Goal: Task Accomplishment & Management: Manage account settings

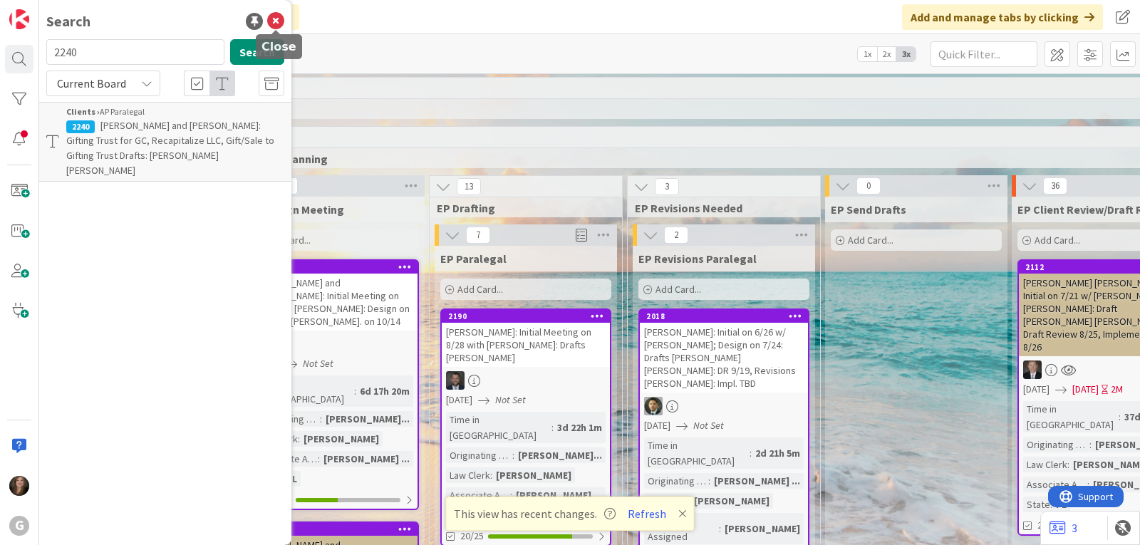
click at [273, 19] on icon at bounding box center [275, 21] width 17 height 17
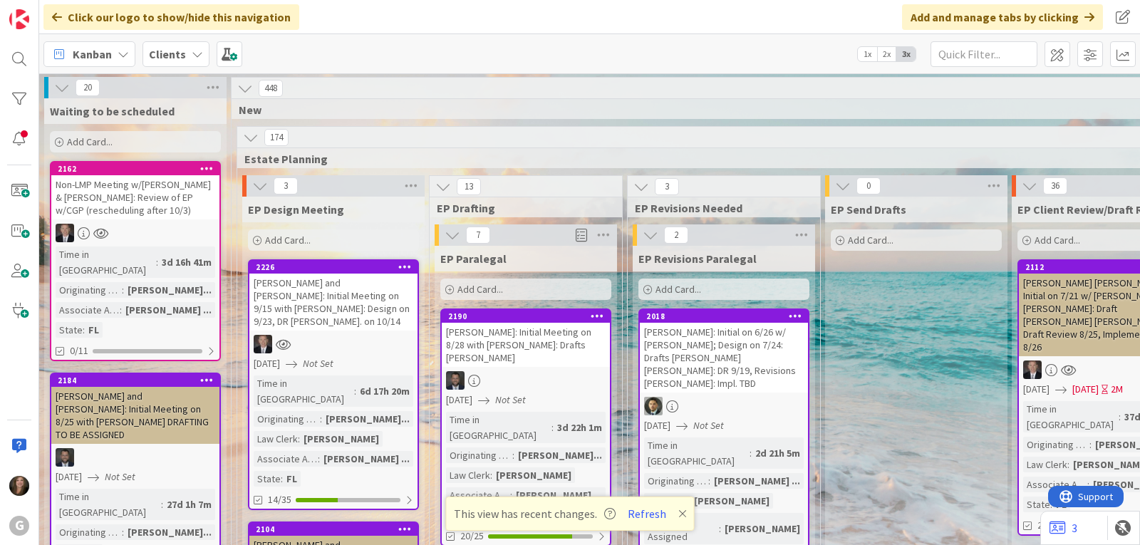
click at [192, 45] on div "Clients" at bounding box center [175, 54] width 67 height 26
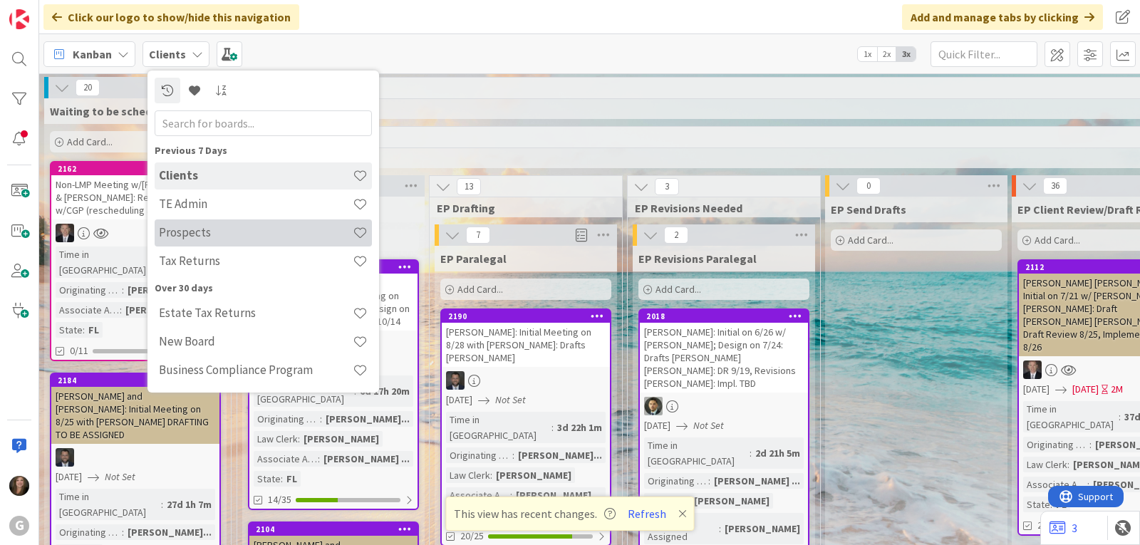
click at [189, 238] on h4 "Prospects" at bounding box center [256, 232] width 194 height 14
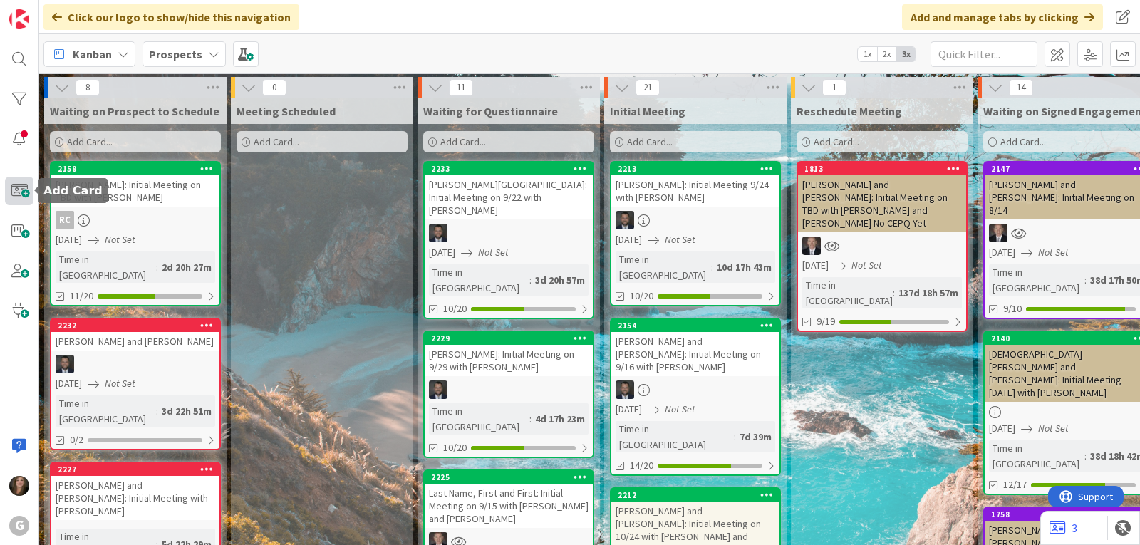
click at [19, 192] on span at bounding box center [19, 191] width 28 height 28
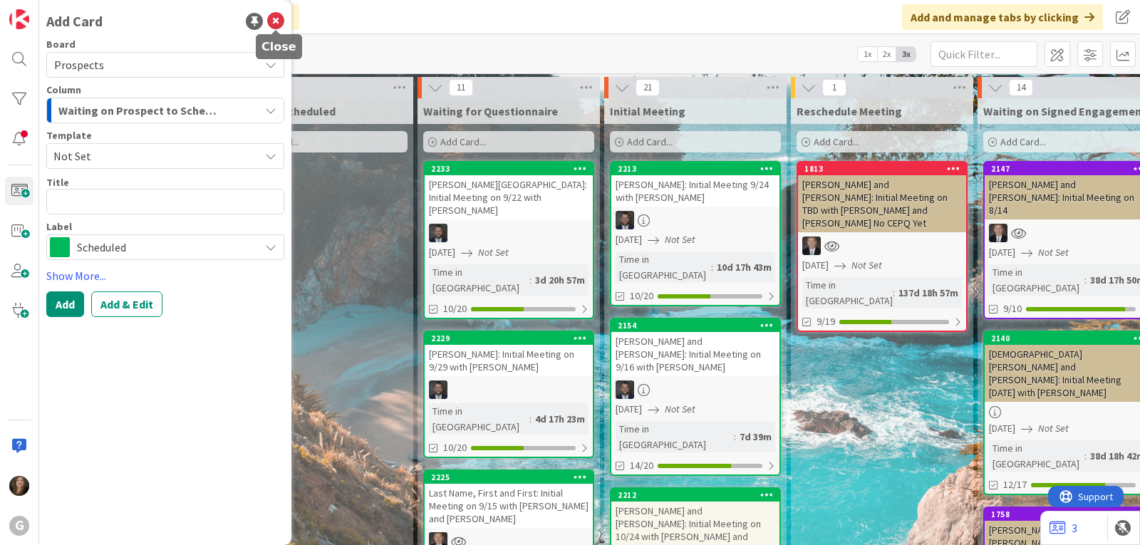
click at [281, 16] on icon at bounding box center [275, 21] width 17 height 17
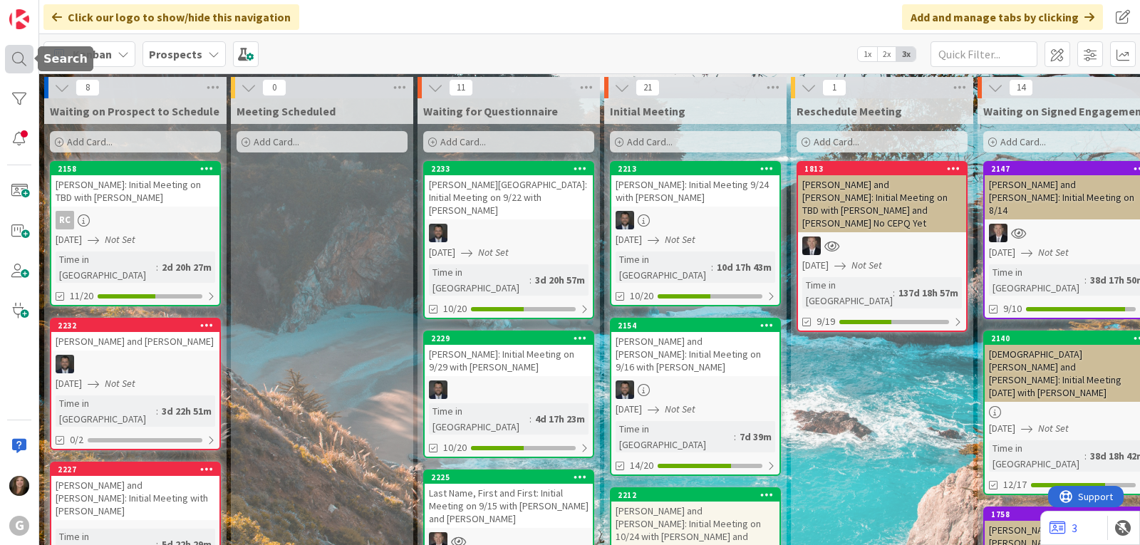
click at [19, 66] on div at bounding box center [19, 59] width 28 height 28
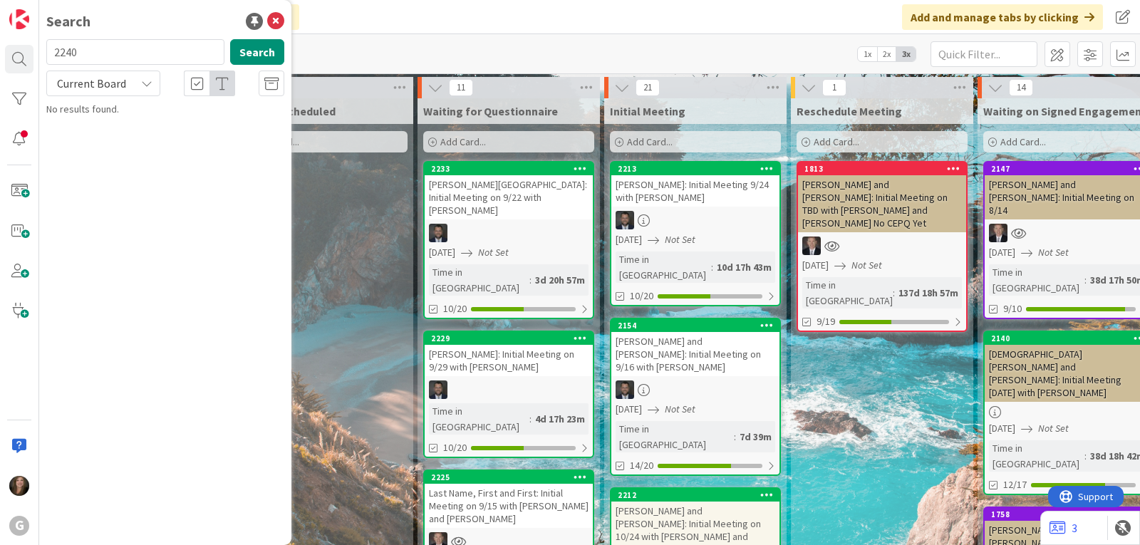
drag, startPoint x: 104, startPoint y: 51, endPoint x: 46, endPoint y: 52, distance: 58.4
click at [46, 52] on div "2240 Search" at bounding box center [165, 54] width 255 height 31
type input "[PERSON_NAME]"
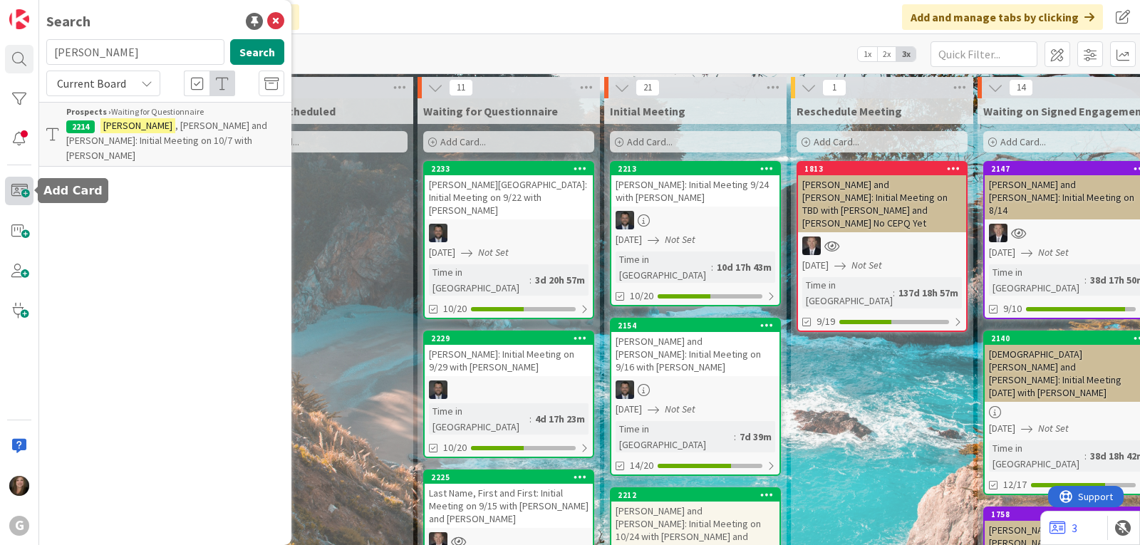
click at [12, 195] on span at bounding box center [19, 191] width 28 height 28
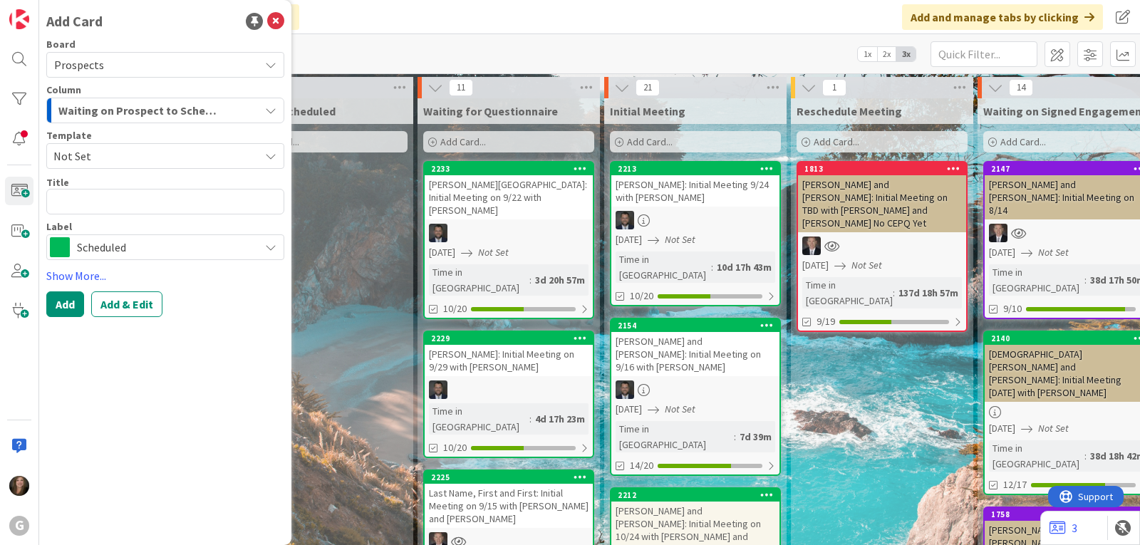
click at [263, 150] on span "Not Set" at bounding box center [165, 156] width 238 height 26
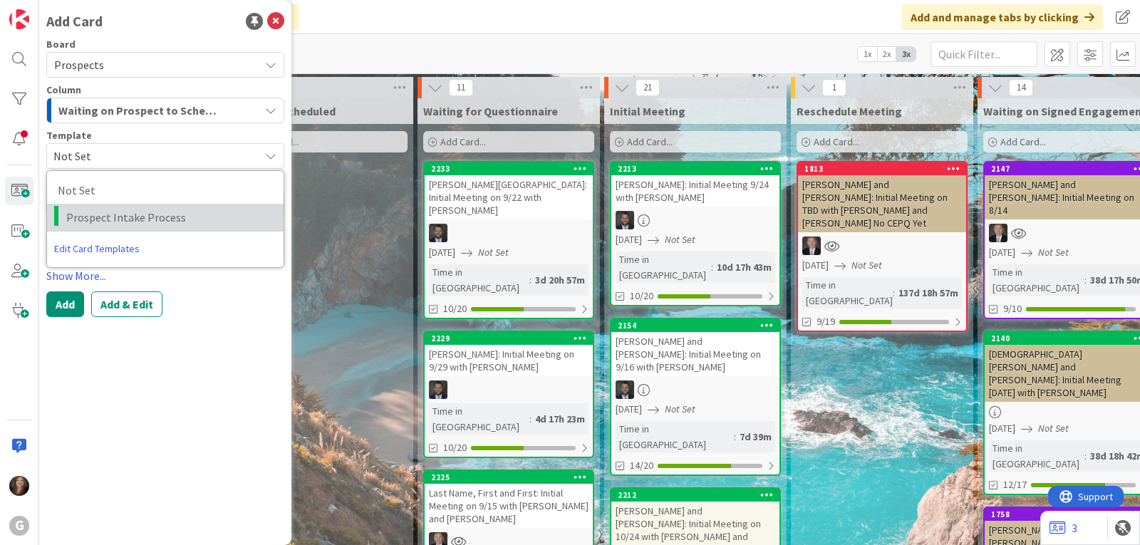
click at [214, 218] on span "Prospect Intake Process" at bounding box center [169, 217] width 207 height 19
type textarea "x"
type textarea "Prospect Intake Process"
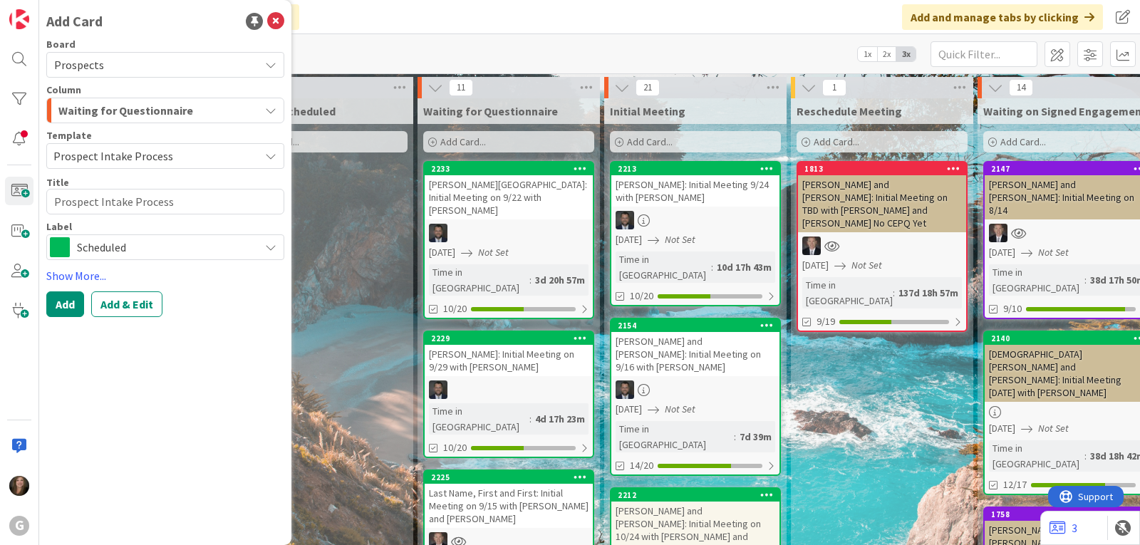
click at [196, 114] on div "Waiting for Questionnaire" at bounding box center [157, 110] width 204 height 23
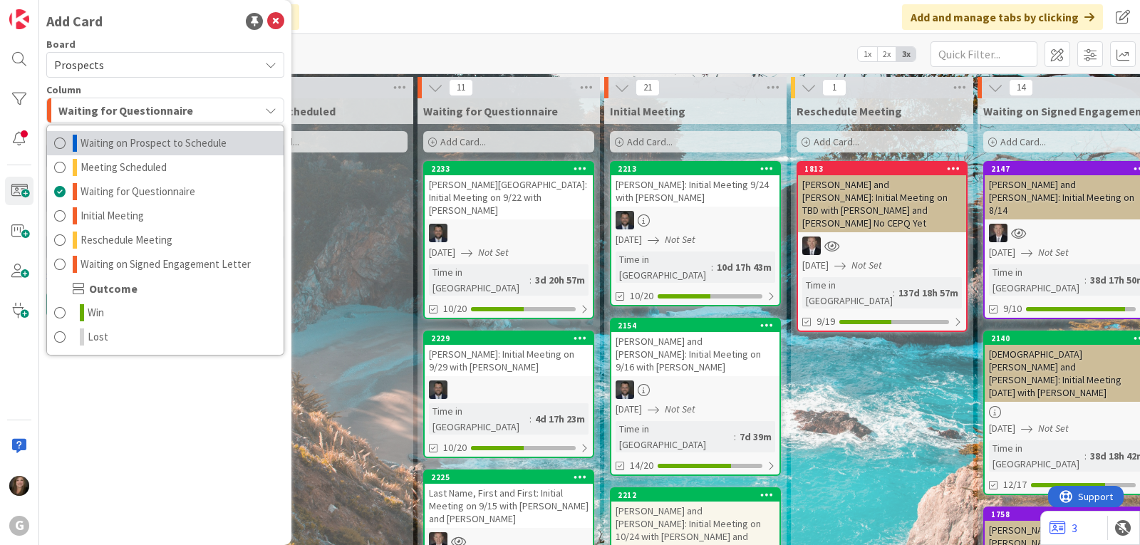
click at [195, 142] on span "Waiting on Prospect to Schedule" at bounding box center [153, 143] width 146 height 17
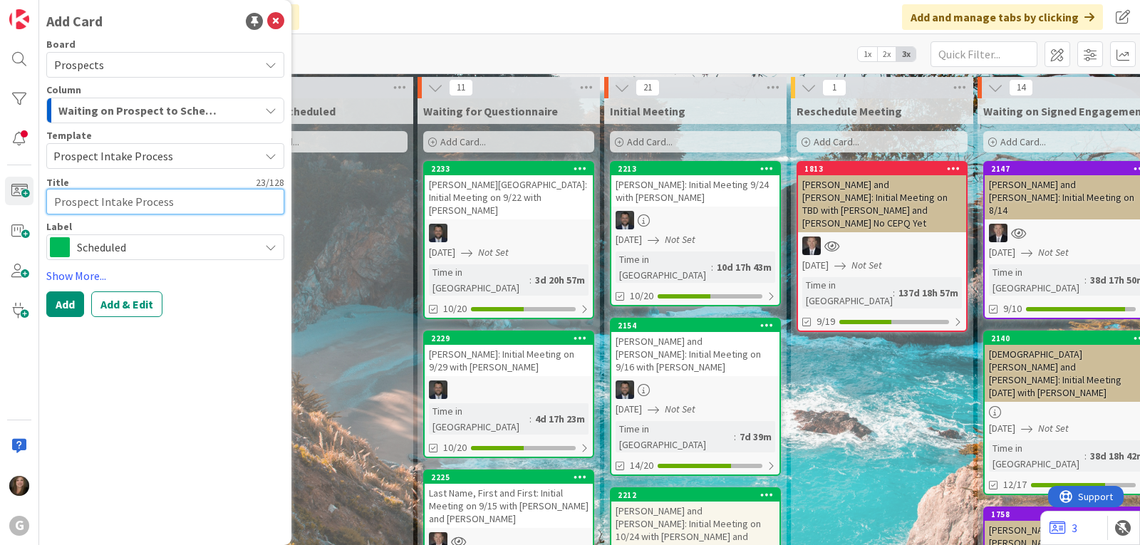
drag, startPoint x: 180, startPoint y: 205, endPoint x: 44, endPoint y: 195, distance: 136.4
click at [44, 195] on div "Add Card Board Prospects Column Waiting on Prospect to Schedule Waiting on Pros…" at bounding box center [165, 272] width 252 height 545
type textarea "x"
type textarea "C"
type textarea "x"
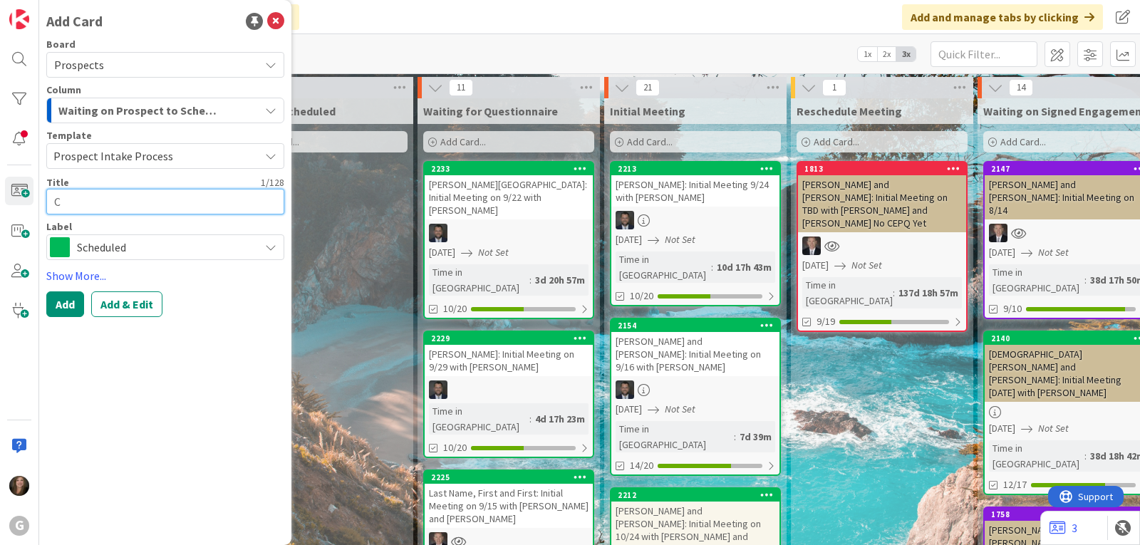
type textarea "Ca"
type textarea "x"
type textarea "Car"
type textarea "x"
type textarea "Carm"
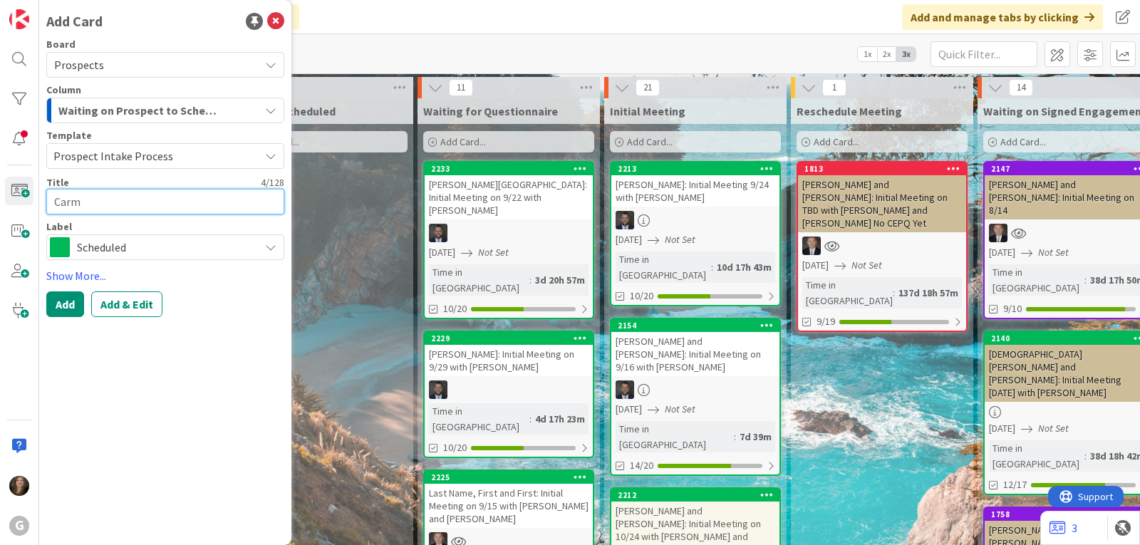
type textarea "x"
type textarea "Carmi"
type textarea "x"
type textarea "Carmic"
type textarea "x"
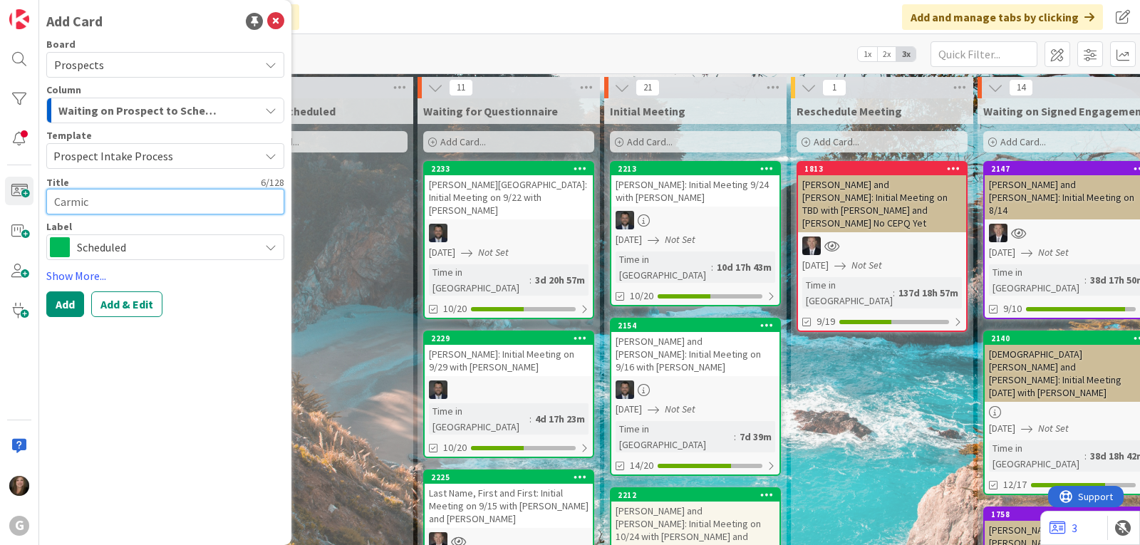
type textarea "Carmich"
type textarea "x"
type textarea "Carmicha"
type textarea "x"
type textarea "Carmichae"
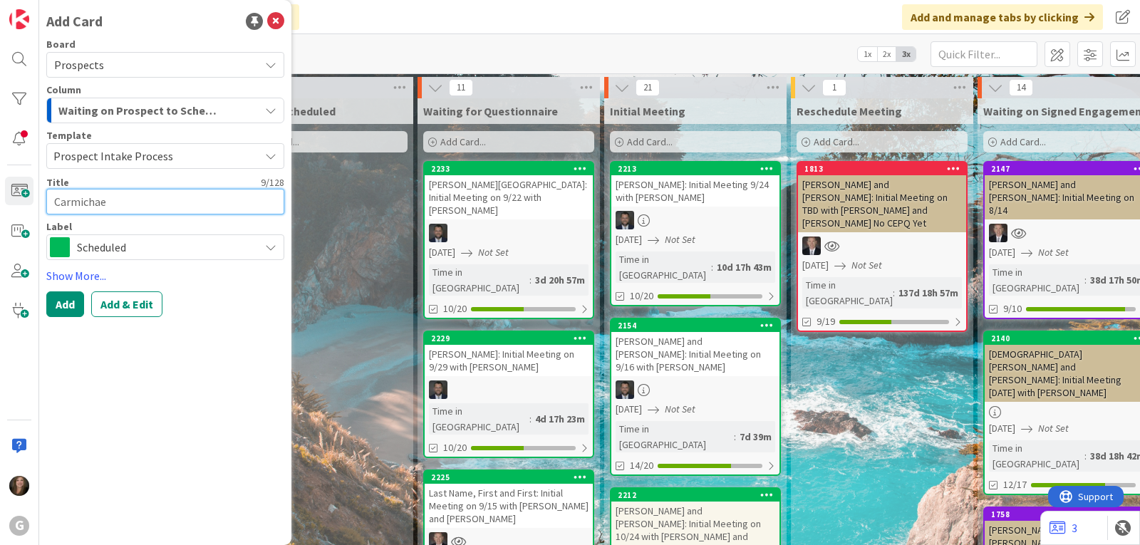
type textarea "x"
type textarea "[PERSON_NAME]"
type textarea "x"
type textarea "[PERSON_NAME],"
type textarea "x"
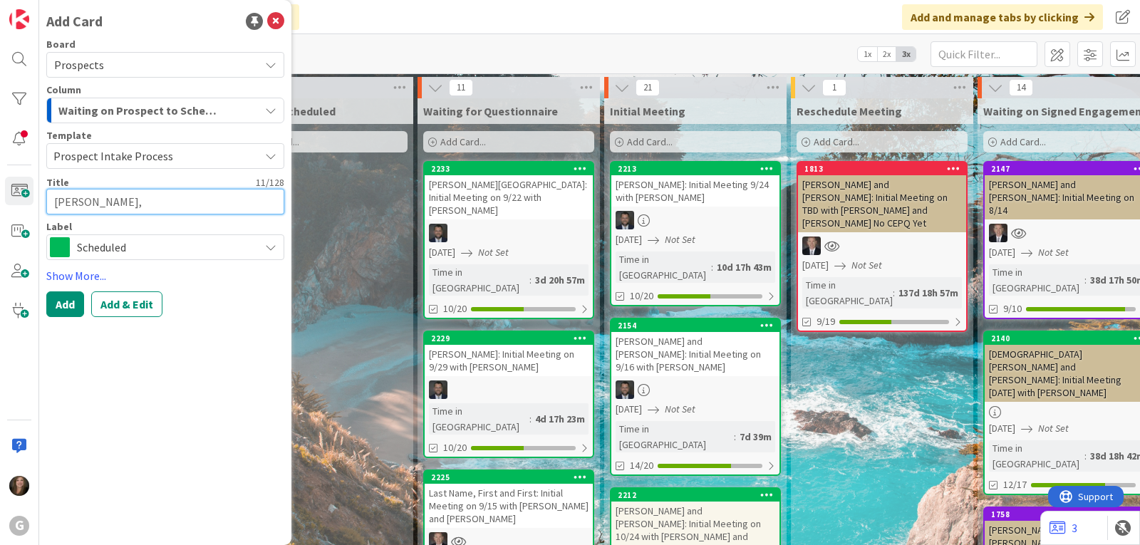
type textarea "[PERSON_NAME],"
type textarea "x"
type textarea "[PERSON_NAME]"
type textarea "x"
type textarea "[PERSON_NAME]"
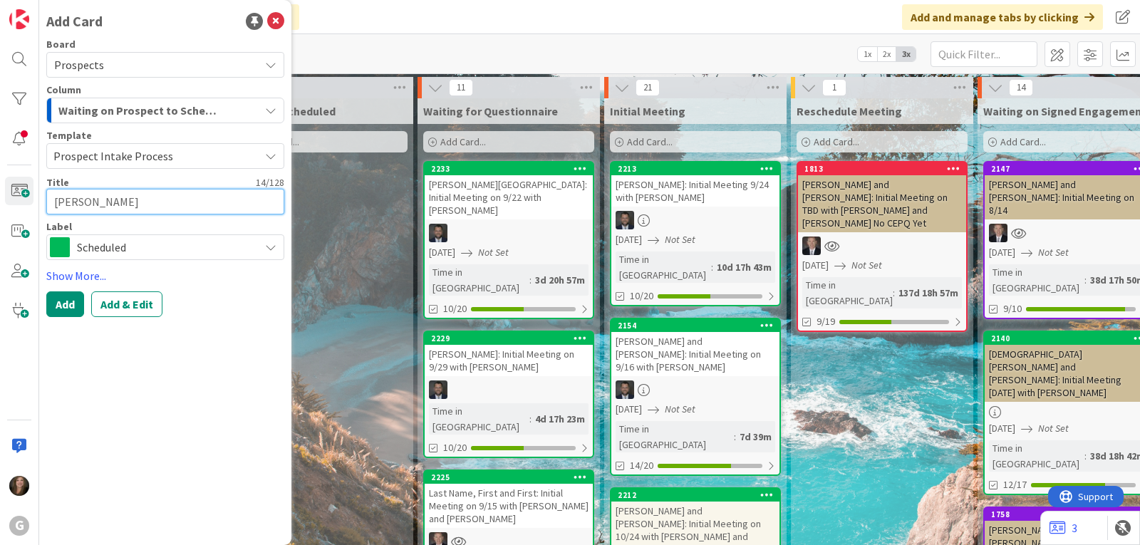
type textarea "x"
type textarea "[PERSON_NAME]"
type textarea "x"
type textarea "[PERSON_NAME]"
type textarea "x"
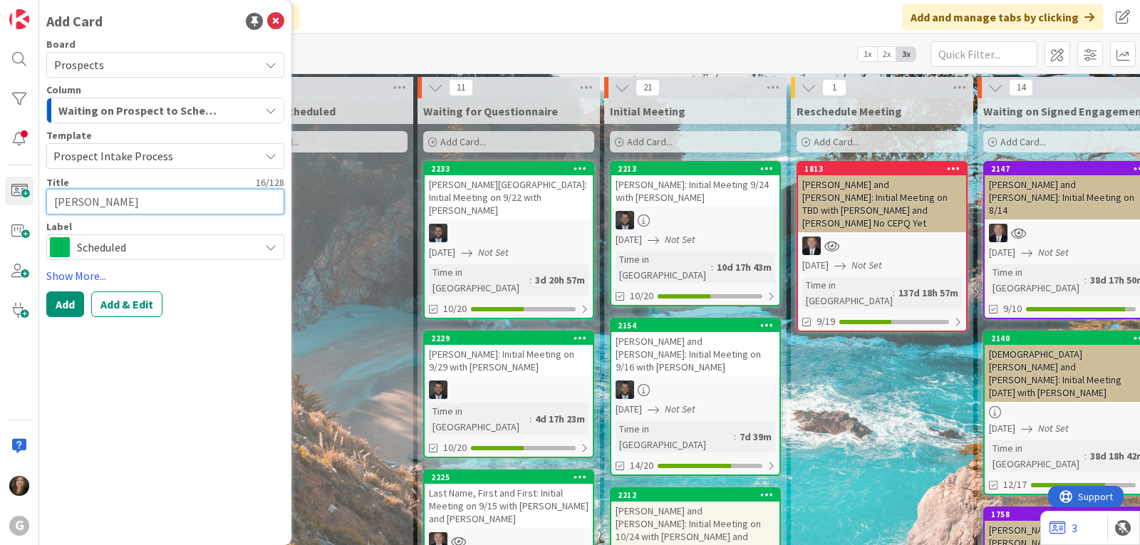
type textarea "[PERSON_NAME]"
type textarea "x"
type textarea "[PERSON_NAME]"
type textarea "x"
type textarea "[PERSON_NAME]:"
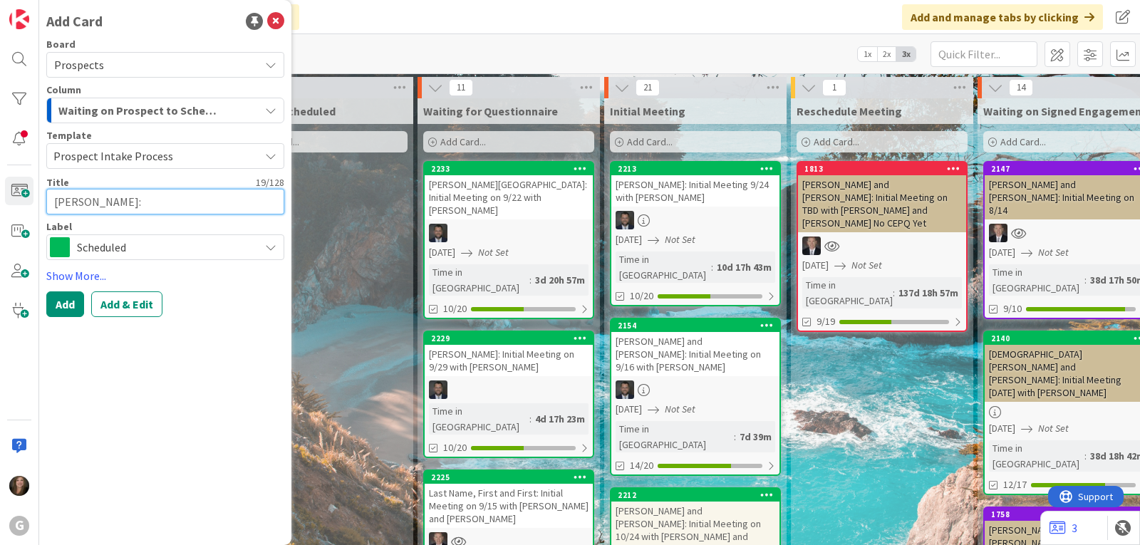
type textarea "x"
type textarea "[PERSON_NAME]:"
type textarea "x"
type textarea "[PERSON_NAME]: C"
type textarea "x"
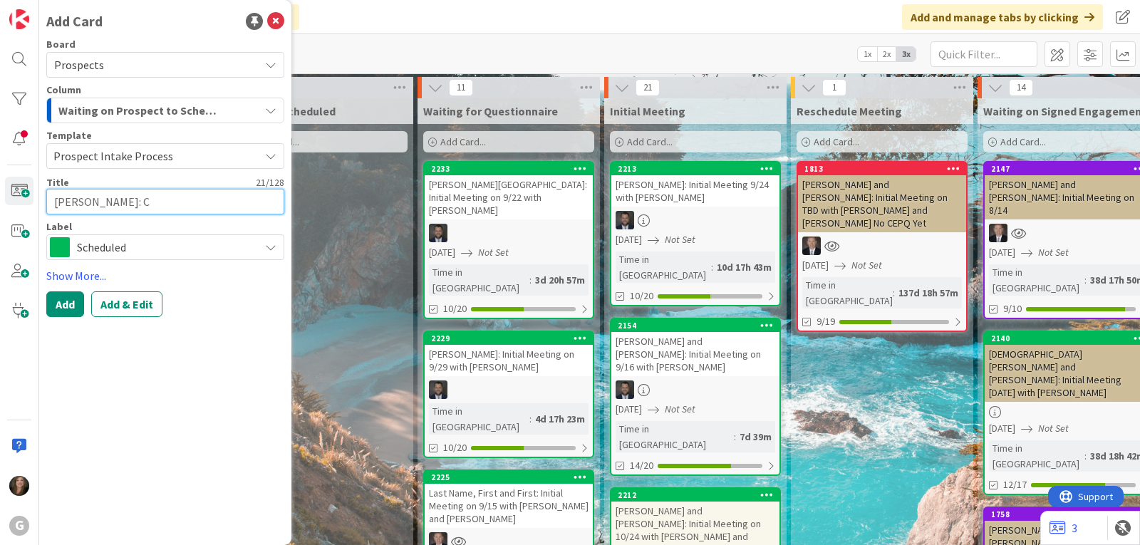
type textarea "[PERSON_NAME]: CE"
type textarea "x"
type textarea "[PERSON_NAME]: CEP"
type textarea "x"
type textarea "[PERSON_NAME]: CEPQ"
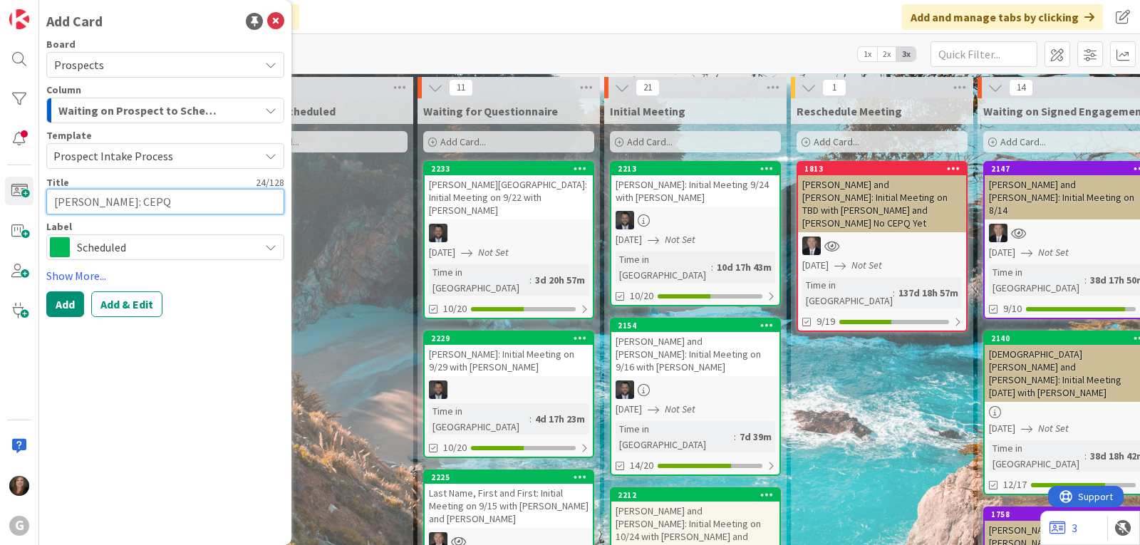
type textarea "x"
type textarea "[PERSON_NAME]: CEPQ"
type textarea "x"
type textarea "[PERSON_NAME]: CEPQ R"
type textarea "x"
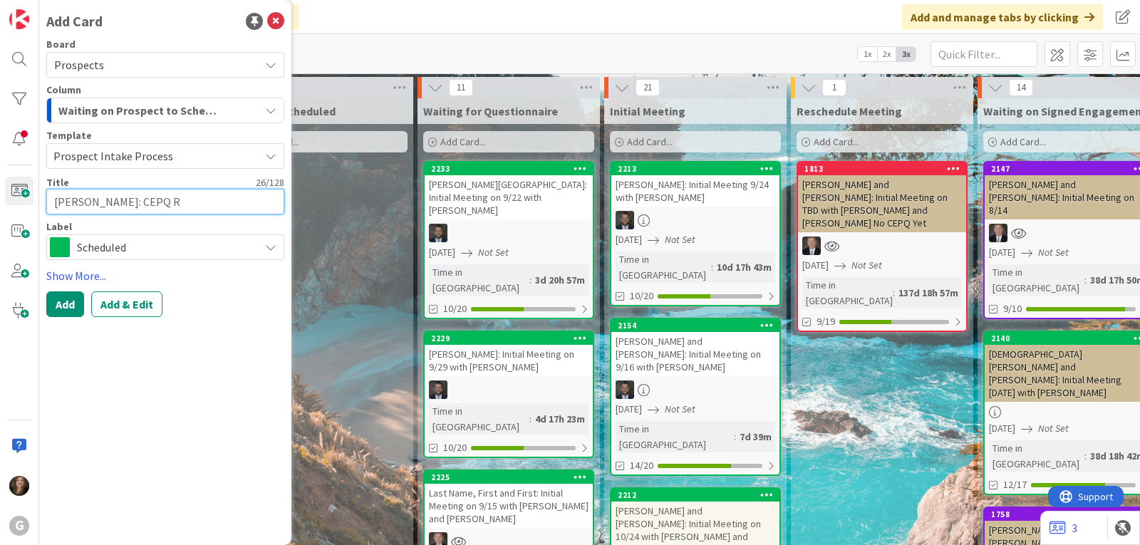
type textarea "[PERSON_NAME]: CEPQ Re"
type textarea "x"
type textarea "[PERSON_NAME]: CEPQ Rec"
type textarea "x"
type textarea "[PERSON_NAME]: CEPQ Rece"
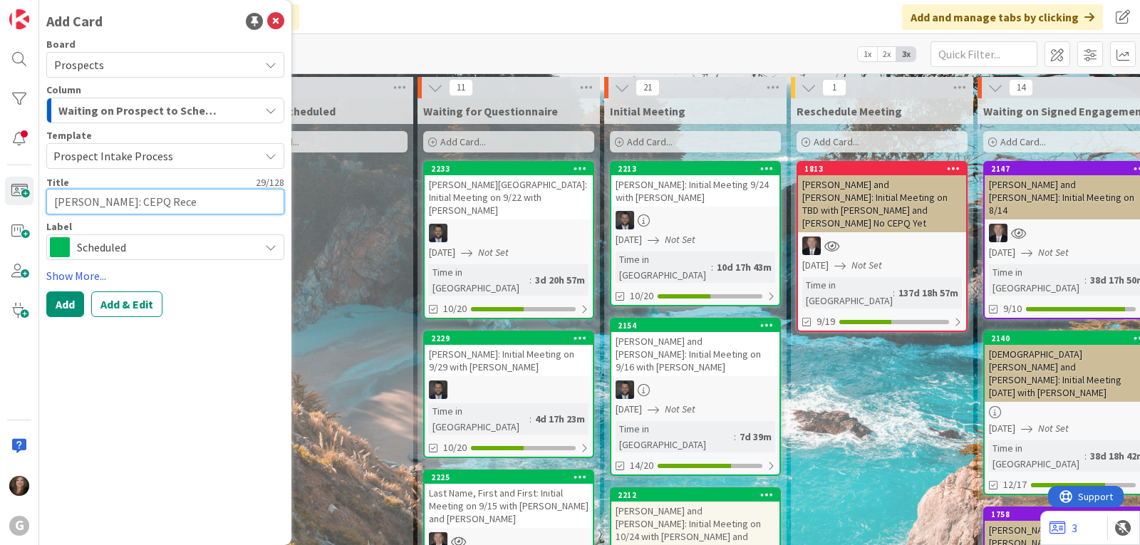
type textarea "x"
type textarea "[PERSON_NAME]: CEPQ Recei"
type textarea "x"
type textarea "[PERSON_NAME]: CEPQ Receiv"
type textarea "x"
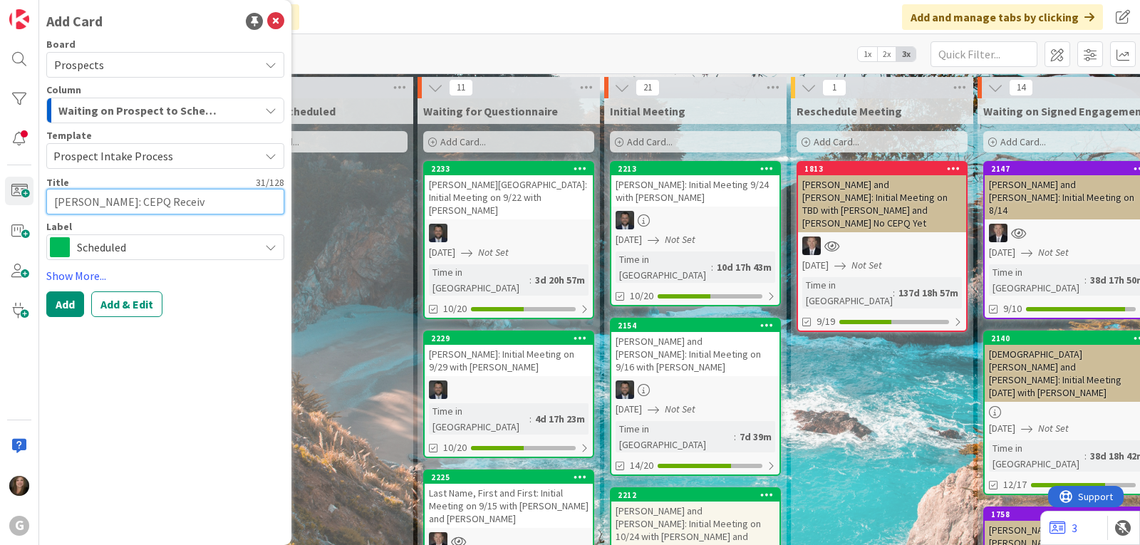
type textarea "[PERSON_NAME]: CEPQ Receive"
type textarea "x"
type textarea "[PERSON_NAME]: CEPQ Received"
type textarea "x"
type textarea "[PERSON_NAME]: CEPQ Received"
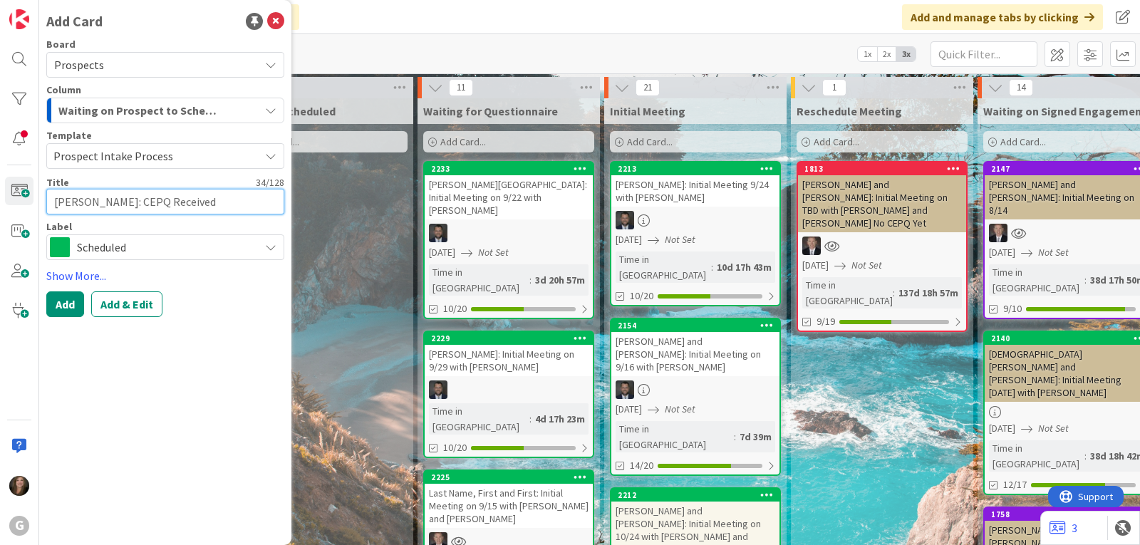
type textarea "x"
type textarea "[PERSON_NAME]: CEPQ Received W"
type textarea "x"
type textarea "[PERSON_NAME]: CEPQ Received Wa"
type textarea "x"
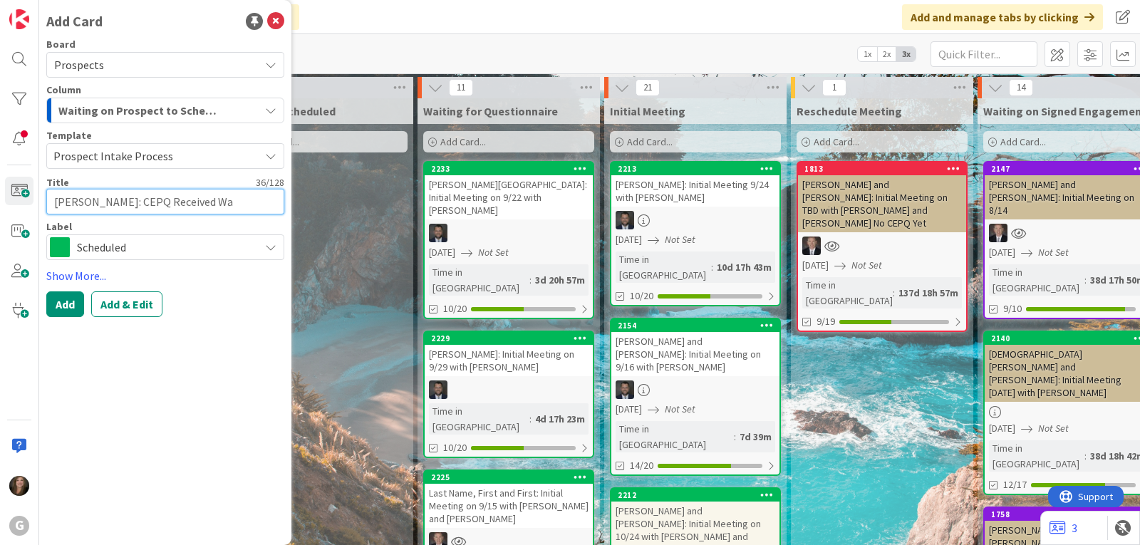
type textarea "[PERSON_NAME]: CEPQ Received Wai"
type textarea "x"
type textarea "[PERSON_NAME]: CEPQ Received Wait"
type textarea "x"
type textarea "[PERSON_NAME]: CEPQ Received Waiti"
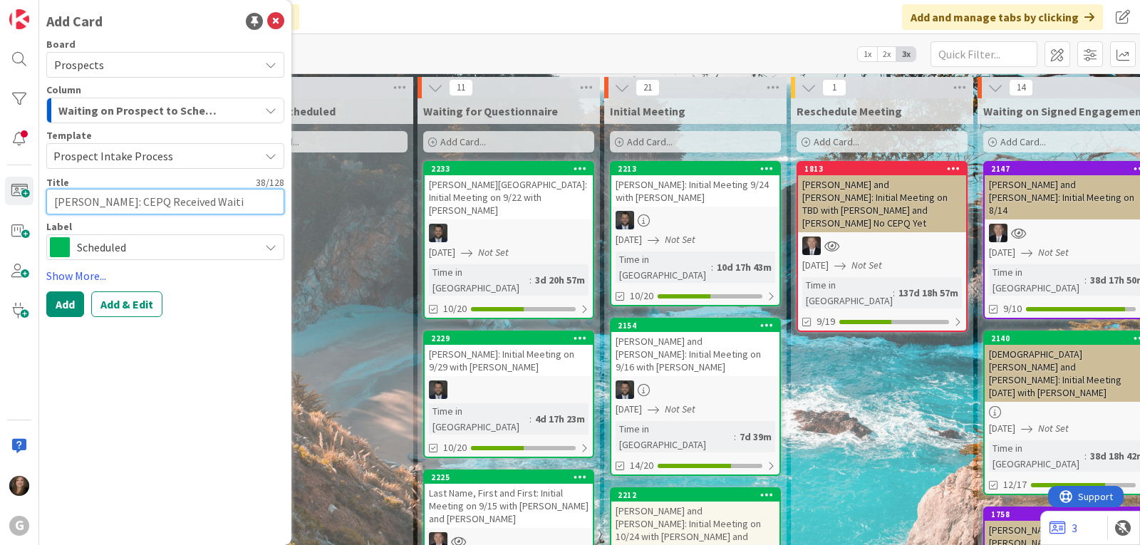
type textarea "x"
type textarea "[PERSON_NAME]: CEPQ Received Waitin"
type textarea "x"
type textarea "[PERSON_NAME]: CEPQ Received Waiting"
type textarea "x"
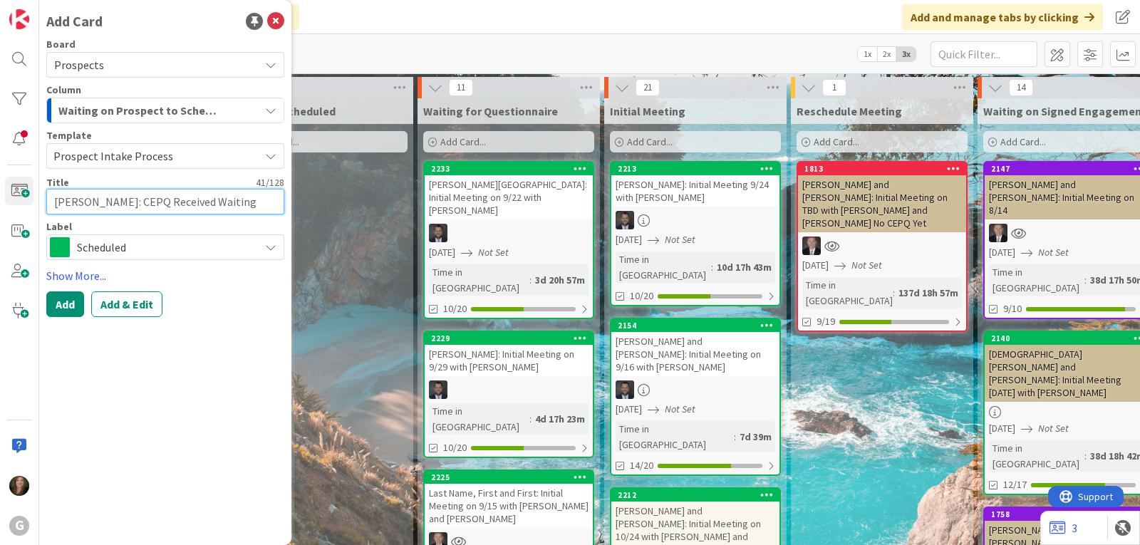
type textarea "[PERSON_NAME]: CEPQ Received Waiting"
type textarea "x"
type textarea "[PERSON_NAME]: CEPQ Received Waiting f"
type textarea "x"
type textarea "[PERSON_NAME]: CEPQ Received Waiting fo"
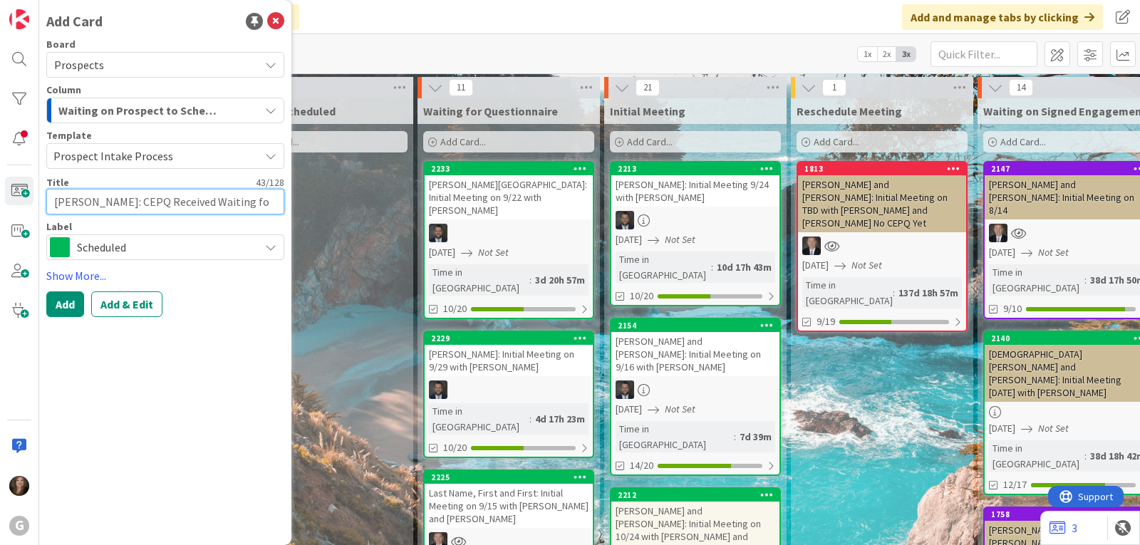
type textarea "x"
type textarea "[PERSON_NAME]: CEPQ Received Waiting for"
type textarea "x"
type textarea "[PERSON_NAME]: CEPQ Received Waiting for"
type textarea "x"
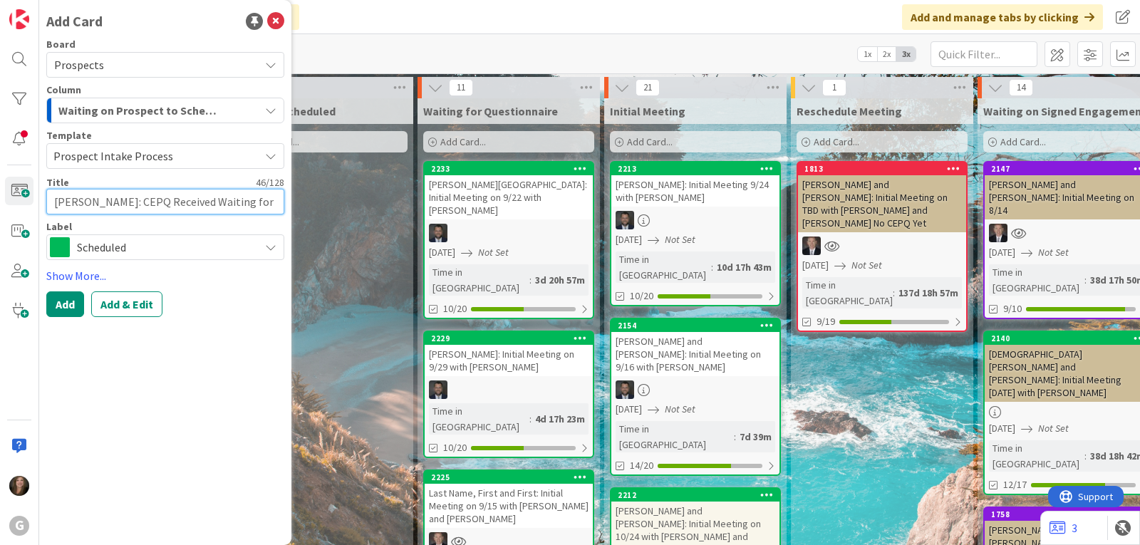
type textarea "[PERSON_NAME]: CEPQ Received Waiting for P"
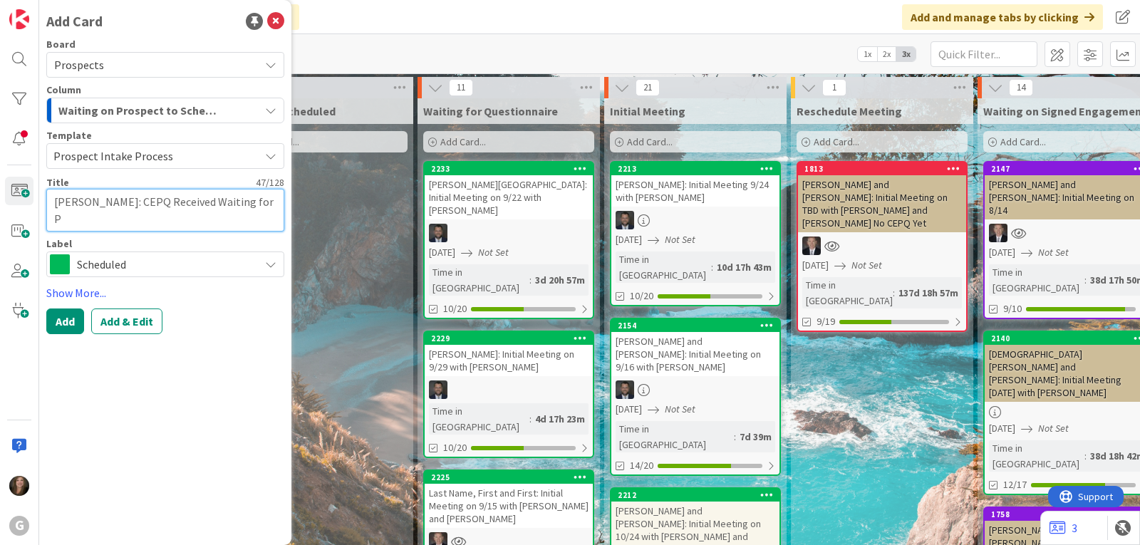
type textarea "x"
type textarea "[PERSON_NAME]: CEPQ Received Waiting for Par"
type textarea "x"
type textarea "[PERSON_NAME]: CEPQ Received Waiting for Pare"
type textarea "x"
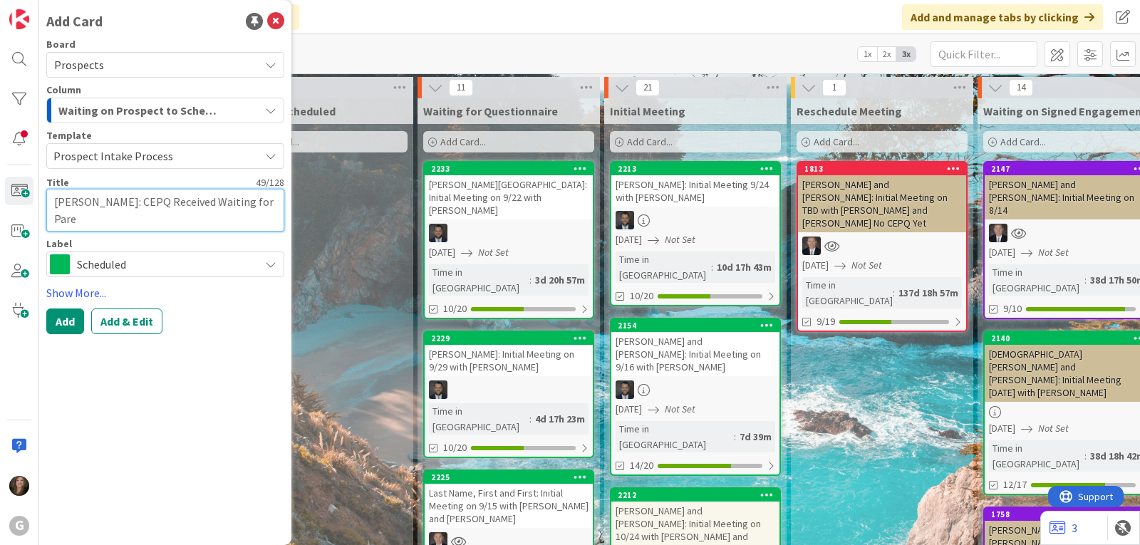
type textarea "[PERSON_NAME]: CEPQ Received Waiting for Paren"
type textarea "x"
type textarea "[PERSON_NAME]: CEPQ Received Waiting for Parent"
type textarea "x"
type textarea "[PERSON_NAME]: CEPQ Received Waiting for Parents"
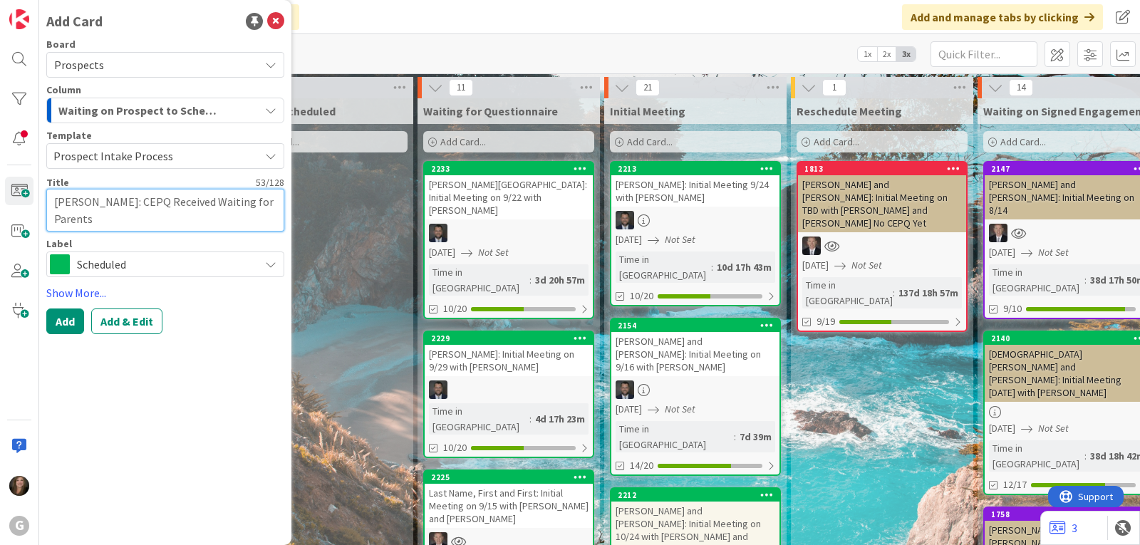
type textarea "x"
type textarea "[PERSON_NAME]: CEPQ Received Waiting for Parents"
type textarea "x"
type textarea "[PERSON_NAME]: CEPQ Received Waiting for Parents M"
type textarea "x"
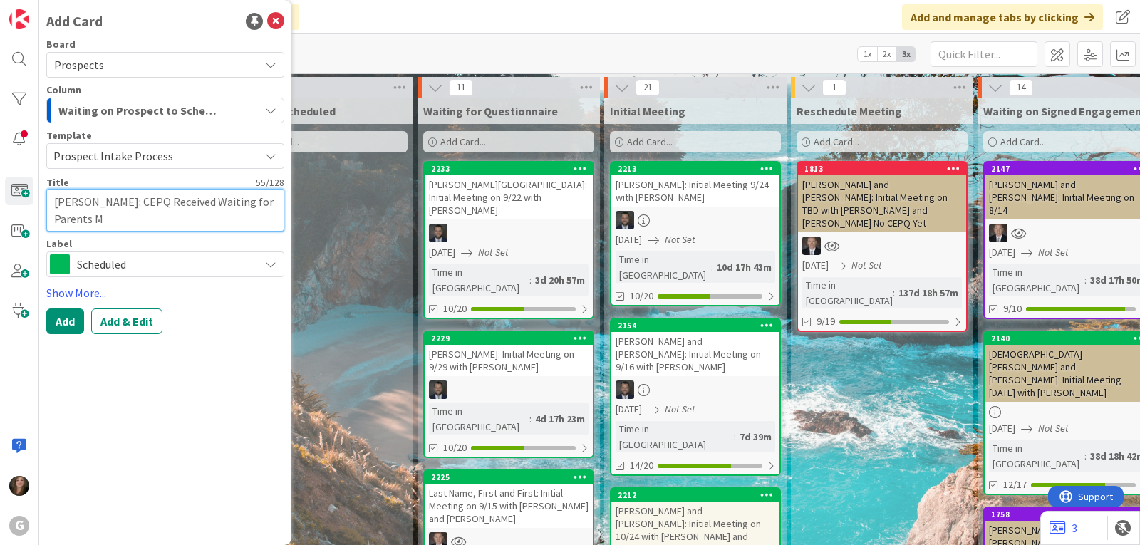
type textarea "[PERSON_NAME]: CEPQ Received Waiting for Parents Mt"
type textarea "x"
type textarea "[PERSON_NAME]: CEPQ Received Waiting for Parents Mtg"
type textarea "x"
type textarea "[PERSON_NAME]: CEPQ Received Waiting for Parents Mtg"
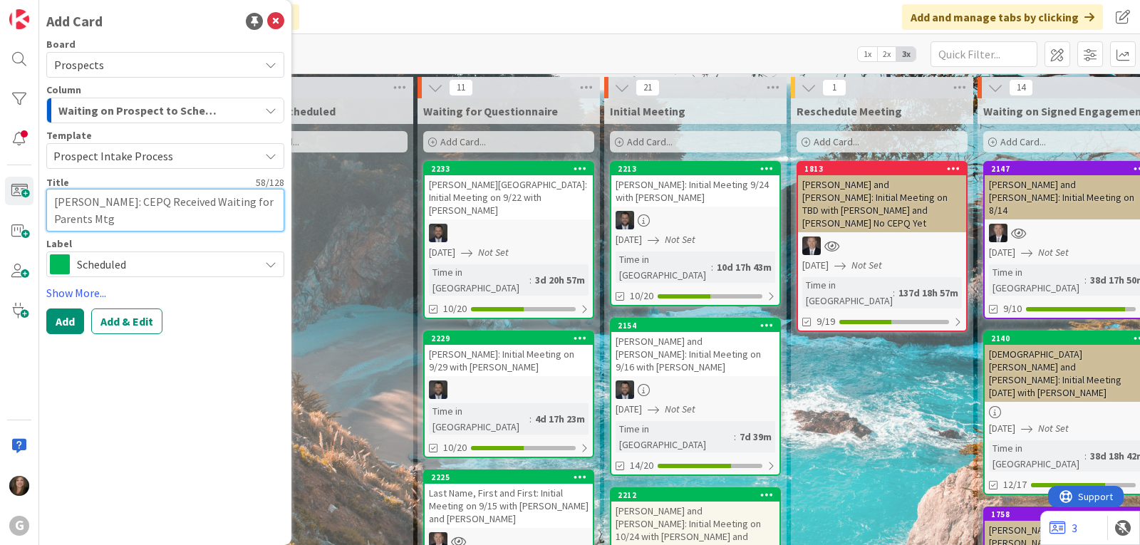
type textarea "x"
type textarea "[PERSON_NAME]: CEPQ Received Waiting for Parents Mtg o"
type textarea "x"
type textarea "[PERSON_NAME]: CEPQ Received Waiting for Parents Mtg on"
type textarea "x"
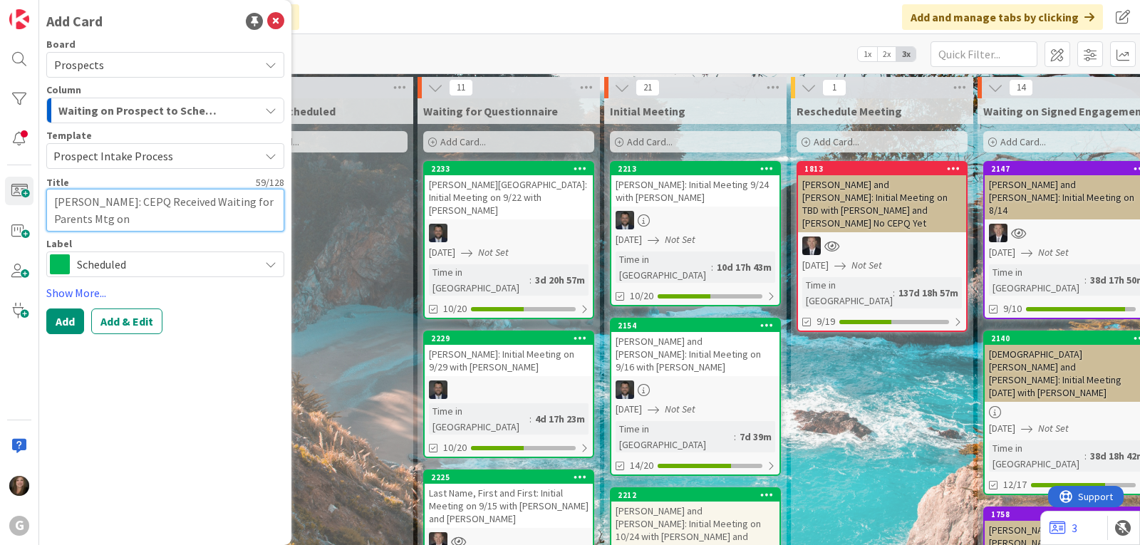
type textarea "[PERSON_NAME]: CEPQ Received Waiting for Parents Mtg on"
type textarea "x"
type textarea "[PERSON_NAME]: CEPQ Received Waiting for Parents Mtg on 1"
type textarea "x"
type textarea "[PERSON_NAME]: CEPQ Received Waiting for Parents Mtg on 10"
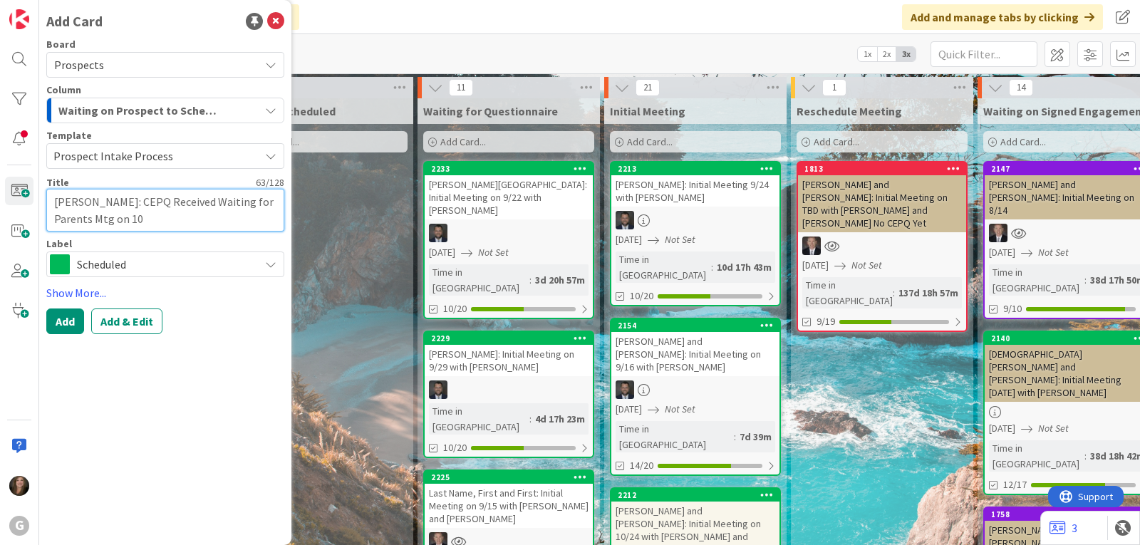
type textarea "x"
type textarea "[PERSON_NAME]: CEPQ Received Waiting for Parents Mtg on 10/"
type textarea "x"
type textarea "[PERSON_NAME]: CEPQ Received Waiting for Parents Mtg on 10/7"
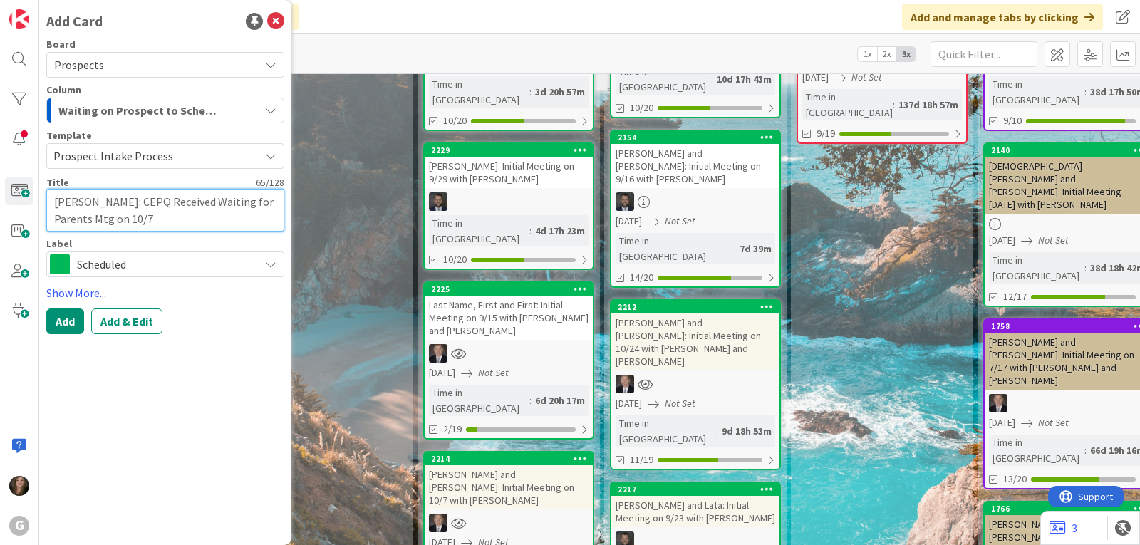
scroll to position [214, 0]
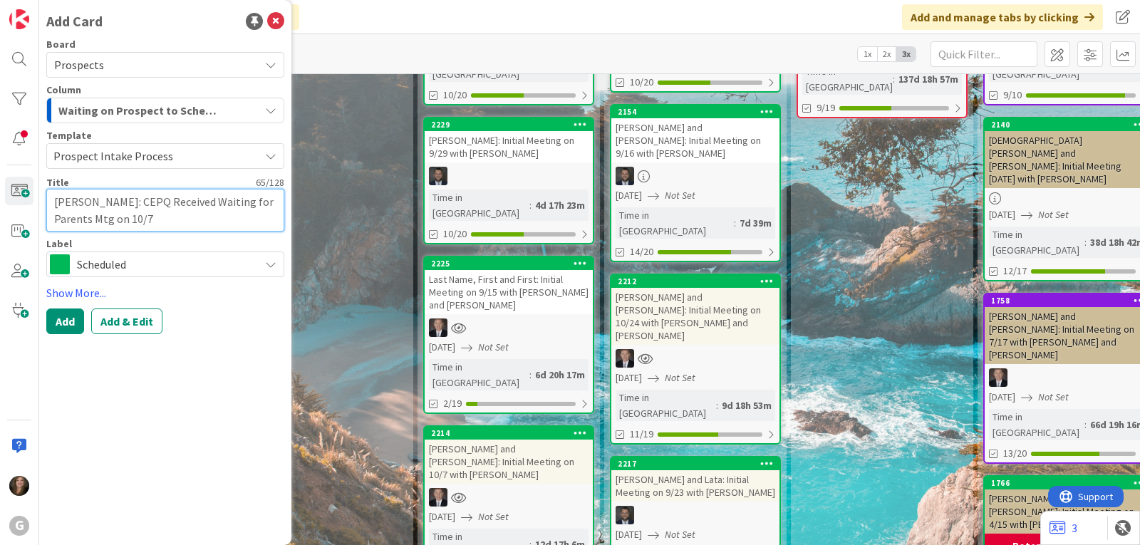
type textarea "x"
type textarea "[PERSON_NAME]: CEPQ Received Waiting for Parents Mtg on 10/7"
type textarea "x"
type textarea "[PERSON_NAME]: CEPQ Received Waiting for Parents Mtg on 10/7 w"
type textarea "x"
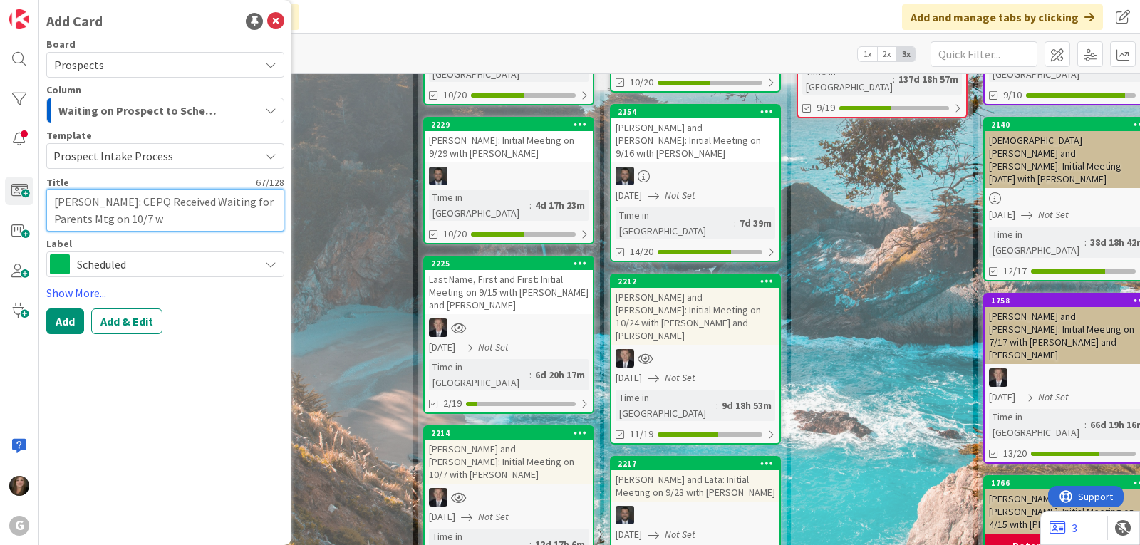
type textarea "[PERSON_NAME]: CEPQ Received Waiting for Parents Mtg on 10/7 w/"
type textarea "x"
type textarea "[PERSON_NAME]: CEPQ Received Waiting for Parents Mtg on 10/7 w/"
type textarea "x"
type textarea "[PERSON_NAME]: CEPQ Received Waiting for Parents Mtg on 10/7 w/ B"
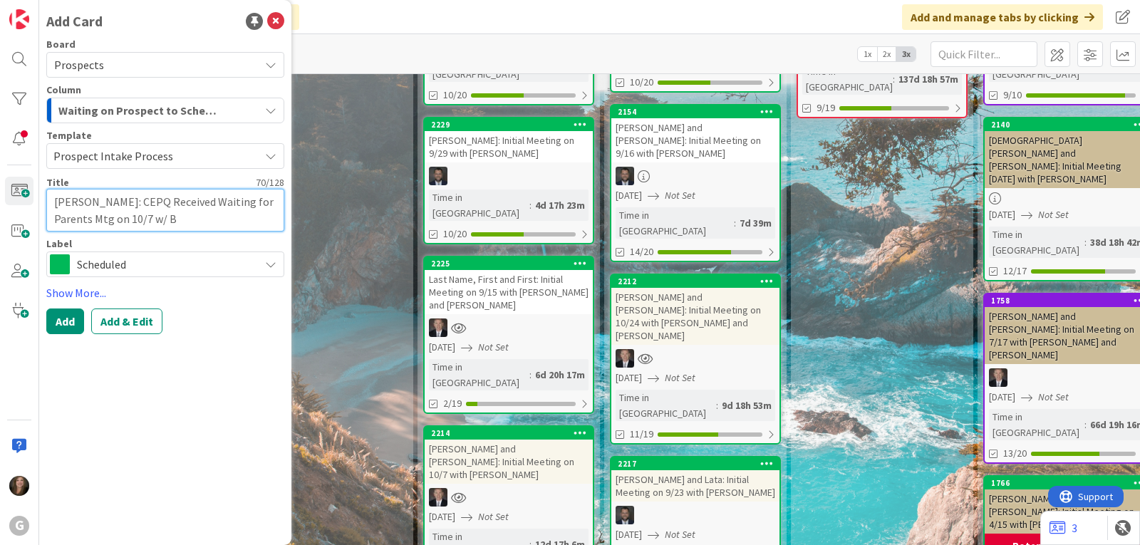
type textarea "x"
type textarea "[PERSON_NAME]: CEPQ Received Waiting for Parents Mtg on 10/7 w/ Br"
type textarea "x"
type textarea "[PERSON_NAME]: CEPQ Received Waiting for Parents Mtg on 10/7 w/ Bra"
type textarea "x"
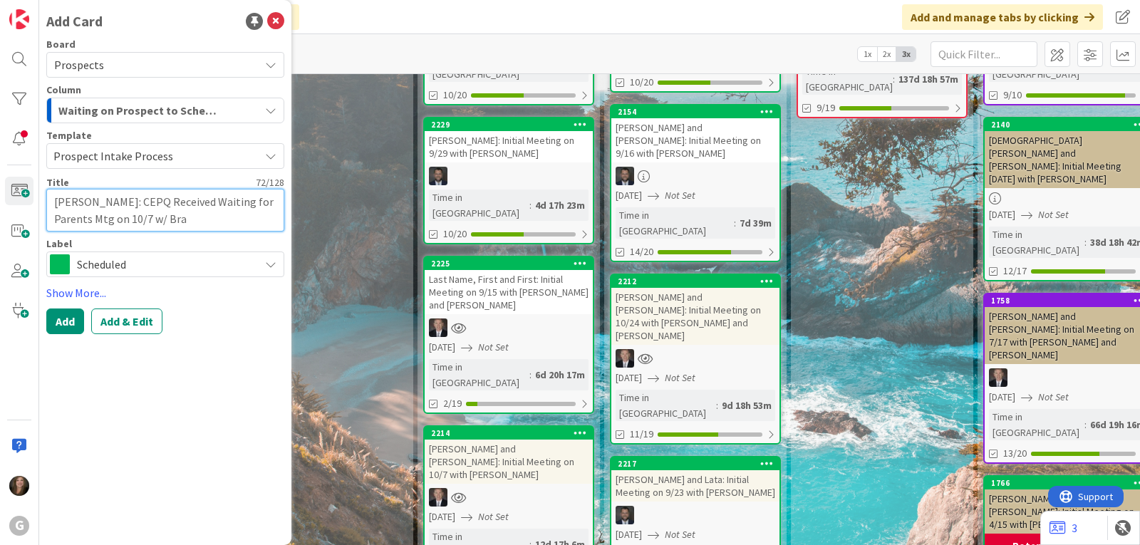
type textarea "[PERSON_NAME]: CEPQ Received Waiting for Parents Mtg on 10/7 w/ [PERSON_NAME]"
type textarea "x"
type textarea "[PERSON_NAME]: CEPQ Received Waiting for Parents Mtg on 10/7 w/ [PERSON_NAME]"
type textarea "x"
type textarea "[PERSON_NAME]: CEPQ Received Waiting for Parents Mtg on 10/7 w/ [PERSON_NAME]"
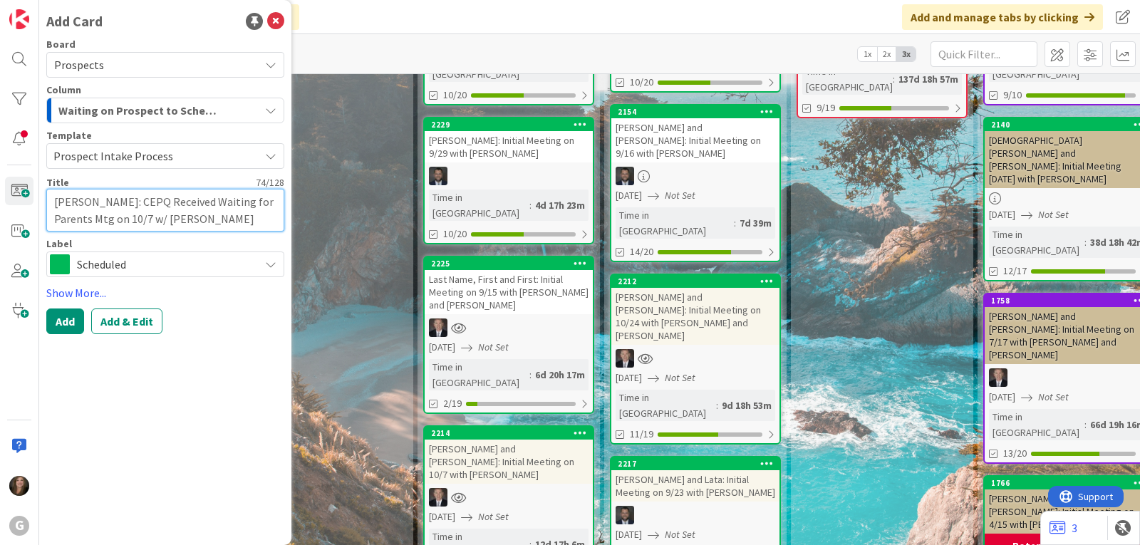
type textarea "x"
type textarea "[PERSON_NAME]: CEPQ Received Waiting for Parents Mtg on 10/7 w/ [PERSON_NAME] to"
type textarea "x"
type textarea "[PERSON_NAME]: CEPQ Received Waiting for Parents Mtg on 10/7 w/ [PERSON_NAME] to"
type textarea "x"
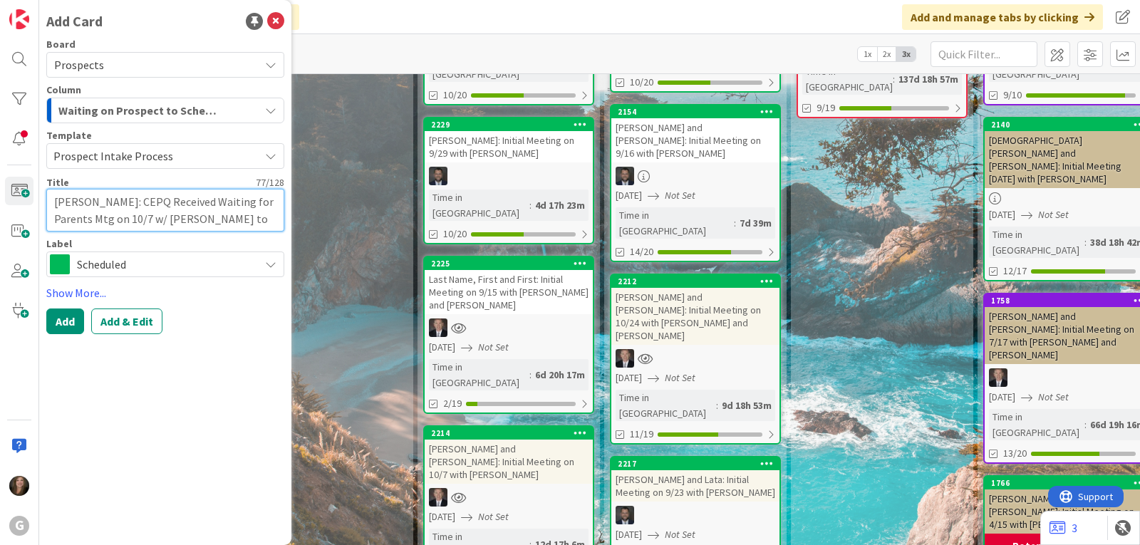
type textarea "[PERSON_NAME]: CEPQ Received Waiting for Parents Mtg on 10/7 w/ [PERSON_NAME] t…"
type textarea "x"
type textarea "[PERSON_NAME]: CEPQ Received Waiting for Parents Mtg on 10/7 w/ [PERSON_NAME] to"
type textarea "x"
type textarea "[PERSON_NAME]: CEPQ Received Waiting for Parents Mtg on 10/7 w/ [PERSON_NAME] t…"
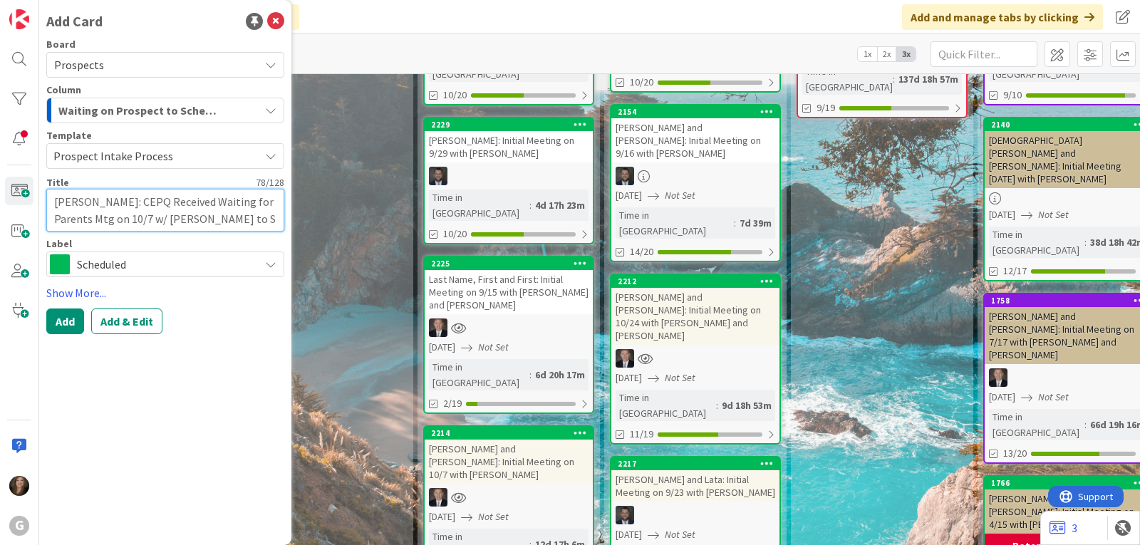
type textarea "x"
type textarea "[PERSON_NAME]: CEPQ Received Waiting for Parents Mtg on 10/7 w/ [PERSON_NAME] t…"
type textarea "x"
type textarea "[PERSON_NAME]: CEPQ Received Waiting for Parents Mtg on 10/7 w/ [PERSON_NAME] t…"
type textarea "x"
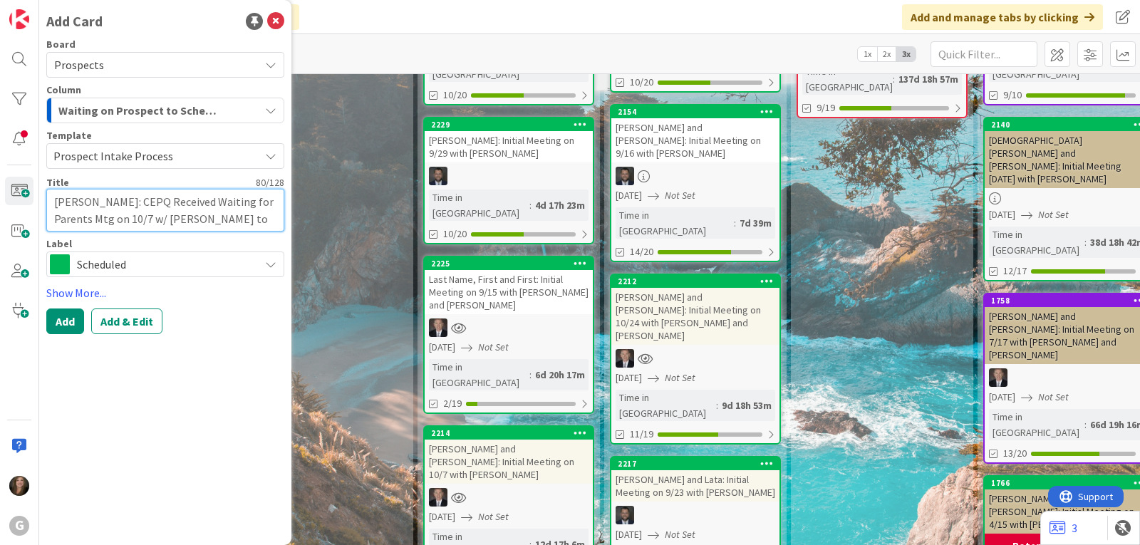
type textarea "[PERSON_NAME]: CEPQ Received Waiting for Parents Mtg on 10/7 w/ [PERSON_NAME] t…"
type textarea "x"
type textarea "[PERSON_NAME]: CEPQ Received Waiting for Parents Mtg on 10/7 w/ [PERSON_NAME] t…"
type textarea "x"
type textarea "[PERSON_NAME]: CEPQ Received Waiting for Parents Mtg on 10/7 w/ [PERSON_NAME] t…"
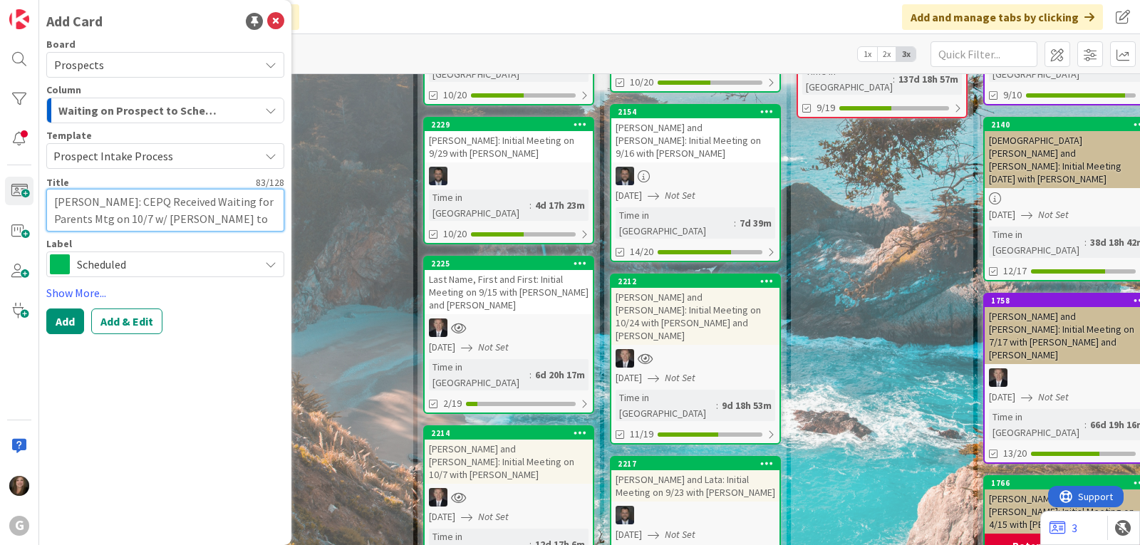
type textarea "x"
type textarea "[PERSON_NAME]: CEPQ Received Waiting for Parents Mtg on 10/7 w/ [PERSON_NAME] t…"
type textarea "x"
type textarea "[PERSON_NAME]: CEPQ Received Waiting for Parents Mtg on 10/7 w/ [PERSON_NAME] t…"
type textarea "x"
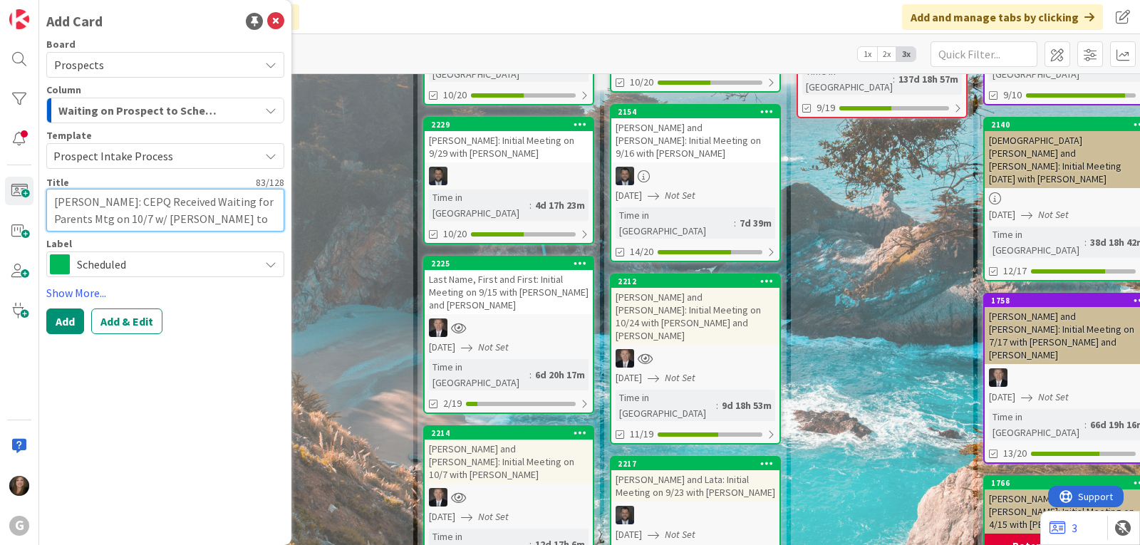
type textarea "[PERSON_NAME]: CEPQ Received Waiting for Parents Mtg on 10/7 w/ [PERSON_NAME] t…"
type textarea "x"
type textarea "[PERSON_NAME]: CEPQ Received Waiting for Parents Mtg on 10/7 w/ [PERSON_NAME] t…"
type textarea "x"
type textarea "[PERSON_NAME]: CEPQ Received Waiting for Parents Mtg on 10/7 w/ [PERSON_NAME] t…"
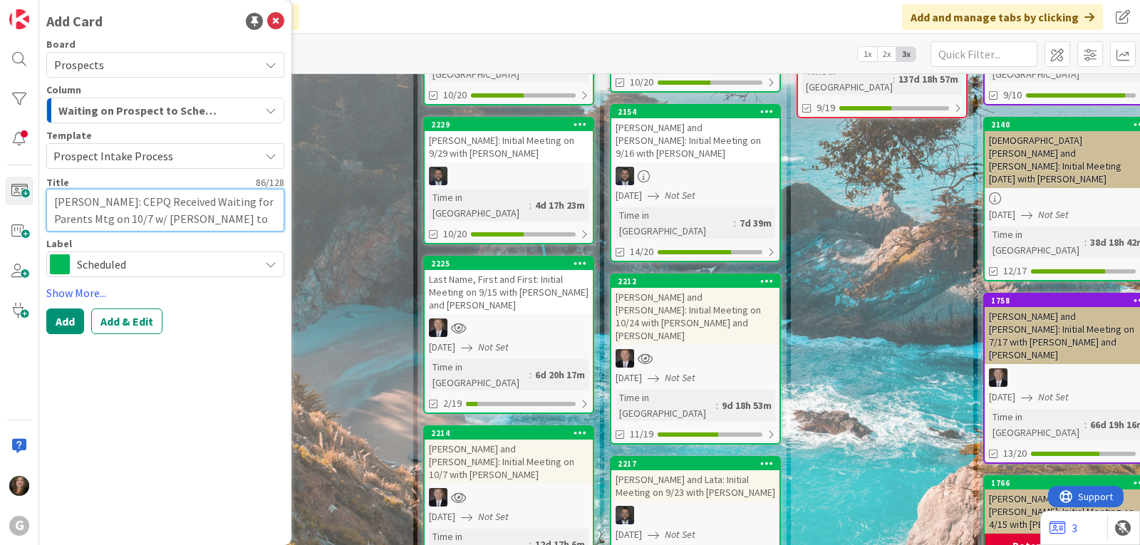
type textarea "x"
type textarea "[PERSON_NAME]: CEPQ Received Waiting for Parents Mtg on 10/7 w/ [PERSON_NAME] t…"
type textarea "x"
type textarea "[PERSON_NAME]: CEPQ Received Waiting for Parents Mtg on 10/7 w/ [PERSON_NAME] t…"
type textarea "x"
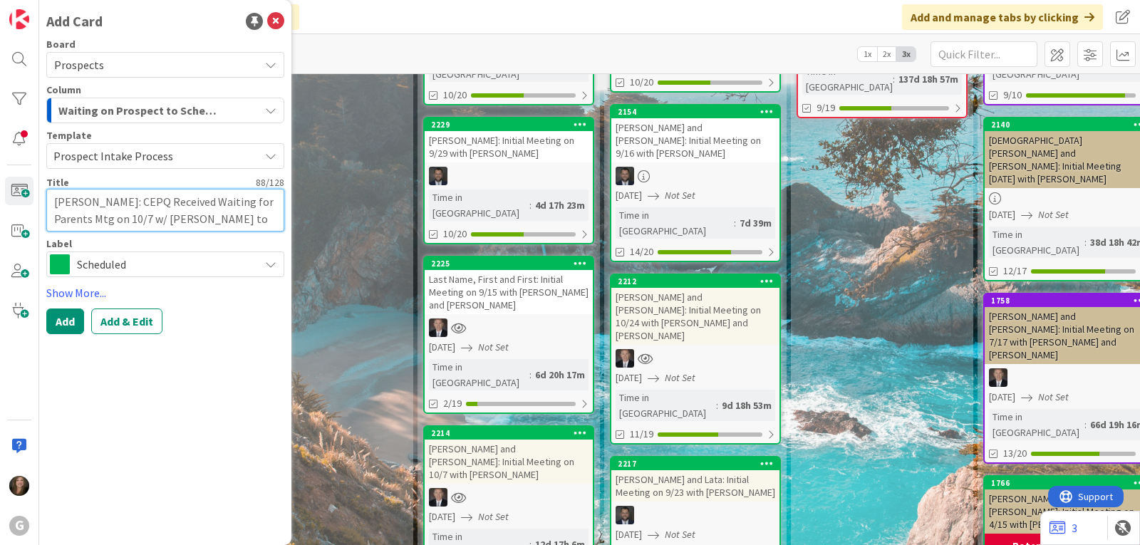
type textarea "[PERSON_NAME]: CEPQ Received Waiting for Parents Mtg on 10/7 w/ [PERSON_NAME] t…"
type textarea "x"
type textarea "[PERSON_NAME]: CEPQ Received Waiting for Parents Mtg on 10/7 w/ [PERSON_NAME] t…"
type textarea "x"
type textarea "[PERSON_NAME]: CEPQ Received Waiting for Parents Mtg on 10/7 w/ [PERSON_NAME] t…"
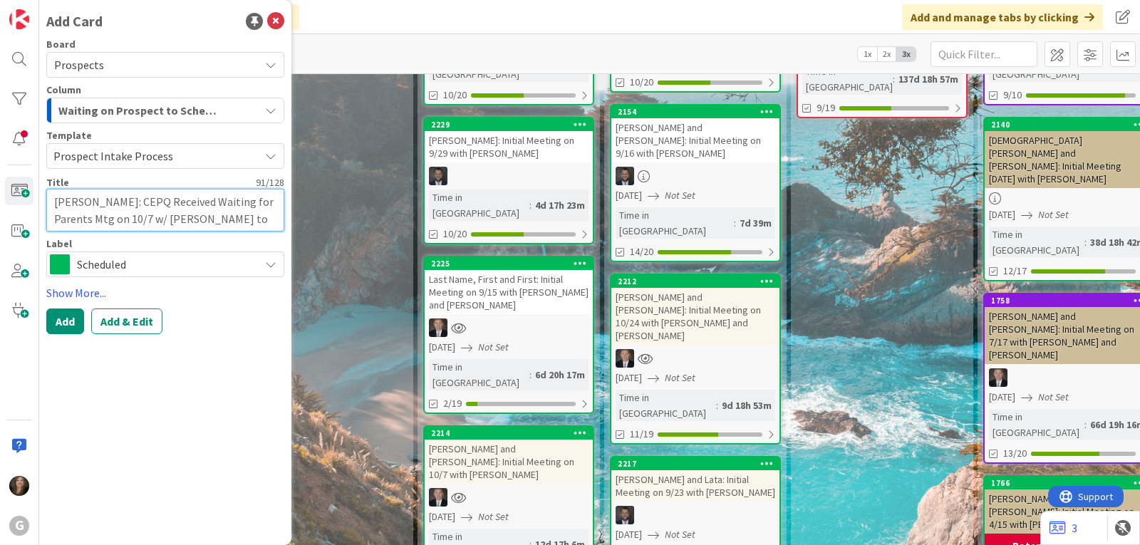
type textarea "x"
type textarea "[PERSON_NAME]: CEPQ Received Waiting for Parents Mtg on 10/7 w/ [PERSON_NAME] t…"
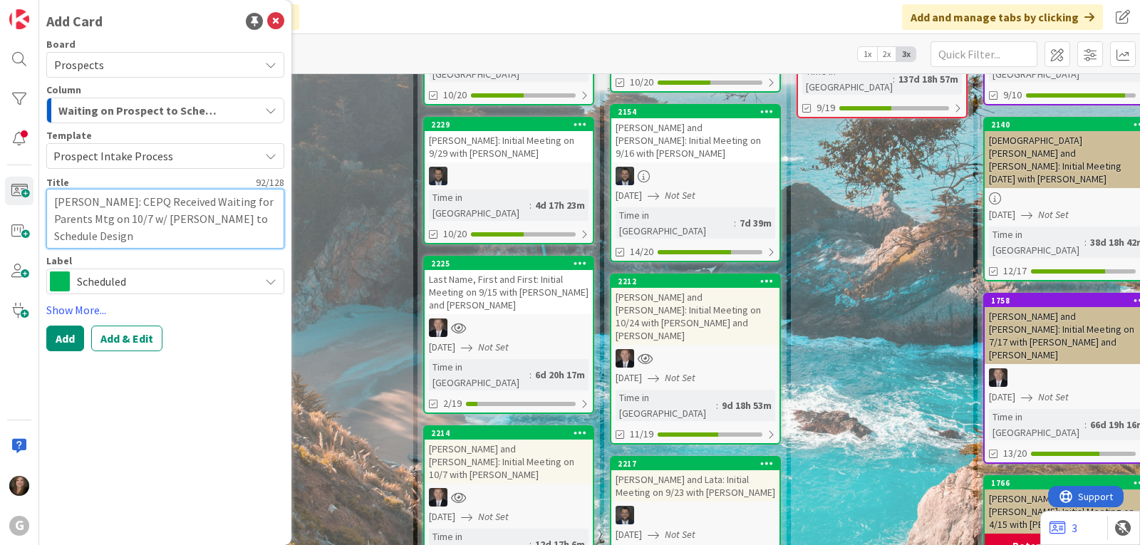
type textarea "x"
type textarea "[PERSON_NAME]: CEPQ Received Waiting for Parents Mtg on 10/7 w/ [PERSON_NAME] t…"
type textarea "x"
type textarea "[PERSON_NAME]: CEPQ Received Waiting for Parents Mtg on 10/7 w/ [PERSON_NAME] t…"
type textarea "x"
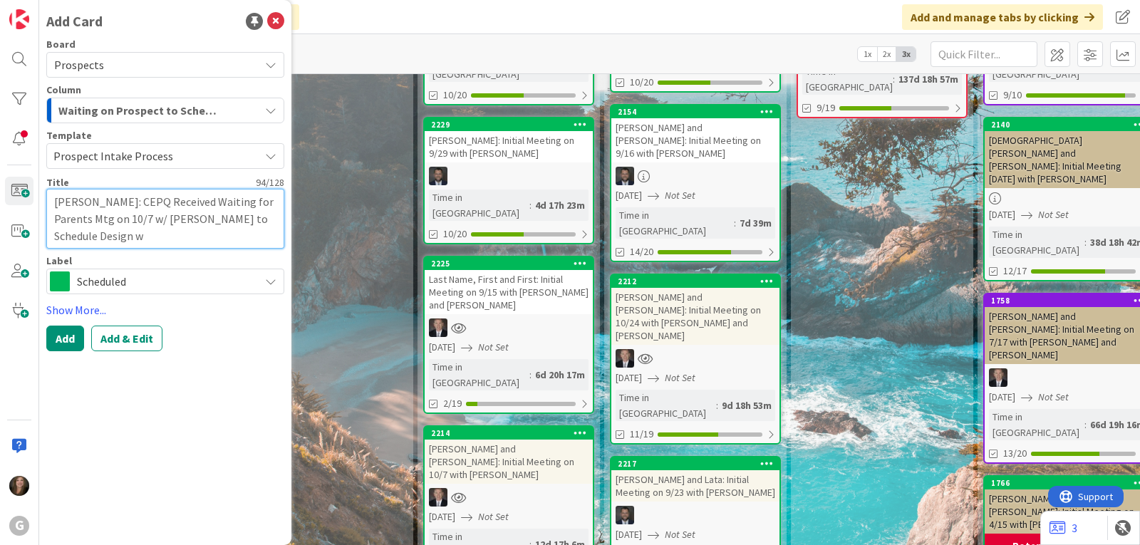
type textarea "[PERSON_NAME]: CEPQ Received Waiting for Parents Mtg on 10/7 w/ [PERSON_NAME] t…"
type textarea "x"
click at [125, 342] on button "Add & Edit" at bounding box center [126, 339] width 71 height 26
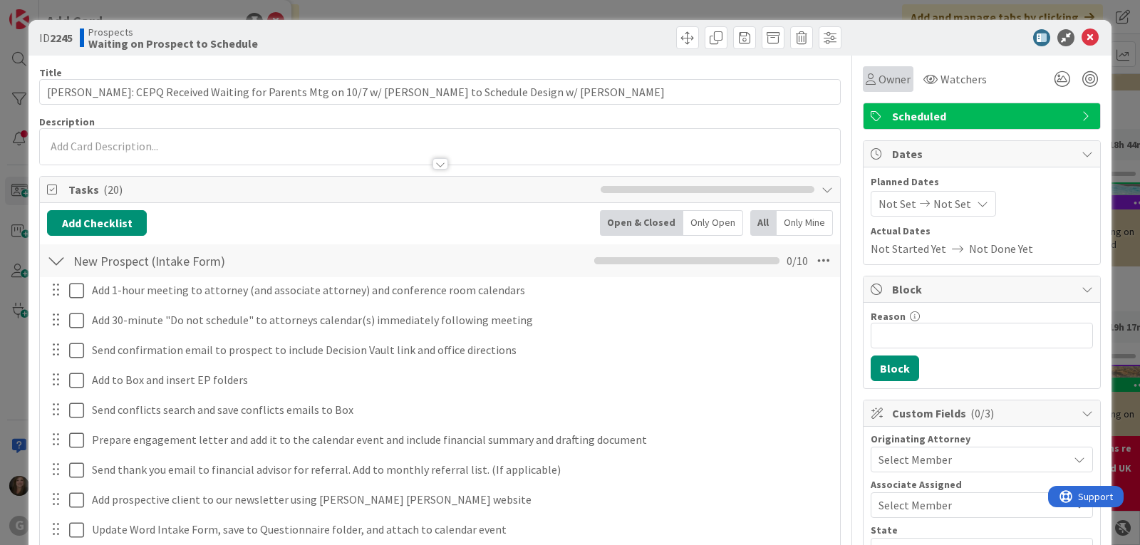
click at [886, 80] on span "Owner" at bounding box center [894, 79] width 32 height 17
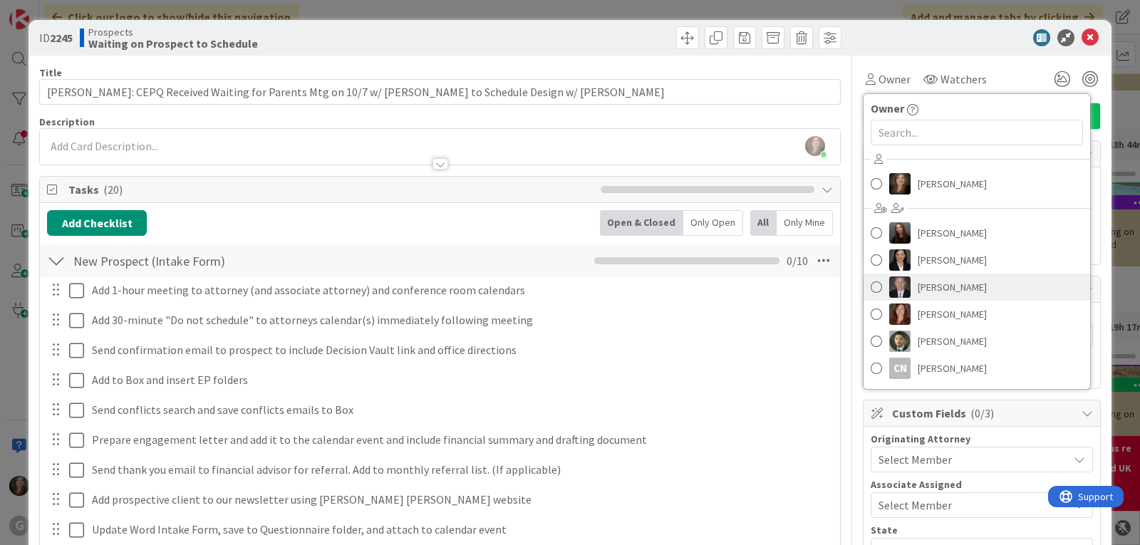
click at [900, 289] on link "[PERSON_NAME]" at bounding box center [976, 287] width 227 height 27
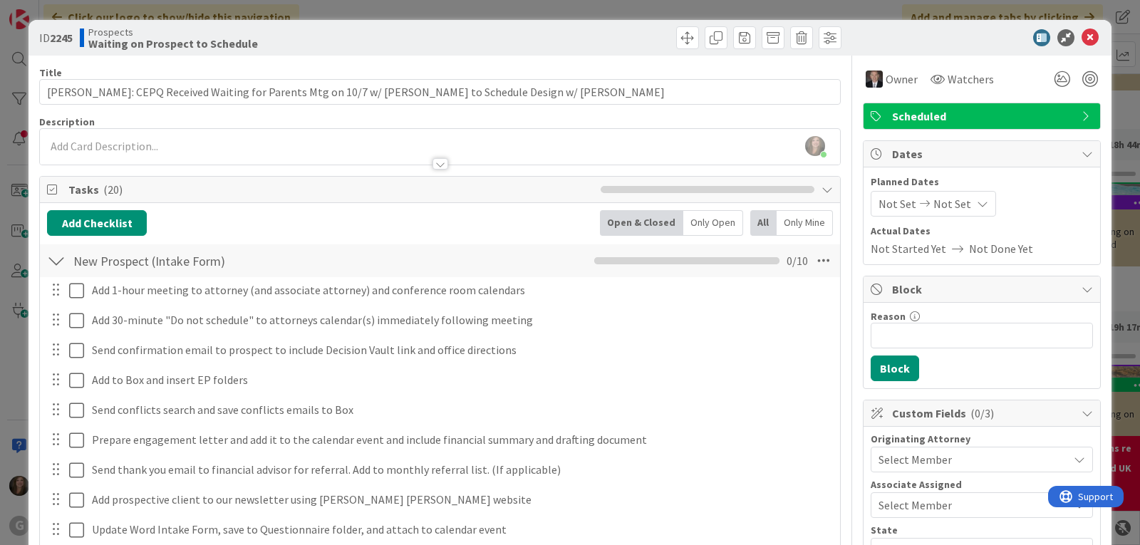
scroll to position [330, 0]
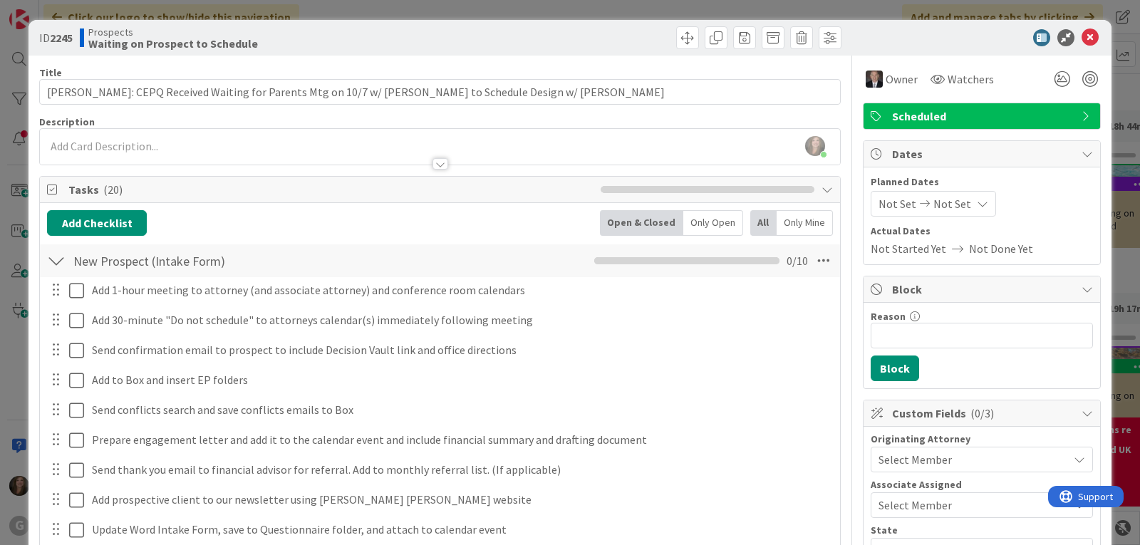
click at [910, 463] on span "Select Member" at bounding box center [914, 459] width 73 height 17
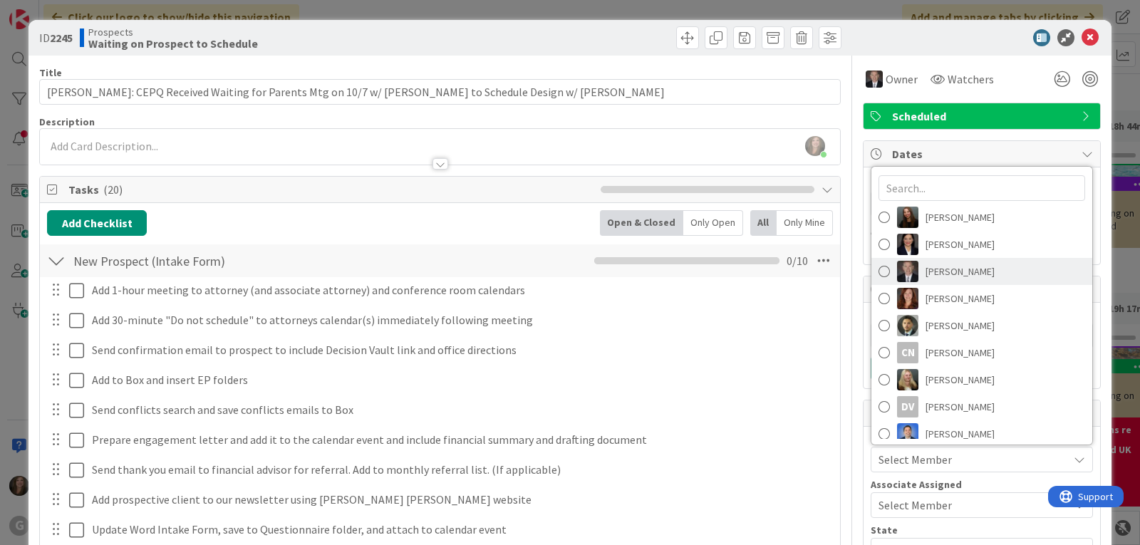
click at [902, 270] on img at bounding box center [907, 271] width 21 height 21
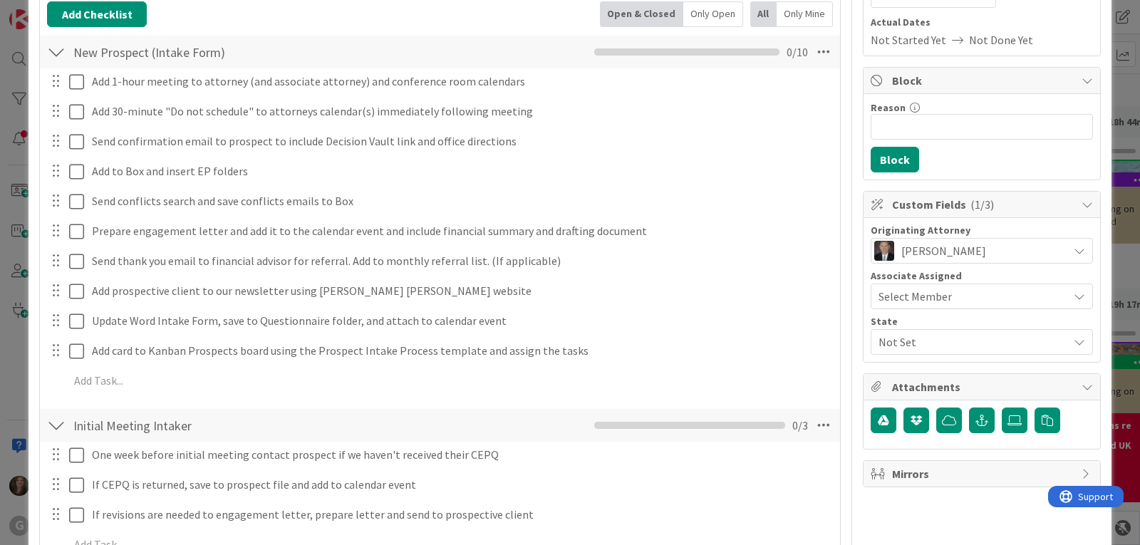
scroll to position [214, 0]
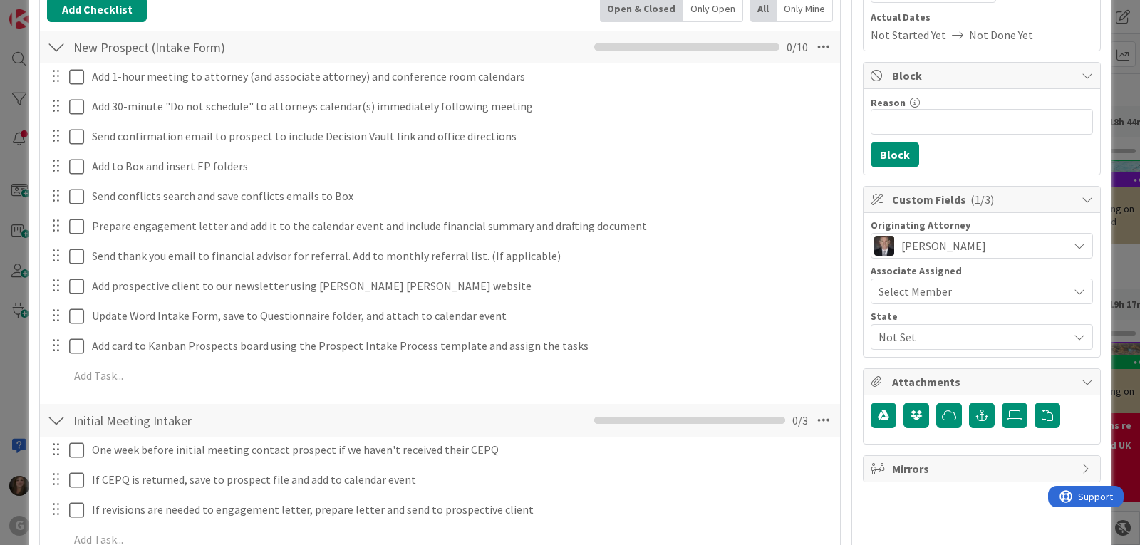
click at [911, 294] on span "Select Member" at bounding box center [914, 291] width 73 height 17
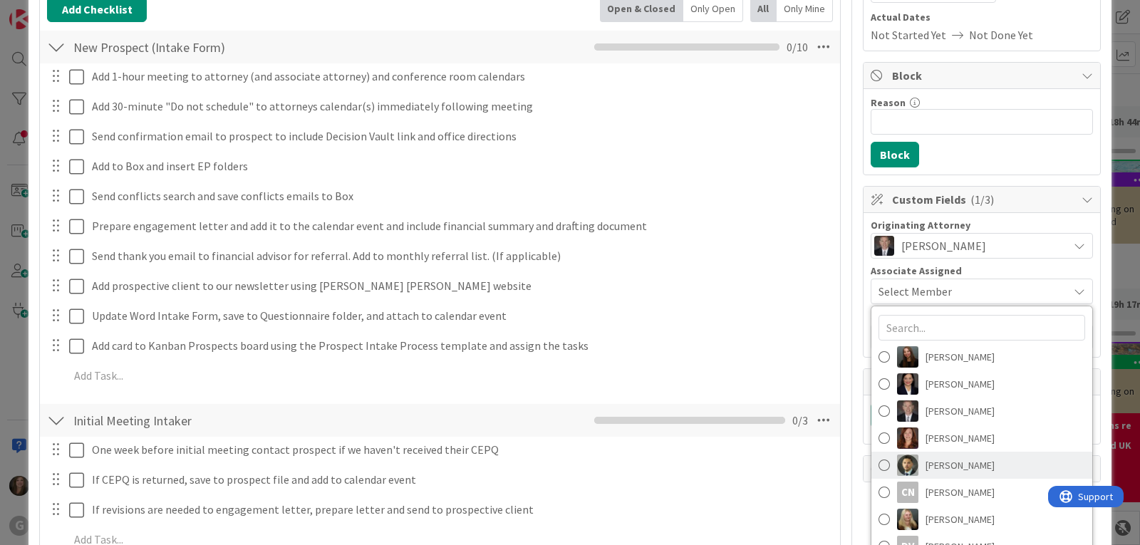
click at [914, 472] on link "[PERSON_NAME]" at bounding box center [981, 465] width 221 height 27
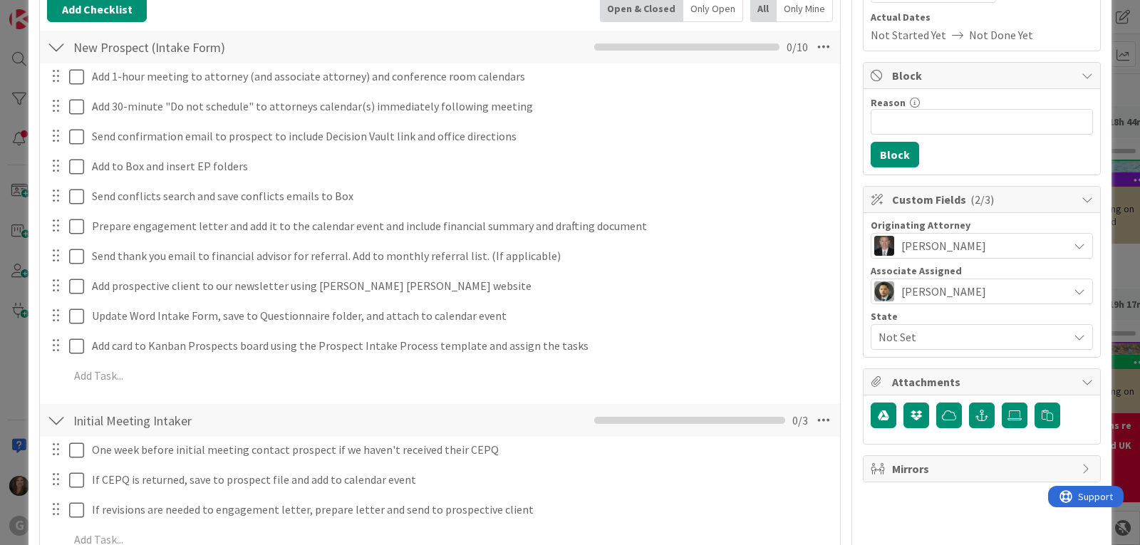
click at [909, 336] on span "Not Set" at bounding box center [972, 336] width 189 height 17
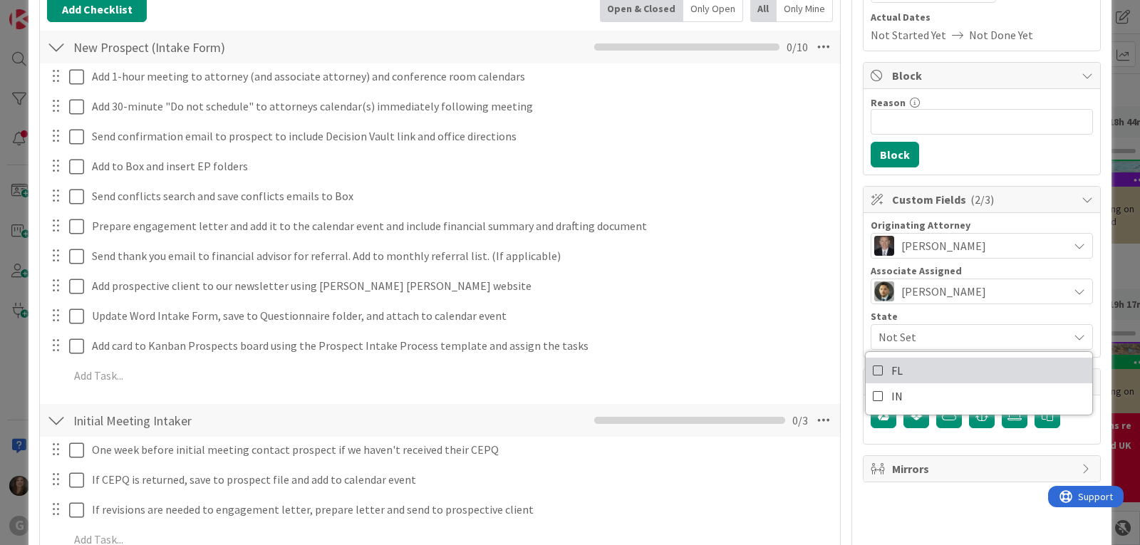
click at [906, 377] on link "FL" at bounding box center [979, 371] width 227 height 26
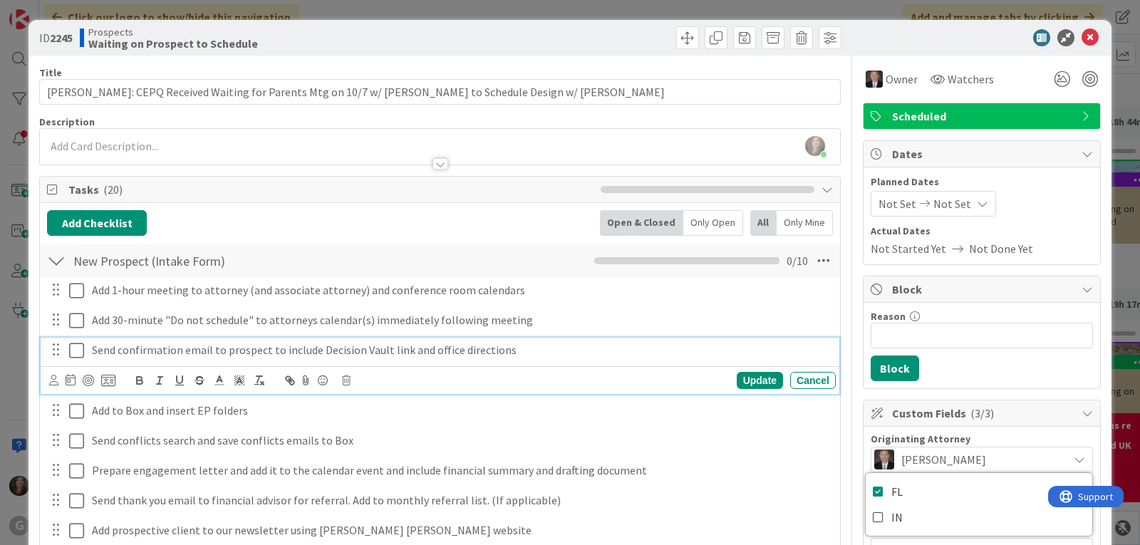
click at [73, 345] on icon at bounding box center [76, 350] width 15 height 17
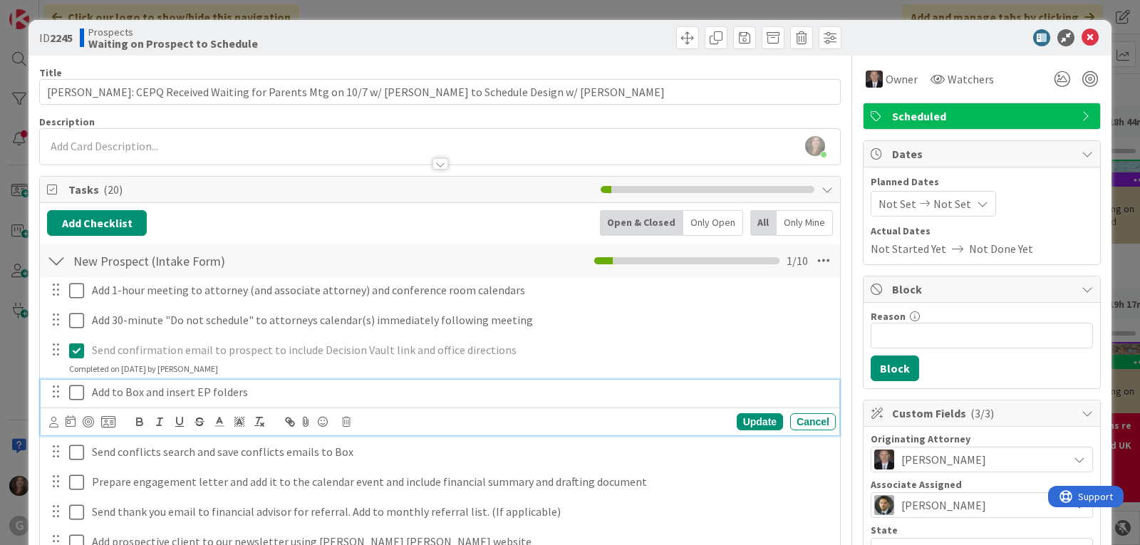
click at [75, 394] on icon at bounding box center [76, 392] width 15 height 17
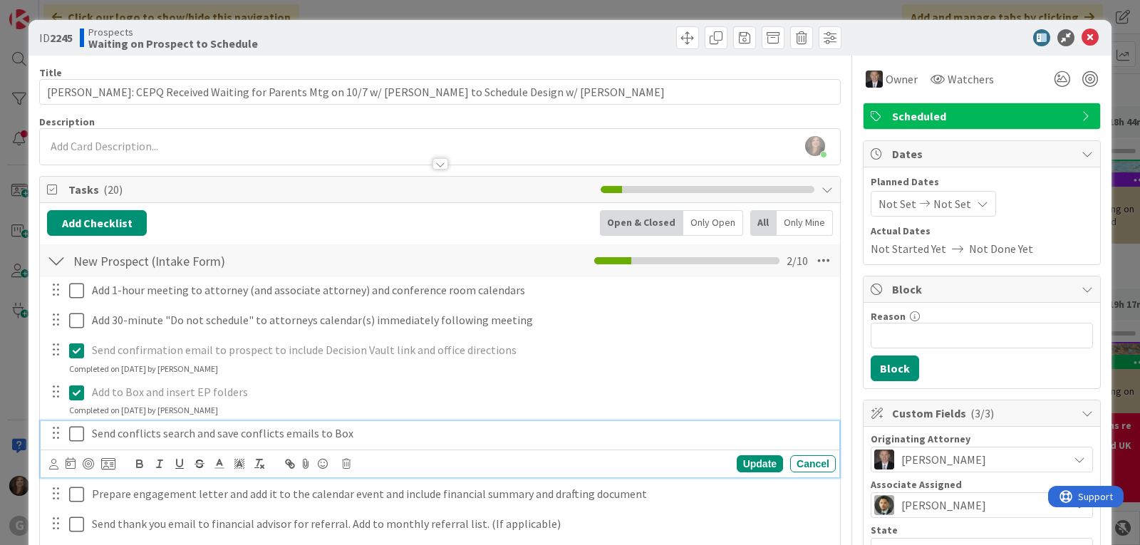
click at [75, 431] on icon at bounding box center [76, 433] width 15 height 17
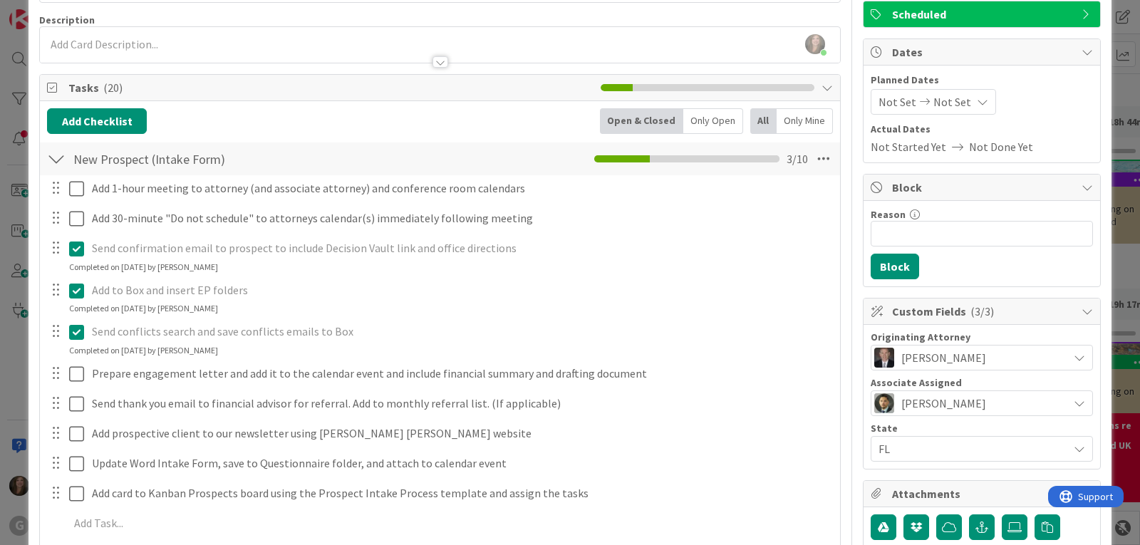
scroll to position [142, 0]
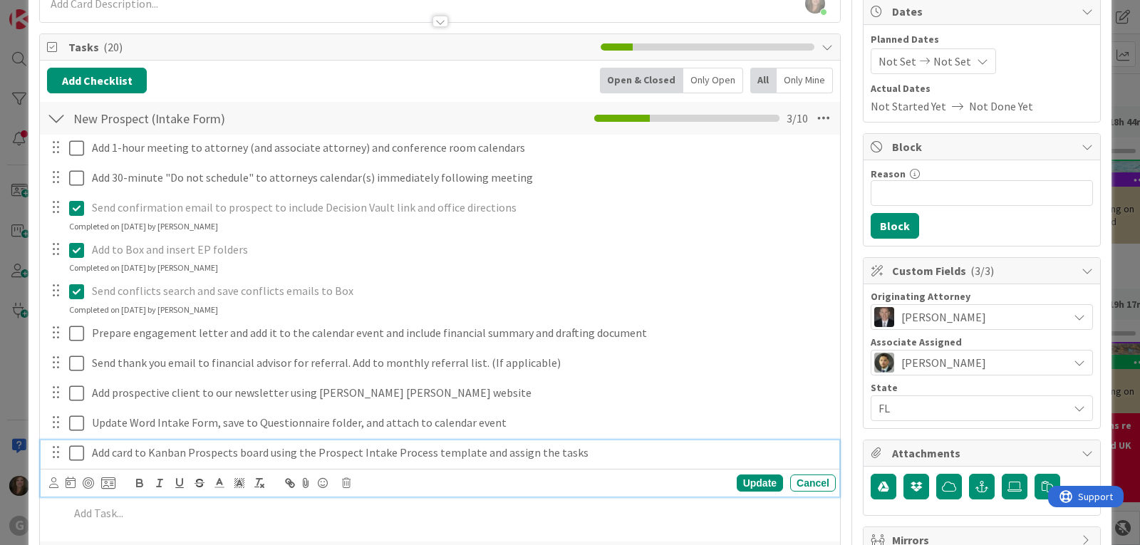
click at [76, 451] on icon at bounding box center [76, 453] width 15 height 17
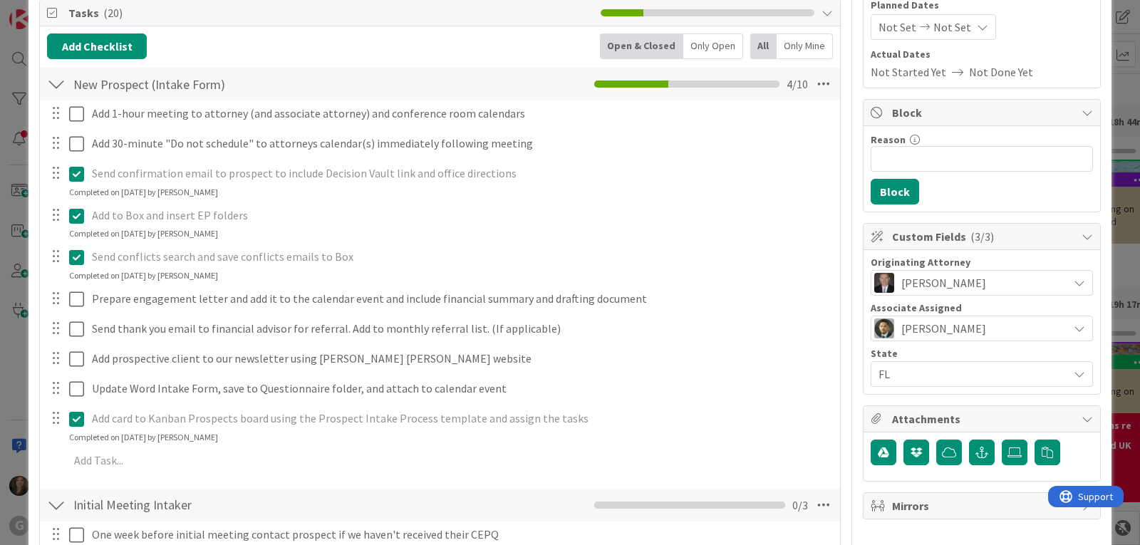
scroll to position [214, 0]
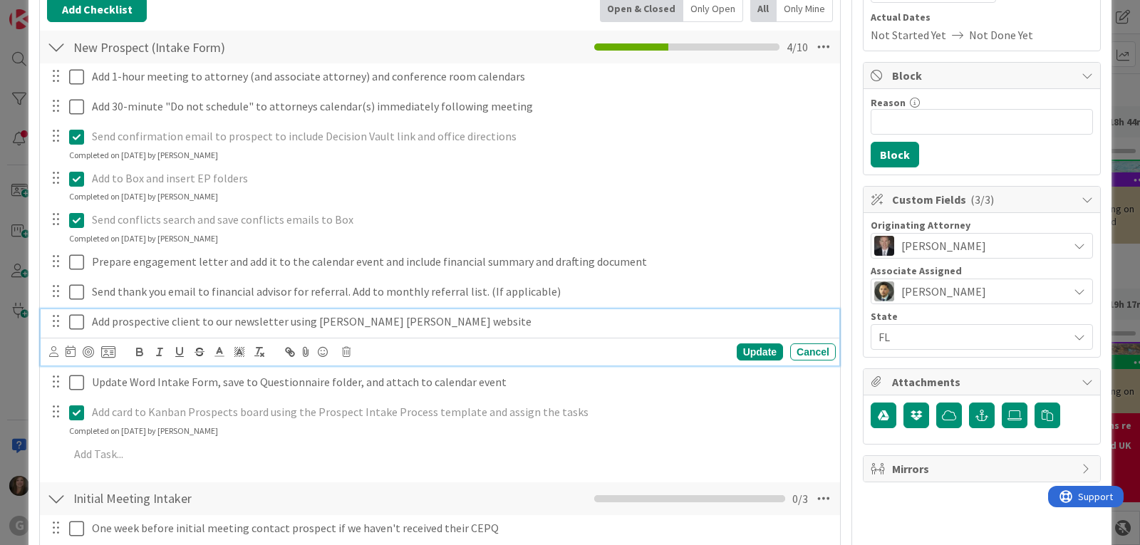
click at [76, 322] on icon at bounding box center [76, 321] width 15 height 17
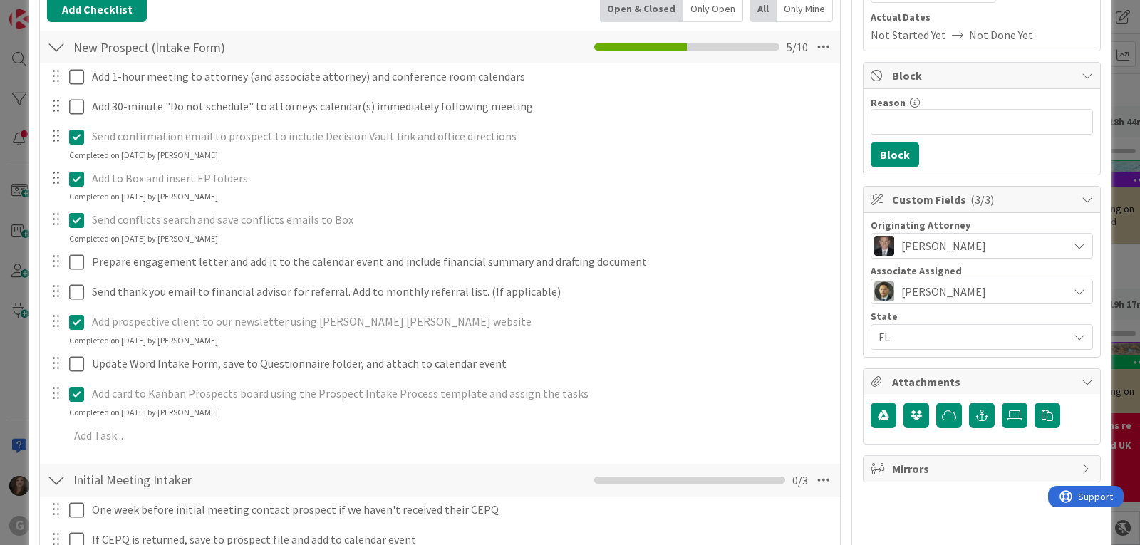
scroll to position [350, 0]
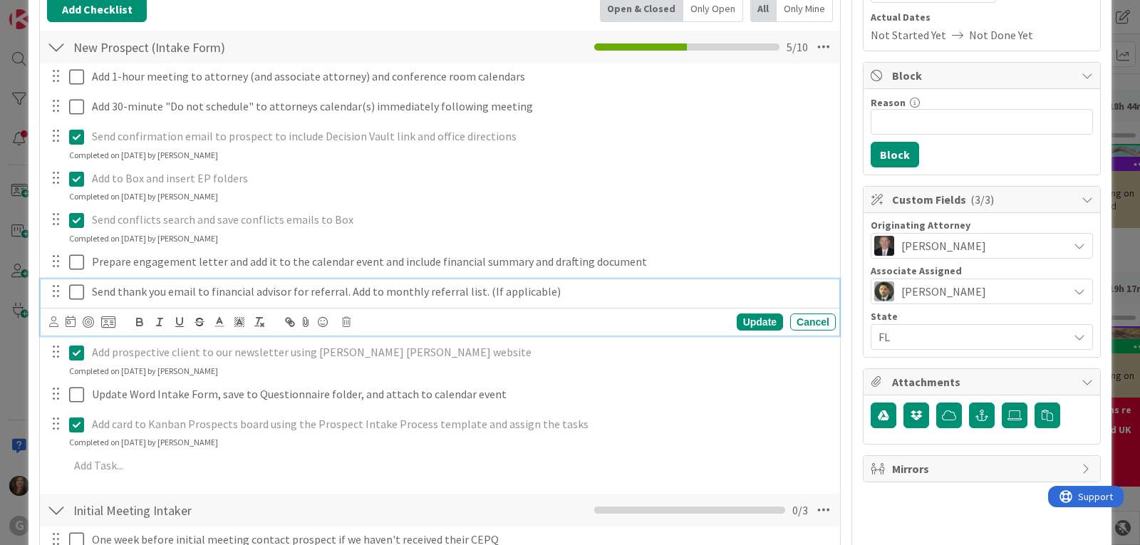
click at [76, 289] on icon at bounding box center [76, 292] width 15 height 17
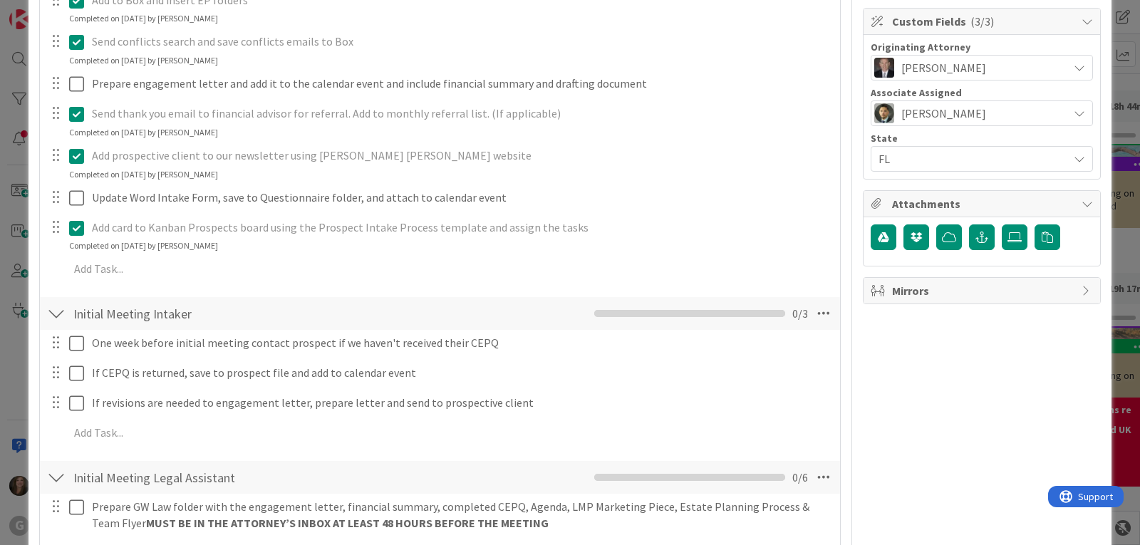
scroll to position [427, 0]
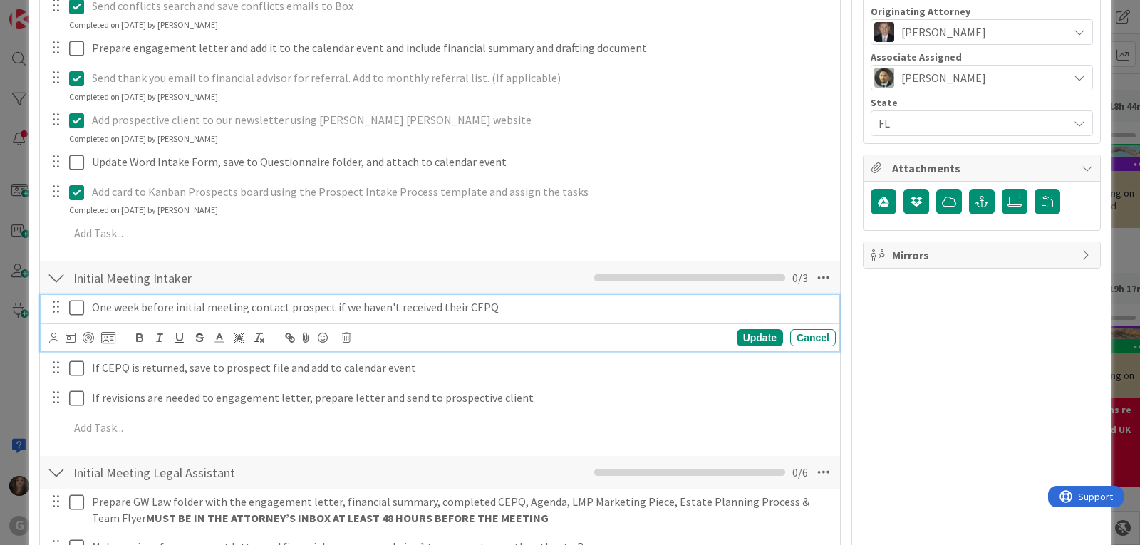
click at [75, 310] on icon at bounding box center [76, 307] width 15 height 17
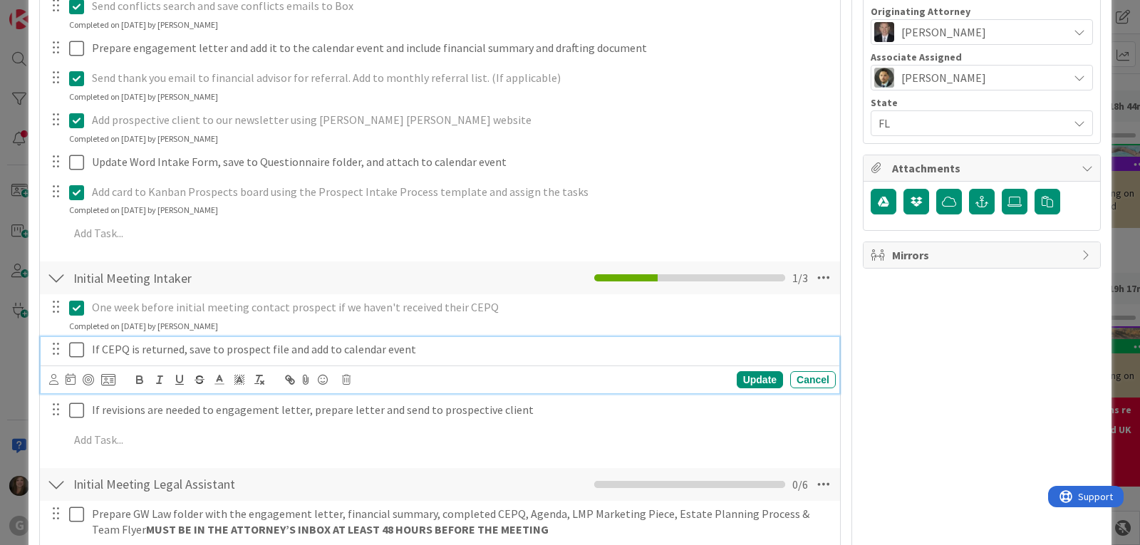
click at [74, 348] on icon at bounding box center [76, 349] width 15 height 17
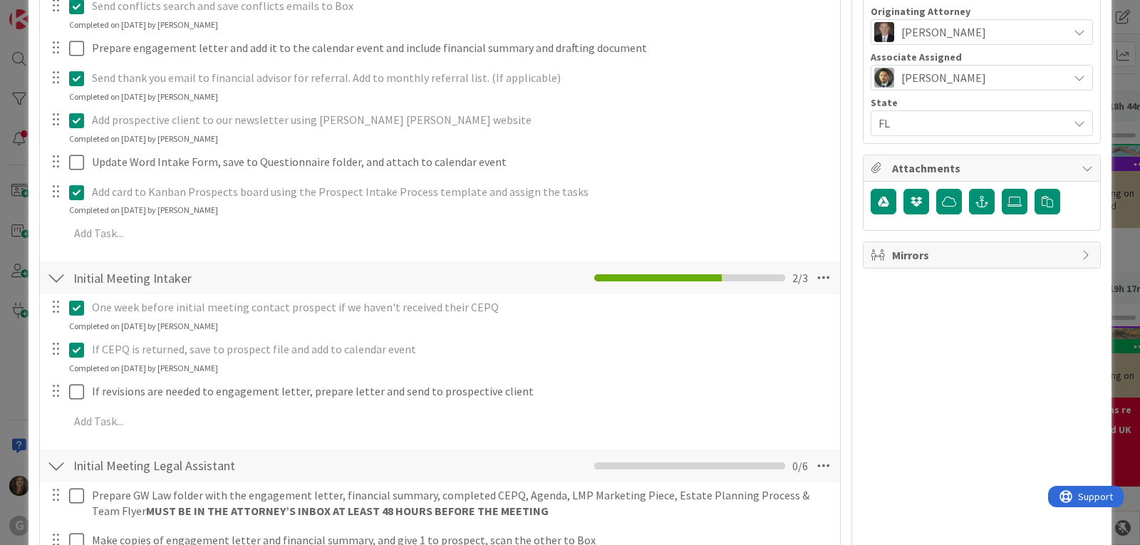
scroll to position [0, 0]
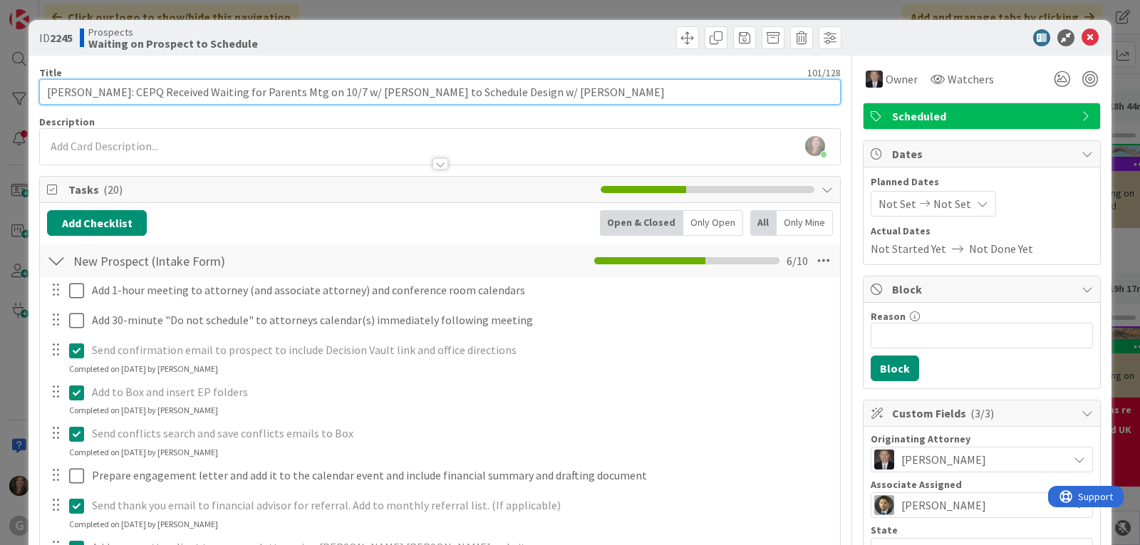
drag, startPoint x: 549, startPoint y: 90, endPoint x: 144, endPoint y: 104, distance: 404.9
click at [144, 104] on input "[PERSON_NAME]: CEPQ Received Waiting for Parents Mtg on 10/7 w/ [PERSON_NAME] t…" at bounding box center [439, 92] width 801 height 26
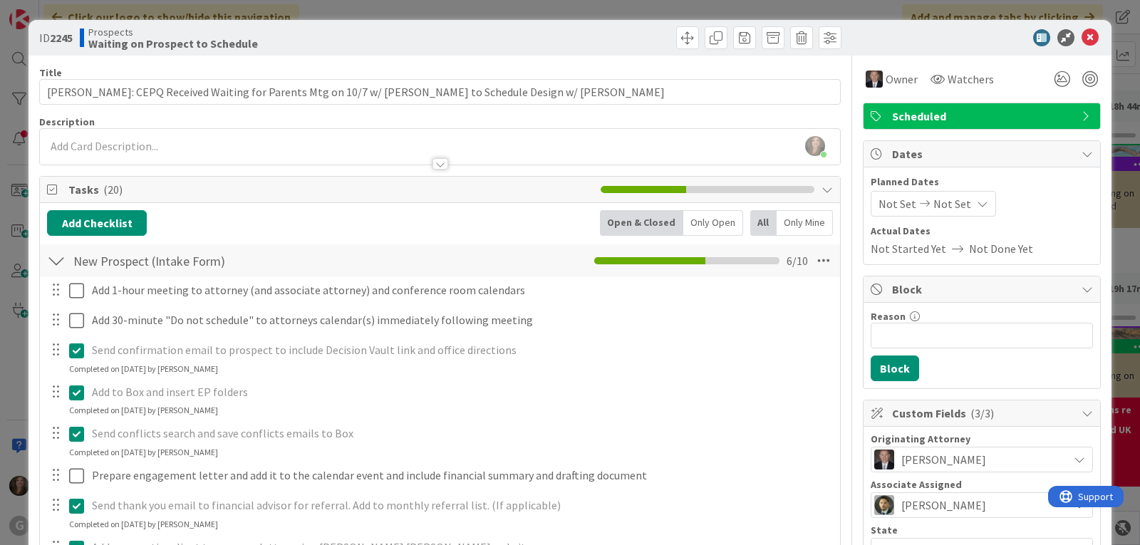
click at [1081, 35] on icon at bounding box center [1089, 37] width 17 height 17
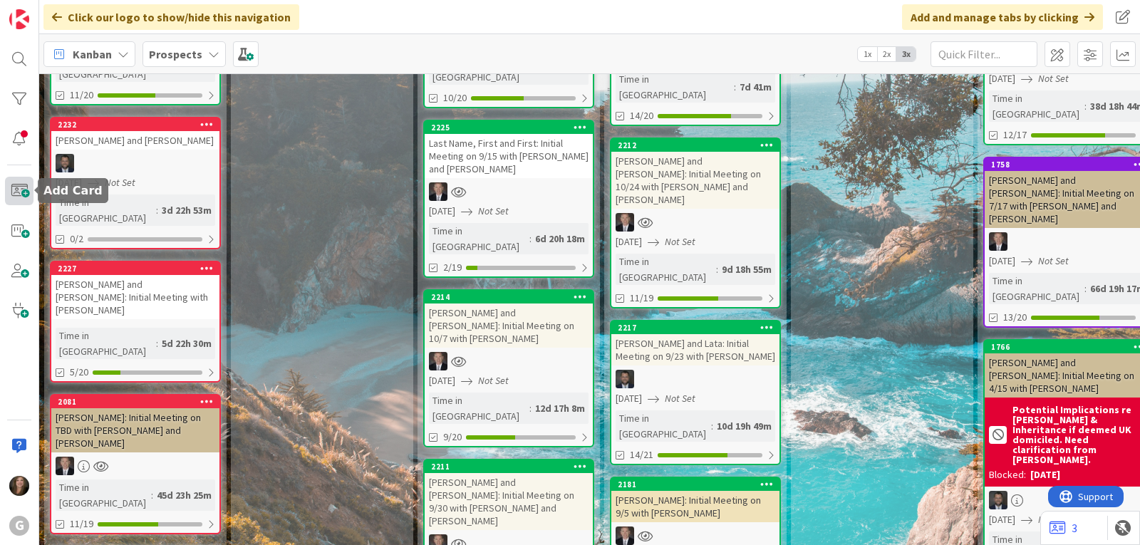
click at [21, 199] on span at bounding box center [19, 191] width 28 height 28
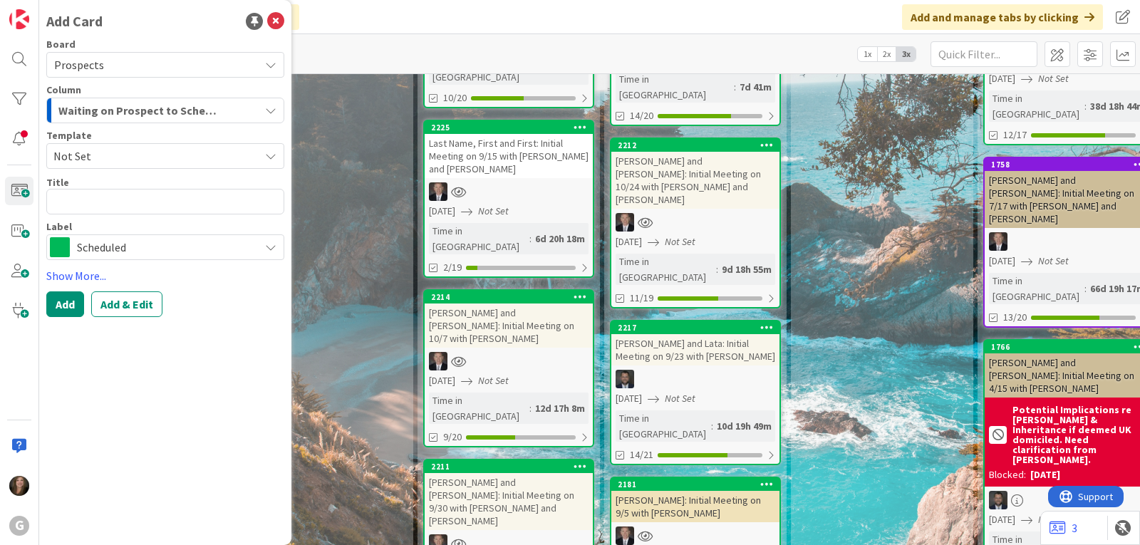
click at [279, 152] on span "Not Set" at bounding box center [165, 156] width 238 height 26
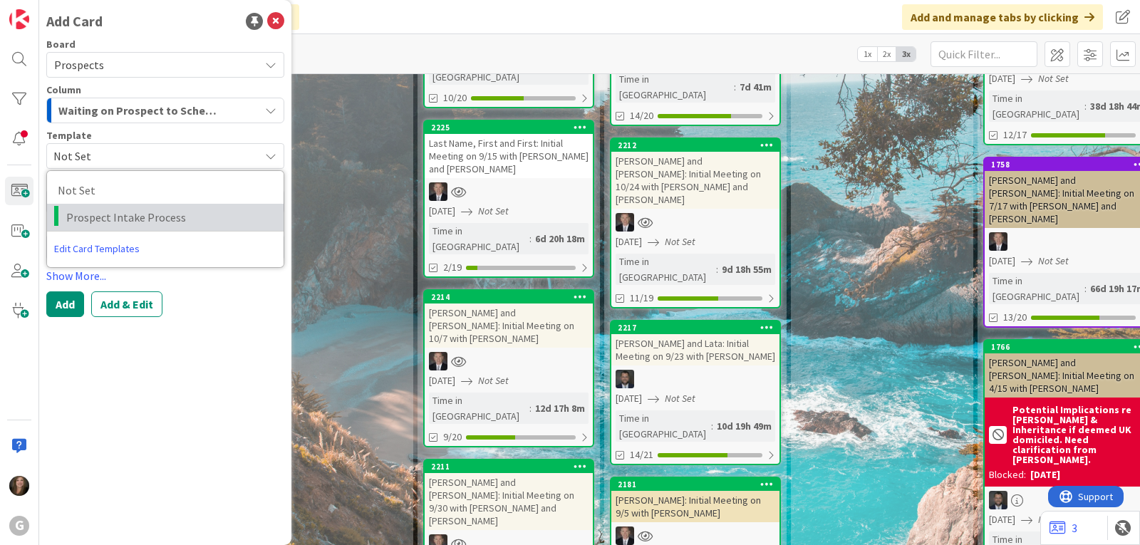
click at [204, 214] on span "Prospect Intake Process" at bounding box center [169, 217] width 207 height 19
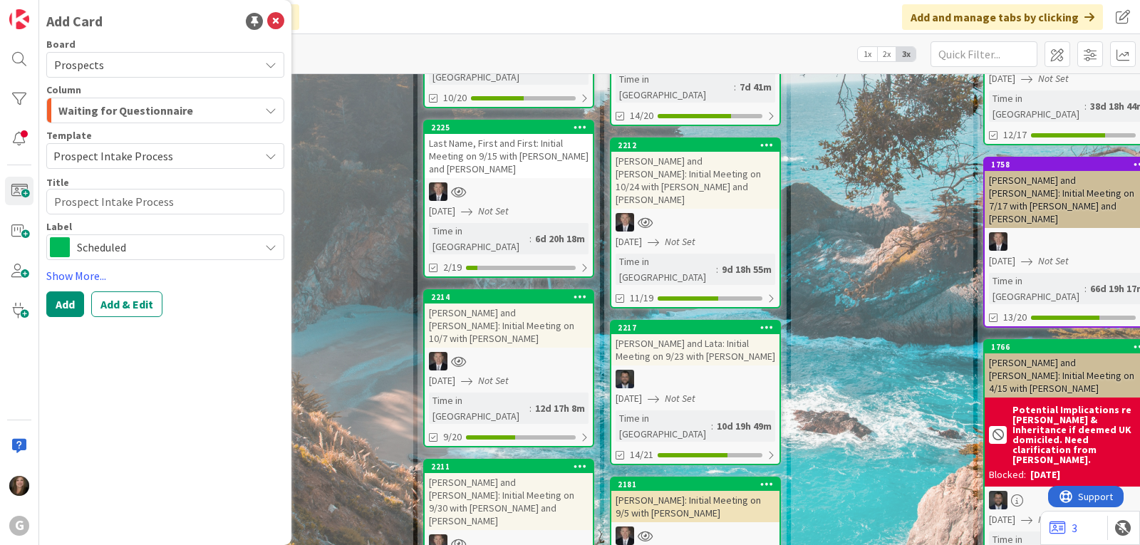
click at [227, 110] on div "Waiting for Questionnaire" at bounding box center [157, 110] width 204 height 23
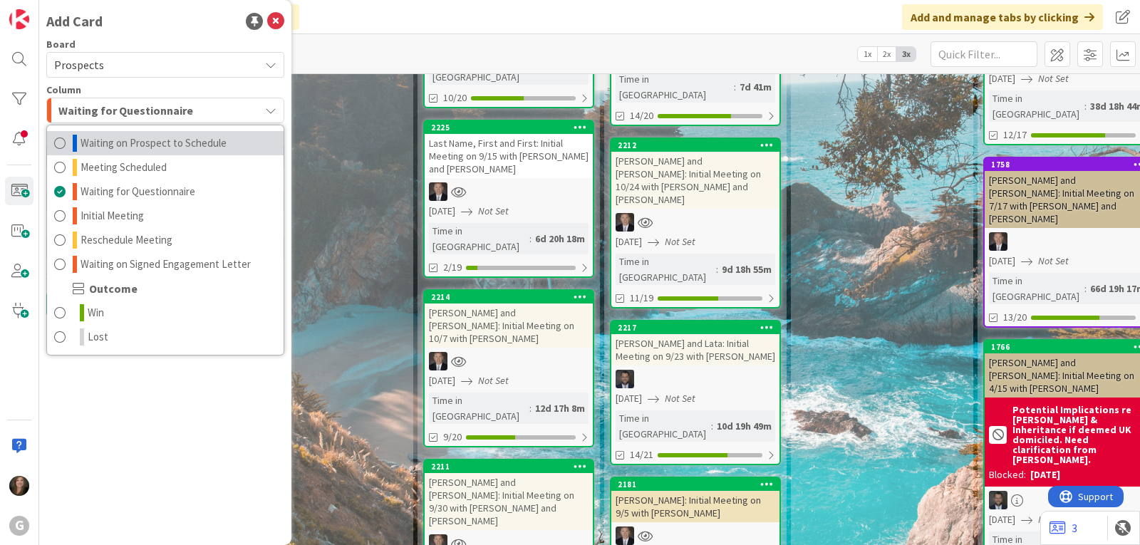
click at [206, 141] on span "Waiting on Prospect to Schedule" at bounding box center [153, 143] width 146 height 17
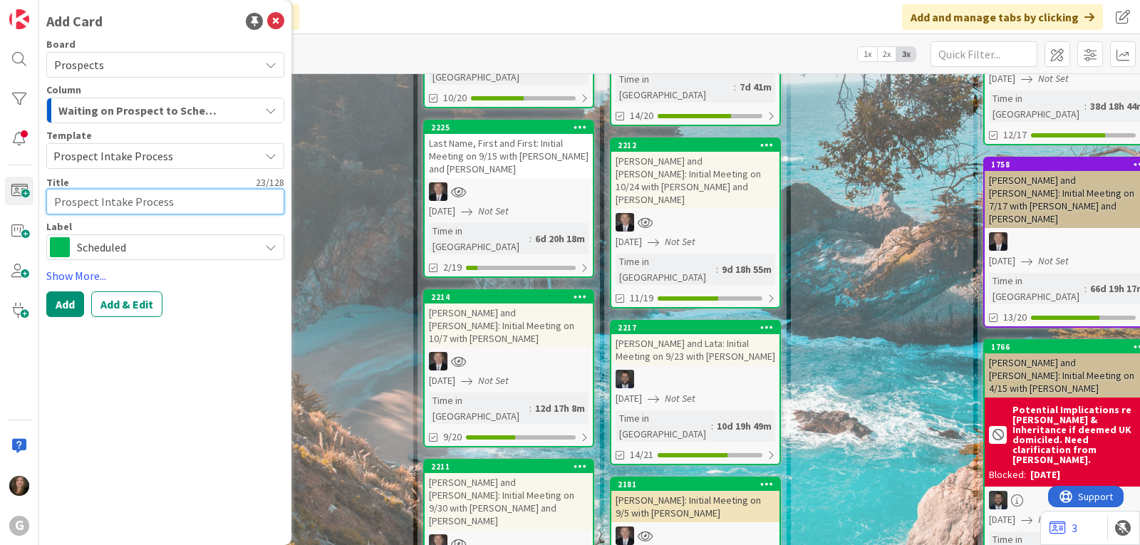
drag, startPoint x: 194, startPoint y: 203, endPoint x: 46, endPoint y: 200, distance: 148.9
click at [46, 200] on div "Add Card Board Prospects Column Waiting on Prospect to Schedule Waiting on Pros…" at bounding box center [165, 272] width 252 height 545
paste textarea "CEPQ Received Waiting for Parents Mtg on 10/7 w/ [PERSON_NAME] to Schedule Desi…"
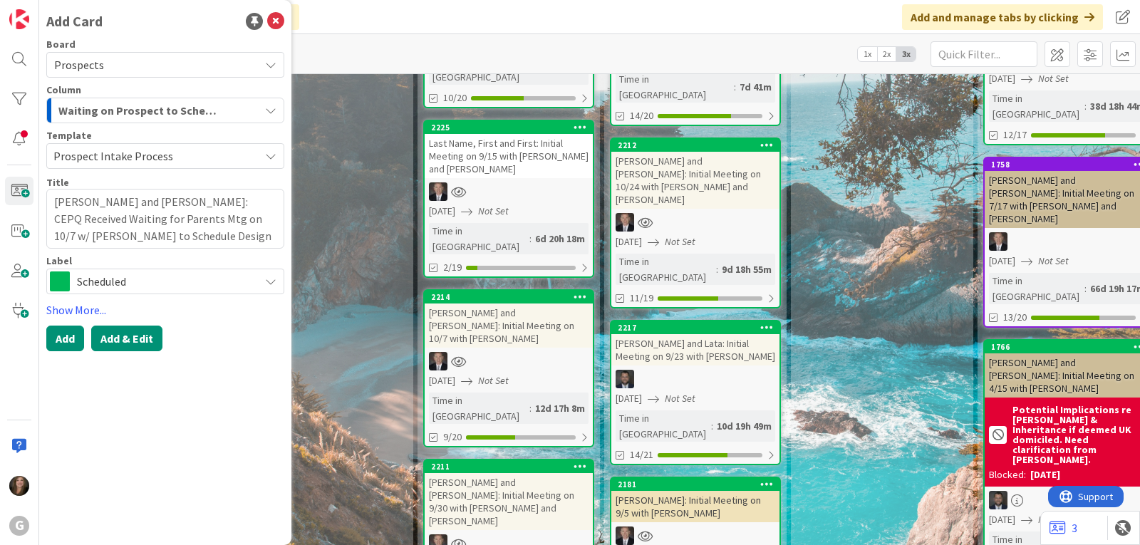
click at [127, 330] on button "Add & Edit" at bounding box center [126, 339] width 71 height 26
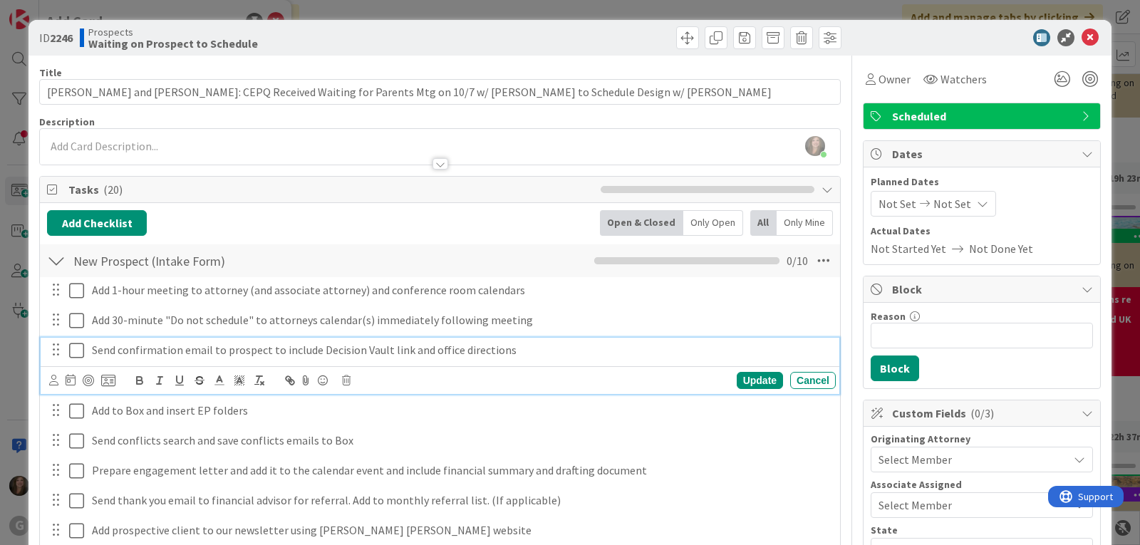
click at [75, 350] on icon at bounding box center [76, 350] width 15 height 17
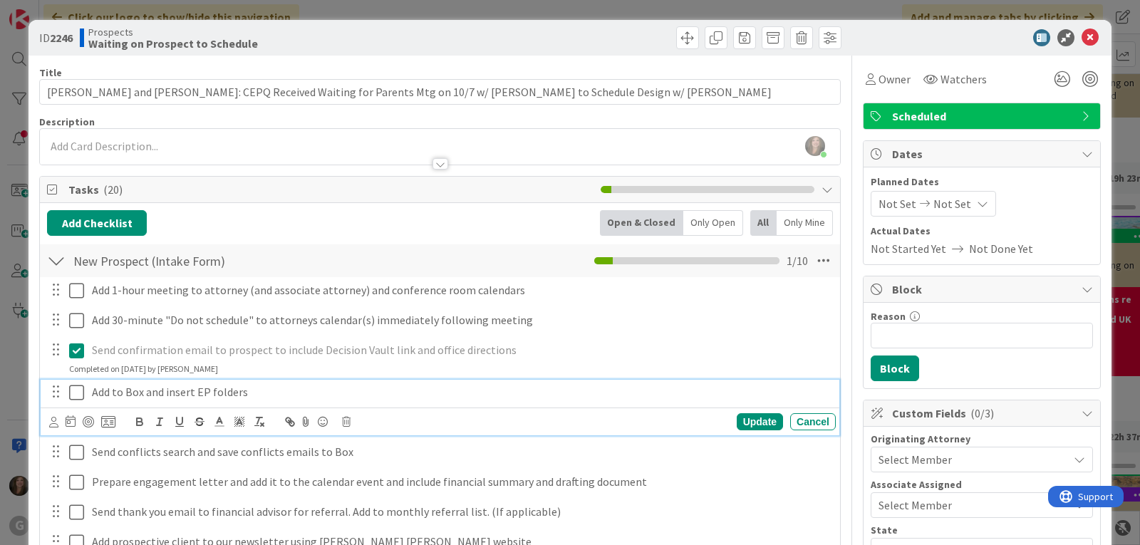
click at [73, 393] on icon at bounding box center [76, 392] width 15 height 17
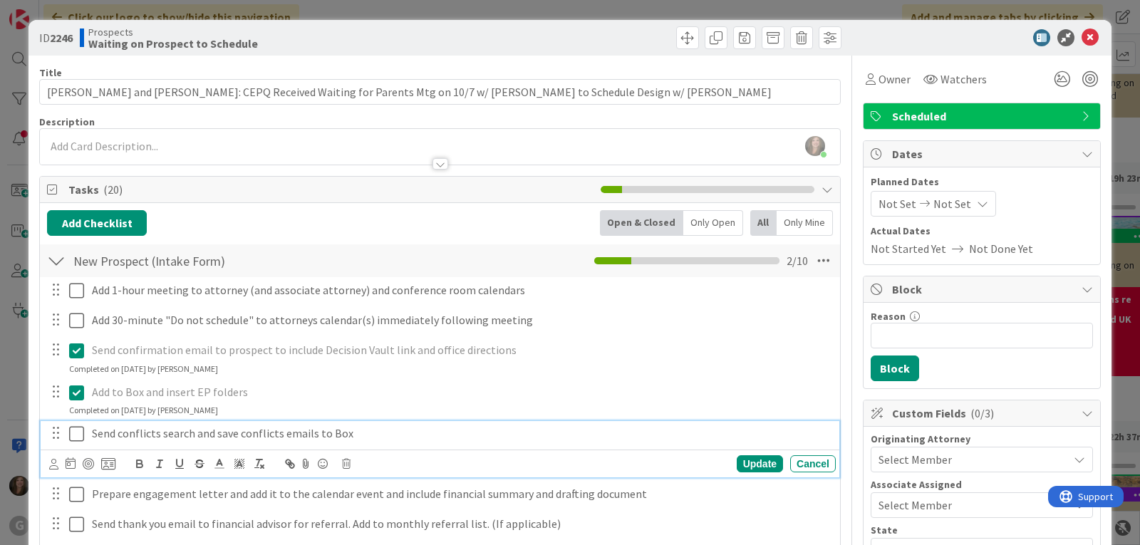
click at [80, 432] on icon at bounding box center [76, 433] width 15 height 17
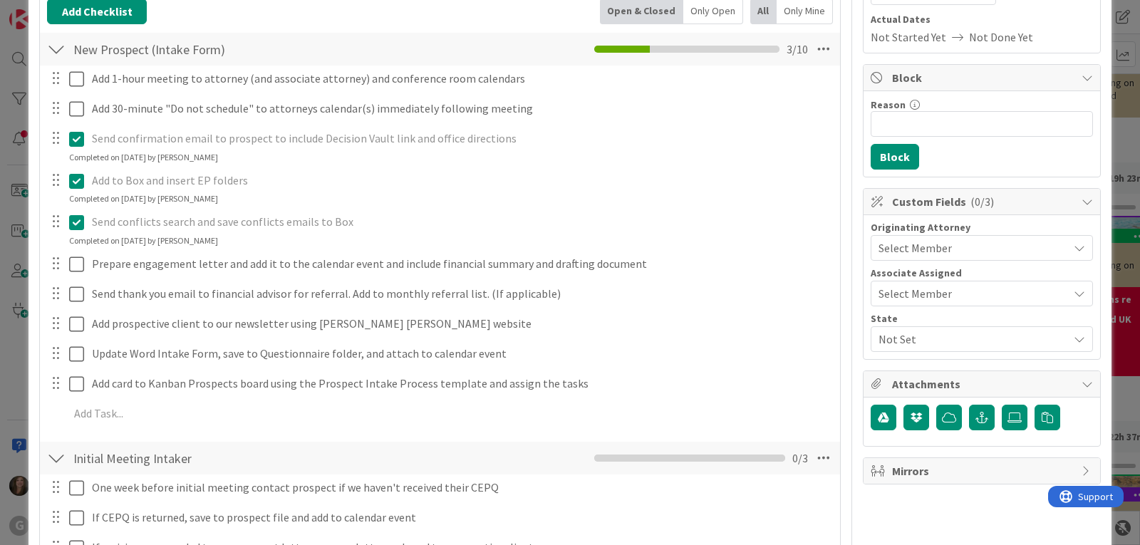
scroll to position [214, 0]
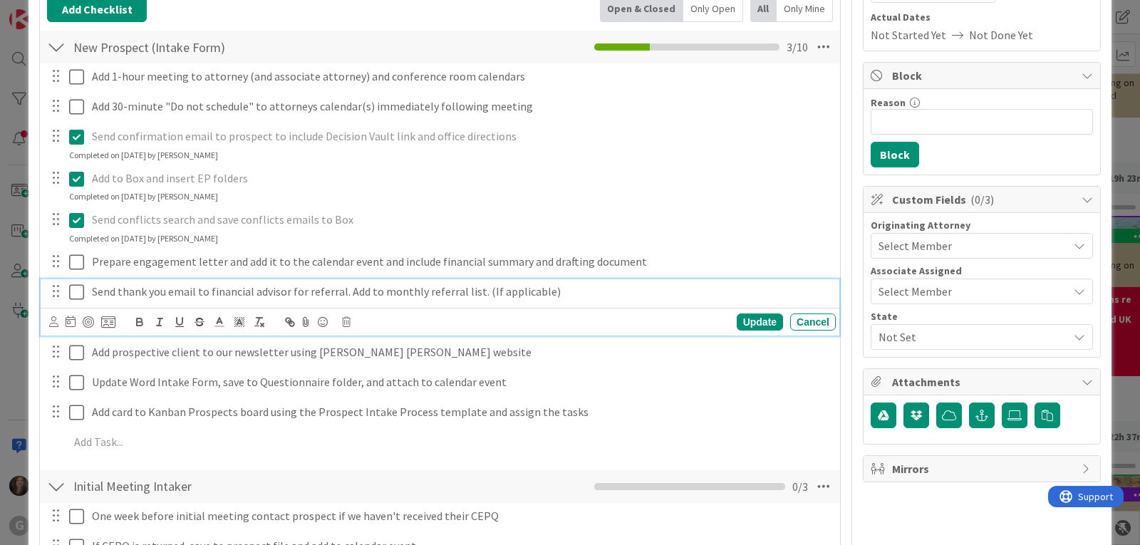
click at [78, 289] on icon at bounding box center [76, 292] width 15 height 17
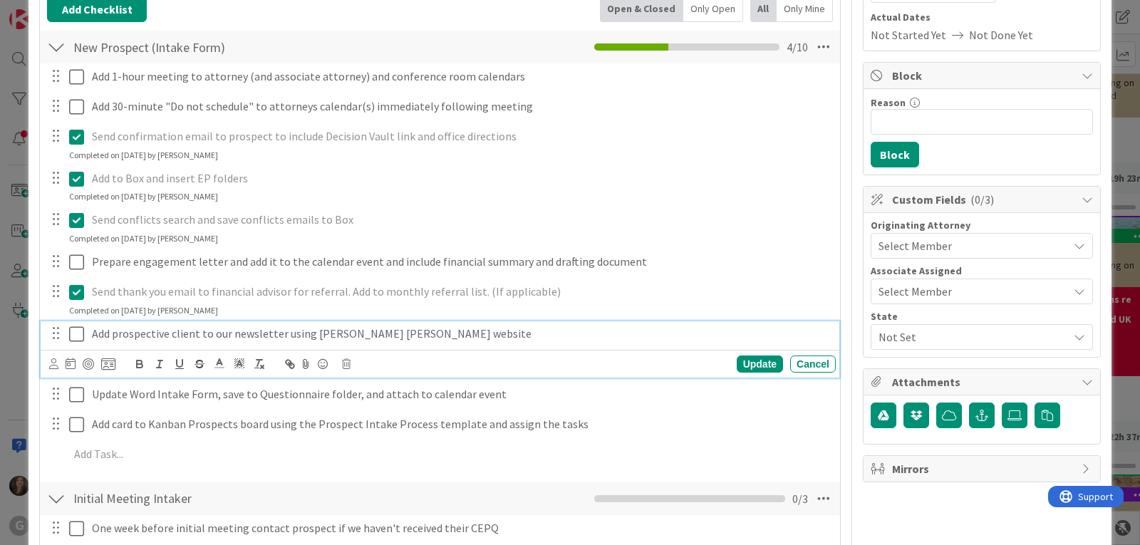
click at [79, 331] on icon at bounding box center [76, 334] width 15 height 17
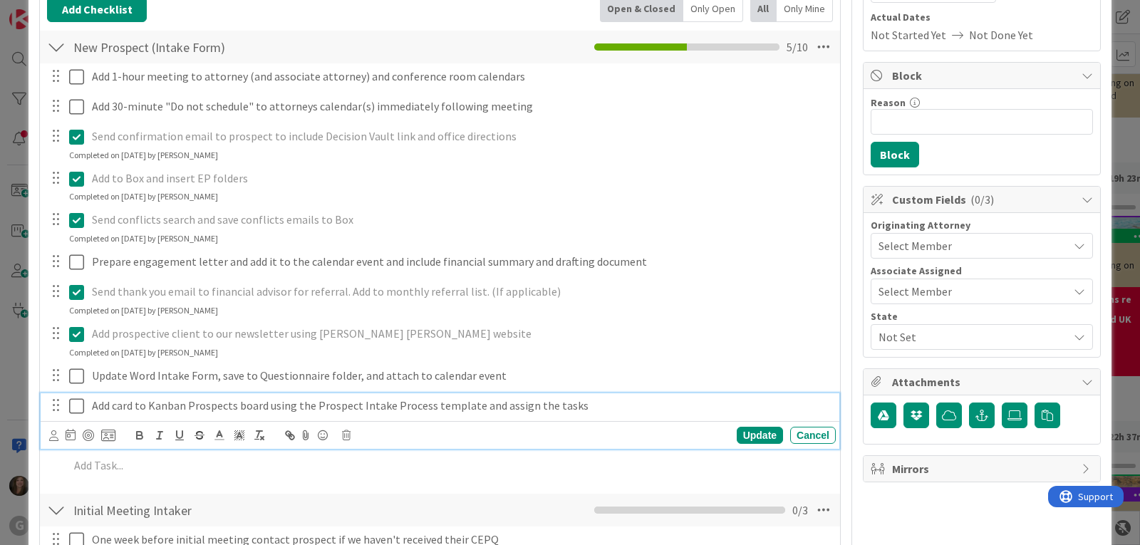
click at [74, 410] on icon at bounding box center [76, 406] width 15 height 17
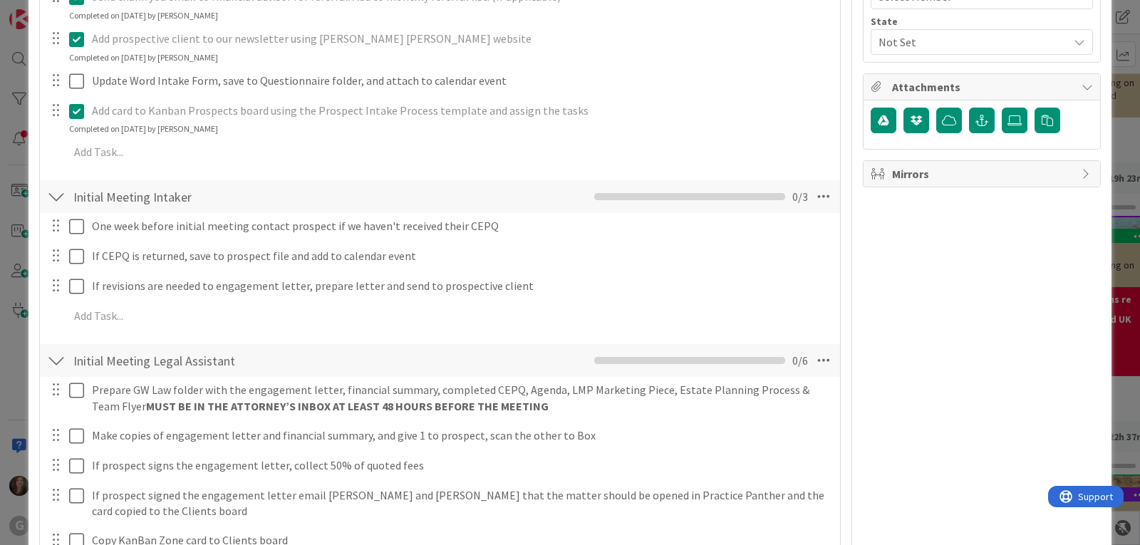
scroll to position [570, 0]
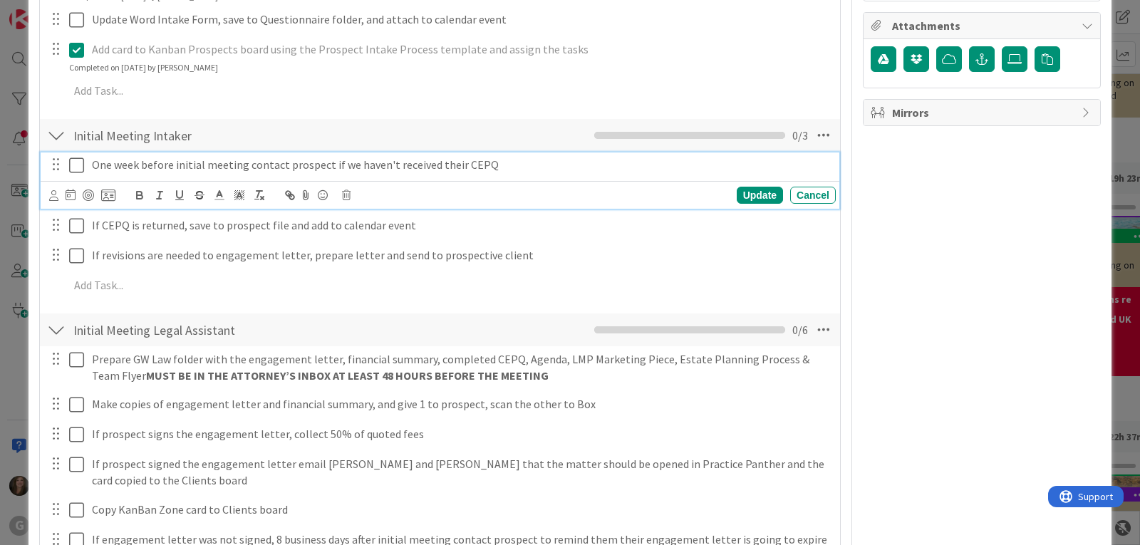
click at [76, 163] on icon at bounding box center [76, 165] width 15 height 17
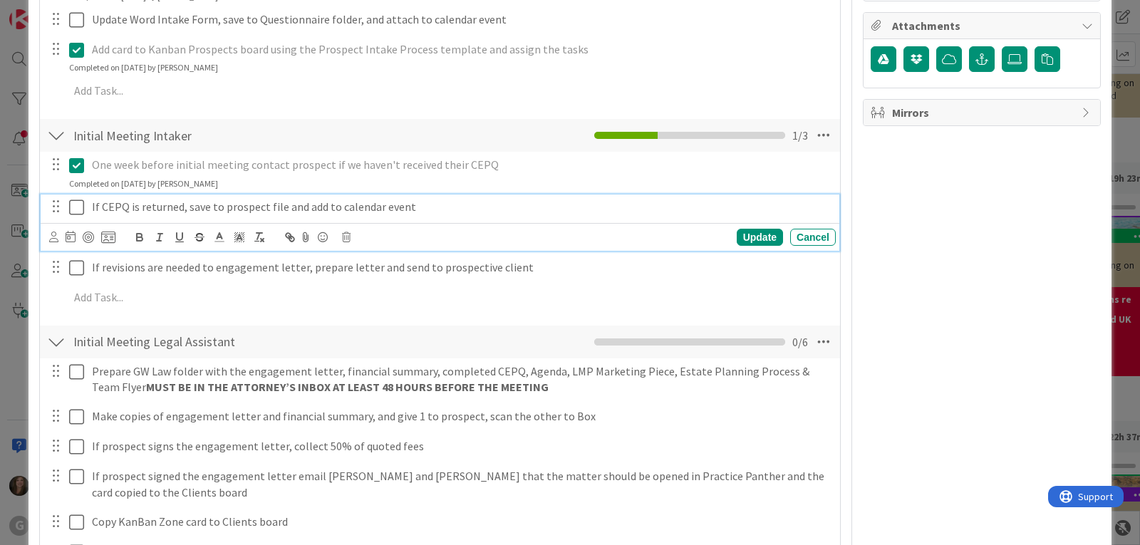
click at [73, 207] on icon at bounding box center [76, 207] width 15 height 17
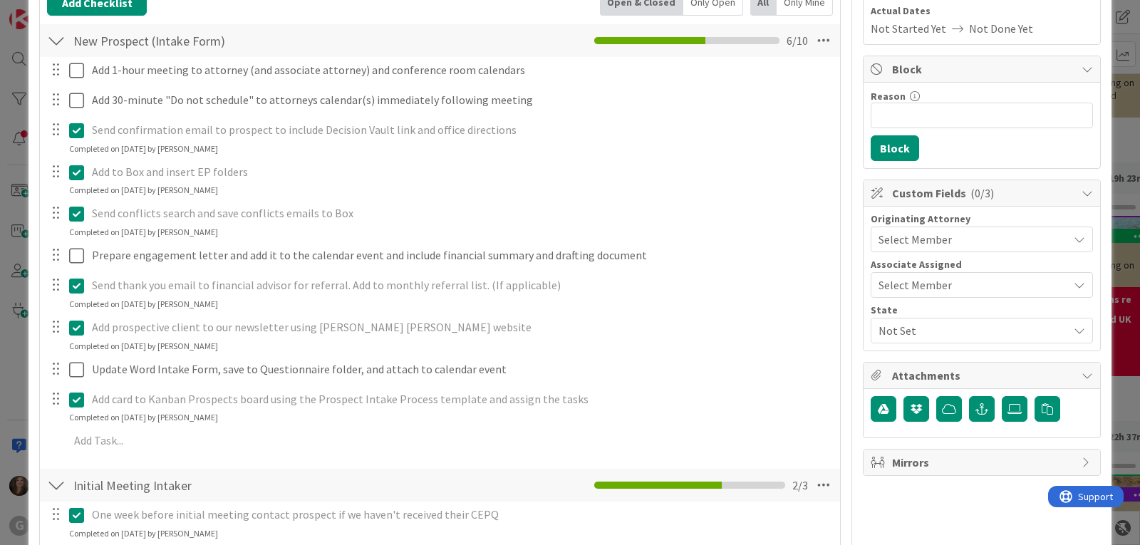
scroll to position [214, 0]
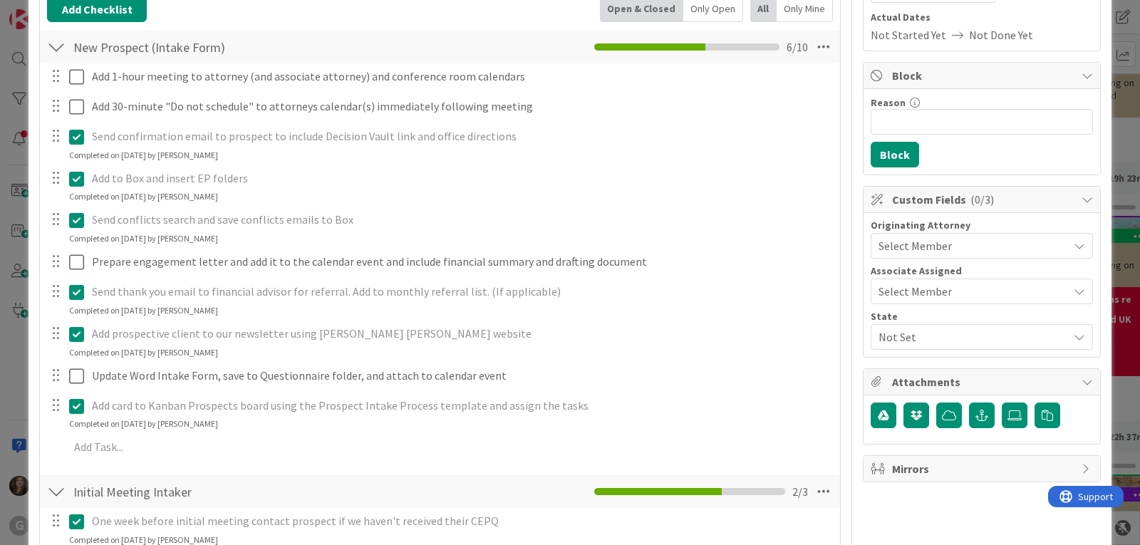
click at [906, 244] on span "Select Member" at bounding box center [914, 245] width 73 height 17
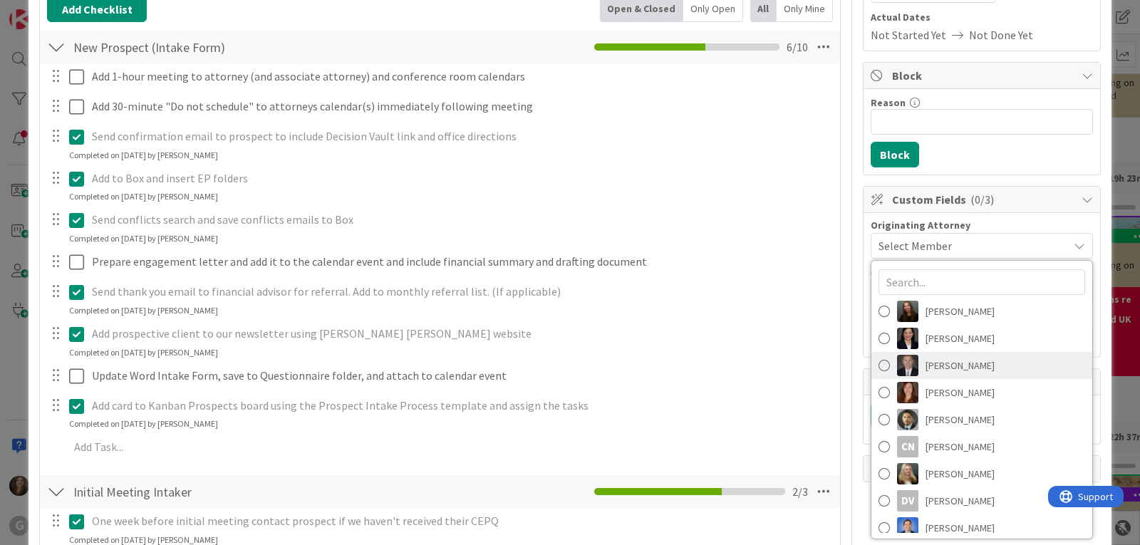
click at [925, 368] on span "[PERSON_NAME]" at bounding box center [959, 365] width 69 height 21
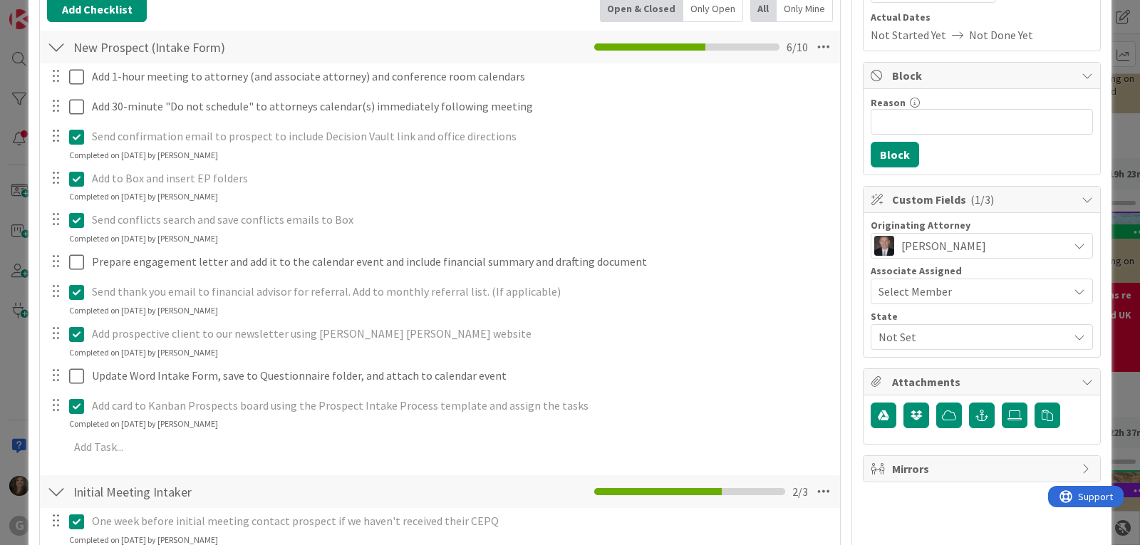
click at [910, 288] on span "Select Member" at bounding box center [914, 291] width 73 height 17
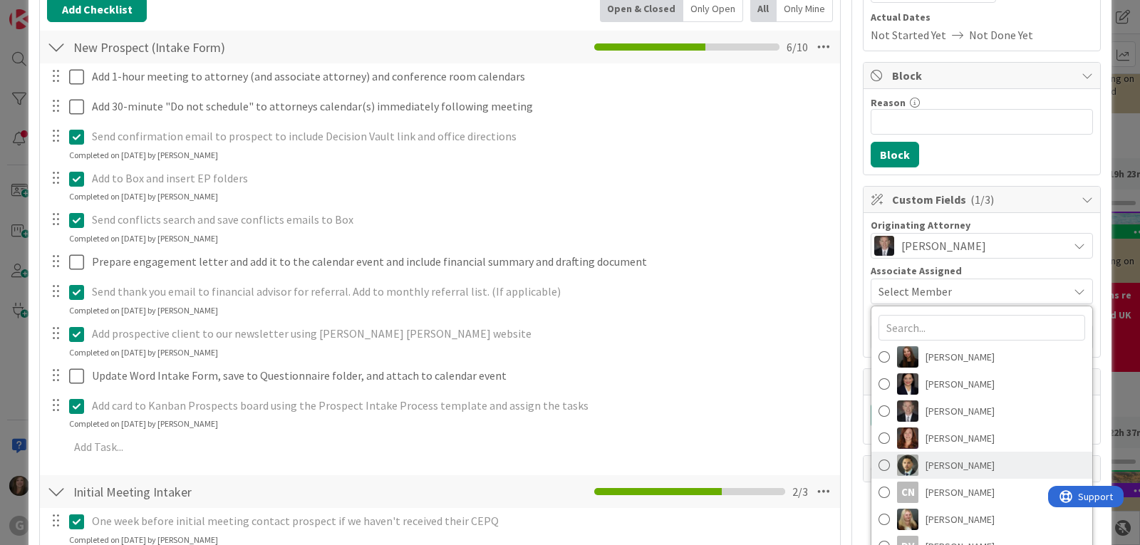
click at [925, 464] on span "[PERSON_NAME]" at bounding box center [959, 464] width 69 height 21
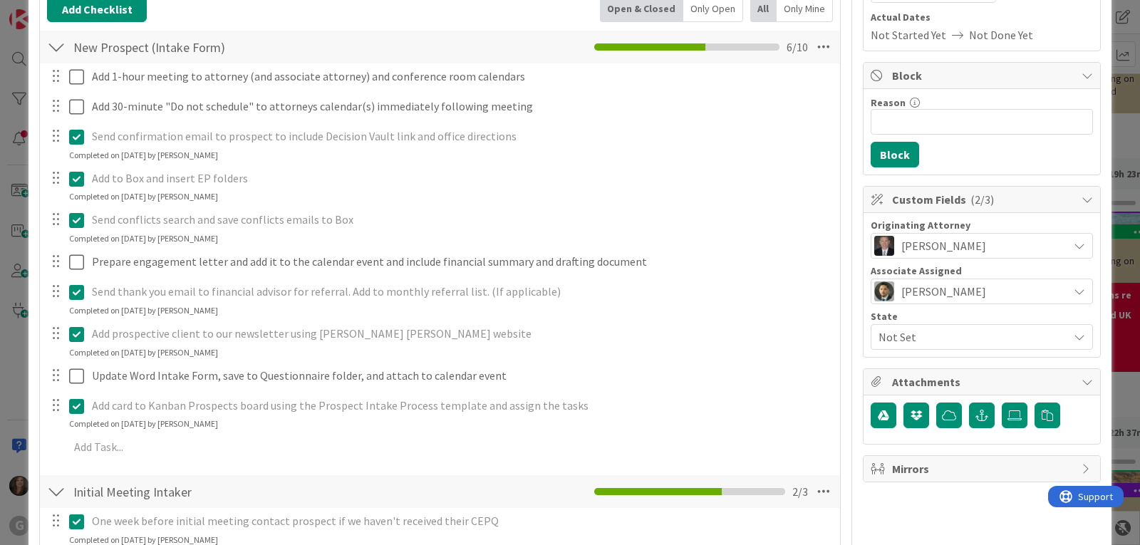
click at [885, 337] on span "Not Set" at bounding box center [972, 336] width 189 height 17
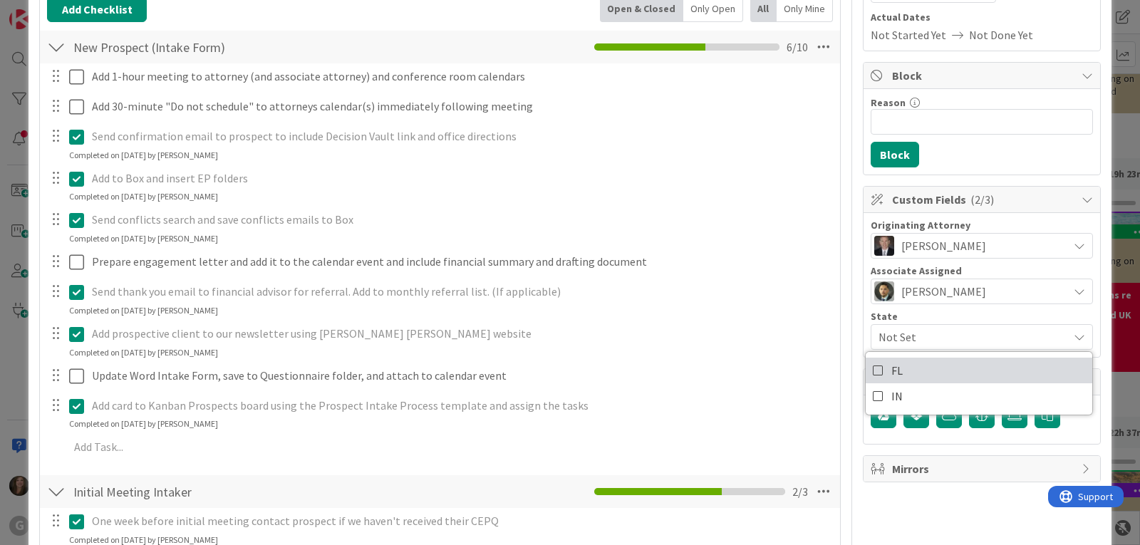
click at [891, 365] on span "FL" at bounding box center [896, 370] width 11 height 21
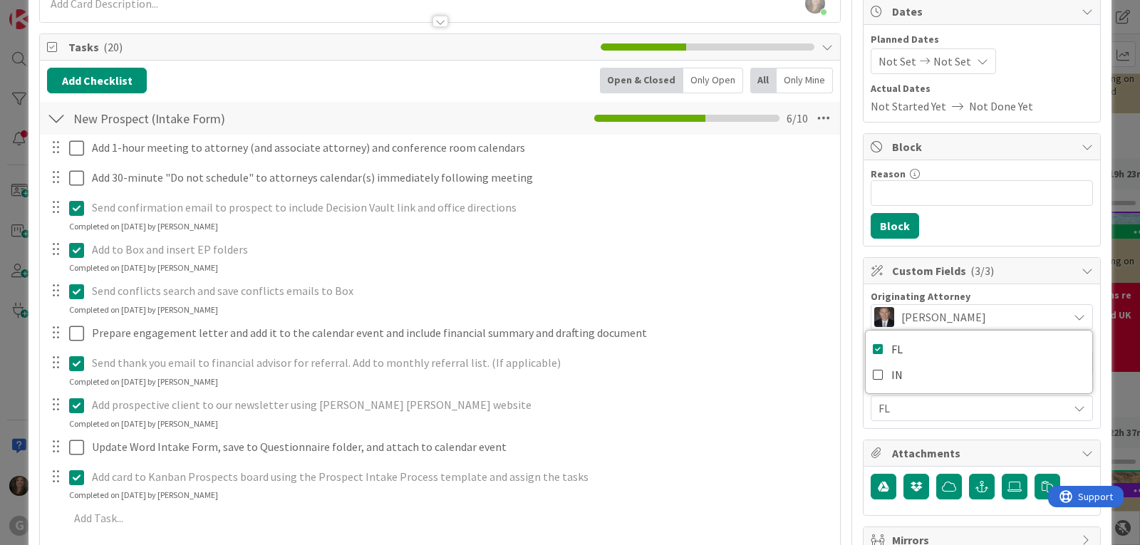
scroll to position [0, 0]
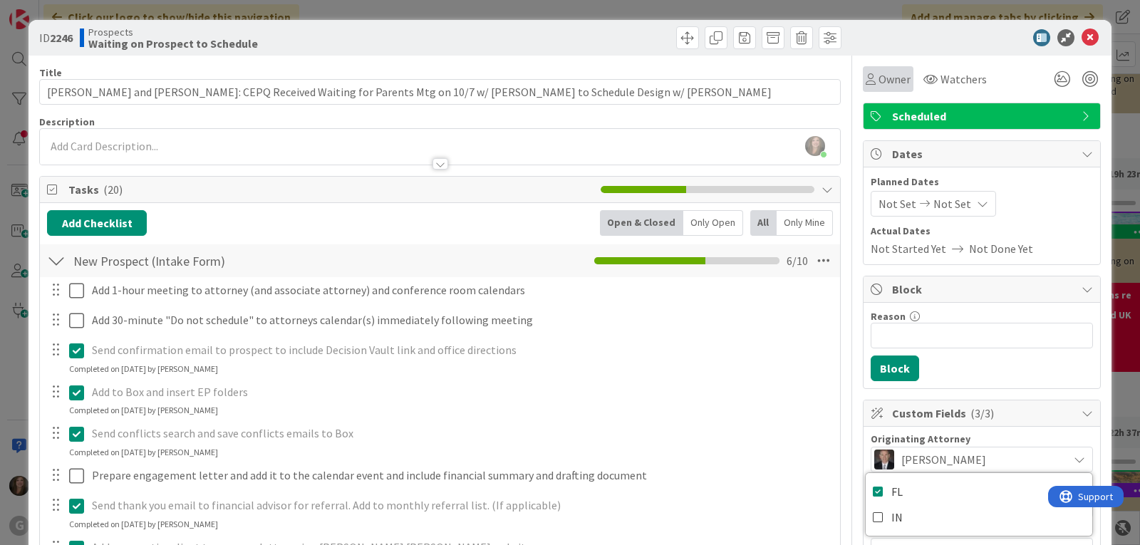
click at [878, 78] on span "Owner" at bounding box center [894, 79] width 32 height 17
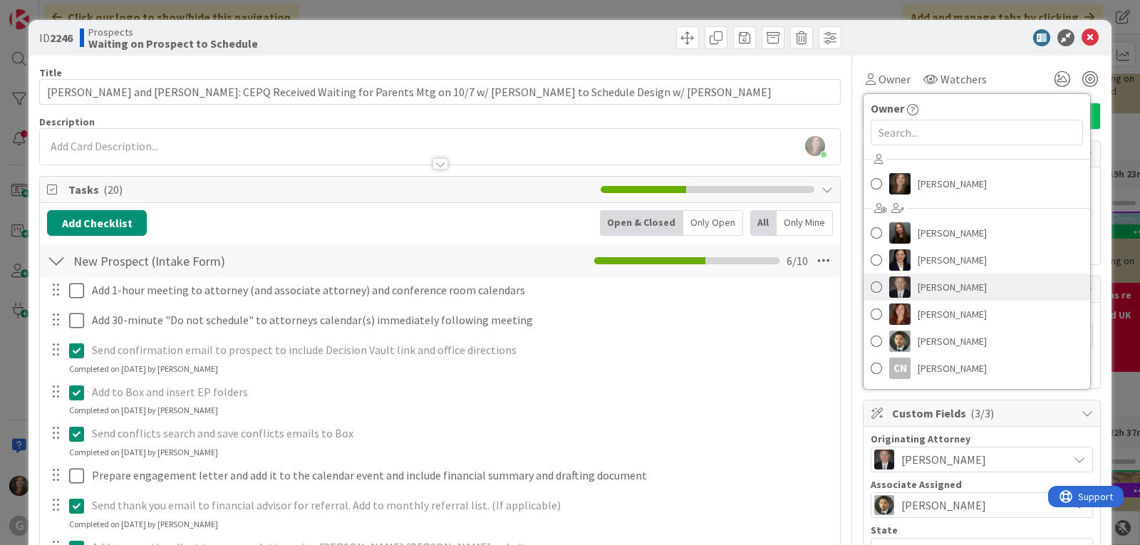
click at [898, 291] on img at bounding box center [899, 286] width 21 height 21
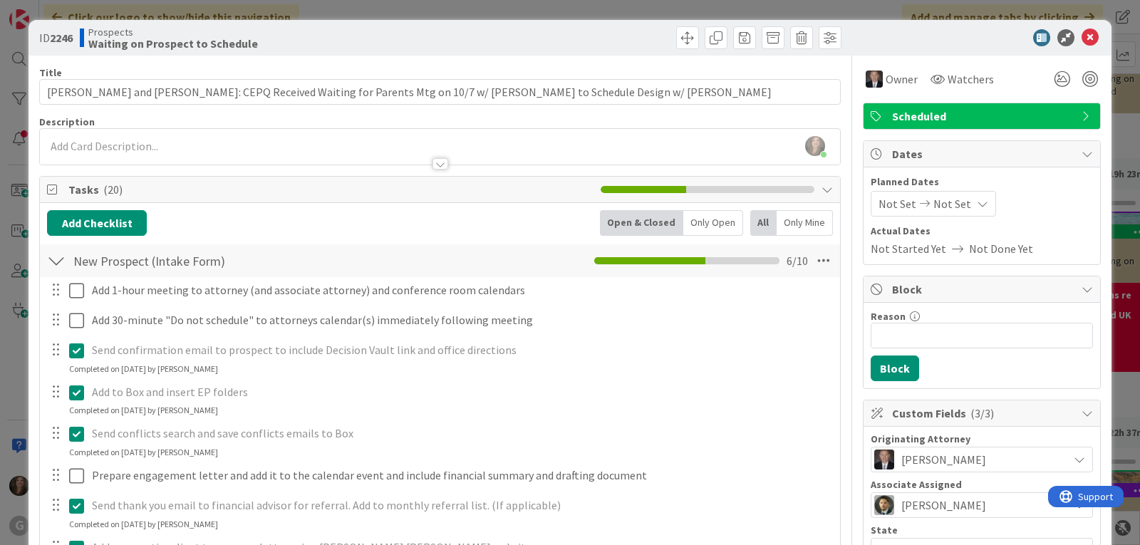
scroll to position [483, 0]
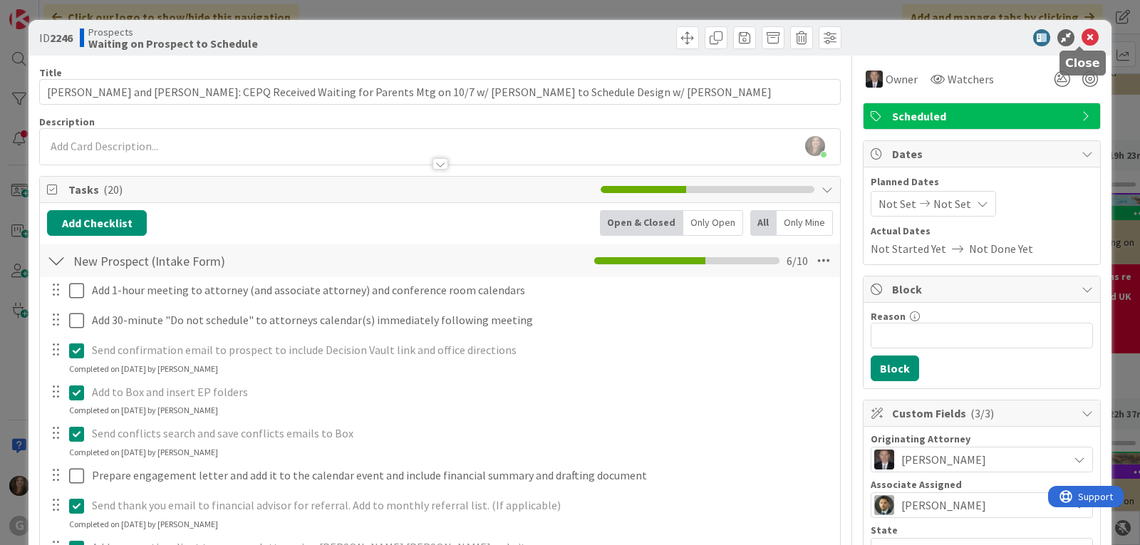
click at [1081, 41] on icon at bounding box center [1089, 37] width 17 height 17
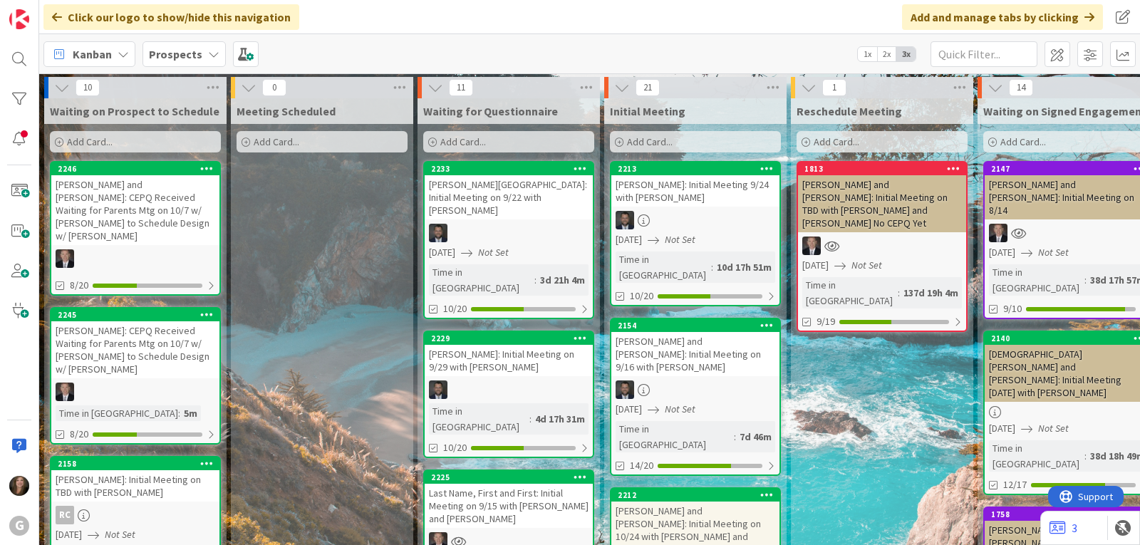
click at [188, 62] on span "Prospects" at bounding box center [175, 54] width 53 height 17
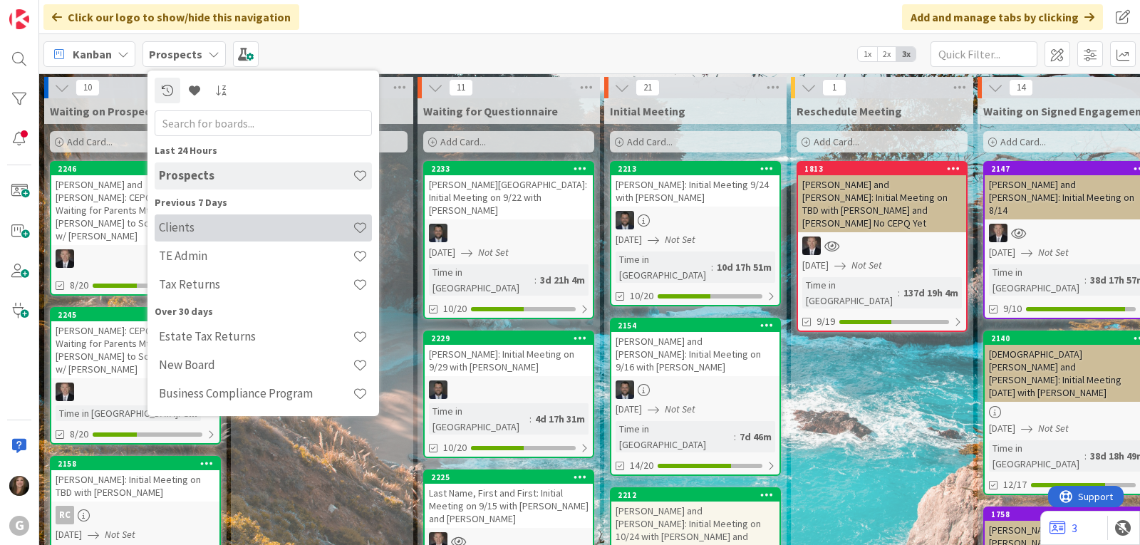
click at [180, 225] on h4 "Clients" at bounding box center [256, 227] width 194 height 14
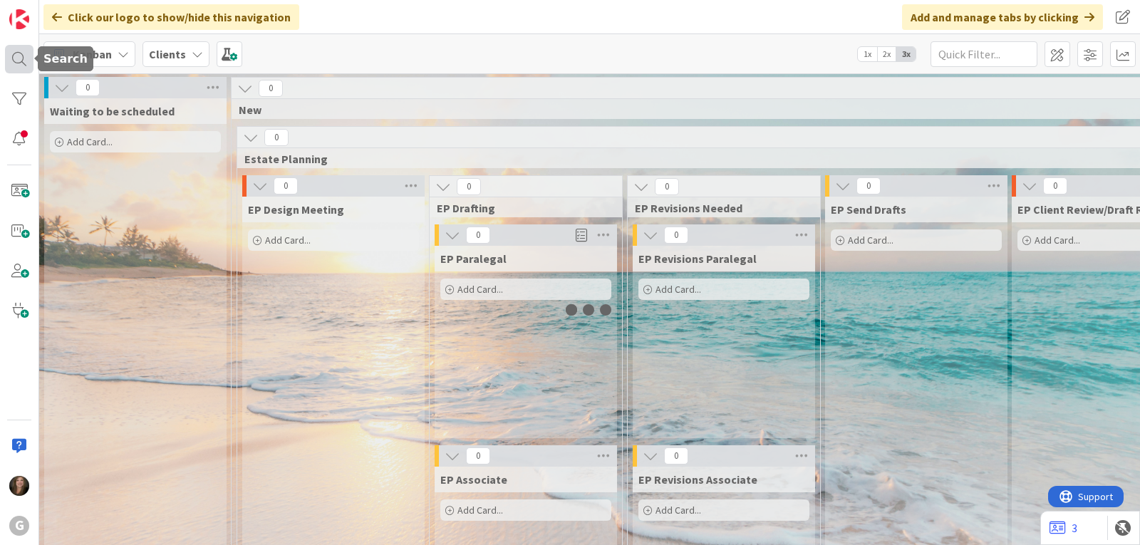
click at [12, 61] on div at bounding box center [19, 59] width 28 height 28
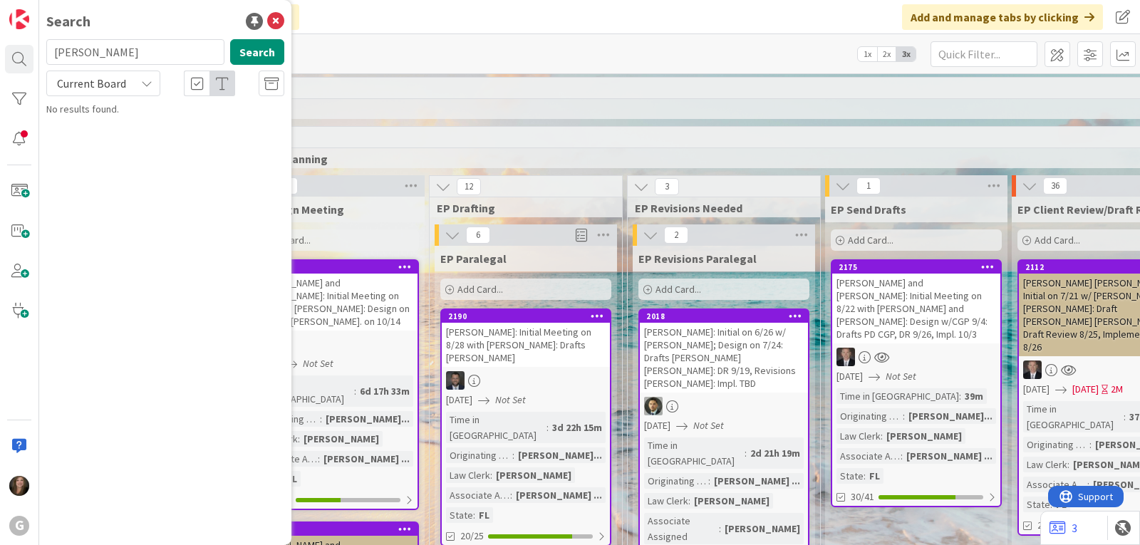
drag, startPoint x: 113, startPoint y: 48, endPoint x: 46, endPoint y: 47, distance: 67.0
click at [46, 47] on div "[PERSON_NAME] Search" at bounding box center [165, 54] width 255 height 31
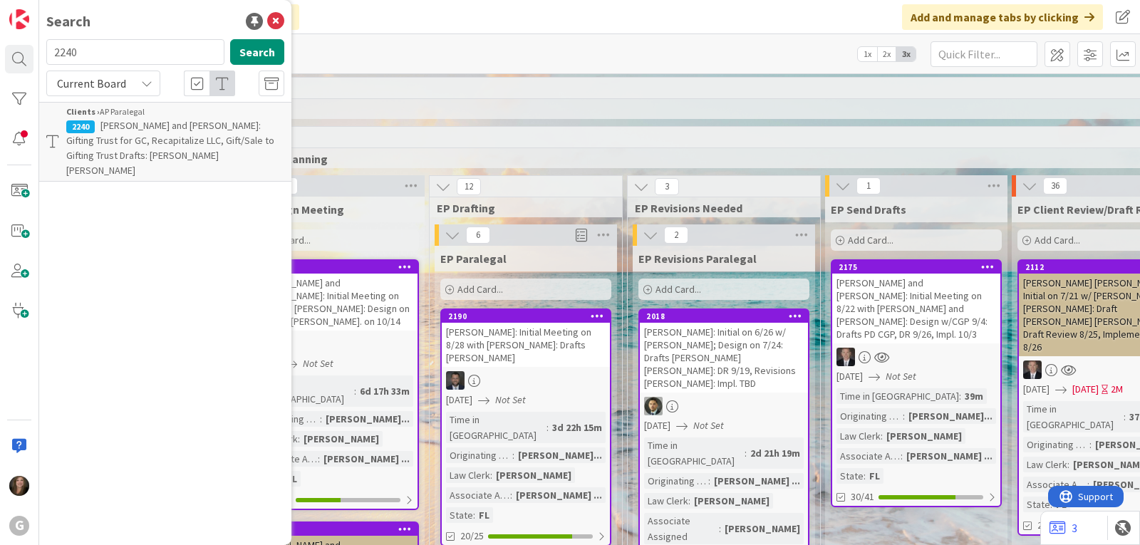
click at [136, 137] on span "[PERSON_NAME] and [PERSON_NAME]: Gifting Trust for GC, Recapitalize LLC, Gift/S…" at bounding box center [170, 148] width 208 height 58
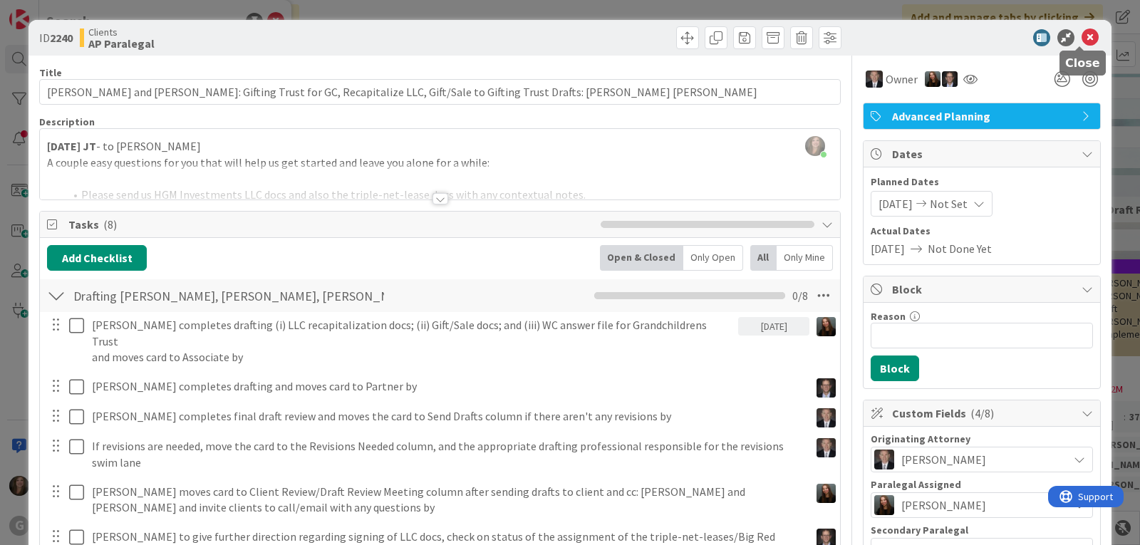
click at [1084, 38] on icon at bounding box center [1089, 37] width 17 height 17
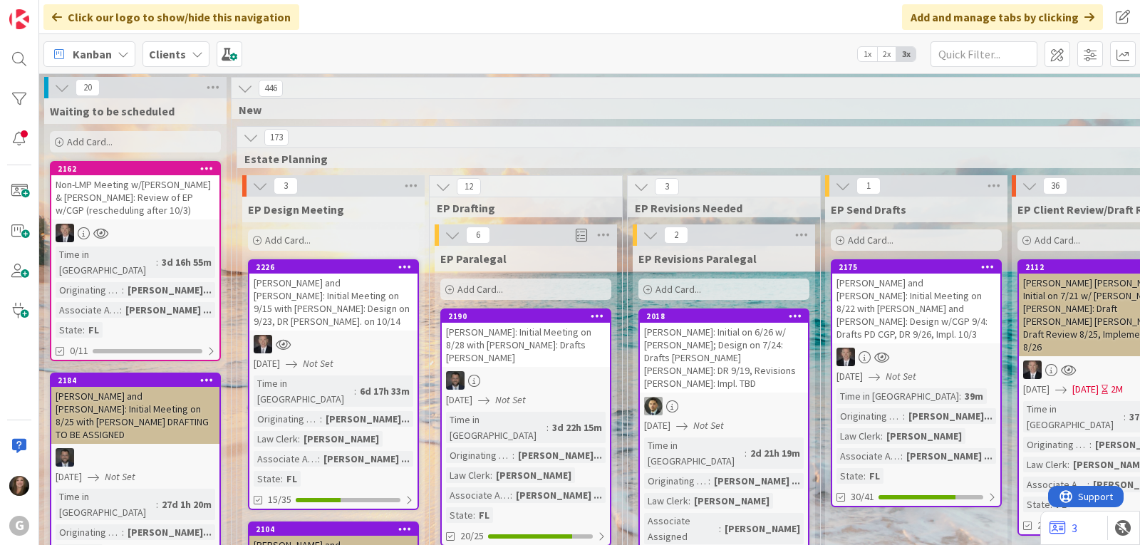
click at [180, 47] on b "Clients" at bounding box center [167, 54] width 37 height 14
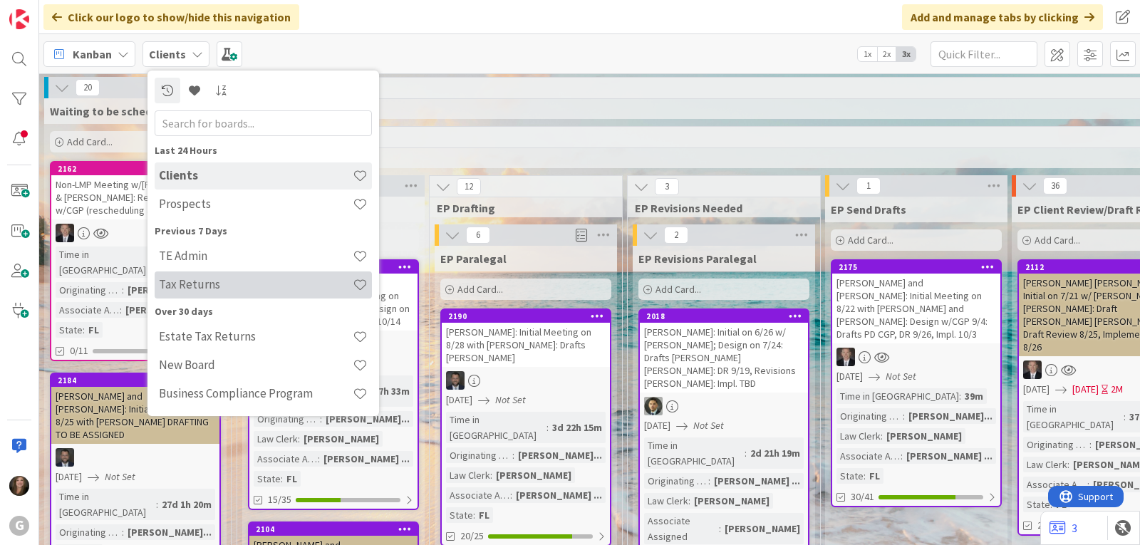
click at [184, 290] on h4 "Tax Returns" at bounding box center [256, 284] width 194 height 14
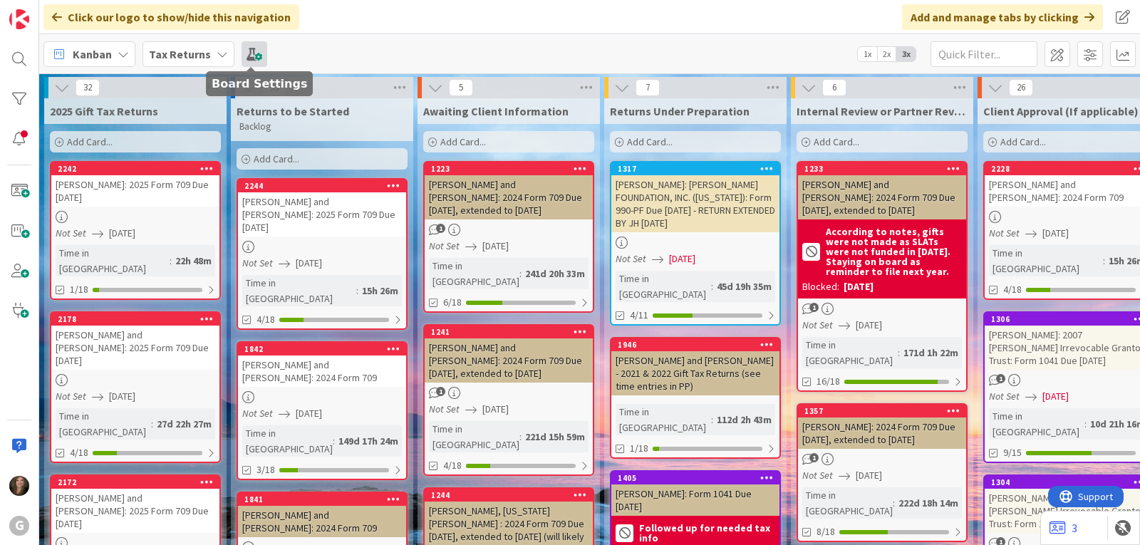
click at [246, 55] on span at bounding box center [254, 54] width 26 height 26
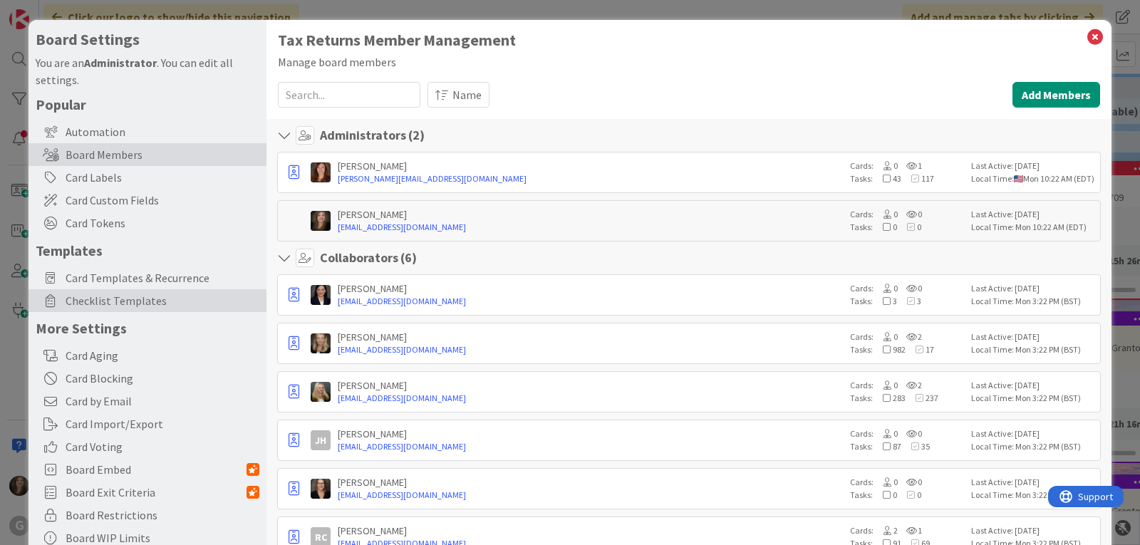
click at [69, 295] on span "Checklist Templates" at bounding box center [163, 300] width 194 height 17
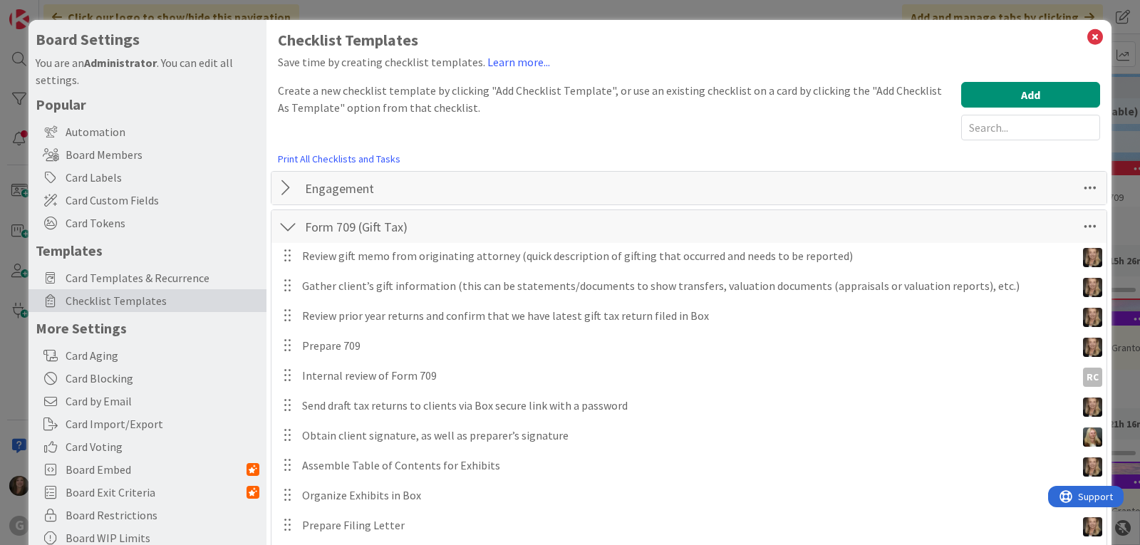
click at [289, 192] on div at bounding box center [288, 188] width 19 height 26
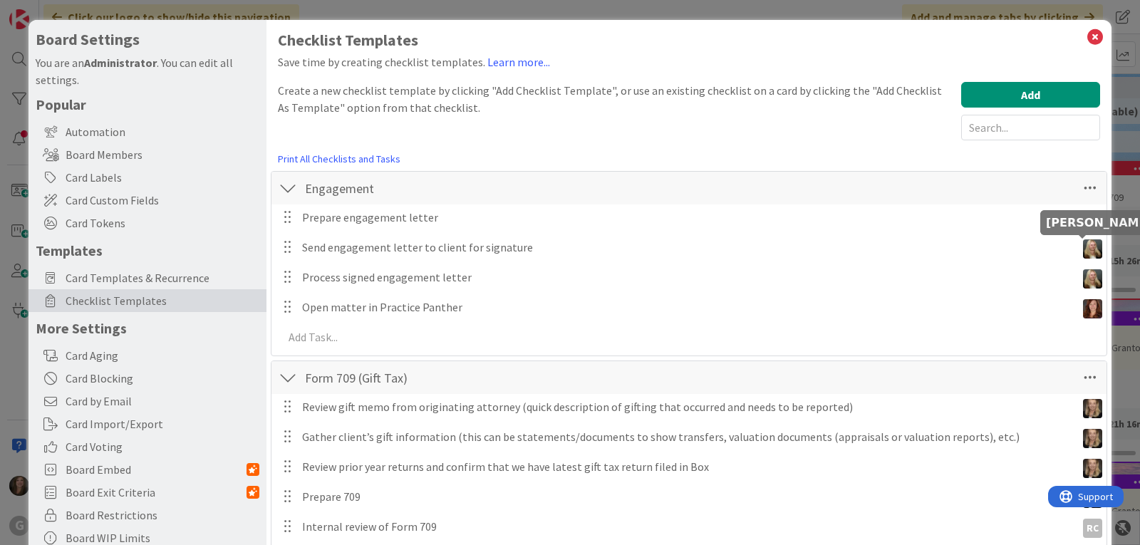
click at [1089, 250] on img at bounding box center [1092, 248] width 19 height 19
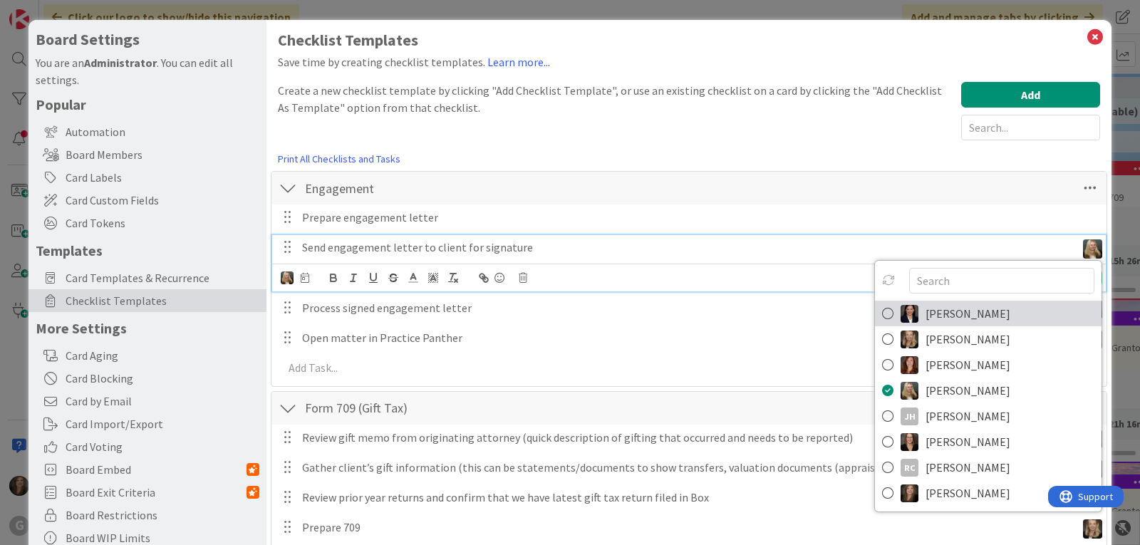
click at [972, 314] on span "[PERSON_NAME]" at bounding box center [967, 313] width 85 height 21
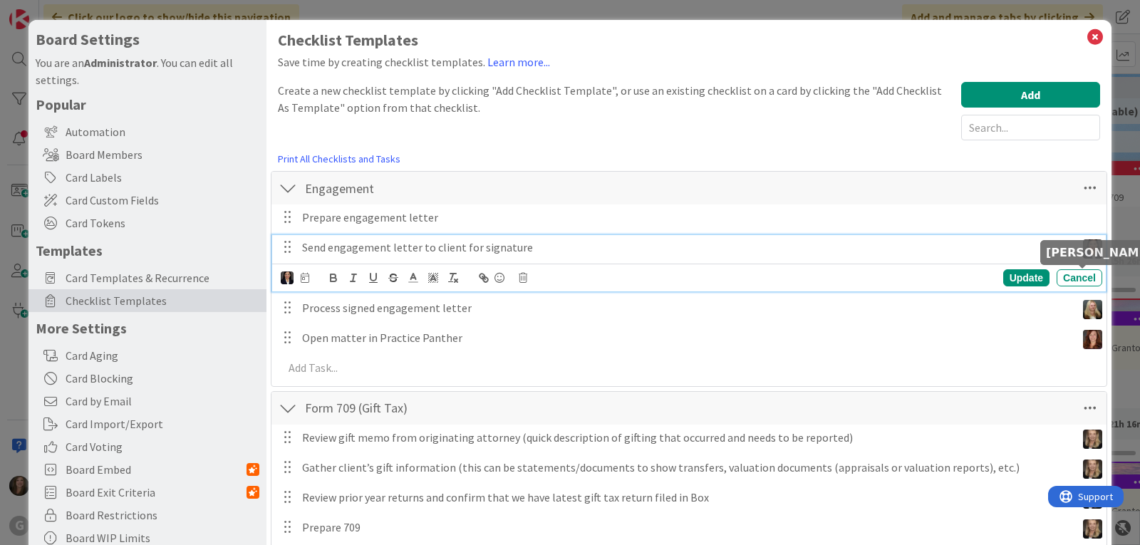
click at [1083, 300] on img at bounding box center [1092, 309] width 19 height 19
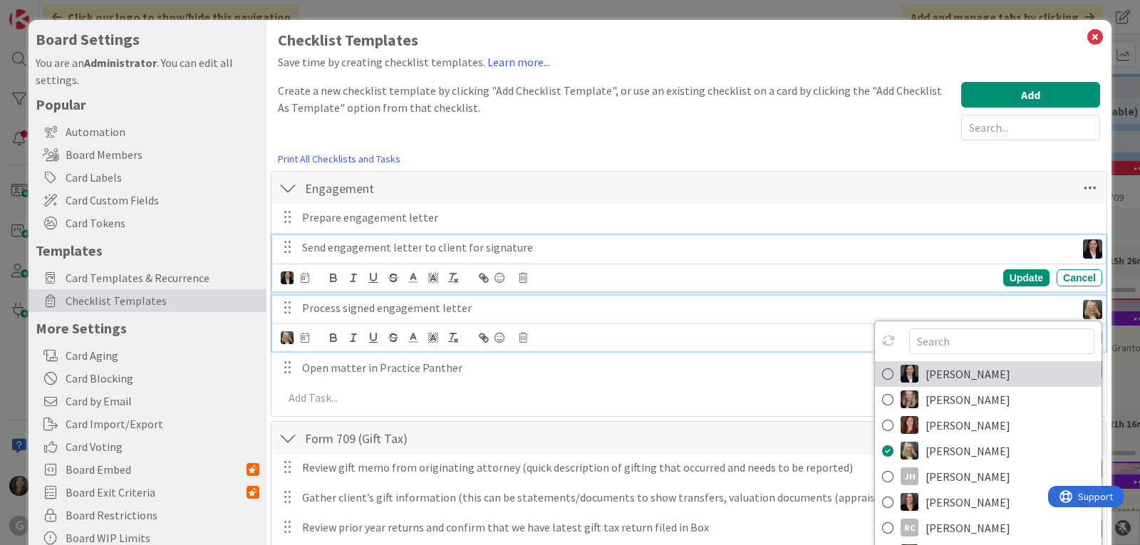
click at [962, 363] on span "[PERSON_NAME]" at bounding box center [967, 373] width 85 height 21
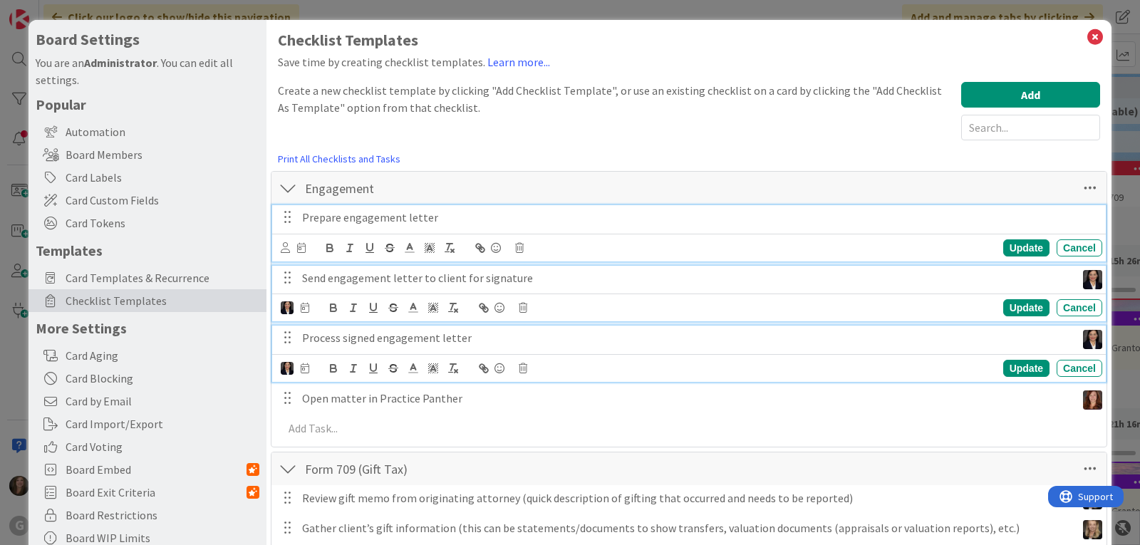
click at [376, 221] on p "Prepare engagement letter" at bounding box center [699, 217] width 794 height 16
click at [285, 244] on icon at bounding box center [285, 247] width 9 height 11
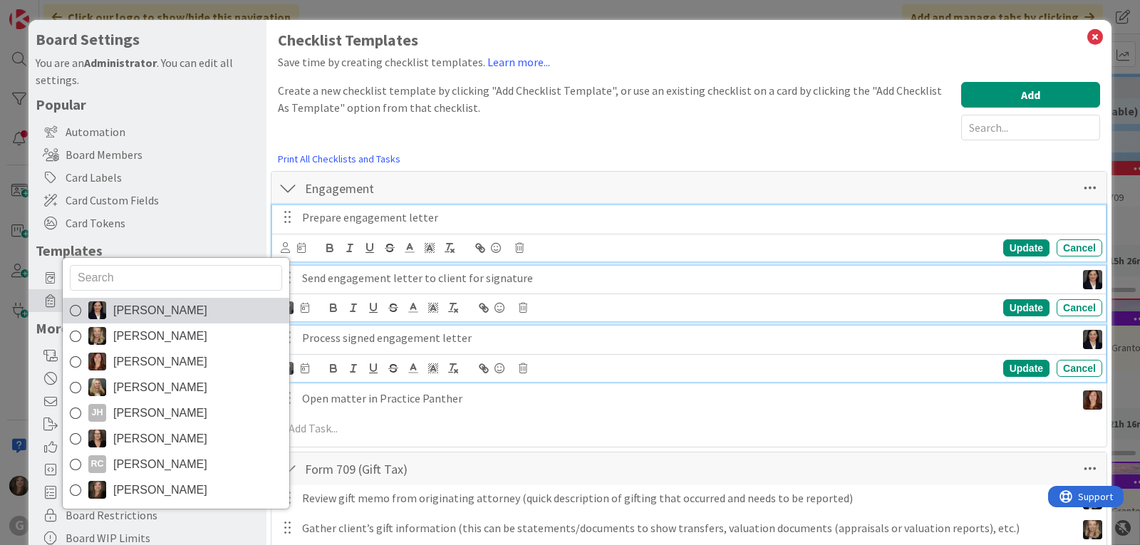
click at [210, 307] on link "[PERSON_NAME]" at bounding box center [176, 311] width 227 height 26
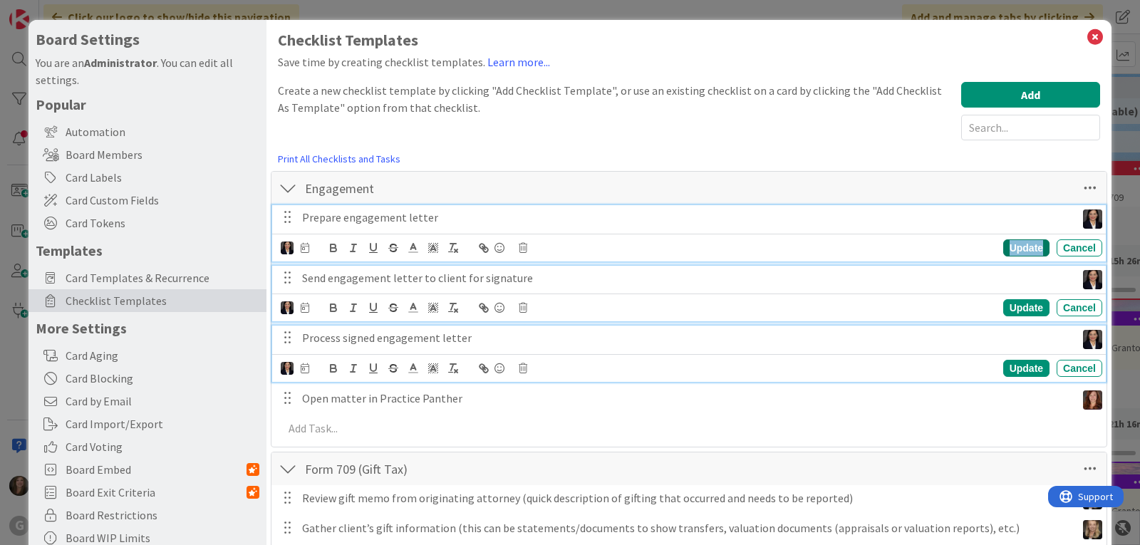
click at [1016, 247] on div "Update" at bounding box center [1026, 247] width 46 height 17
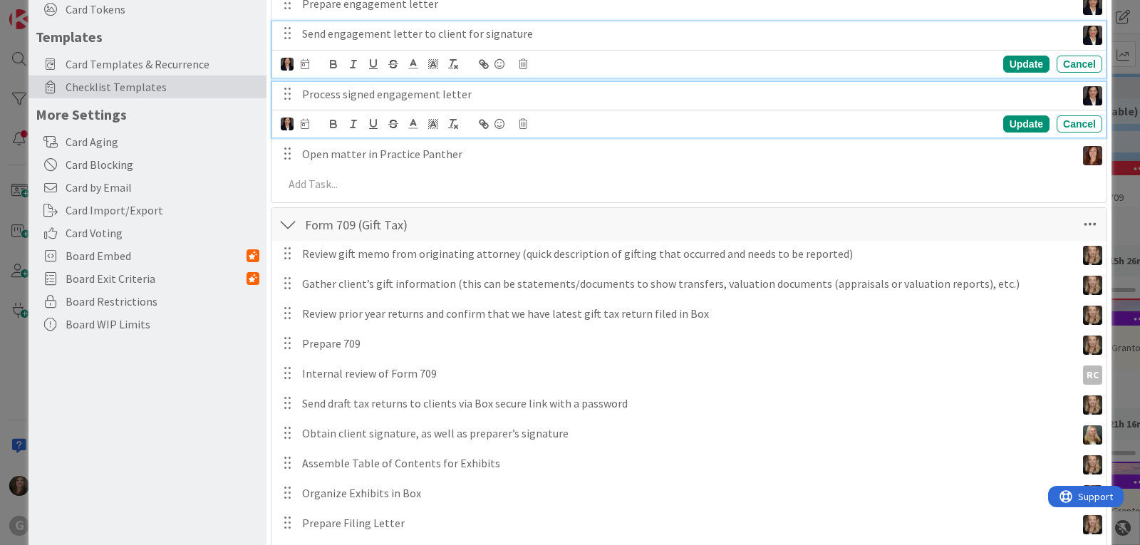
scroll to position [285, 0]
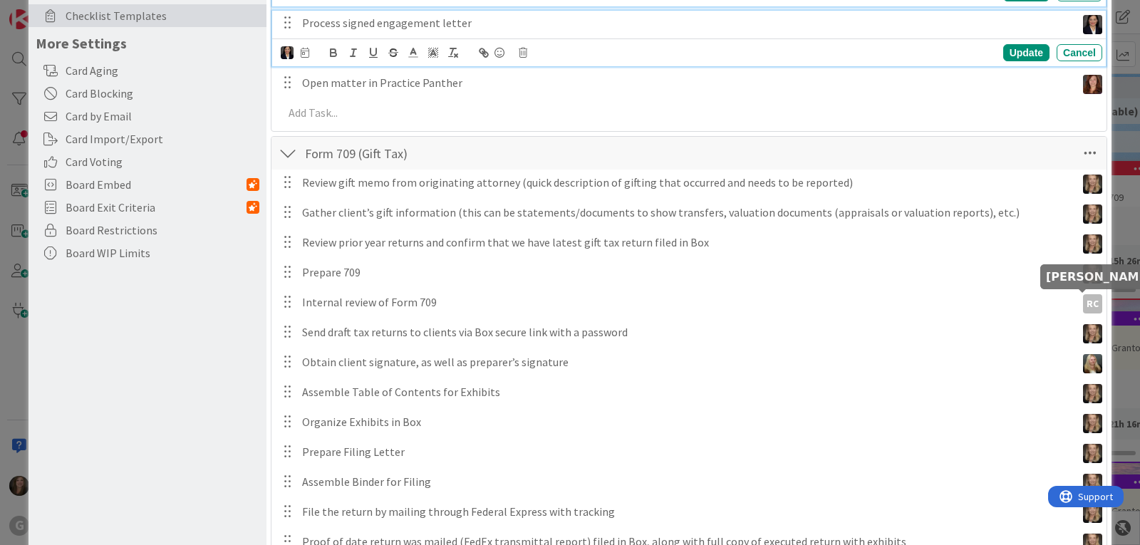
click at [1083, 354] on img at bounding box center [1092, 363] width 19 height 19
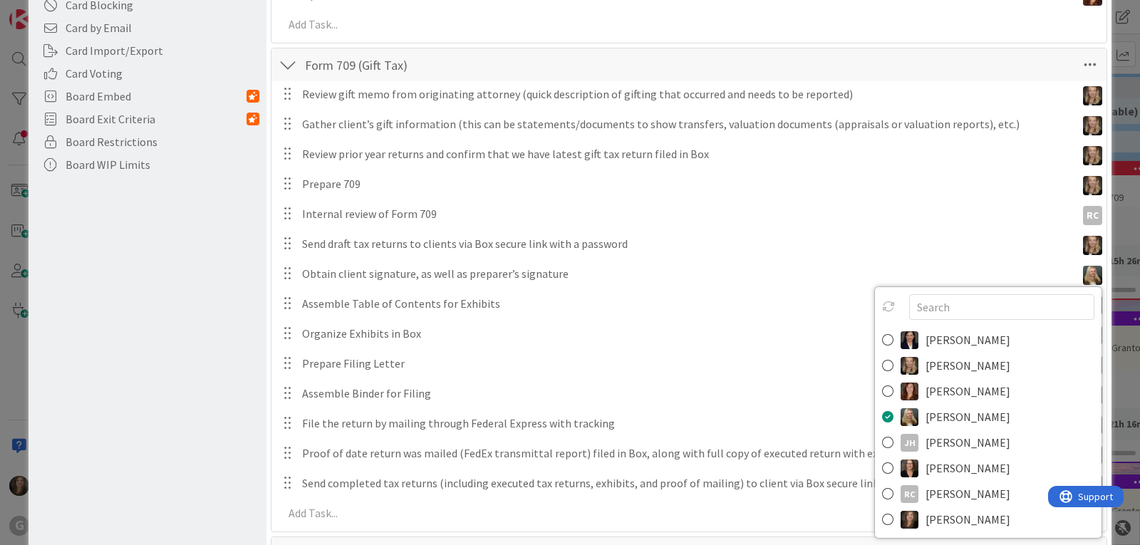
scroll to position [427, 0]
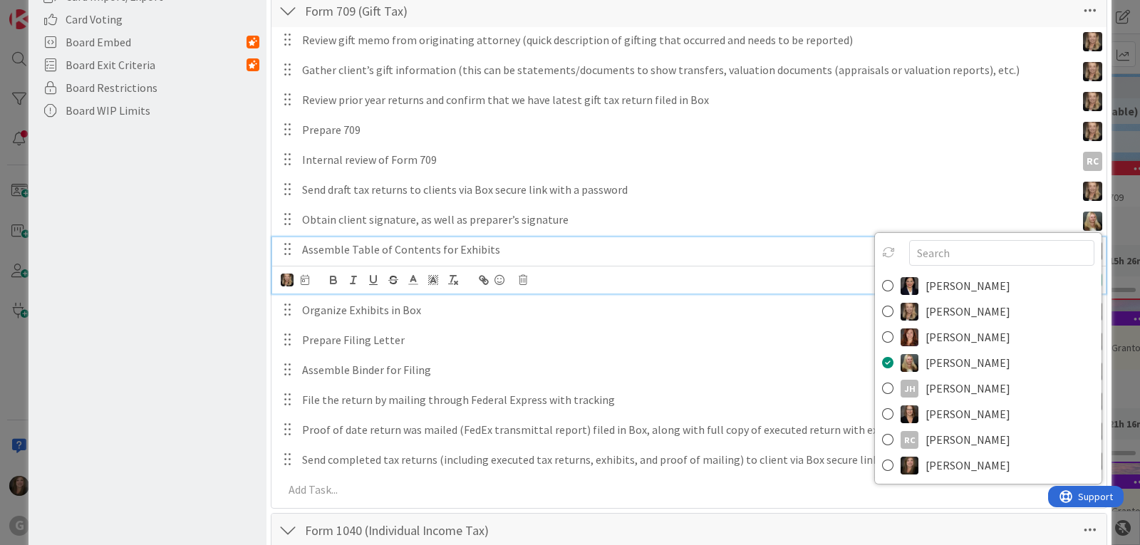
click at [442, 237] on div "Assemble Table of Contents for Exhibits" at bounding box center [685, 249] width 779 height 25
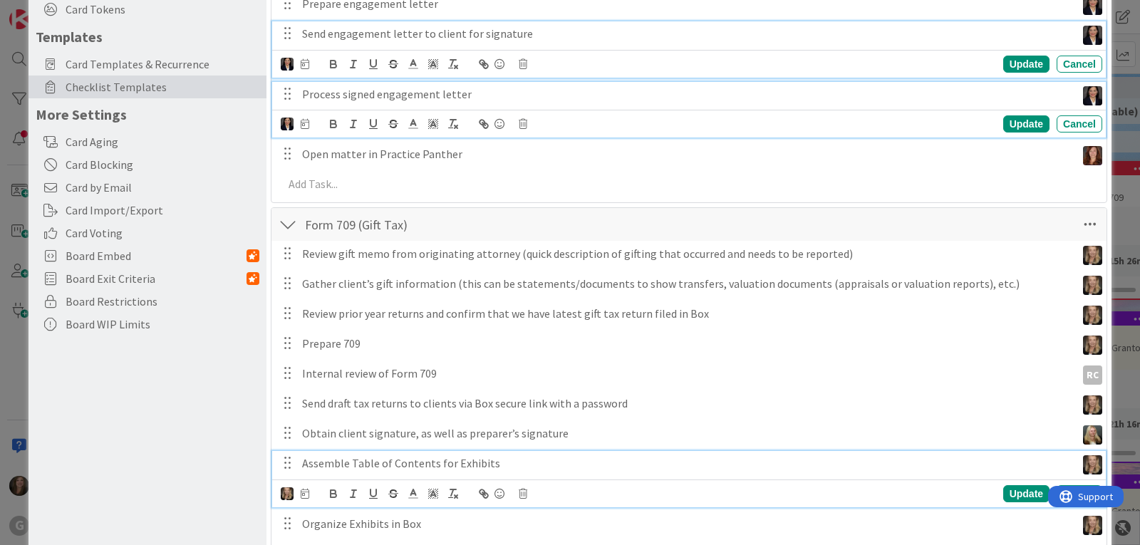
scroll to position [0, 0]
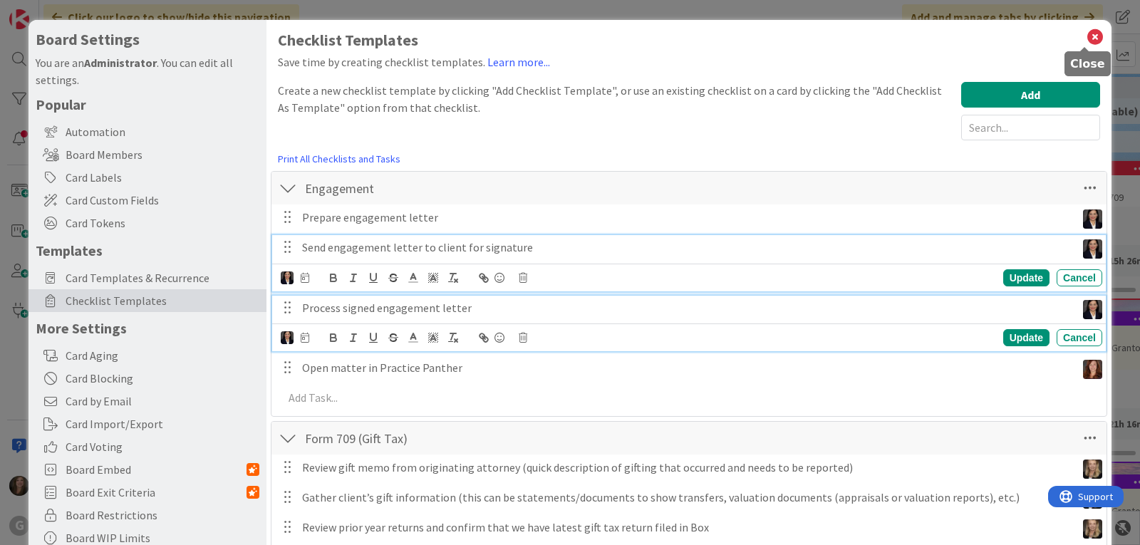
click at [1086, 33] on icon at bounding box center [1095, 37] width 19 height 20
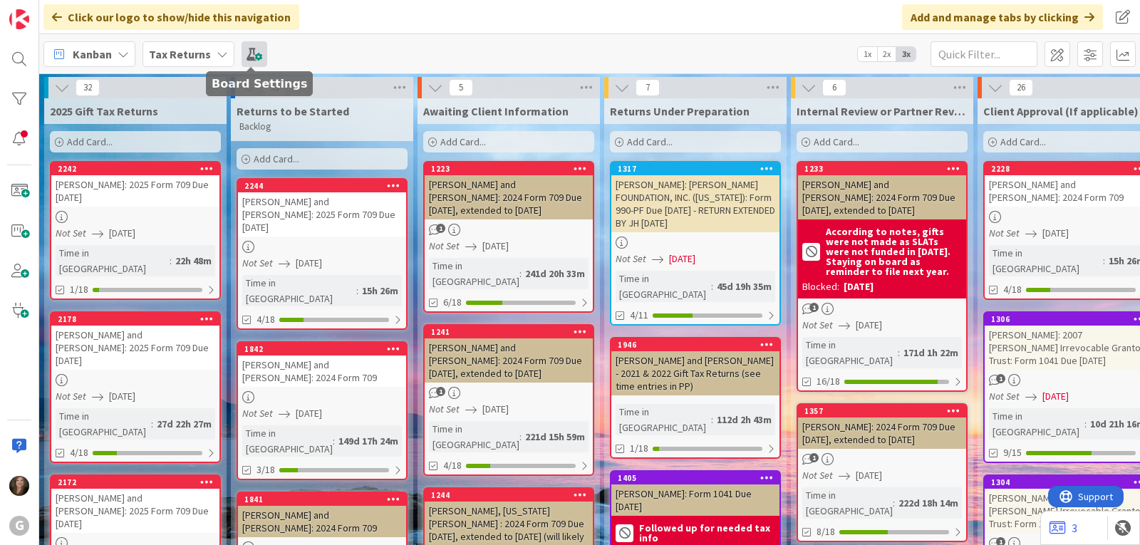
click at [249, 48] on span at bounding box center [254, 54] width 26 height 26
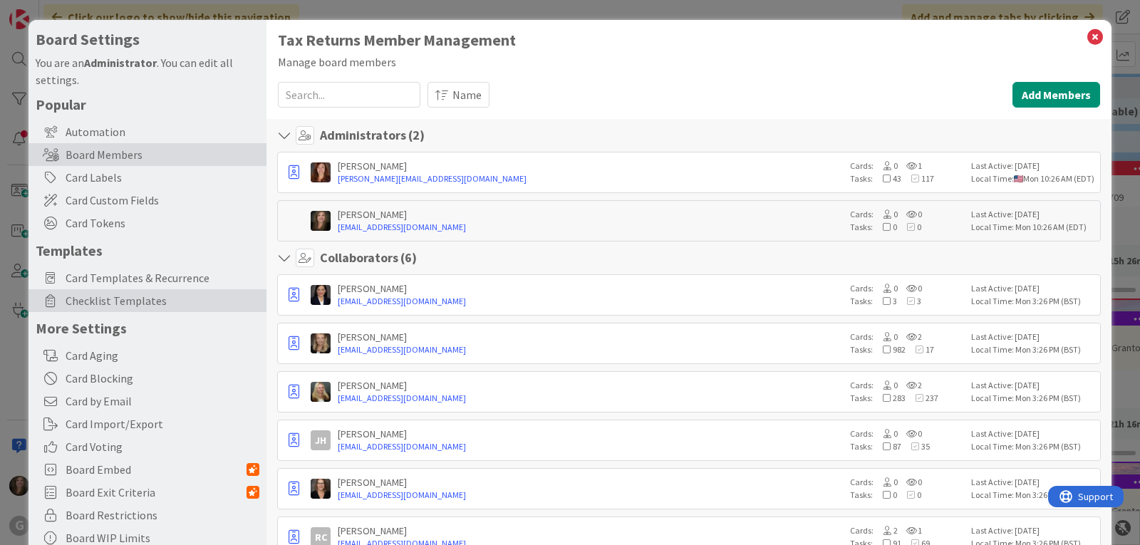
click at [66, 294] on span "Checklist Templates" at bounding box center [163, 300] width 194 height 17
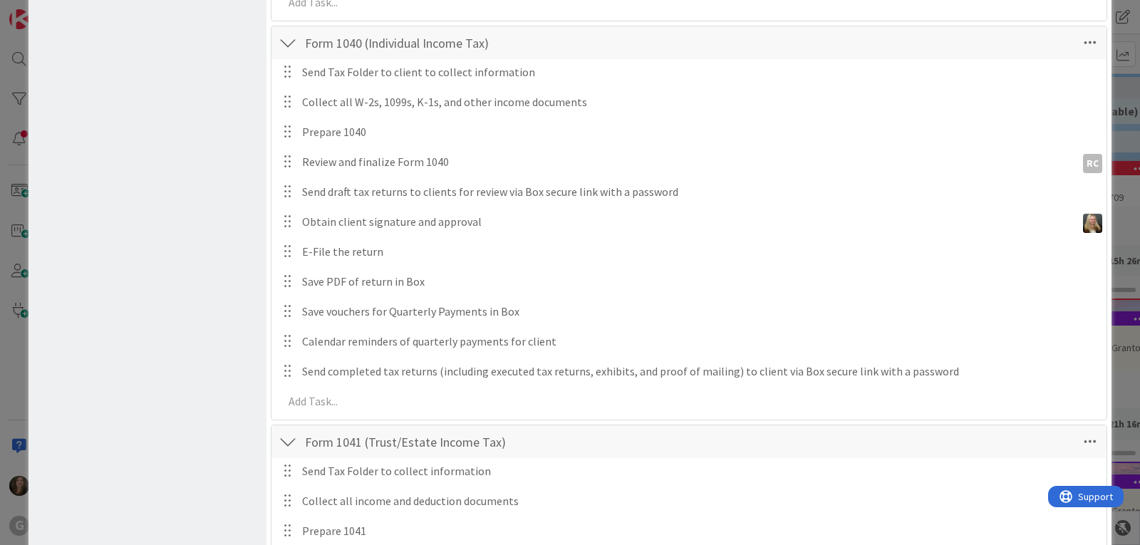
scroll to position [784, 0]
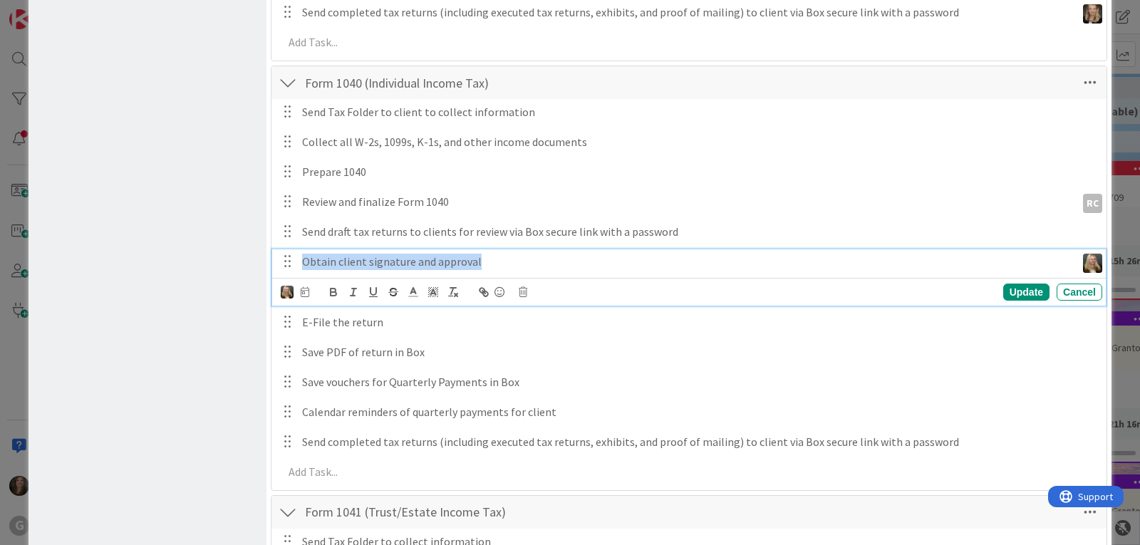
drag, startPoint x: 508, startPoint y: 259, endPoint x: 300, endPoint y: 255, distance: 208.0
click at [300, 255] on div "Obtain client signature and approval" at bounding box center [685, 261] width 779 height 25
copy p "Obtain client signature and approval"
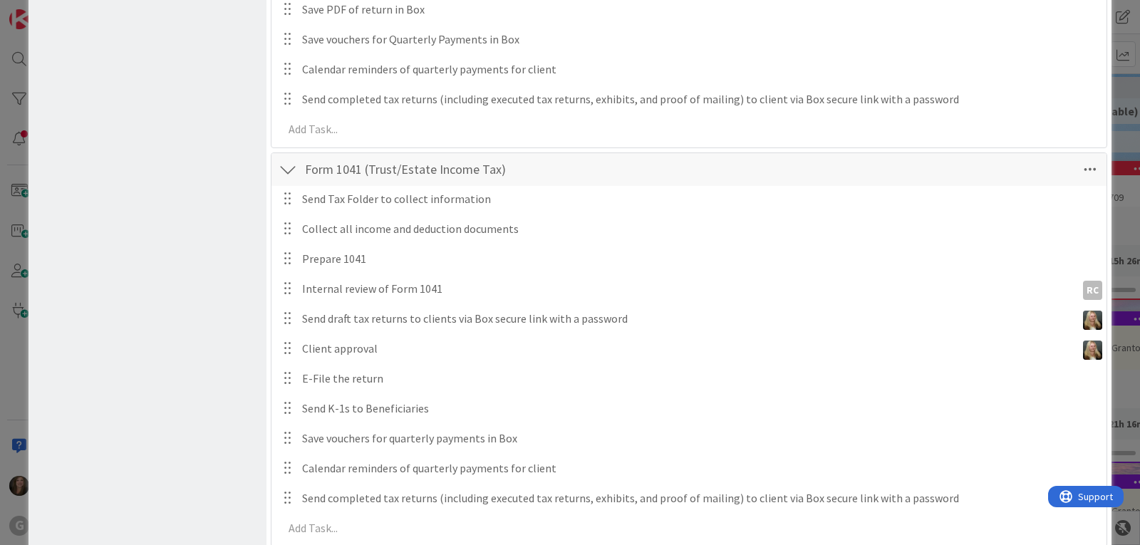
scroll to position [1137, 0]
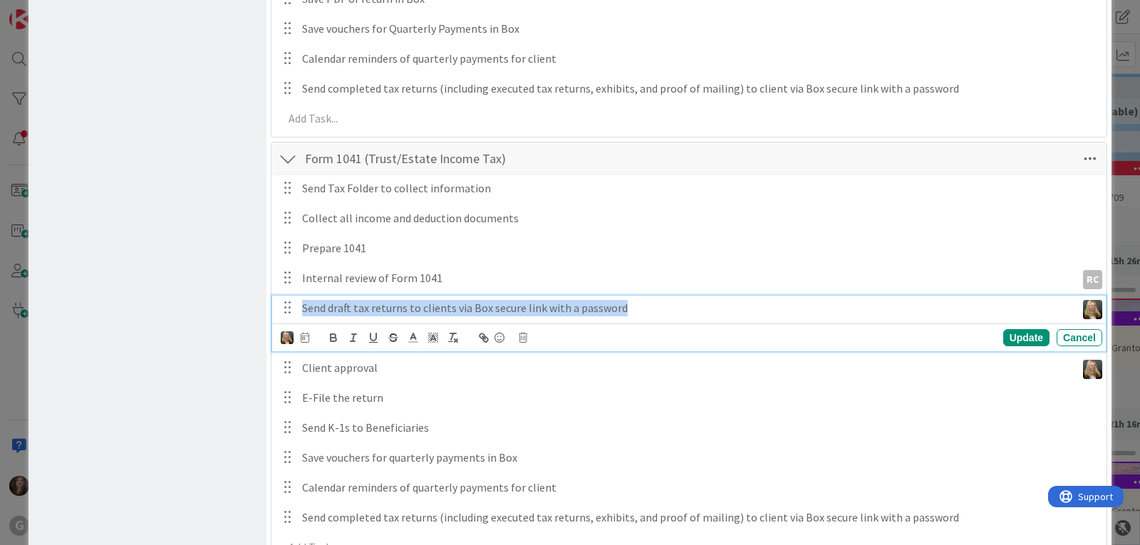
drag, startPoint x: 306, startPoint y: 311, endPoint x: 635, endPoint y: 311, distance: 329.8
click at [643, 311] on div "Send draft tax returns to clients via Box secure link with a password" at bounding box center [685, 308] width 779 height 25
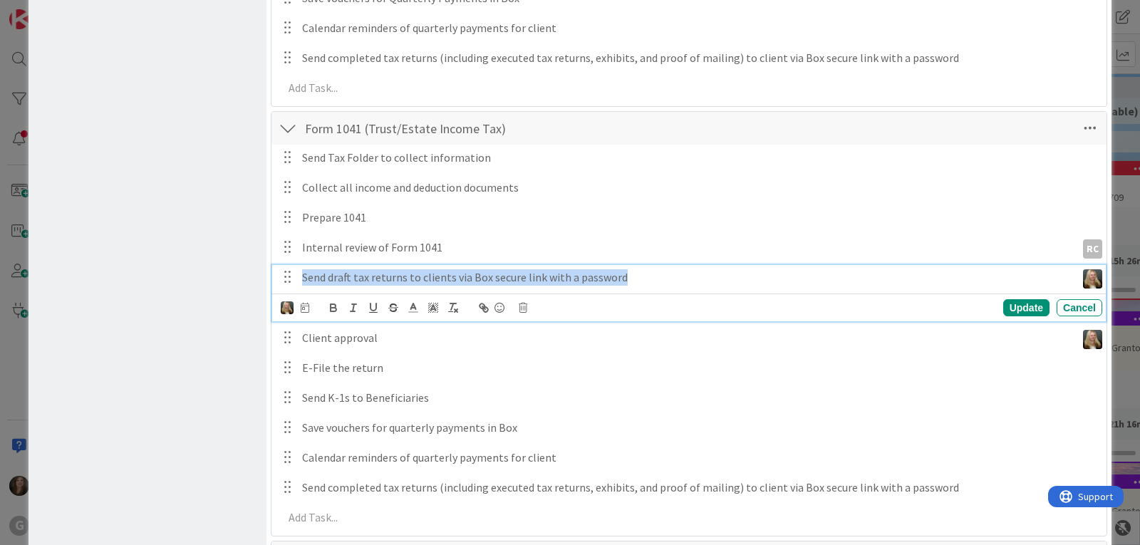
scroll to position [1106, 0]
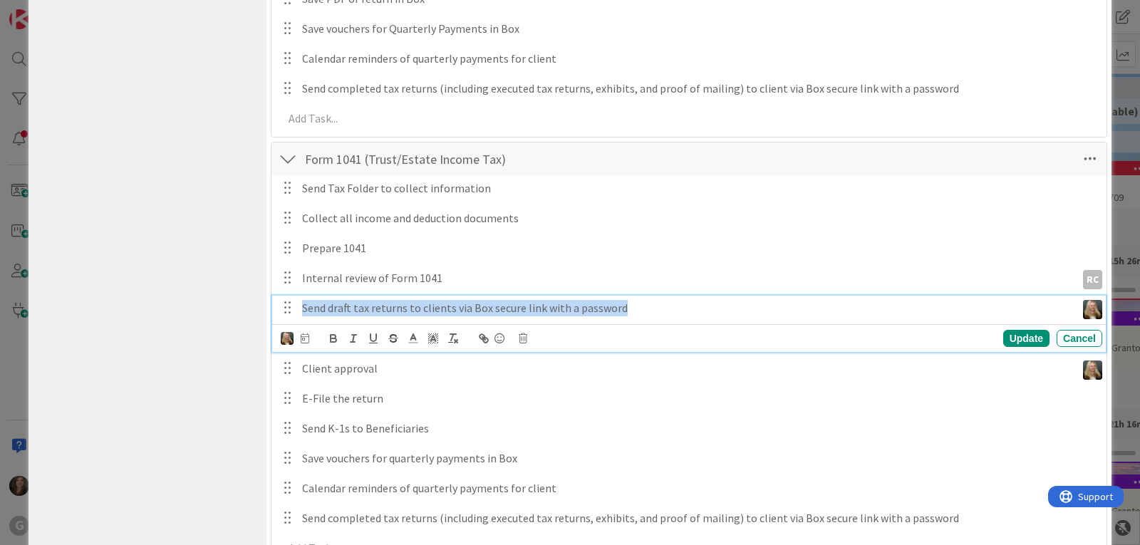
copy p "Send draft tax returns to clients via Box secure link with a password"
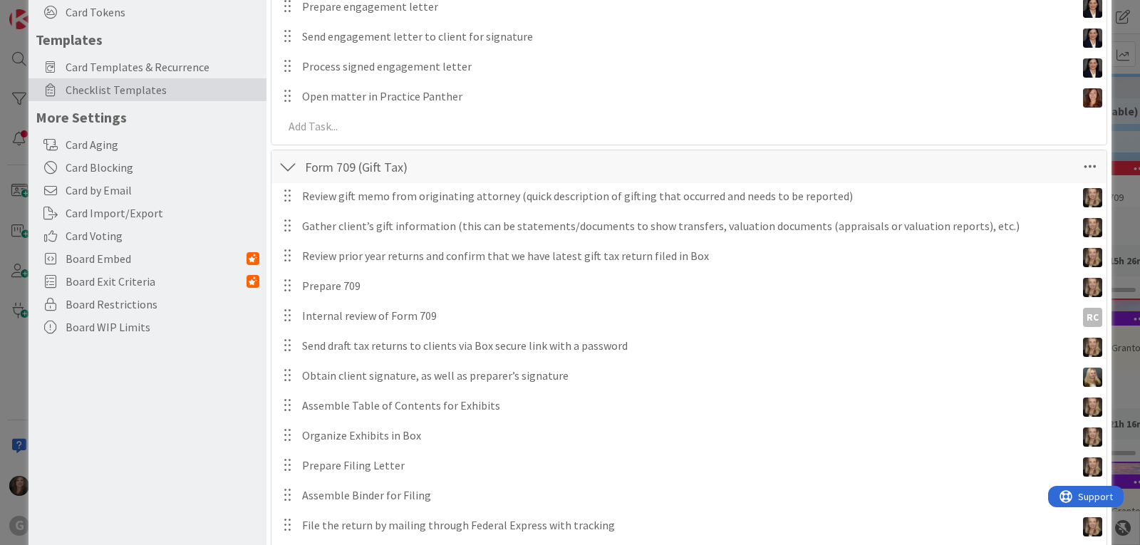
scroll to position [0, 0]
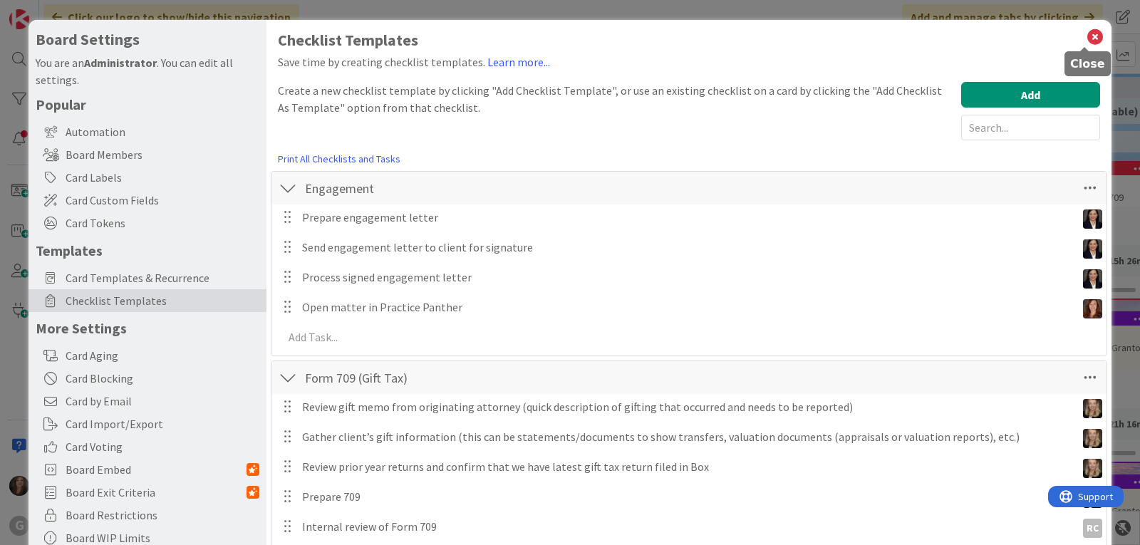
drag, startPoint x: 1084, startPoint y: 36, endPoint x: 1048, endPoint y: 59, distance: 42.7
click at [1086, 36] on icon at bounding box center [1095, 37] width 19 height 20
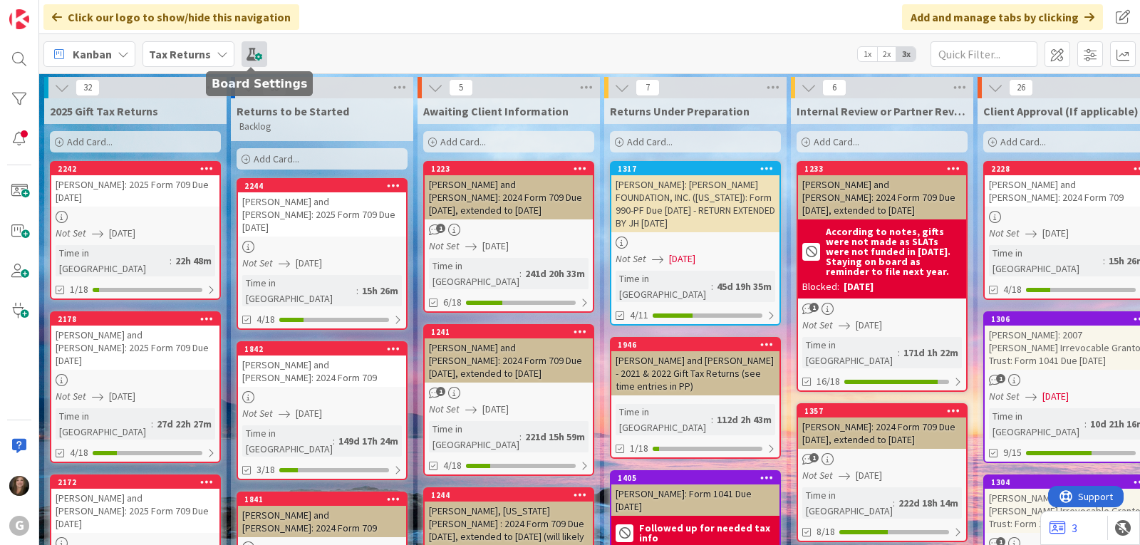
click at [246, 61] on span at bounding box center [254, 54] width 26 height 26
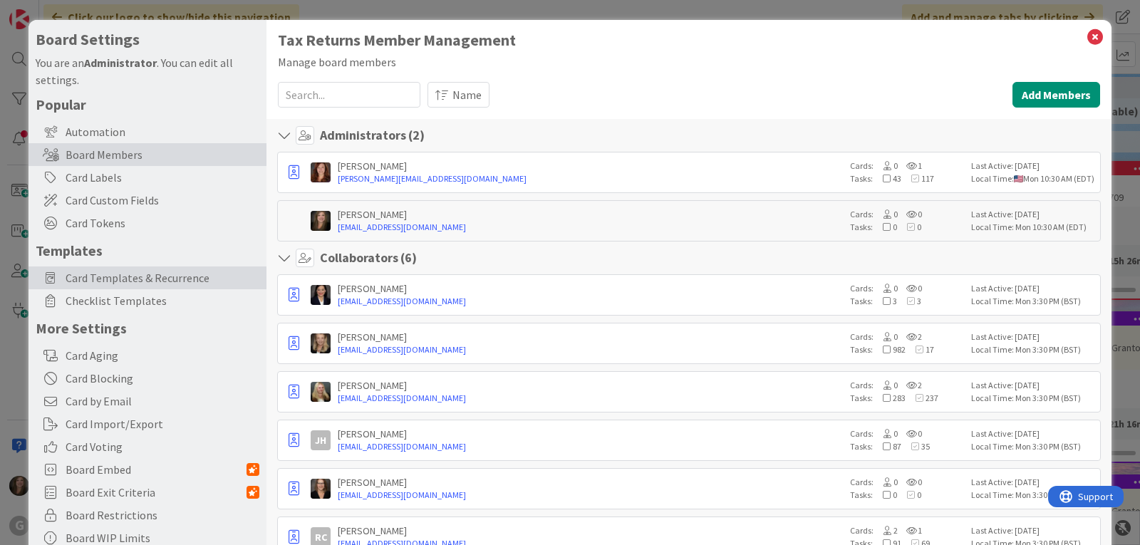
click at [165, 272] on span "Card Templates & Recurrence" at bounding box center [163, 277] width 194 height 17
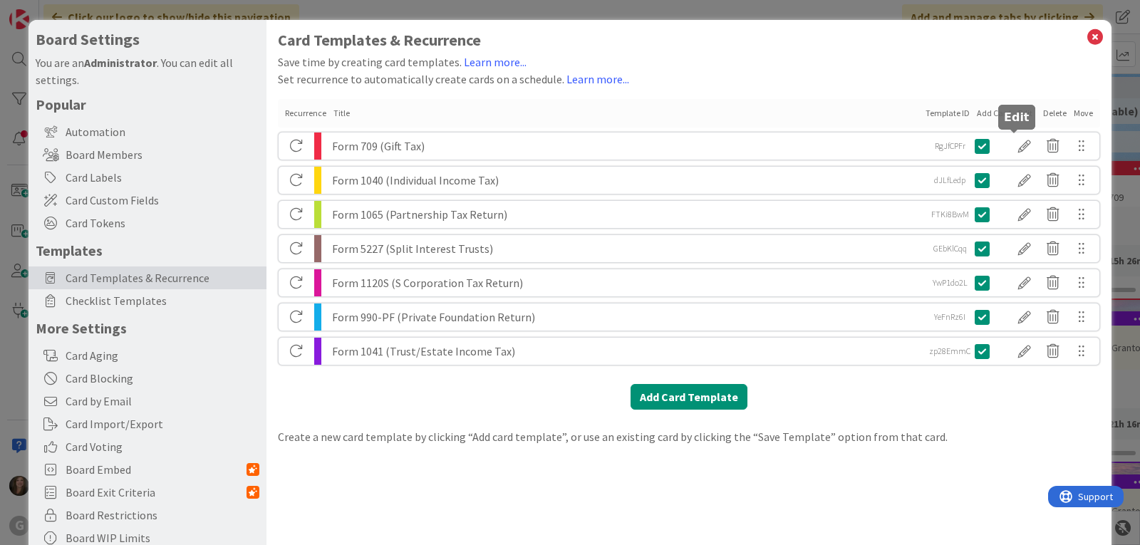
click at [1014, 143] on div at bounding box center [1024, 146] width 28 height 24
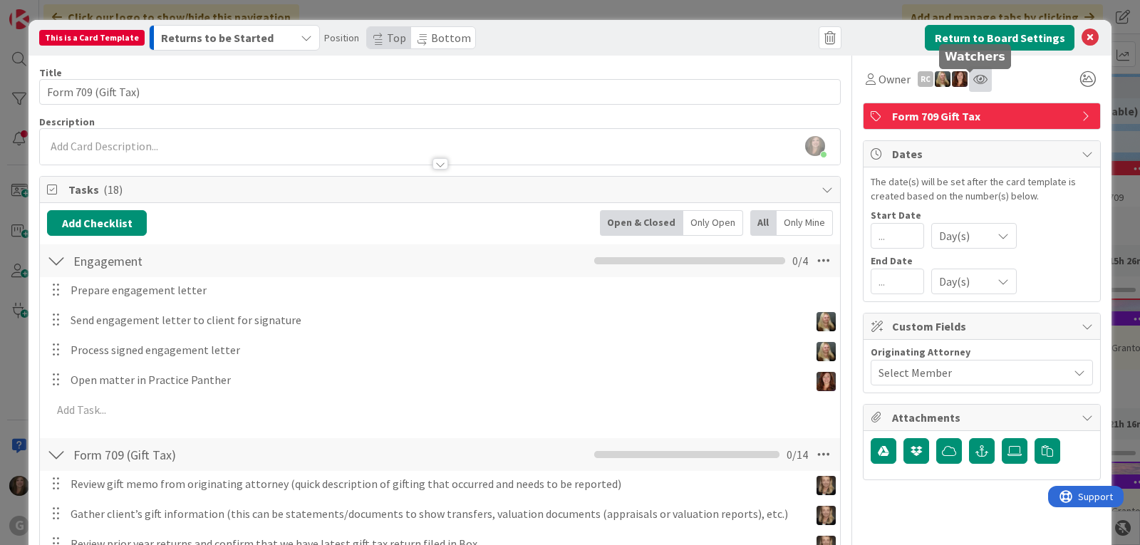
click at [973, 76] on icon at bounding box center [980, 78] width 14 height 11
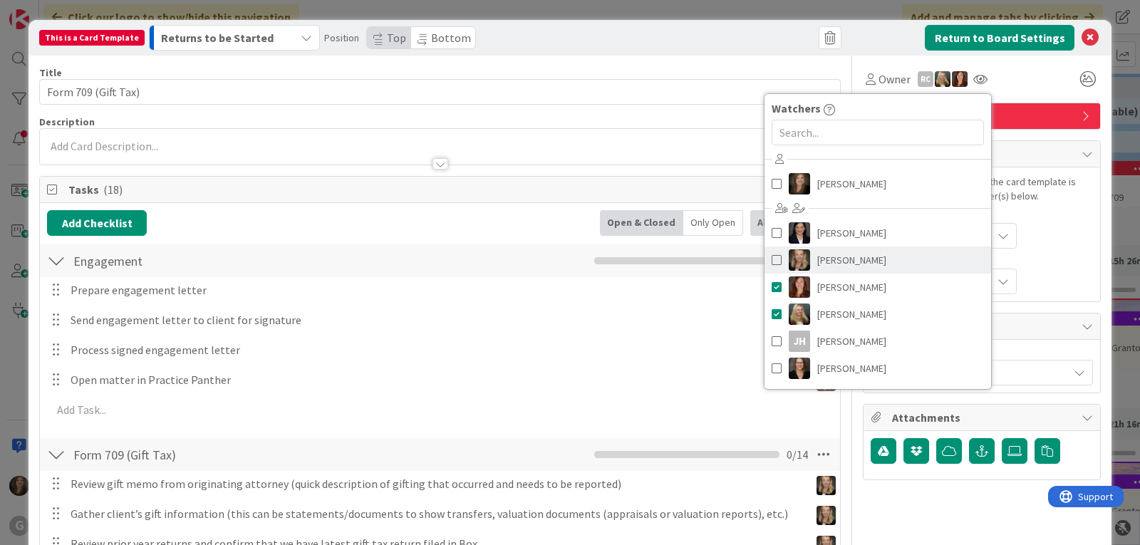
click at [846, 259] on span "[PERSON_NAME]" at bounding box center [851, 259] width 69 height 21
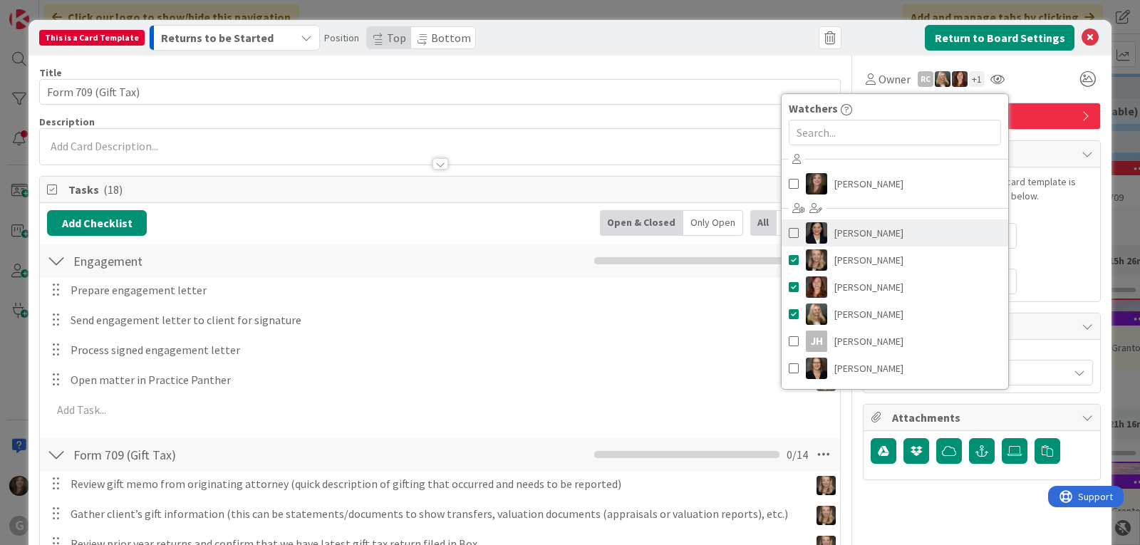
click at [789, 229] on span at bounding box center [794, 232] width 10 height 21
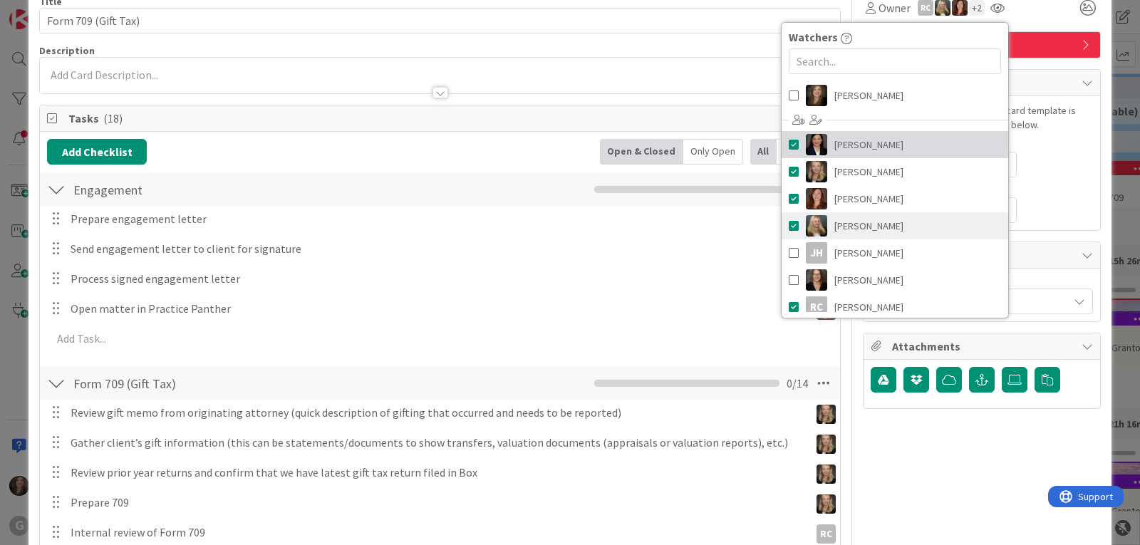
scroll to position [26, 0]
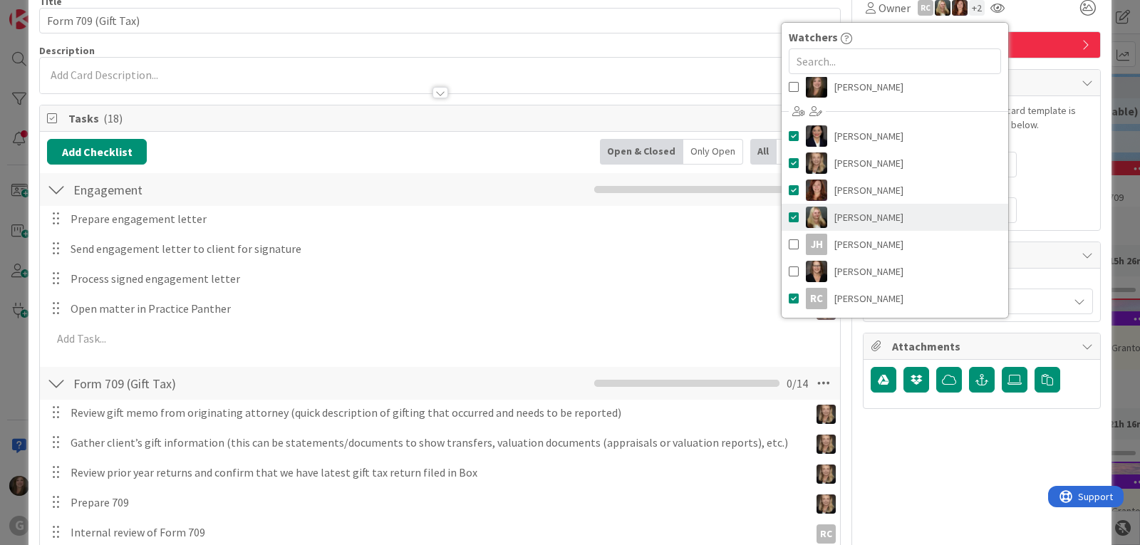
click at [789, 213] on span at bounding box center [794, 217] width 10 height 21
click at [789, 189] on span at bounding box center [794, 190] width 10 height 21
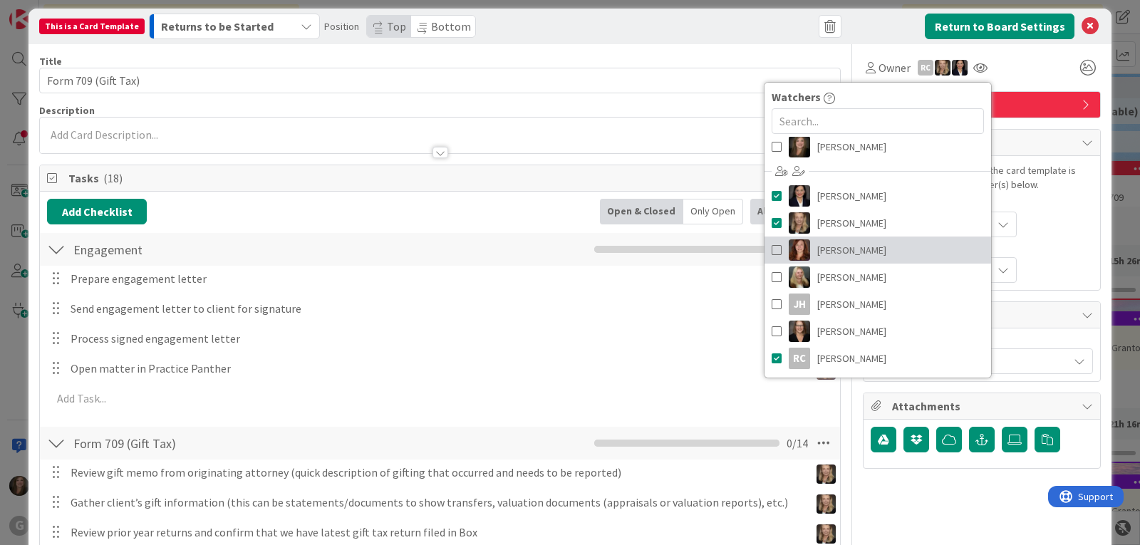
scroll to position [0, 0]
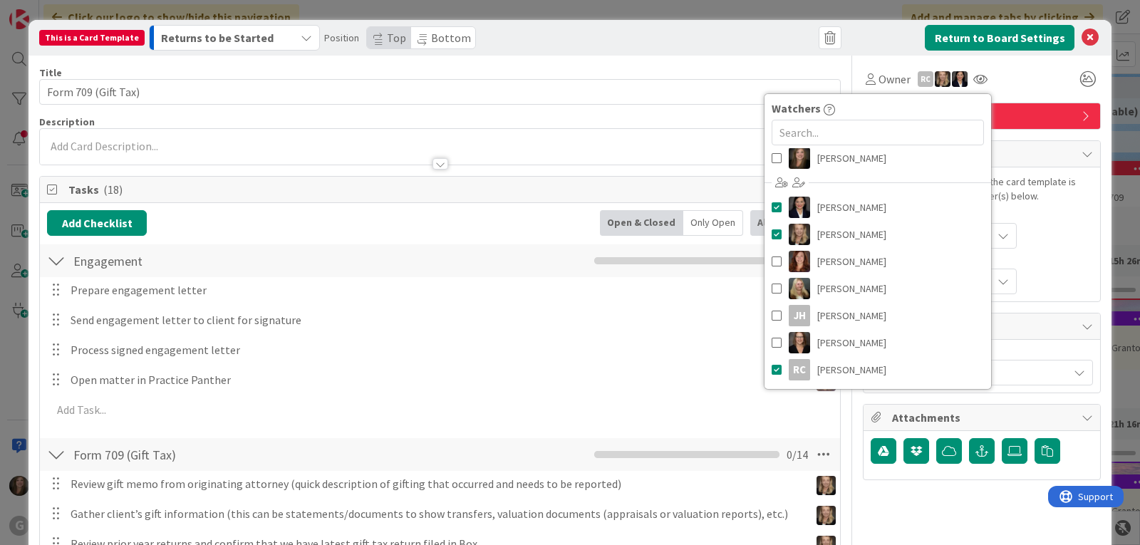
click at [1025, 90] on div "Owner RC Watchers [PERSON_NAME] [PERSON_NAME] [PERSON_NAME] [PERSON_NAME] [PERS…" at bounding box center [982, 79] width 238 height 26
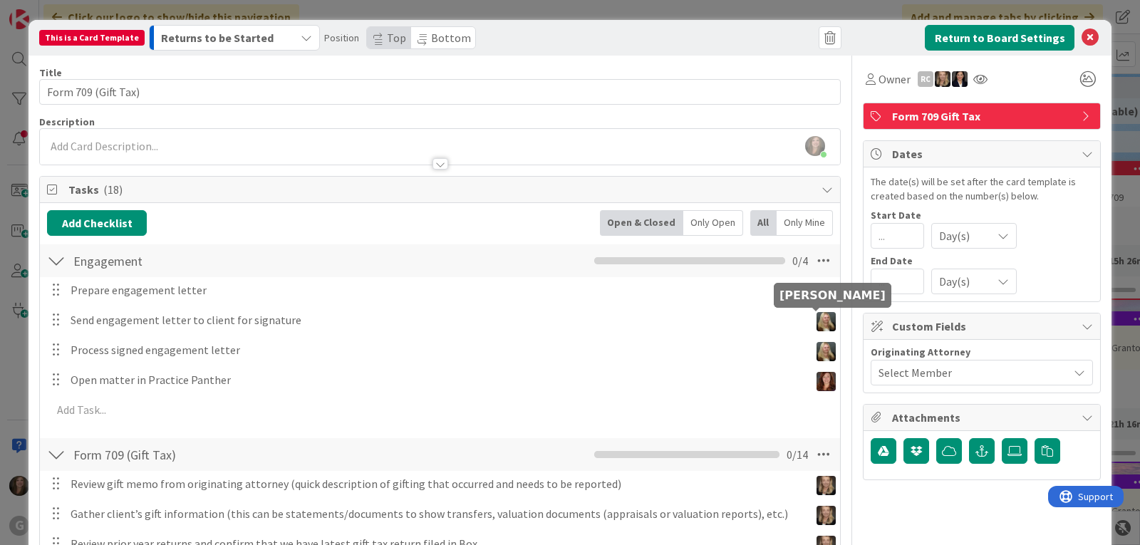
click at [816, 326] on img at bounding box center [825, 321] width 19 height 19
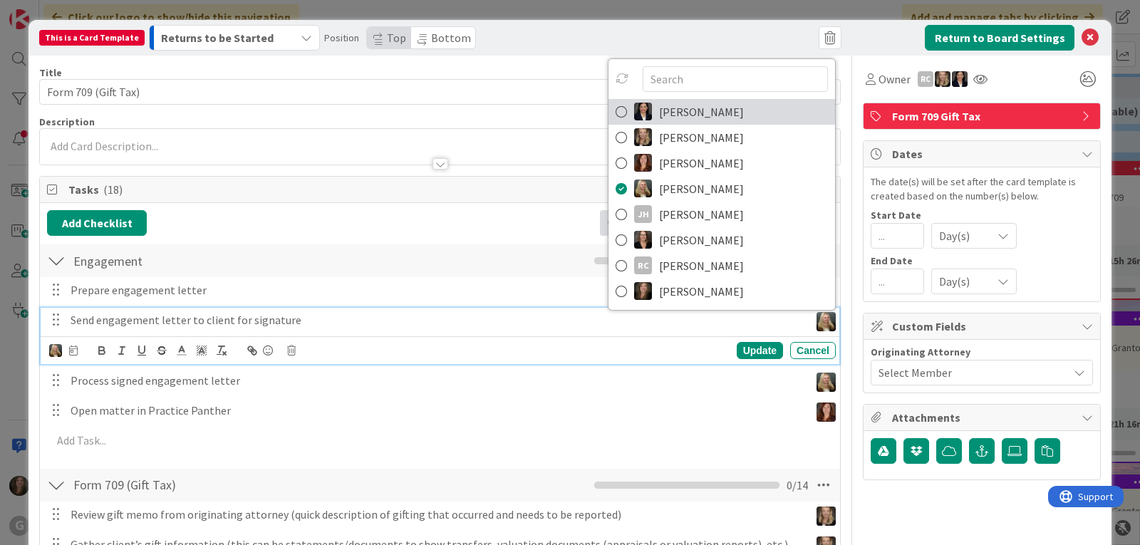
click at [676, 118] on span "[PERSON_NAME]" at bounding box center [701, 111] width 85 height 21
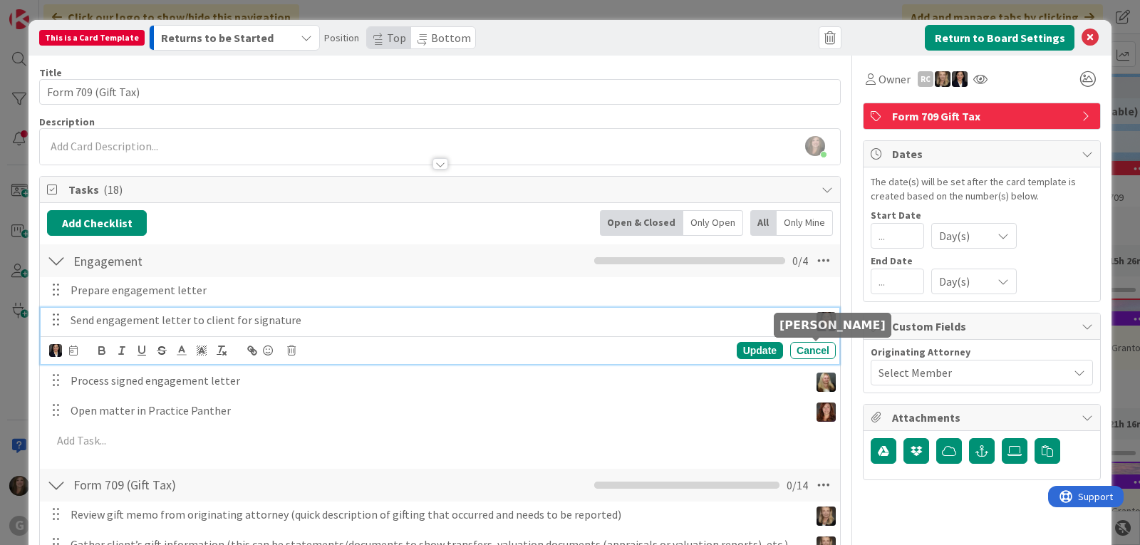
click at [816, 373] on img at bounding box center [825, 382] width 19 height 19
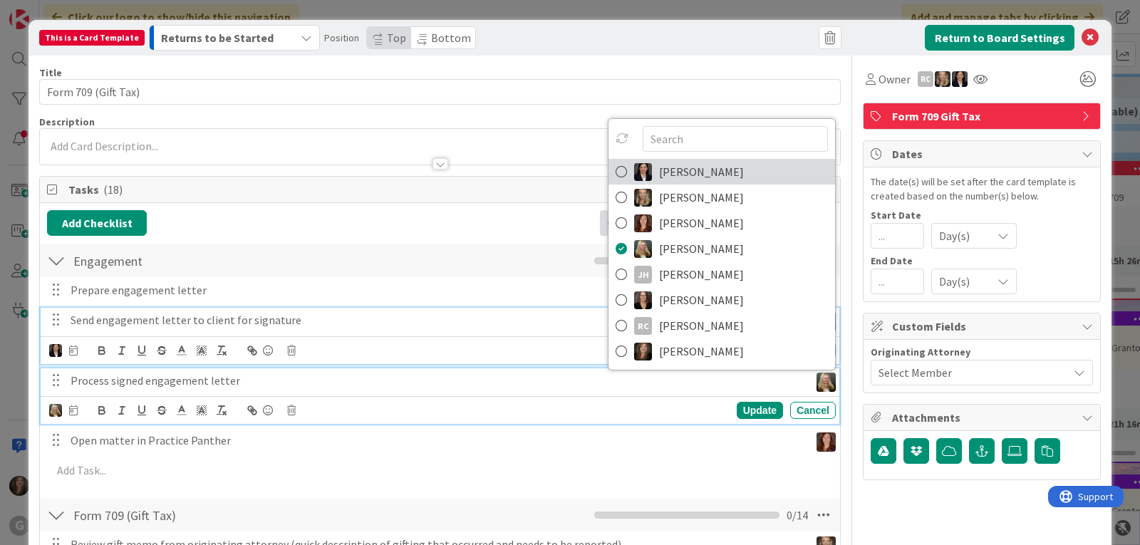
click at [648, 159] on link "[PERSON_NAME]" at bounding box center [721, 172] width 227 height 26
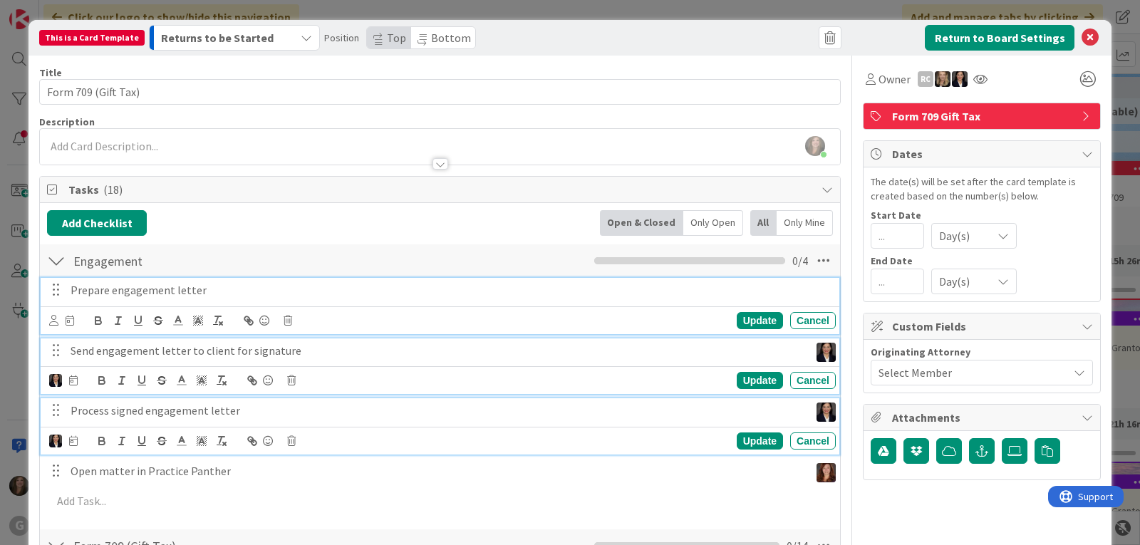
click at [209, 294] on p "Prepare engagement letter" at bounding box center [450, 290] width 759 height 16
click at [49, 321] on icon at bounding box center [53, 320] width 9 height 11
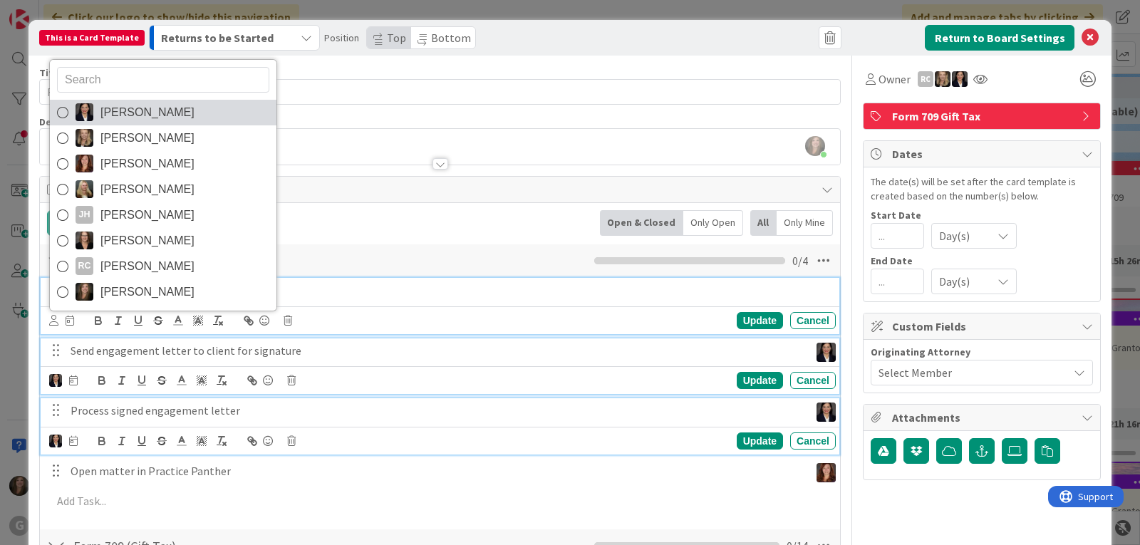
click at [141, 110] on span "[PERSON_NAME]" at bounding box center [147, 112] width 94 height 21
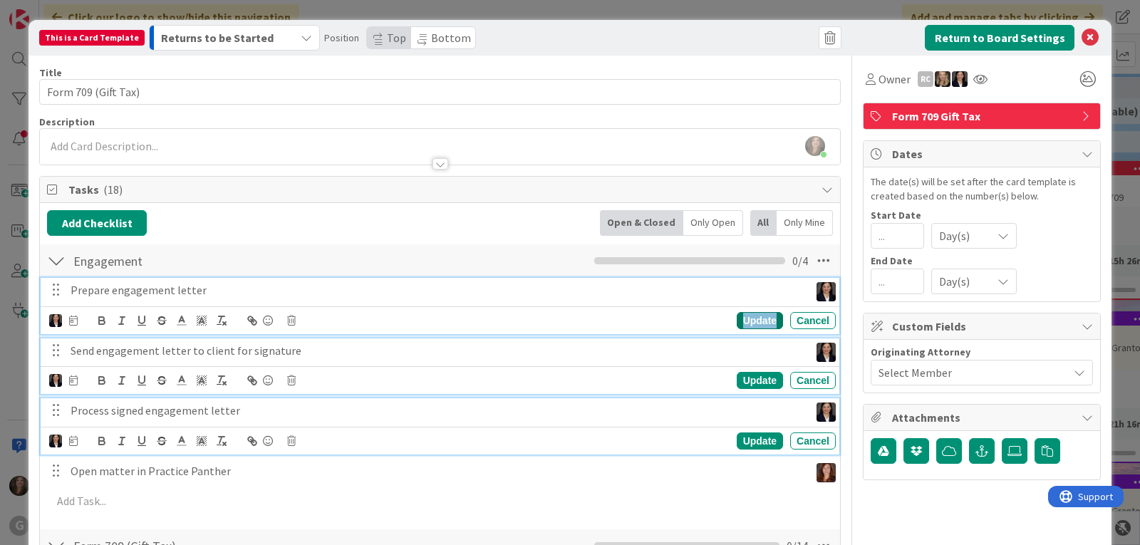
click at [749, 322] on div "Update" at bounding box center [760, 320] width 46 height 17
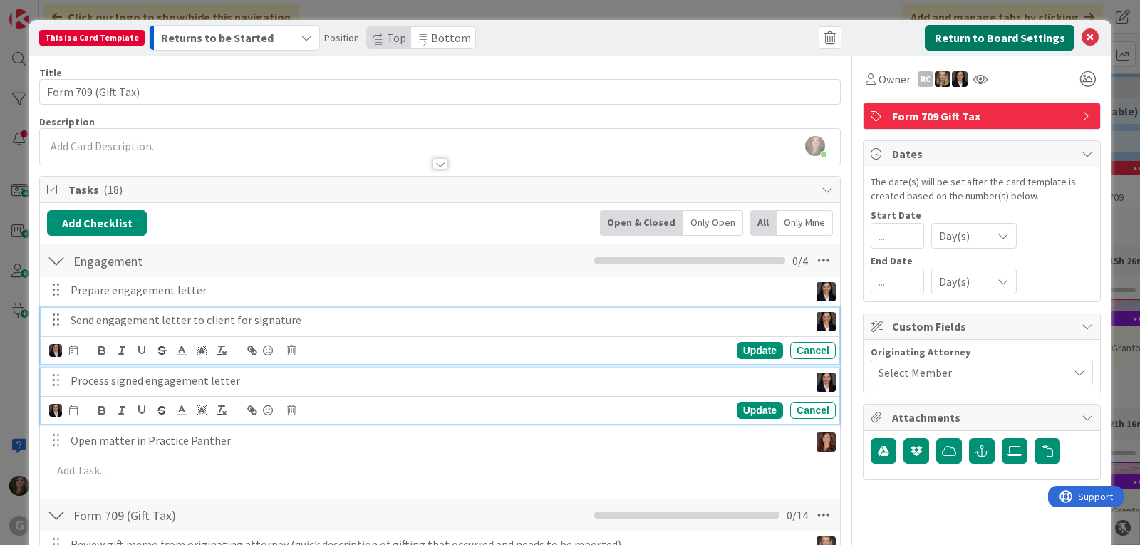
click at [997, 36] on button "Return to Board Settings" at bounding box center [1000, 38] width 150 height 26
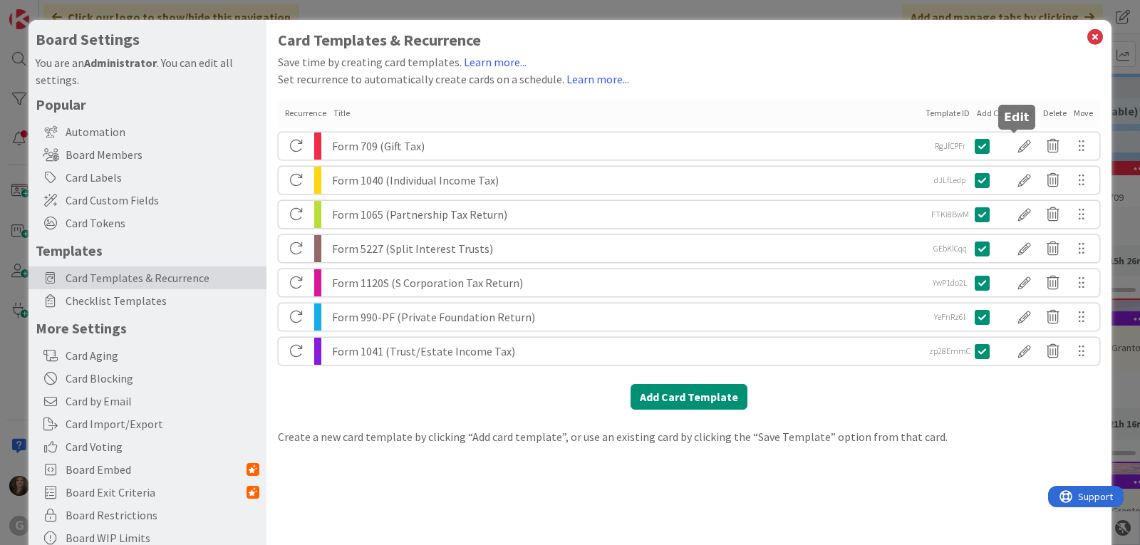
click at [1012, 145] on div at bounding box center [1024, 146] width 28 height 24
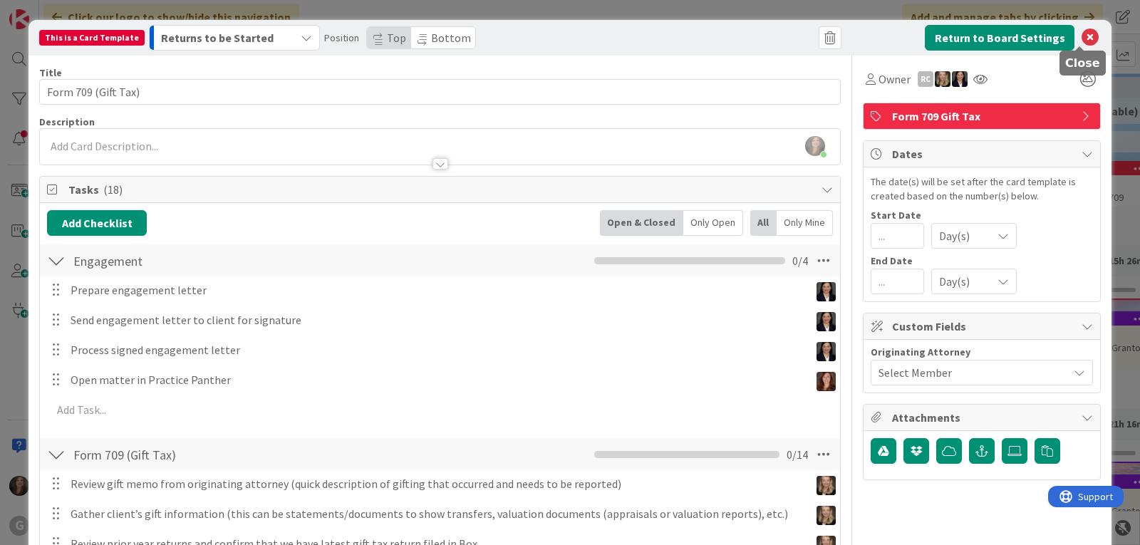
click at [1083, 42] on icon at bounding box center [1089, 37] width 17 height 17
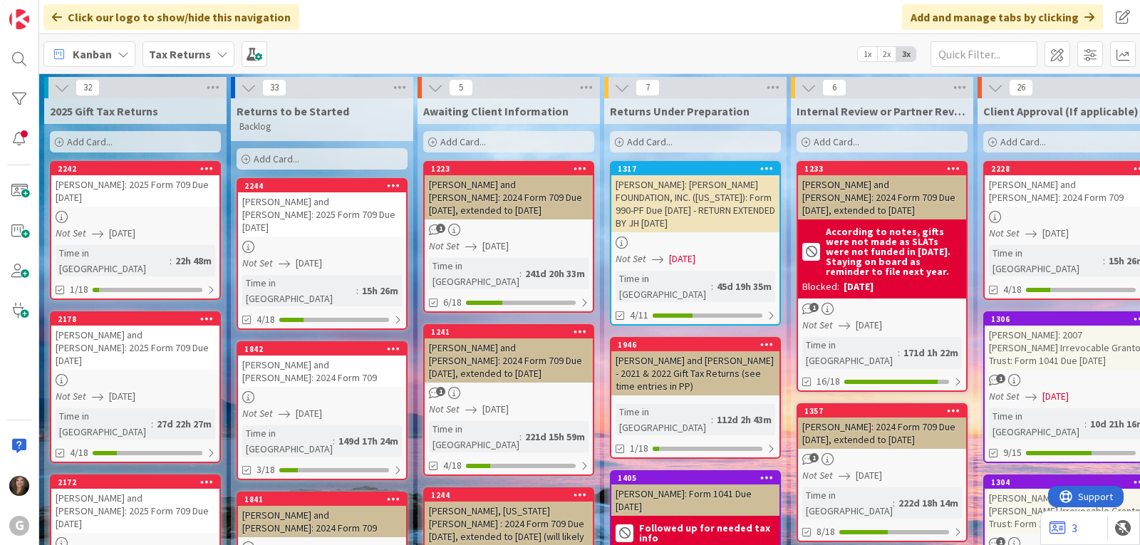
click at [217, 53] on icon at bounding box center [222, 53] width 11 height 11
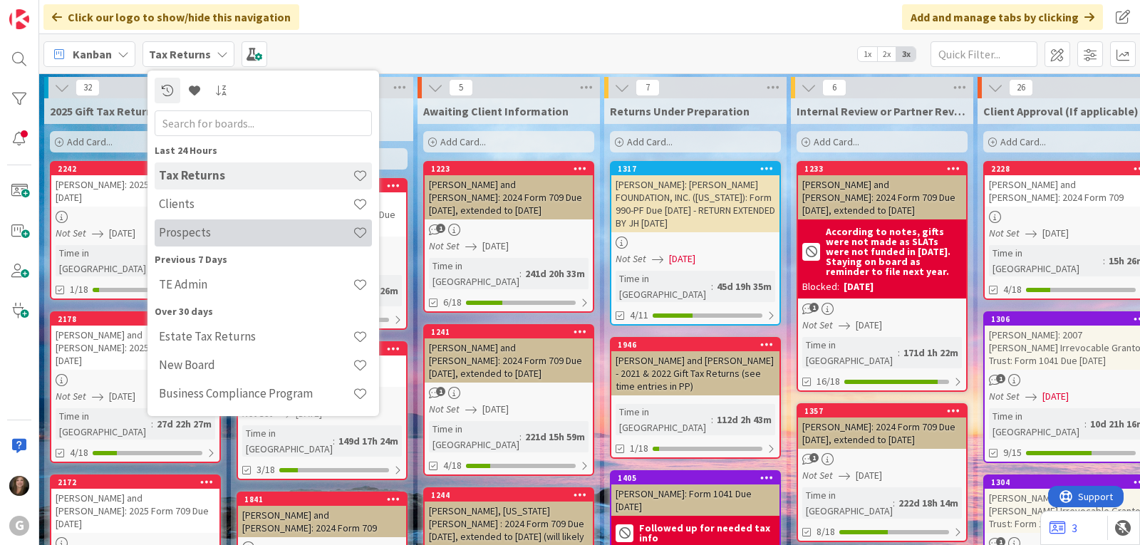
click at [193, 236] on h4 "Prospects" at bounding box center [256, 232] width 194 height 14
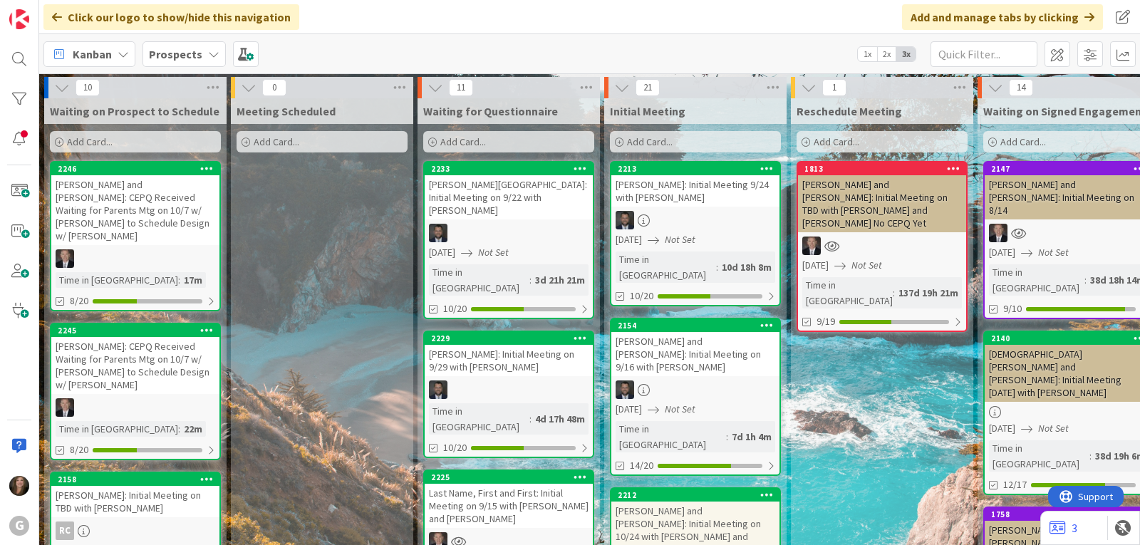
click at [211, 58] on icon at bounding box center [213, 53] width 11 height 11
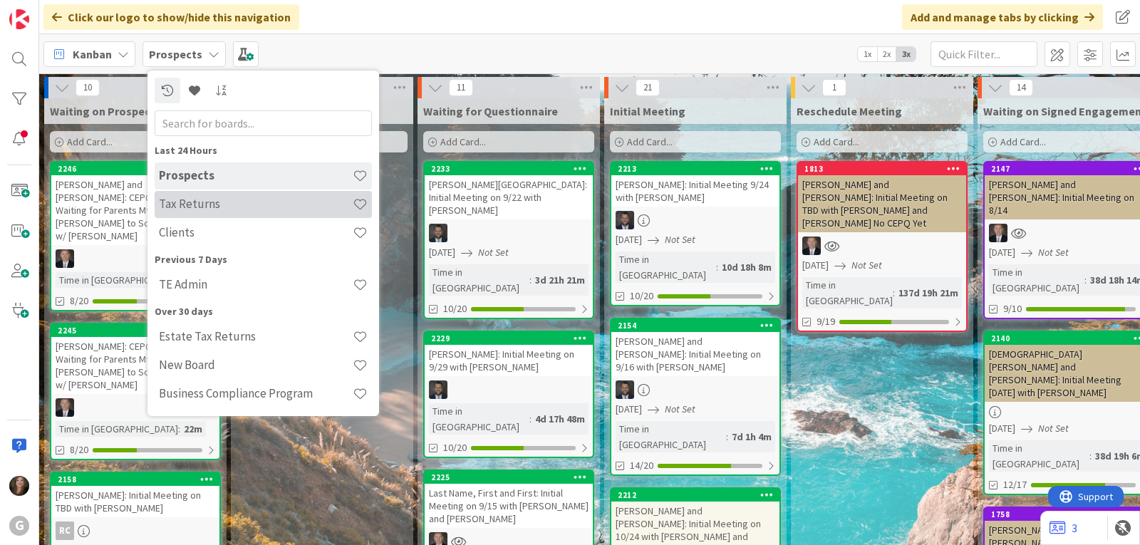
click at [211, 196] on div "Tax Returns" at bounding box center [263, 204] width 217 height 27
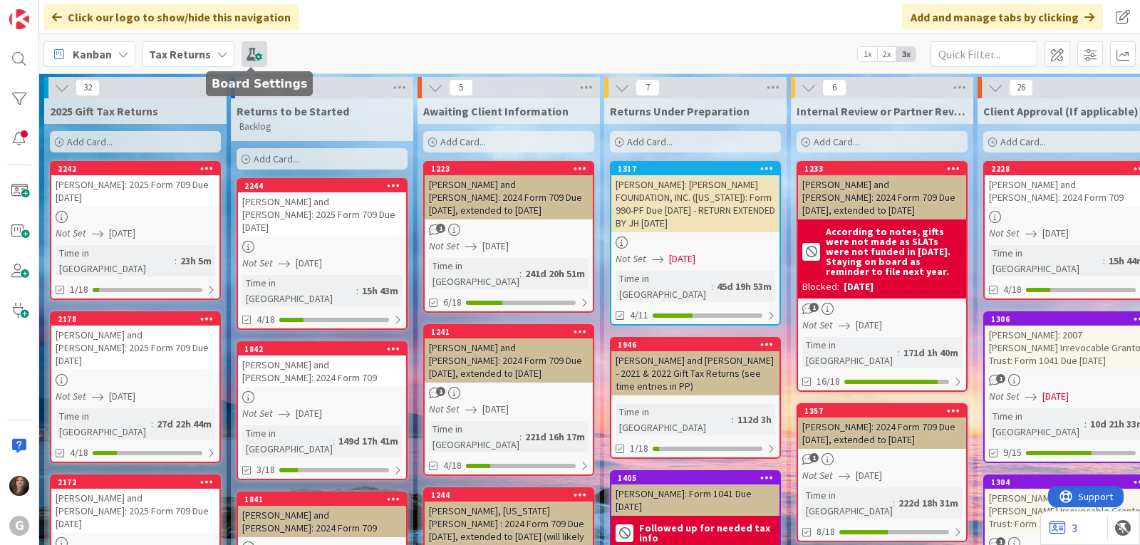
click at [241, 53] on span at bounding box center [254, 54] width 26 height 26
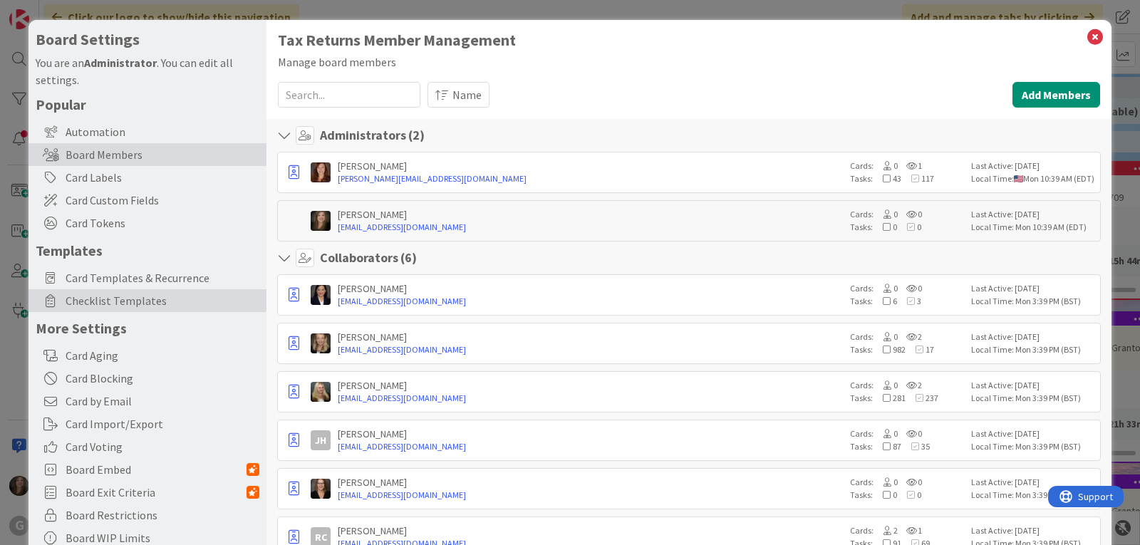
click at [114, 305] on span "Checklist Templates" at bounding box center [163, 300] width 194 height 17
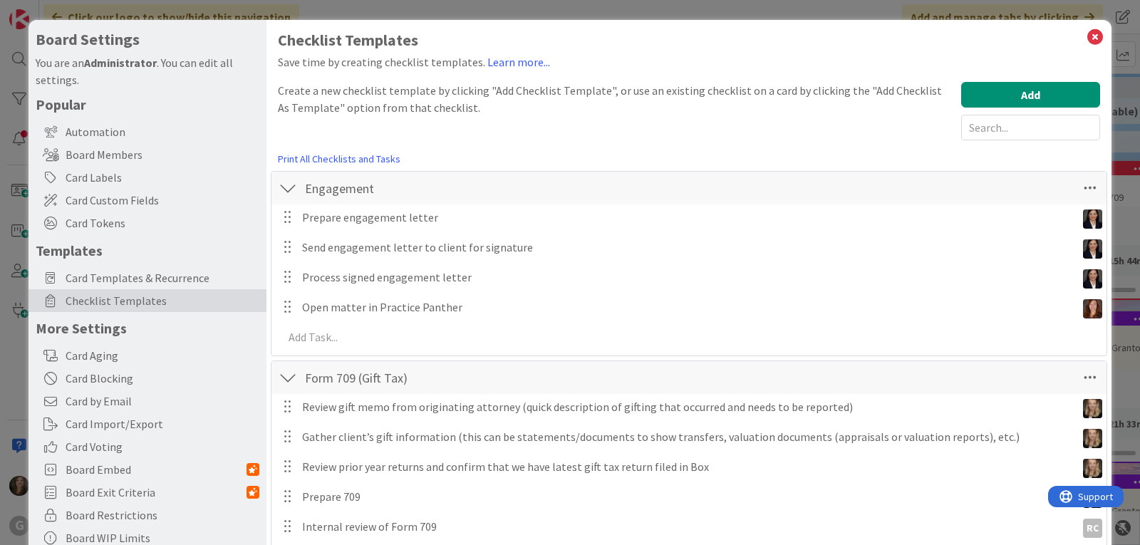
scroll to position [214, 0]
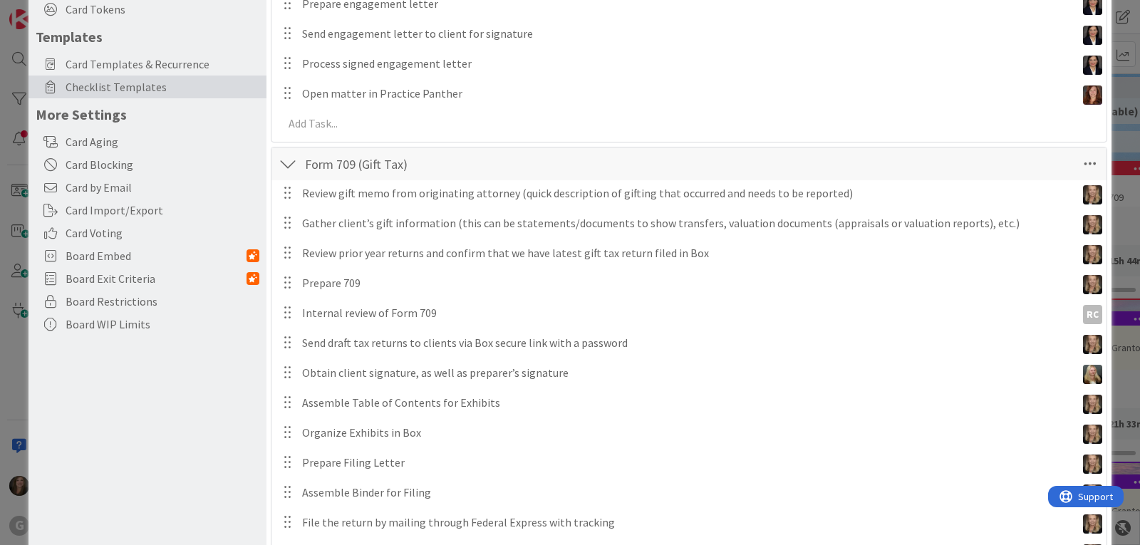
click at [1083, 374] on img at bounding box center [1092, 374] width 19 height 19
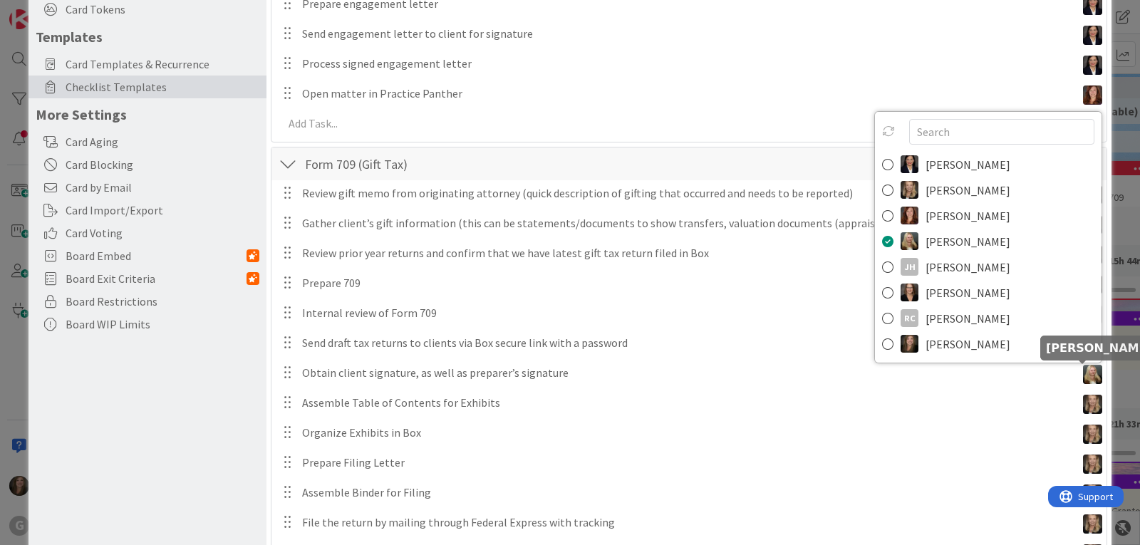
scroll to position [0, 0]
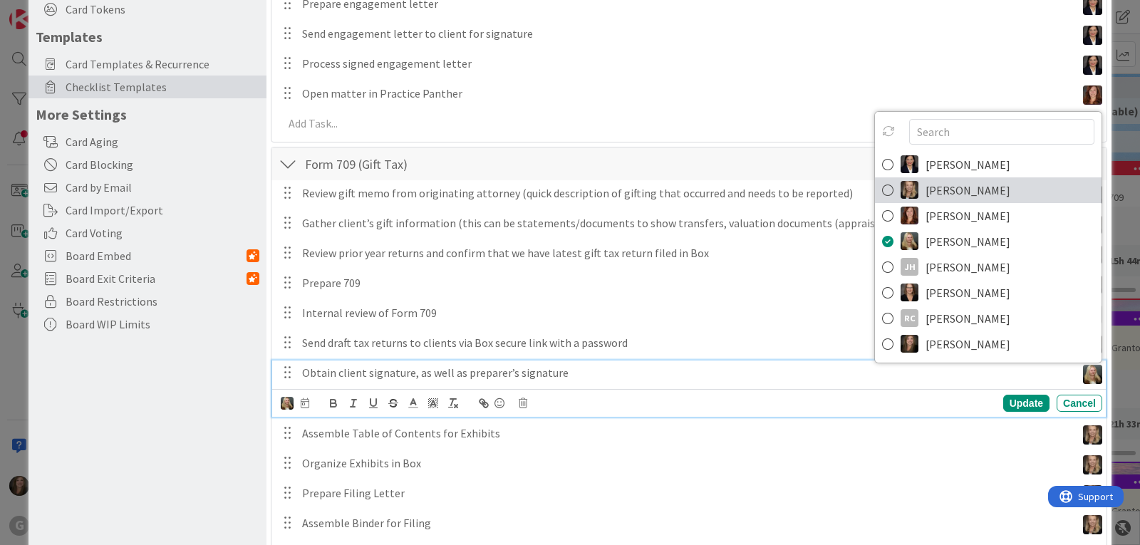
click at [925, 189] on span "[PERSON_NAME]" at bounding box center [967, 190] width 85 height 21
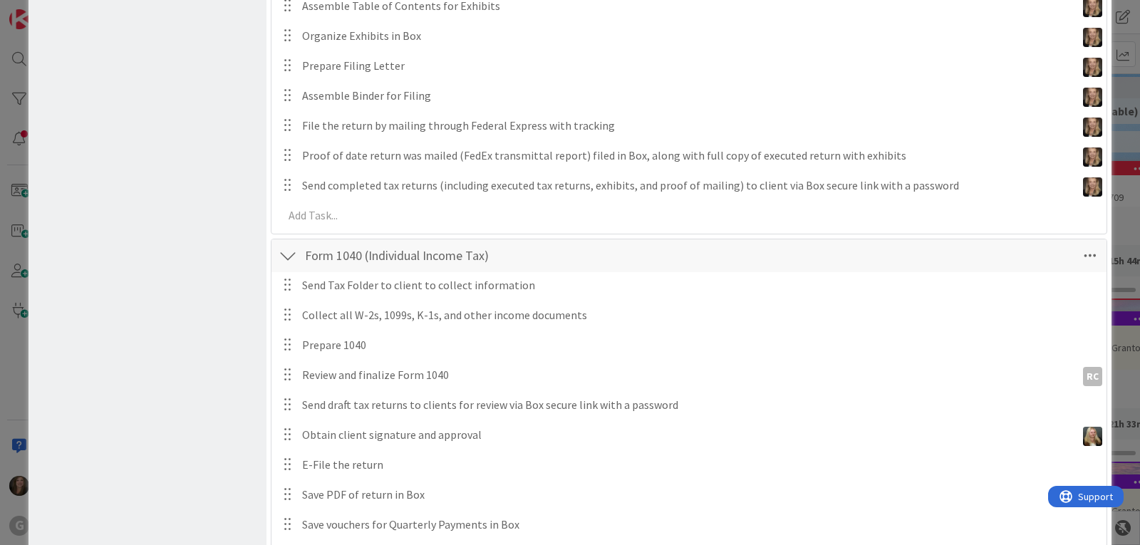
scroll to position [712, 0]
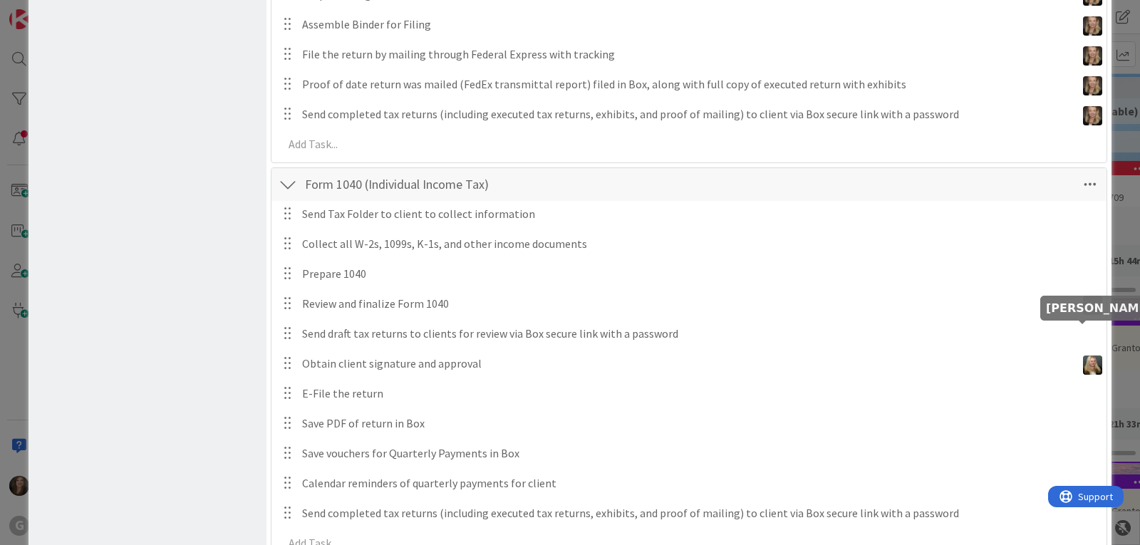
click at [1083, 355] on img at bounding box center [1092, 364] width 19 height 19
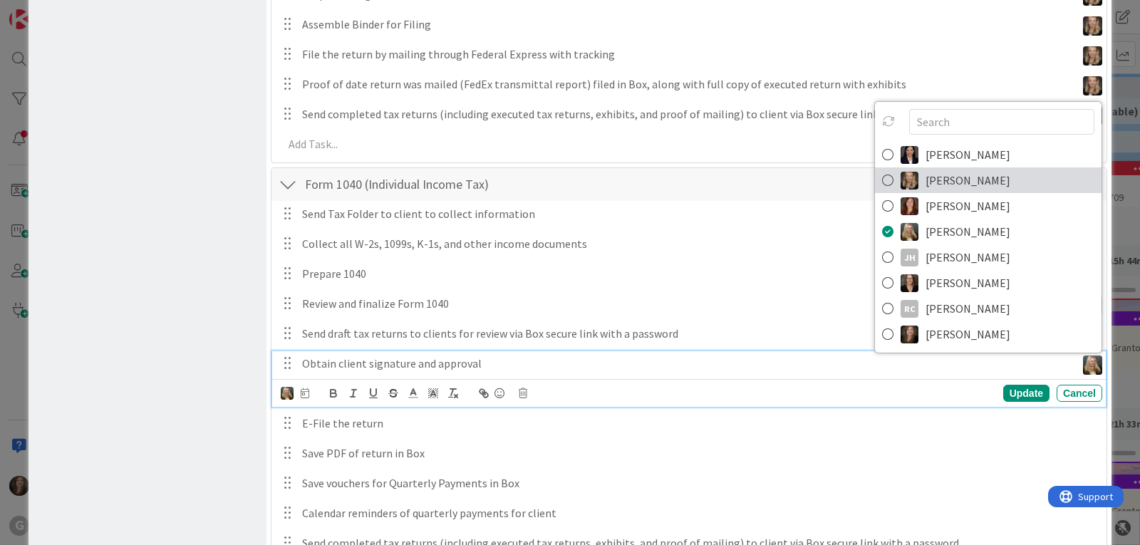
click at [947, 170] on span "[PERSON_NAME]" at bounding box center [967, 180] width 85 height 21
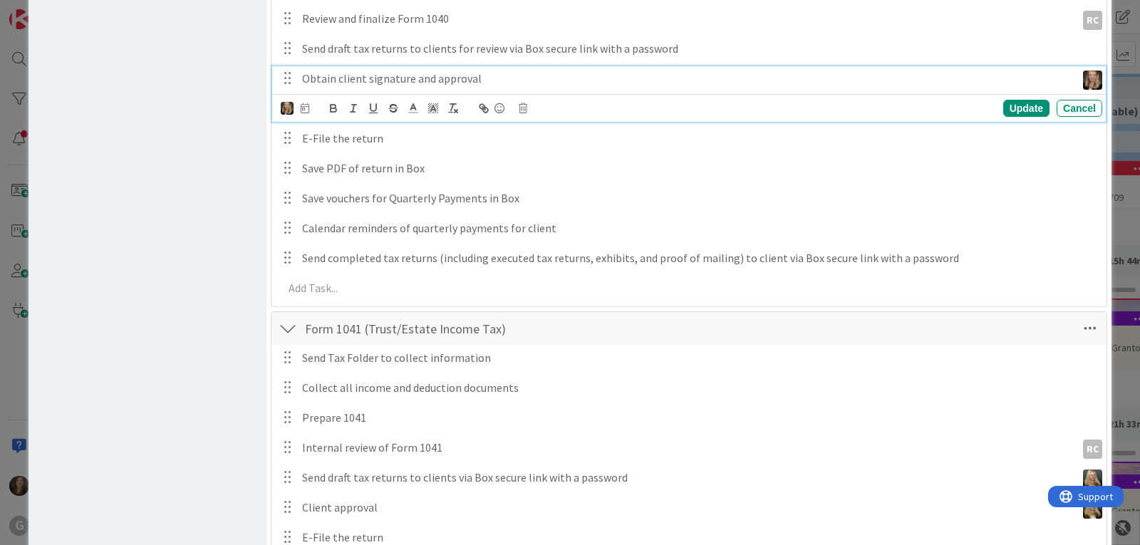
scroll to position [1069, 0]
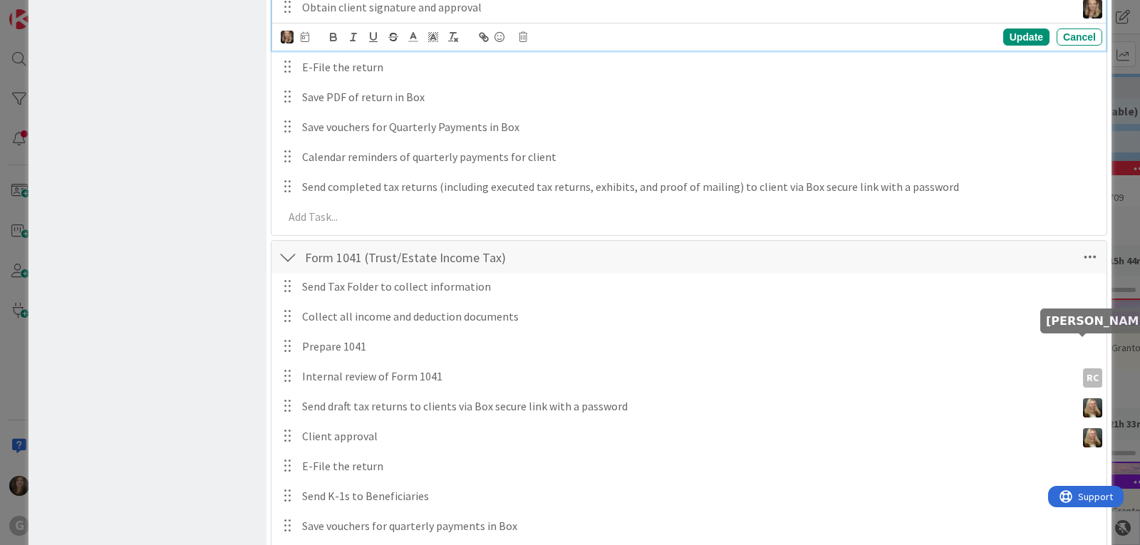
click at [1083, 398] on img at bounding box center [1092, 407] width 19 height 19
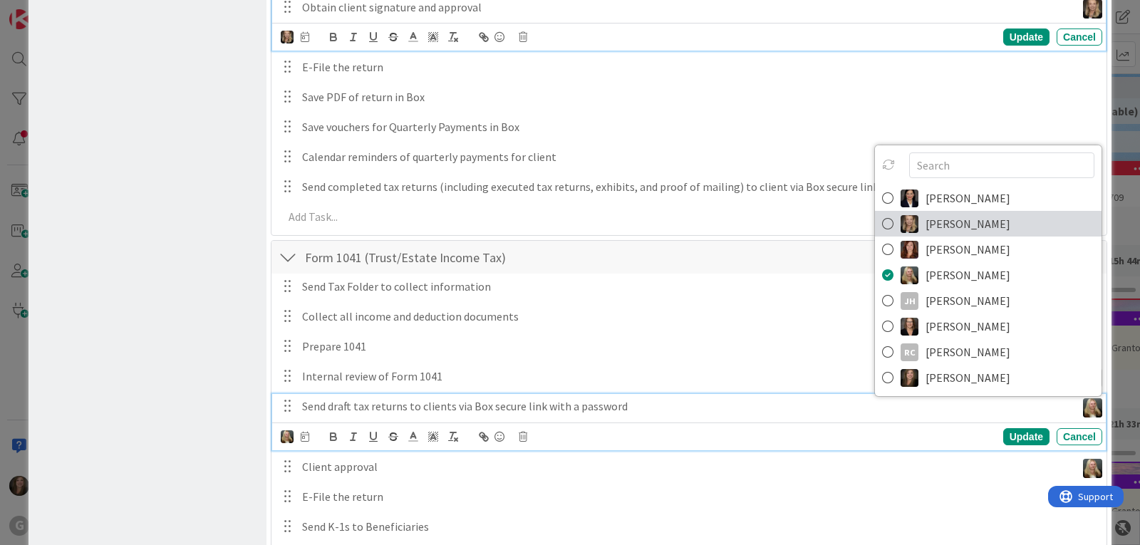
click at [932, 213] on span "[PERSON_NAME]" at bounding box center [967, 223] width 85 height 21
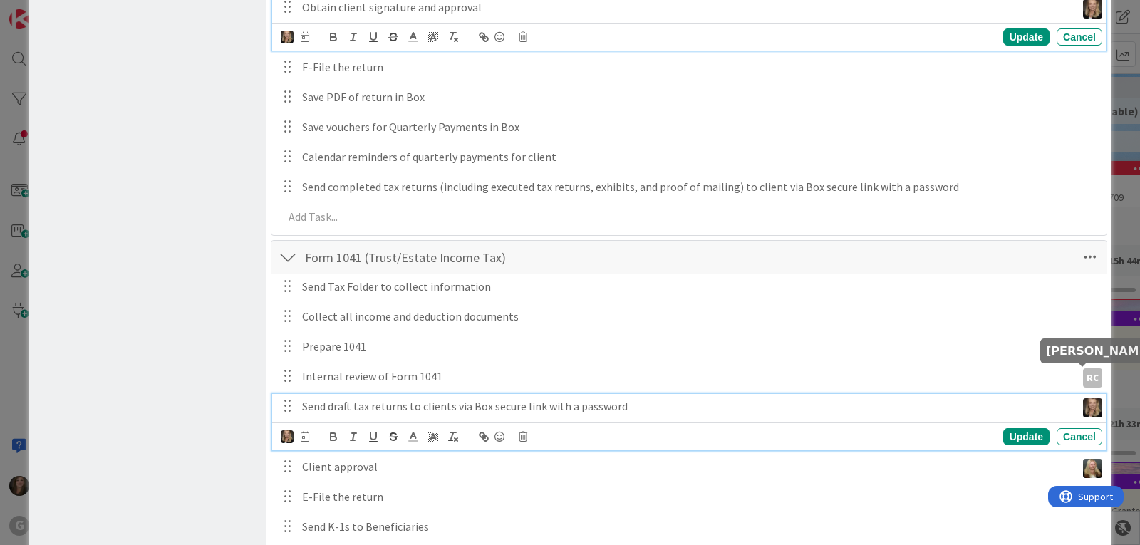
click at [1084, 459] on img at bounding box center [1092, 468] width 19 height 19
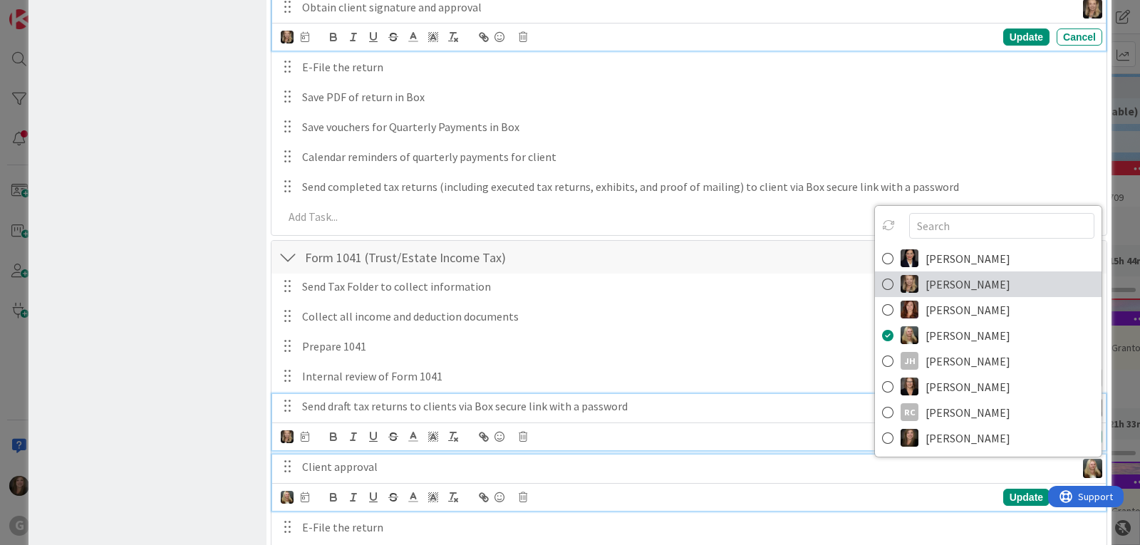
click at [913, 271] on link "[PERSON_NAME]" at bounding box center [988, 284] width 227 height 26
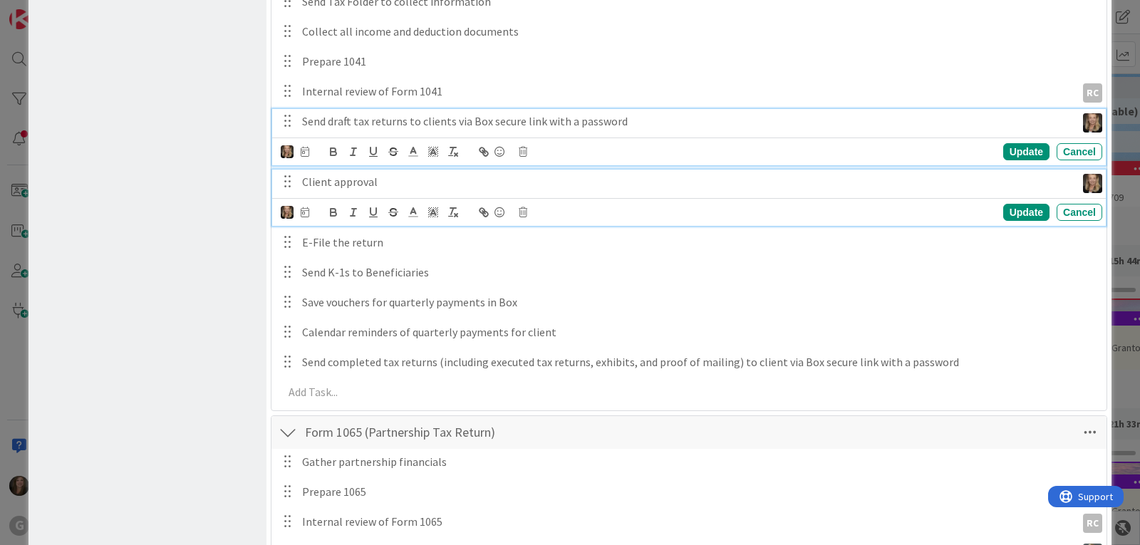
scroll to position [1567, 0]
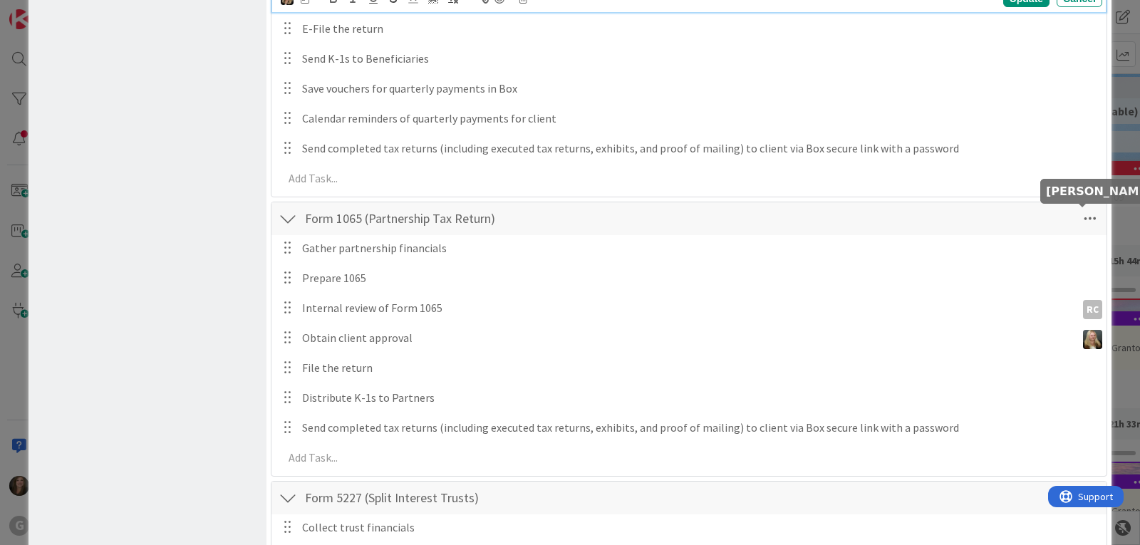
click at [1083, 330] on img at bounding box center [1092, 339] width 19 height 19
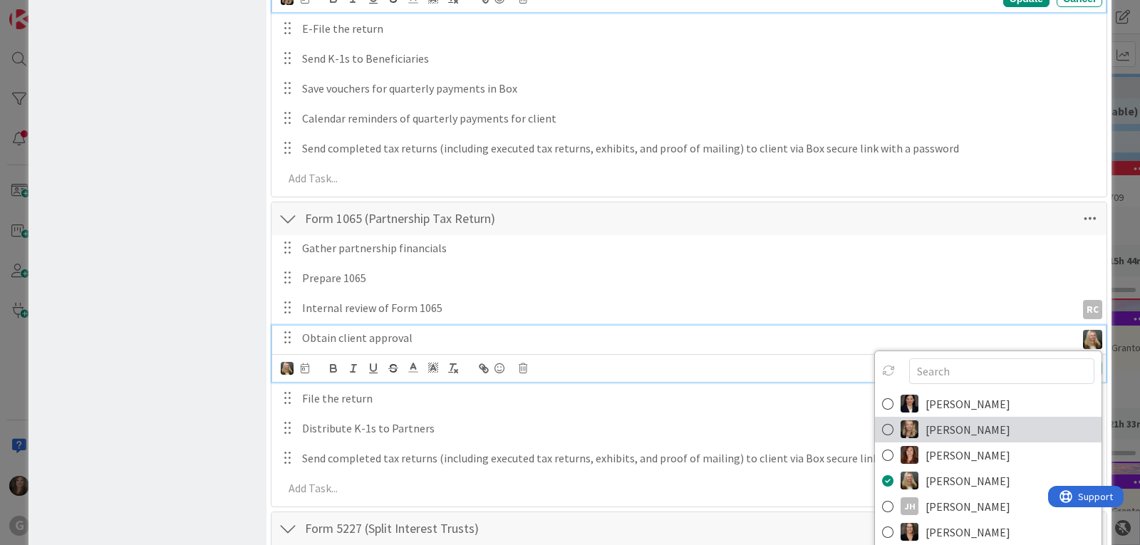
click at [925, 419] on span "[PERSON_NAME]" at bounding box center [967, 429] width 85 height 21
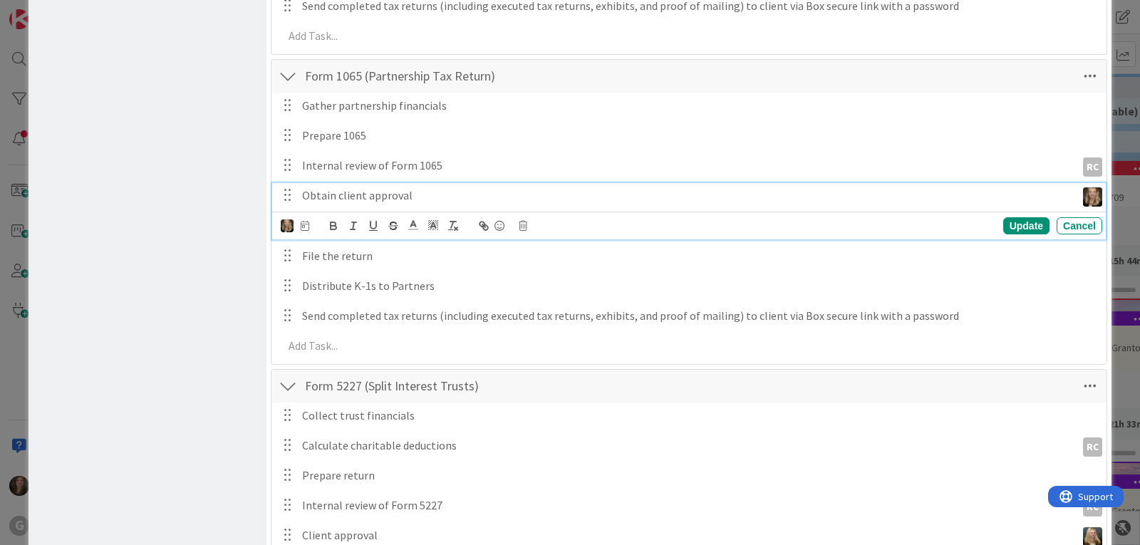
scroll to position [1781, 0]
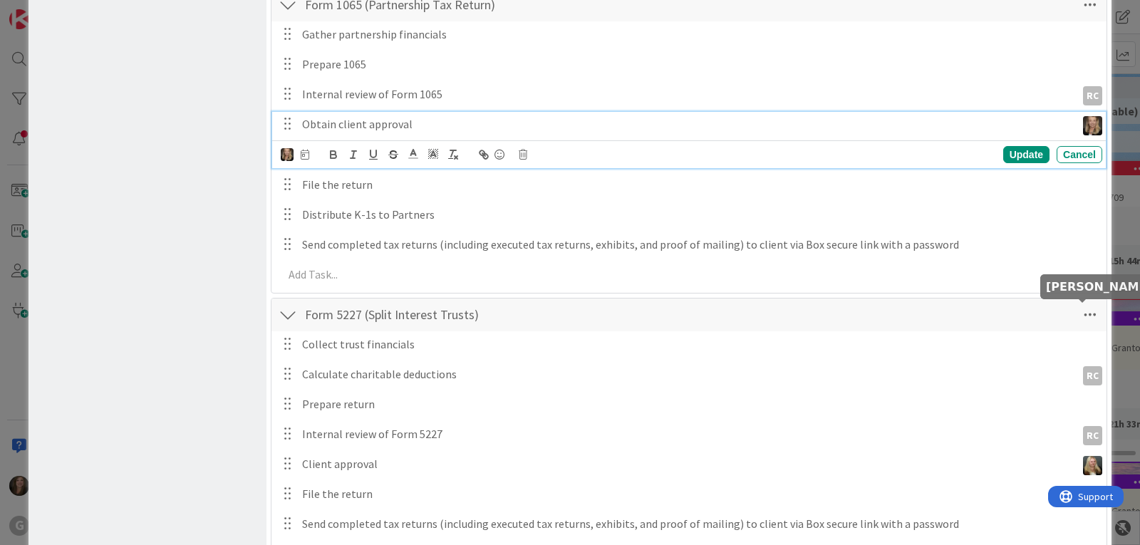
click at [1084, 456] on img at bounding box center [1092, 465] width 19 height 19
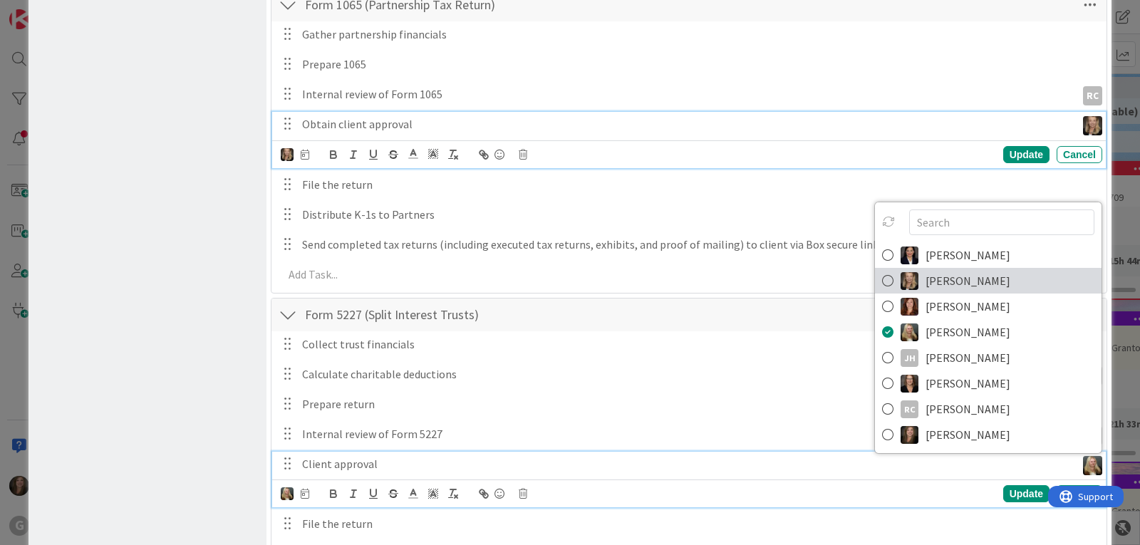
click at [958, 270] on span "[PERSON_NAME]" at bounding box center [967, 280] width 85 height 21
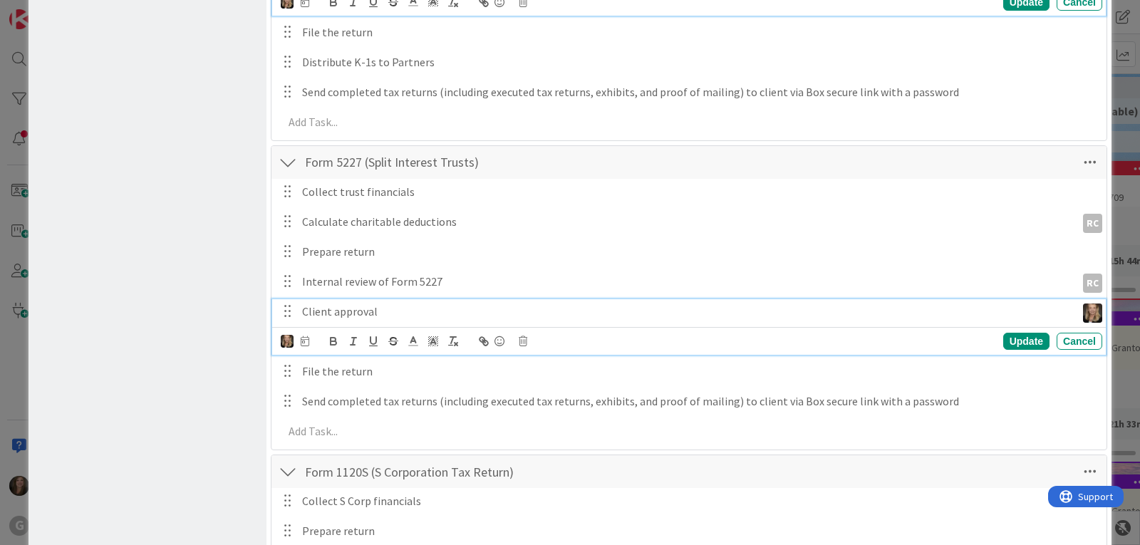
scroll to position [1995, 0]
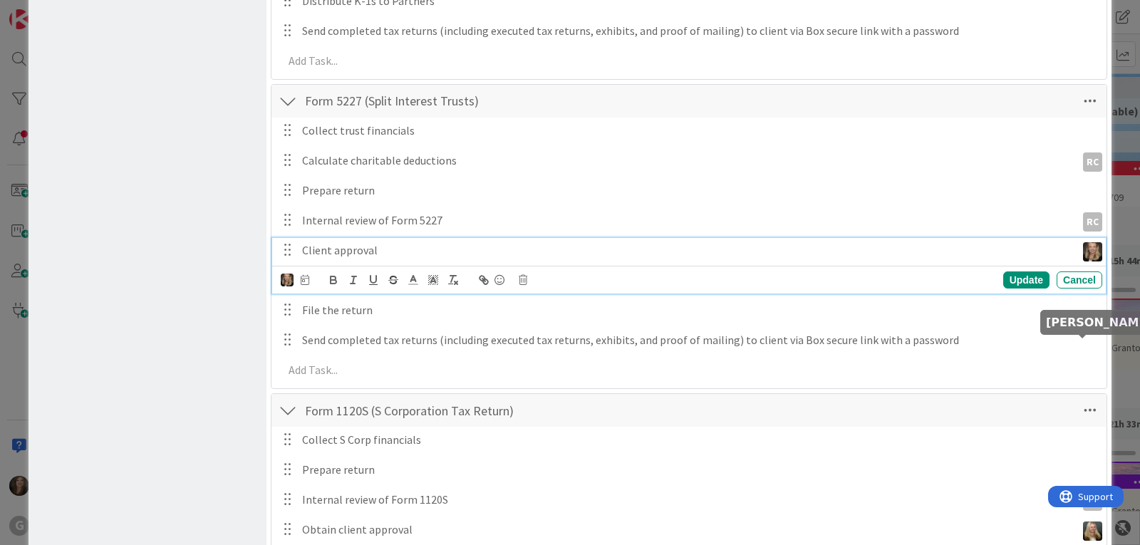
click at [1086, 521] on img at bounding box center [1092, 530] width 19 height 19
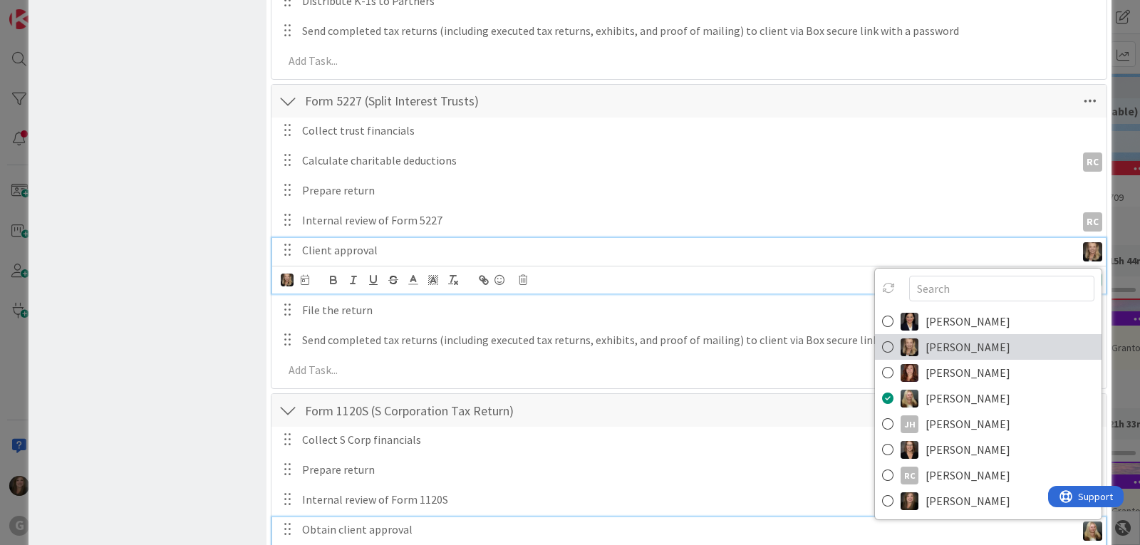
click at [946, 336] on span "[PERSON_NAME]" at bounding box center [967, 346] width 85 height 21
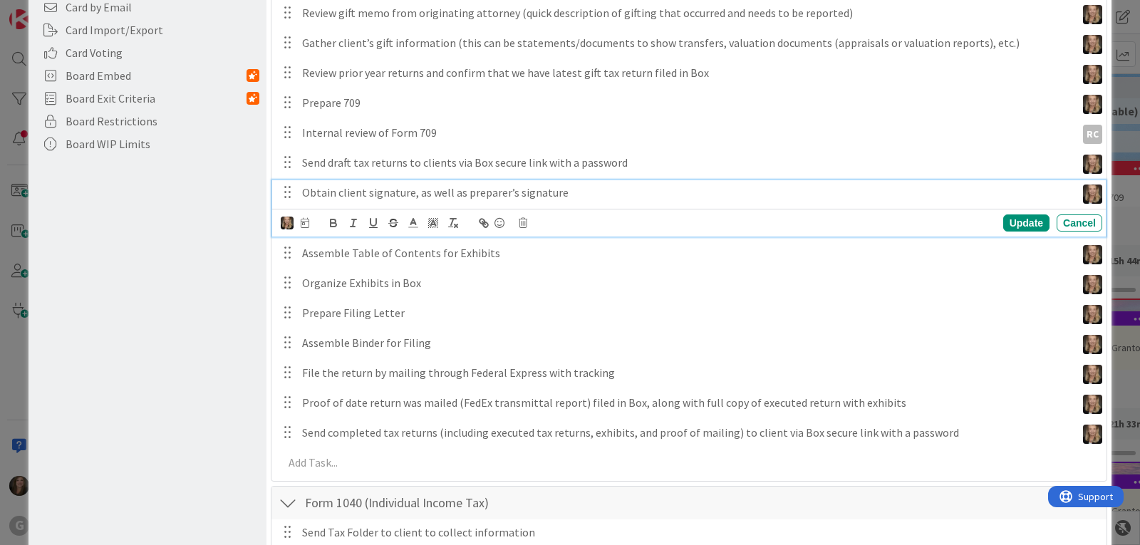
scroll to position [0, 0]
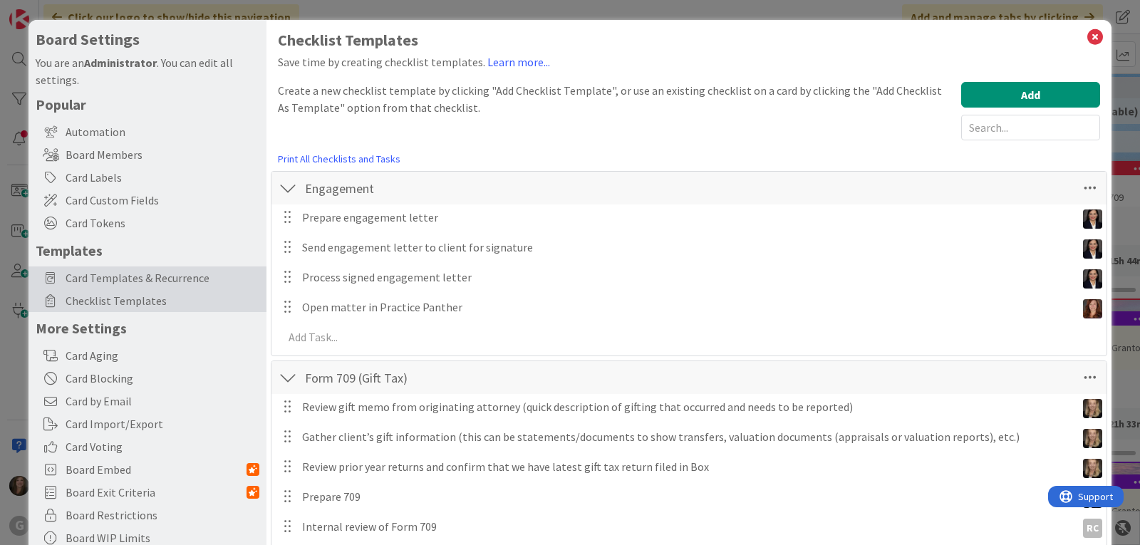
click at [193, 281] on span "Card Templates & Recurrence" at bounding box center [163, 277] width 194 height 17
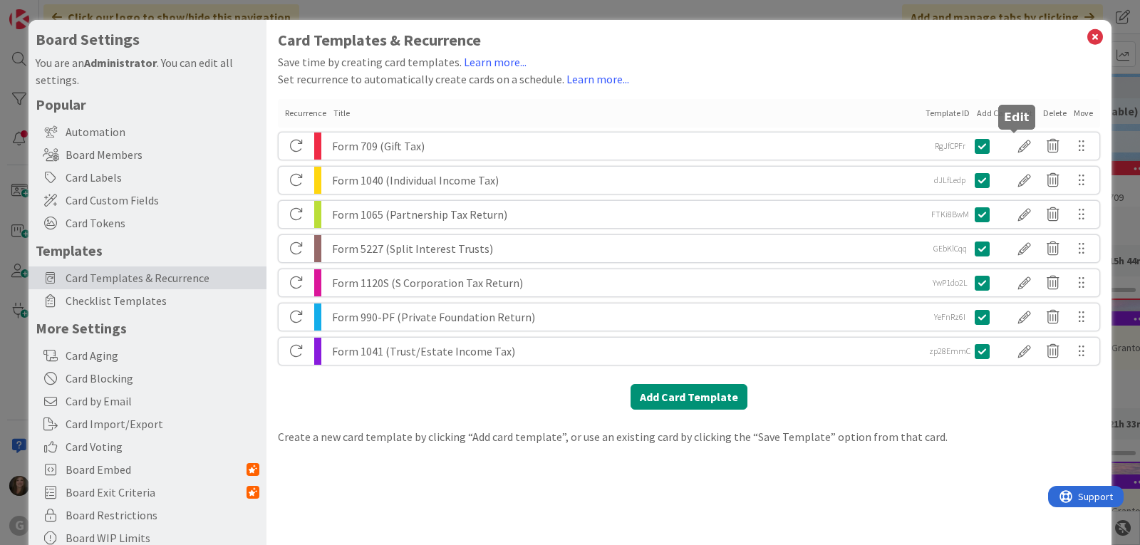
click at [1013, 141] on div at bounding box center [1024, 146] width 28 height 24
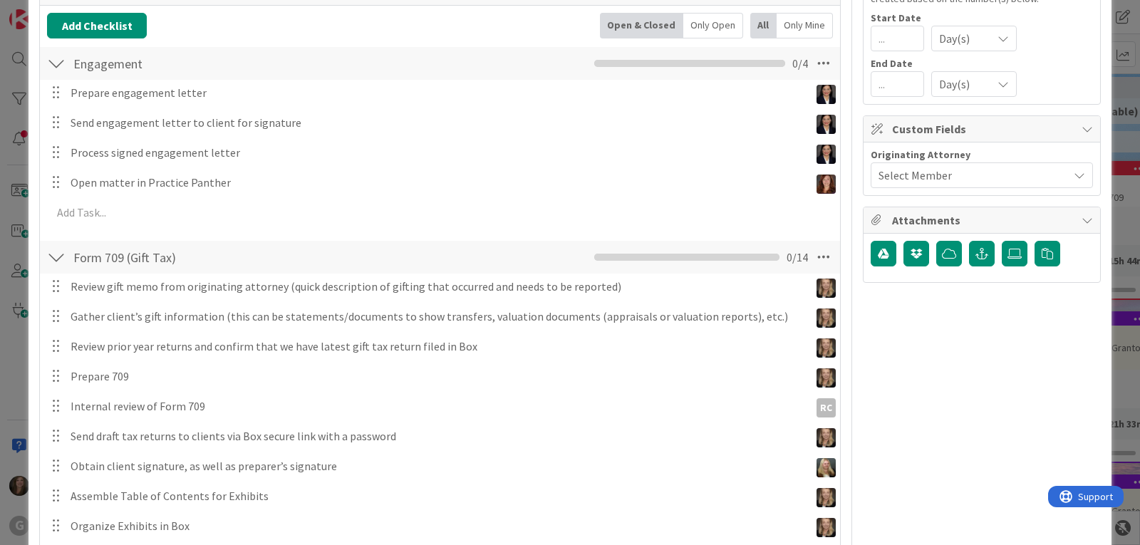
scroll to position [214, 0]
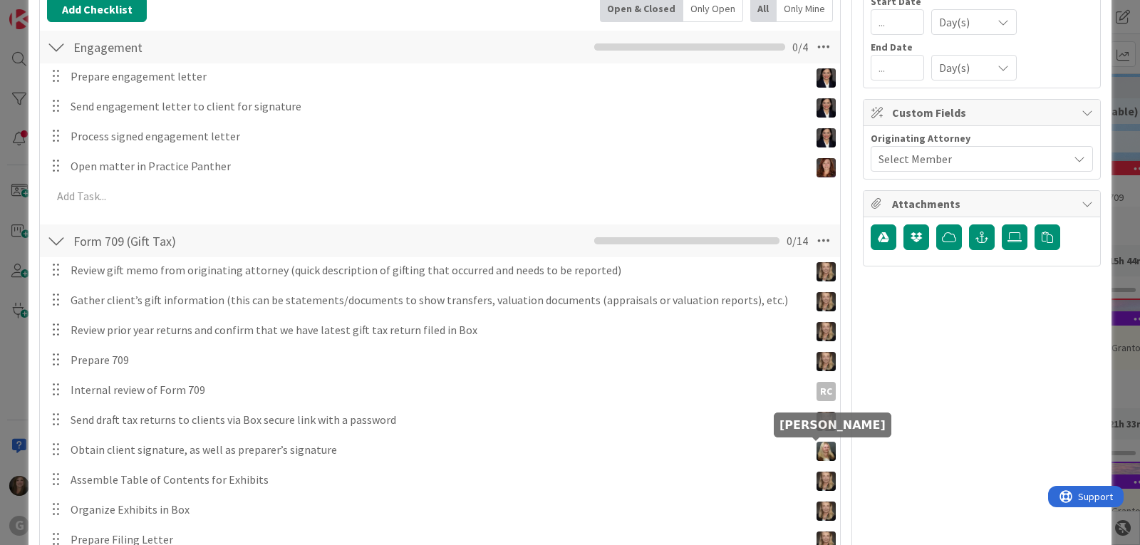
click at [818, 448] on img at bounding box center [825, 451] width 19 height 19
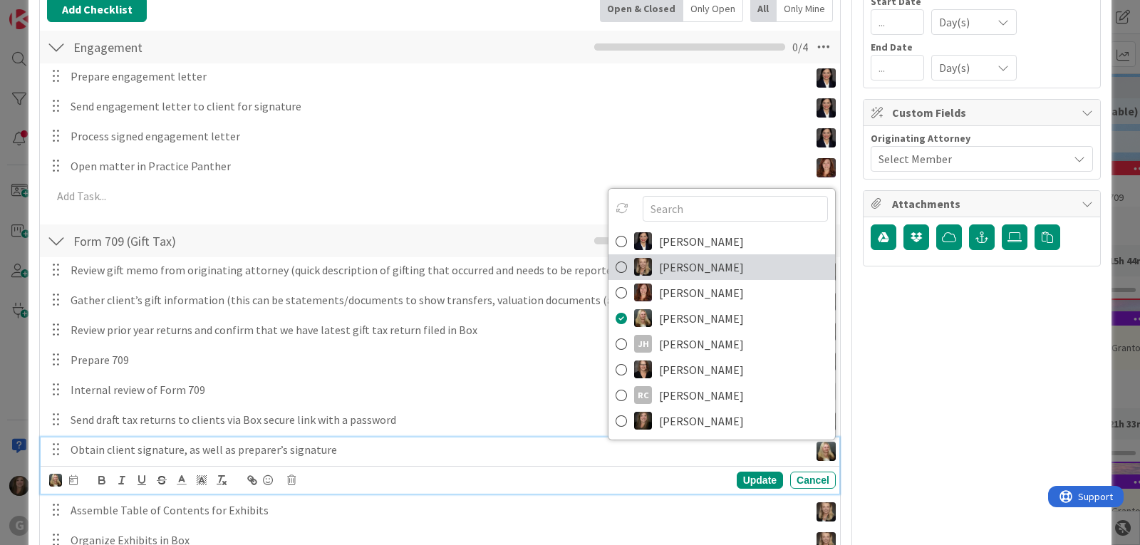
click at [615, 264] on icon at bounding box center [620, 266] width 11 height 21
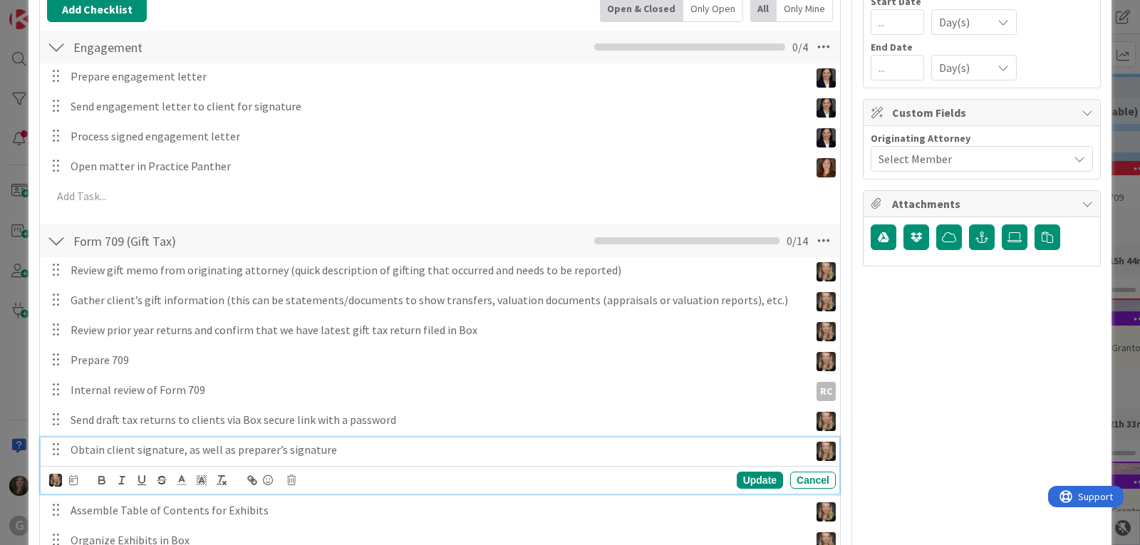
scroll to position [0, 0]
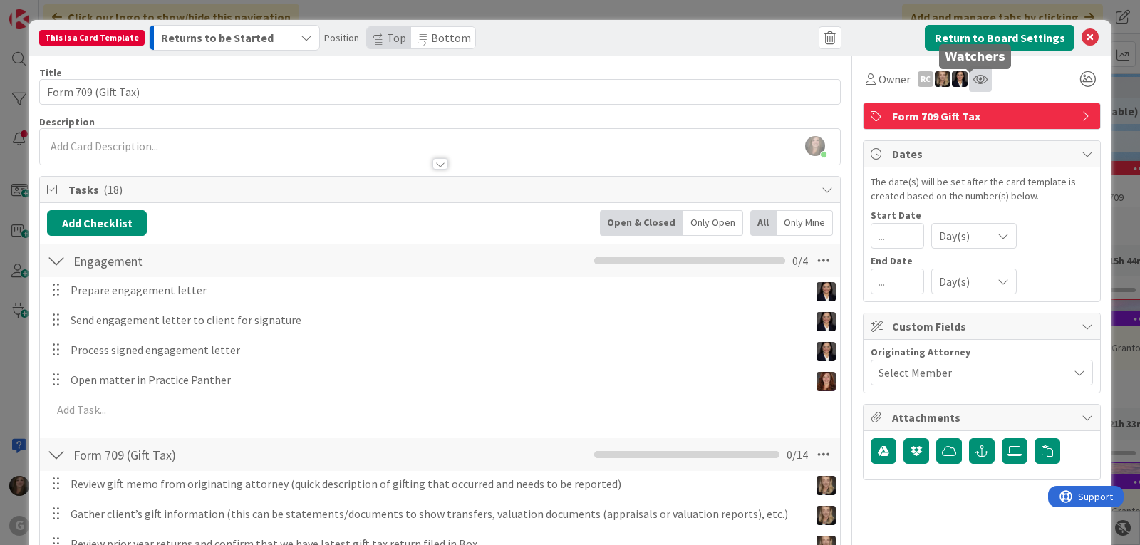
click at [973, 78] on icon at bounding box center [980, 78] width 14 height 11
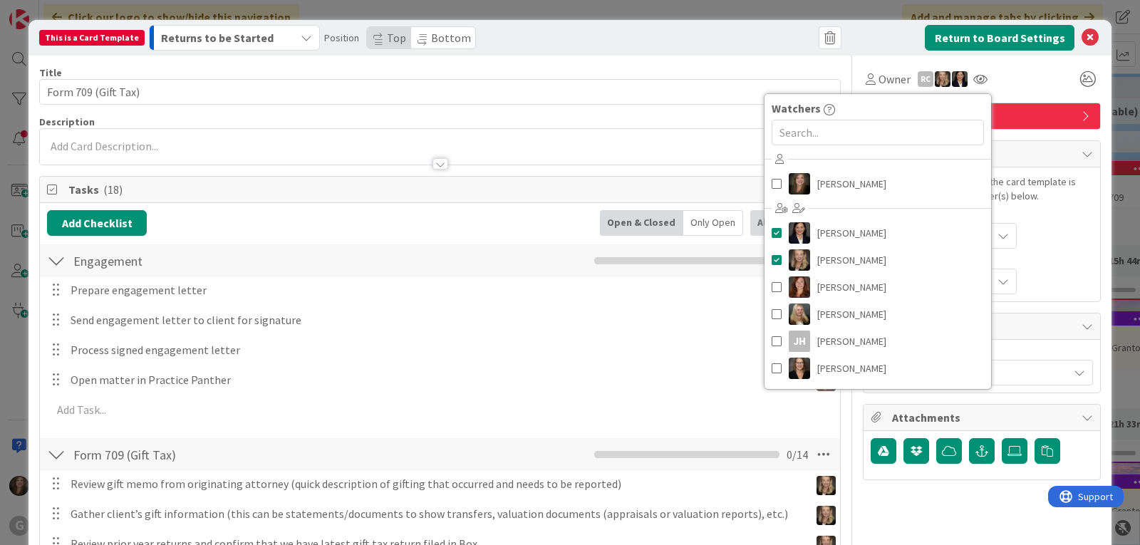
scroll to position [26, 0]
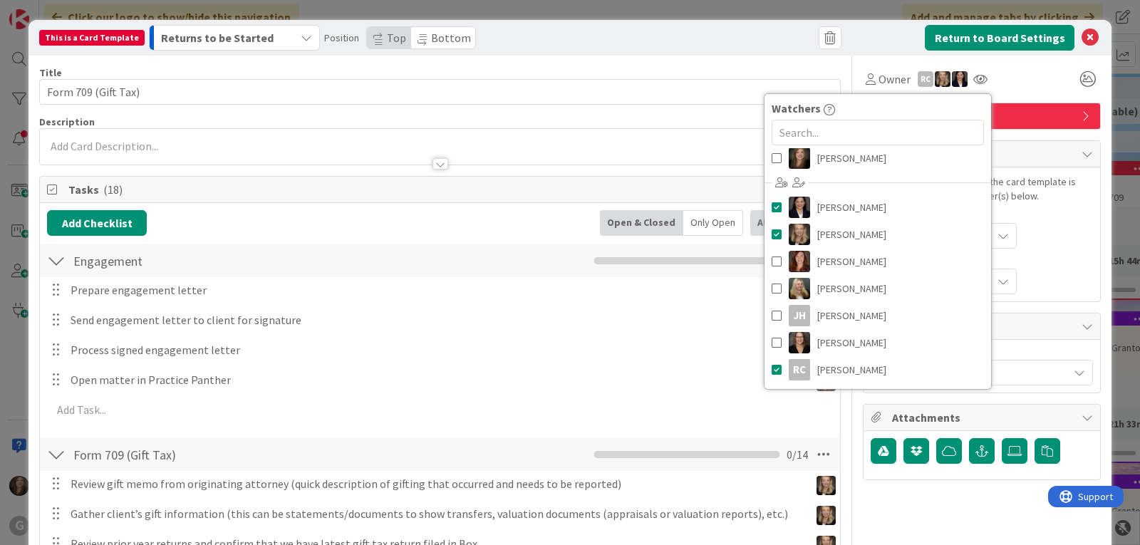
click at [1037, 89] on div "Owner RC Watchers [PERSON_NAME] [PERSON_NAME] [PERSON_NAME] [PERSON_NAME] [PERS…" at bounding box center [982, 79] width 238 height 26
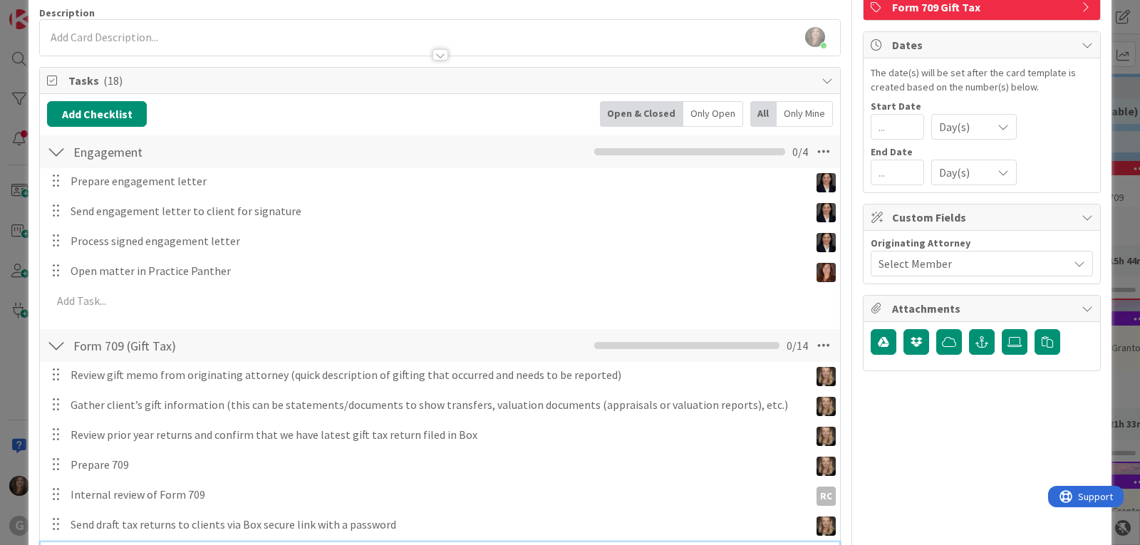
scroll to position [0, 0]
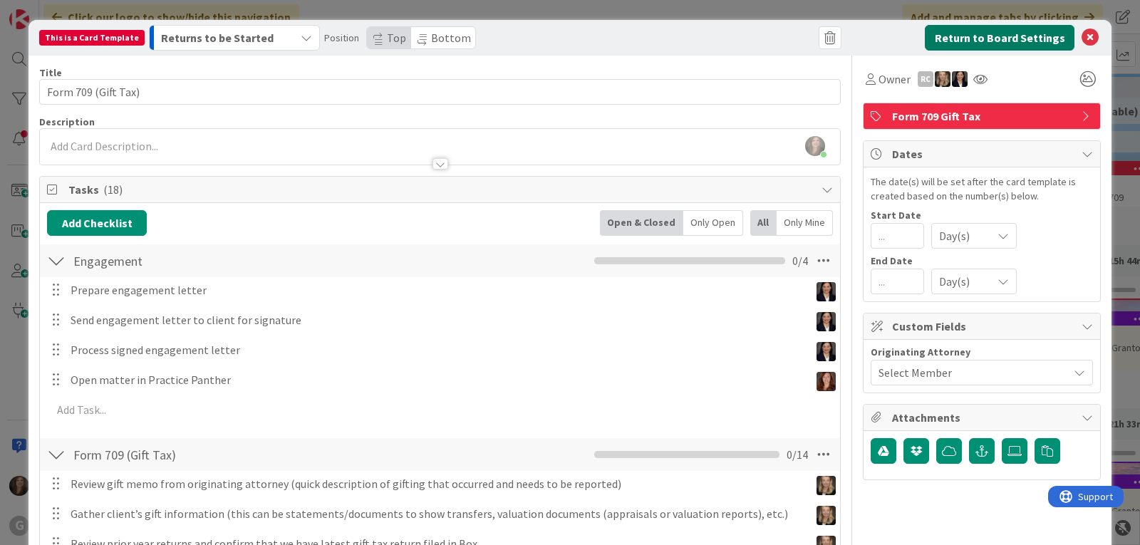
click at [975, 38] on button "Return to Board Settings" at bounding box center [1000, 38] width 150 height 26
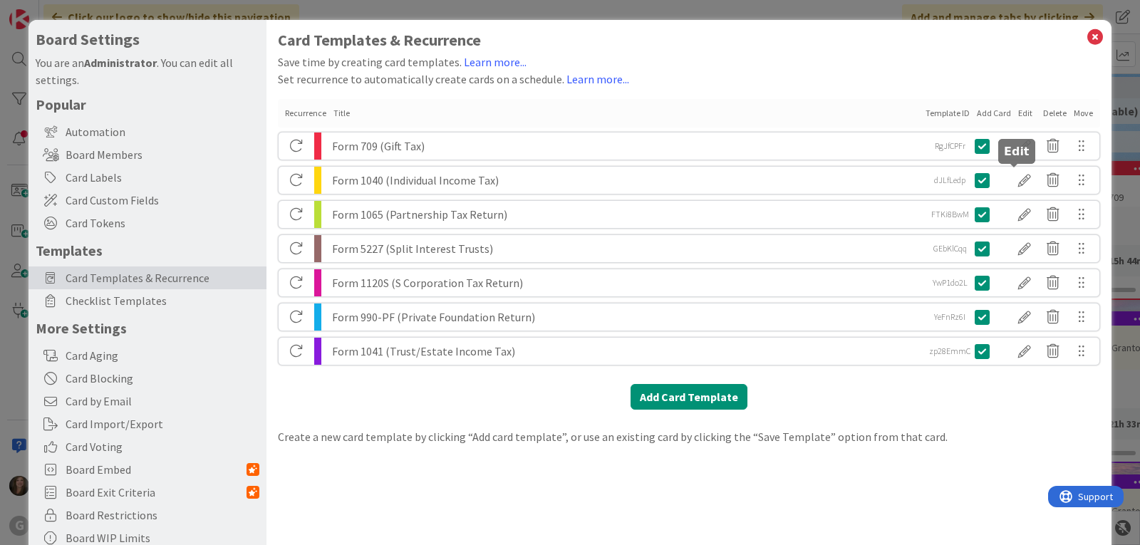
click at [1010, 180] on div at bounding box center [1024, 180] width 28 height 24
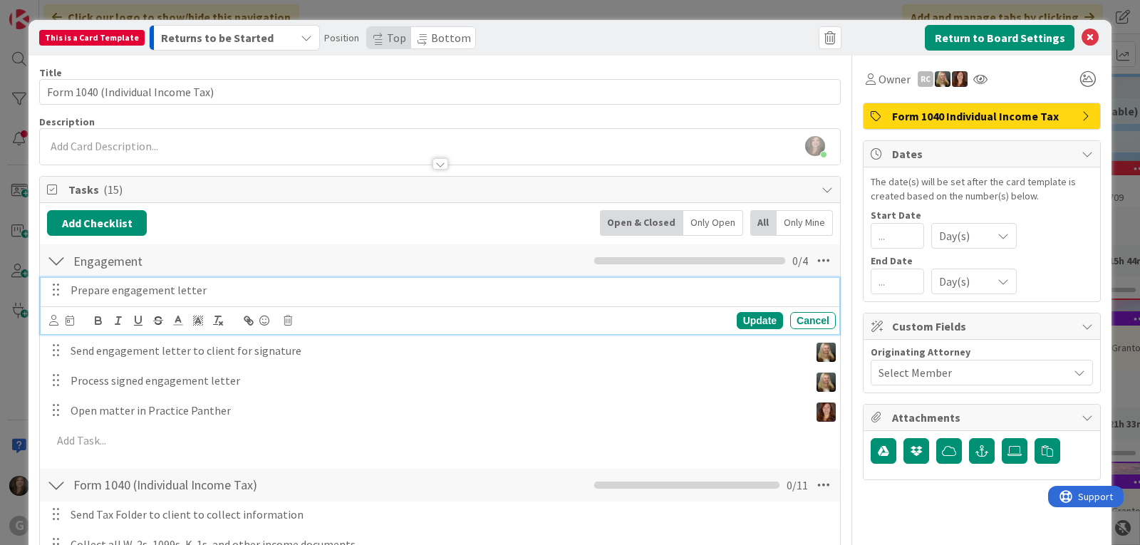
click at [261, 286] on p "Prepare engagement letter" at bounding box center [450, 290] width 759 height 16
click at [50, 323] on icon at bounding box center [53, 320] width 9 height 11
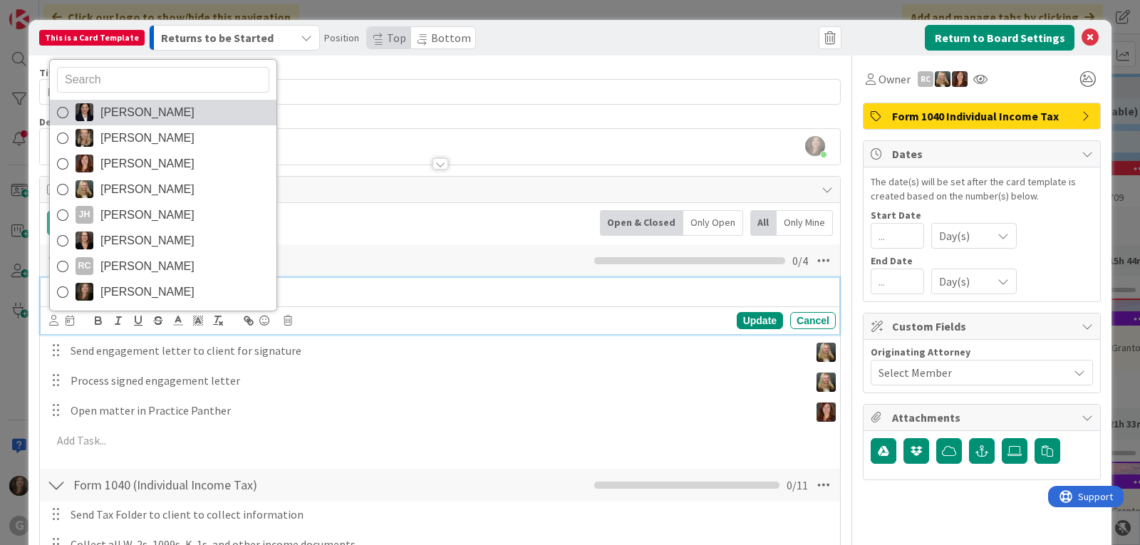
click at [137, 103] on span "[PERSON_NAME]" at bounding box center [147, 112] width 94 height 21
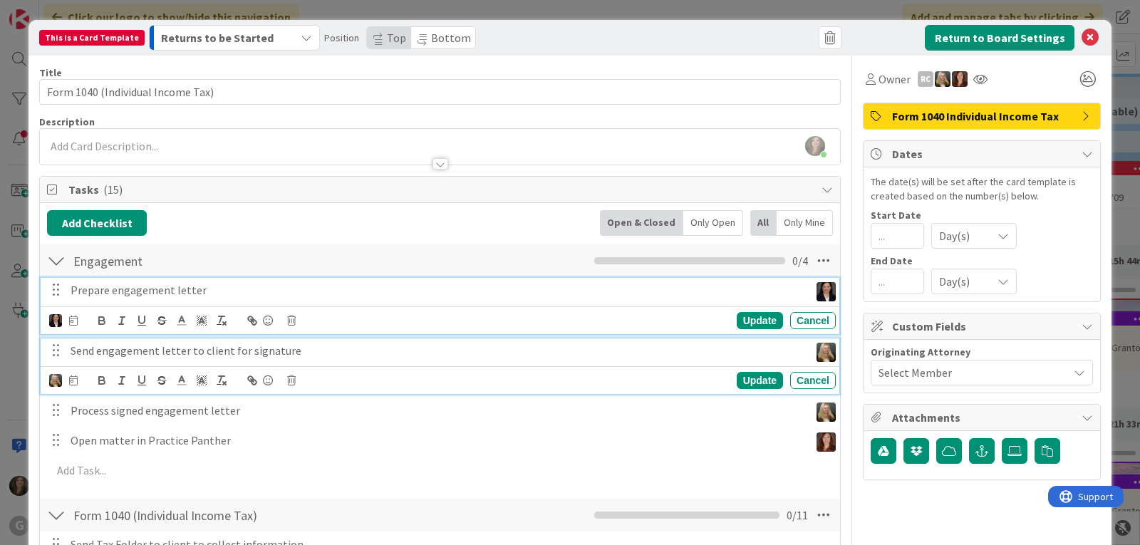
click at [135, 353] on p "Send engagement letter to client for signature" at bounding box center [437, 351] width 733 height 16
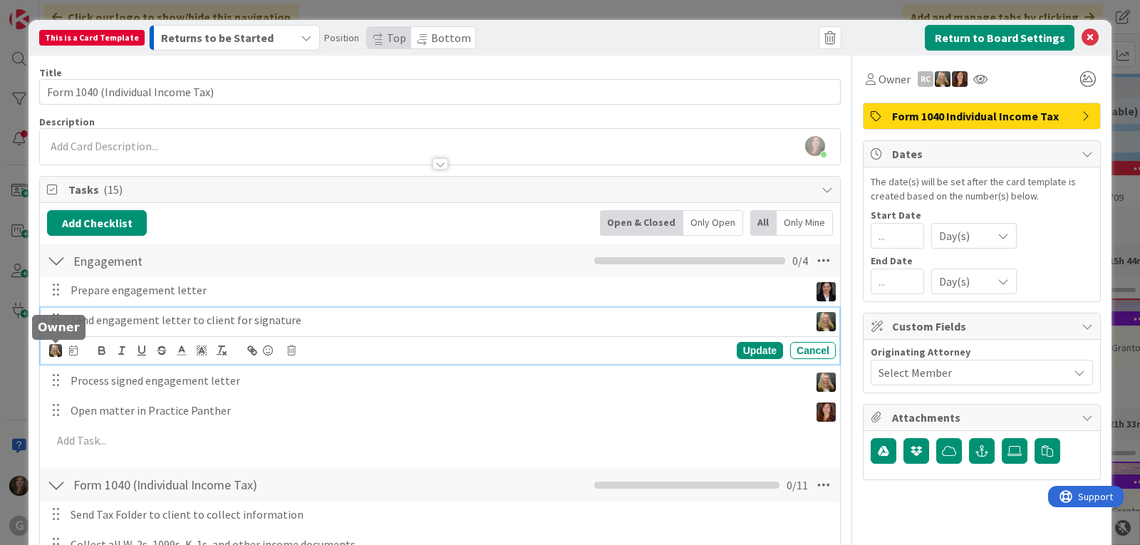
click at [52, 350] on img at bounding box center [55, 350] width 13 height 13
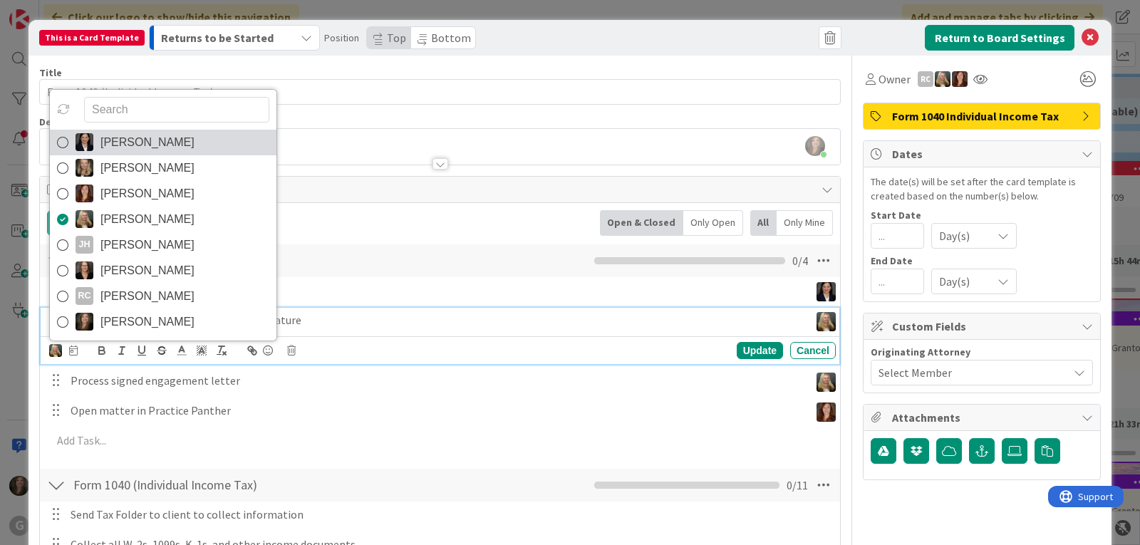
click at [103, 139] on span "[PERSON_NAME]" at bounding box center [147, 142] width 94 height 21
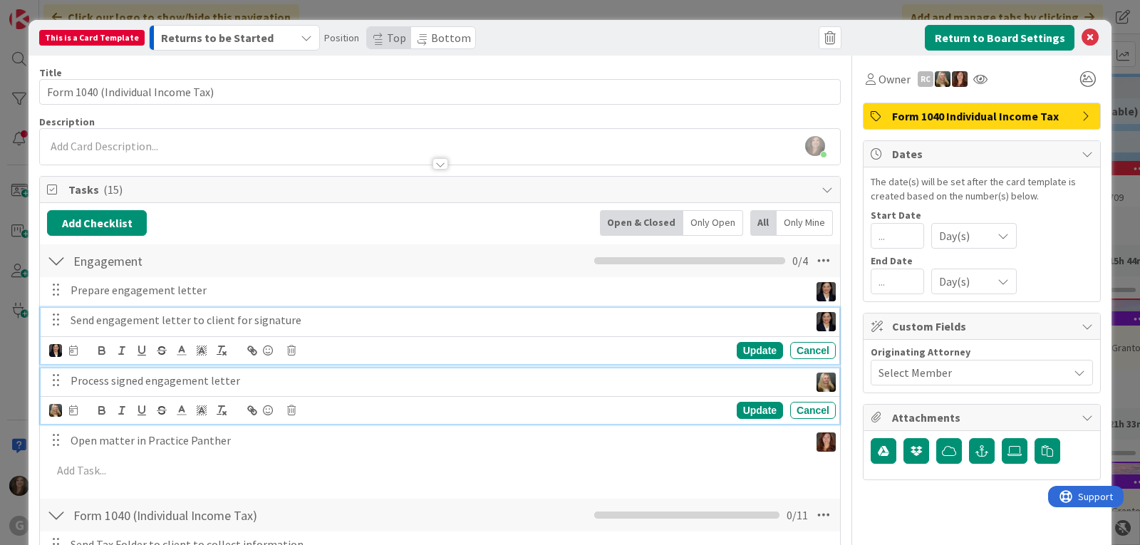
click at [95, 384] on p "Process signed engagement letter" at bounding box center [437, 381] width 733 height 16
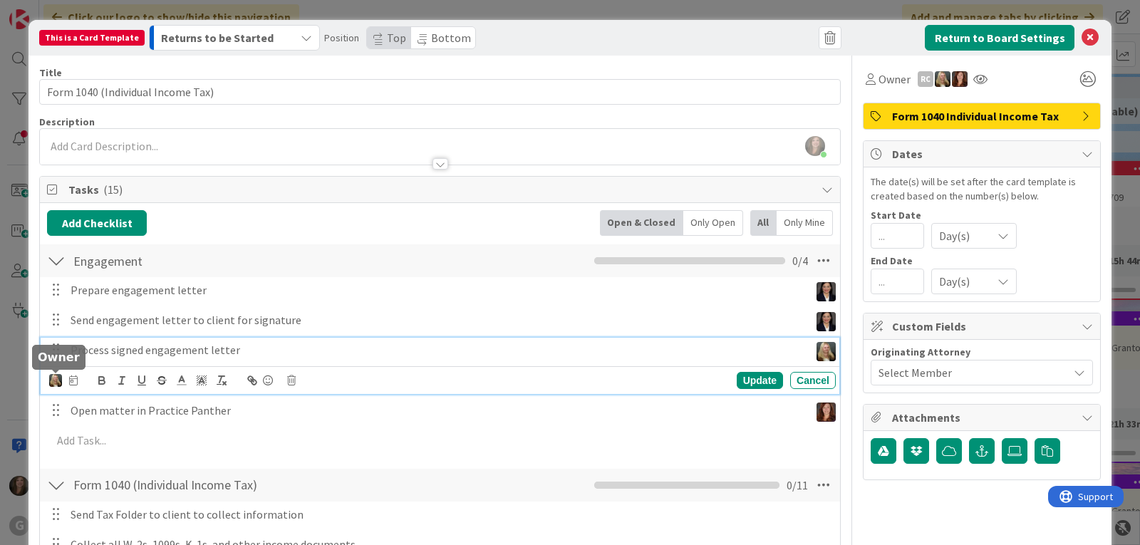
click at [51, 382] on img at bounding box center [55, 380] width 13 height 13
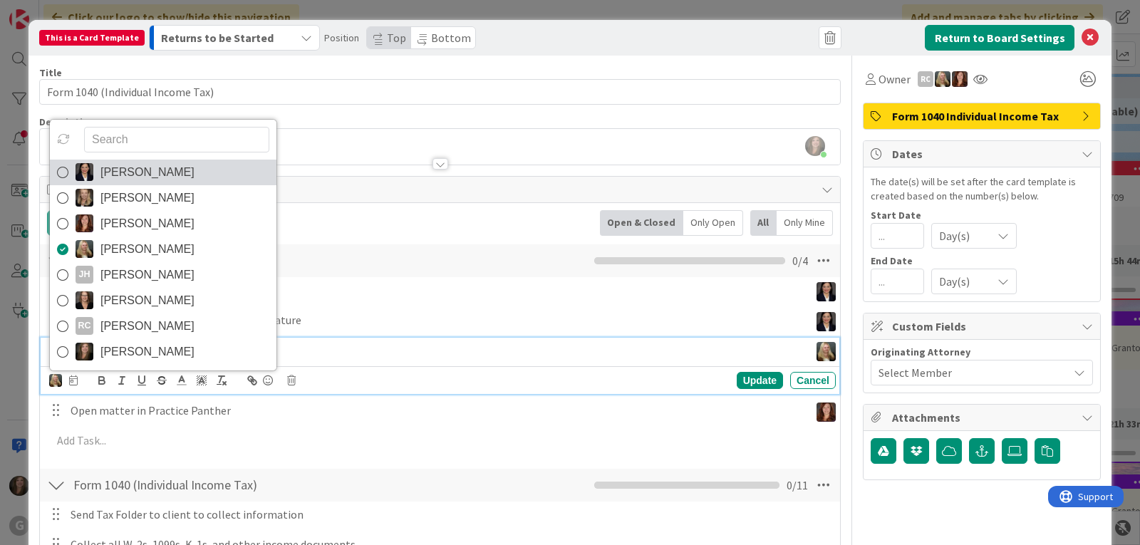
click at [83, 170] on img at bounding box center [85, 172] width 18 height 18
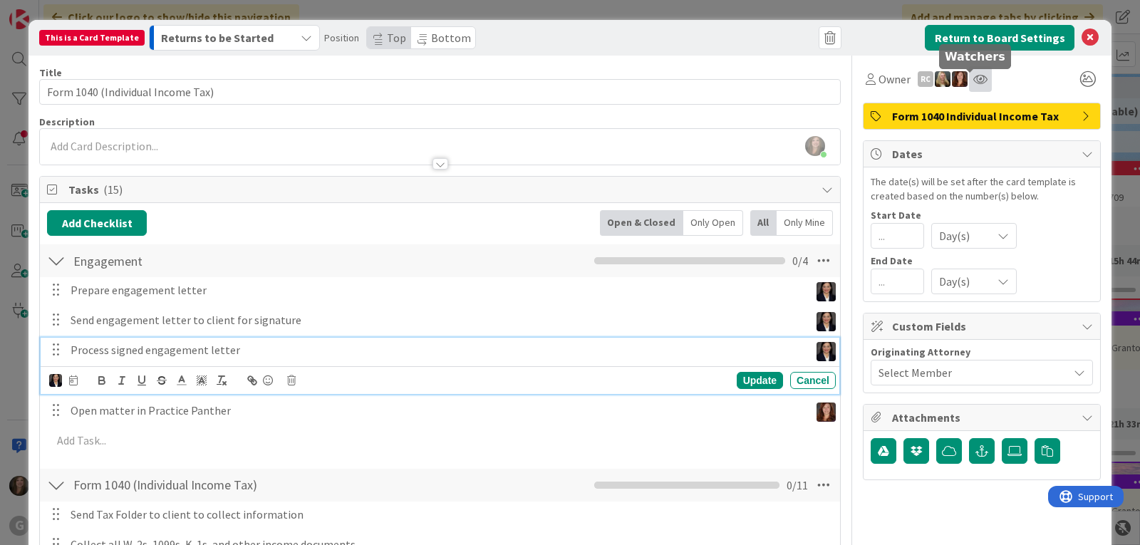
click at [973, 74] on icon at bounding box center [980, 78] width 14 height 11
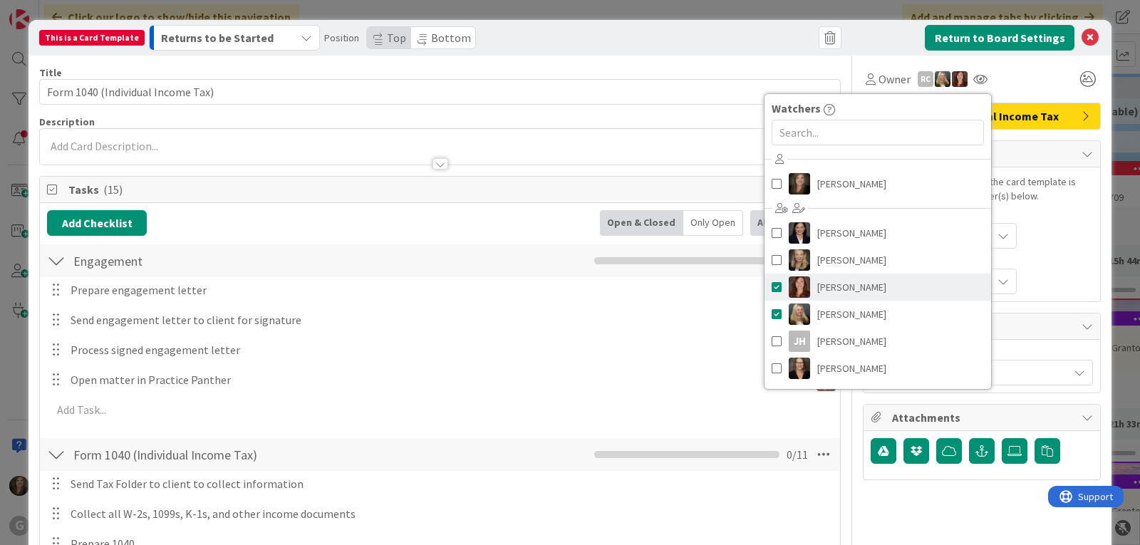
click at [772, 284] on span at bounding box center [777, 286] width 10 height 21
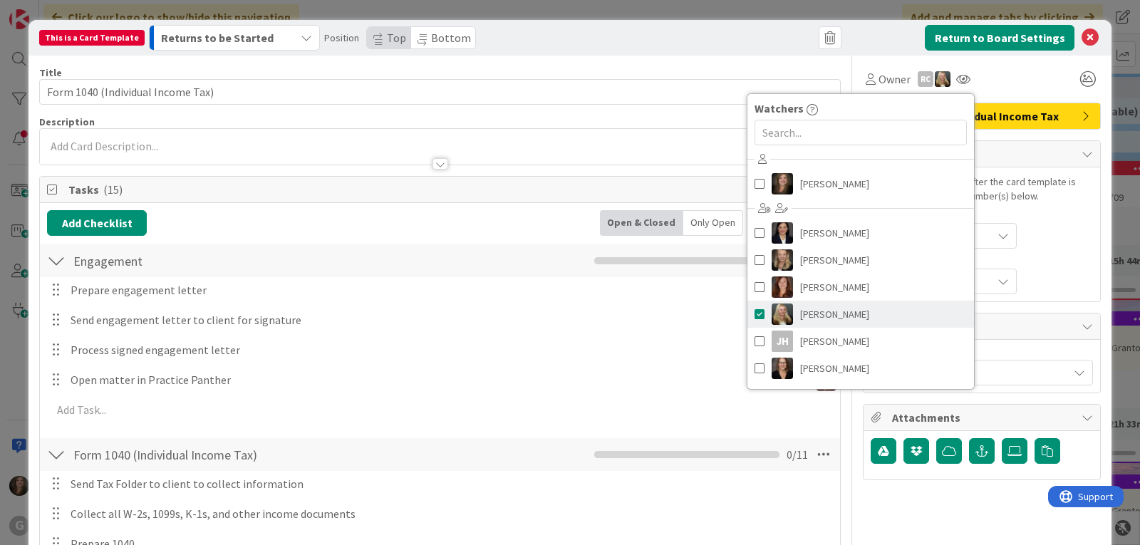
click at [754, 314] on span at bounding box center [759, 313] width 10 height 21
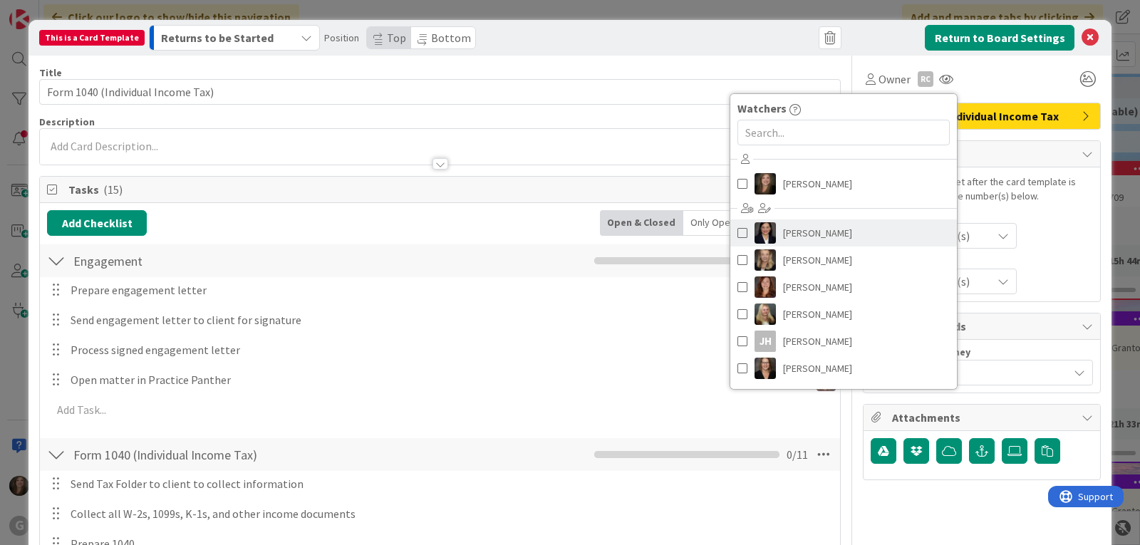
click at [737, 228] on span at bounding box center [742, 232] width 10 height 21
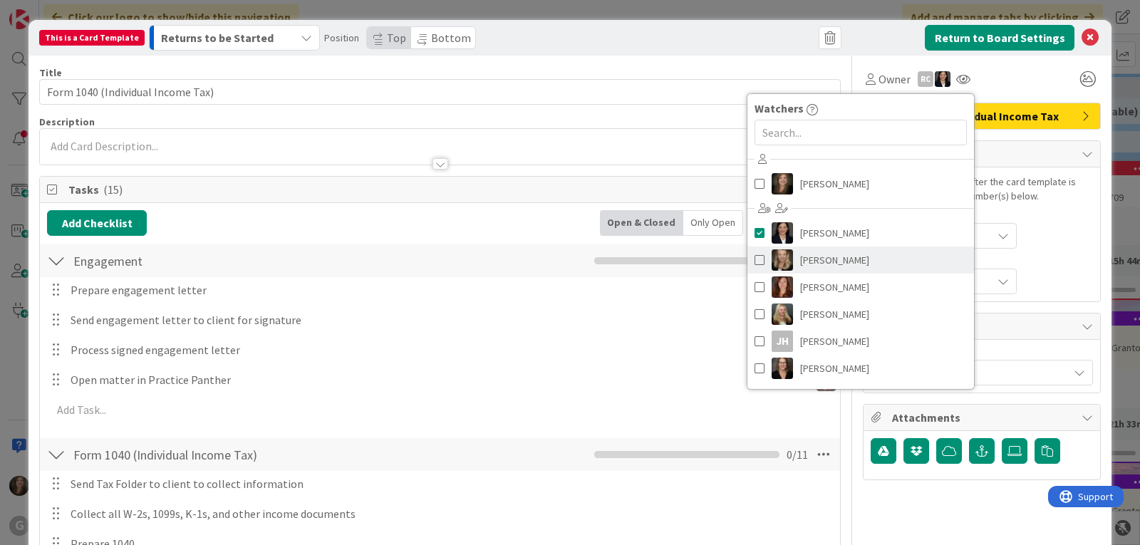
click at [754, 259] on span at bounding box center [759, 259] width 10 height 21
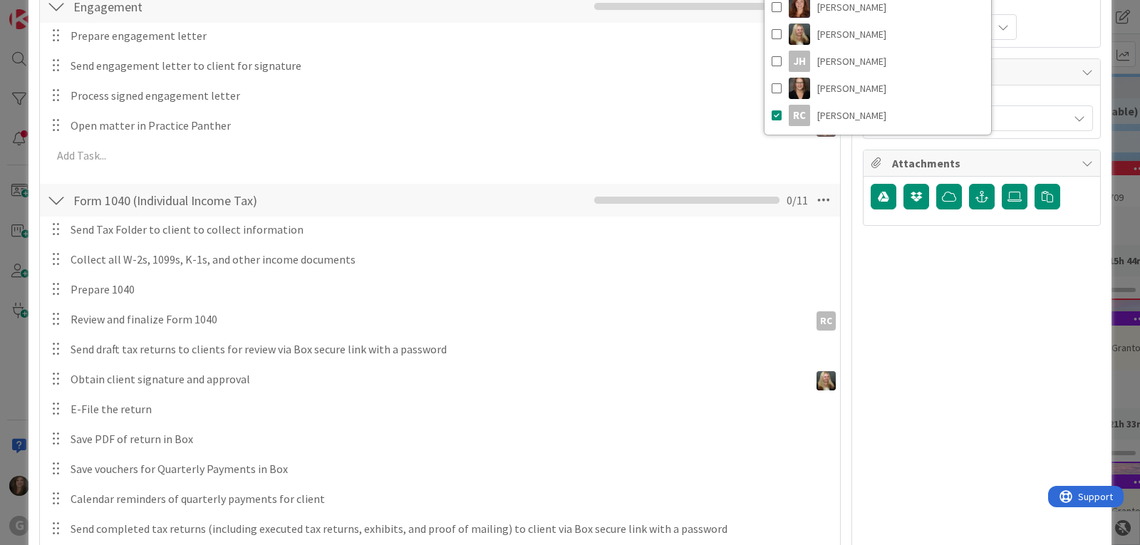
scroll to position [285, 0]
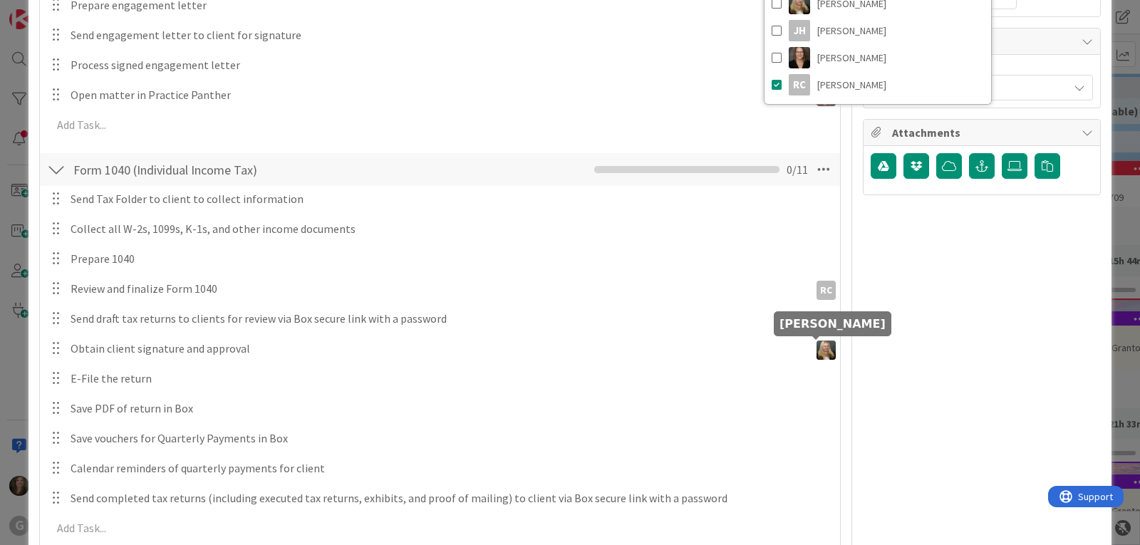
click at [816, 348] on img at bounding box center [825, 350] width 19 height 19
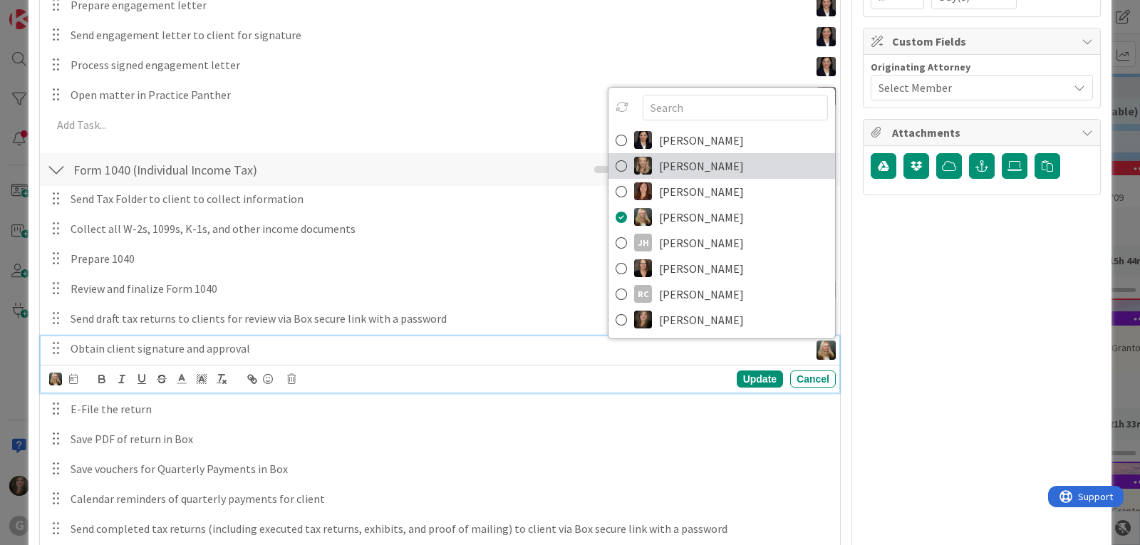
click at [634, 167] on img at bounding box center [643, 166] width 18 height 18
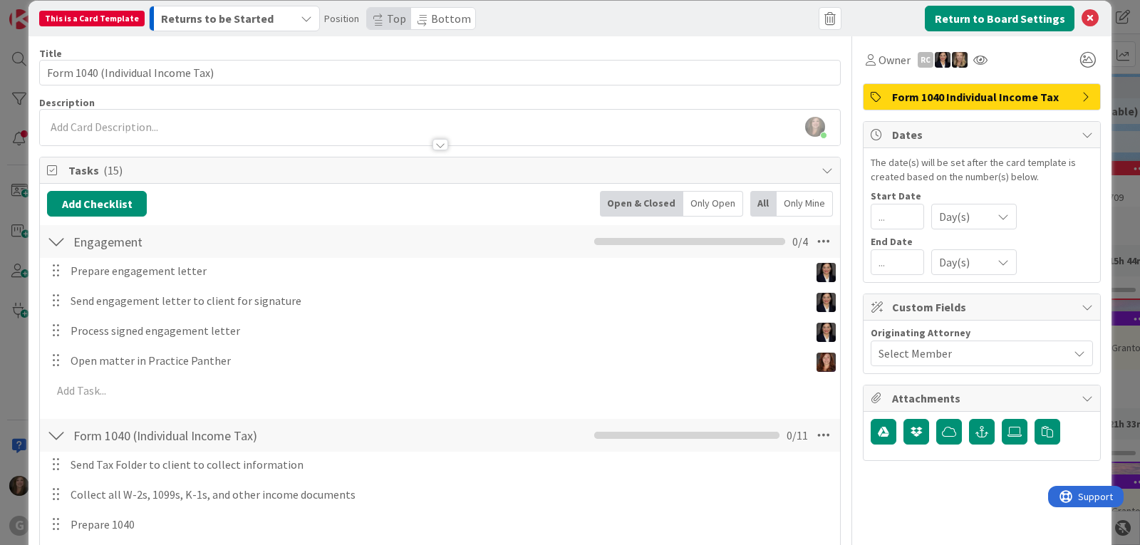
scroll to position [0, 0]
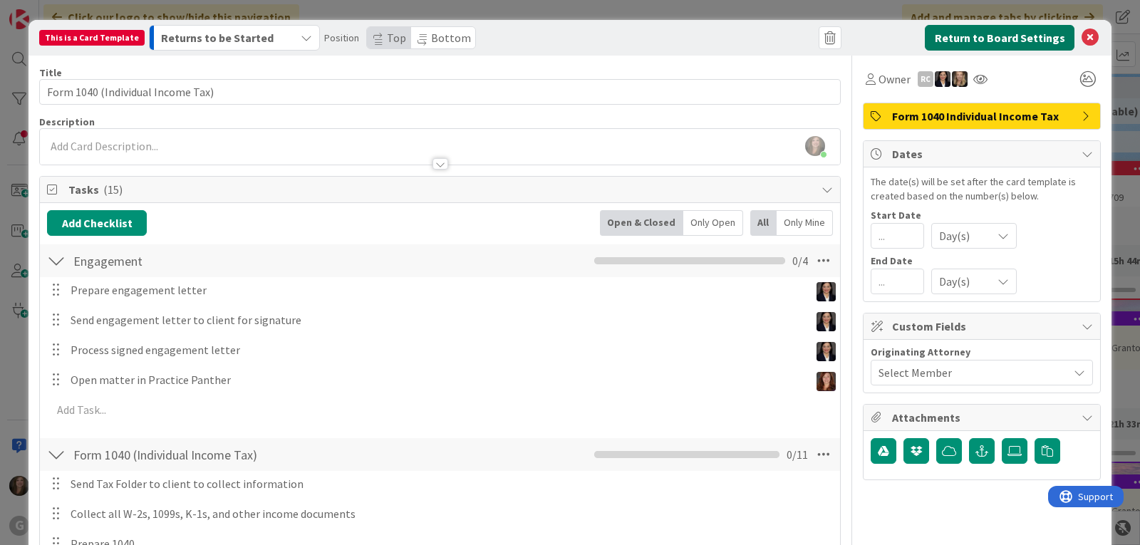
click at [1009, 32] on button "Return to Board Settings" at bounding box center [1000, 38] width 150 height 26
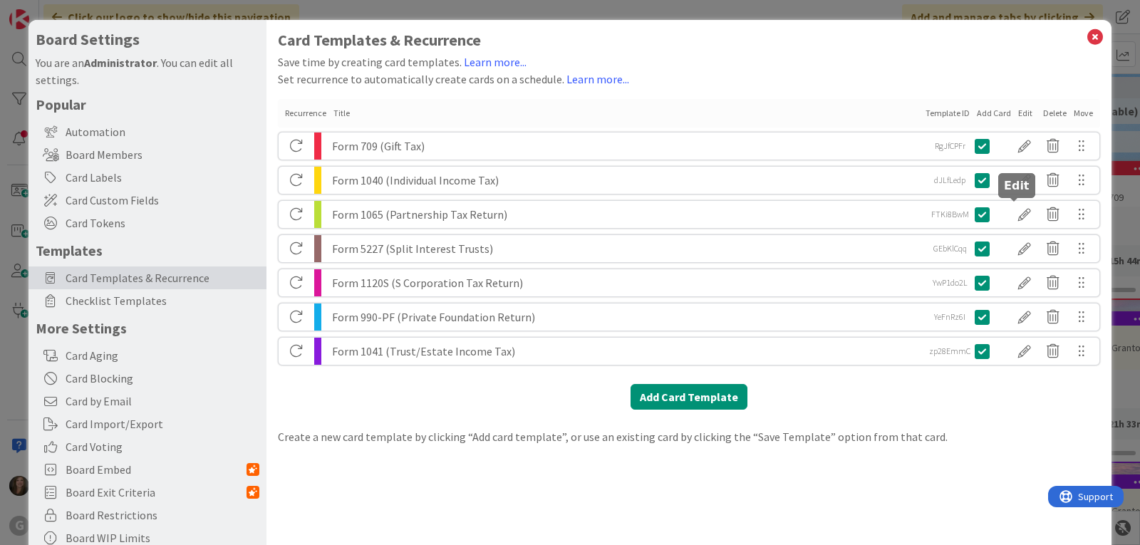
click at [1010, 212] on div at bounding box center [1024, 214] width 28 height 24
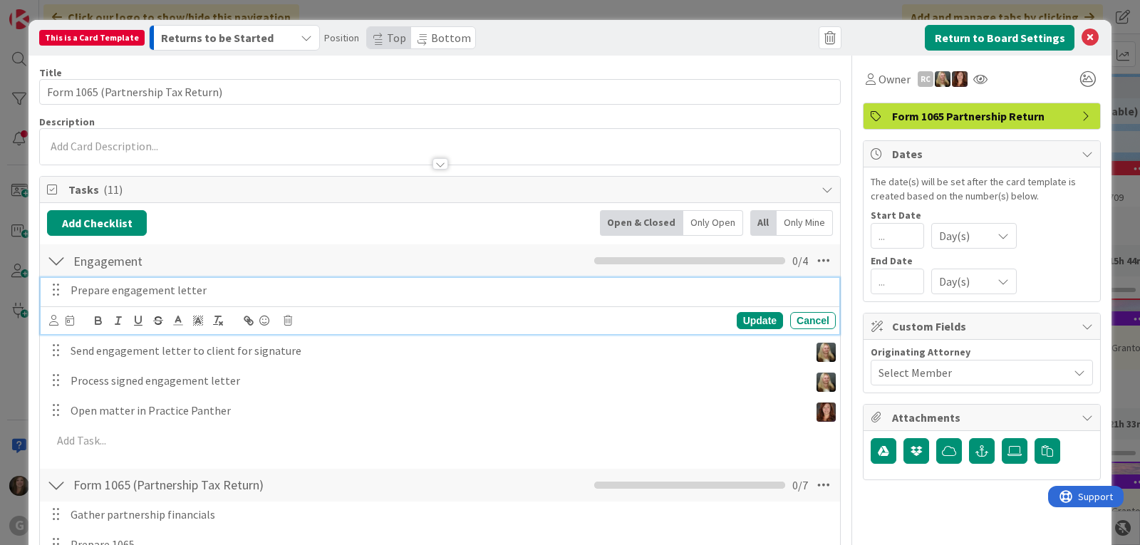
click at [207, 291] on p "Prepare engagement letter" at bounding box center [450, 290] width 759 height 16
click at [51, 323] on icon at bounding box center [53, 320] width 9 height 11
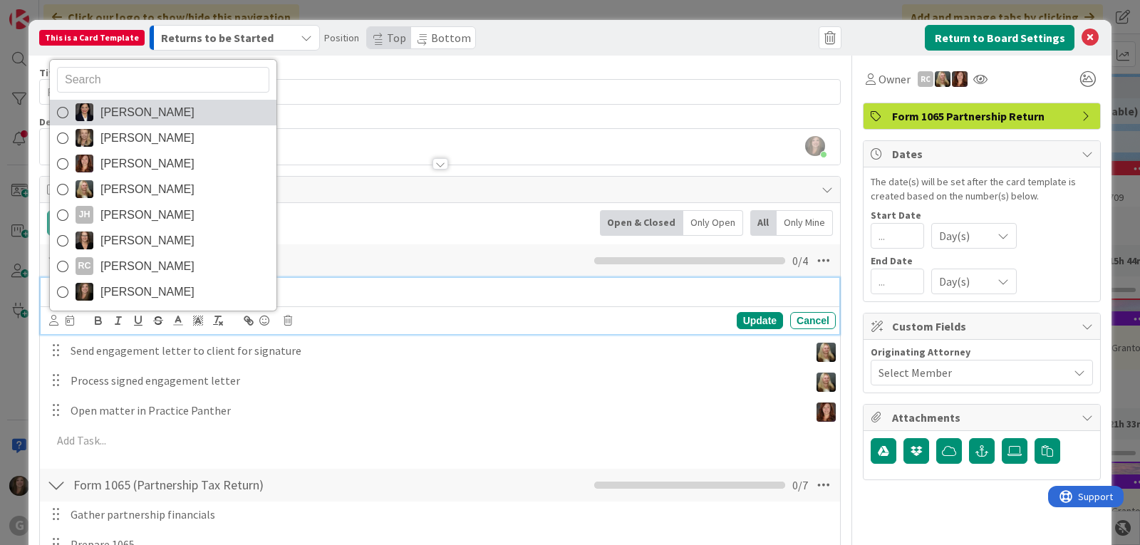
click at [124, 115] on span "[PERSON_NAME]" at bounding box center [147, 112] width 94 height 21
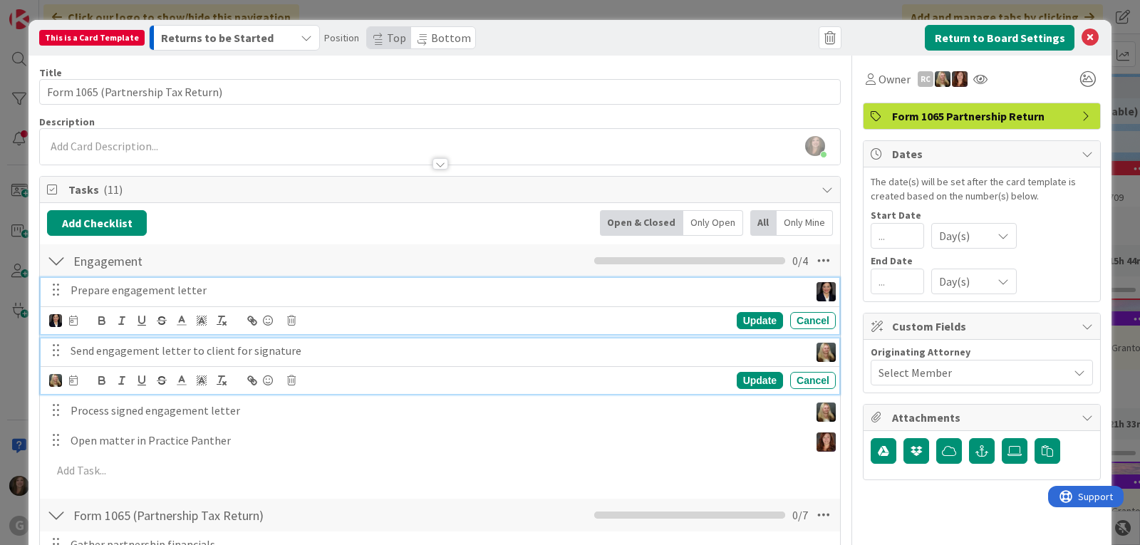
click at [120, 353] on p "Send engagement letter to client for signature" at bounding box center [437, 351] width 733 height 16
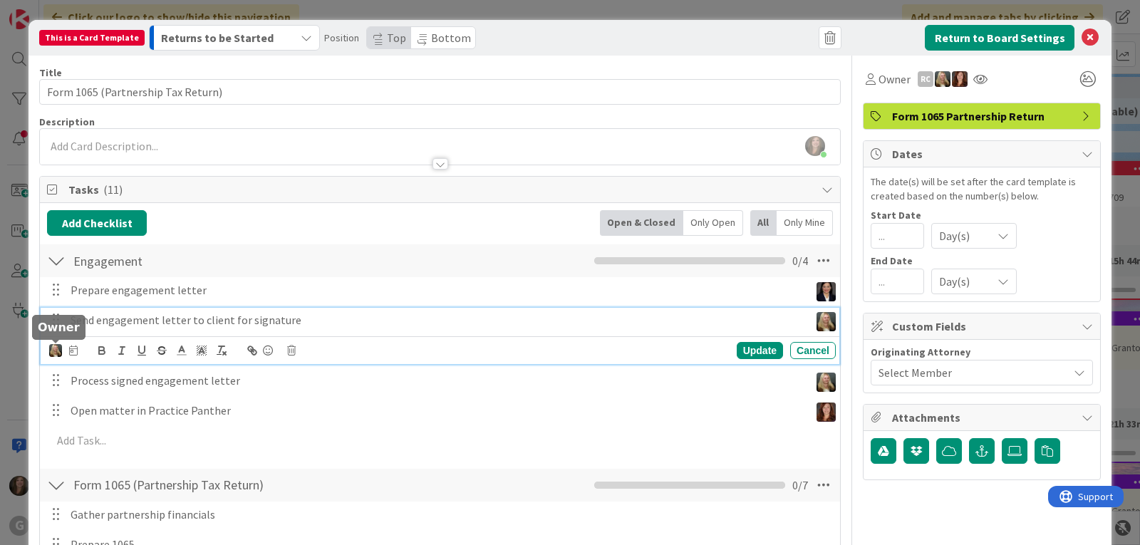
click at [54, 347] on img at bounding box center [55, 350] width 13 height 13
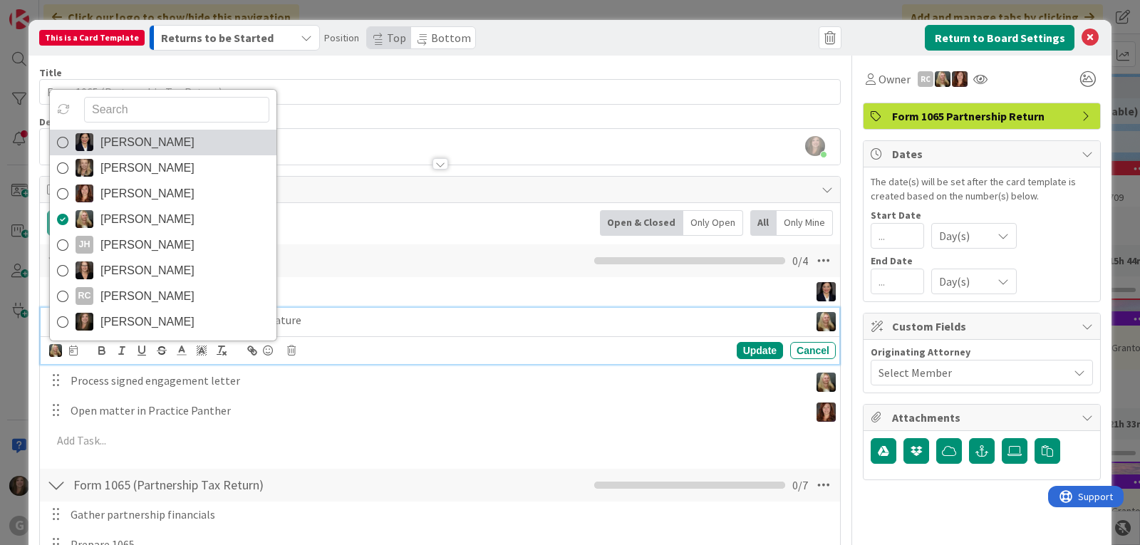
click at [110, 147] on span "[PERSON_NAME]" at bounding box center [147, 142] width 94 height 21
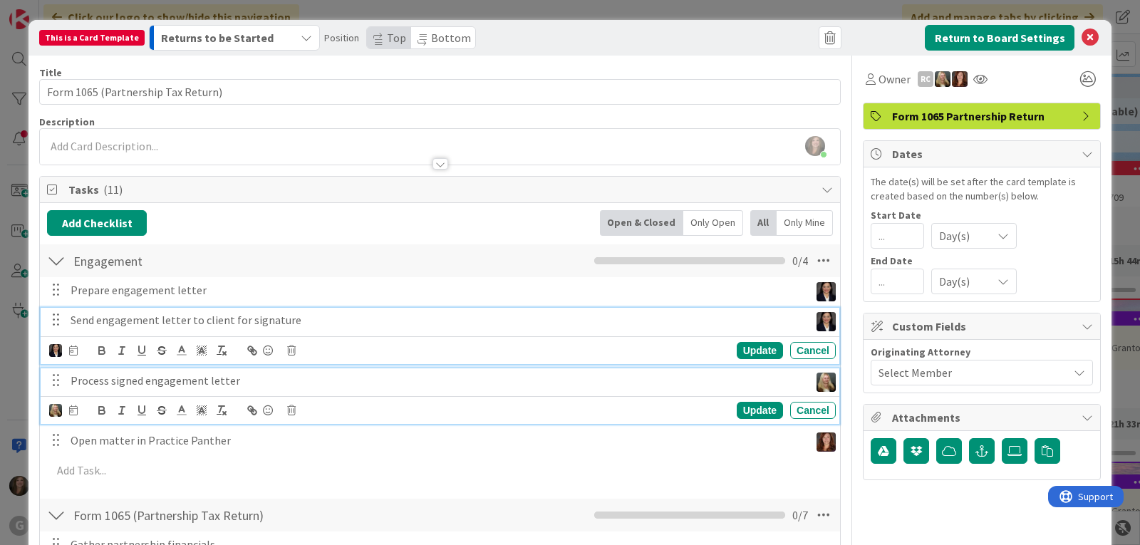
click at [88, 378] on p "Process signed engagement letter" at bounding box center [437, 381] width 733 height 16
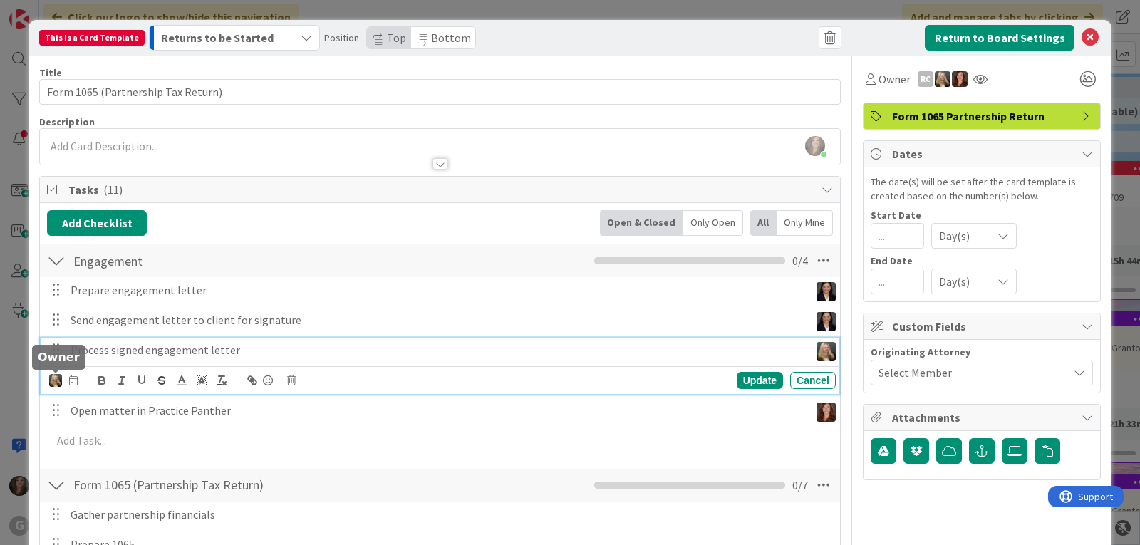
click at [53, 381] on img at bounding box center [55, 380] width 13 height 13
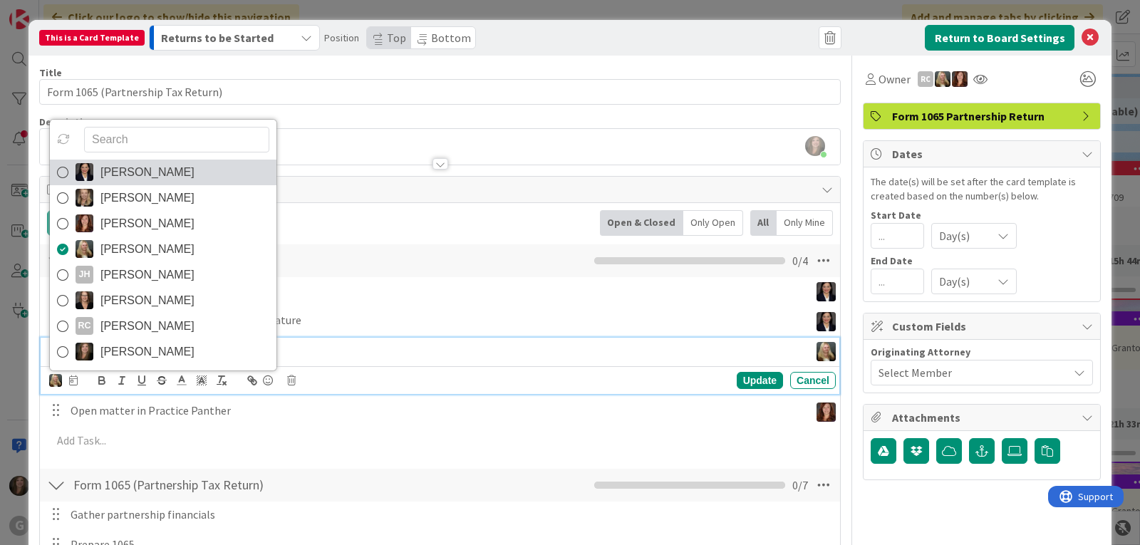
click at [99, 170] on link "[PERSON_NAME]" at bounding box center [163, 173] width 227 height 26
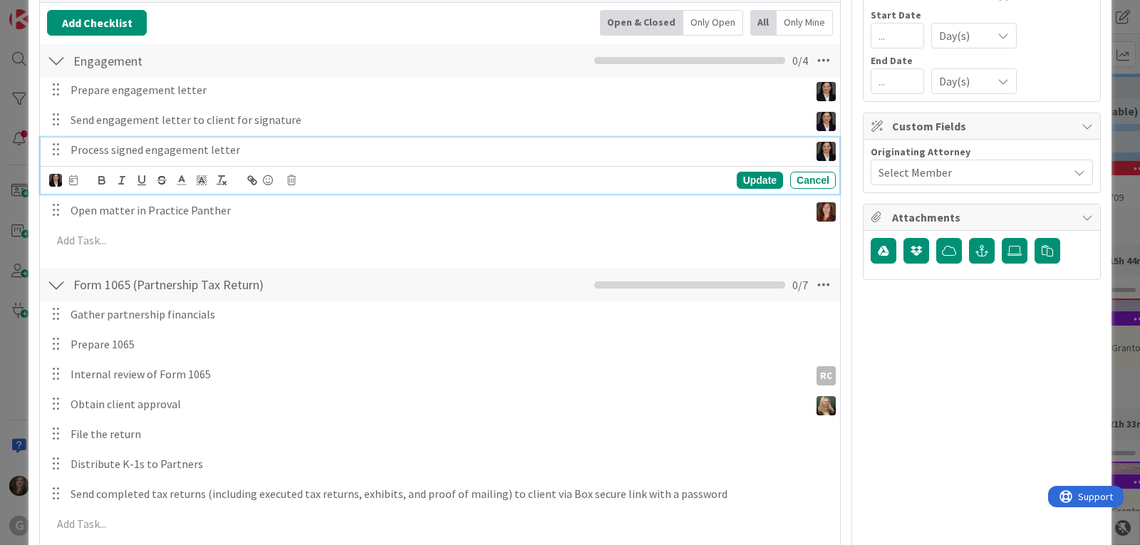
scroll to position [214, 0]
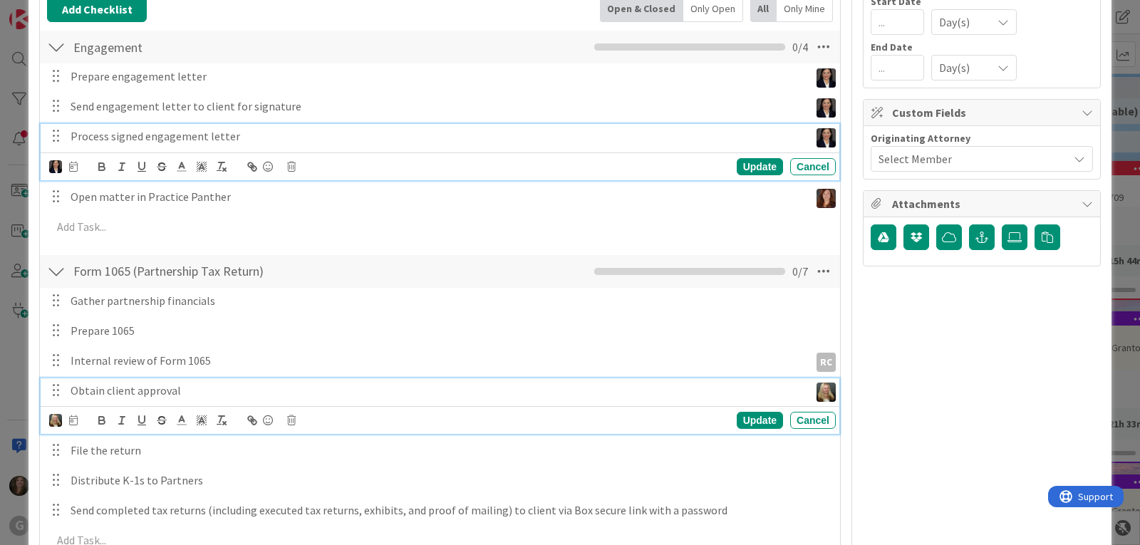
click at [151, 397] on p "Obtain client approval" at bounding box center [437, 391] width 733 height 16
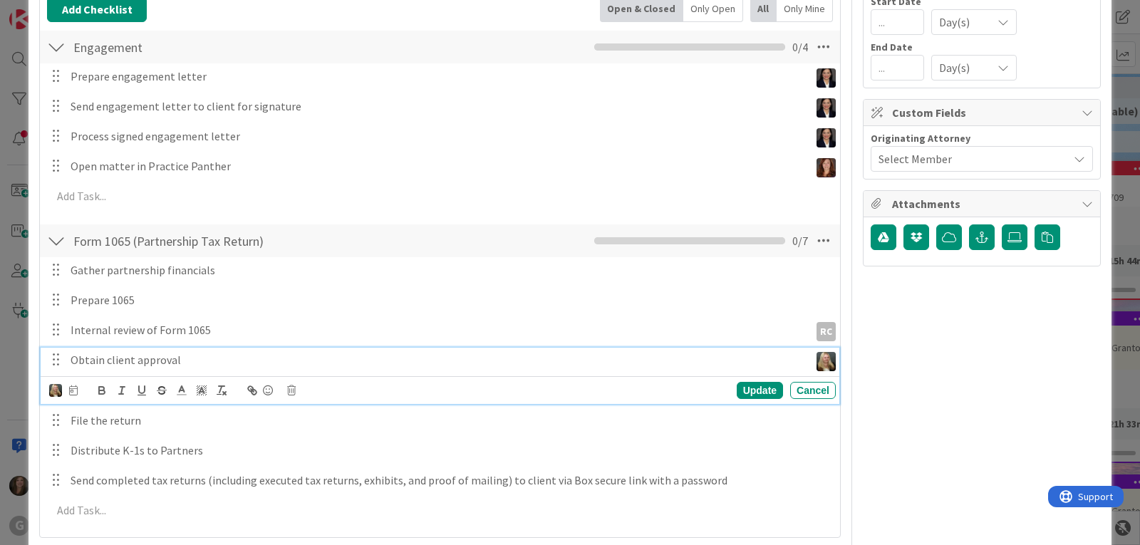
scroll to position [183, 0]
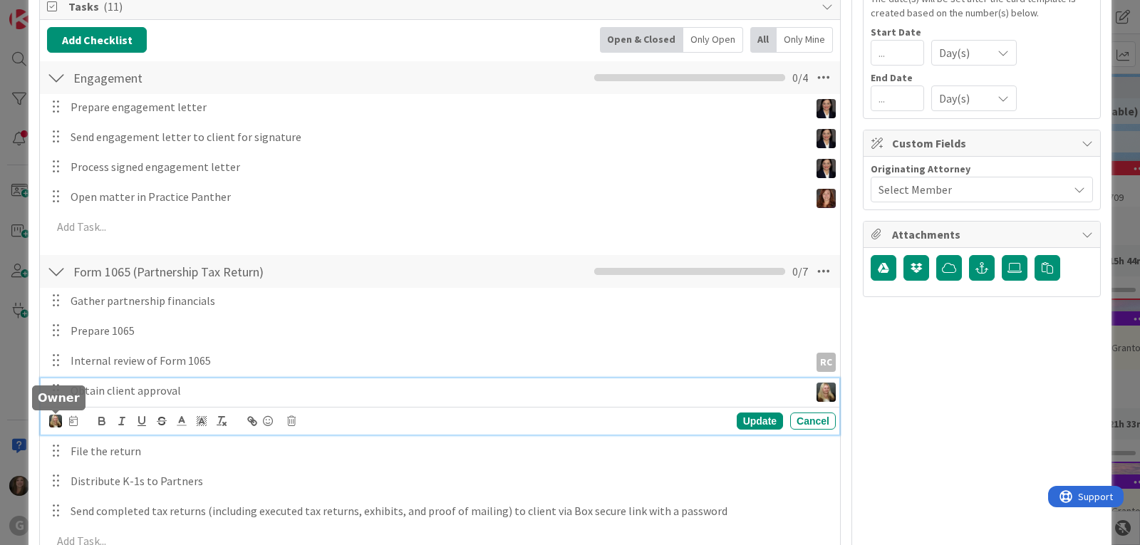
click at [57, 419] on img at bounding box center [55, 421] width 13 height 13
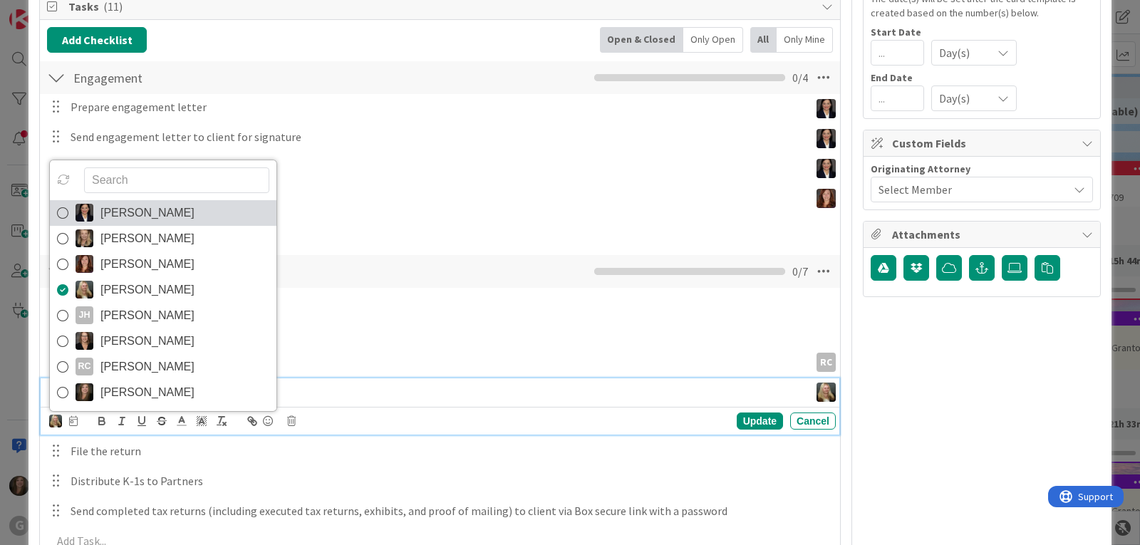
click at [111, 218] on span "[PERSON_NAME]" at bounding box center [147, 212] width 94 height 21
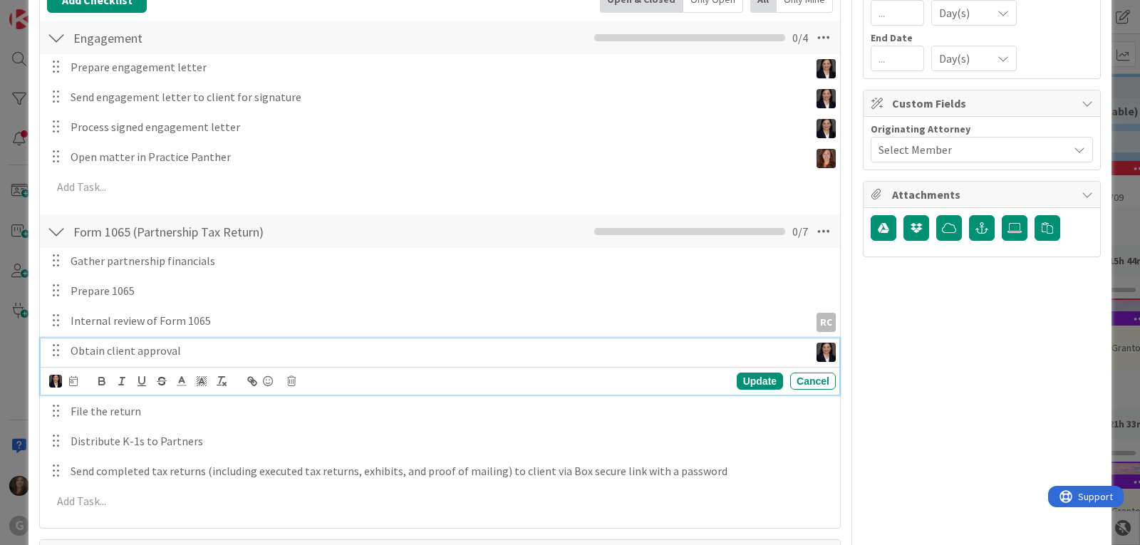
scroll to position [285, 0]
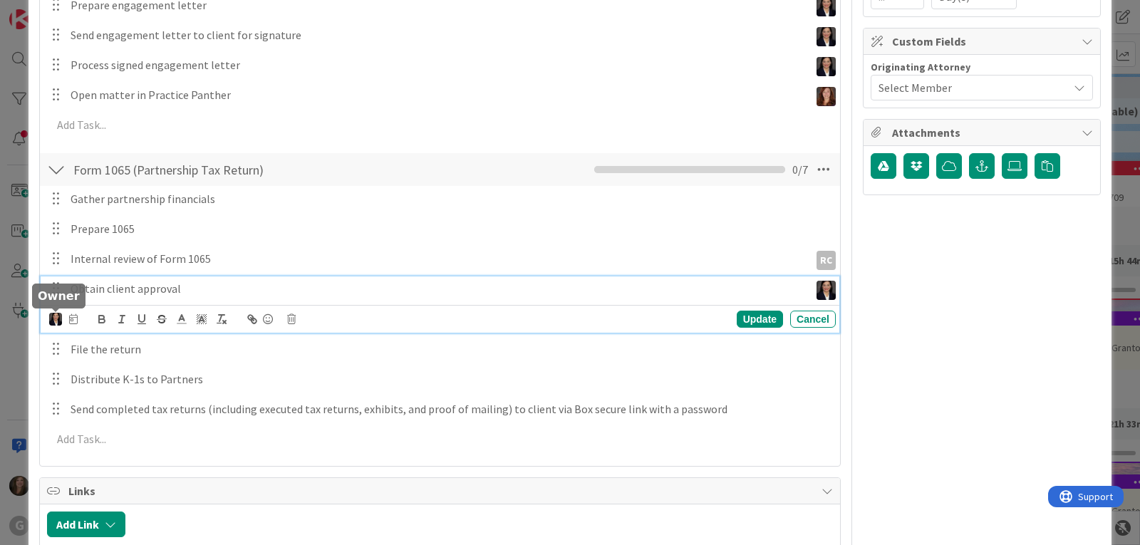
click at [55, 315] on img at bounding box center [55, 319] width 13 height 13
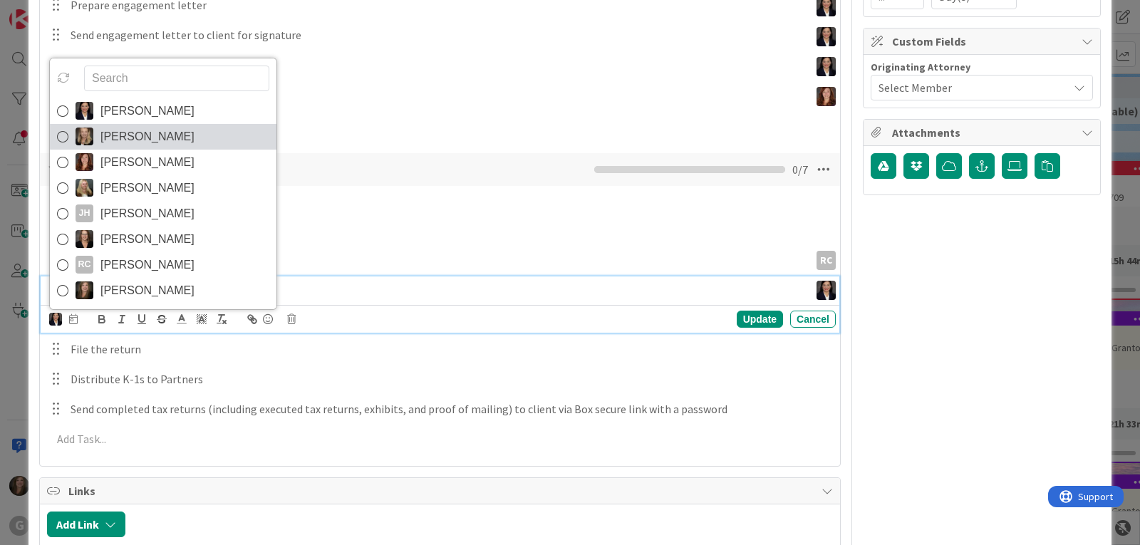
click at [108, 140] on span "[PERSON_NAME]" at bounding box center [147, 136] width 94 height 21
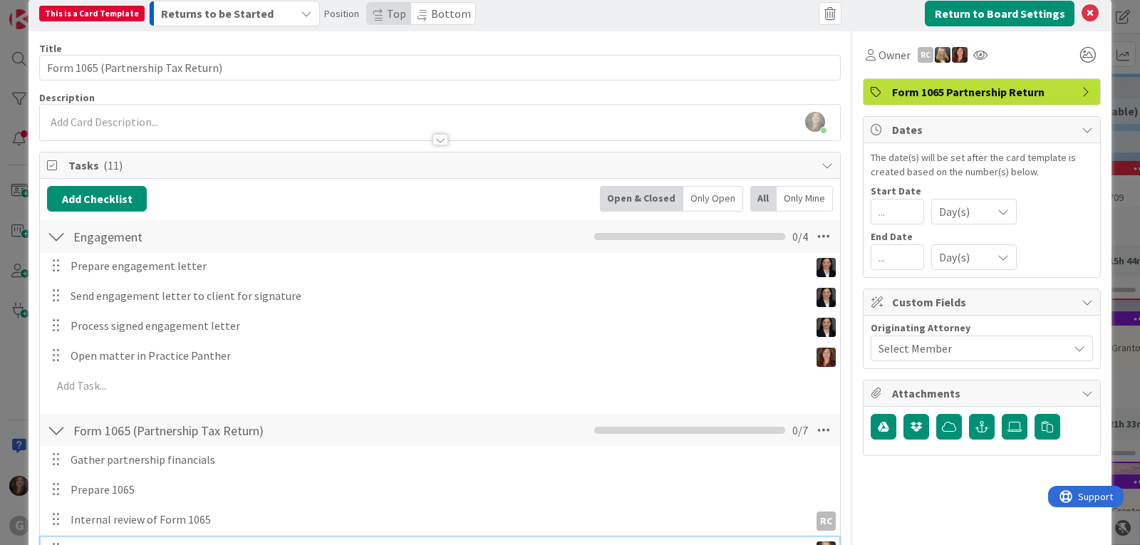
scroll to position [0, 0]
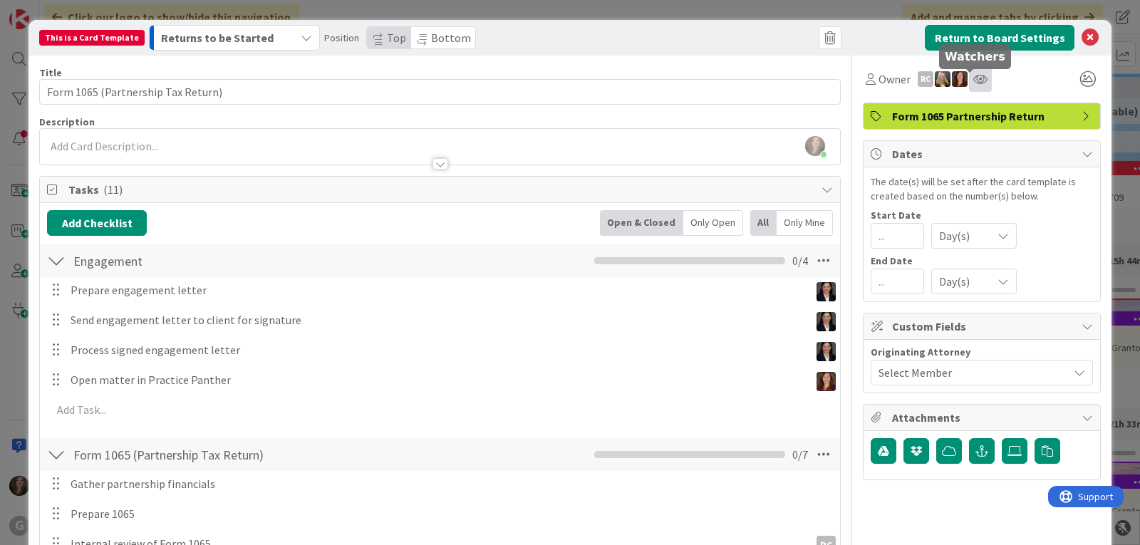
click at [973, 75] on icon at bounding box center [980, 78] width 14 height 11
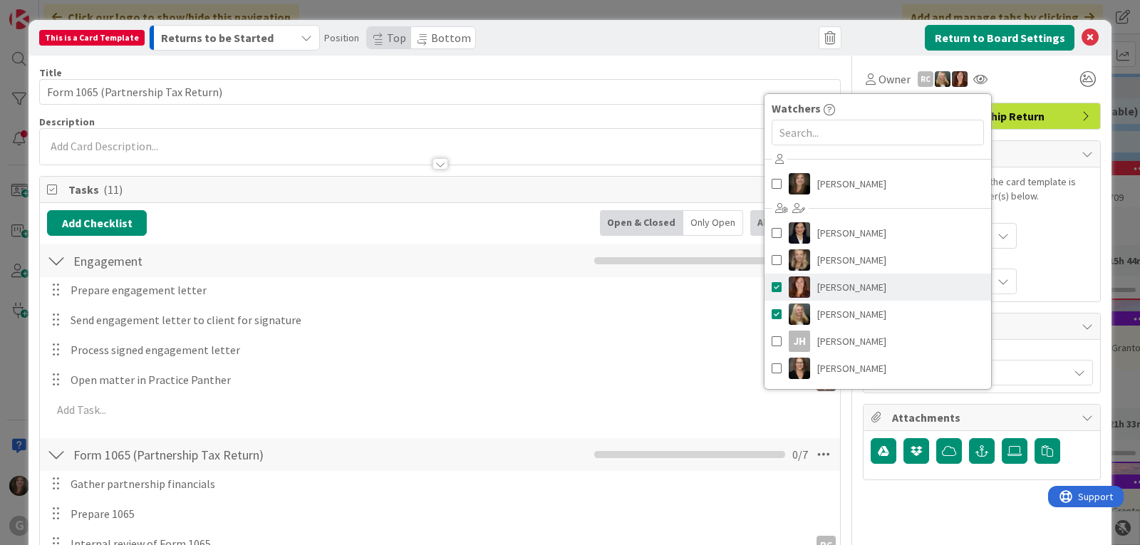
click at [772, 286] on span at bounding box center [777, 286] width 10 height 21
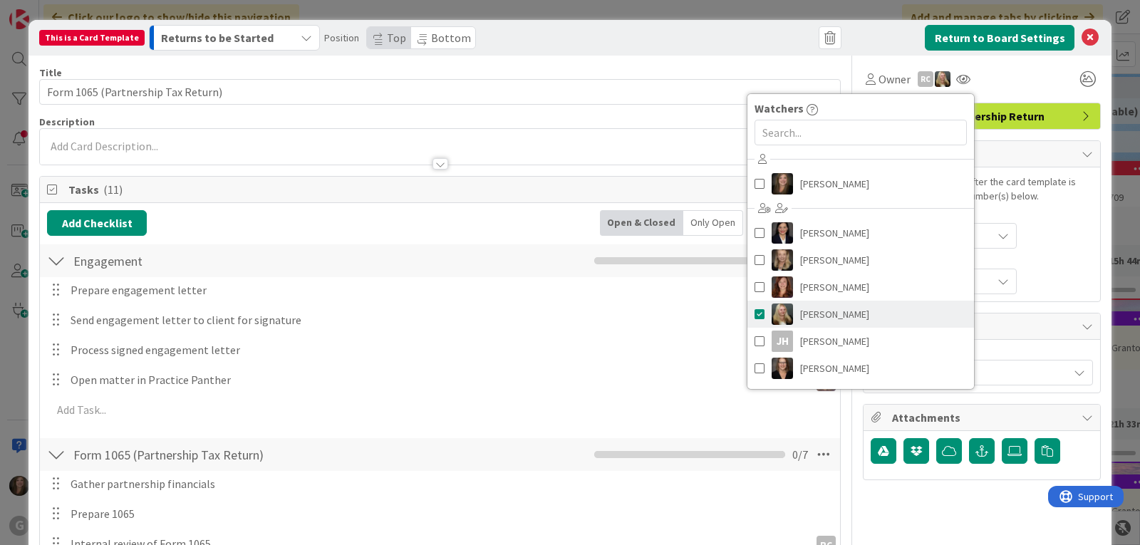
click at [754, 315] on span at bounding box center [759, 313] width 10 height 21
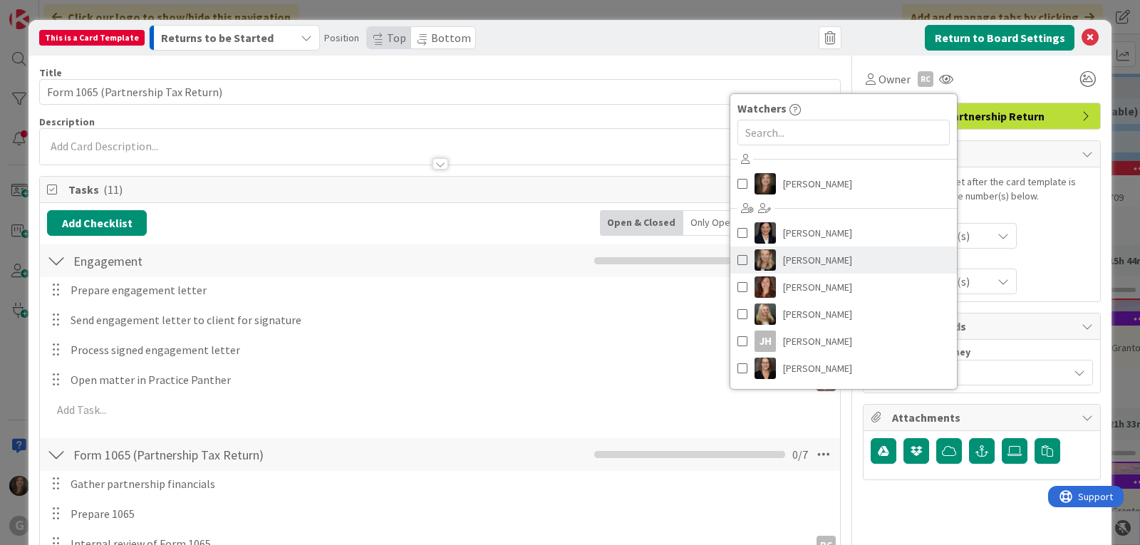
click at [737, 259] on span at bounding box center [742, 259] width 10 height 21
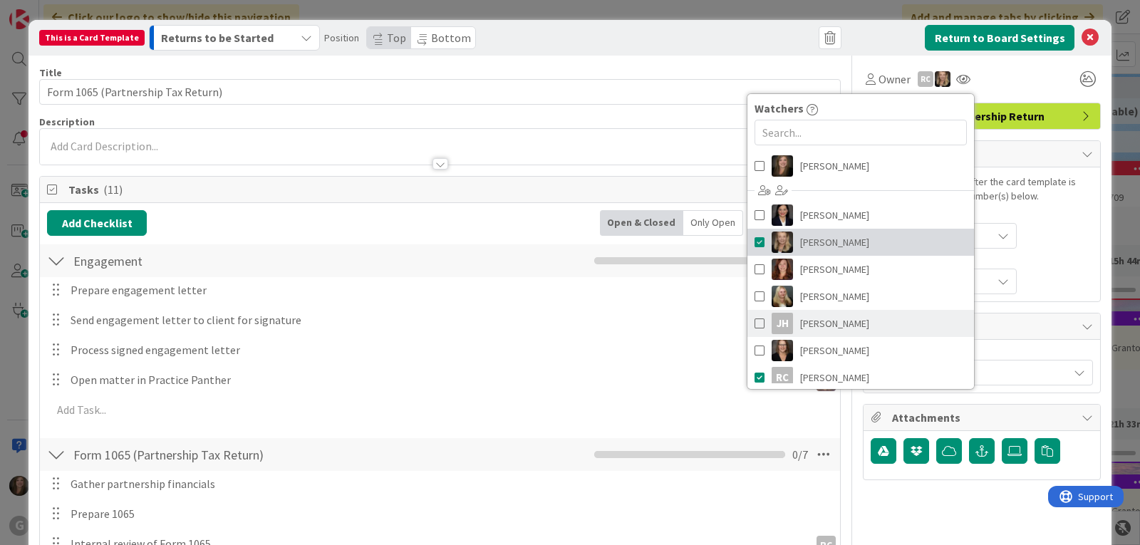
scroll to position [26, 0]
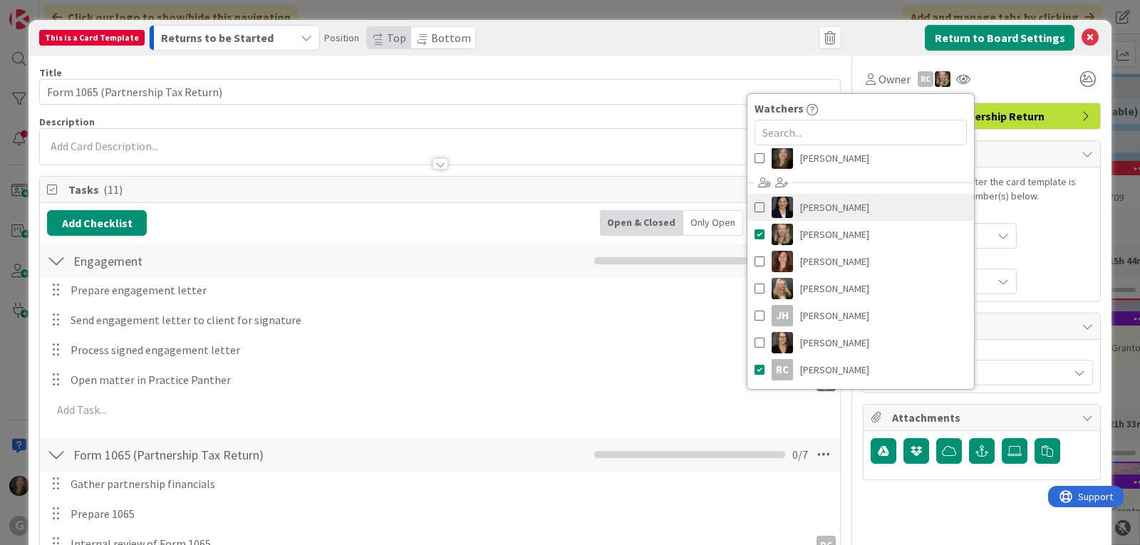
click at [754, 208] on span at bounding box center [759, 207] width 10 height 21
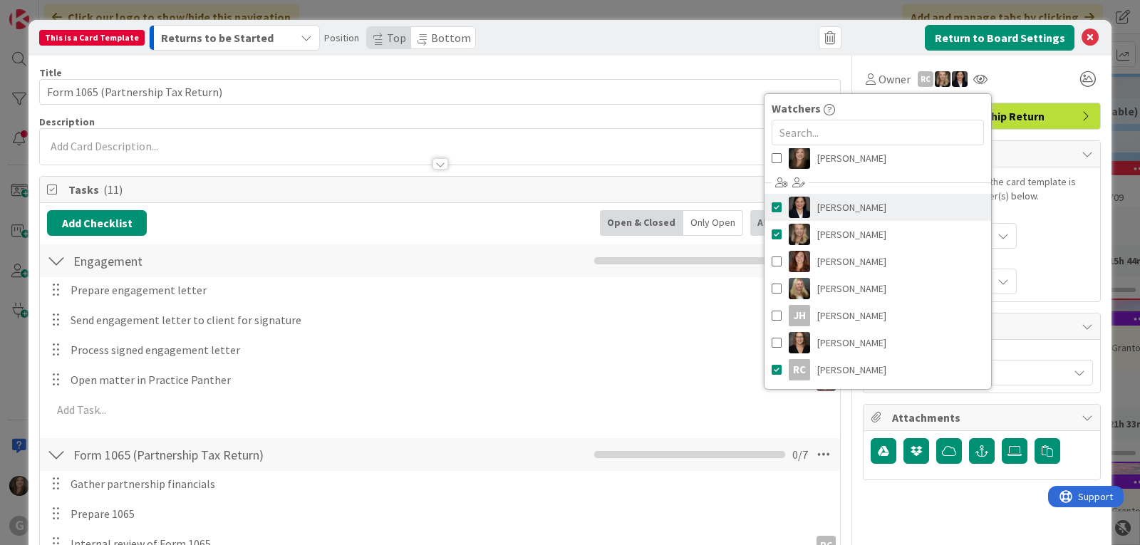
click at [772, 208] on span at bounding box center [777, 207] width 10 height 21
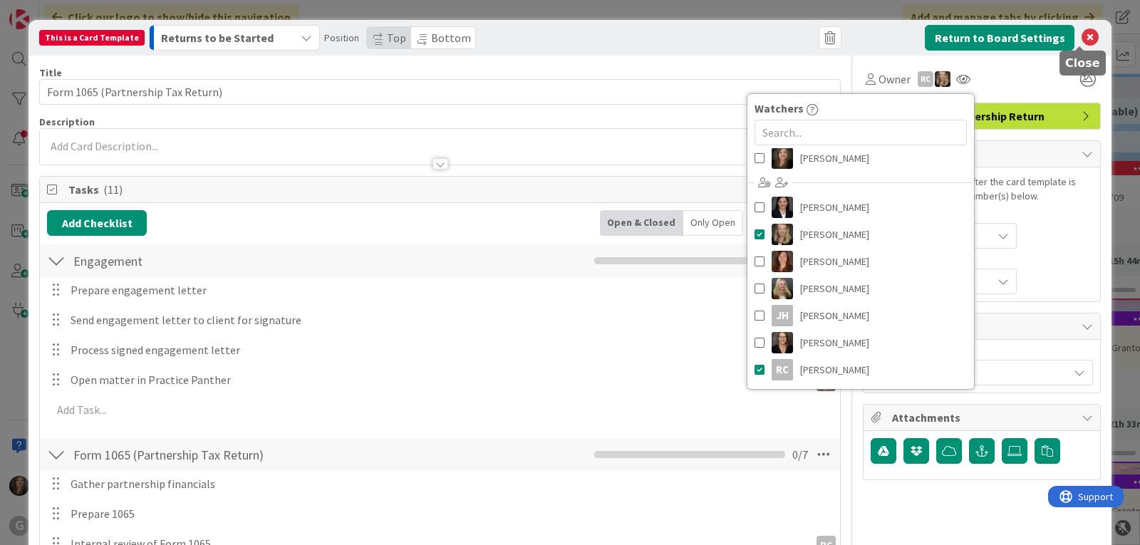
click at [1081, 33] on icon at bounding box center [1089, 37] width 17 height 17
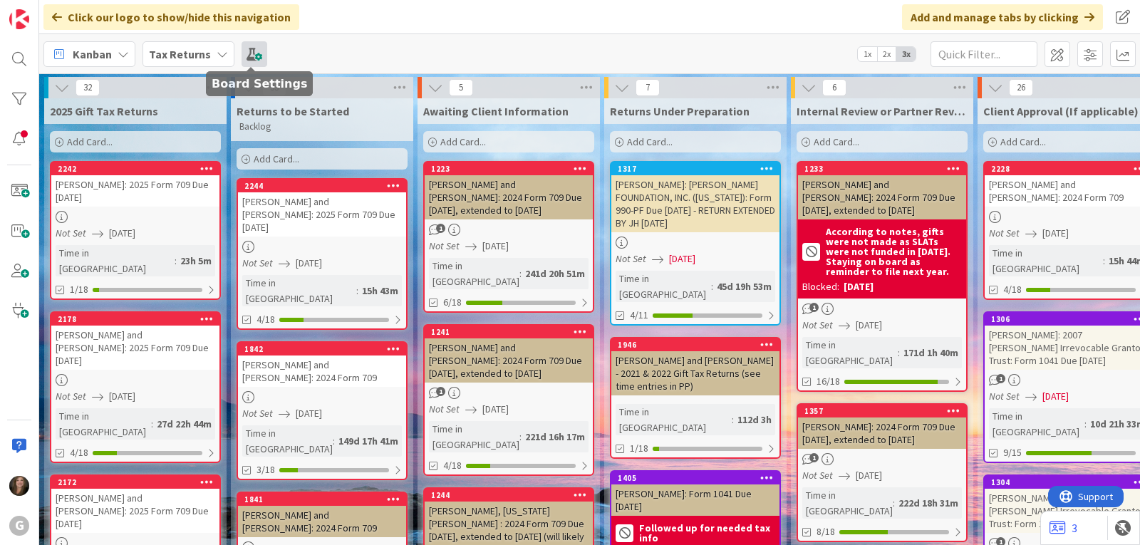
click at [251, 56] on span at bounding box center [254, 54] width 26 height 26
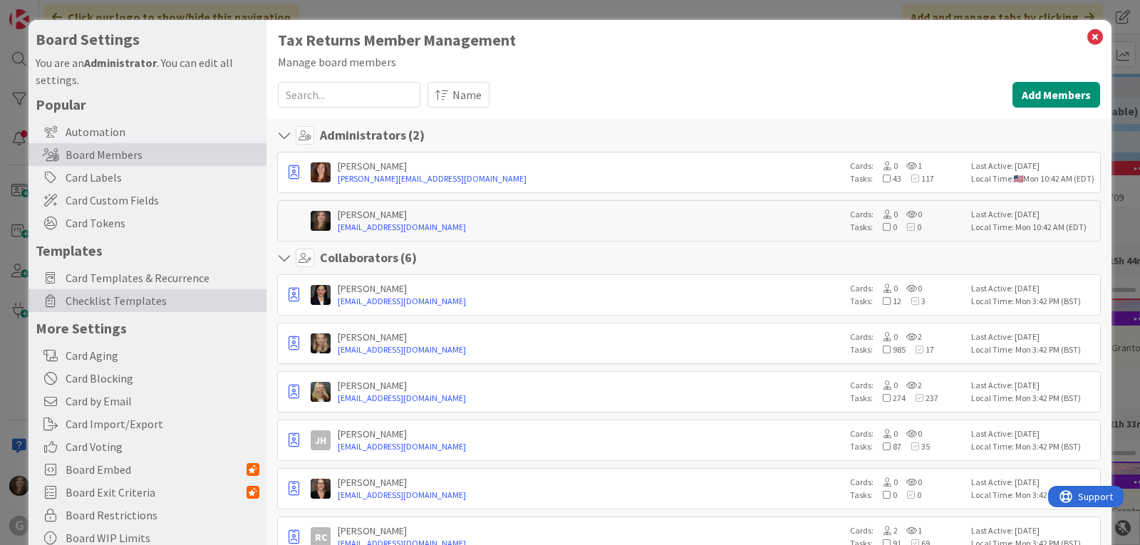
click at [130, 298] on span "Checklist Templates" at bounding box center [163, 300] width 194 height 17
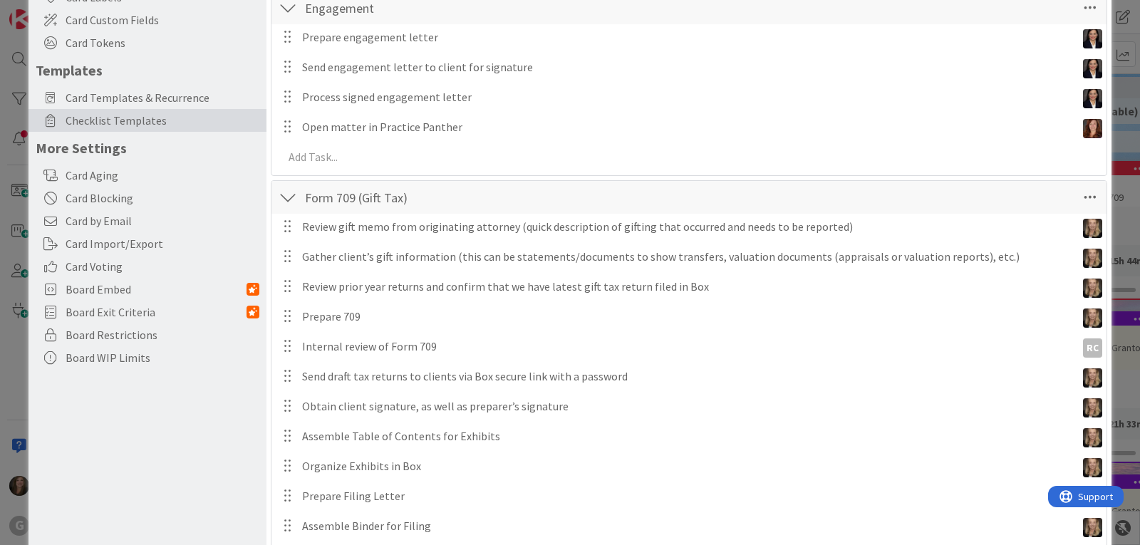
scroll to position [0, 0]
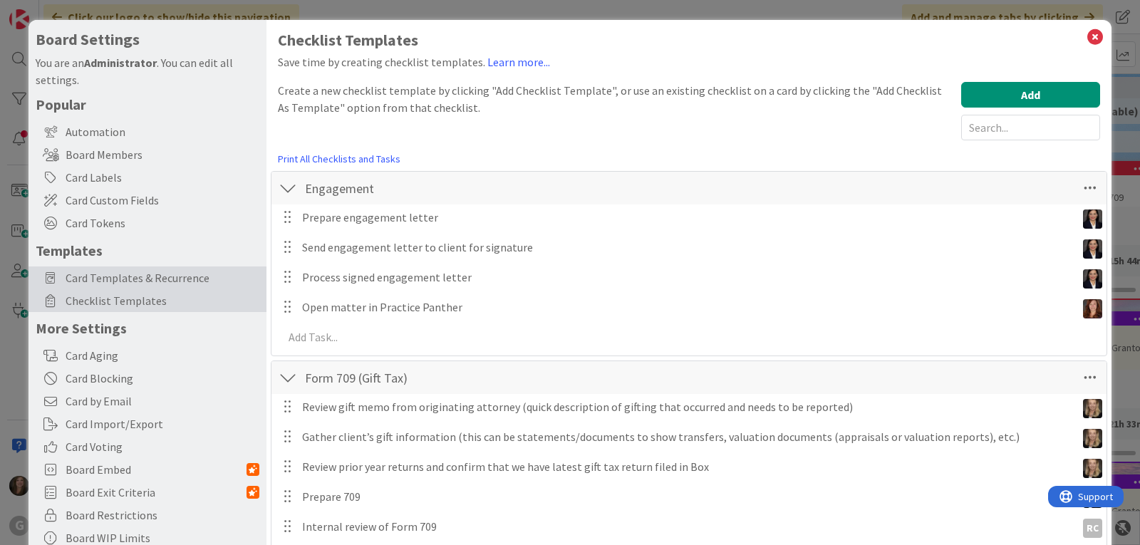
click at [110, 279] on span "Card Templates & Recurrence" at bounding box center [163, 277] width 194 height 17
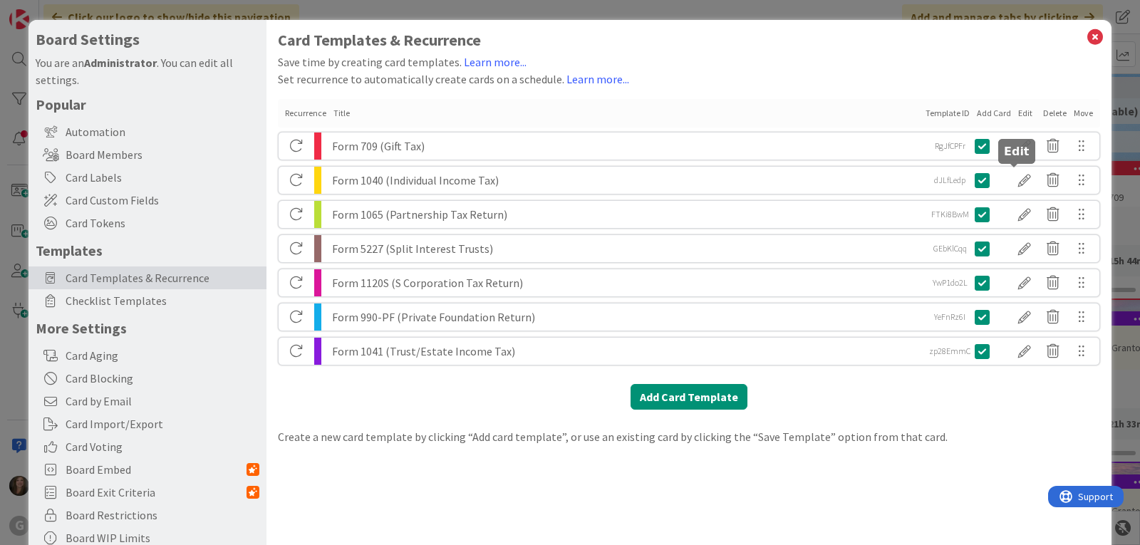
click at [1010, 180] on div at bounding box center [1024, 180] width 28 height 24
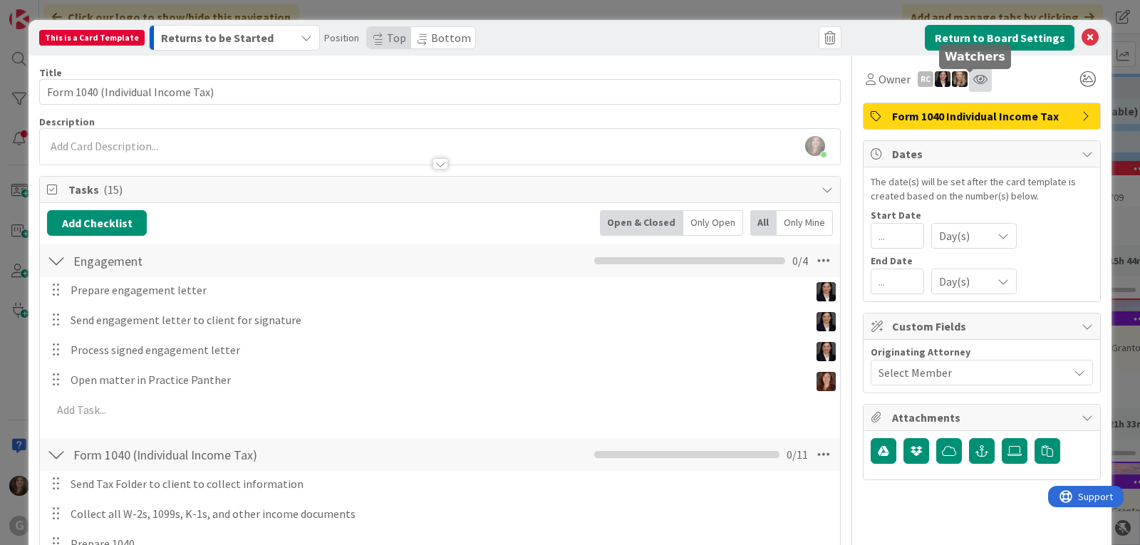
click at [973, 75] on icon at bounding box center [980, 78] width 14 height 11
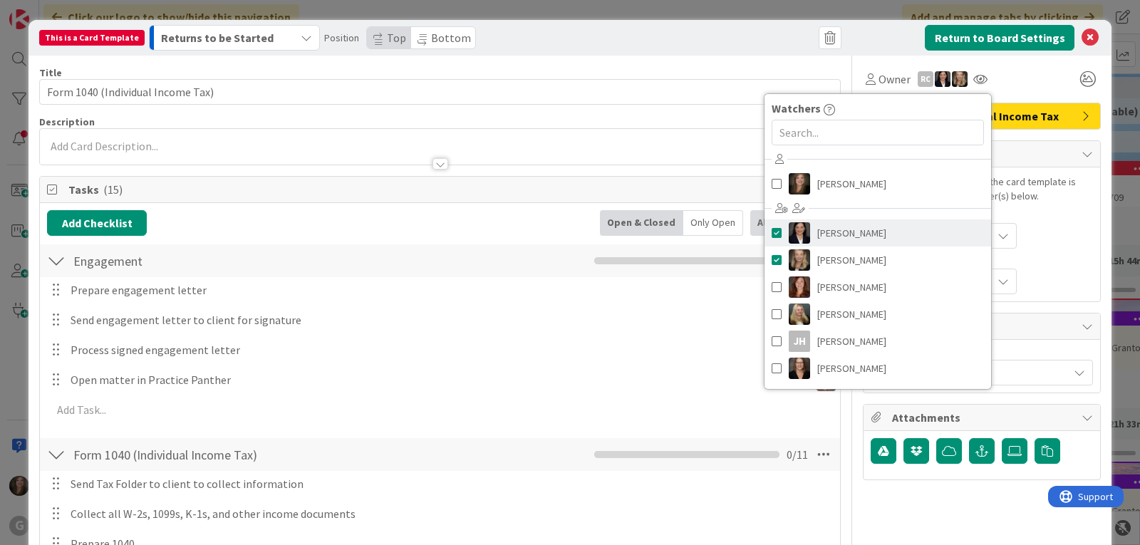
click at [772, 231] on span at bounding box center [777, 232] width 10 height 21
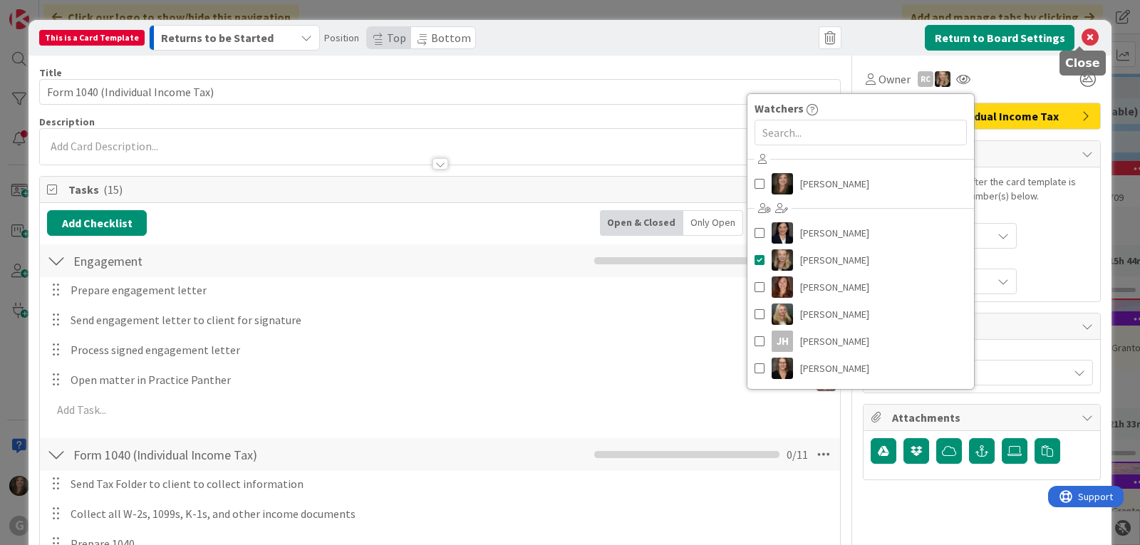
click at [1081, 39] on icon at bounding box center [1089, 37] width 17 height 17
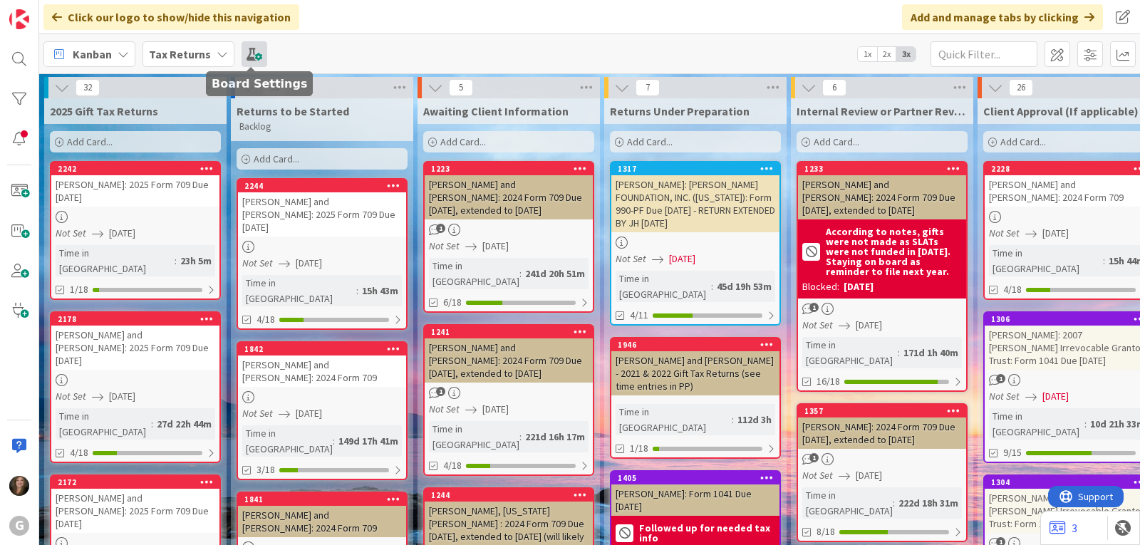
click at [244, 51] on span at bounding box center [254, 54] width 26 height 26
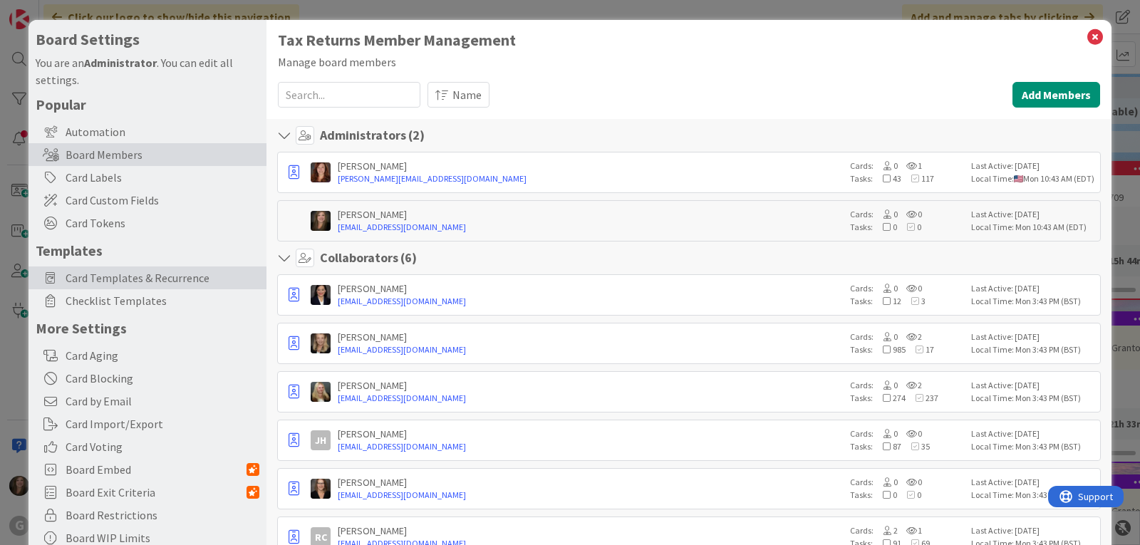
click at [76, 284] on span "Card Templates & Recurrence" at bounding box center [163, 277] width 194 height 17
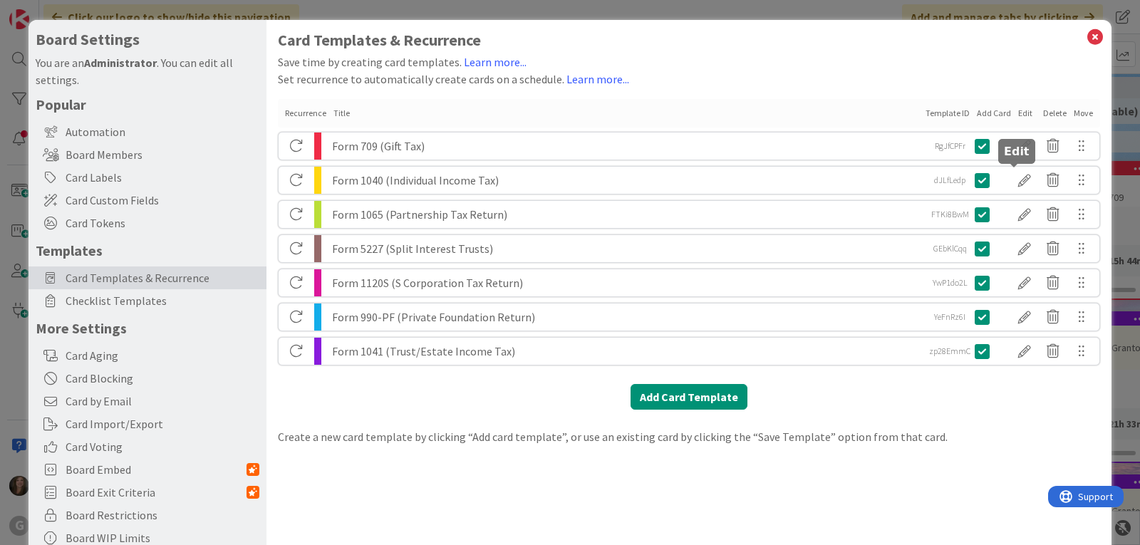
click at [1013, 182] on div at bounding box center [1024, 180] width 28 height 24
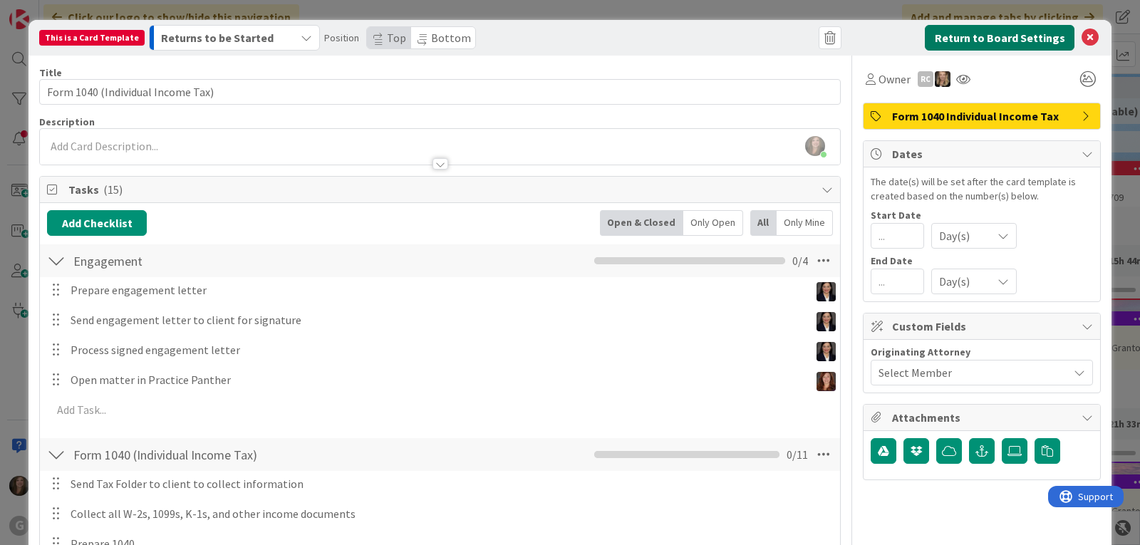
click at [929, 41] on button "Return to Board Settings" at bounding box center [1000, 38] width 150 height 26
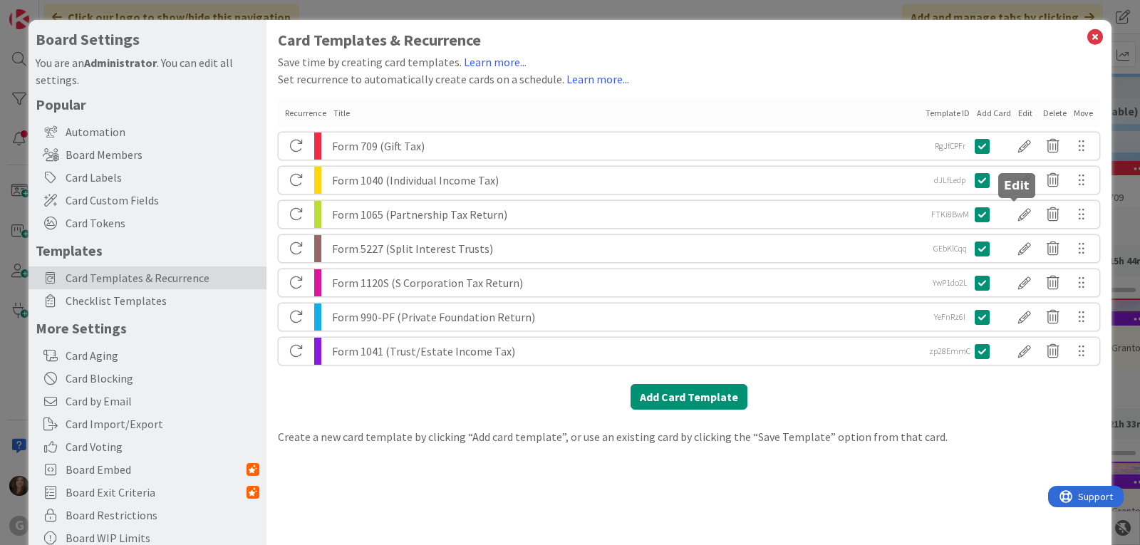
click at [1012, 217] on div at bounding box center [1024, 214] width 28 height 24
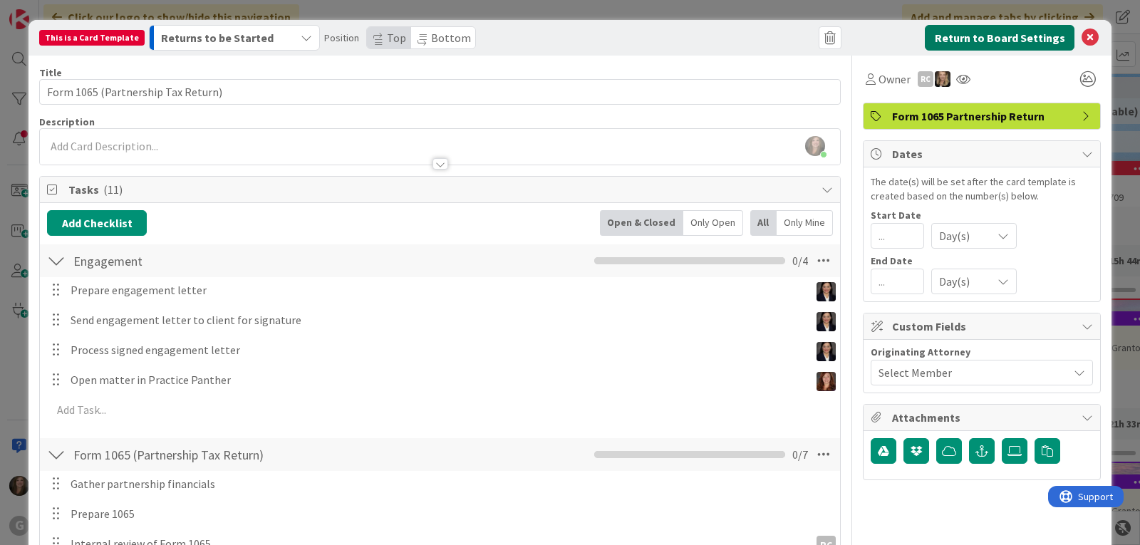
click at [980, 31] on button "Return to Board Settings" at bounding box center [1000, 38] width 150 height 26
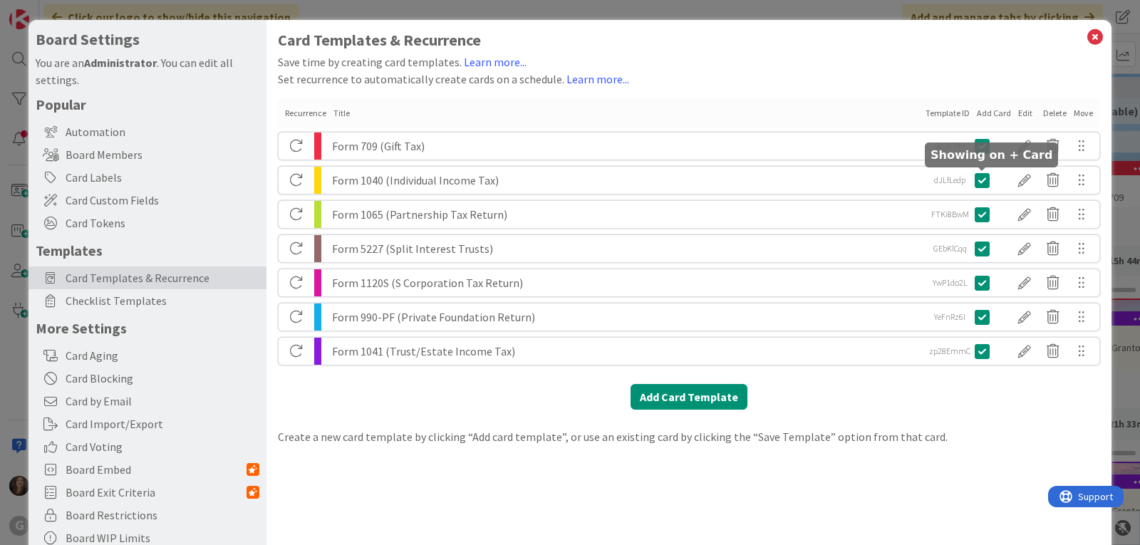
click at [975, 179] on icon at bounding box center [982, 180] width 15 height 17
click at [975, 177] on icon at bounding box center [982, 180] width 15 height 17
click at [1014, 177] on div at bounding box center [1024, 180] width 28 height 24
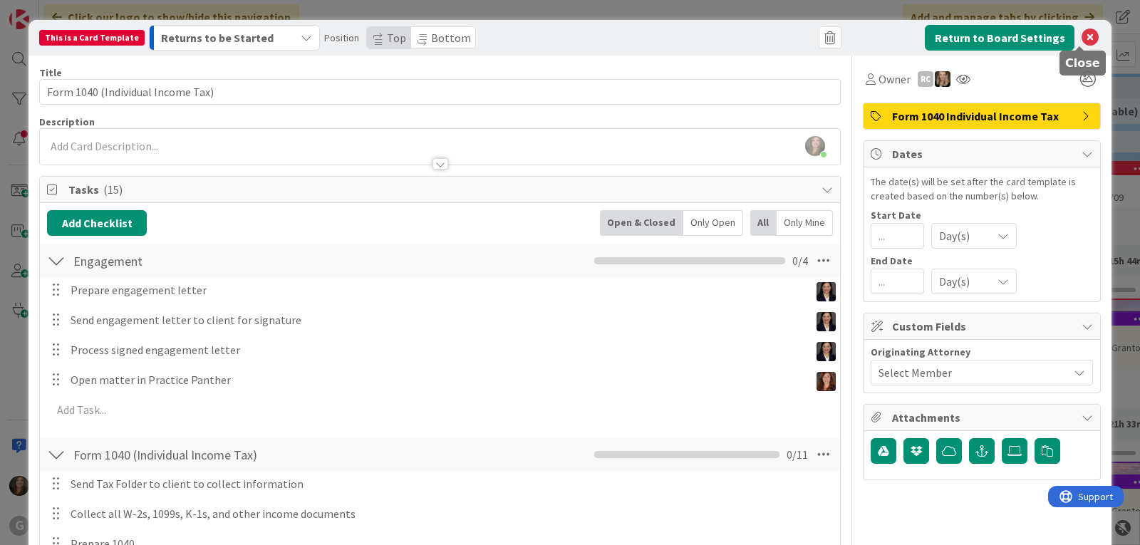
click at [1081, 39] on icon at bounding box center [1089, 37] width 17 height 17
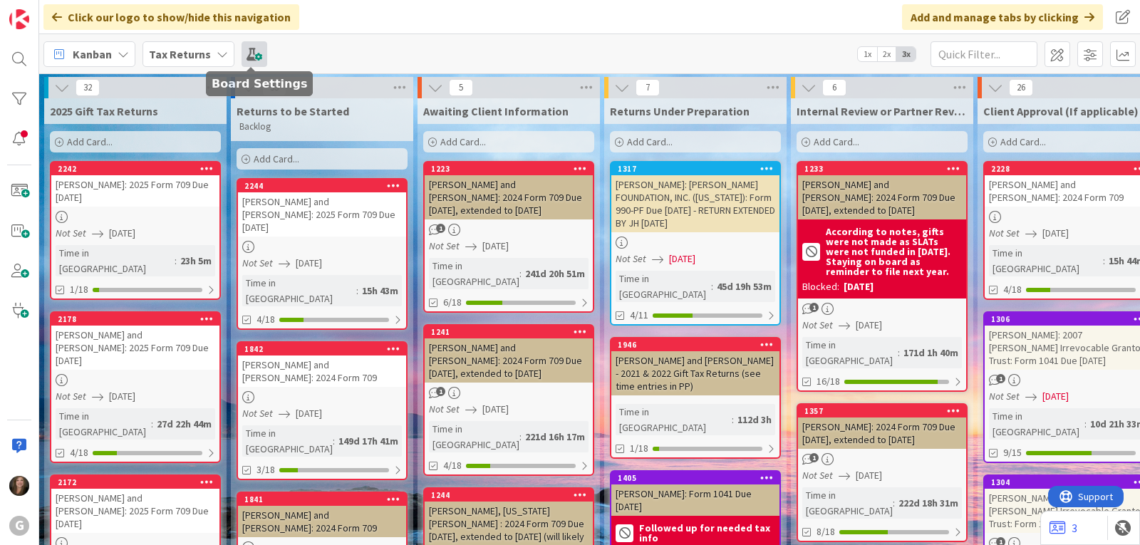
click at [254, 62] on span at bounding box center [254, 54] width 26 height 26
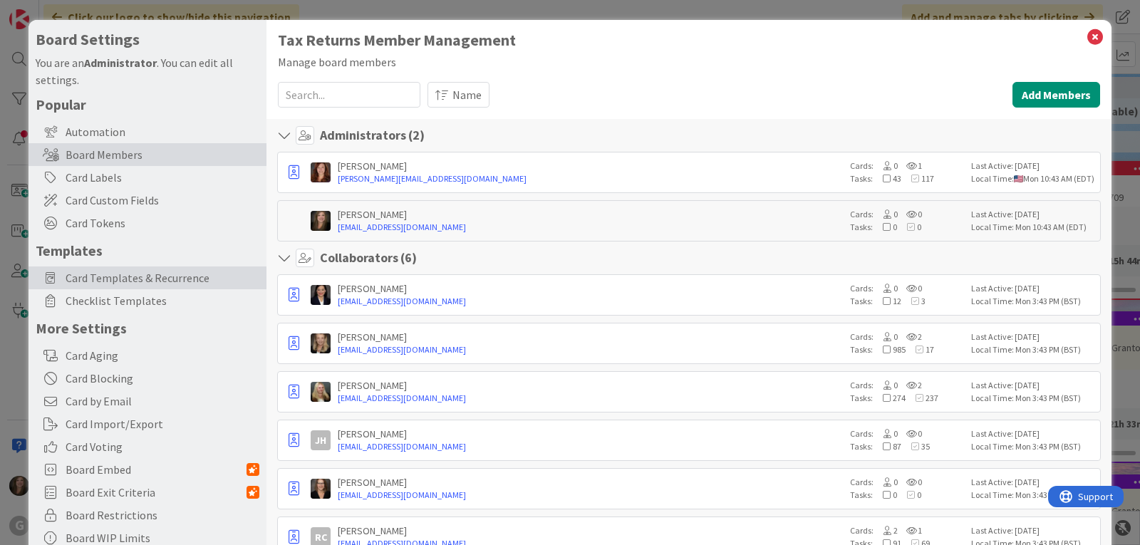
click at [117, 284] on span "Card Templates & Recurrence" at bounding box center [163, 277] width 194 height 17
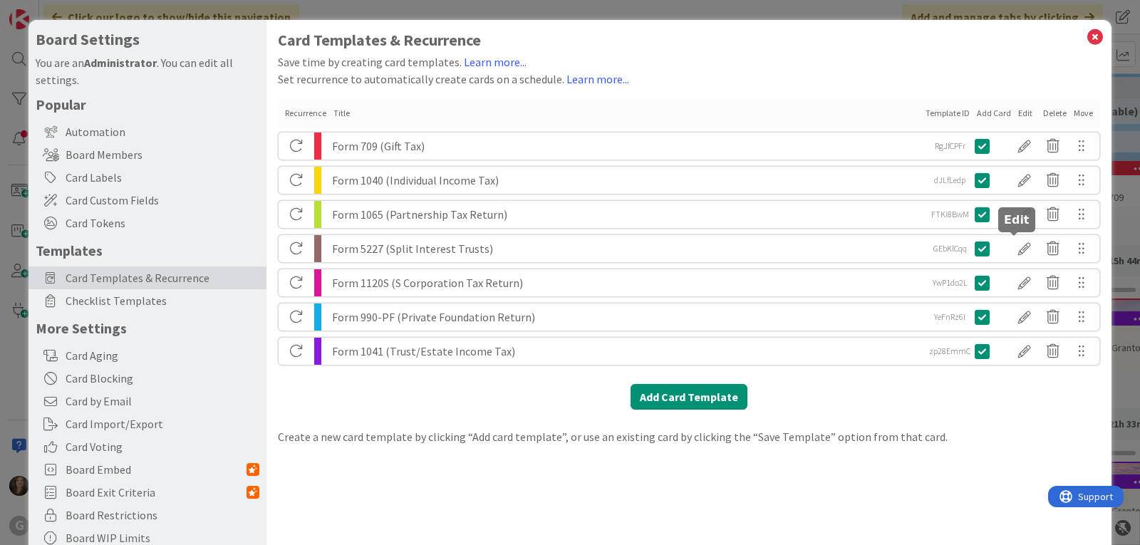
click at [1010, 248] on div at bounding box center [1024, 249] width 28 height 24
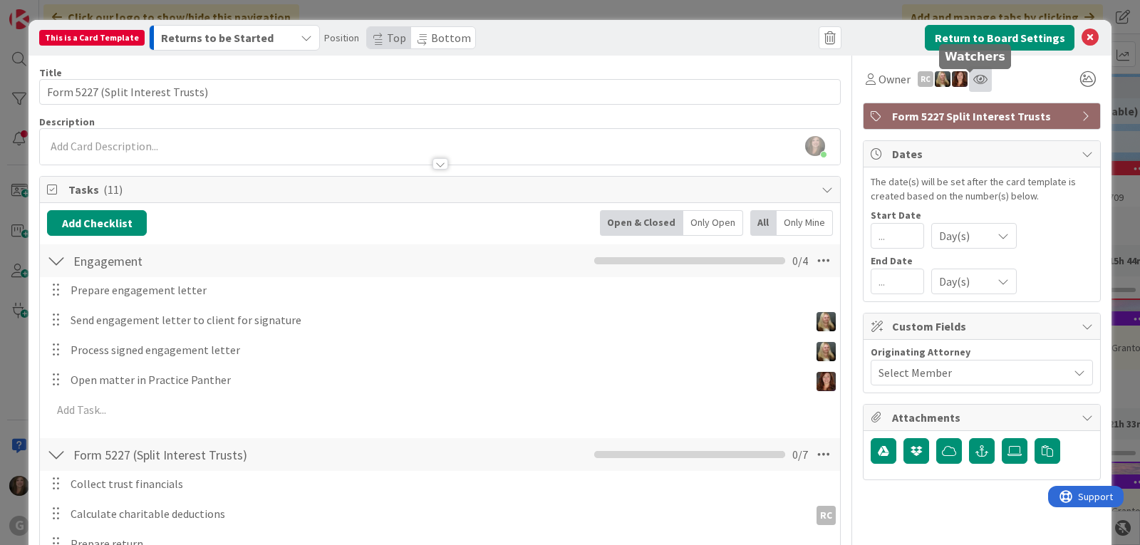
click at [973, 77] on icon at bounding box center [980, 78] width 14 height 11
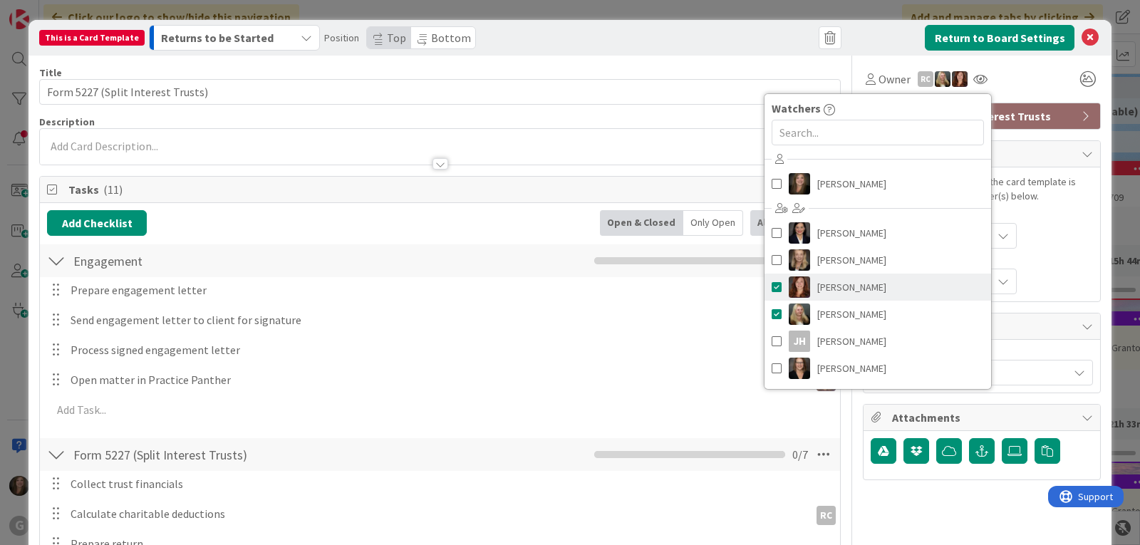
click at [772, 282] on span at bounding box center [777, 286] width 10 height 21
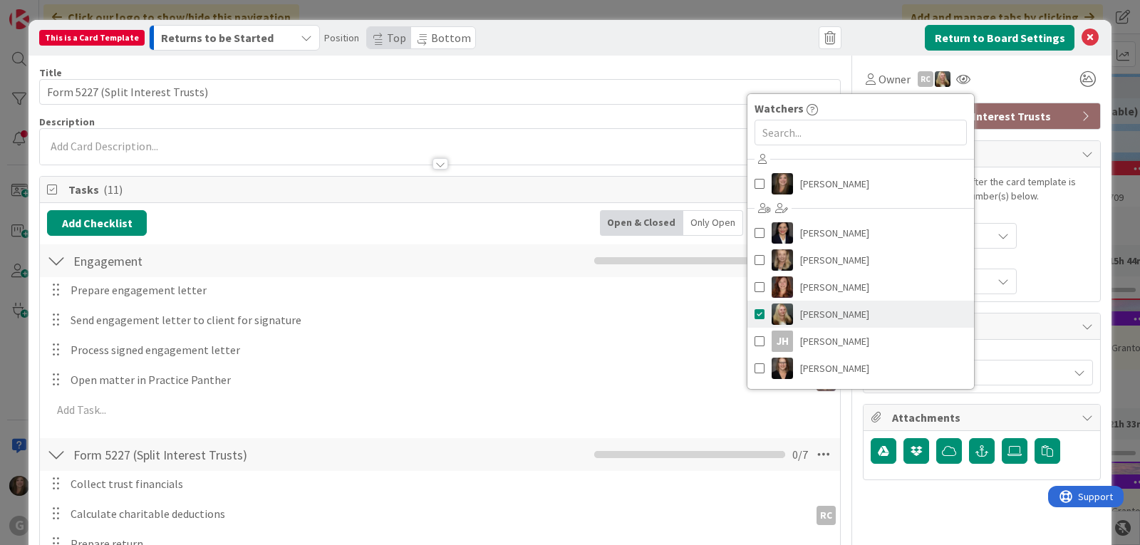
click at [754, 313] on span at bounding box center [759, 313] width 10 height 21
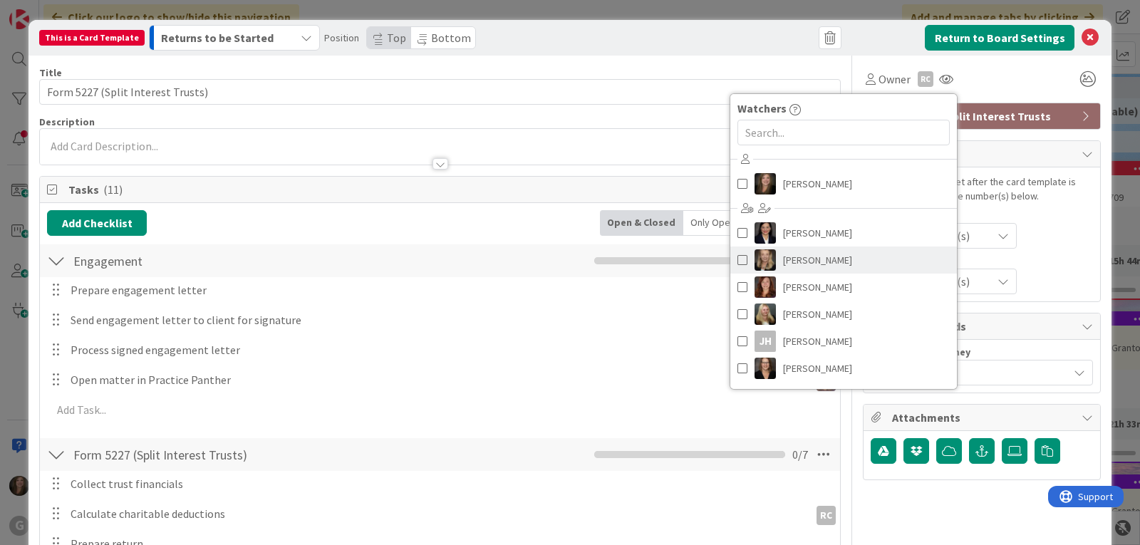
click at [737, 259] on span at bounding box center [742, 259] width 10 height 21
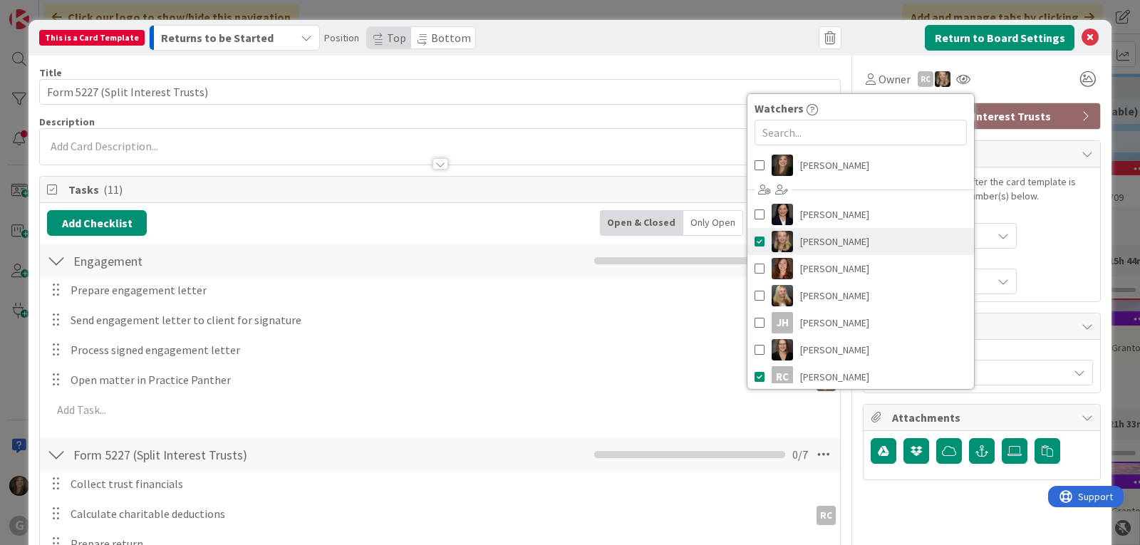
scroll to position [26, 0]
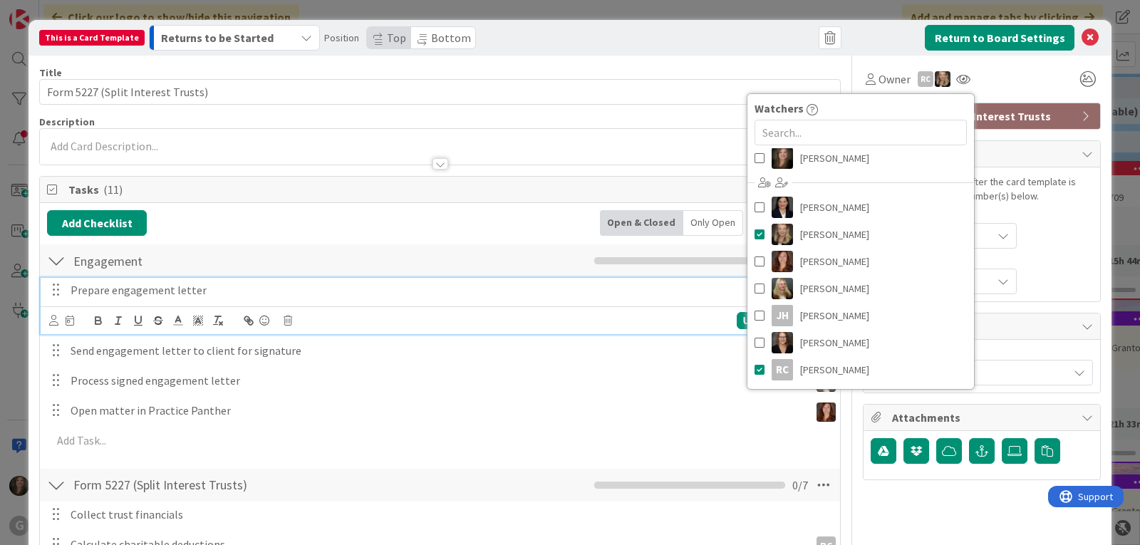
click at [152, 291] on p "Prepare engagement letter" at bounding box center [450, 290] width 759 height 16
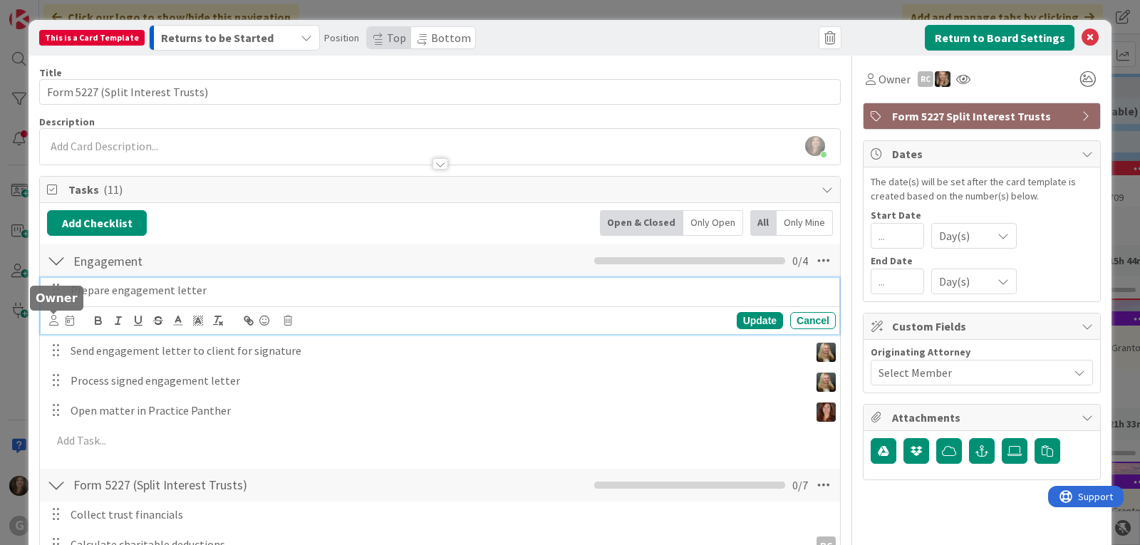
click at [55, 323] on icon at bounding box center [53, 320] width 9 height 11
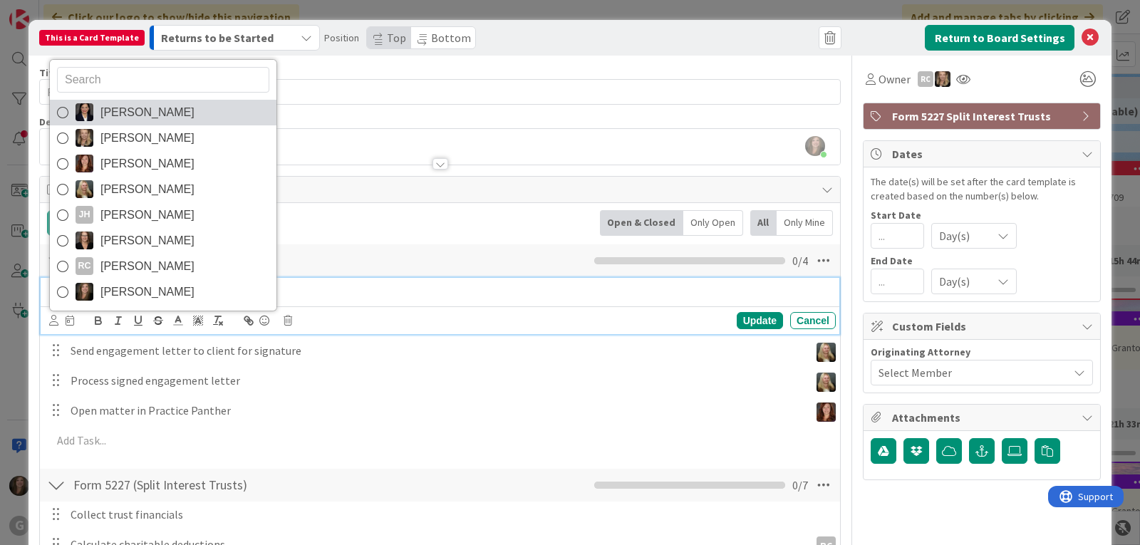
click at [118, 114] on span "[PERSON_NAME]" at bounding box center [147, 112] width 94 height 21
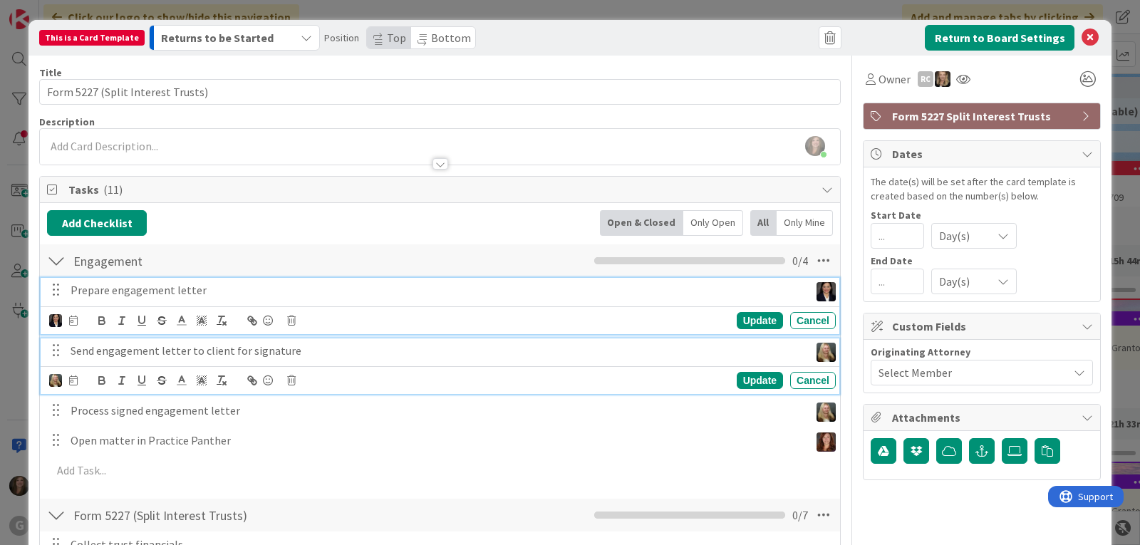
click at [106, 360] on div "Send engagement letter to client for signature" at bounding box center [437, 350] width 744 height 25
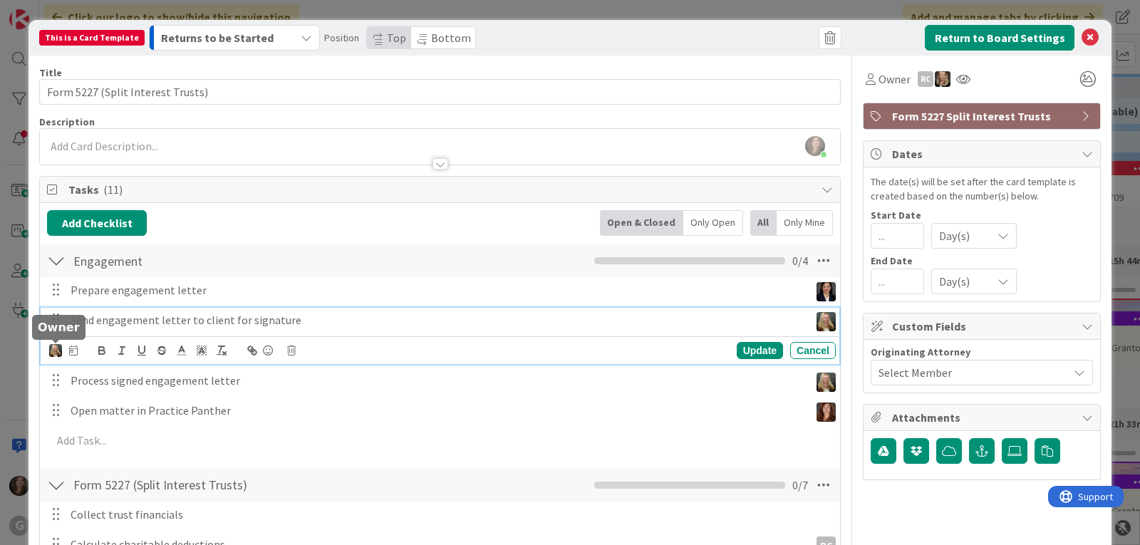
click at [52, 354] on img at bounding box center [55, 350] width 13 height 13
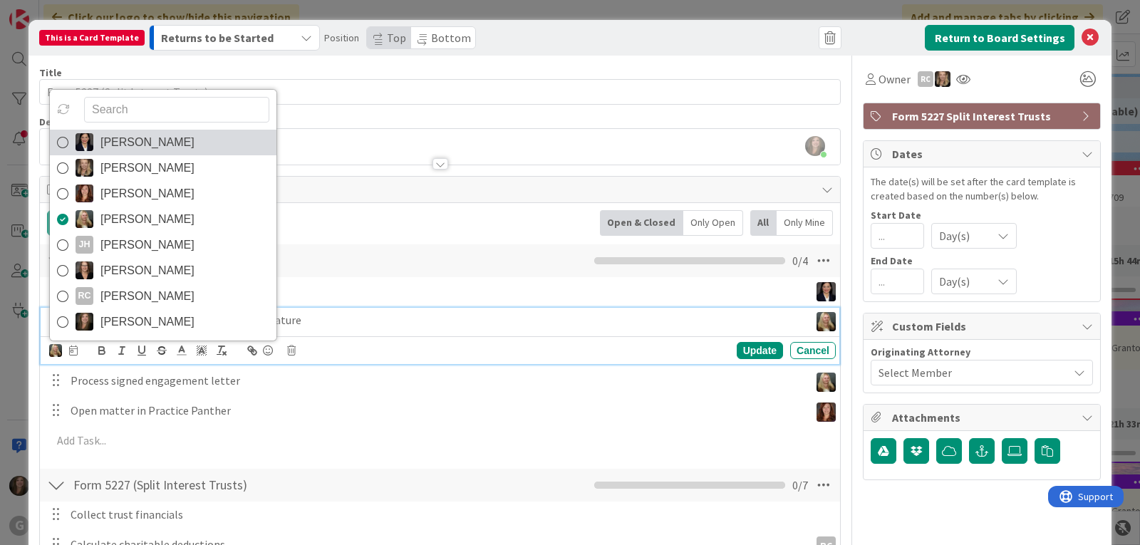
click at [113, 141] on span "[PERSON_NAME]" at bounding box center [147, 142] width 94 height 21
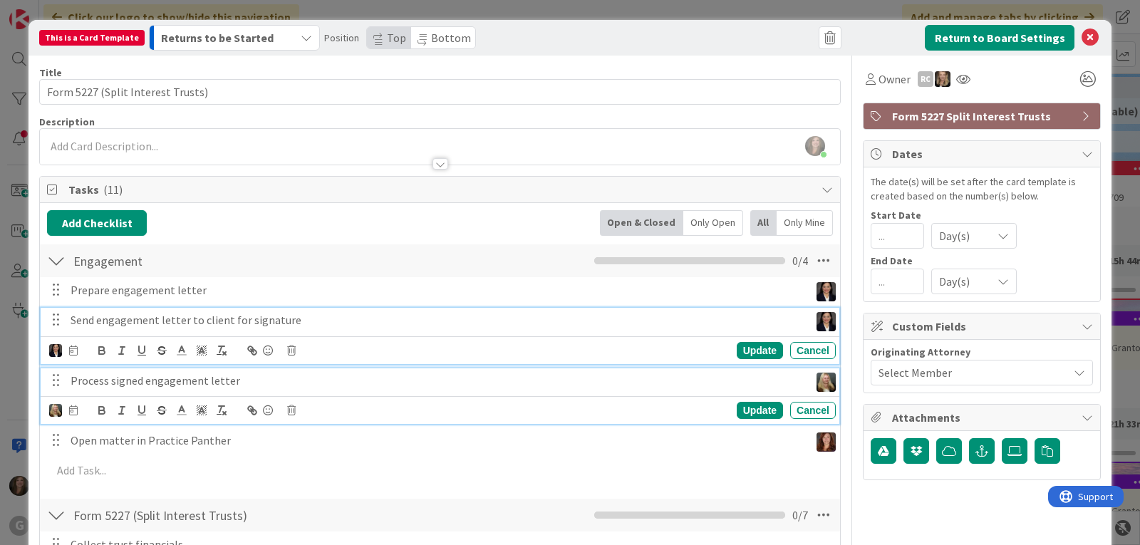
click at [86, 387] on p "Process signed engagement letter" at bounding box center [437, 381] width 733 height 16
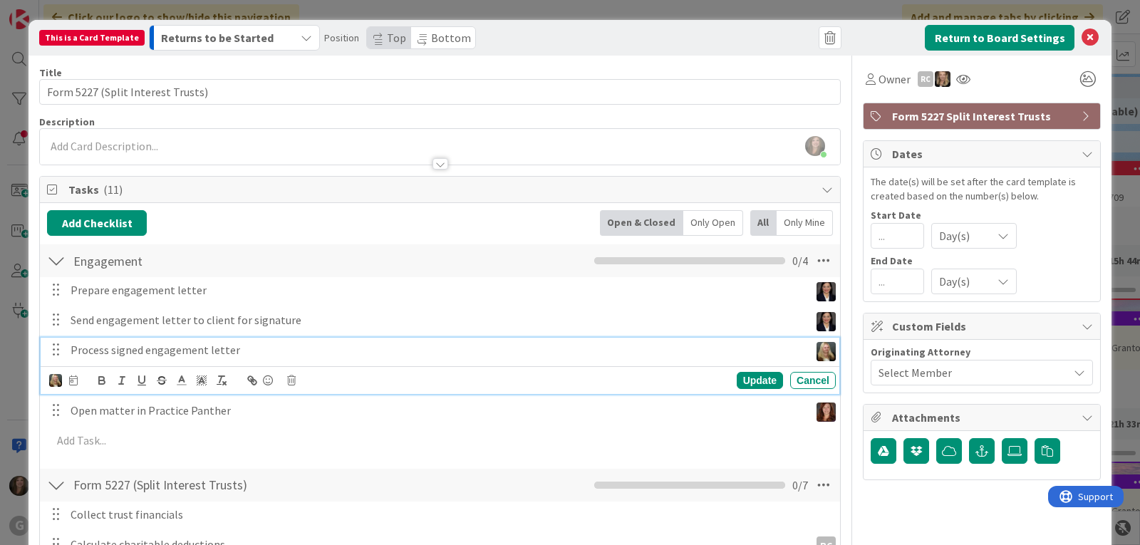
click at [51, 388] on div "Update Cancel" at bounding box center [442, 380] width 786 height 20
click at [51, 382] on img at bounding box center [55, 380] width 13 height 13
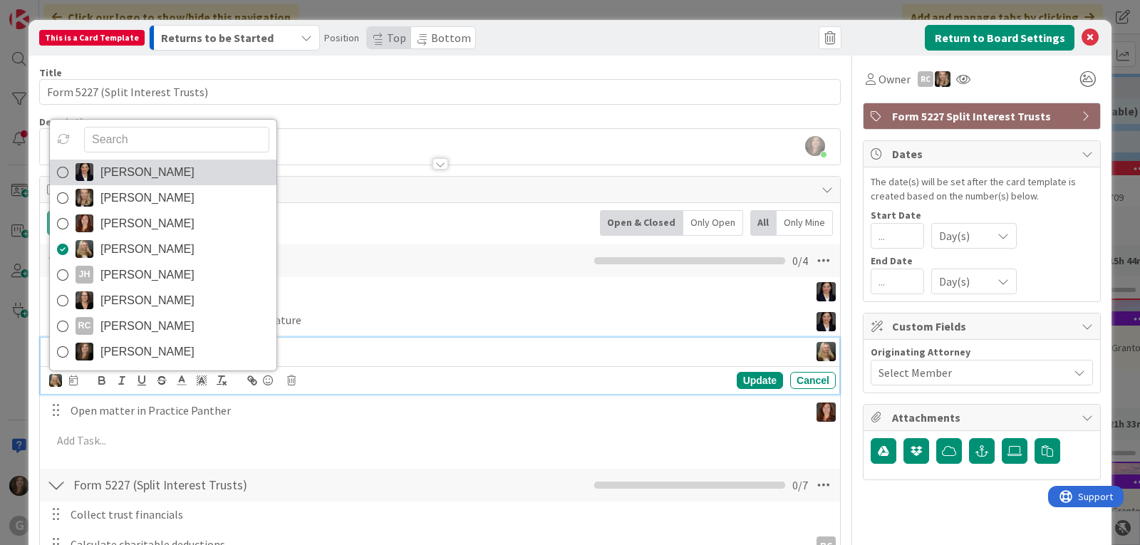
click at [71, 165] on link "[PERSON_NAME]" at bounding box center [163, 173] width 227 height 26
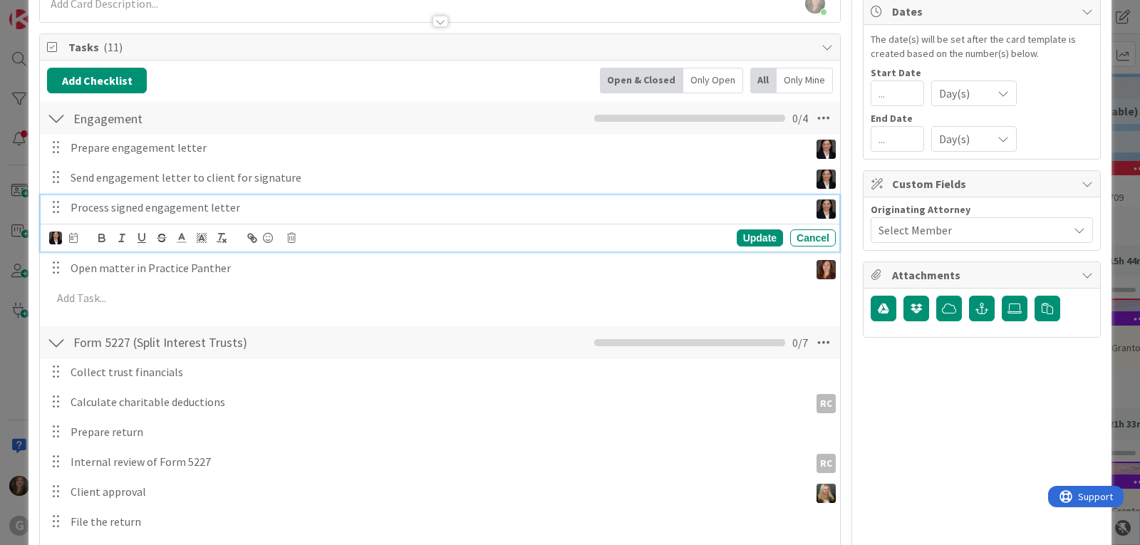
scroll to position [214, 0]
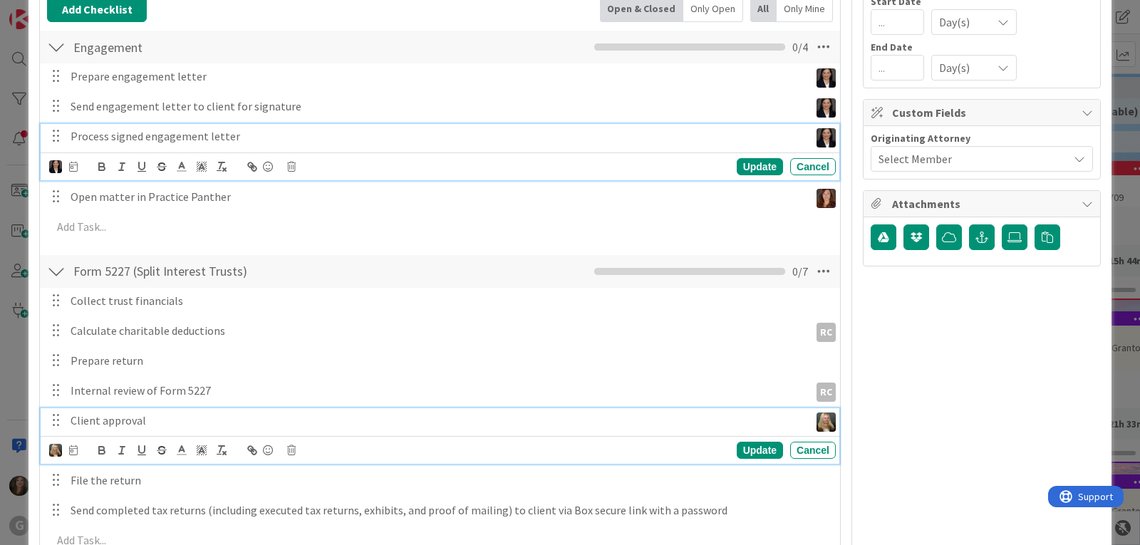
click at [140, 421] on p "Client approval" at bounding box center [437, 420] width 733 height 16
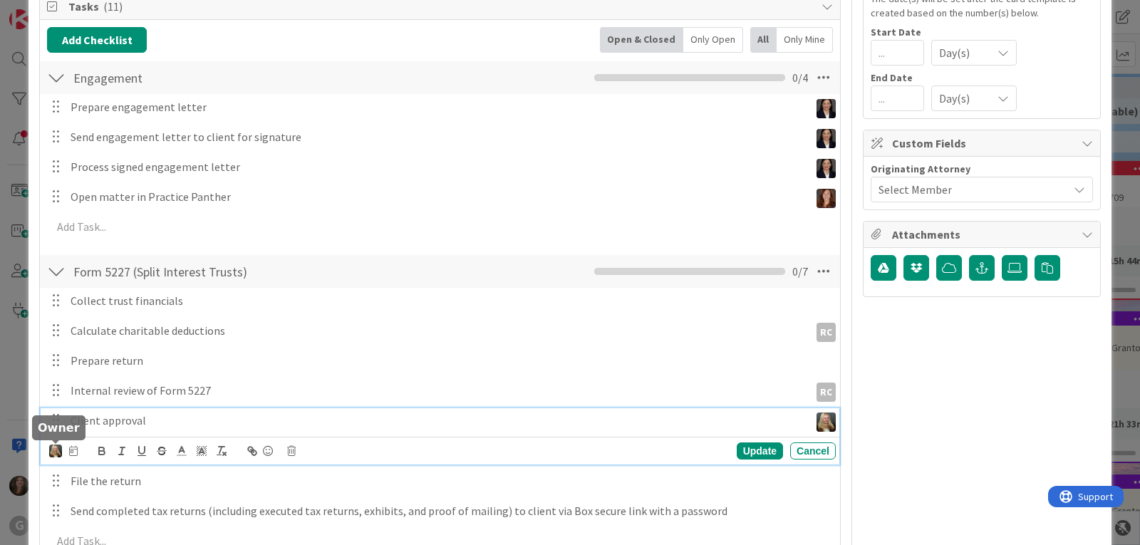
click at [53, 448] on img at bounding box center [55, 451] width 13 height 13
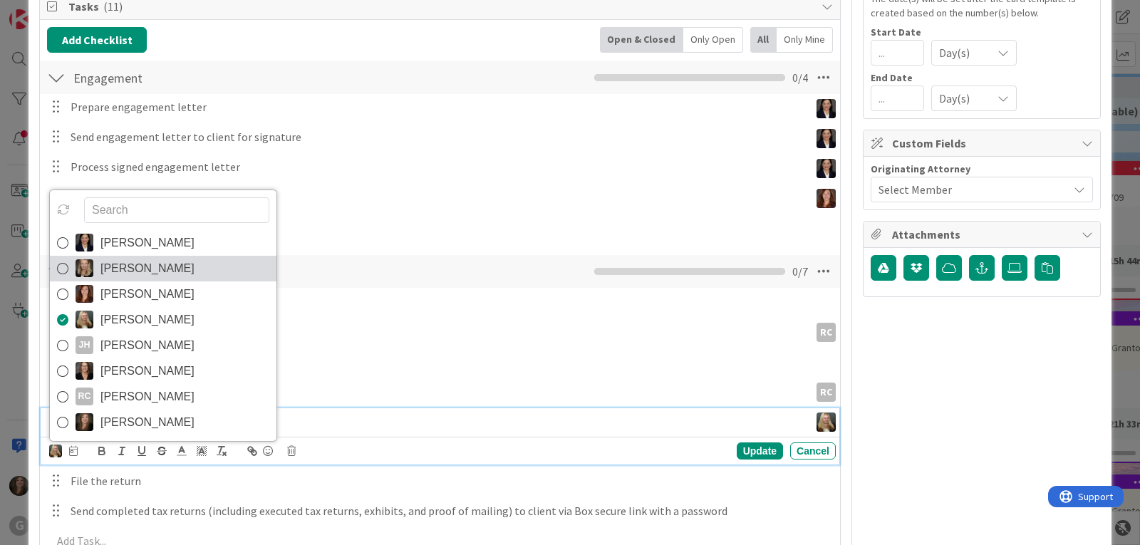
click at [89, 265] on img at bounding box center [85, 268] width 18 height 18
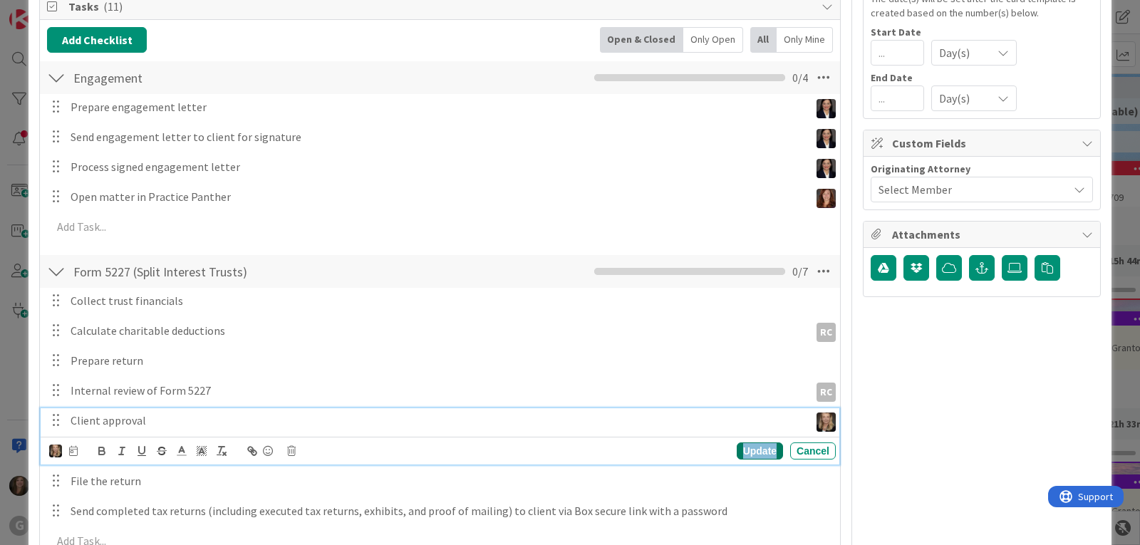
click at [742, 452] on div "Update" at bounding box center [760, 450] width 46 height 17
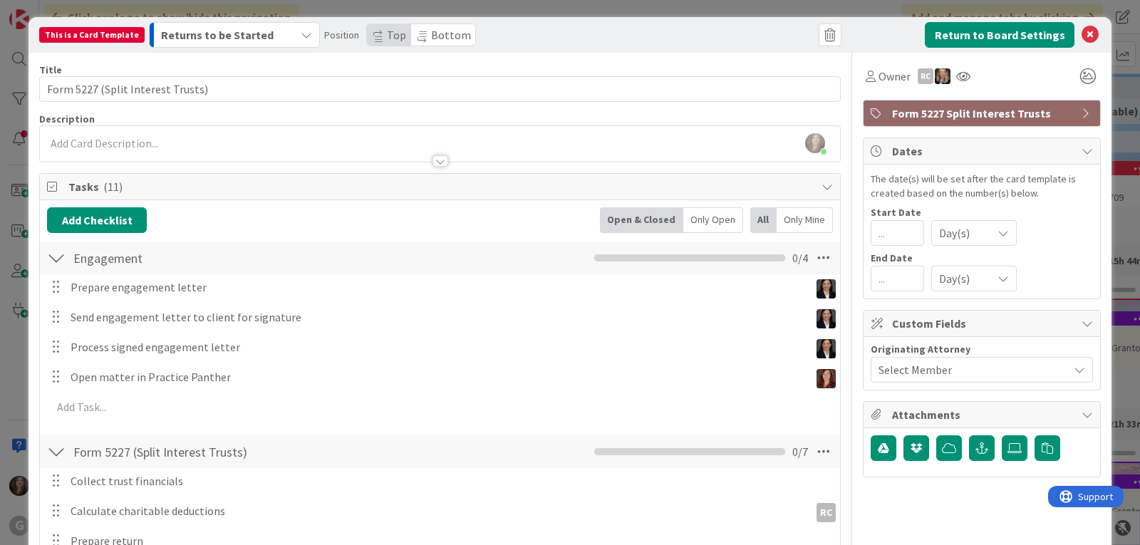
scroll to position [0, 0]
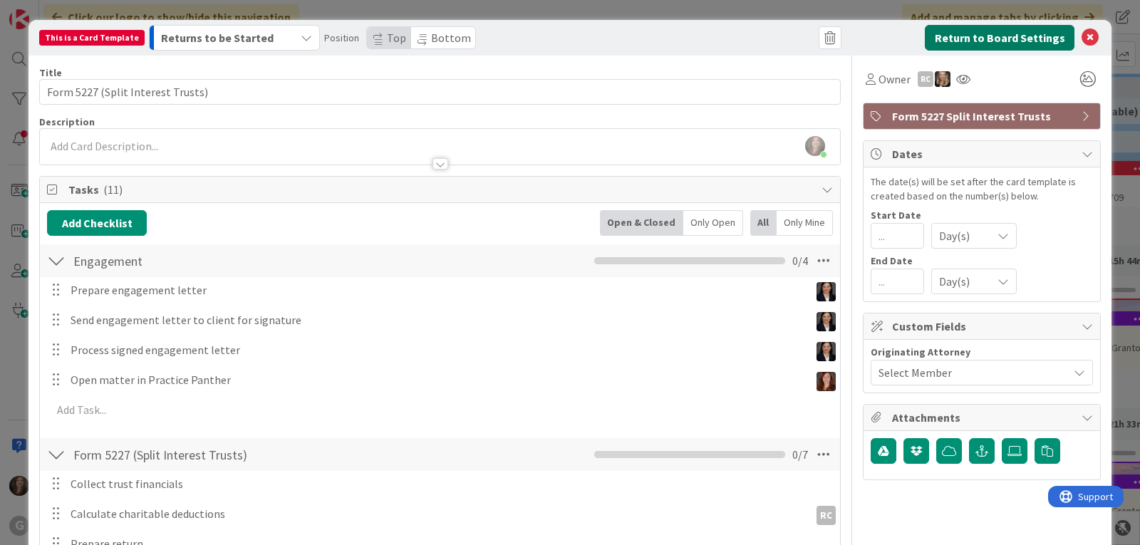
click at [960, 33] on button "Return to Board Settings" at bounding box center [1000, 38] width 150 height 26
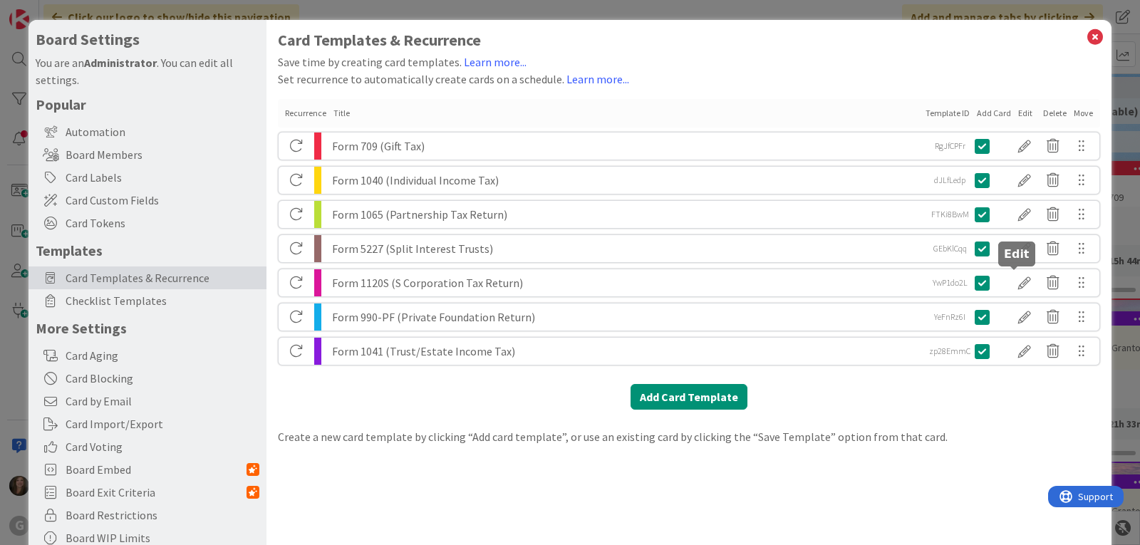
click at [1010, 284] on div at bounding box center [1024, 283] width 28 height 24
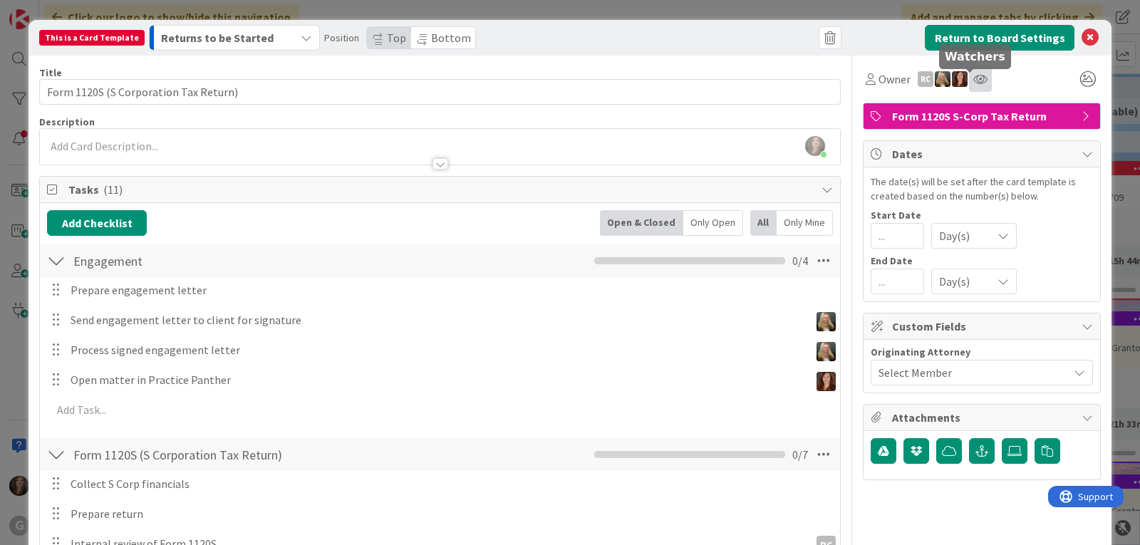
click at [973, 83] on icon at bounding box center [980, 78] width 14 height 11
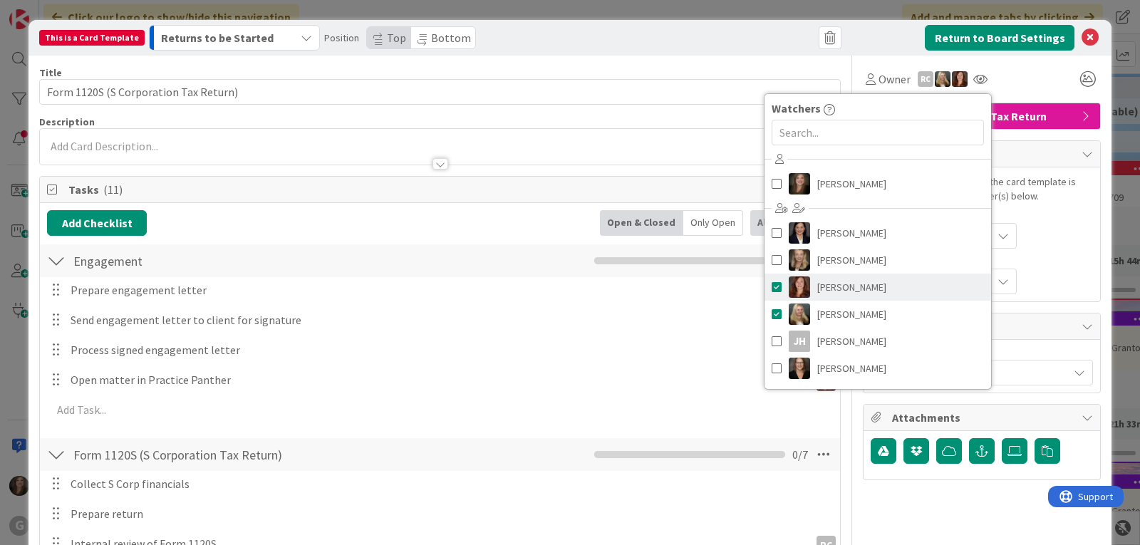
click at [772, 286] on span at bounding box center [777, 286] width 10 height 21
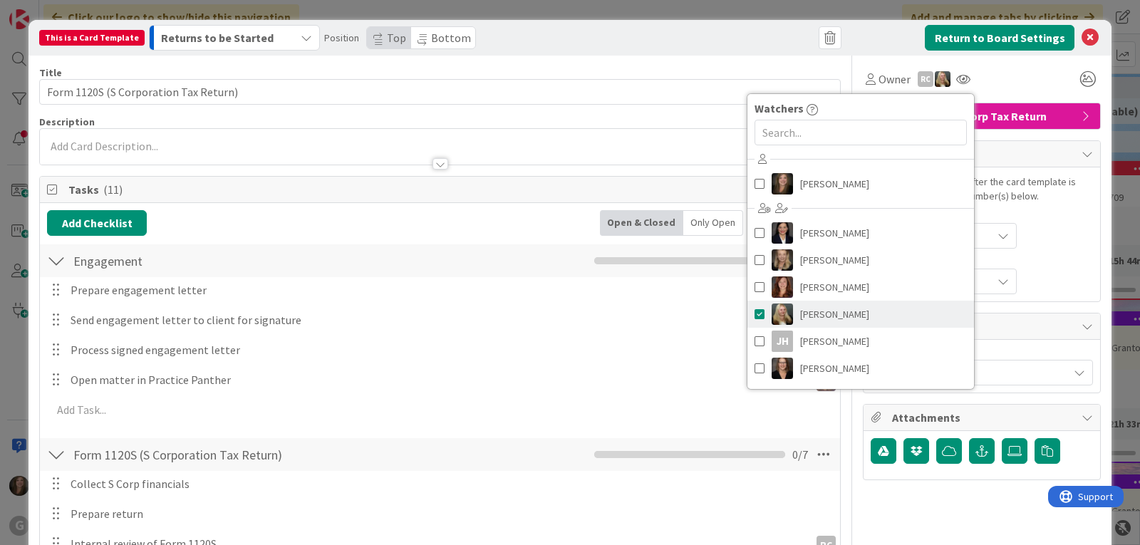
click at [754, 311] on span at bounding box center [759, 313] width 10 height 21
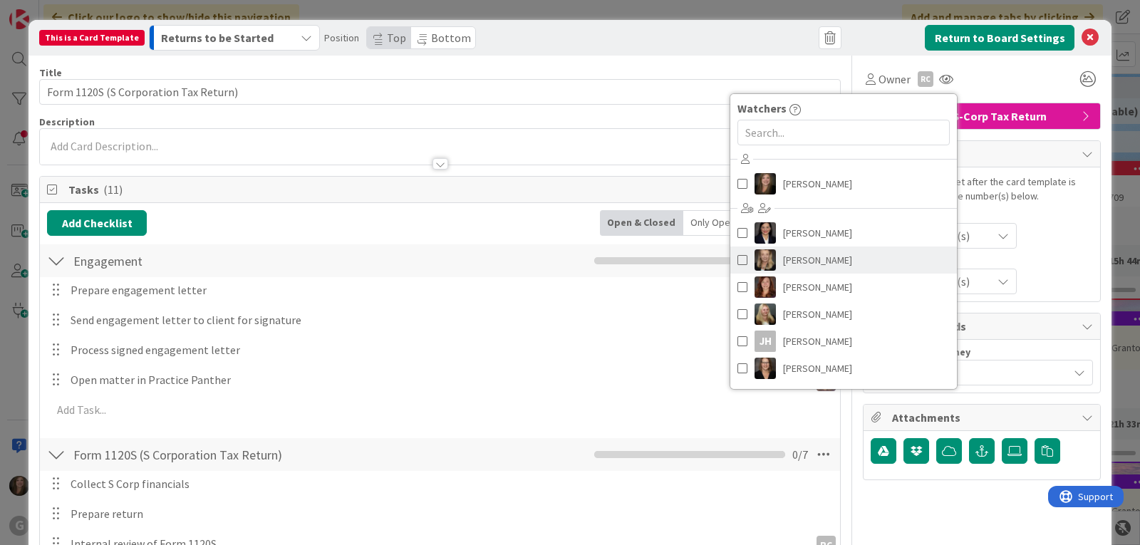
click at [737, 258] on span at bounding box center [742, 259] width 10 height 21
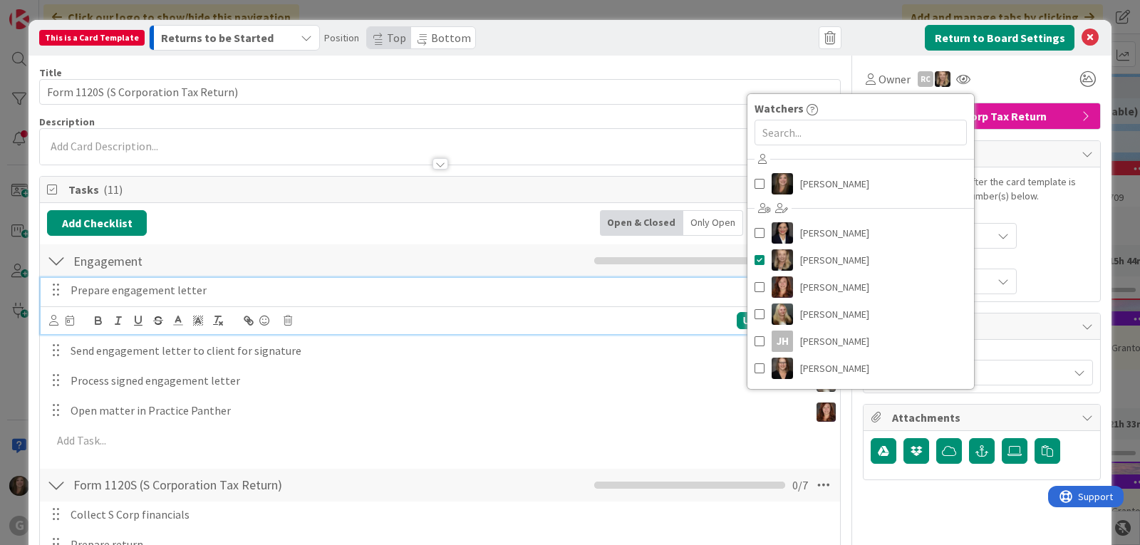
click at [93, 284] on p "Prepare engagement letter" at bounding box center [450, 290] width 759 height 16
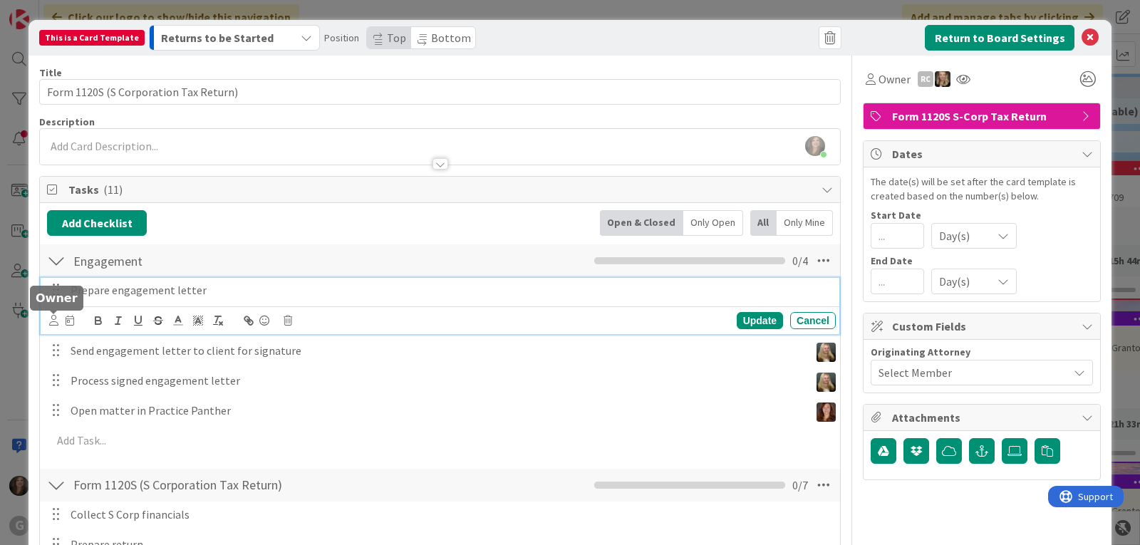
click at [53, 323] on icon at bounding box center [53, 320] width 9 height 11
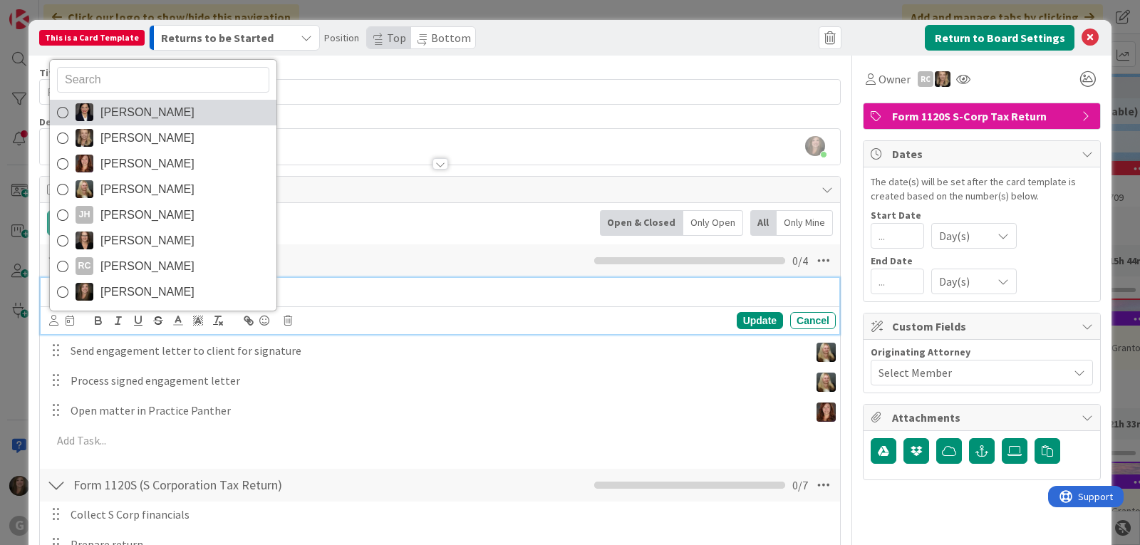
click at [123, 108] on span "[PERSON_NAME]" at bounding box center [147, 112] width 94 height 21
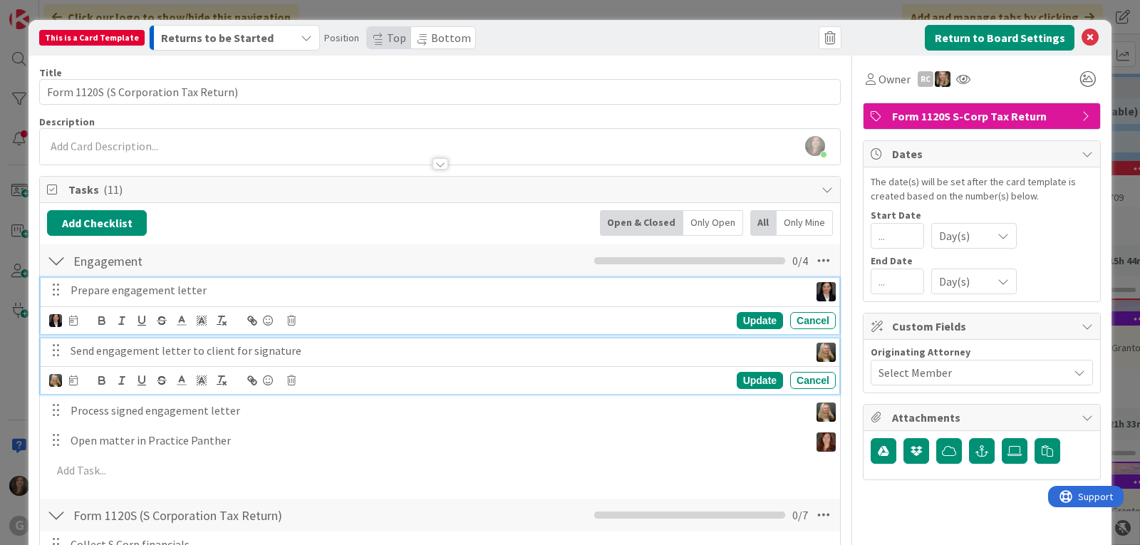
click at [74, 355] on p "Send engagement letter to client for signature" at bounding box center [437, 351] width 733 height 16
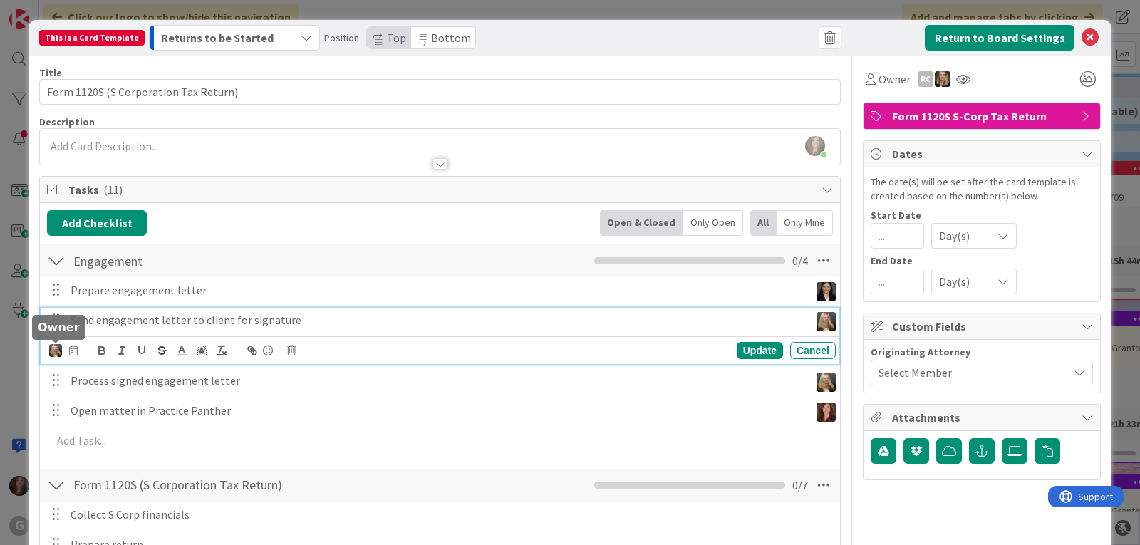
click at [53, 350] on img at bounding box center [55, 350] width 13 height 13
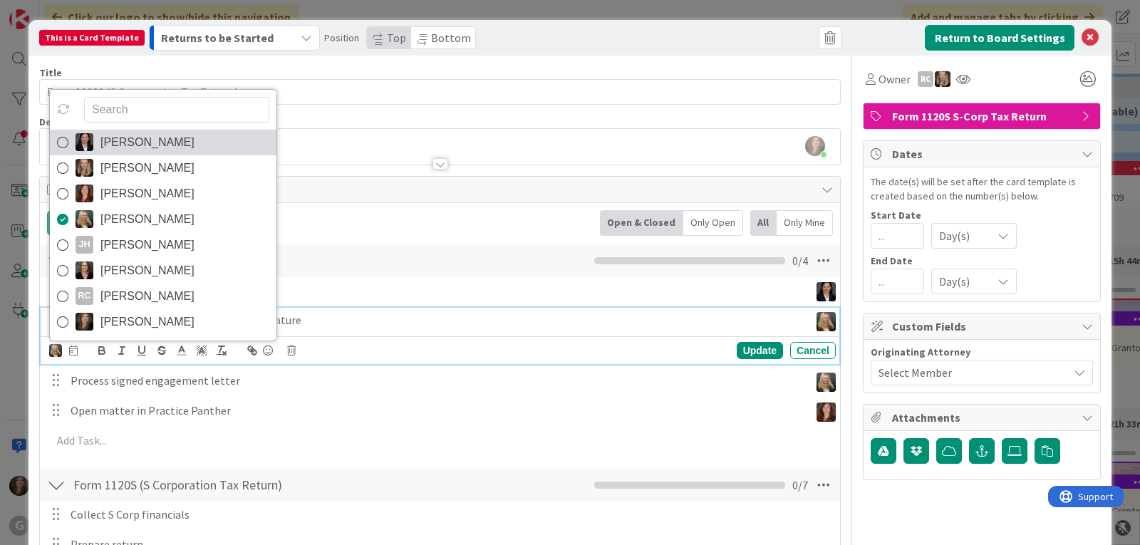
click at [140, 143] on span "[PERSON_NAME]" at bounding box center [147, 142] width 94 height 21
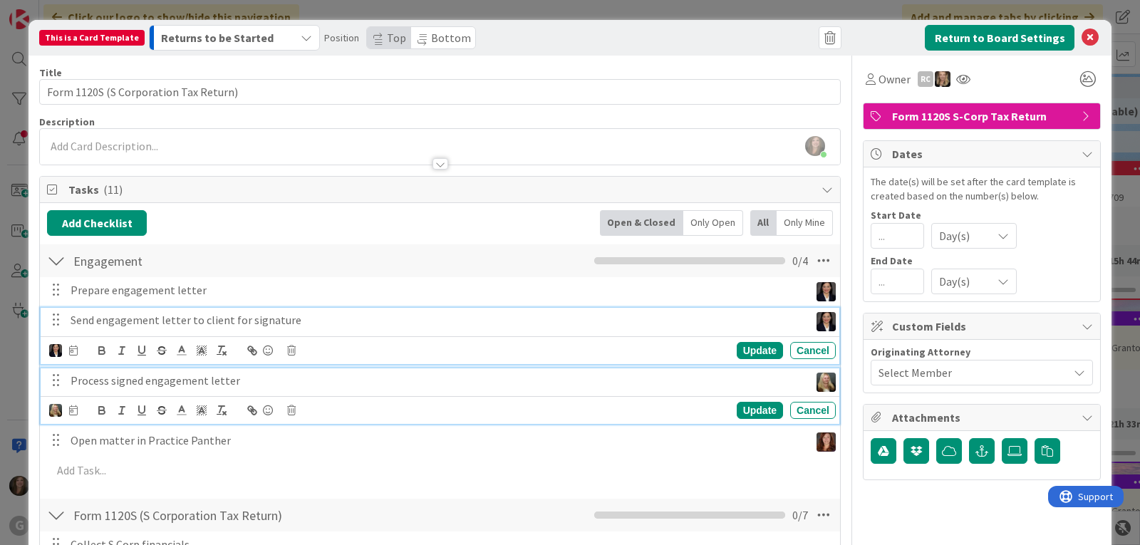
click at [129, 381] on p "Process signed engagement letter" at bounding box center [437, 381] width 733 height 16
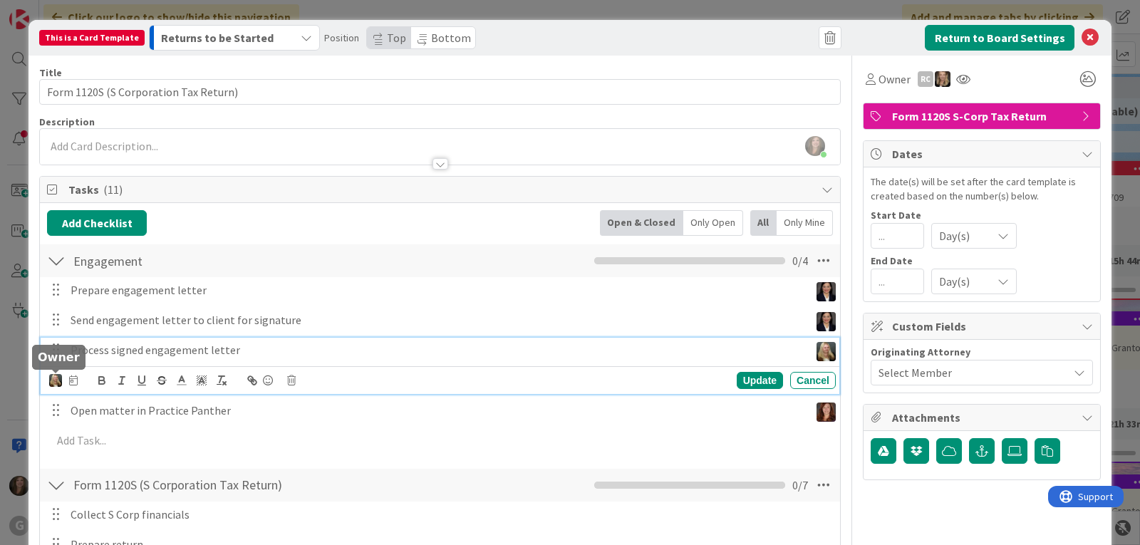
click at [52, 385] on img at bounding box center [55, 380] width 13 height 13
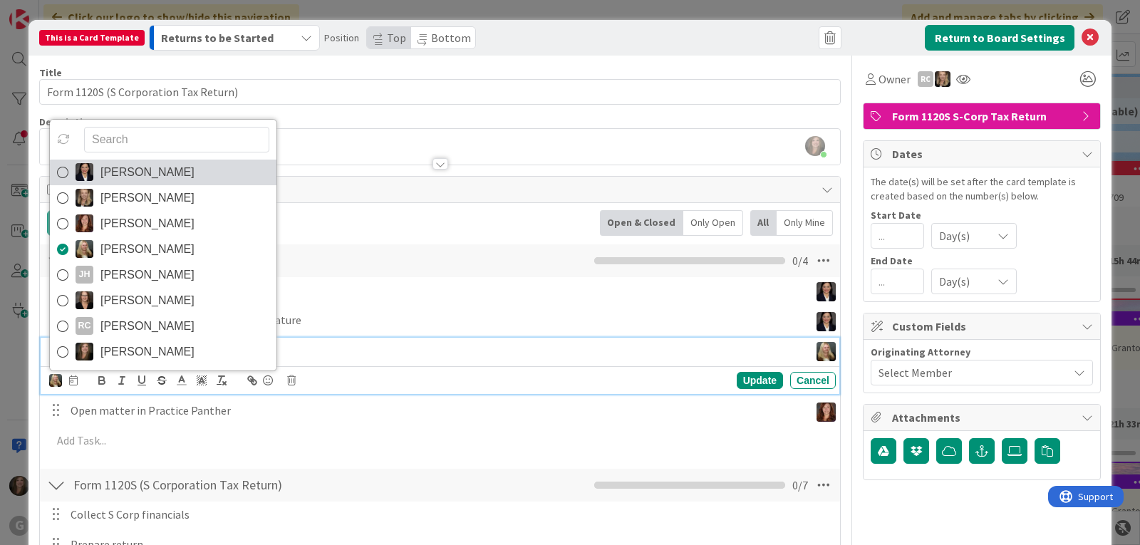
click at [137, 163] on span "[PERSON_NAME]" at bounding box center [147, 172] width 94 height 21
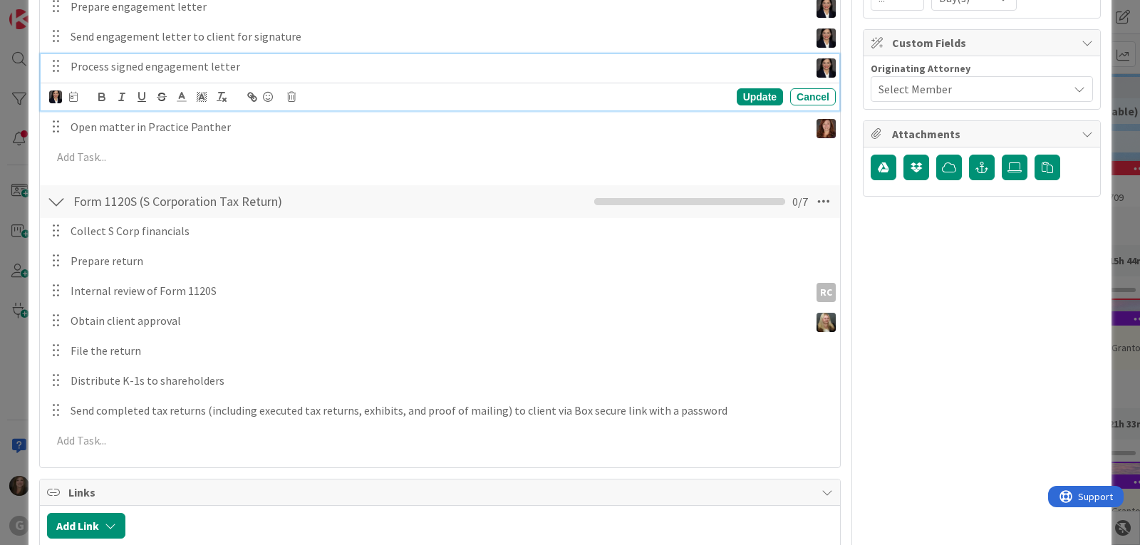
scroll to position [285, 0]
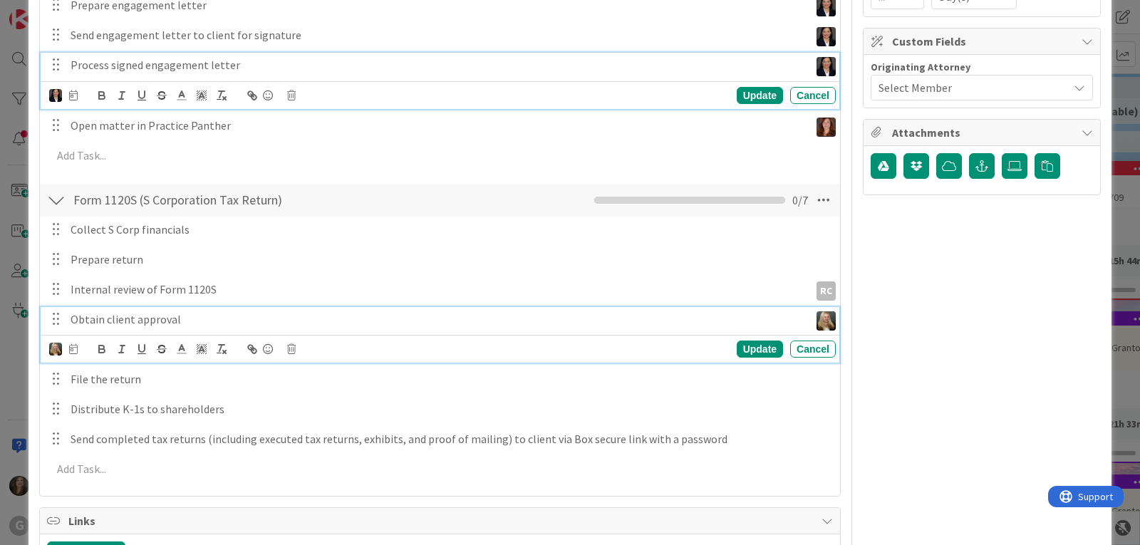
click at [155, 321] on p "Obtain client approval" at bounding box center [437, 319] width 733 height 16
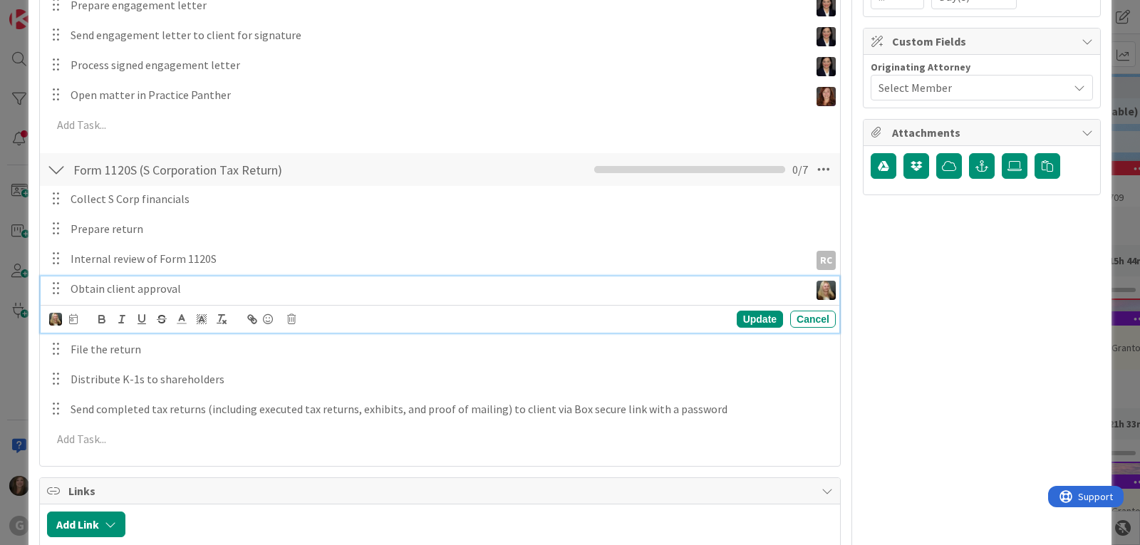
scroll to position [254, 0]
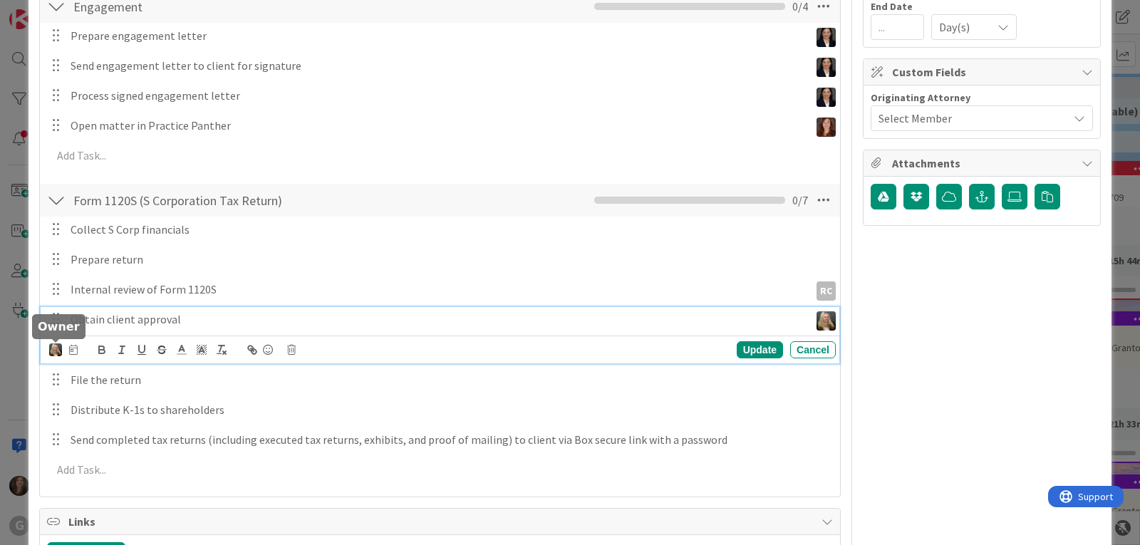
click at [58, 348] on img at bounding box center [55, 349] width 13 height 13
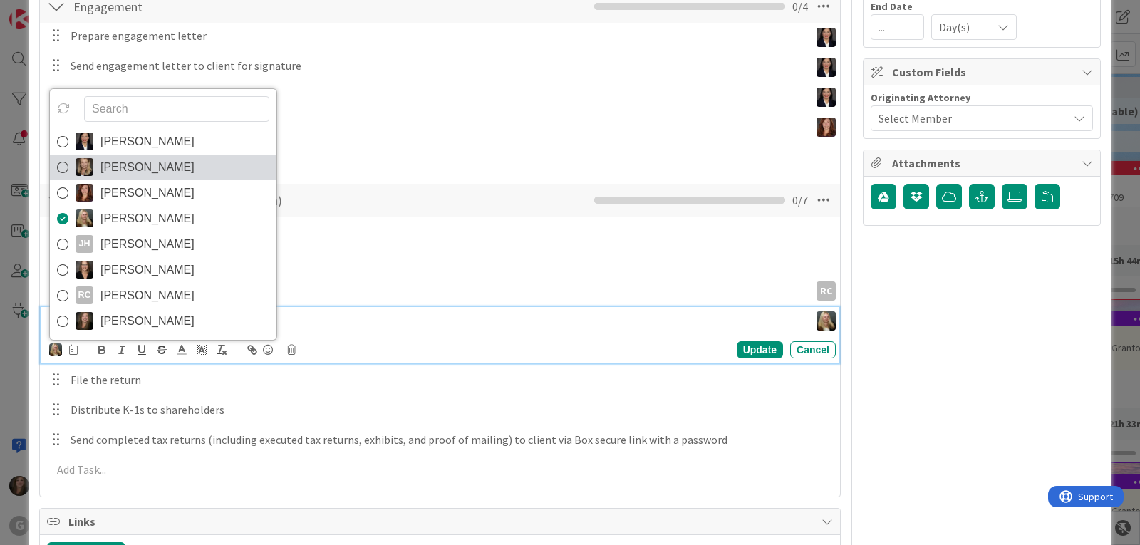
click at [128, 170] on span "[PERSON_NAME]" at bounding box center [147, 167] width 94 height 21
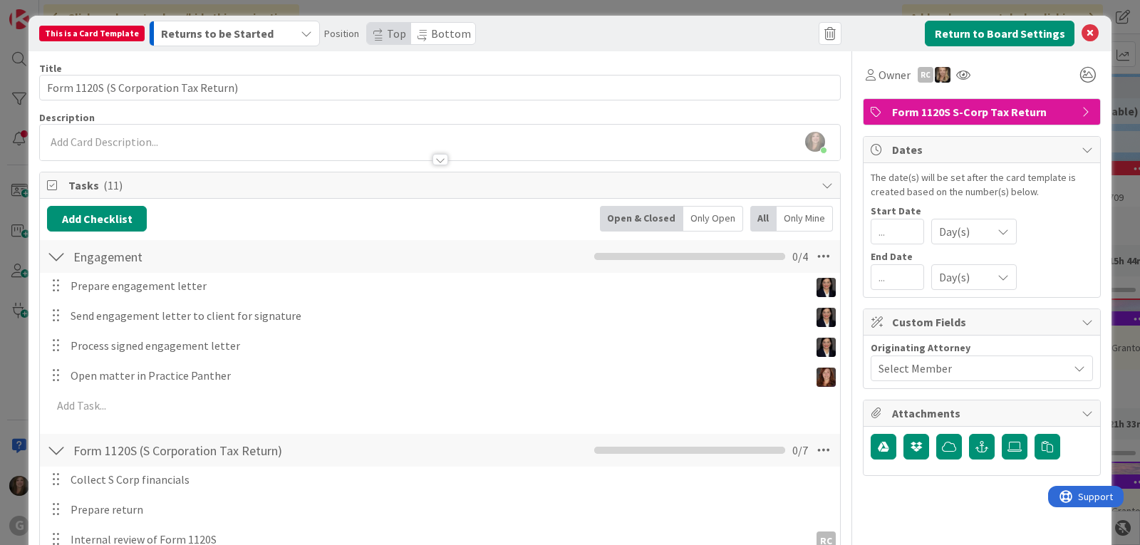
scroll to position [0, 0]
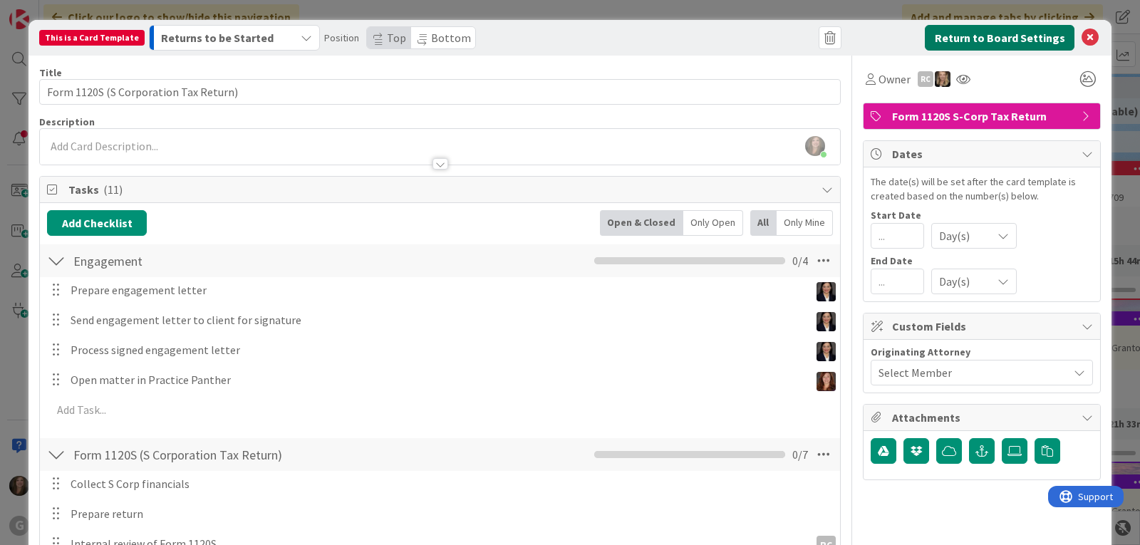
click at [1029, 36] on button "Return to Board Settings" at bounding box center [1000, 38] width 150 height 26
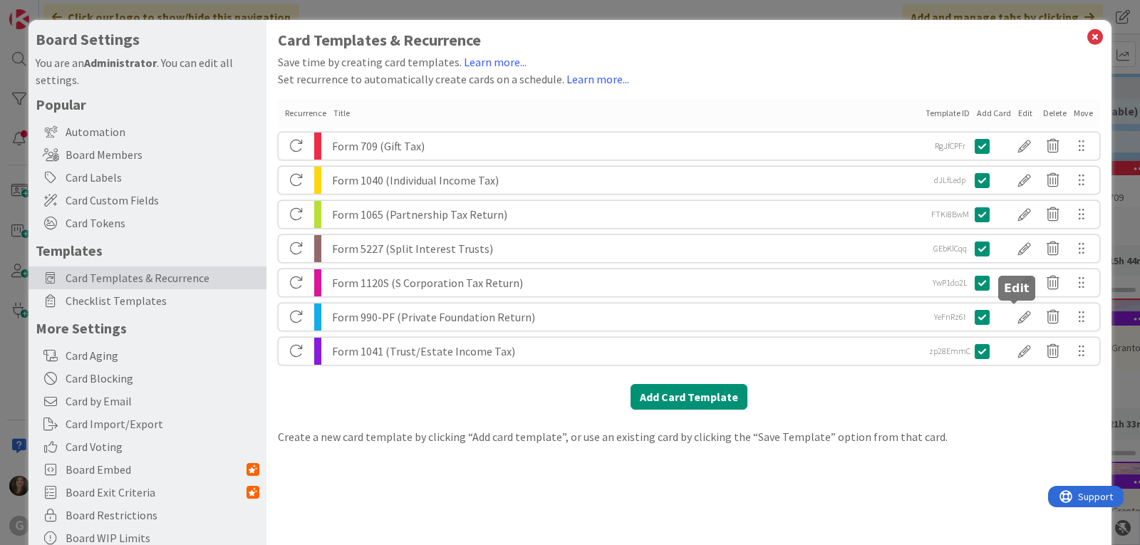
click at [1010, 318] on div at bounding box center [1024, 317] width 28 height 24
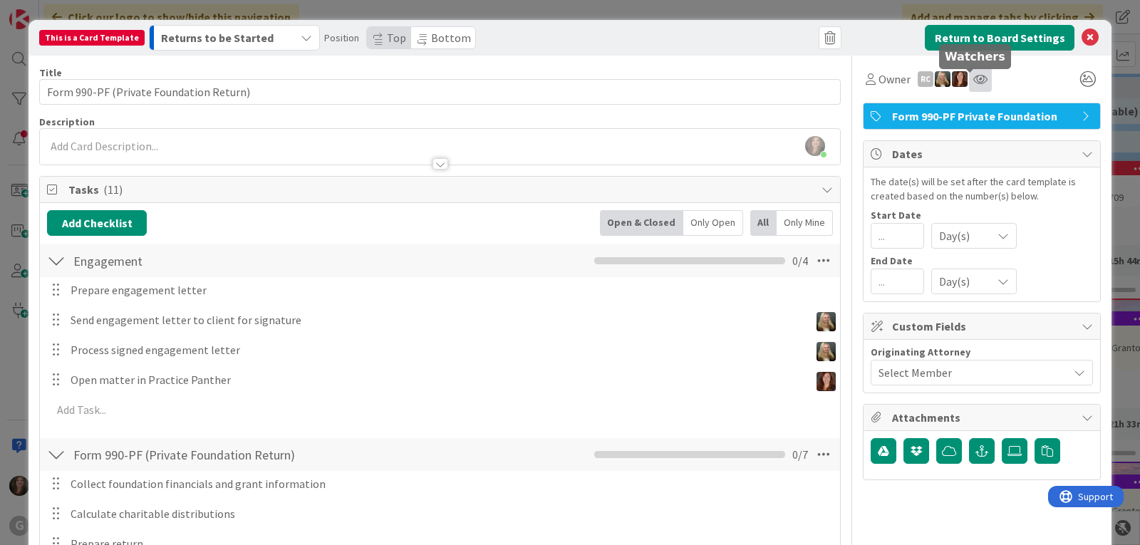
click at [973, 79] on icon at bounding box center [980, 78] width 14 height 11
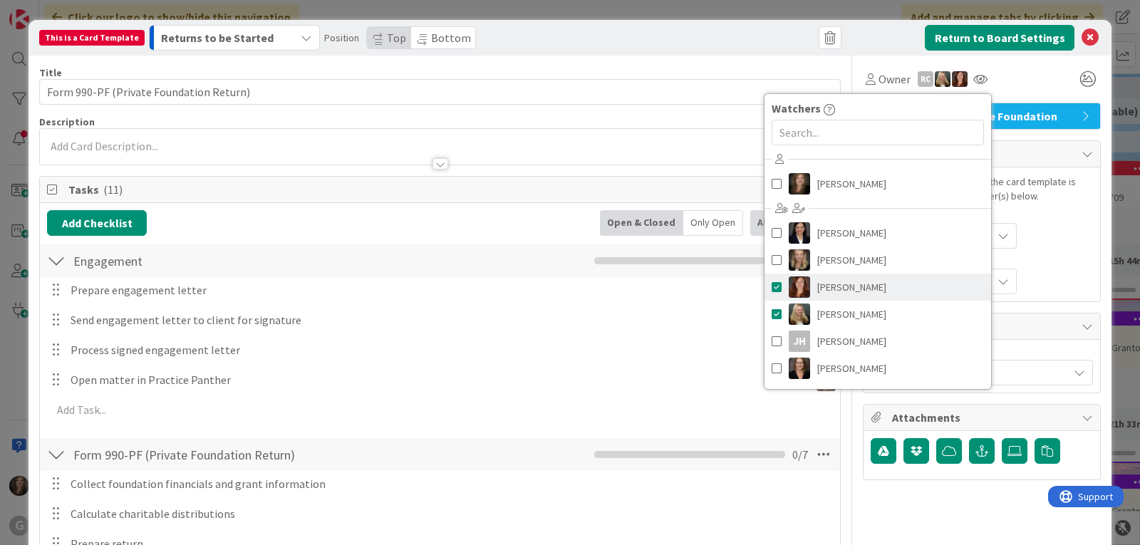
click at [772, 290] on span at bounding box center [777, 286] width 10 height 21
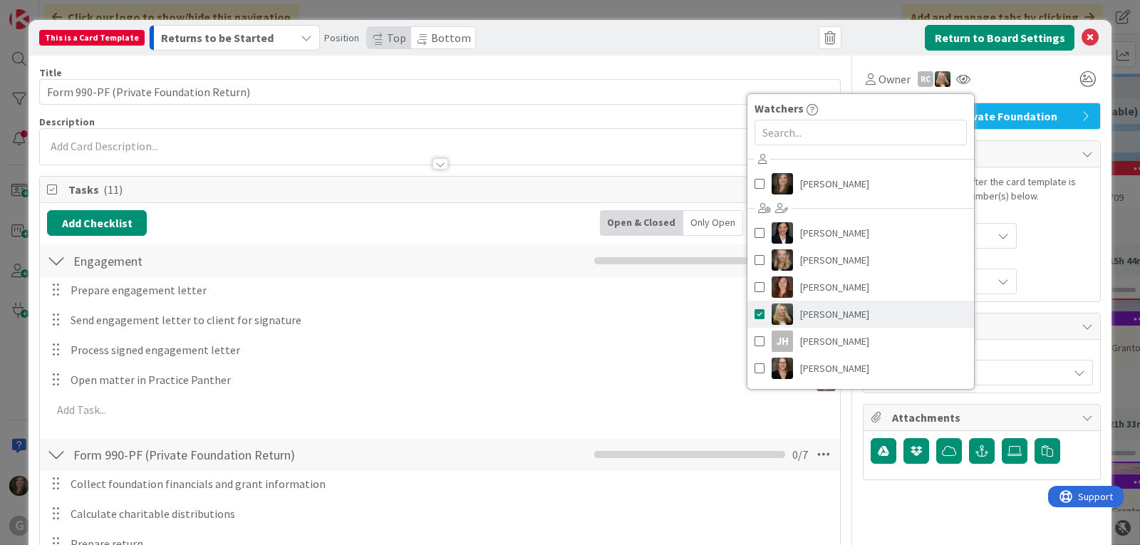
click at [754, 317] on span at bounding box center [759, 313] width 10 height 21
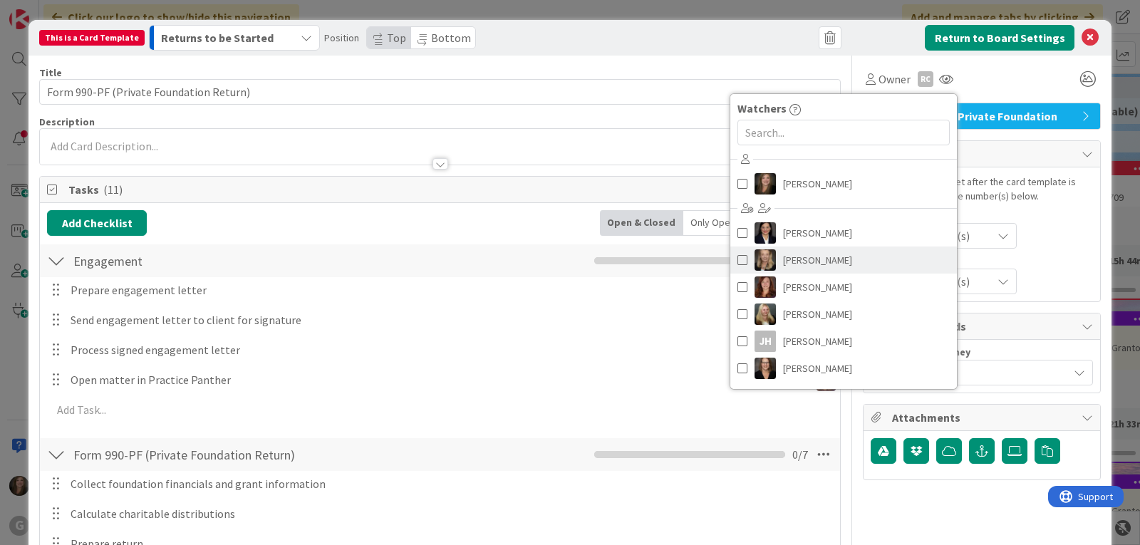
click at [737, 256] on span at bounding box center [742, 259] width 10 height 21
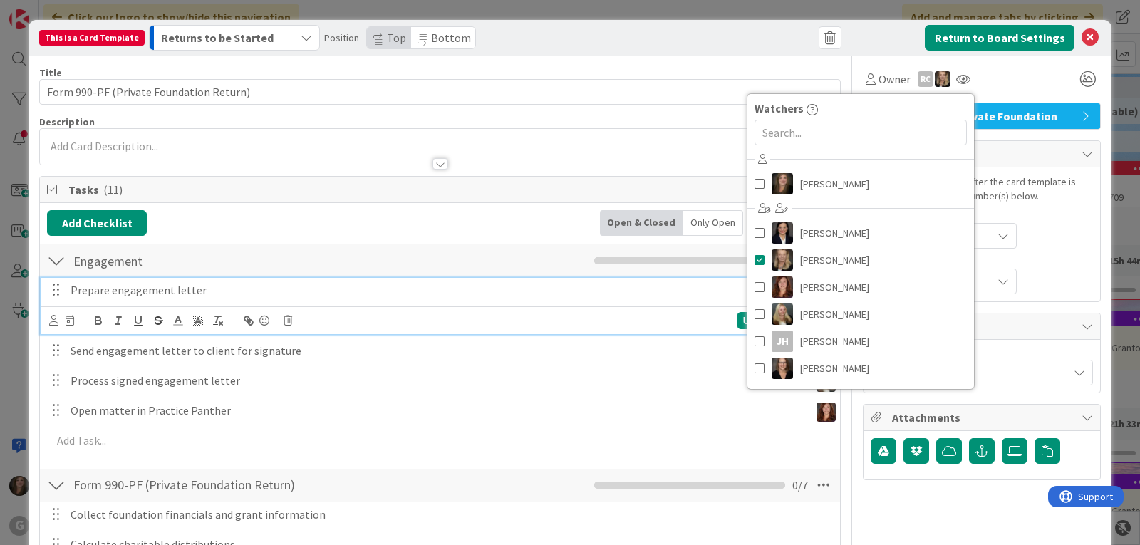
click at [153, 294] on p "Prepare engagement letter" at bounding box center [450, 290] width 759 height 16
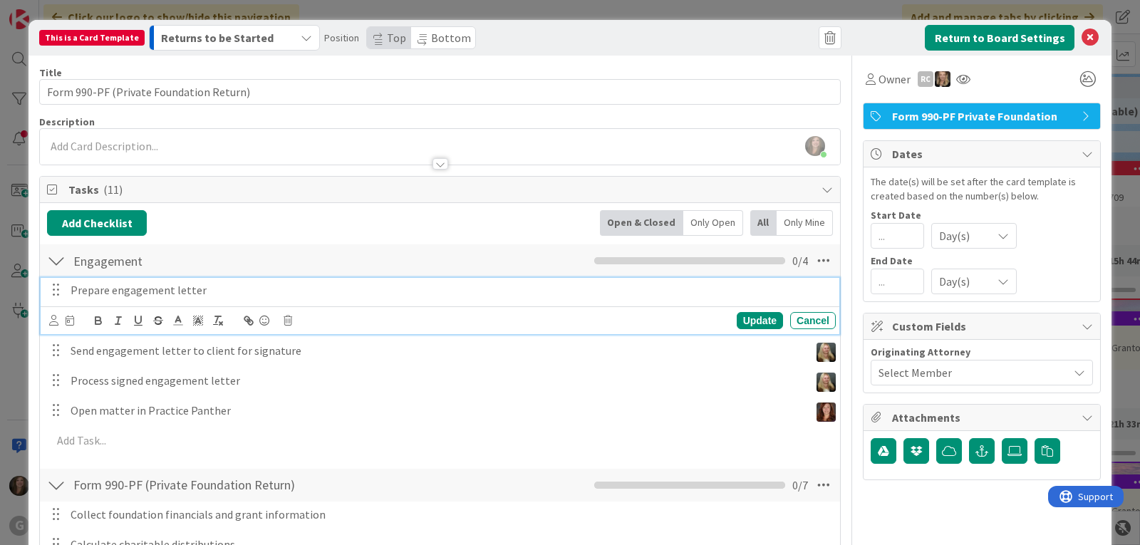
click at [45, 324] on div "Update Cancel" at bounding box center [440, 320] width 799 height 28
click at [50, 324] on icon at bounding box center [53, 320] width 9 height 11
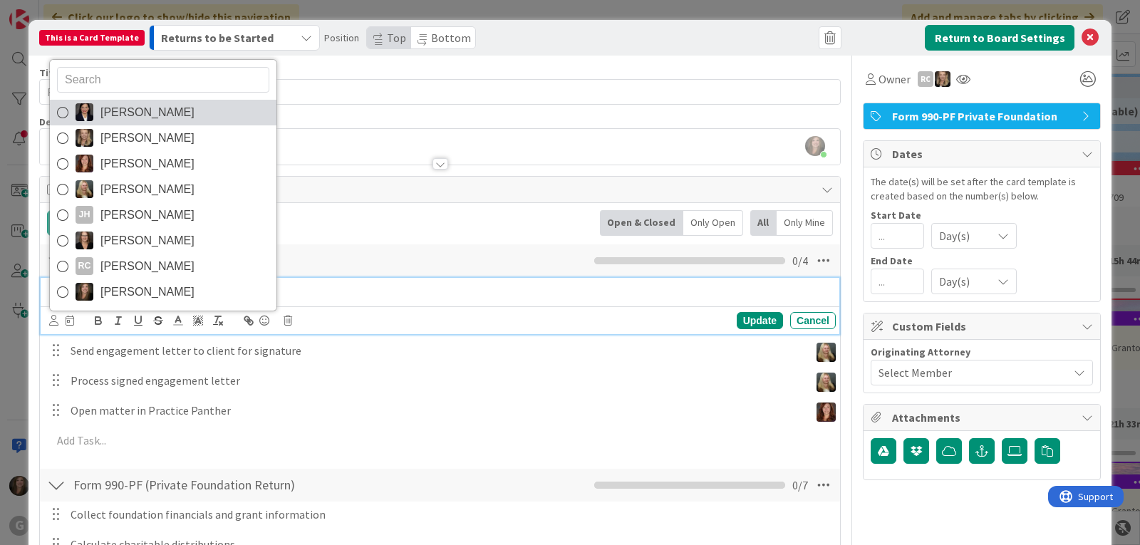
click at [124, 122] on span "[PERSON_NAME]" at bounding box center [147, 112] width 94 height 21
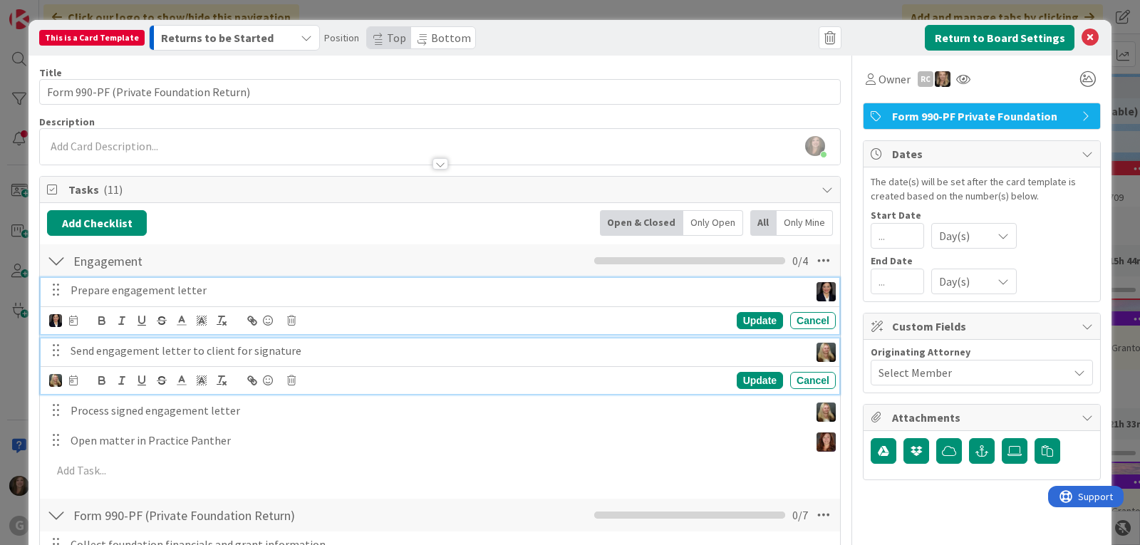
click at [95, 352] on p "Send engagement letter to client for signature" at bounding box center [437, 351] width 733 height 16
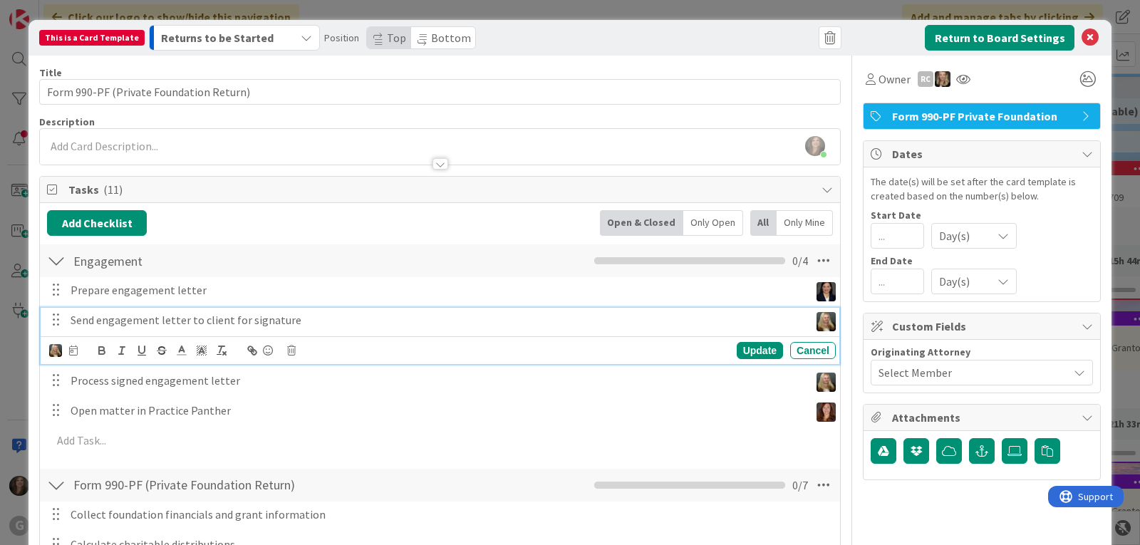
click at [48, 352] on div "Update Cancel" at bounding box center [440, 350] width 799 height 28
click at [51, 351] on img at bounding box center [55, 350] width 13 height 13
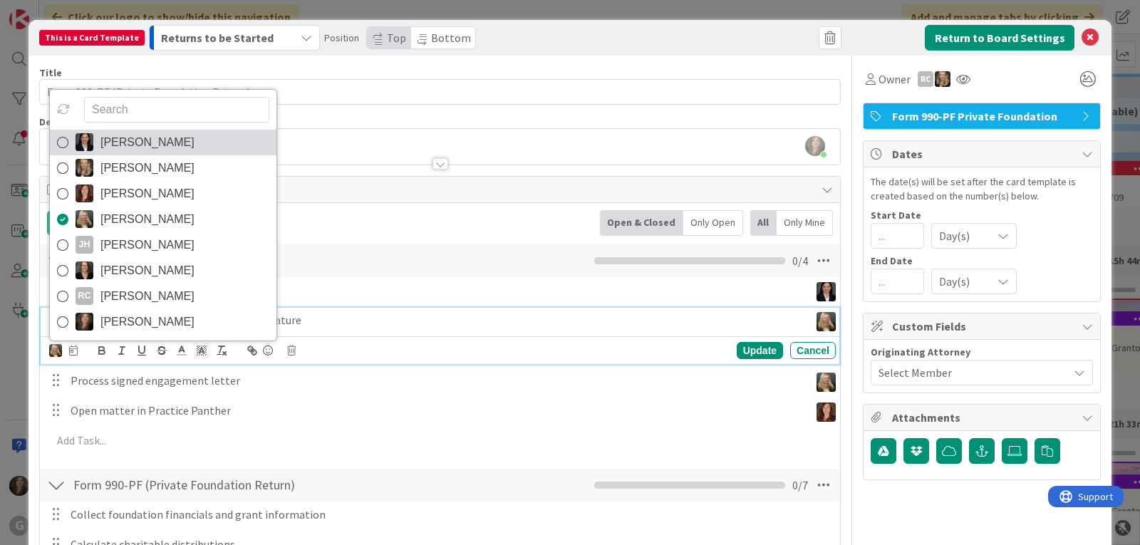
click at [122, 133] on span "[PERSON_NAME]" at bounding box center [147, 142] width 94 height 21
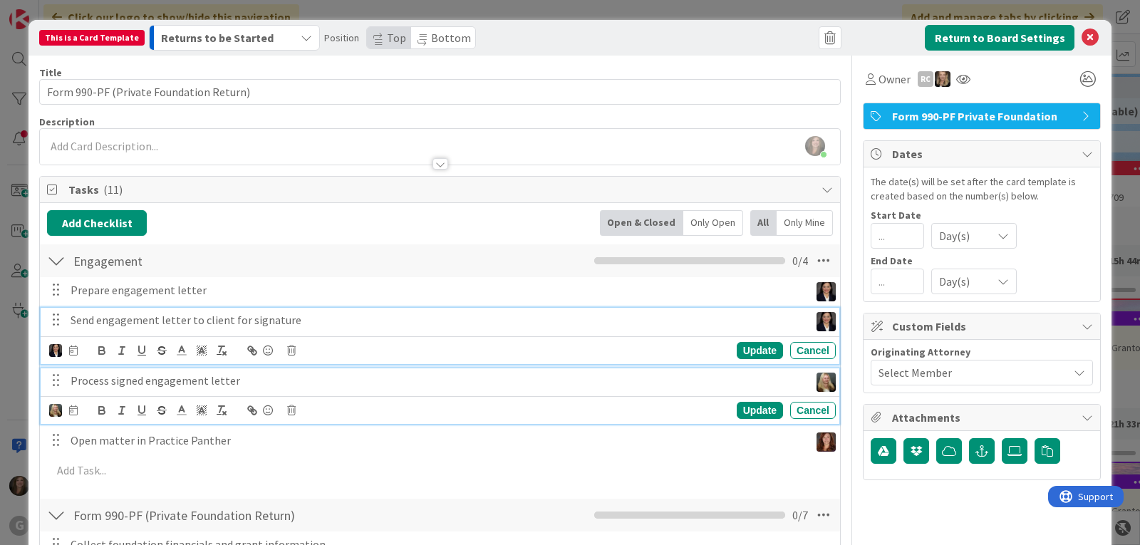
click at [111, 378] on p "Process signed engagement letter" at bounding box center [437, 381] width 733 height 16
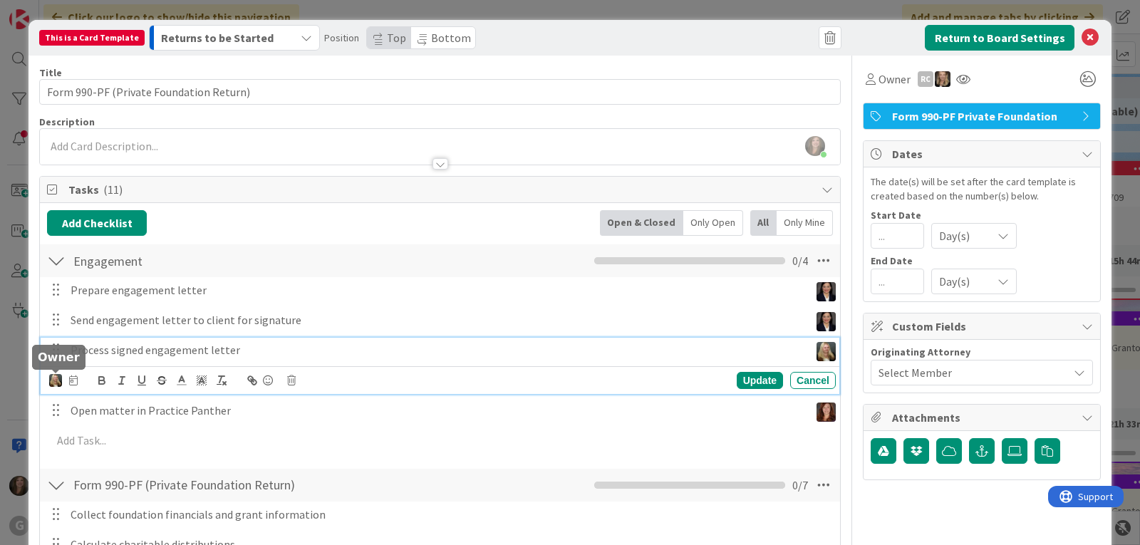
click at [53, 376] on img at bounding box center [55, 380] width 13 height 13
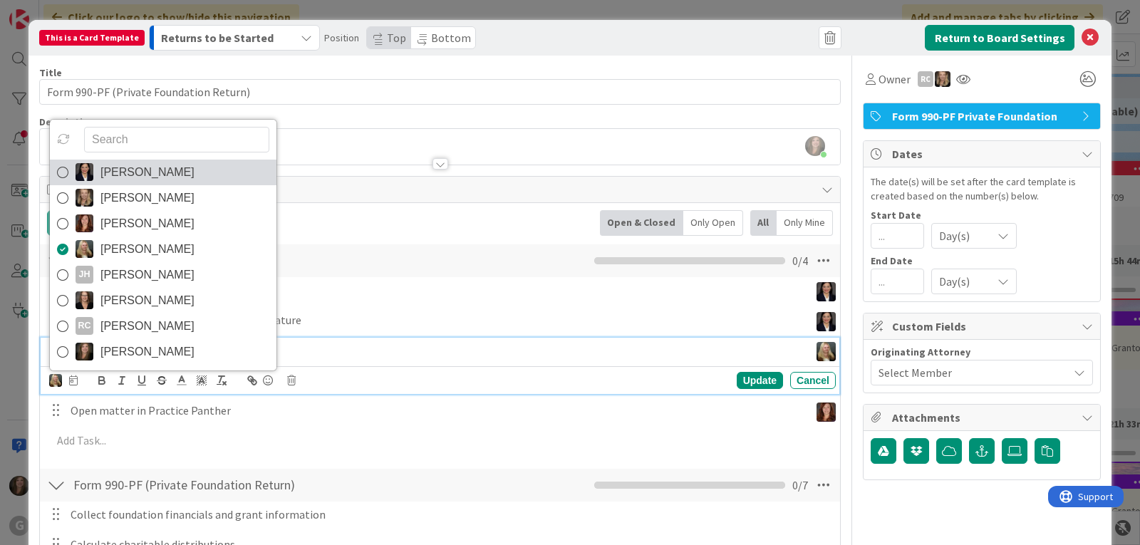
click at [115, 163] on span "[PERSON_NAME]" at bounding box center [147, 172] width 94 height 21
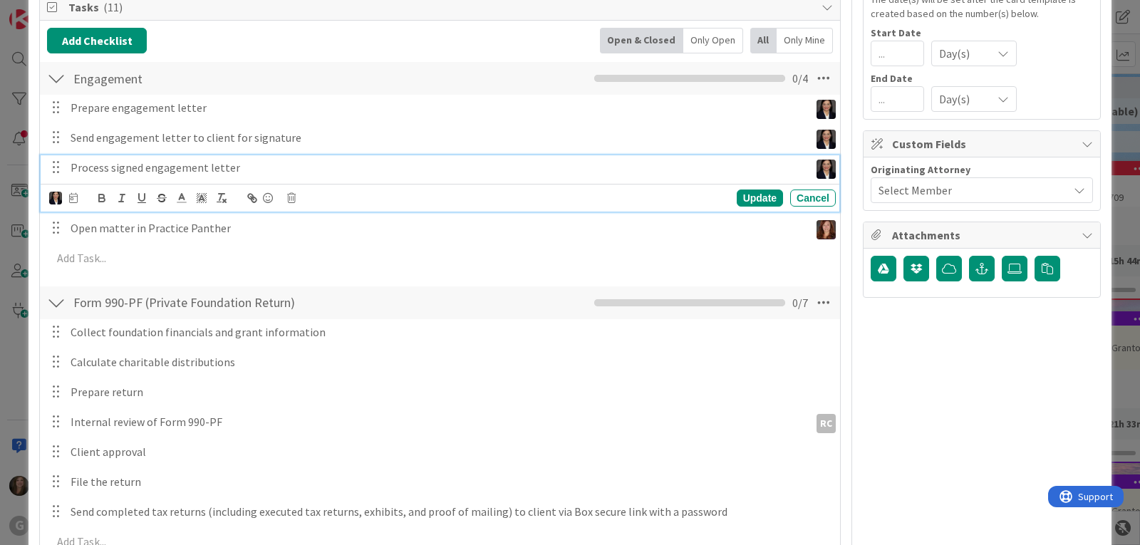
scroll to position [144, 0]
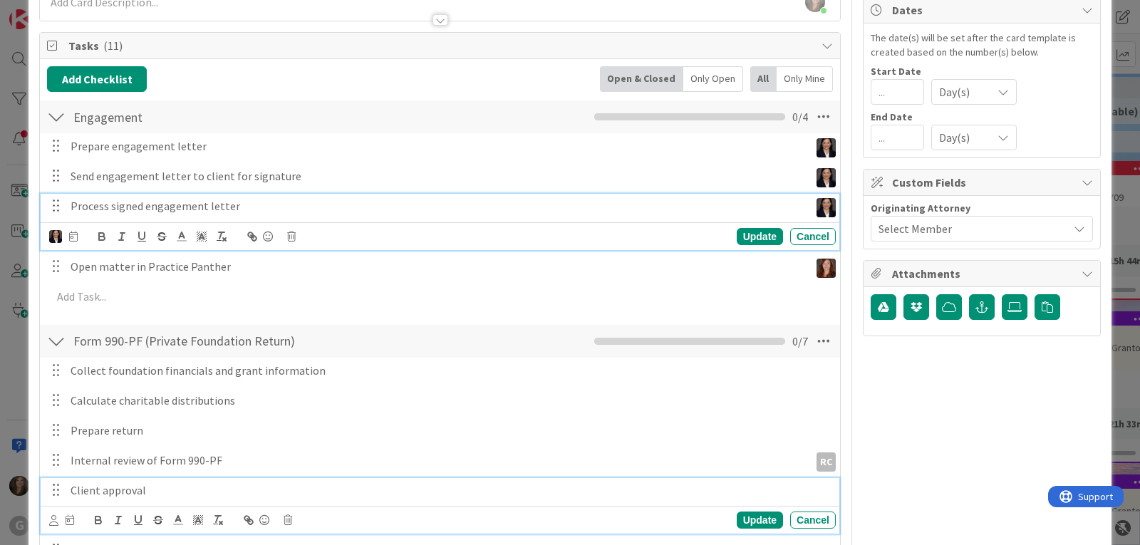
click at [90, 491] on p "Client approval" at bounding box center [450, 490] width 759 height 16
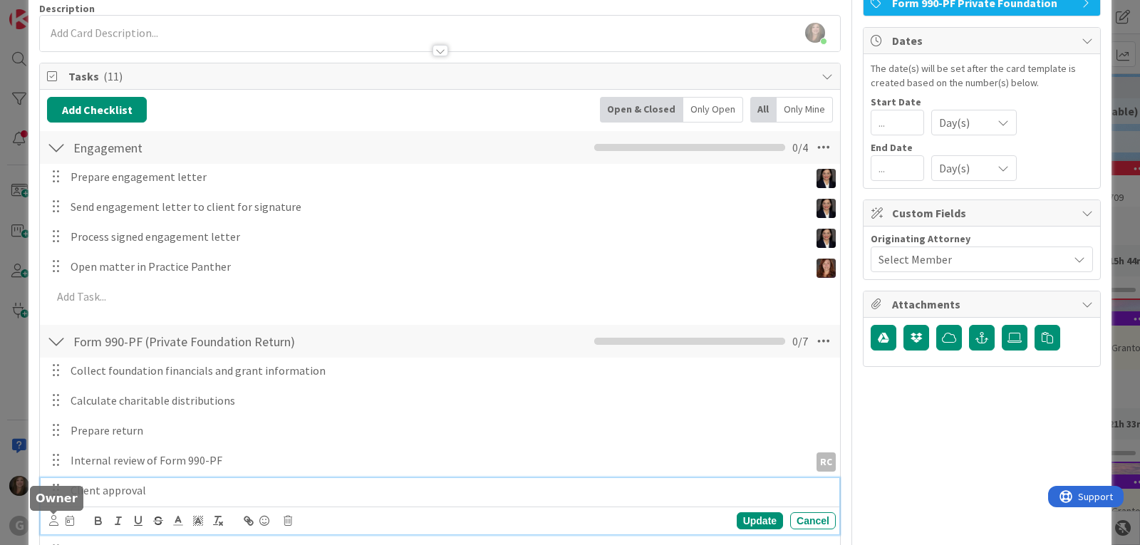
click at [49, 521] on icon at bounding box center [53, 520] width 9 height 11
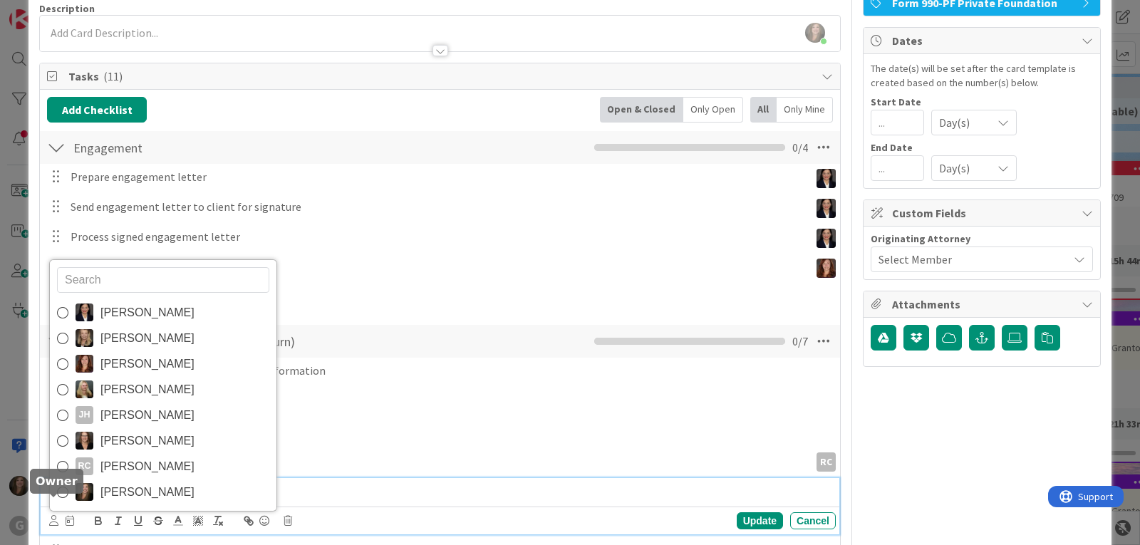
scroll to position [130, 0]
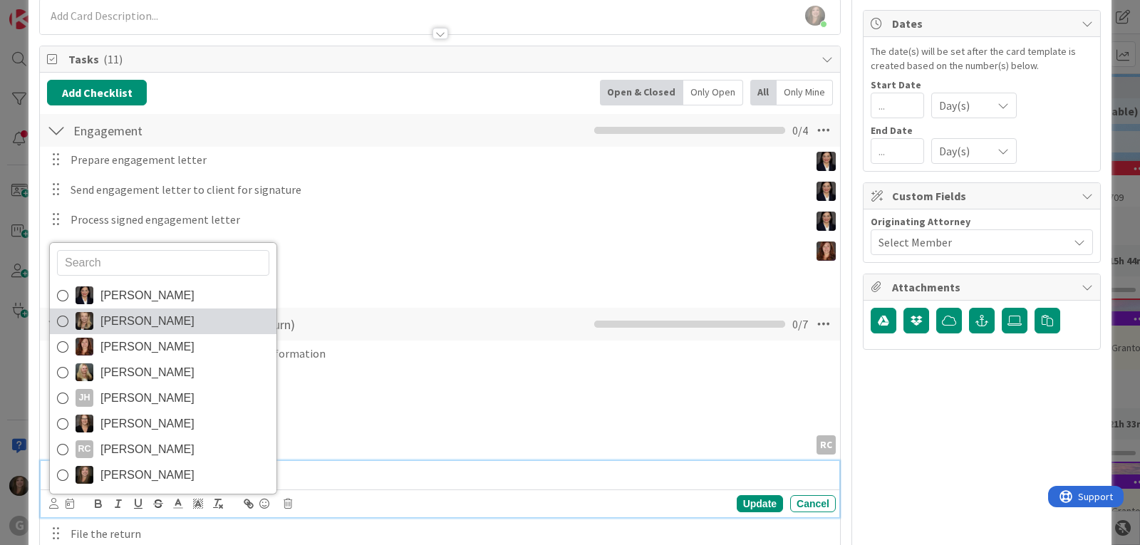
click at [128, 318] on span "[PERSON_NAME]" at bounding box center [147, 321] width 94 height 21
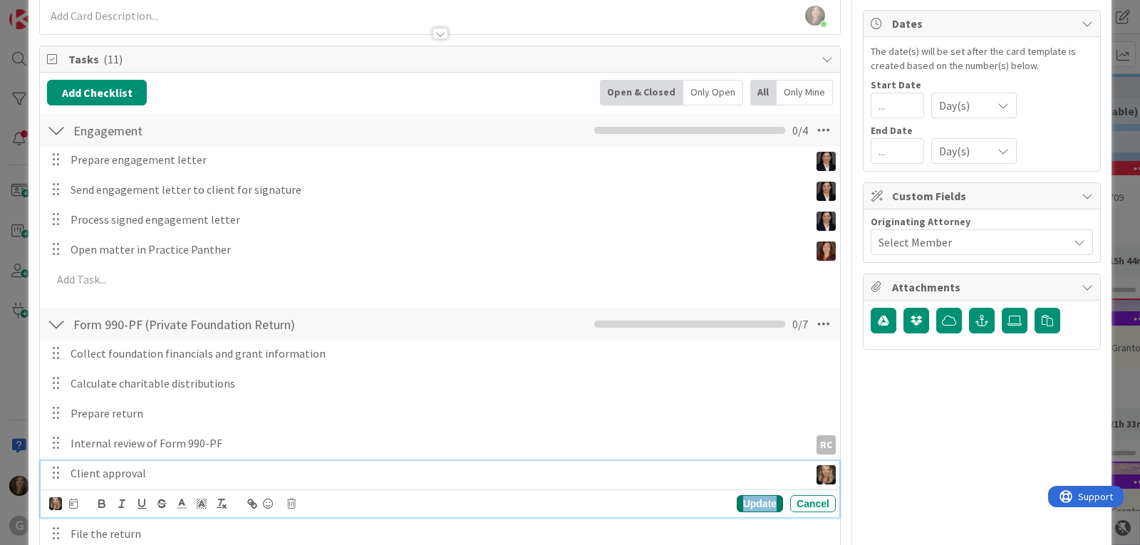
click at [747, 503] on div "Update" at bounding box center [760, 503] width 46 height 17
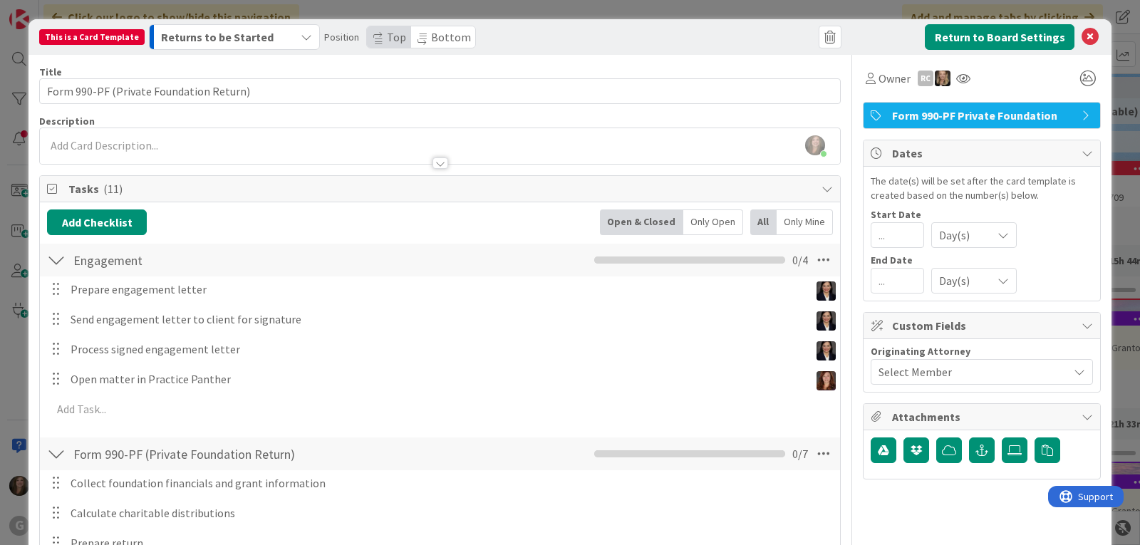
scroll to position [0, 0]
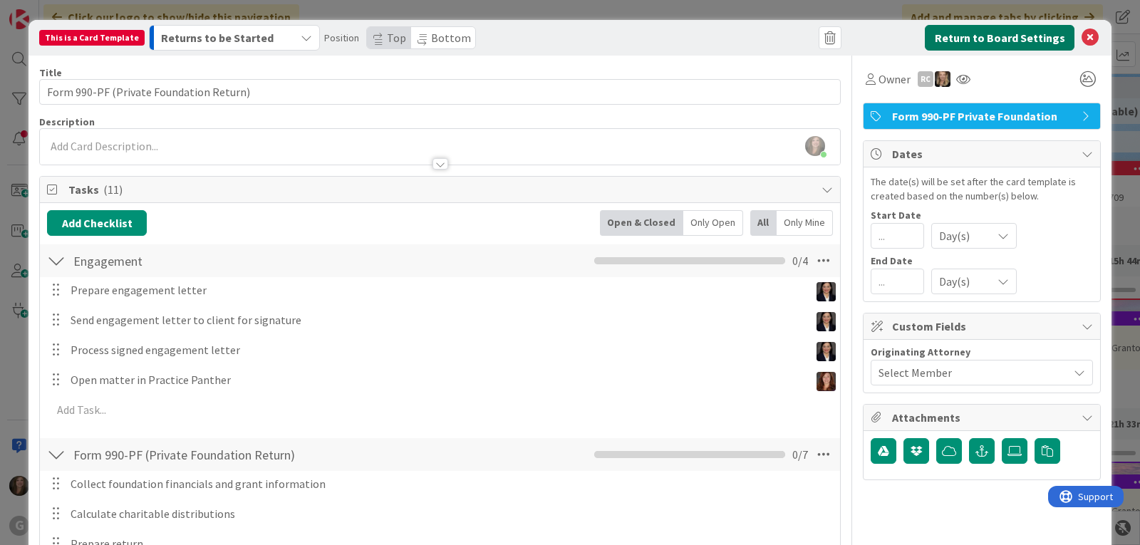
click at [989, 33] on button "Return to Board Settings" at bounding box center [1000, 38] width 150 height 26
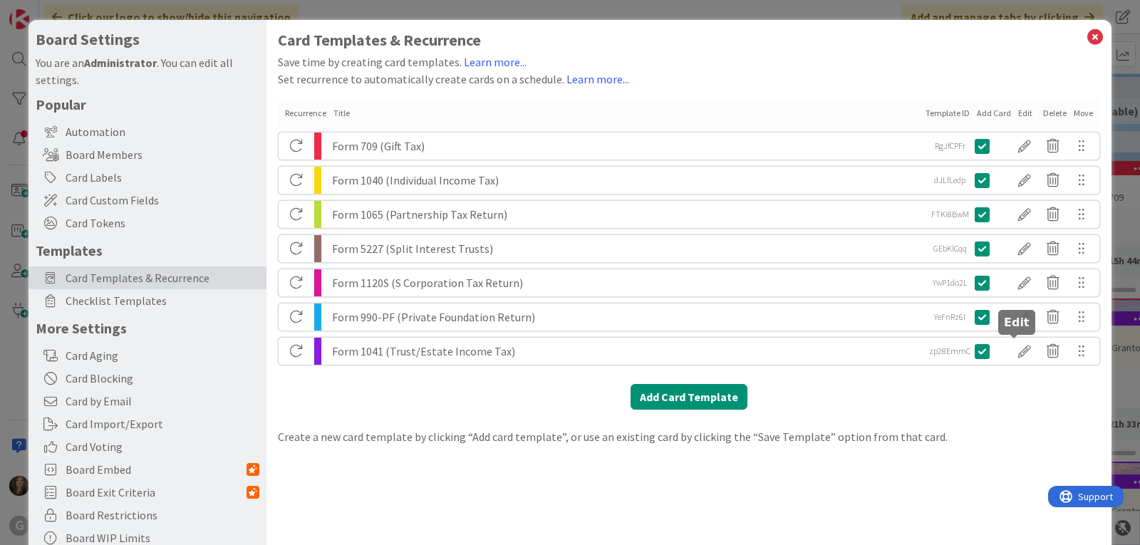
click at [1012, 354] on div at bounding box center [1024, 351] width 28 height 24
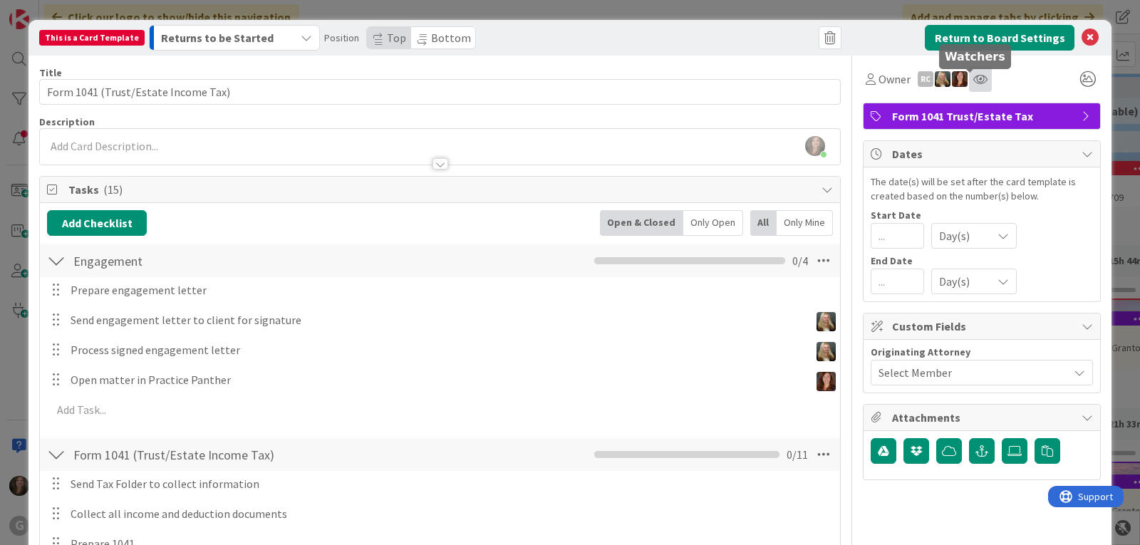
click at [973, 81] on icon at bounding box center [980, 78] width 14 height 11
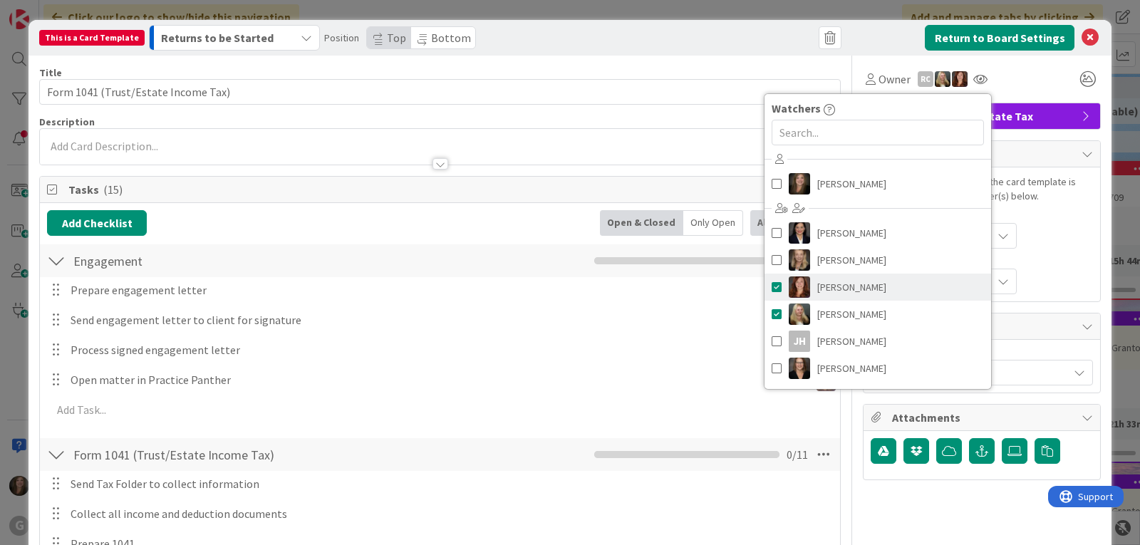
click at [772, 286] on span at bounding box center [777, 286] width 10 height 21
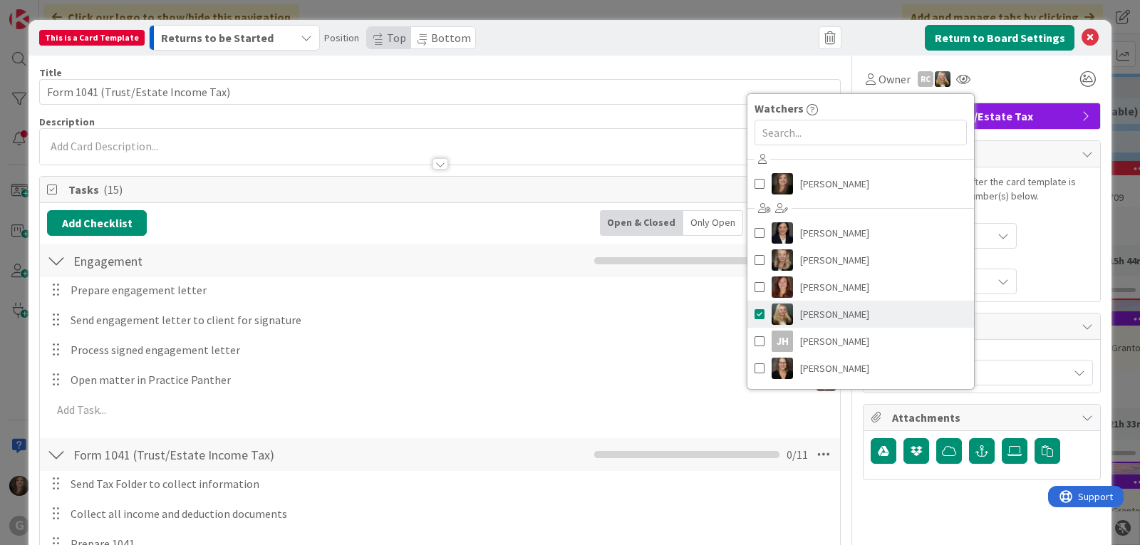
click at [754, 312] on span at bounding box center [759, 313] width 10 height 21
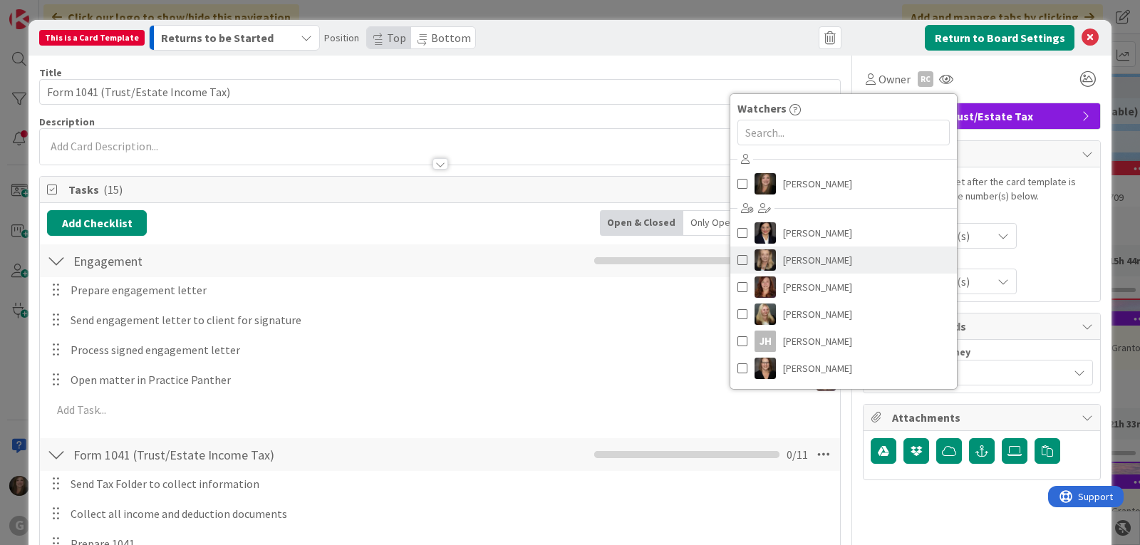
click at [737, 259] on span at bounding box center [742, 259] width 10 height 21
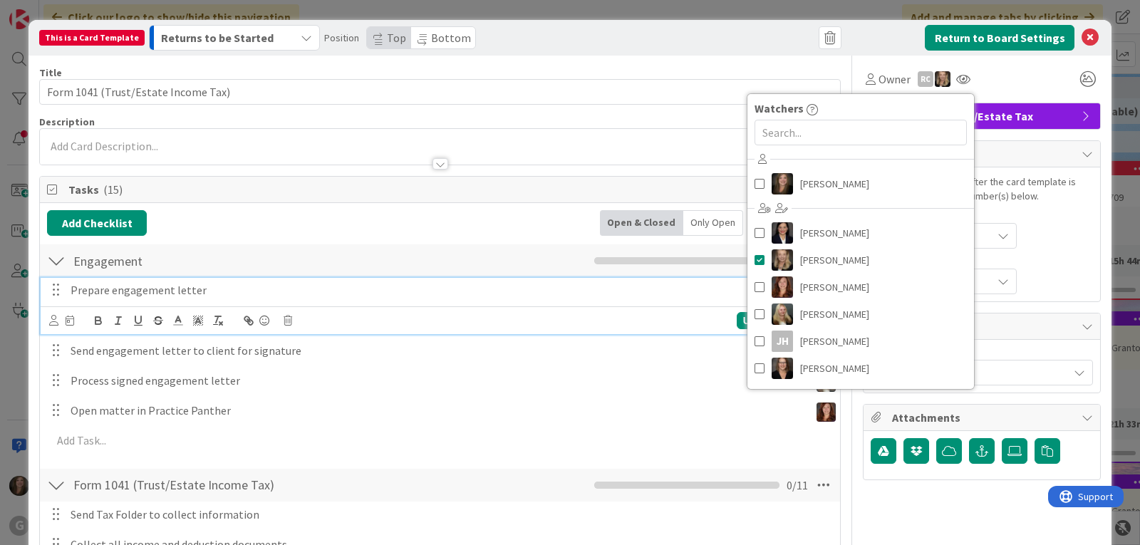
click at [167, 289] on p "Prepare engagement letter" at bounding box center [450, 290] width 759 height 16
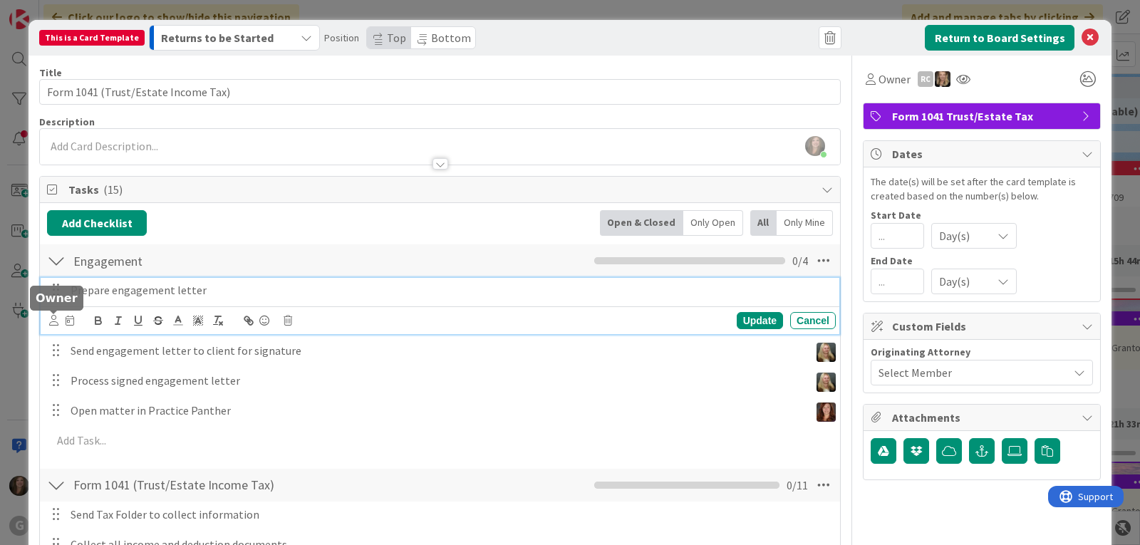
click at [53, 323] on icon at bounding box center [53, 320] width 9 height 11
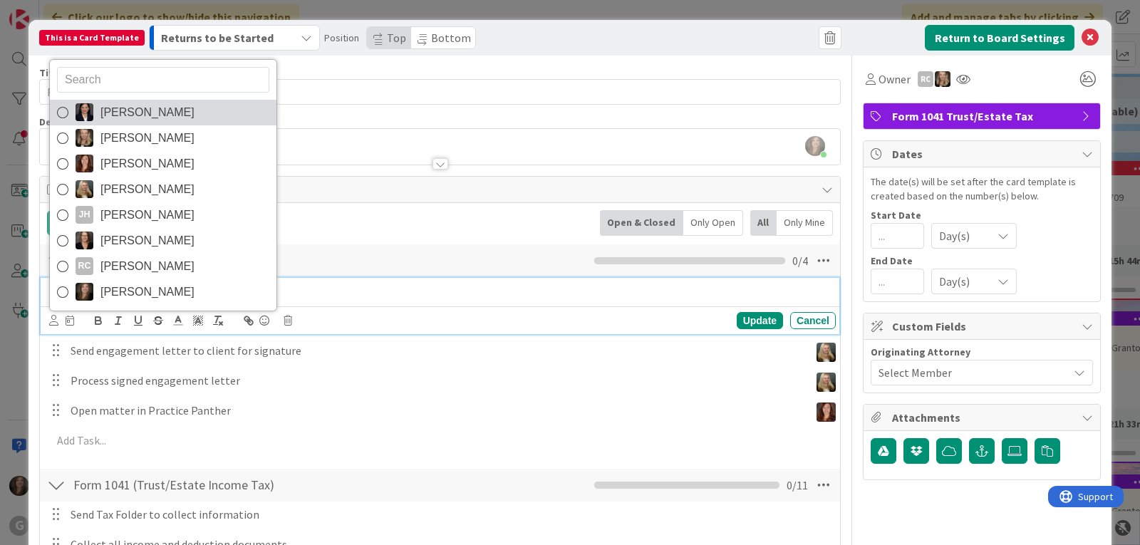
click at [129, 112] on span "[PERSON_NAME]" at bounding box center [147, 112] width 94 height 21
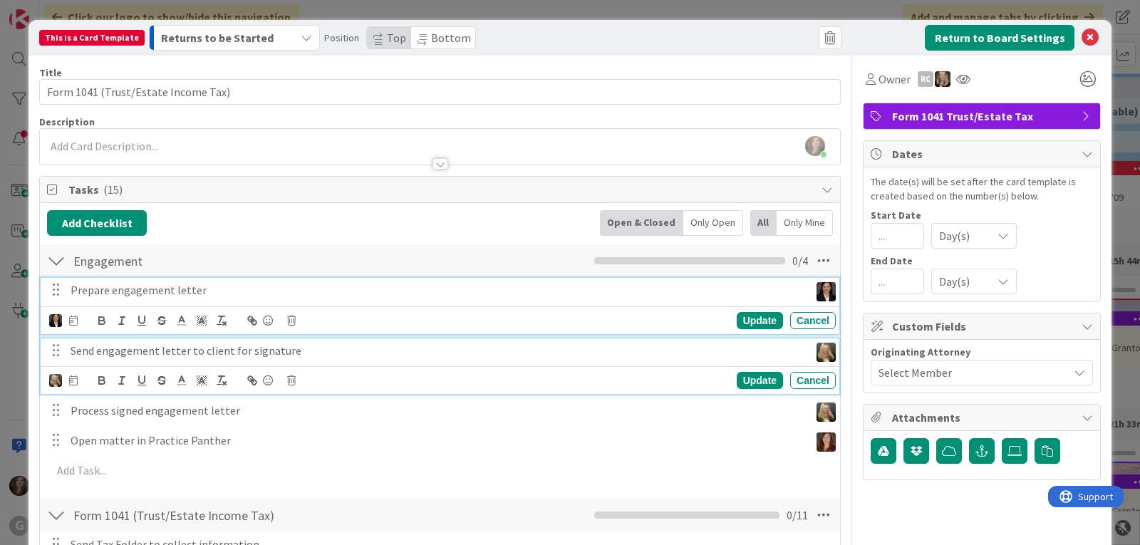
click at [77, 353] on p "Send engagement letter to client for signature" at bounding box center [437, 351] width 733 height 16
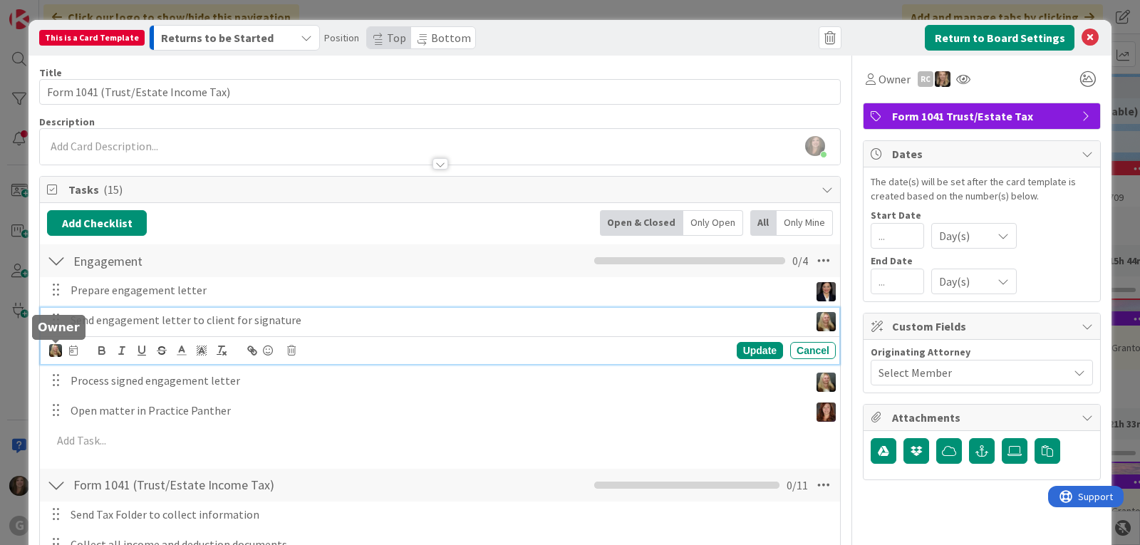
click at [55, 356] on img at bounding box center [55, 350] width 13 height 13
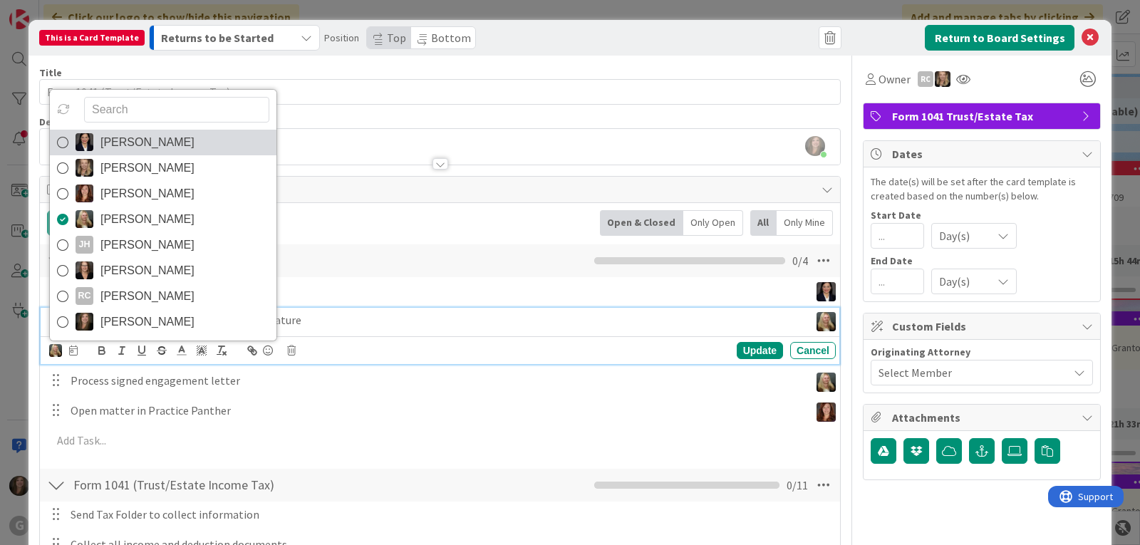
click at [158, 137] on span "[PERSON_NAME]" at bounding box center [147, 142] width 94 height 21
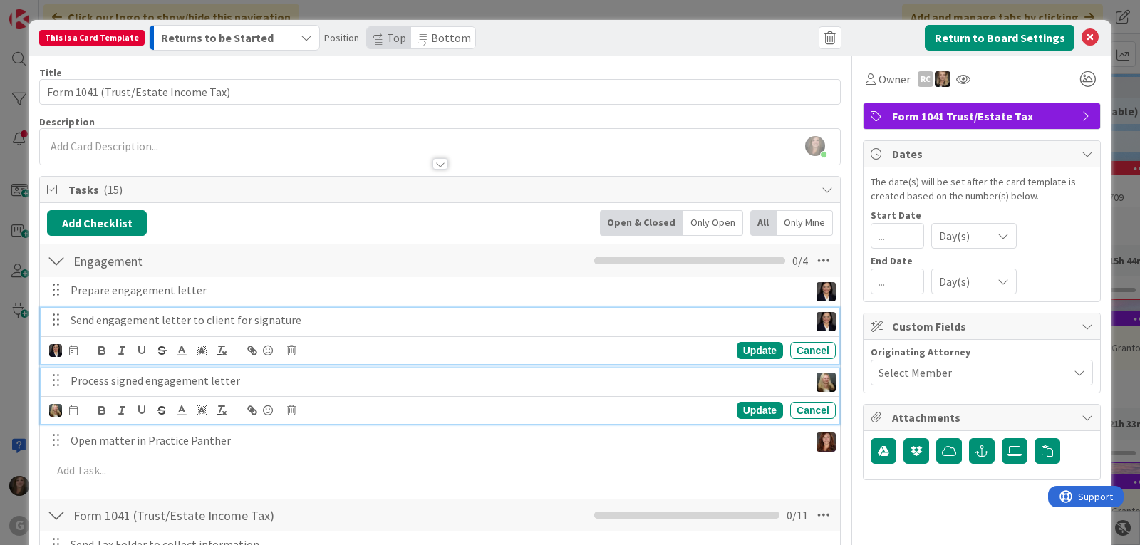
click at [121, 379] on p "Process signed engagement letter" at bounding box center [437, 381] width 733 height 16
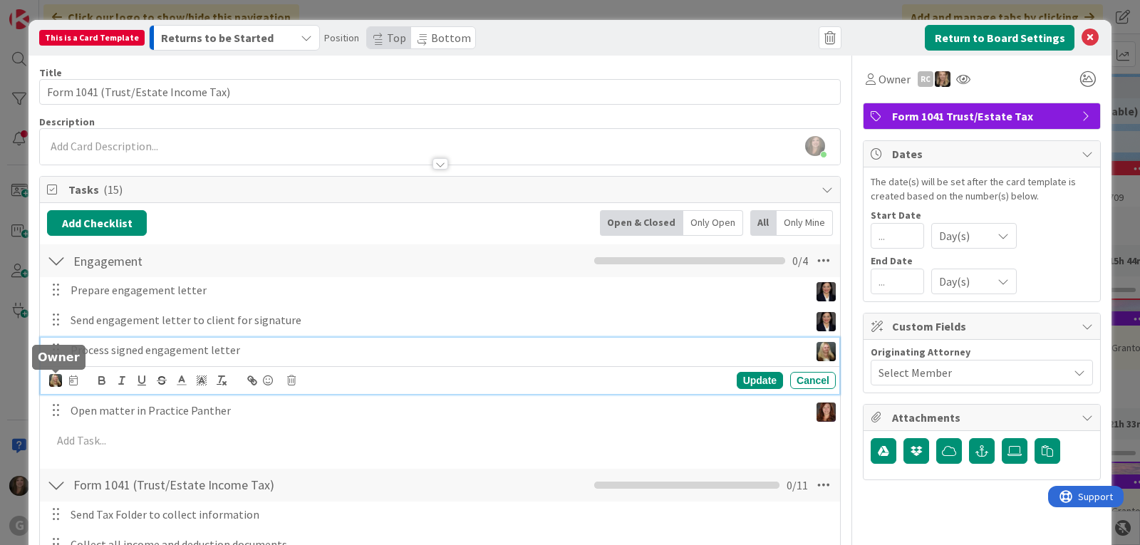
click at [51, 380] on img at bounding box center [55, 380] width 13 height 13
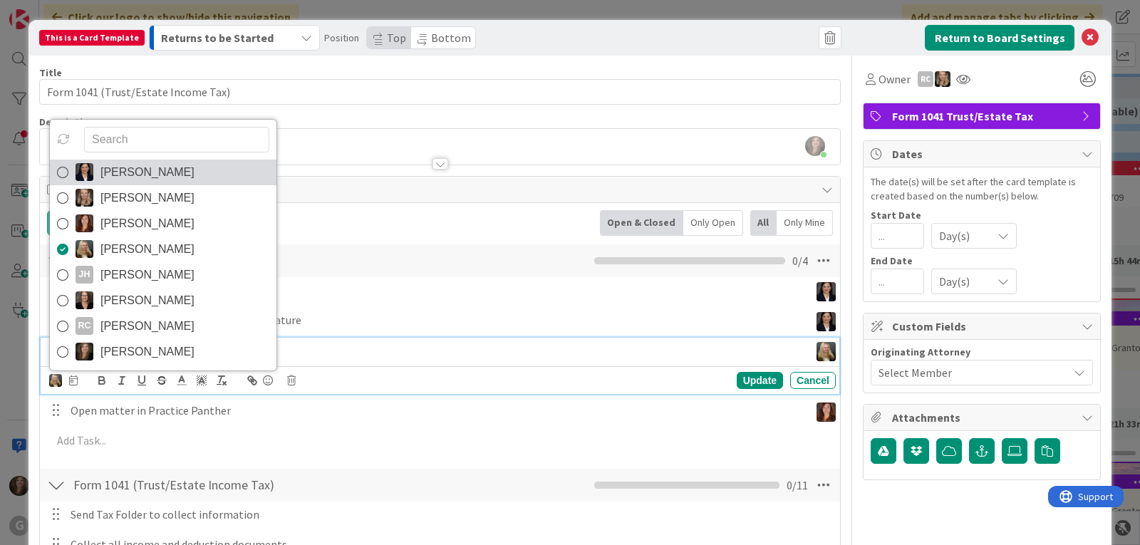
click at [110, 162] on span "[PERSON_NAME]" at bounding box center [147, 172] width 94 height 21
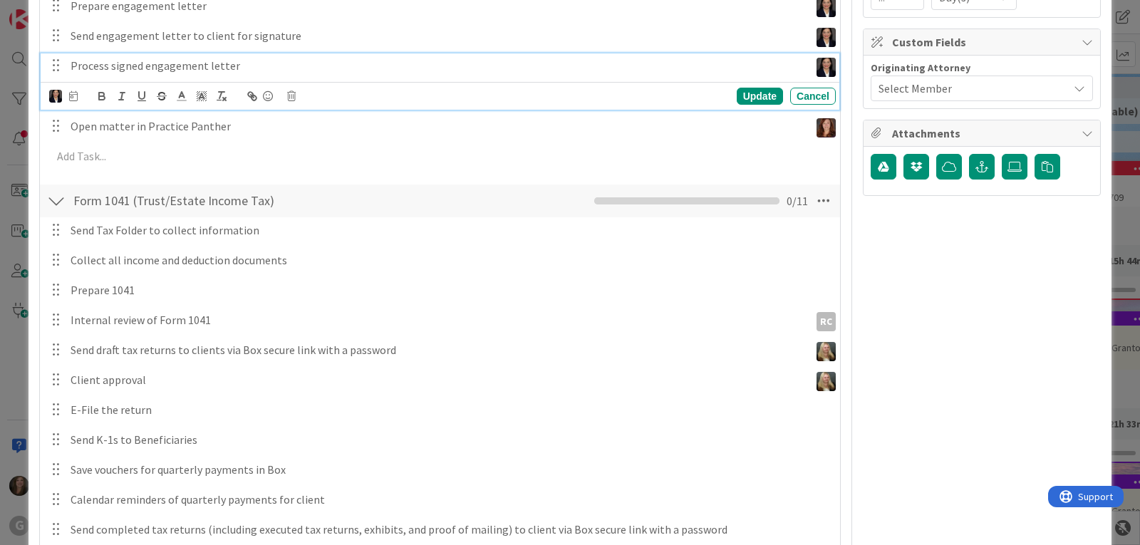
scroll to position [285, 0]
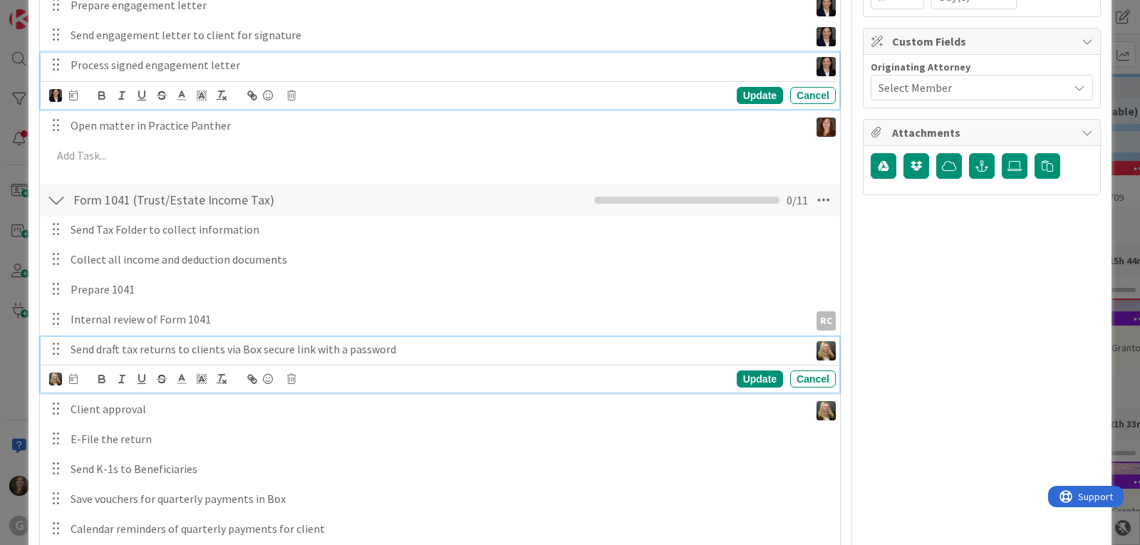
click at [156, 353] on p "Send draft tax returns to clients via Box secure link with a password" at bounding box center [437, 349] width 733 height 16
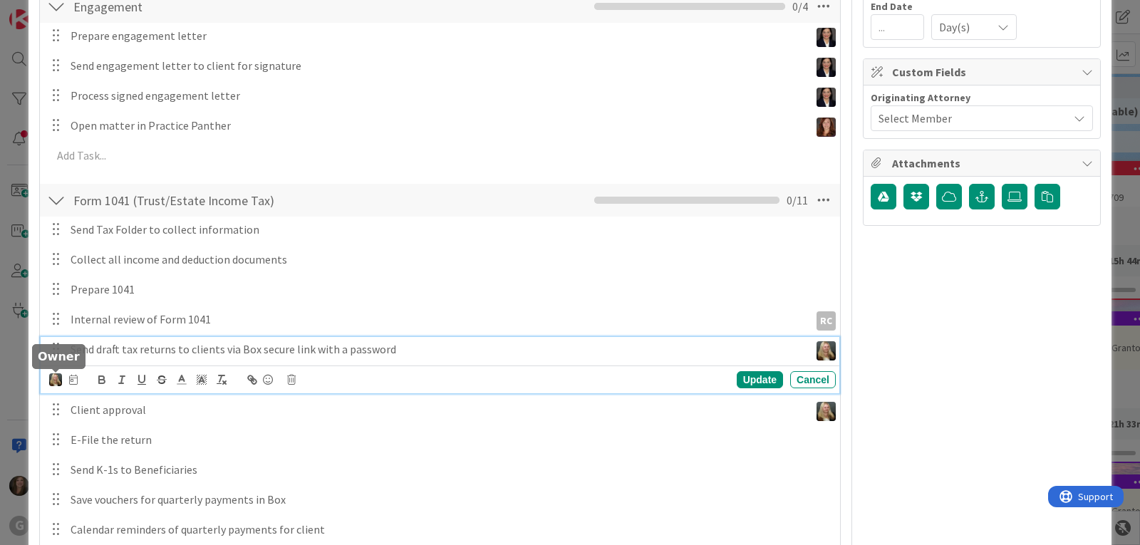
click at [53, 375] on img at bounding box center [55, 379] width 13 height 13
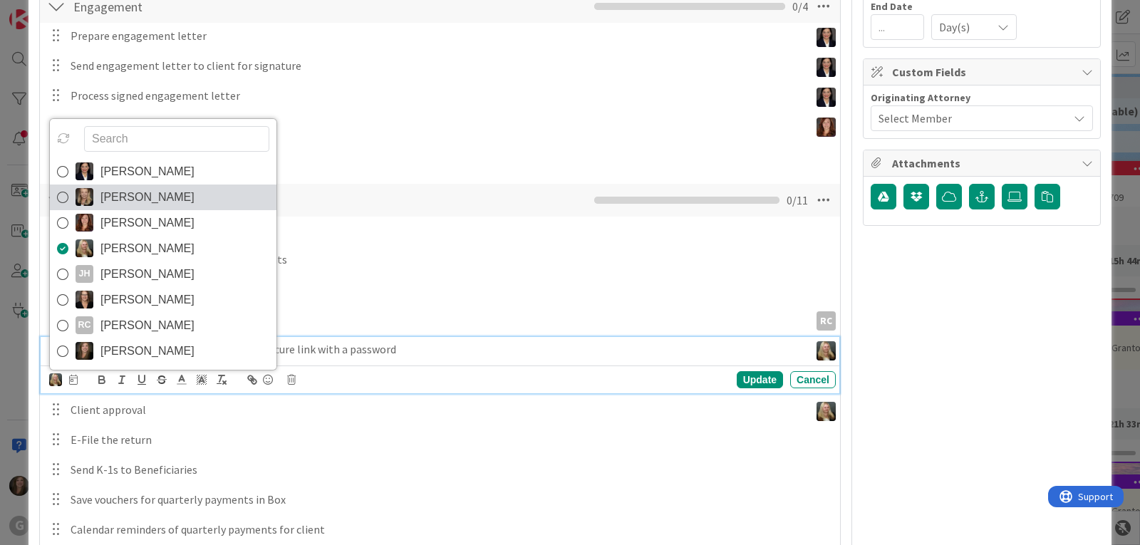
click at [155, 199] on span "[PERSON_NAME]" at bounding box center [147, 197] width 94 height 21
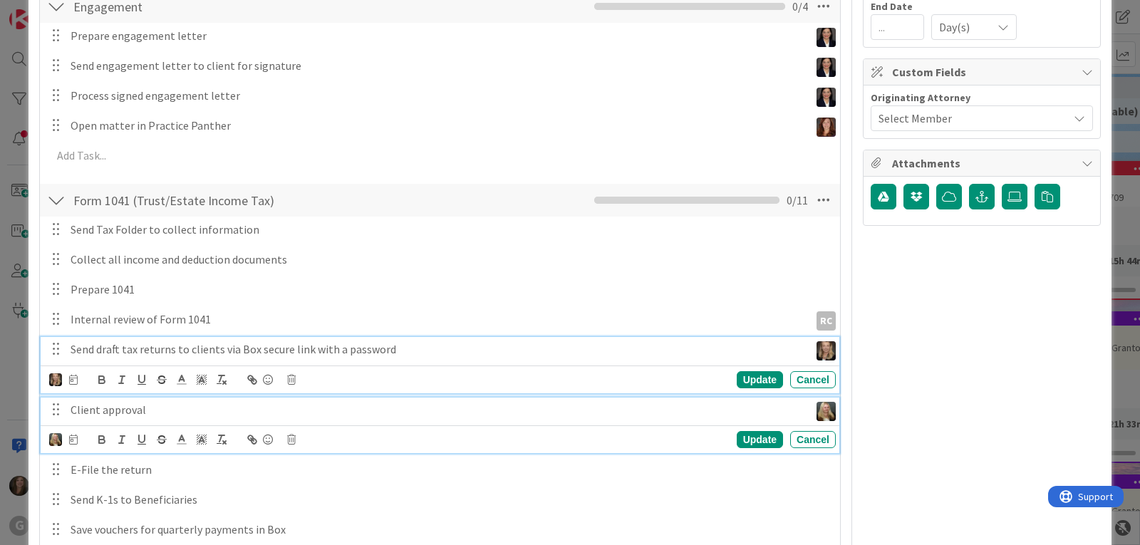
click at [124, 408] on p "Client approval" at bounding box center [437, 410] width 733 height 16
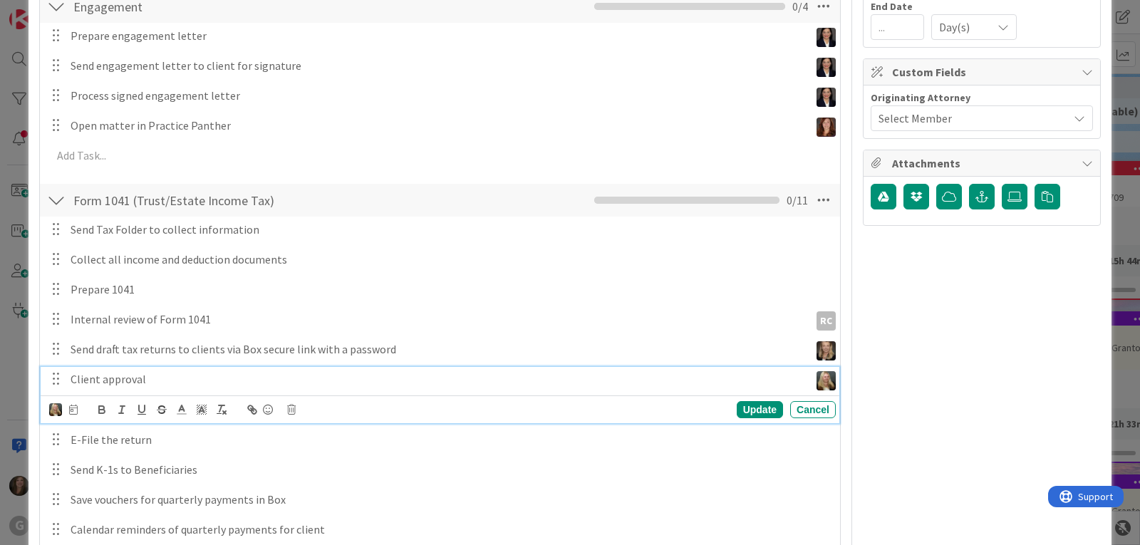
scroll to position [224, 0]
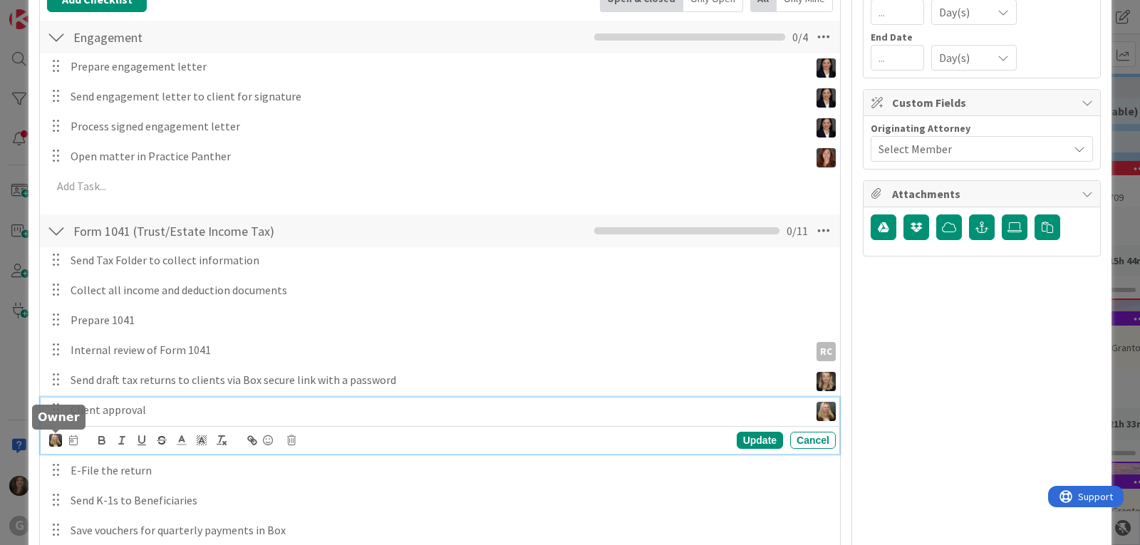
click at [53, 440] on img at bounding box center [55, 440] width 13 height 13
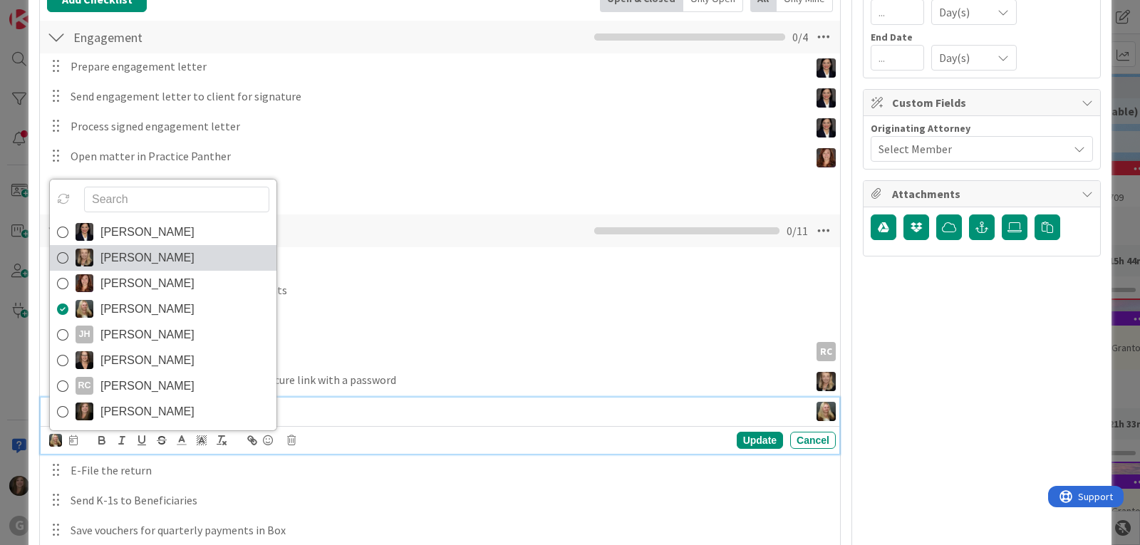
click at [80, 262] on img at bounding box center [85, 258] width 18 height 18
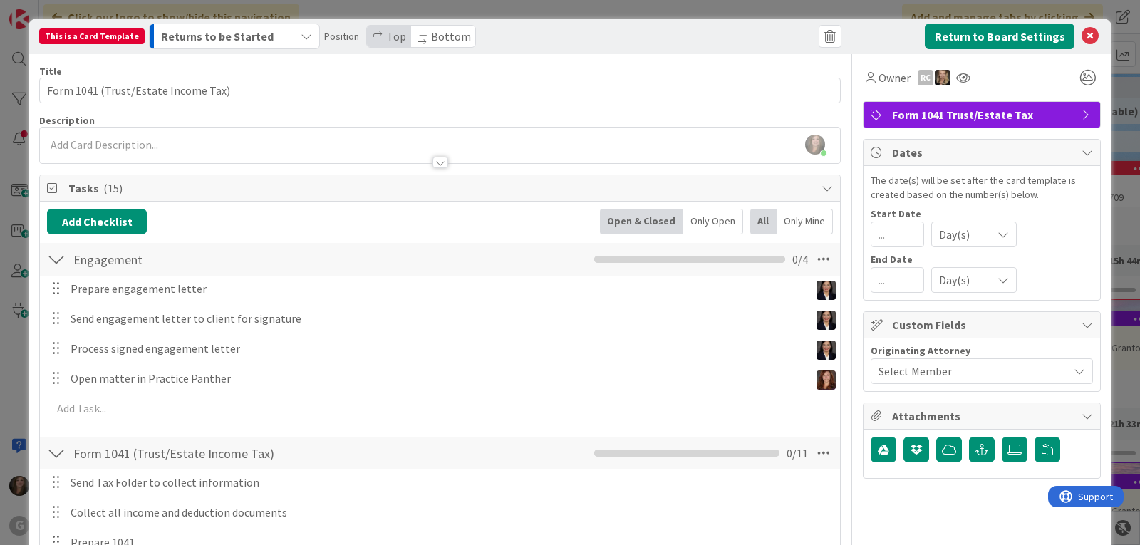
scroll to position [0, 0]
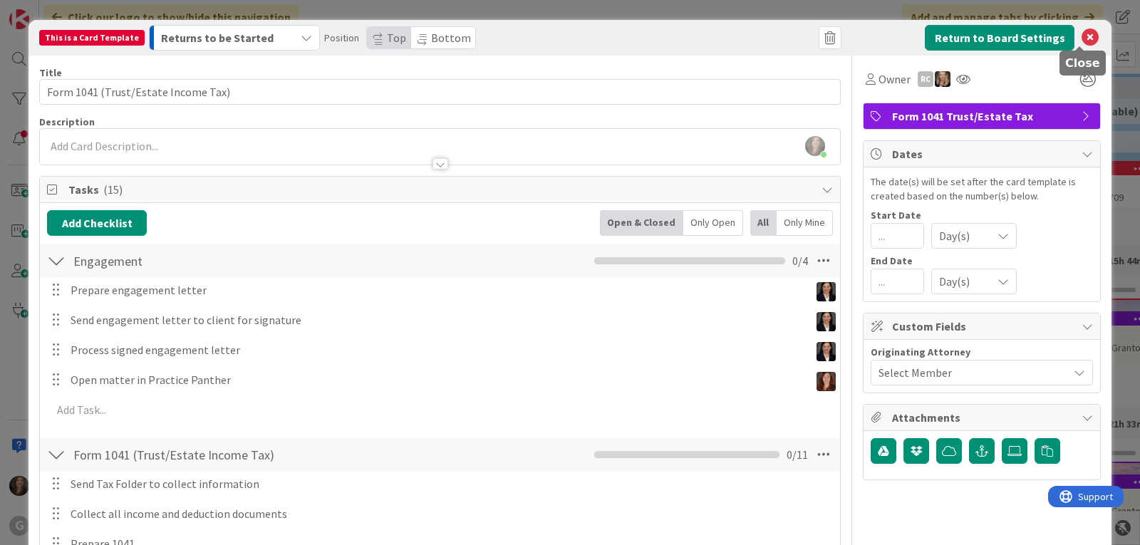
click at [1081, 30] on icon at bounding box center [1089, 37] width 17 height 17
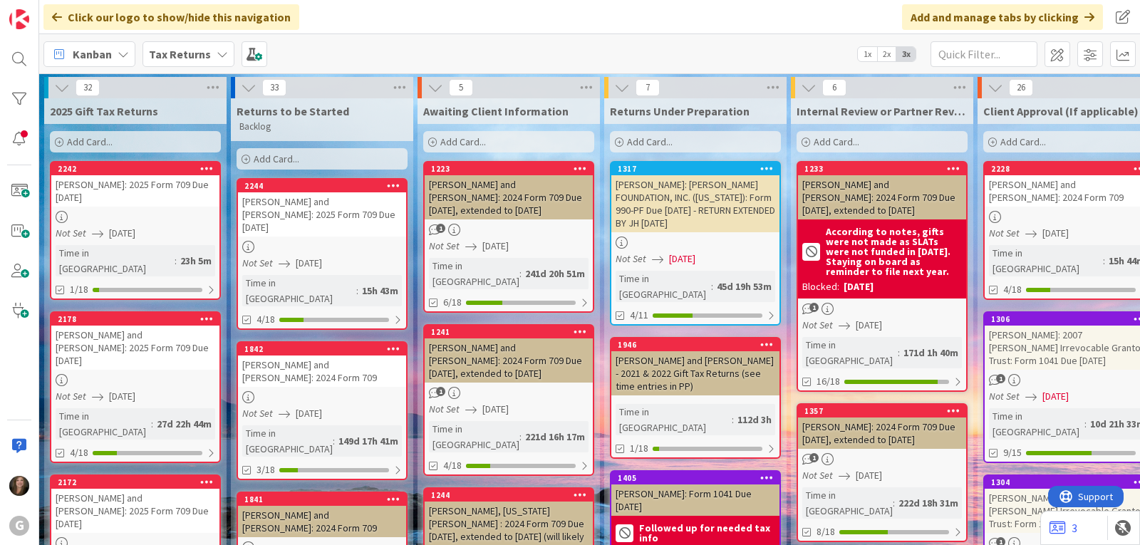
click at [212, 50] on div "Tax Returns" at bounding box center [188, 54] width 92 height 26
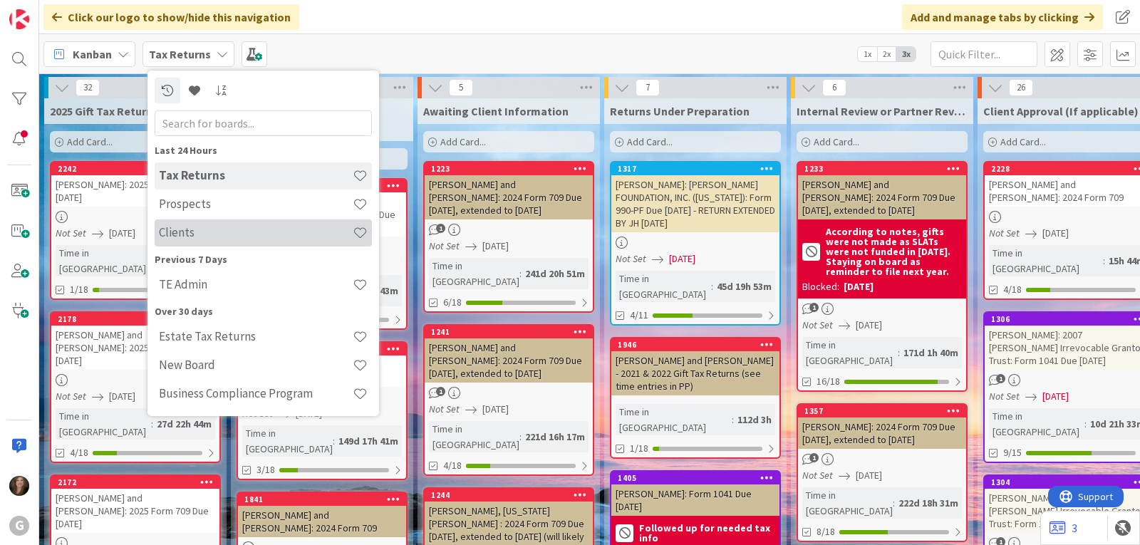
click at [189, 227] on h4 "Clients" at bounding box center [256, 232] width 194 height 14
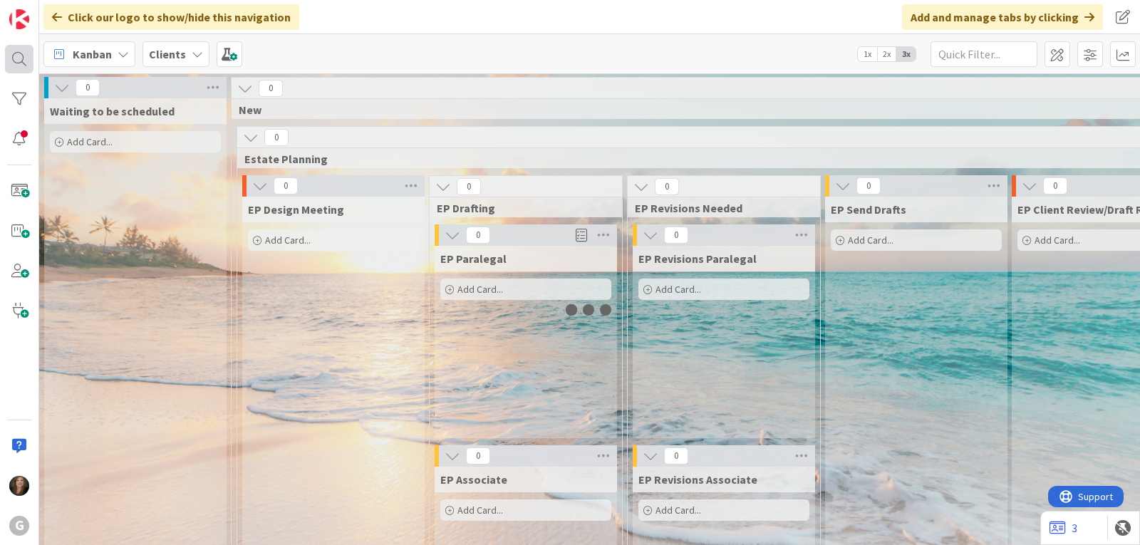
click at [22, 61] on div at bounding box center [19, 59] width 28 height 28
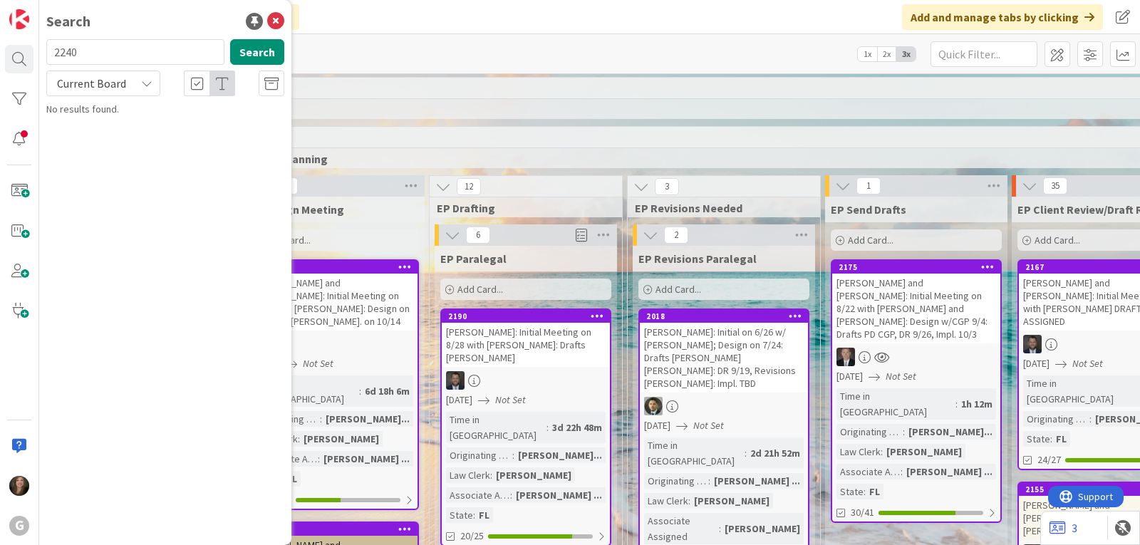
drag, startPoint x: 125, startPoint y: 50, endPoint x: 35, endPoint y: 50, distance: 90.5
click at [35, 50] on div "G Search 2240 Search Current Board No results found." at bounding box center [19, 272] width 39 height 545
type input "143"
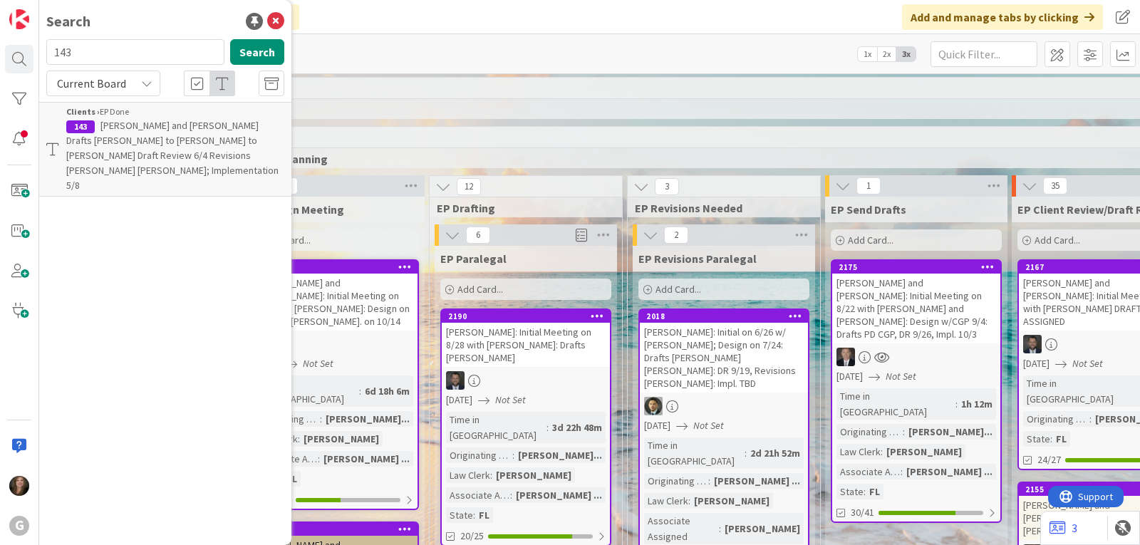
click at [126, 133] on p "[PERSON_NAME] and [PERSON_NAME] Drafts [PERSON_NAME] to [PERSON_NAME] to [PERSO…" at bounding box center [175, 155] width 218 height 75
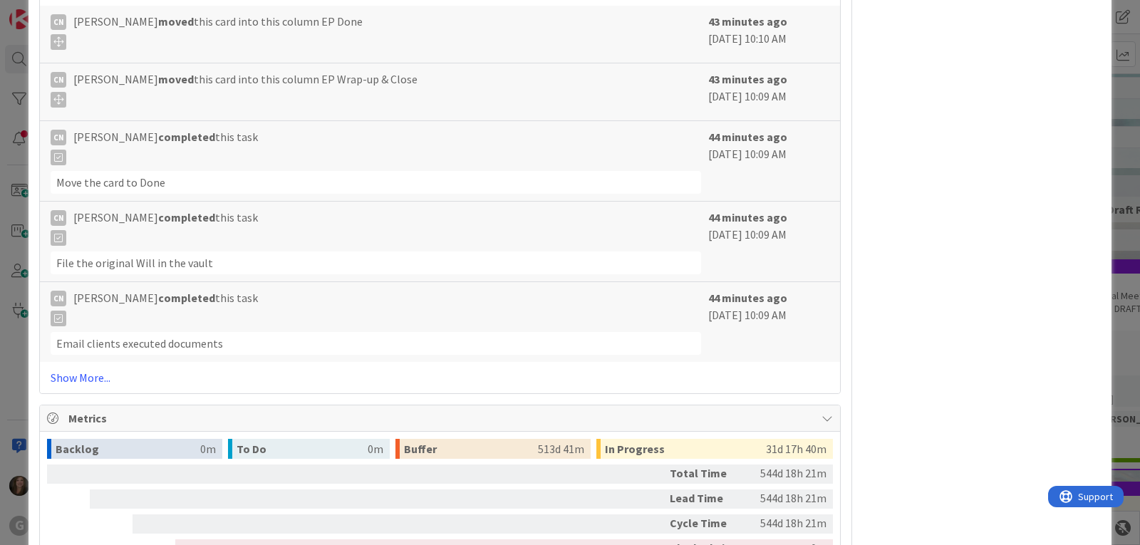
scroll to position [1496, 0]
click at [73, 374] on link "Show More..." at bounding box center [440, 376] width 779 height 17
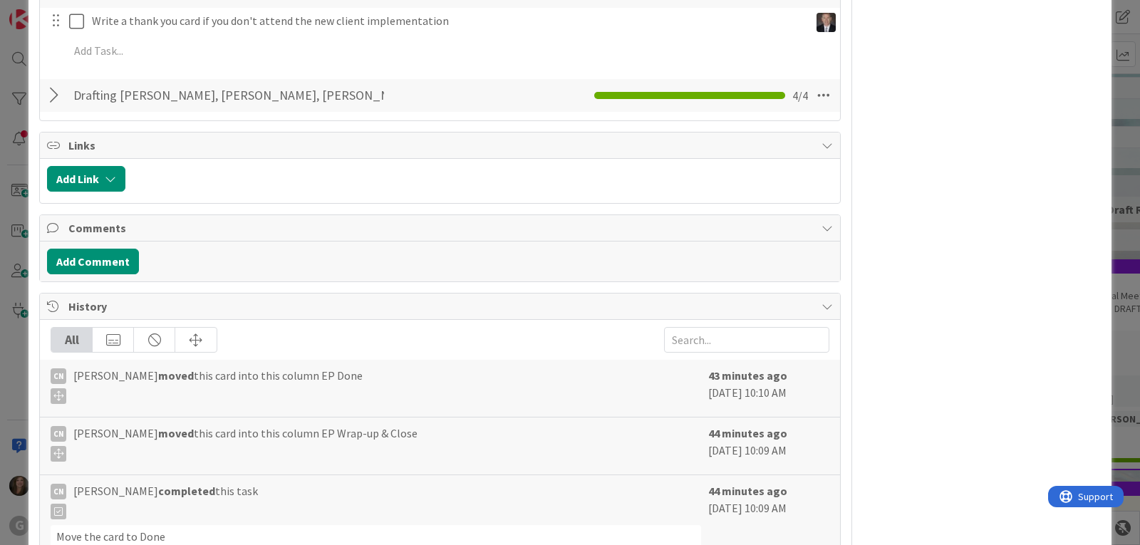
scroll to position [0, 0]
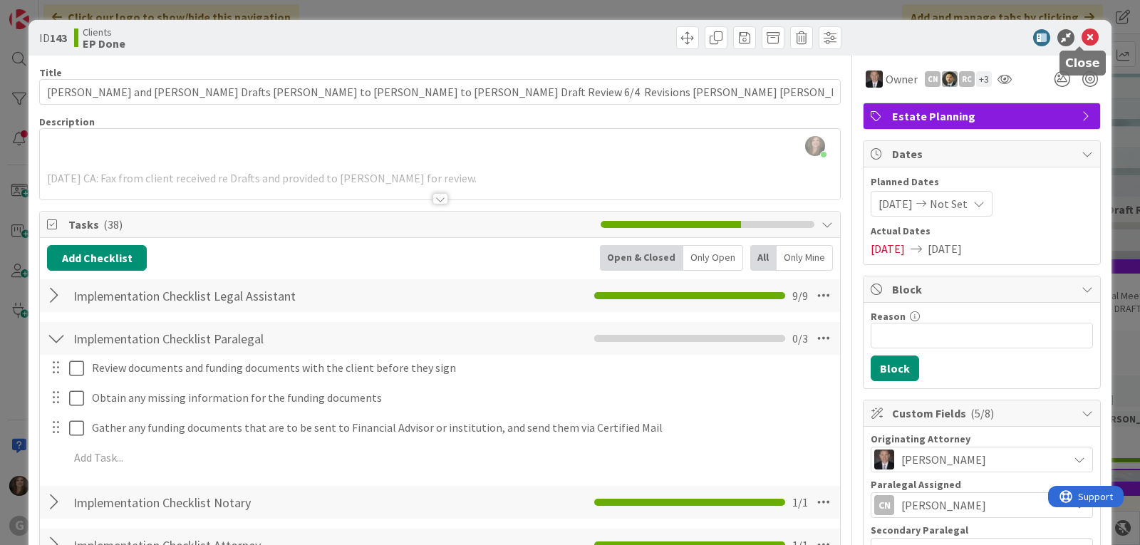
click at [1081, 41] on icon at bounding box center [1089, 37] width 17 height 17
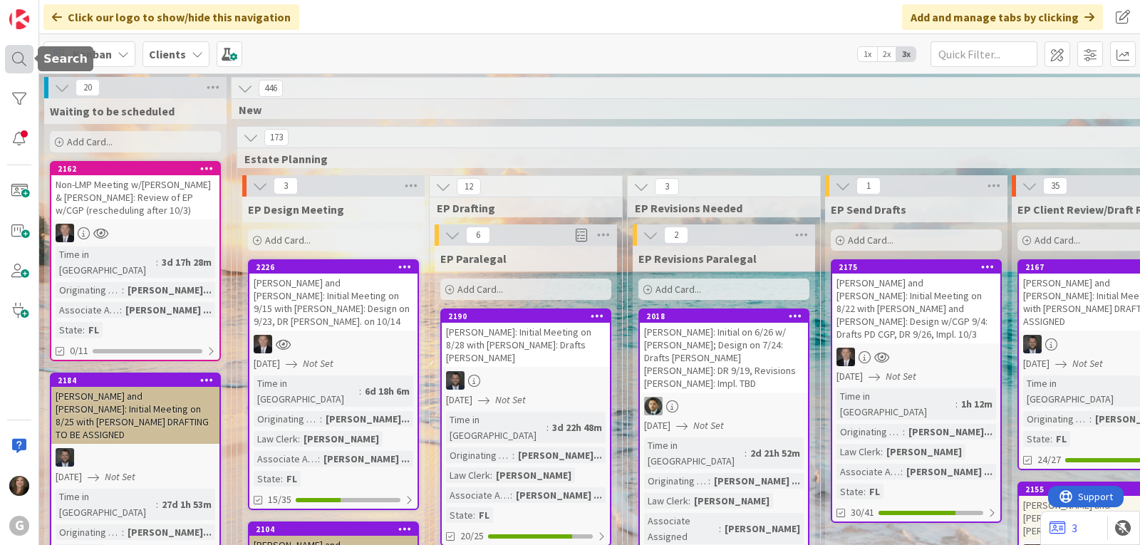
click at [16, 61] on div at bounding box center [19, 59] width 28 height 28
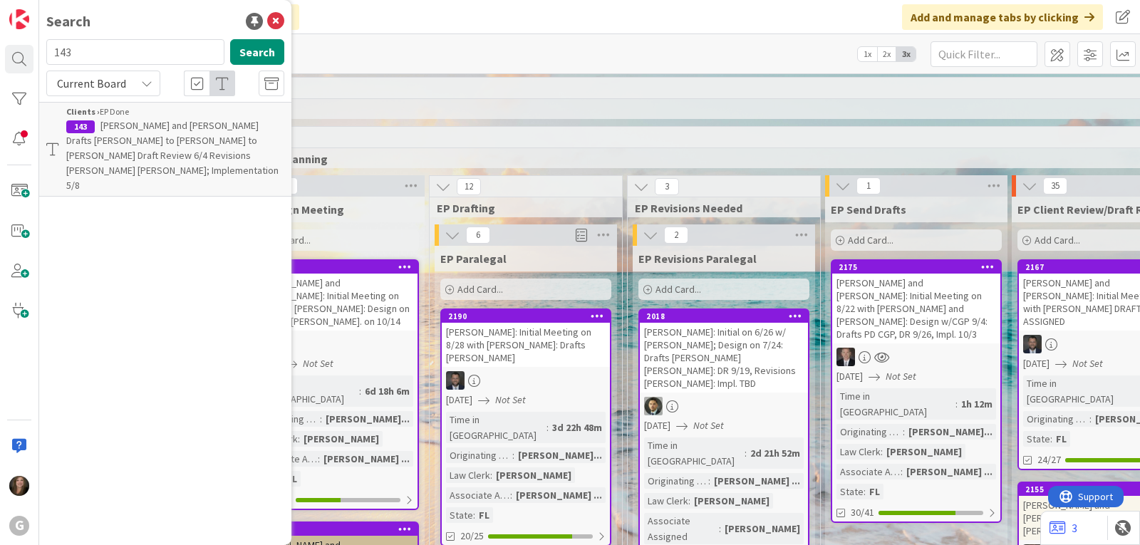
drag, startPoint x: 105, startPoint y: 48, endPoint x: 34, endPoint y: 48, distance: 70.5
click at [34, 48] on div "G Search 143 Search Current Board Clients › EP Done 143 Smith, Stephen and Eile…" at bounding box center [19, 272] width 39 height 545
type input "deangelis"
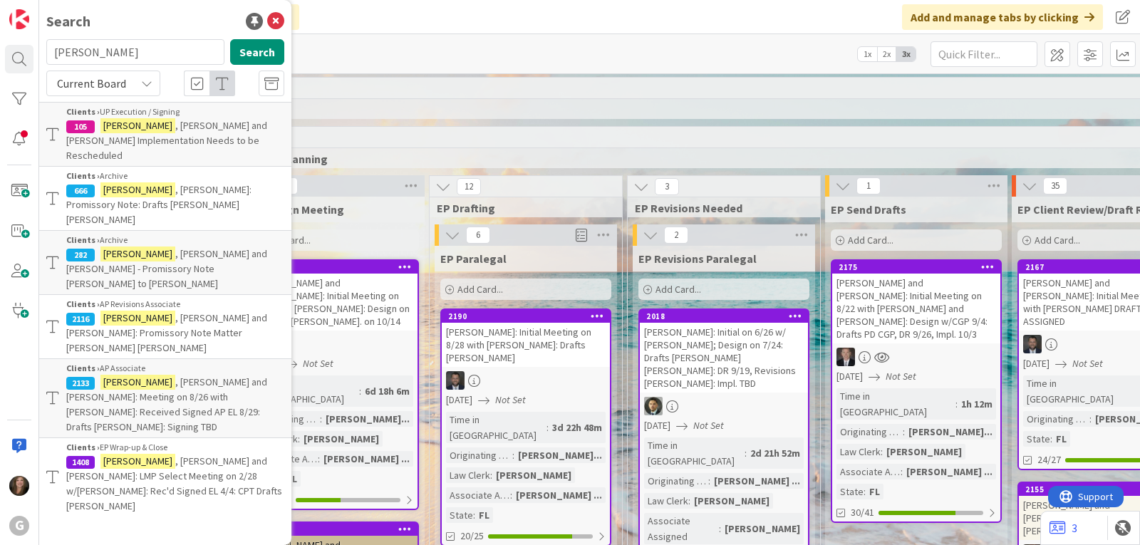
click at [117, 311] on span ", John and Kelly: Promissory Note Matter Chris Bobby" at bounding box center [166, 332] width 201 height 43
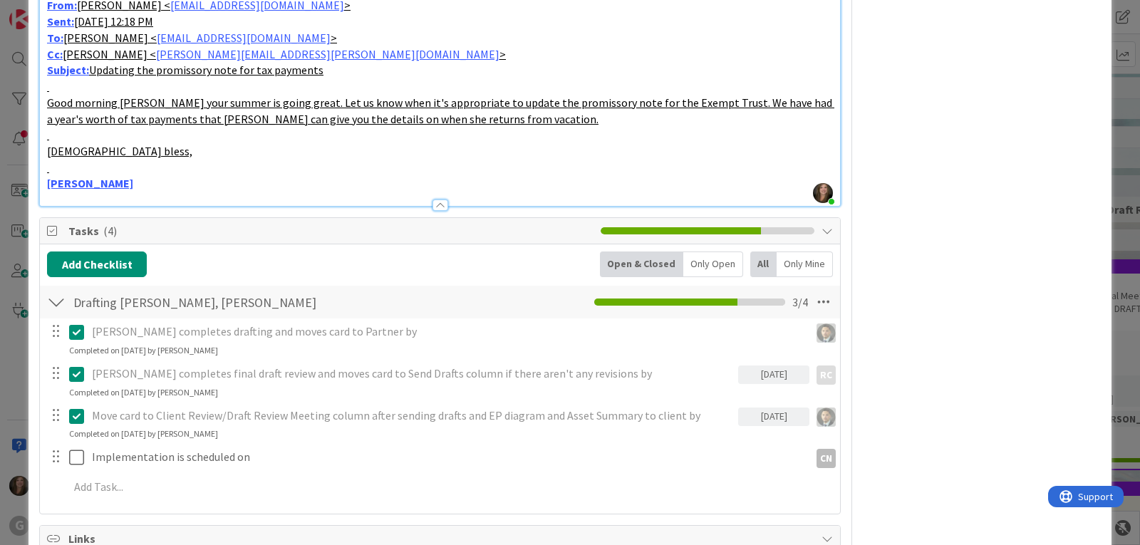
scroll to position [3491, 0]
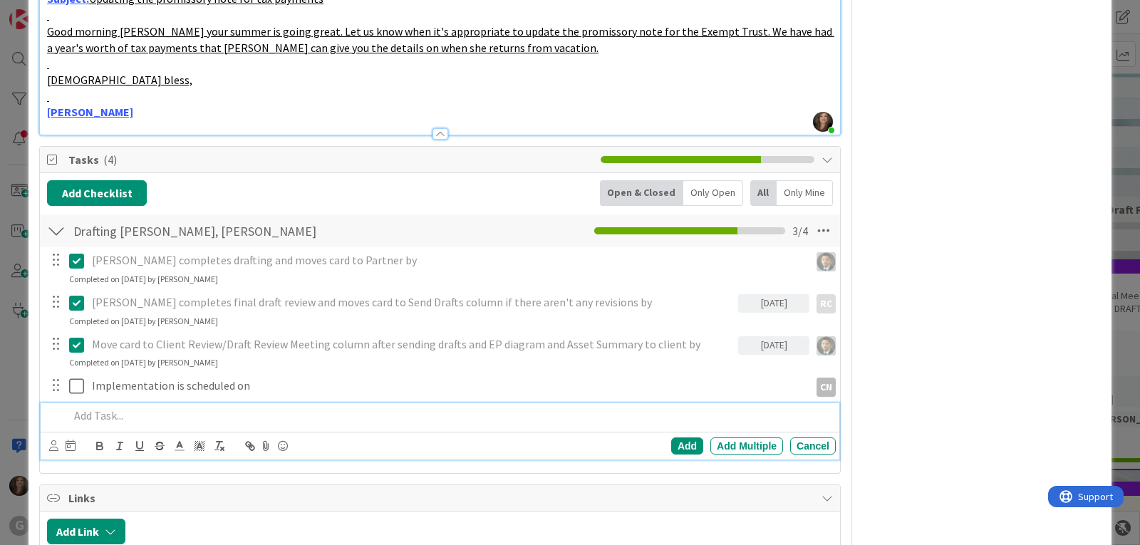
click at [94, 407] on p at bounding box center [449, 415] width 761 height 16
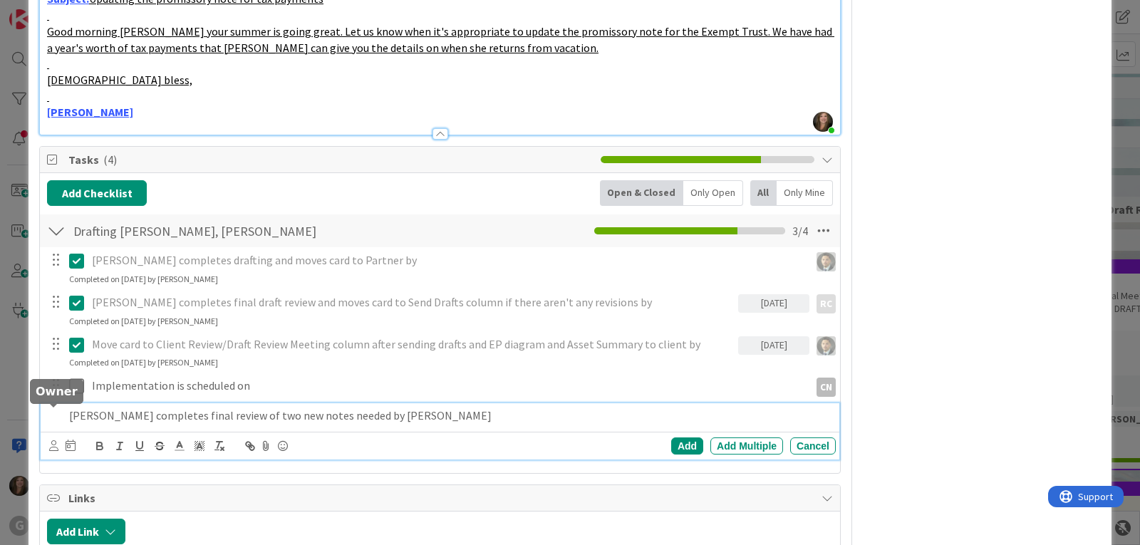
click at [50, 440] on icon at bounding box center [53, 445] width 9 height 11
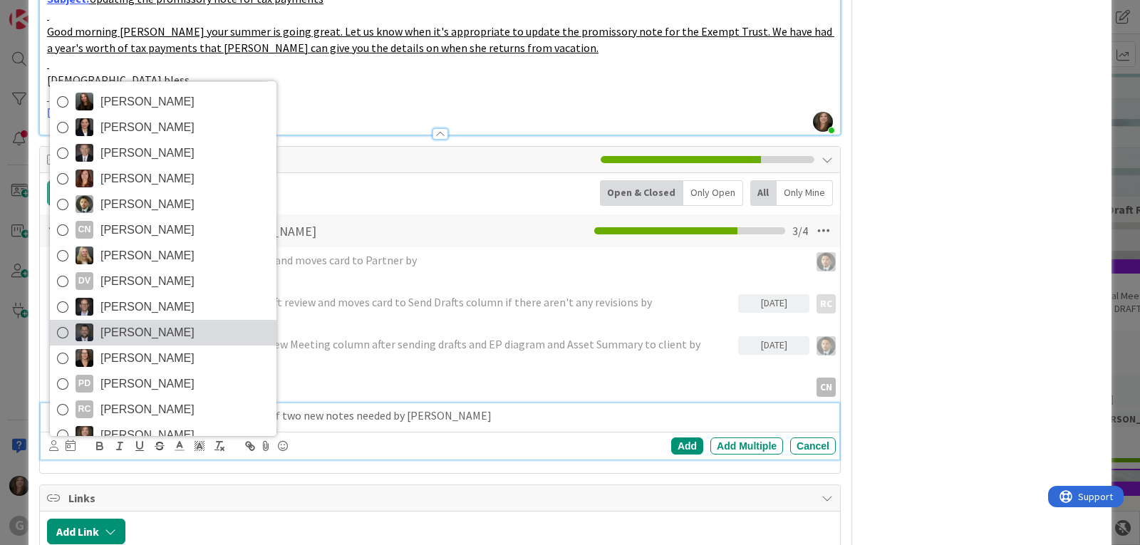
scroll to position [50, 0]
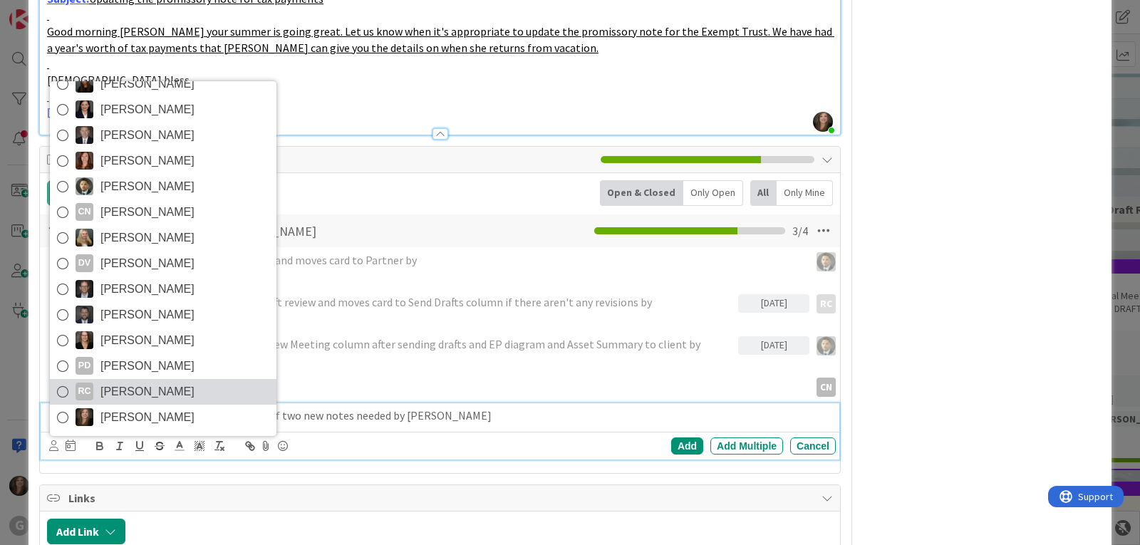
click at [157, 381] on span "[PERSON_NAME]" at bounding box center [147, 391] width 94 height 21
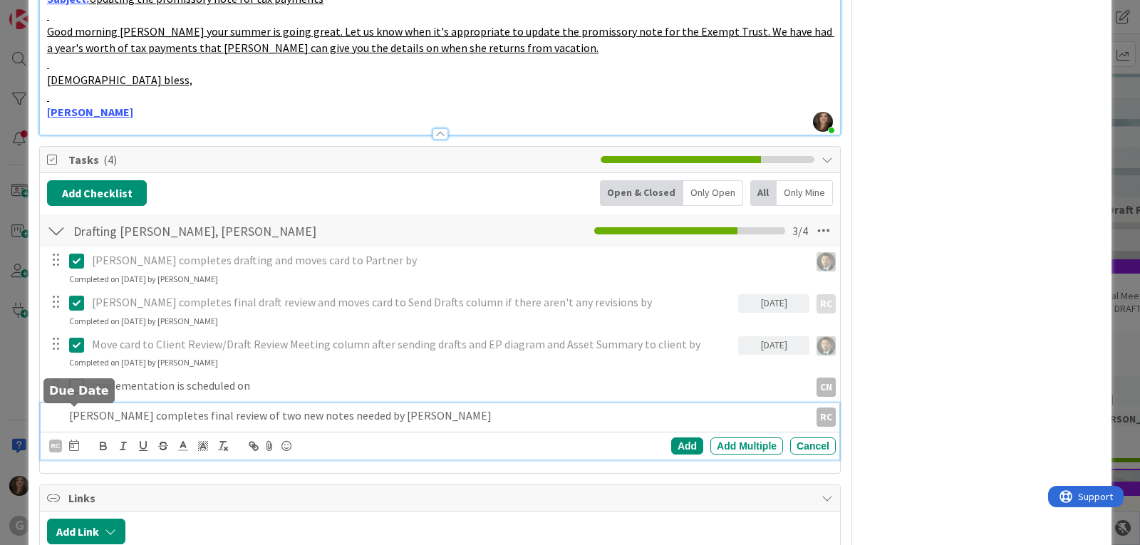
click at [73, 440] on icon at bounding box center [74, 445] width 10 height 11
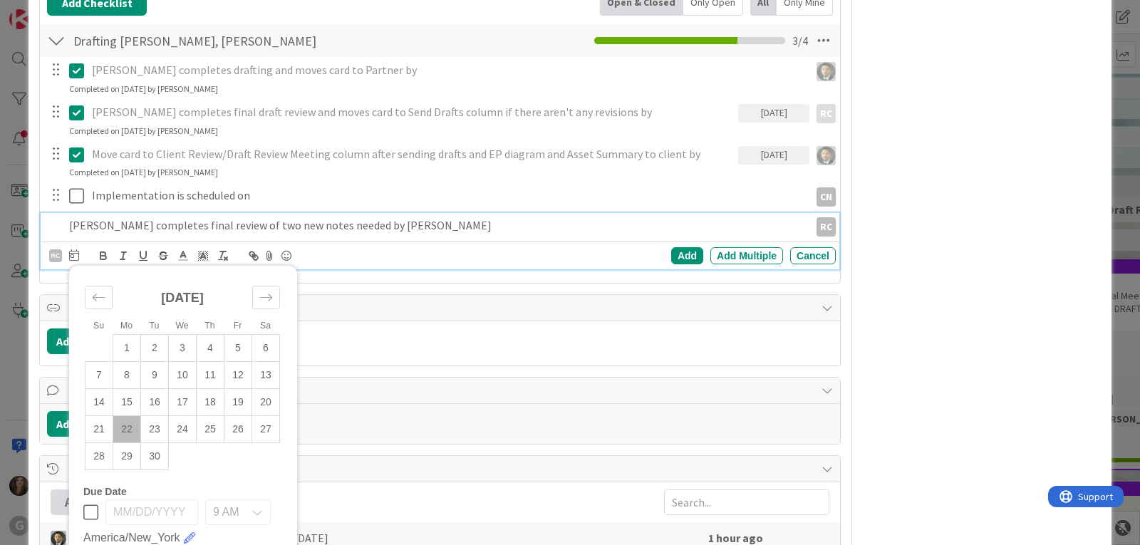
scroll to position [3704, 0]
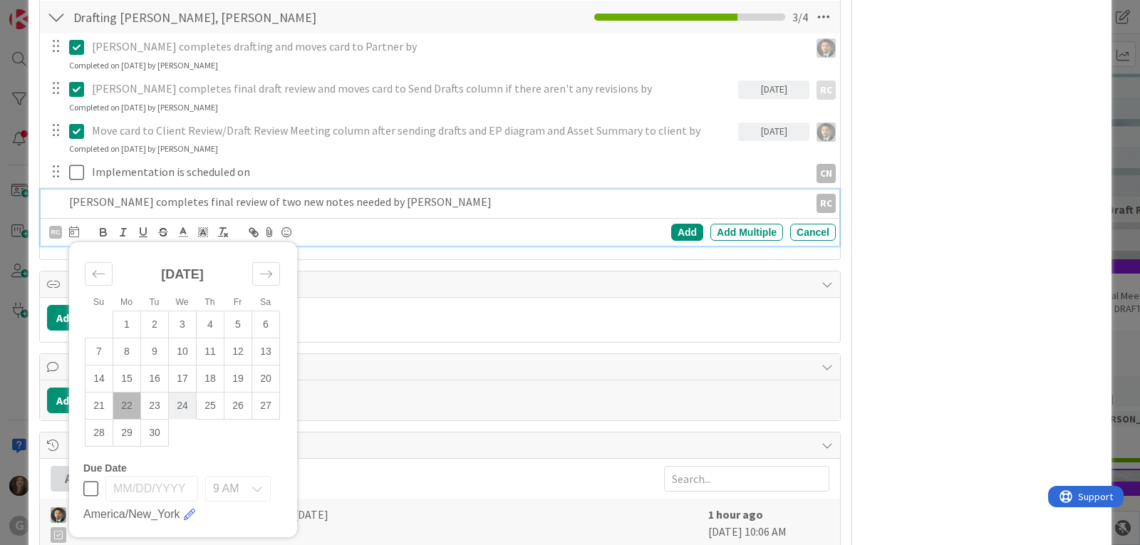
click at [185, 392] on td "24" at bounding box center [183, 405] width 28 height 27
type input "[DATE]"
click at [677, 224] on div "Add" at bounding box center [687, 232] width 32 height 17
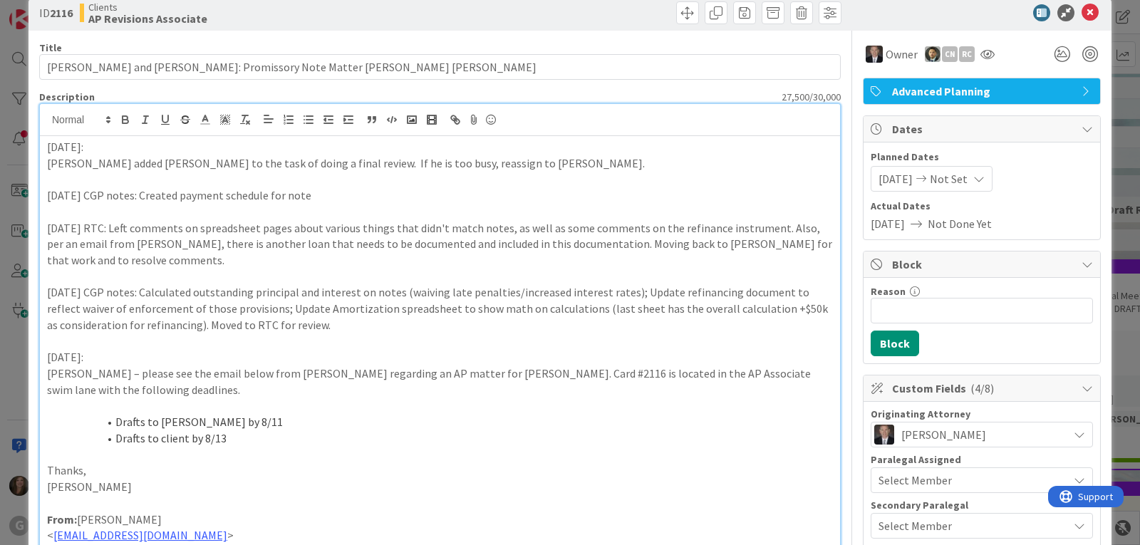
scroll to position [0, 0]
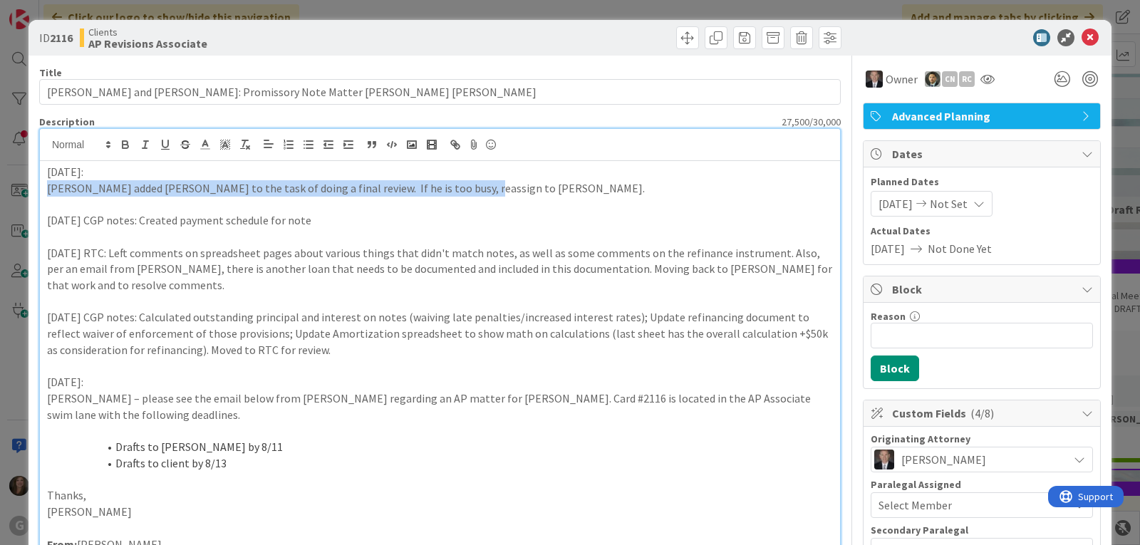
drag, startPoint x: 472, startPoint y: 185, endPoint x: -41, endPoint y: 186, distance: 512.2
click at [0, 186] on html "G Click our logo to show/hide this navigation Add and manage tabs by clicking K…" at bounding box center [570, 272] width 1140 height 545
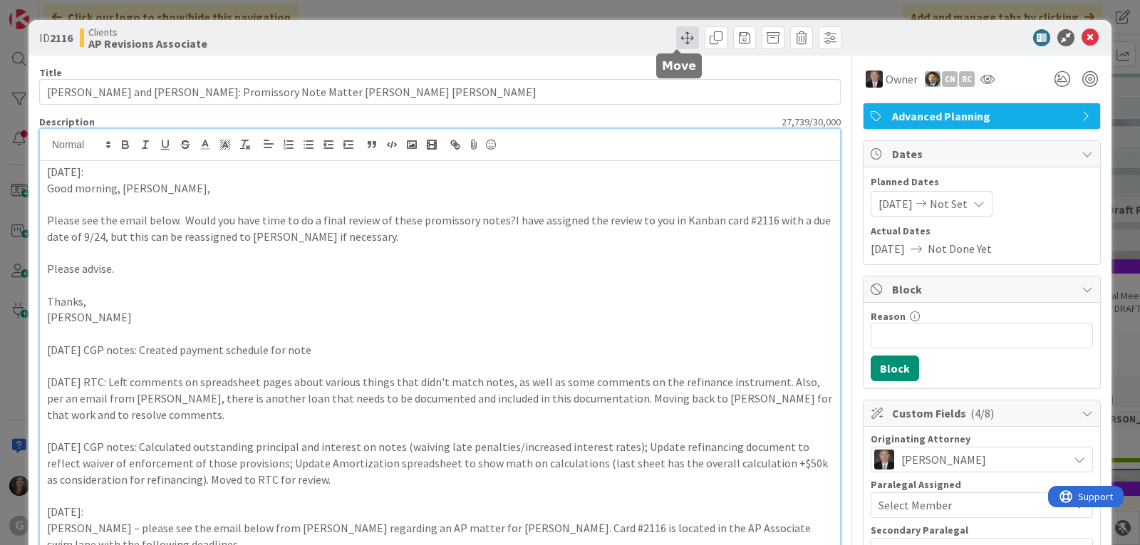
click at [676, 39] on span at bounding box center [687, 37] width 23 height 23
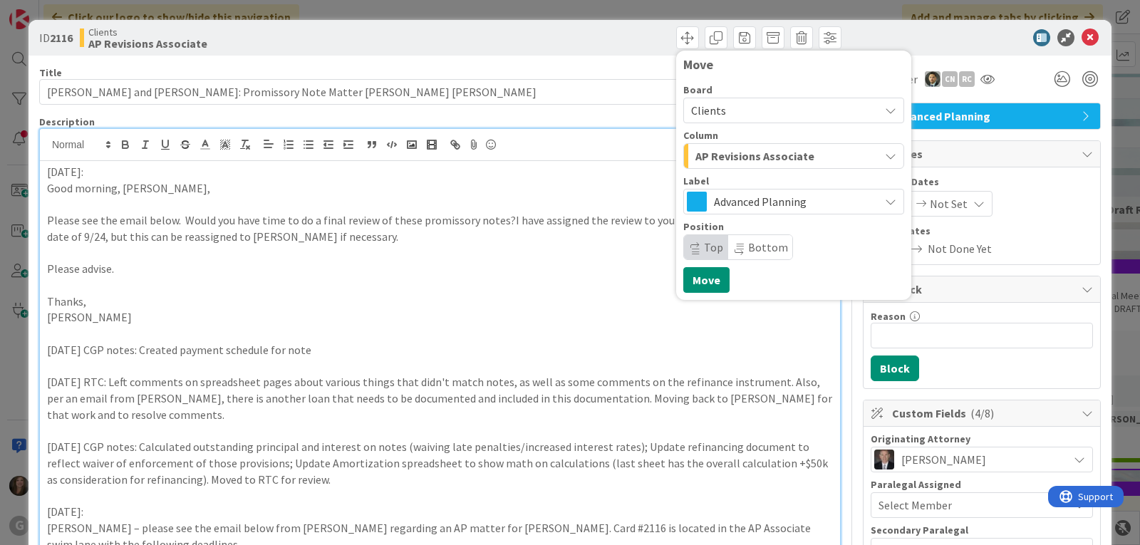
click at [885, 153] on icon "button" at bounding box center [890, 155] width 11 height 11
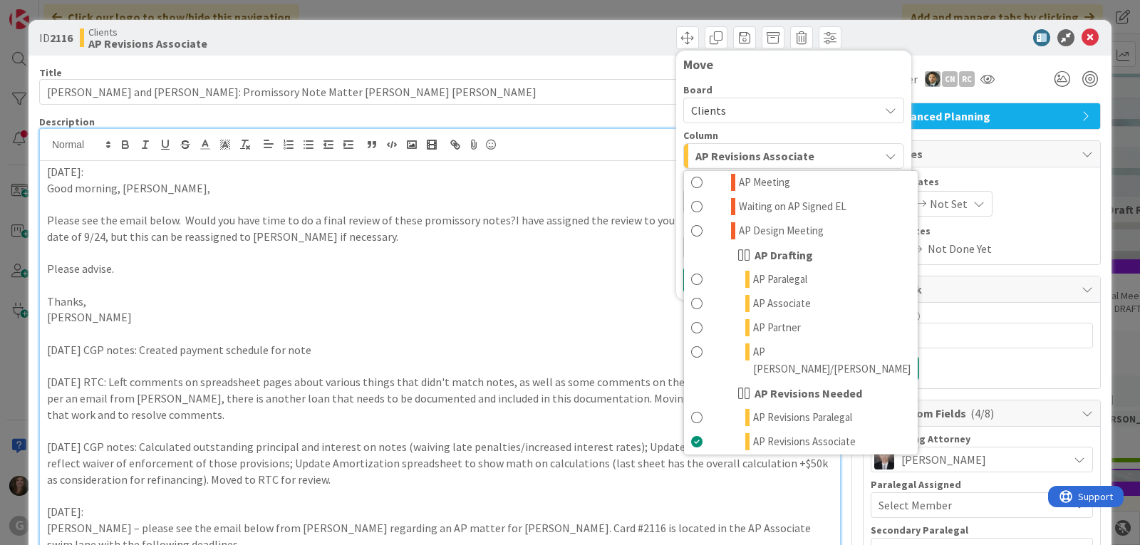
scroll to position [570, 0]
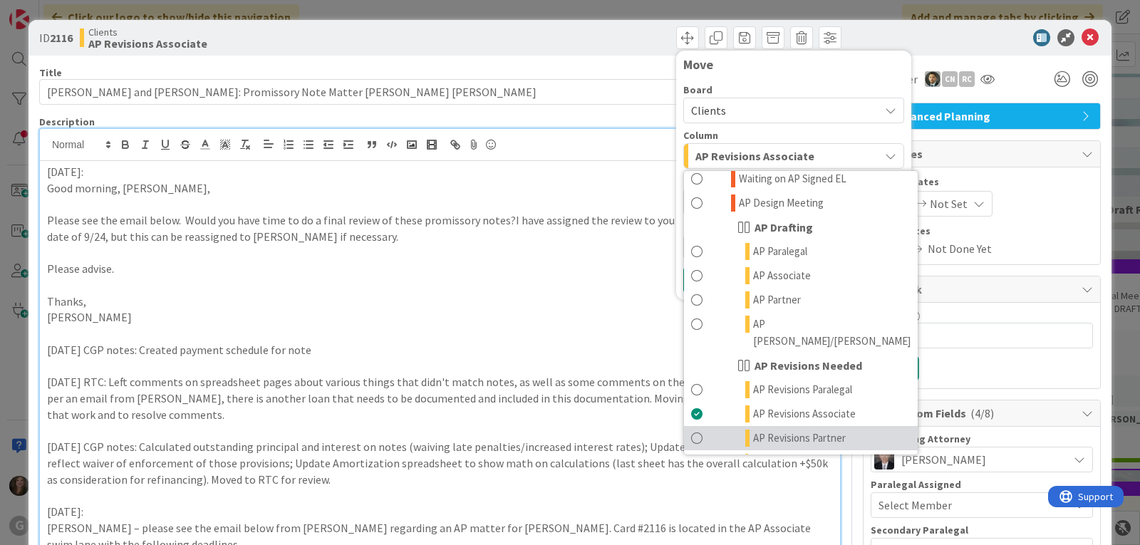
click at [785, 430] on span "AP Revisions Partner" at bounding box center [799, 438] width 93 height 17
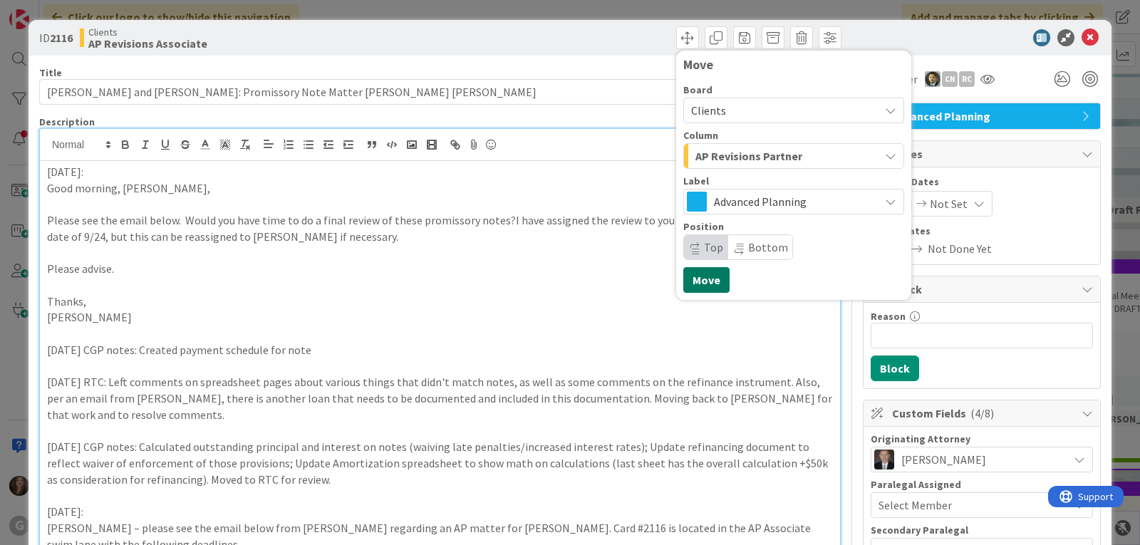
click at [692, 283] on button "Move" at bounding box center [706, 280] width 46 height 26
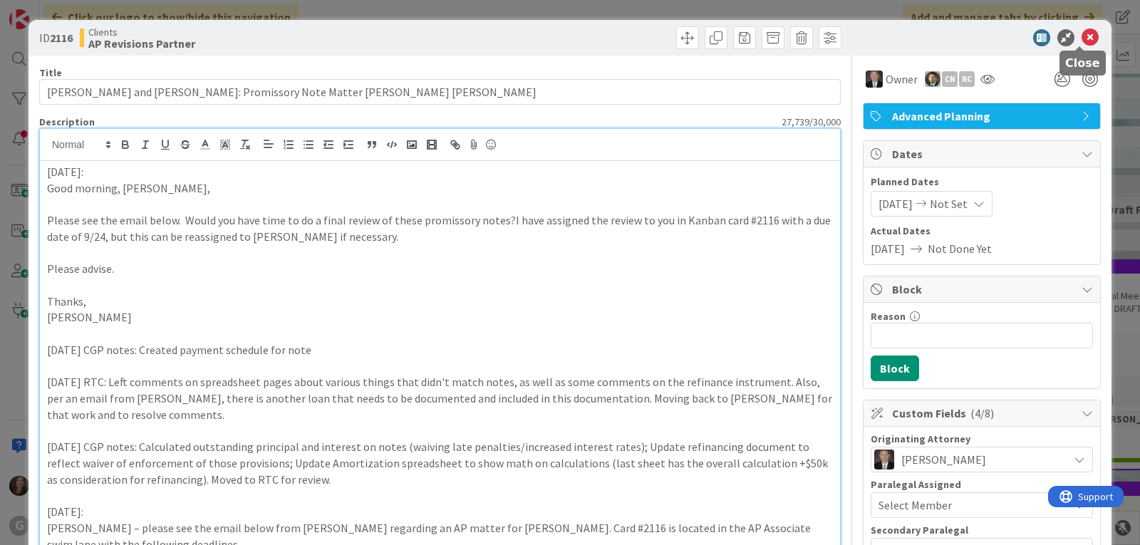
click at [1081, 37] on icon at bounding box center [1089, 37] width 17 height 17
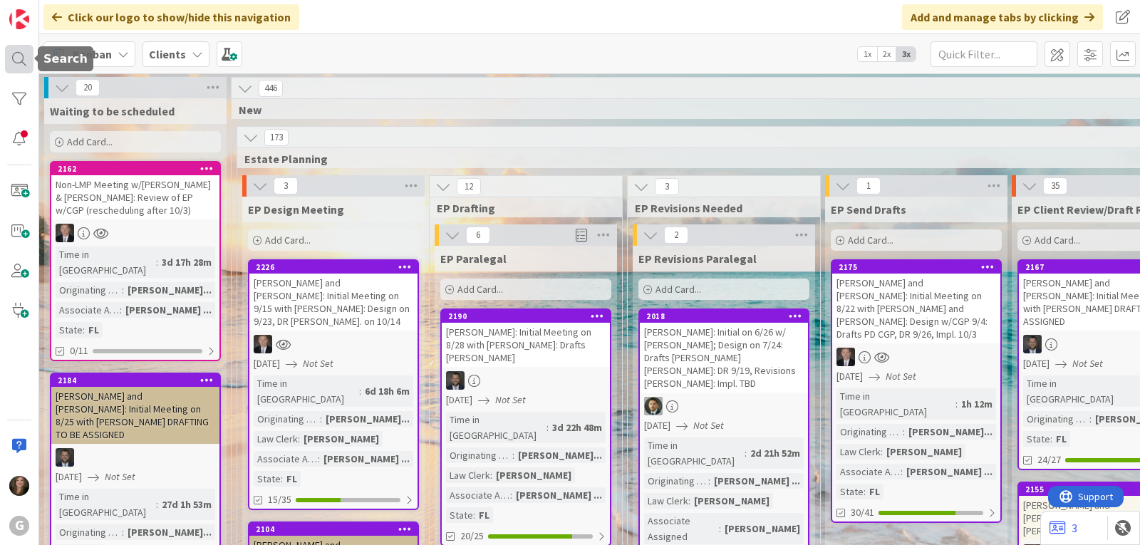
click at [19, 56] on div at bounding box center [19, 59] width 28 height 28
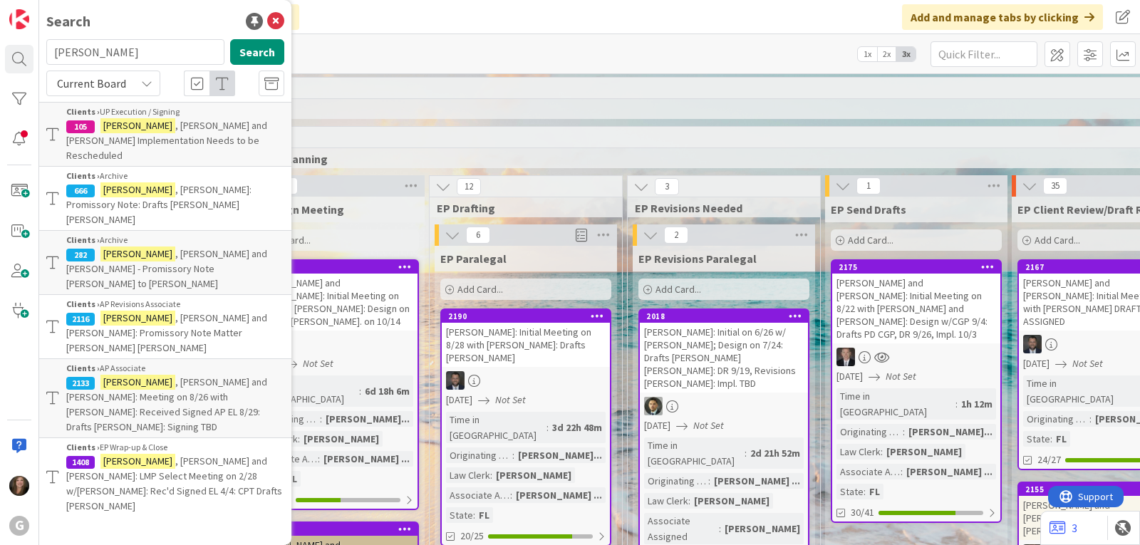
drag, startPoint x: 108, startPoint y: 46, endPoint x: 51, endPoint y: 54, distance: 56.9
click at [51, 54] on input "deangelis" at bounding box center [135, 52] width 178 height 26
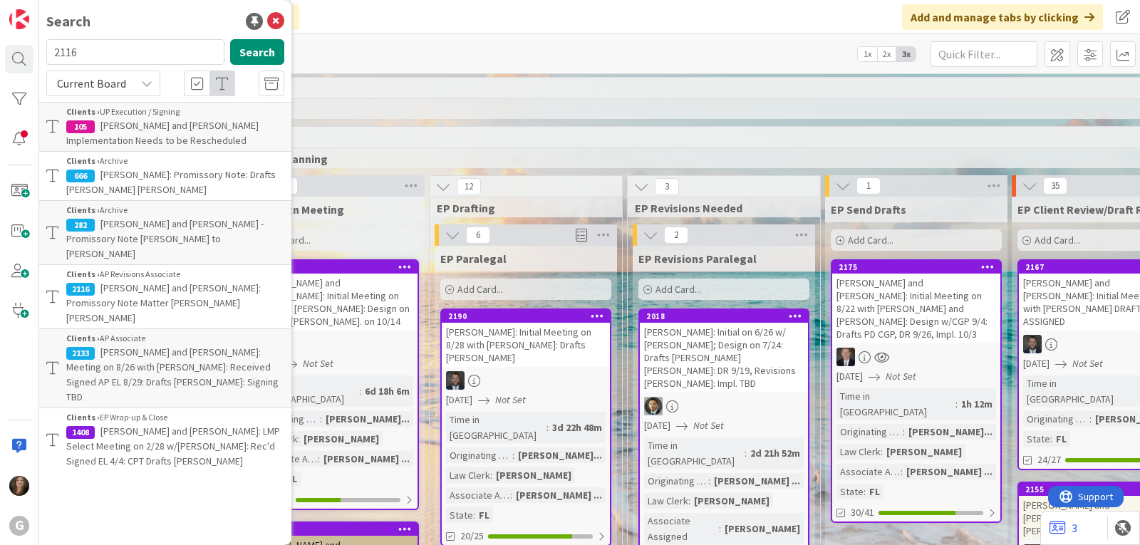
type input "2116"
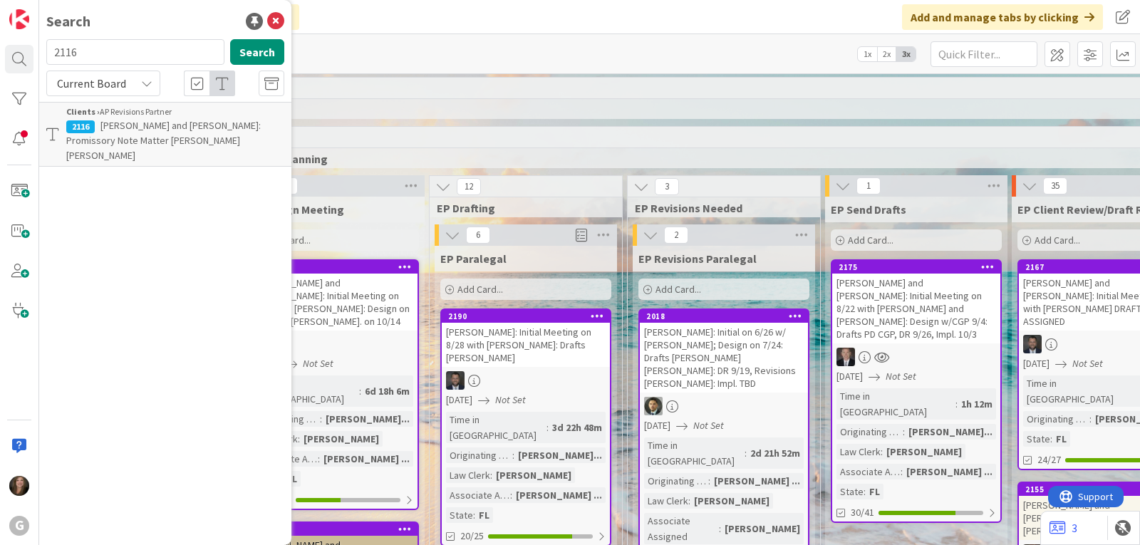
click at [132, 135] on span "[PERSON_NAME] and [PERSON_NAME]: Promissory Note Matter [PERSON_NAME] [PERSON_N…" at bounding box center [163, 140] width 194 height 43
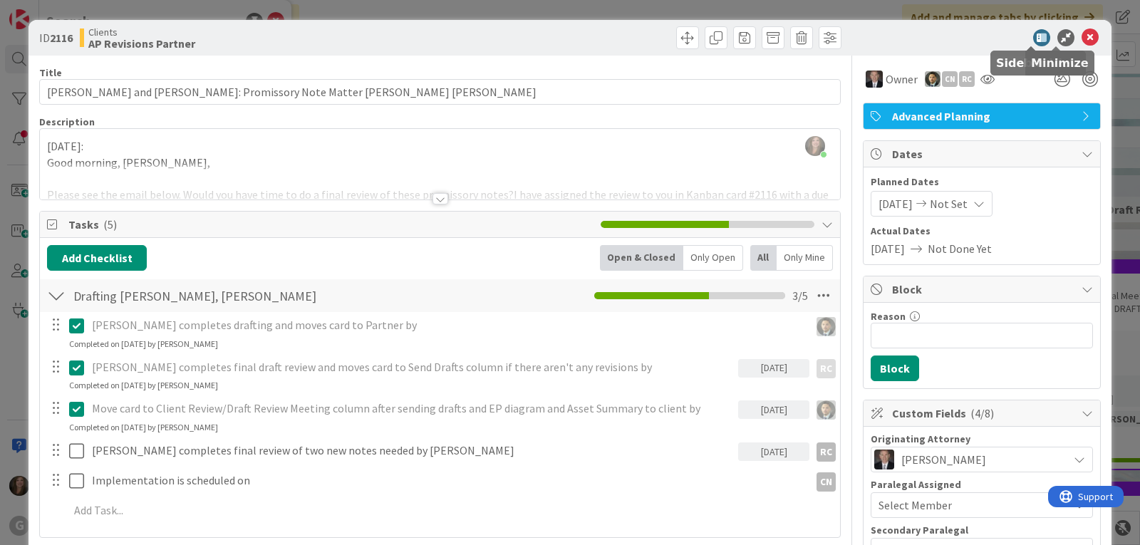
click at [1081, 31] on icon at bounding box center [1089, 37] width 17 height 17
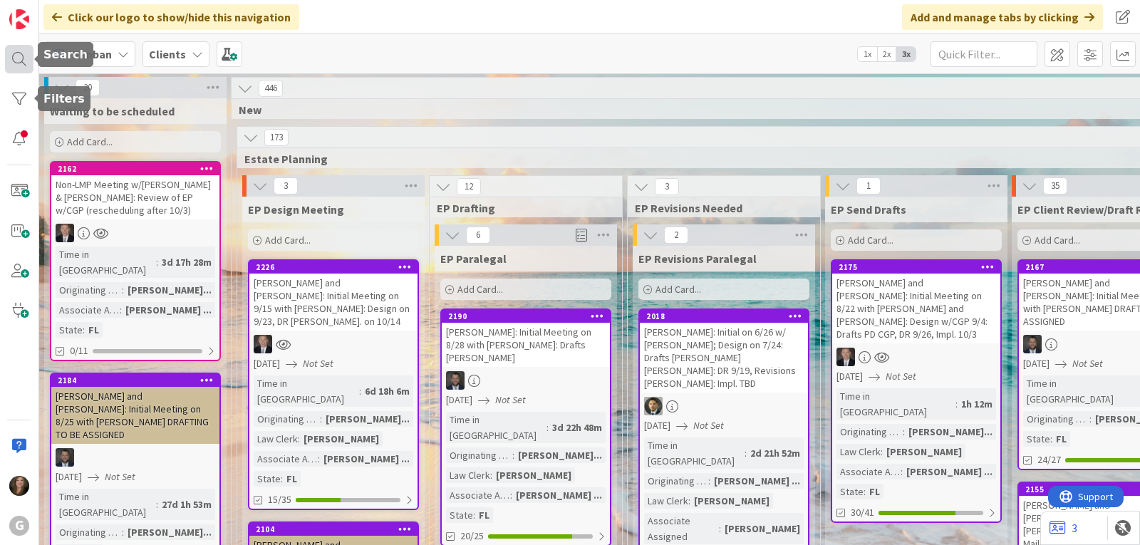
click at [15, 55] on div at bounding box center [19, 59] width 28 height 28
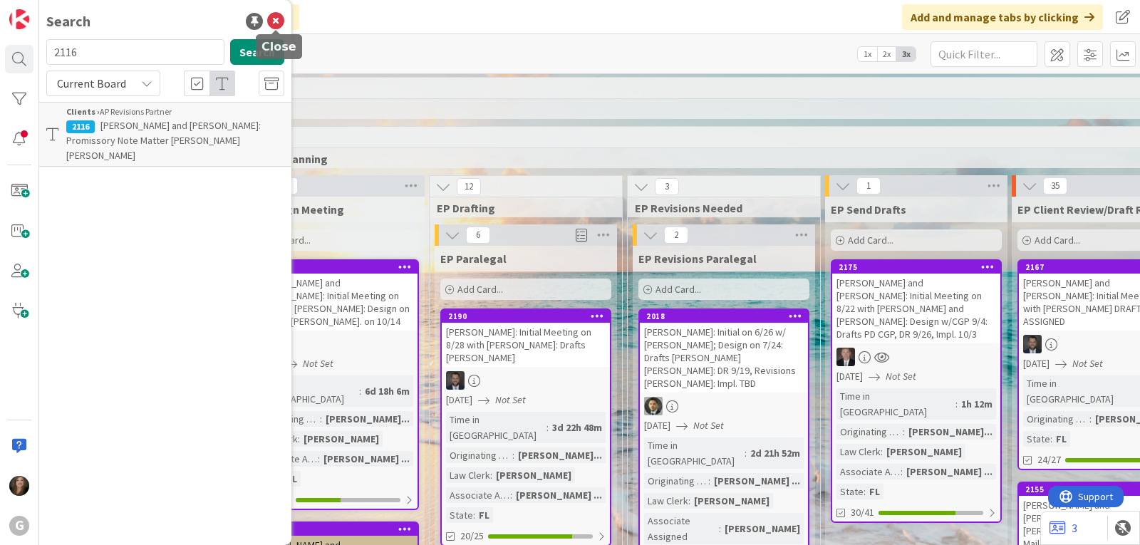
click at [279, 19] on icon at bounding box center [275, 21] width 17 height 17
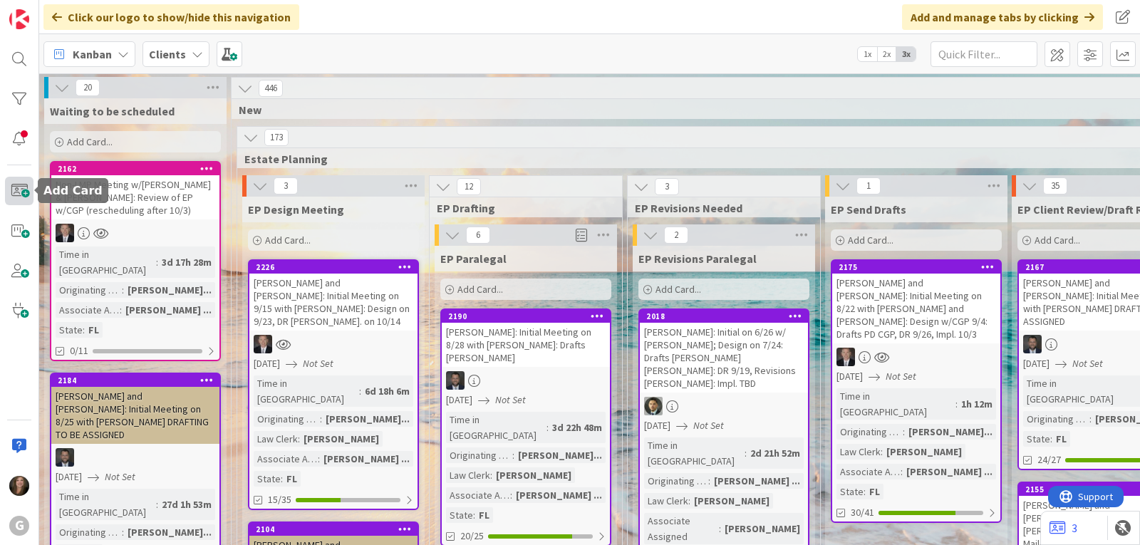
click at [26, 188] on span at bounding box center [19, 191] width 28 height 28
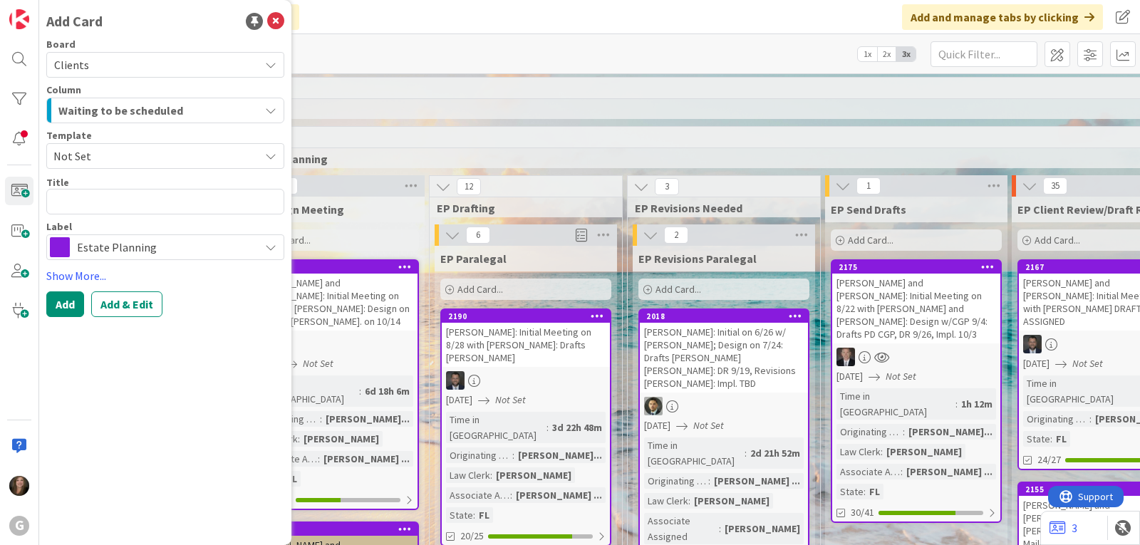
click at [273, 114] on icon "button" at bounding box center [270, 110] width 11 height 11
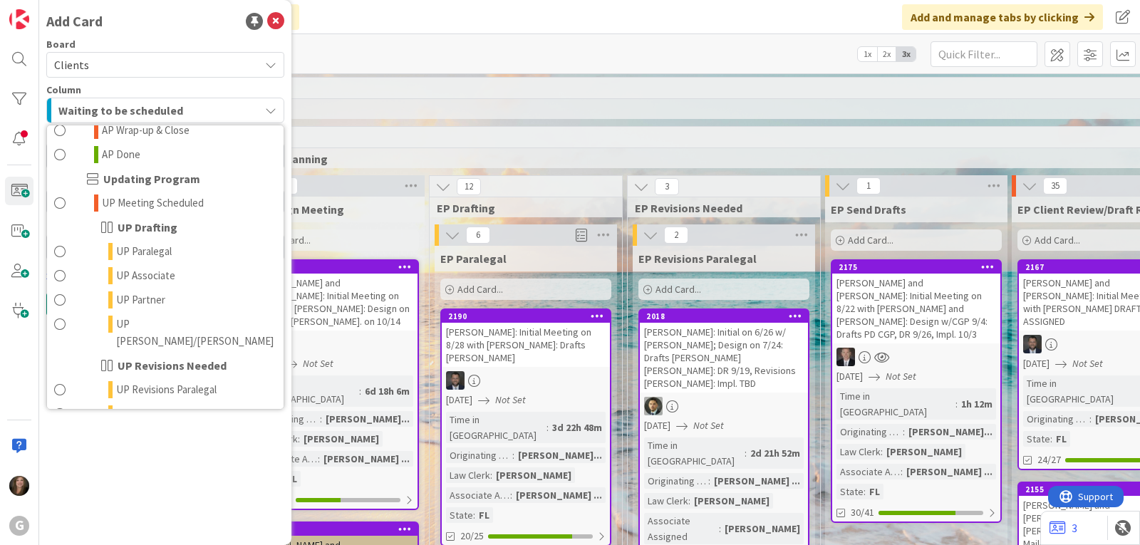
scroll to position [969, 0]
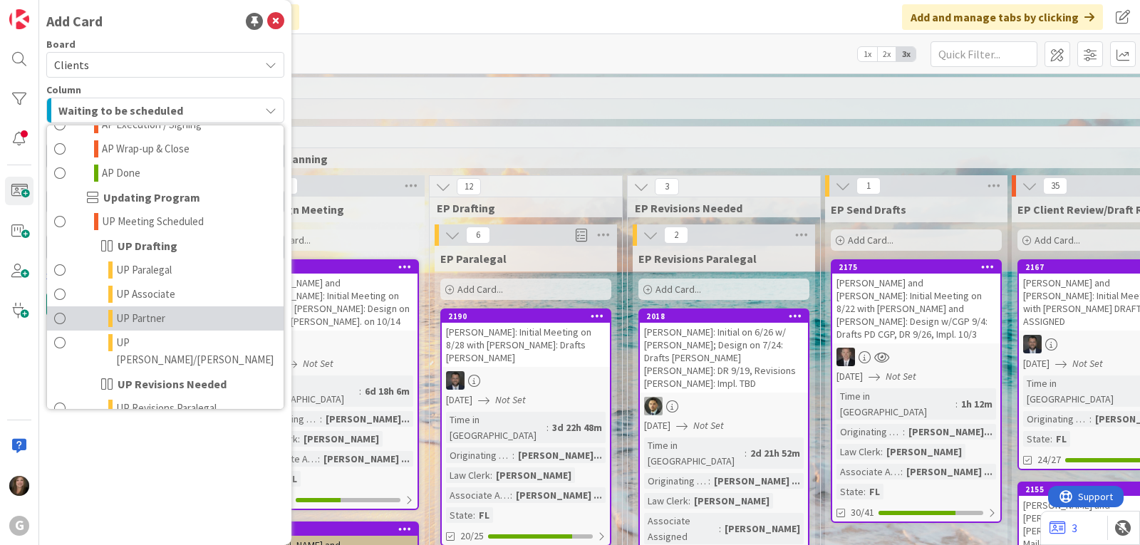
click at [185, 306] on link "UP Partner" at bounding box center [165, 318] width 237 height 24
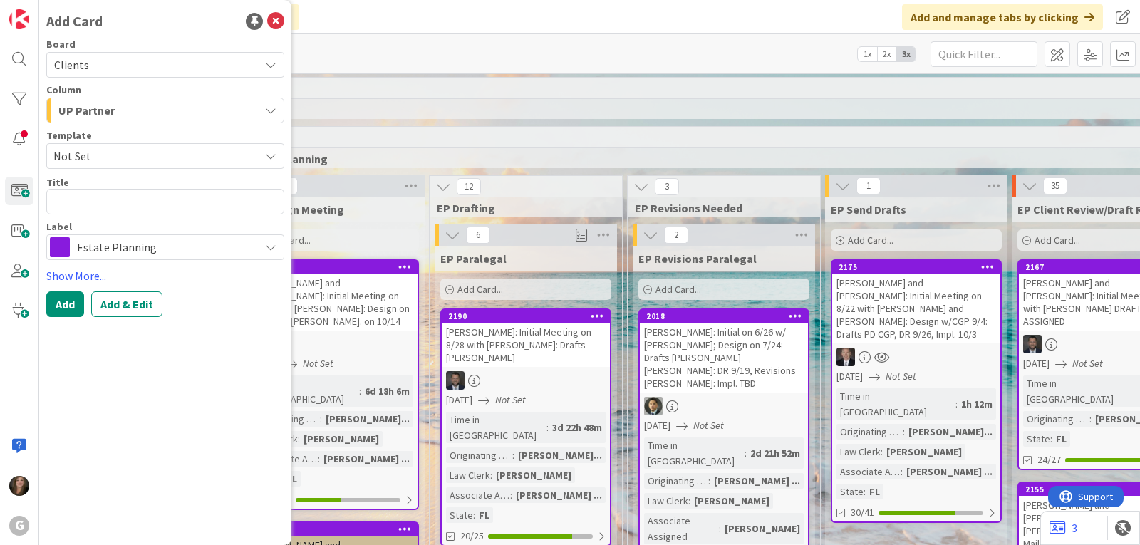
click at [185, 249] on span "Estate Planning" at bounding box center [164, 247] width 175 height 20
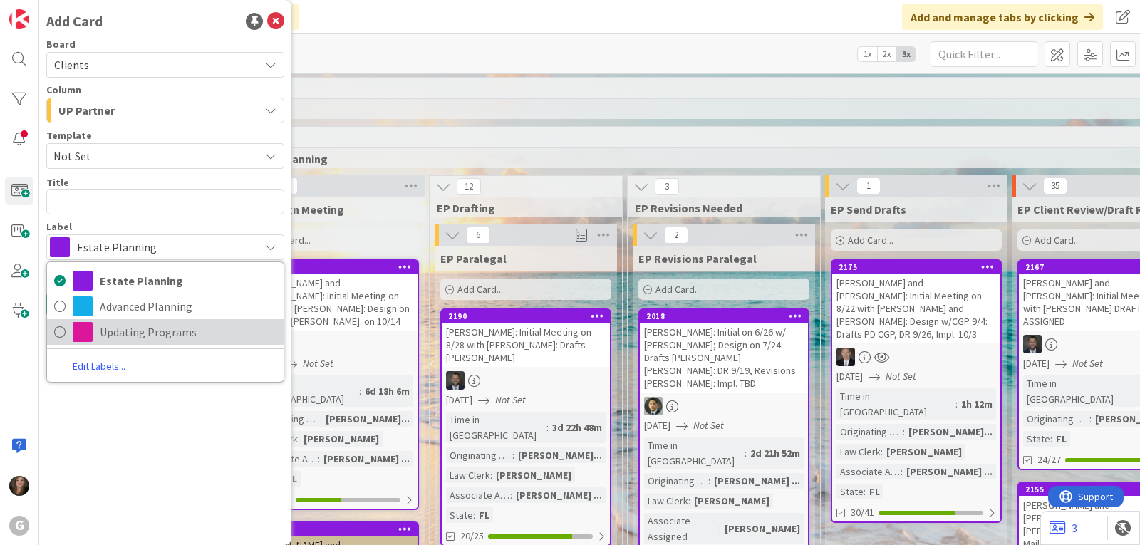
click at [156, 325] on span "Updating Programs" at bounding box center [188, 331] width 177 height 21
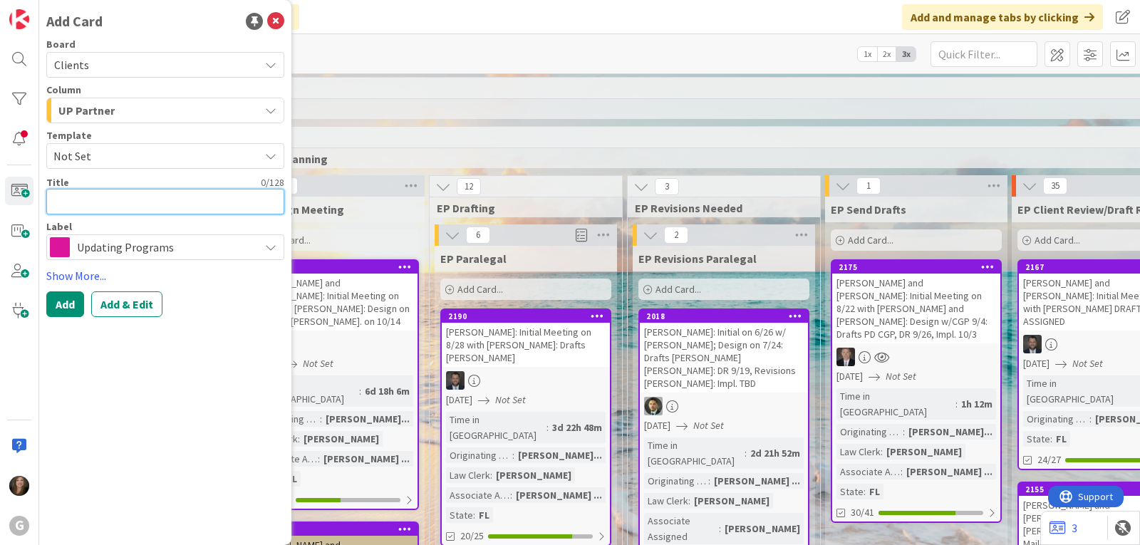
click at [103, 199] on textarea at bounding box center [165, 202] width 238 height 26
type textarea "x"
type textarea "D"
type textarea "x"
type textarea "Du"
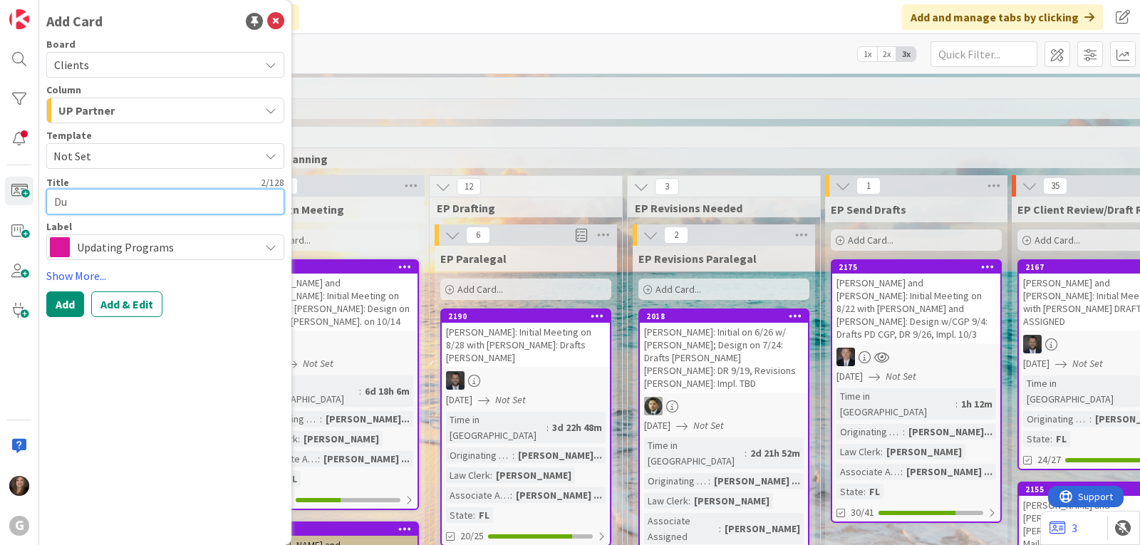
type textarea "x"
type textarea "Duer"
type textarea "x"
type textarea "Dueri"
type textarea "x"
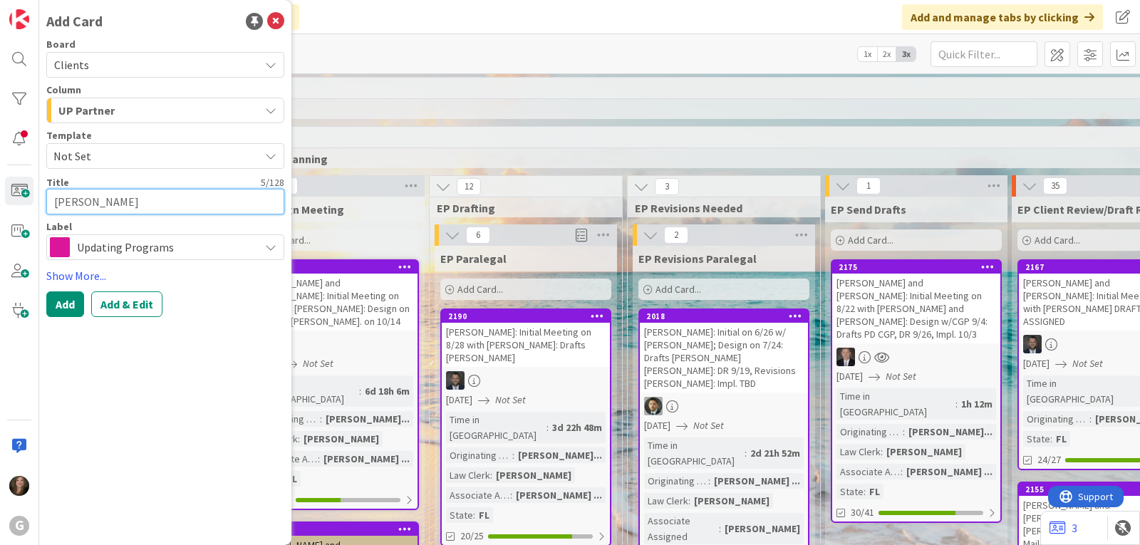
type textarea "Duerig"
type textarea "x"
type textarea "Duerig,"
type textarea "x"
type textarea "Duerig,"
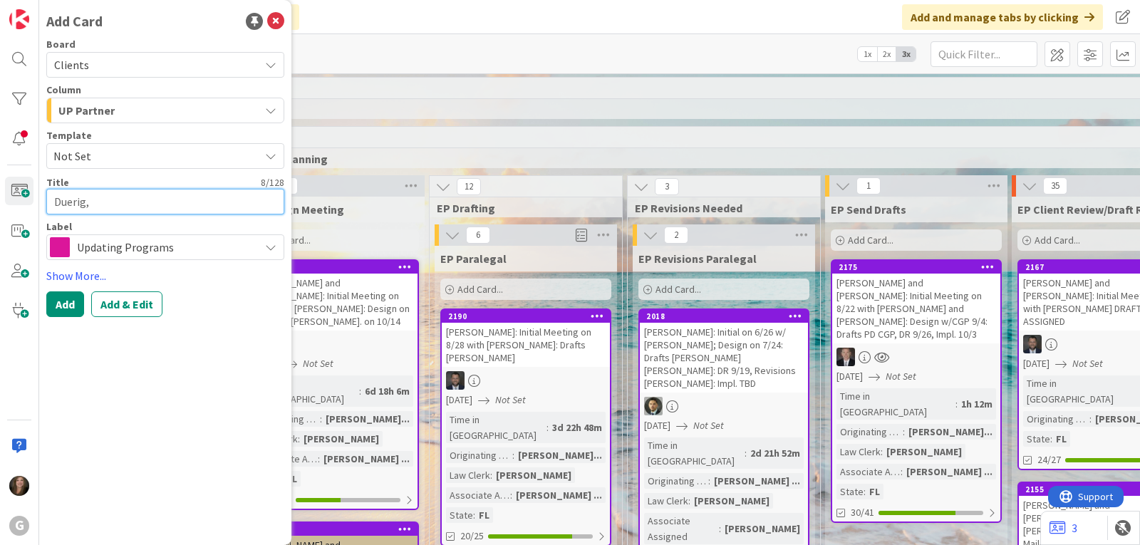
type textarea "x"
type textarea "Duerig, W"
type textarea "x"
type textarea "Duerig, Wi"
type textarea "x"
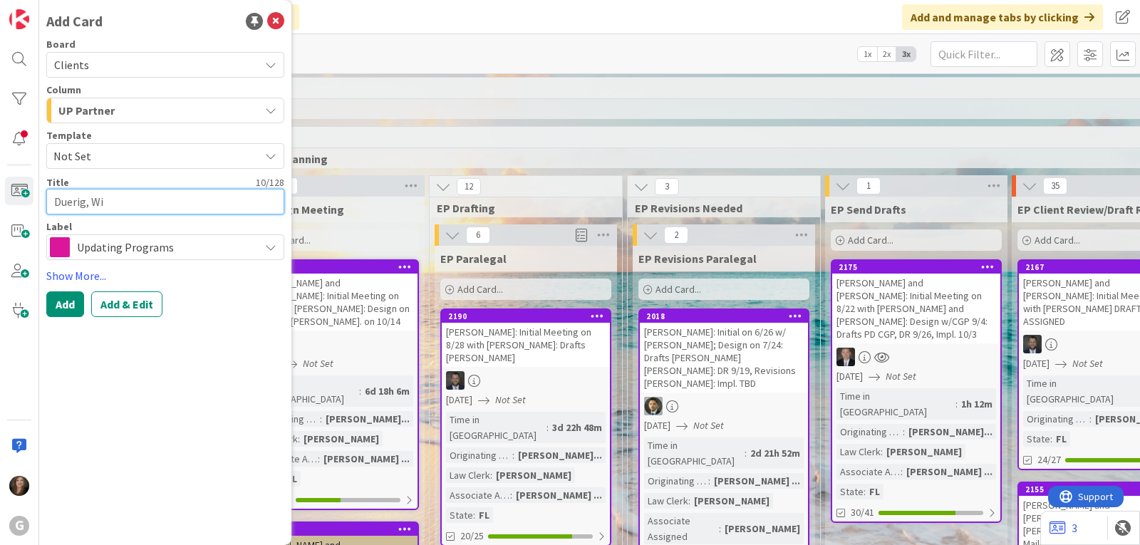
type textarea "Duerig, Wil"
type textarea "x"
type textarea "Duerig, Will"
type textarea "x"
type textarea "Duerig, Willi"
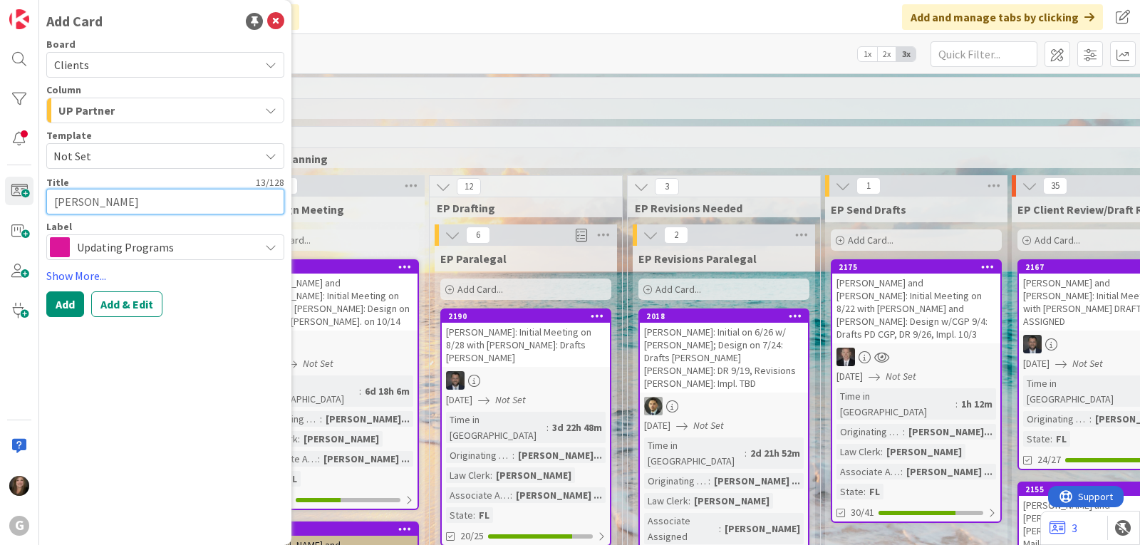
type textarea "x"
type textarea "Duerig, Willia"
type textarea "x"
type textarea "Duerig, William"
type textarea "x"
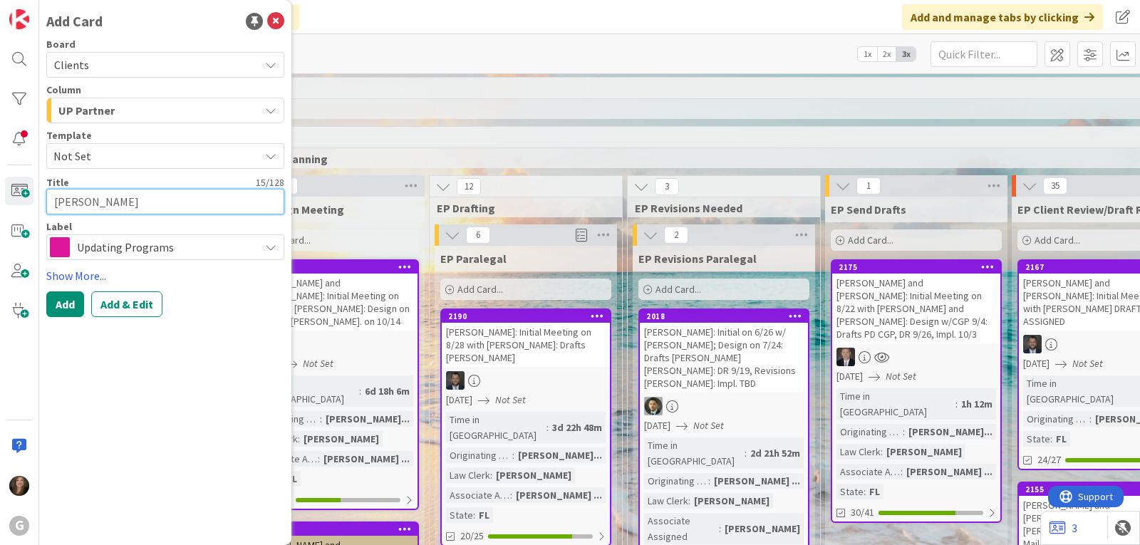
type textarea "Duerig, William,"
type textarea "x"
type textarea "Duerig, William"
type textarea "x"
type textarea "Duerig, William:"
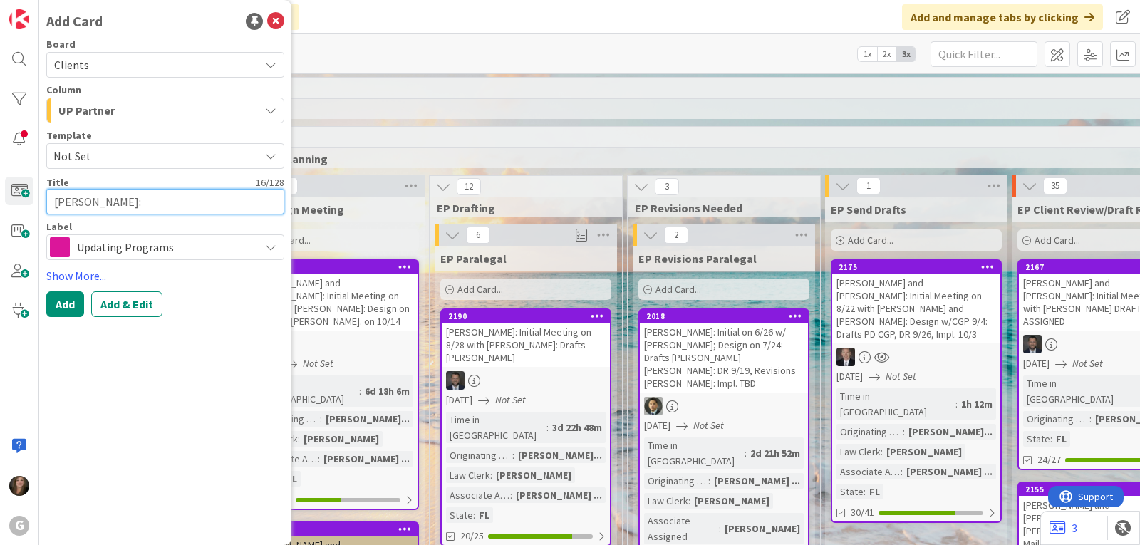
type textarea "x"
type textarea "Duerig, William:"
type textarea "x"
type textarea "Duerig, William: R"
type textarea "x"
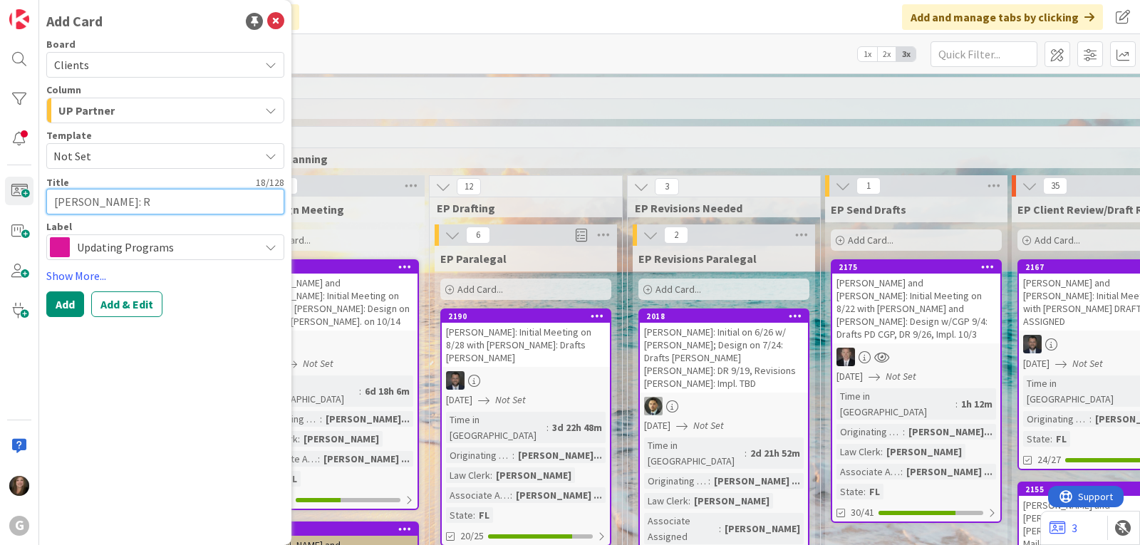
type textarea "Duerig, William: Re"
type textarea "x"
type textarea "Duerig, William: Rev"
type textarea "x"
type textarea "Duerig, William: Revi"
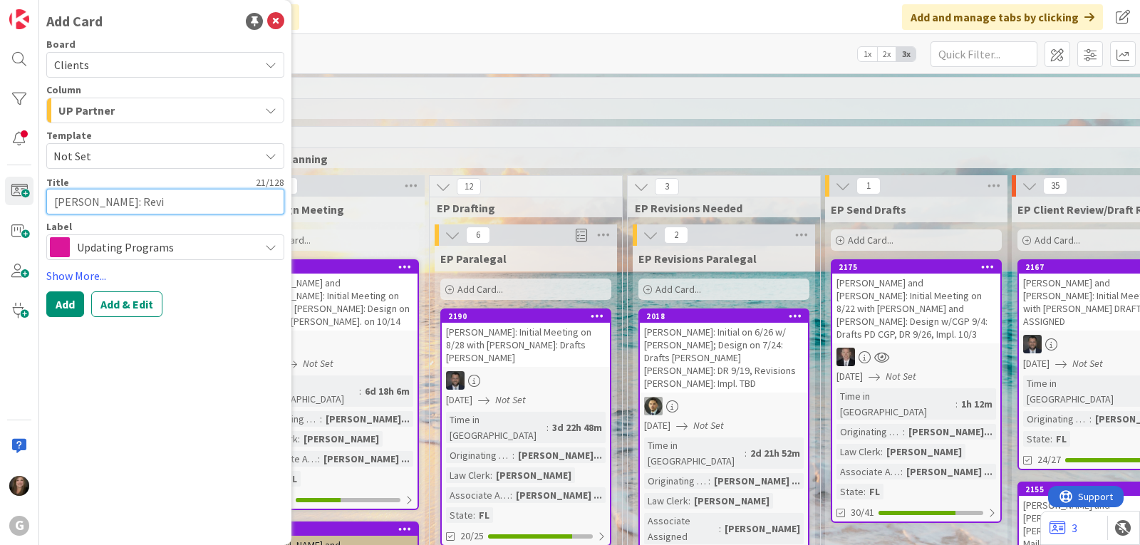
type textarea "x"
type textarea "Duerig, William: Revie"
type textarea "x"
type textarea "Duerig, William: Review"
type textarea "x"
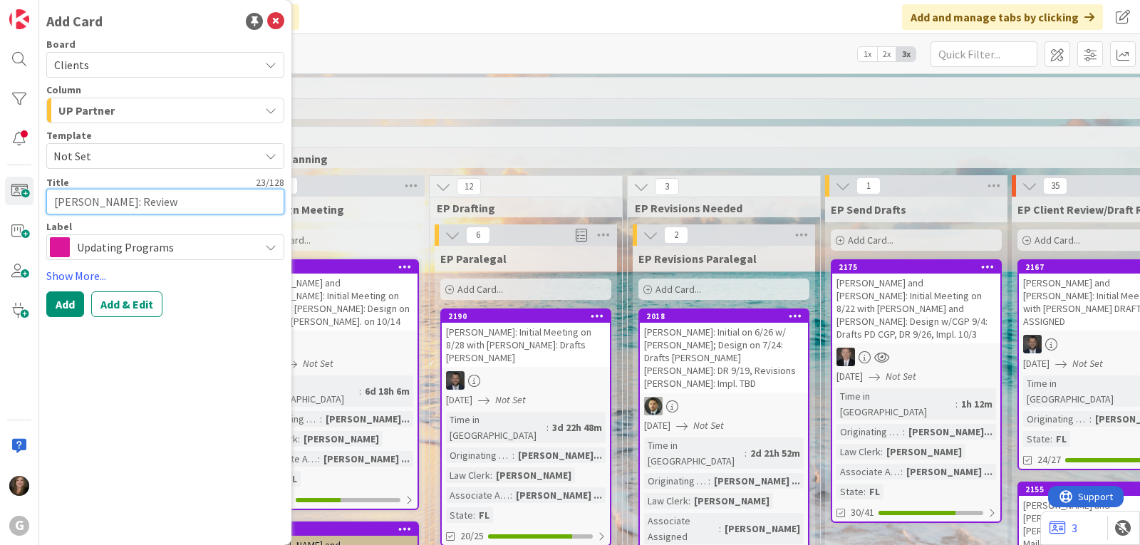
type textarea "Duerig, William: Review"
type textarea "x"
type textarea "Duerig, William: Review E"
type textarea "x"
type textarea "Duerig, William: Review EP"
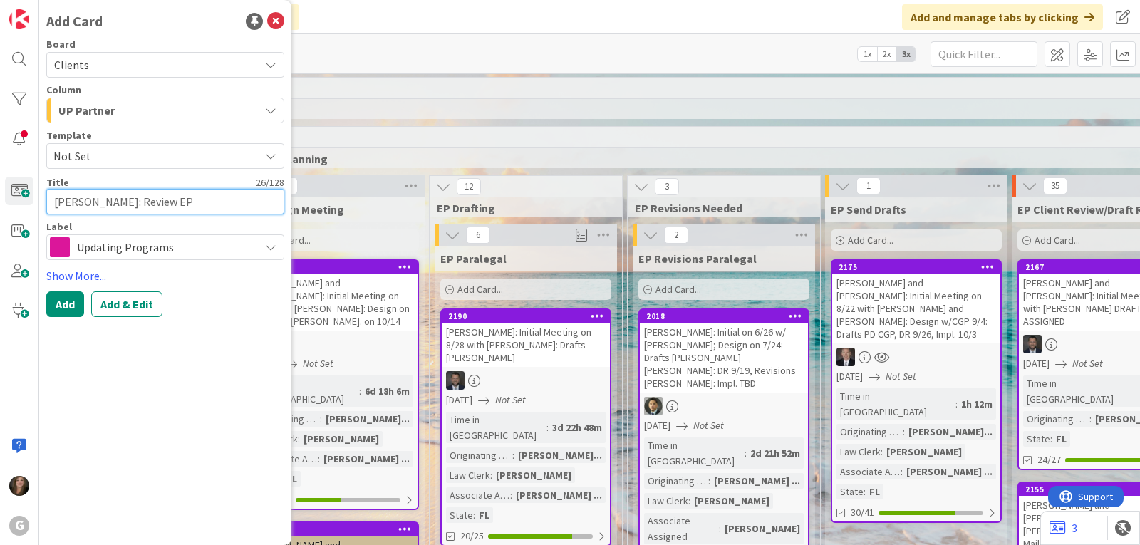
type textarea "x"
type textarea "Duerig, William: Review EP"
type textarea "x"
type textarea "Duerig, William: Review EP P"
type textarea "x"
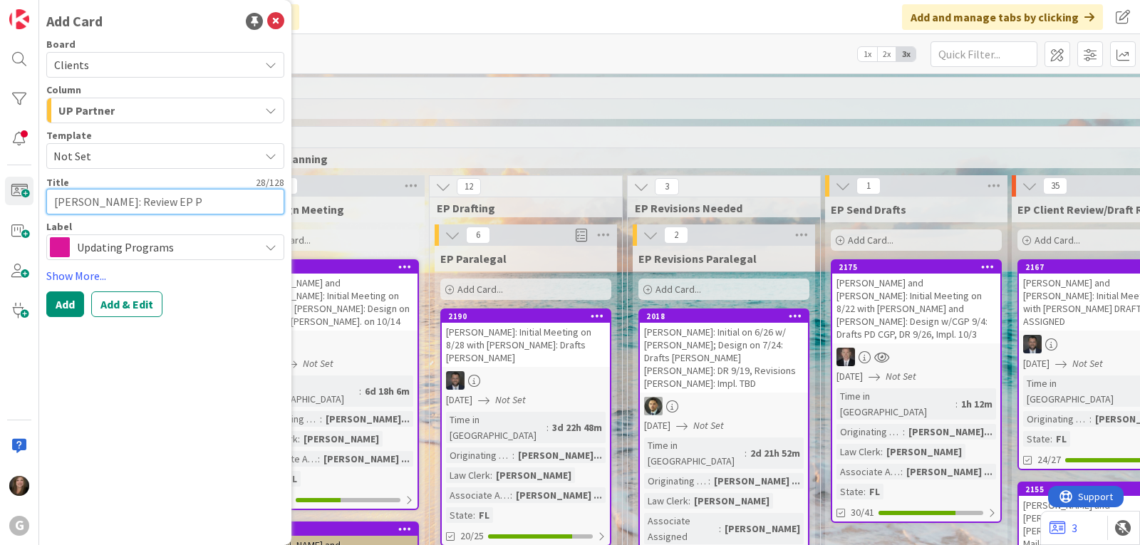
type textarea "Duerig, William: Review EP Pl"
type textarea "x"
type textarea "Duerig, William: Review EP Pla"
type textarea "x"
type textarea "Duerig, William: Review EP Plan"
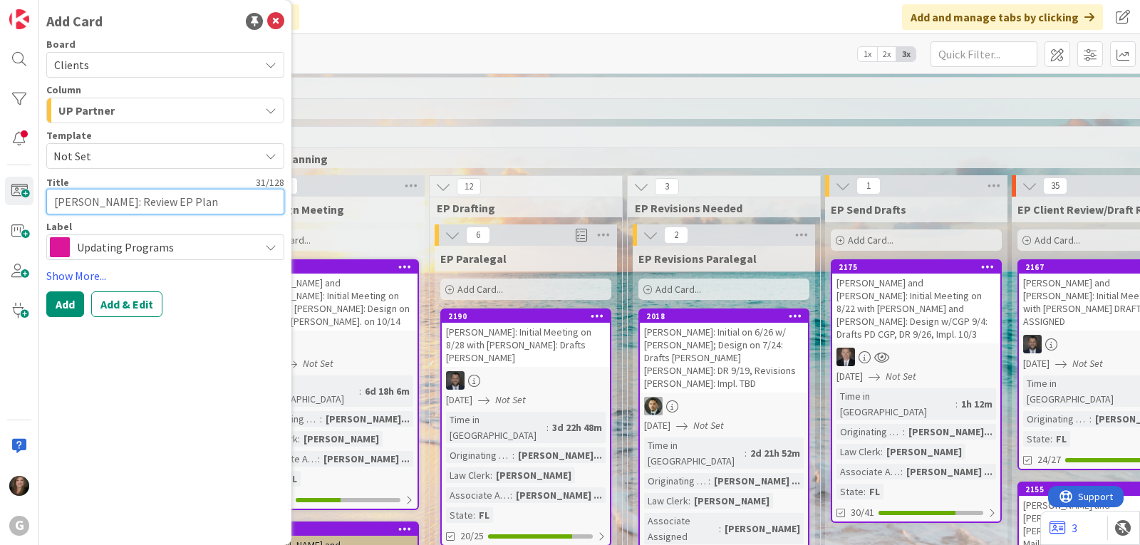
type textarea "x"
type textarea "Duerig, William: Review EP Pla"
type textarea "x"
type textarea "Duerig, William: Review EP Pl"
type textarea "x"
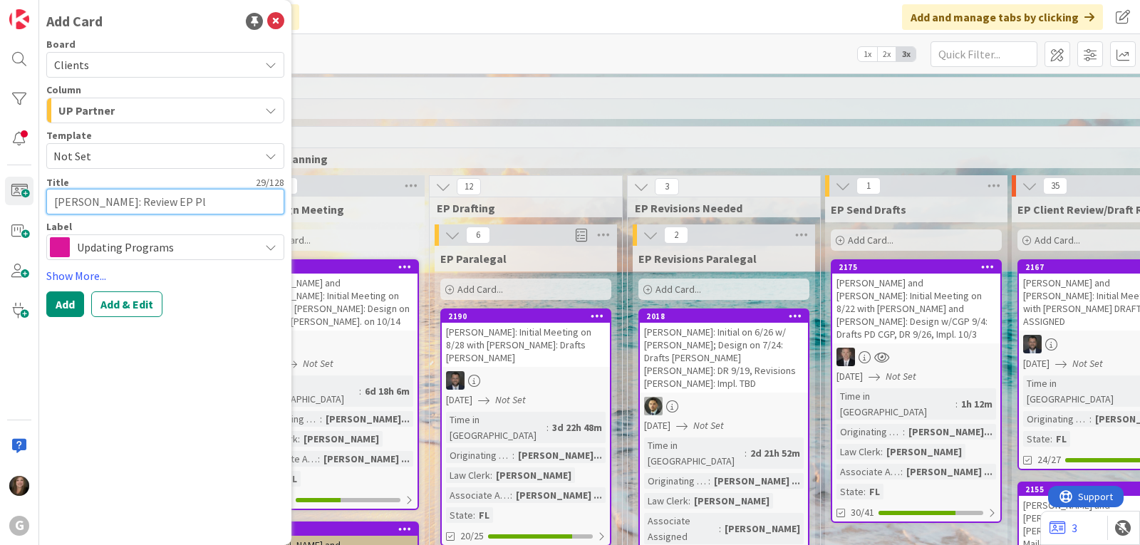
type textarea "Duerig, William: Review EP P"
type textarea "x"
type textarea "Duerig, William: Review EP"
type textarea "x"
type textarea "Duerig, William: Review EP"
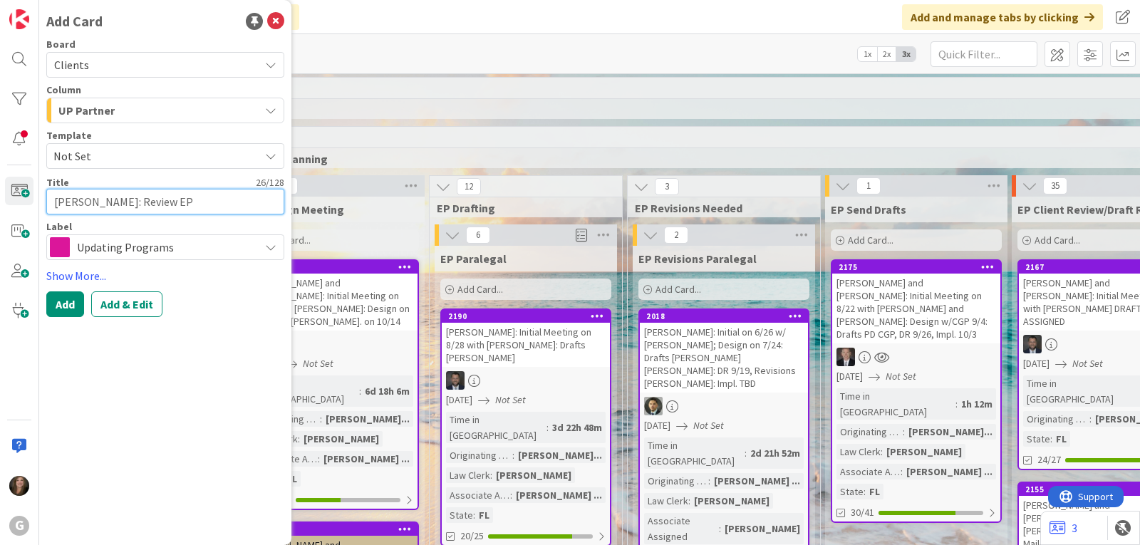
type textarea "x"
type textarea "Duerig, William: Review E"
type textarea "x"
type textarea "Duerig, William: Review"
type textarea "x"
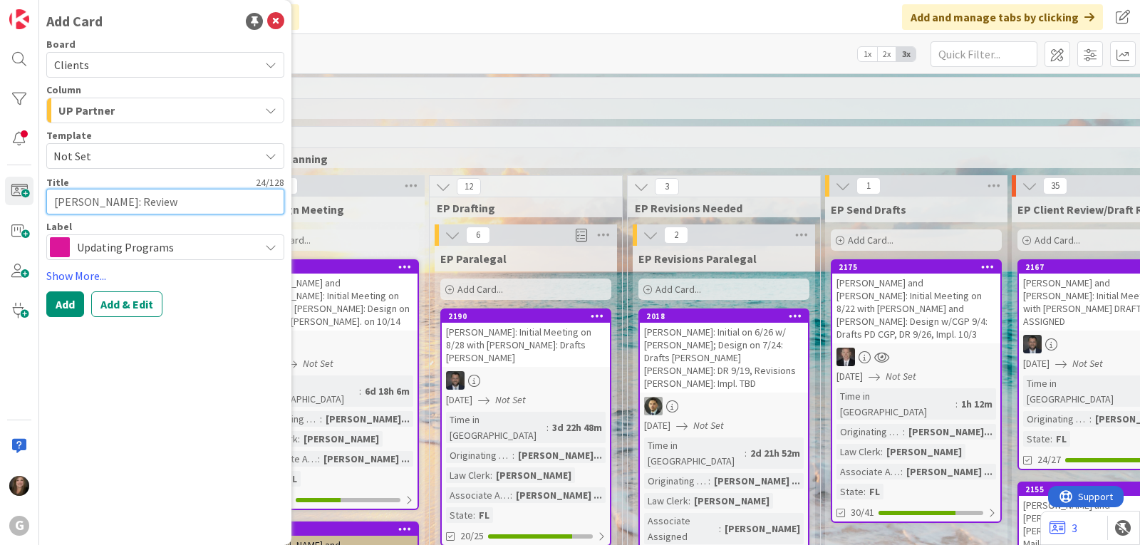
type textarea "Duerig, William: Review R"
type textarea "x"
type textarea "Duerig, William: Review Re"
type textarea "x"
type textarea "Duerig, William: Review Revi"
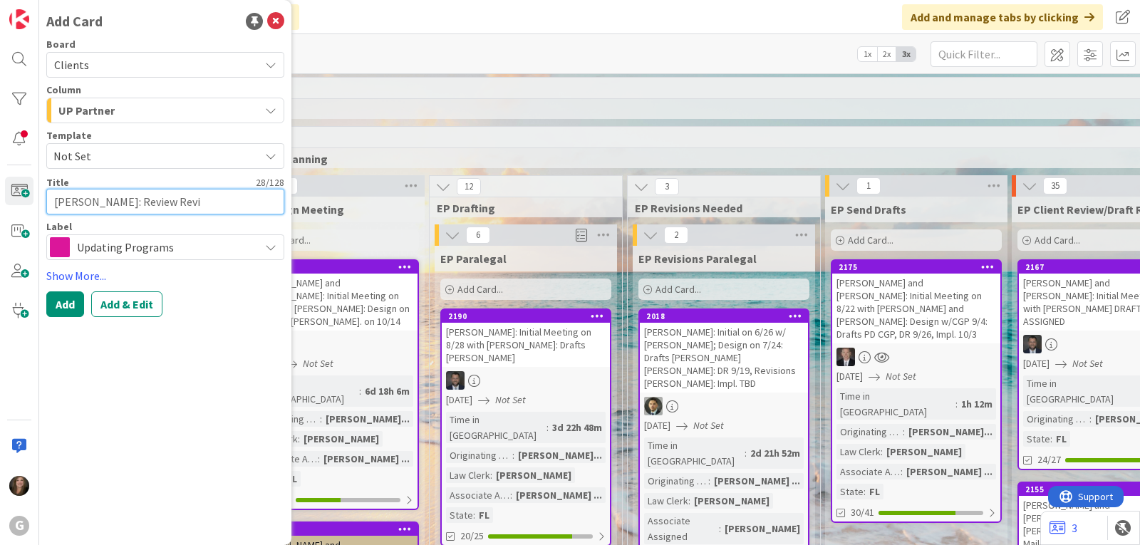
type textarea "x"
type textarea "Duerig, William: Review Revise"
type textarea "x"
type textarea "Duerig, William: Review Revised"
type textarea "x"
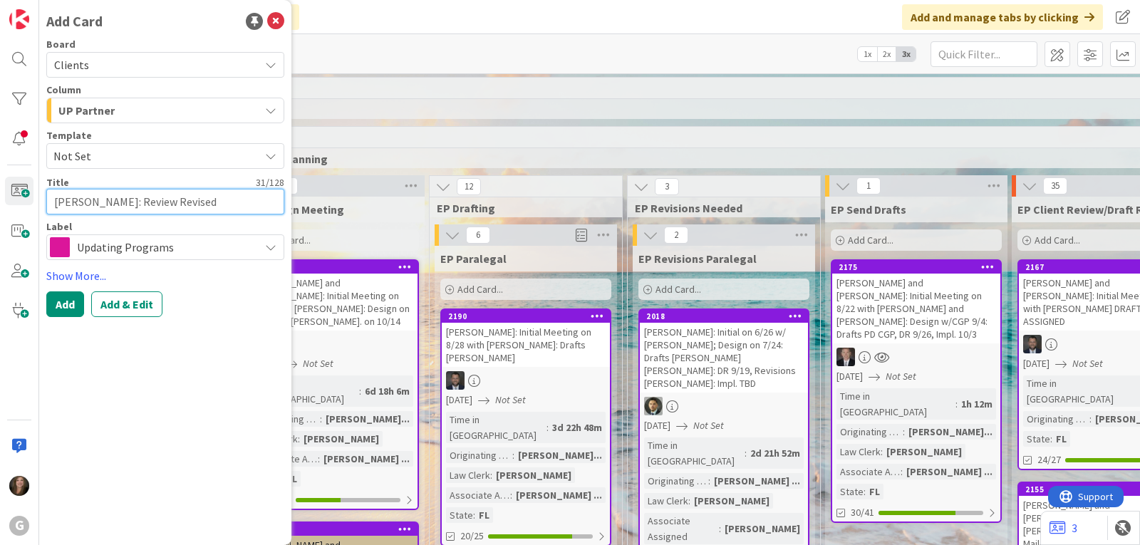
type textarea "Duerig, William: Review Revised"
type textarea "x"
type textarea "Duerig, William: Review Revised T"
type textarea "x"
type textarea "Duerig, William: Review Revised TA"
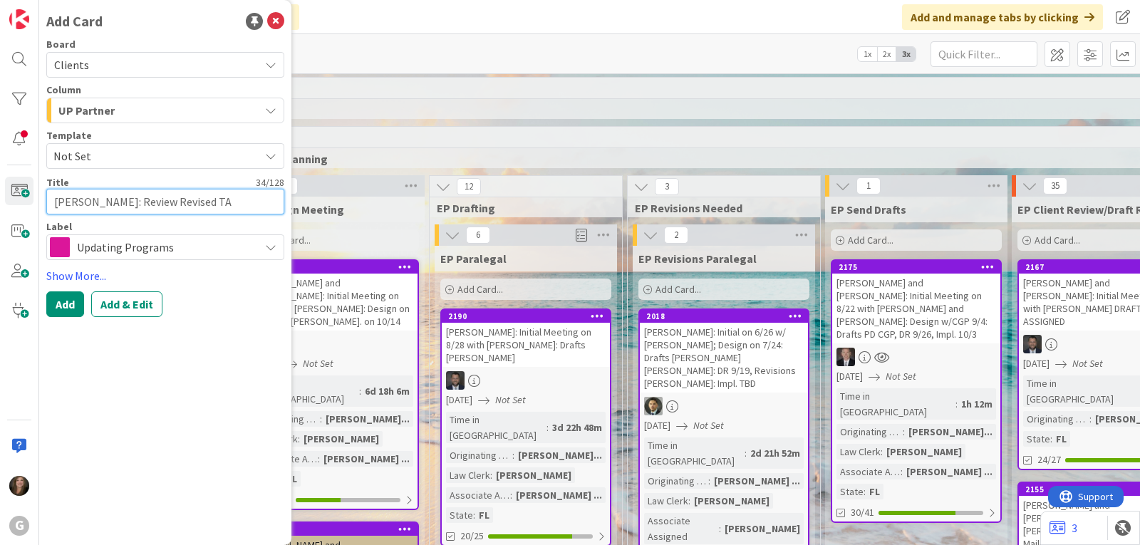
type textarea "x"
type textarea "Duerig, William: Review Revised TA,"
type textarea "x"
type textarea "Duerig, William: Review Revised TA,"
type textarea "x"
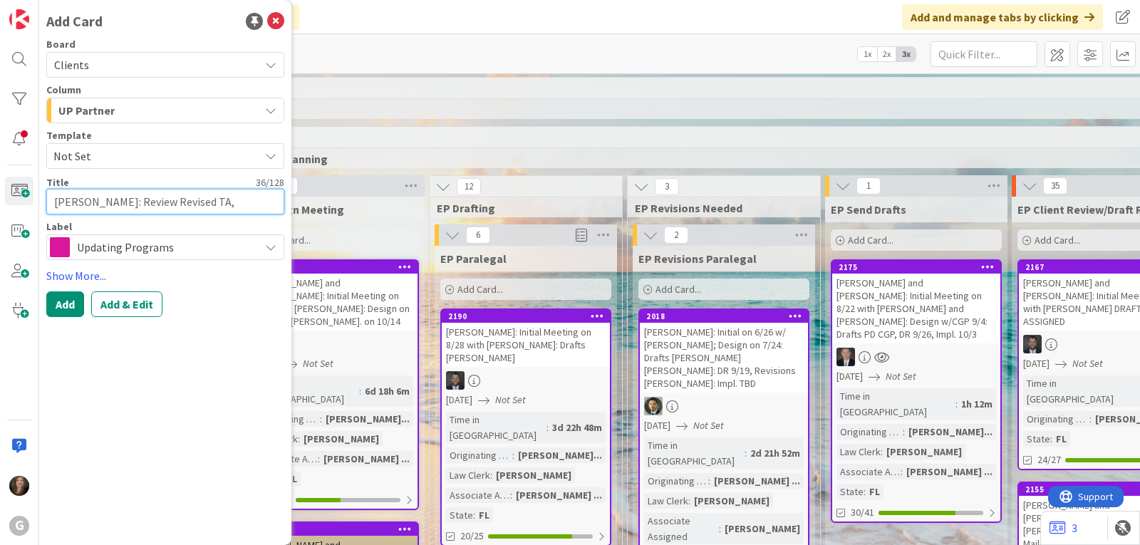
type textarea "Duerig, William: Review Revised TA, E"
type textarea "x"
type textarea "Duerig, William: Review Revised TA, Ex"
type textarea "x"
type textarea "Duerig, William: Review Revised TA, Exe"
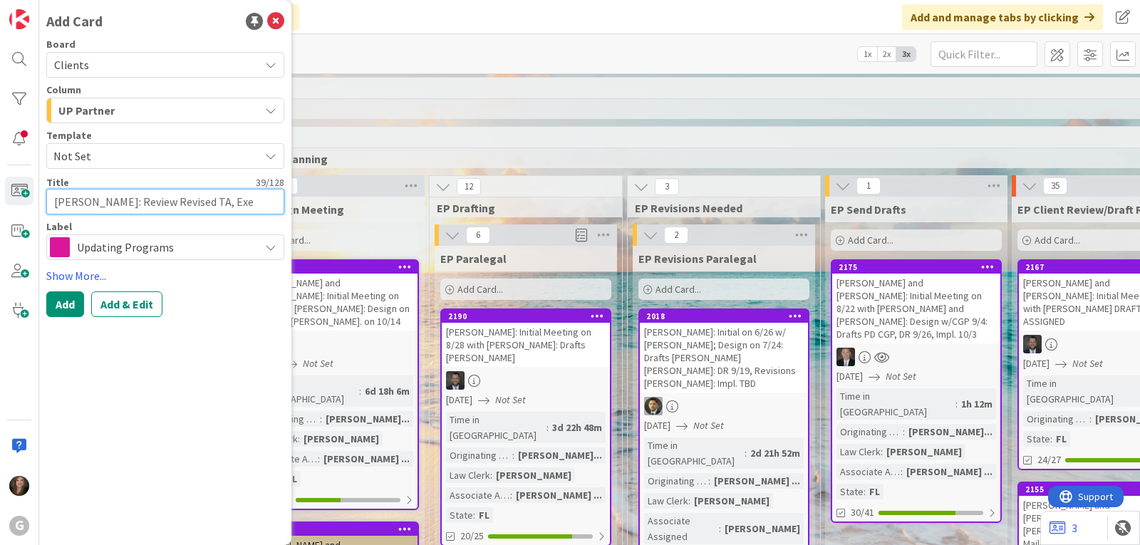
type textarea "x"
type textarea "Duerig, William: Review Revised TA, Exer"
type textarea "x"
type textarea "Duerig, William: Review Revised TA, Exerc"
type textarea "x"
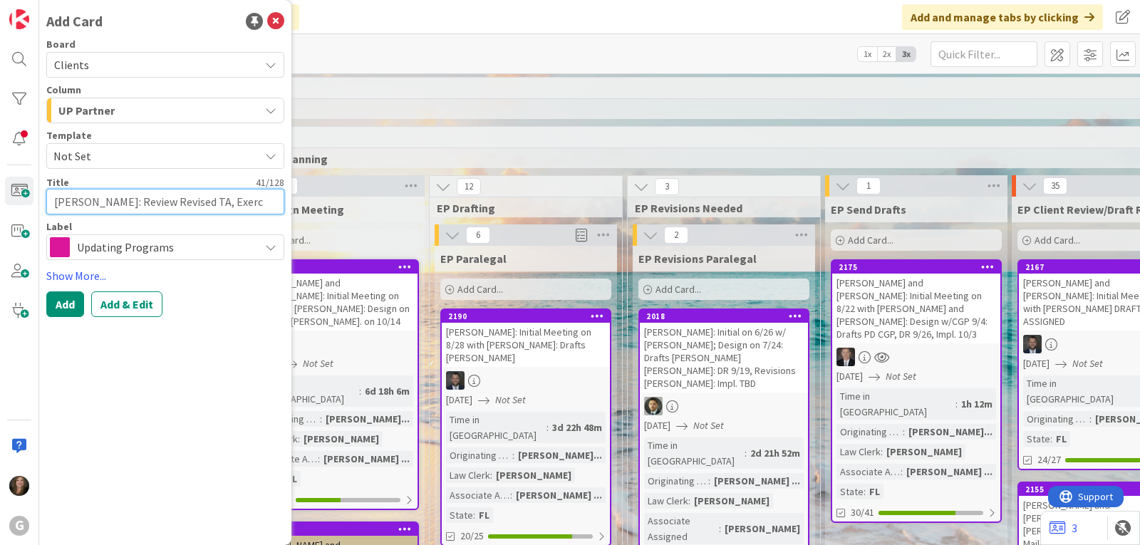
type textarea "Duerig, William: Review Revised TA, Exerci"
type textarea "x"
type textarea "Duerig, William: Review Revised TA, Exercis"
type textarea "x"
type textarea "Duerig, William: Review Revised TA, Exercise"
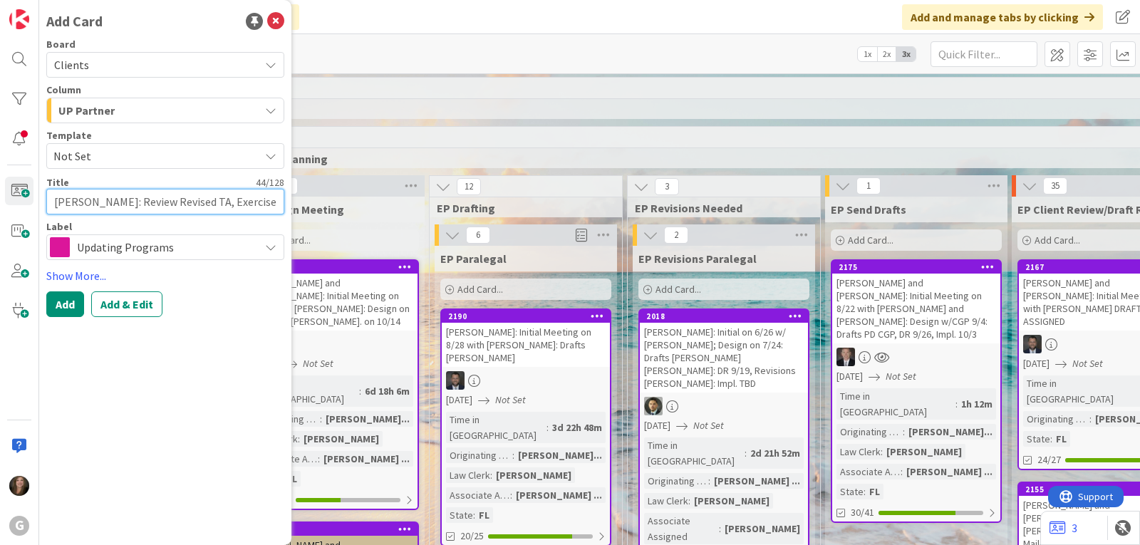
type textarea "x"
type textarea "Duerig, William: Review Revised TA, Exercise"
type textarea "x"
type textarea "Duerig, William: Review Revised TA, Exercise o"
type textarea "x"
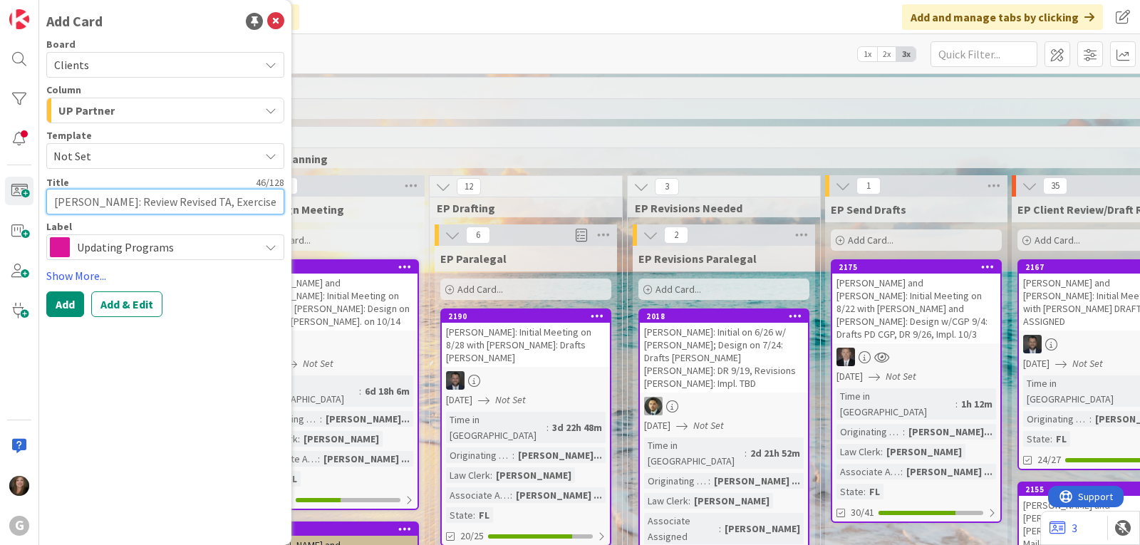
type textarea "Duerig, William: Review Revised TA, Exercise of"
type textarea "x"
type textarea "Duerig, William: Review Revised TA, Exercise of P"
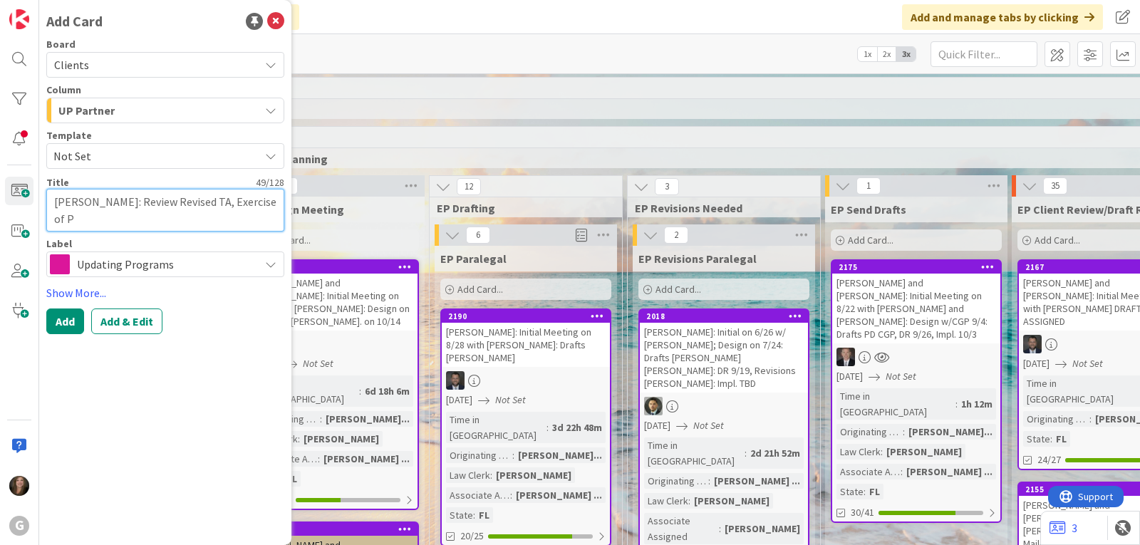
type textarea "x"
type textarea "Duerig, William: Review Revised TA, Exercise of Po"
type textarea "x"
type textarea "Duerig, William: Review Revised TA, Exercise of Pow"
type textarea "x"
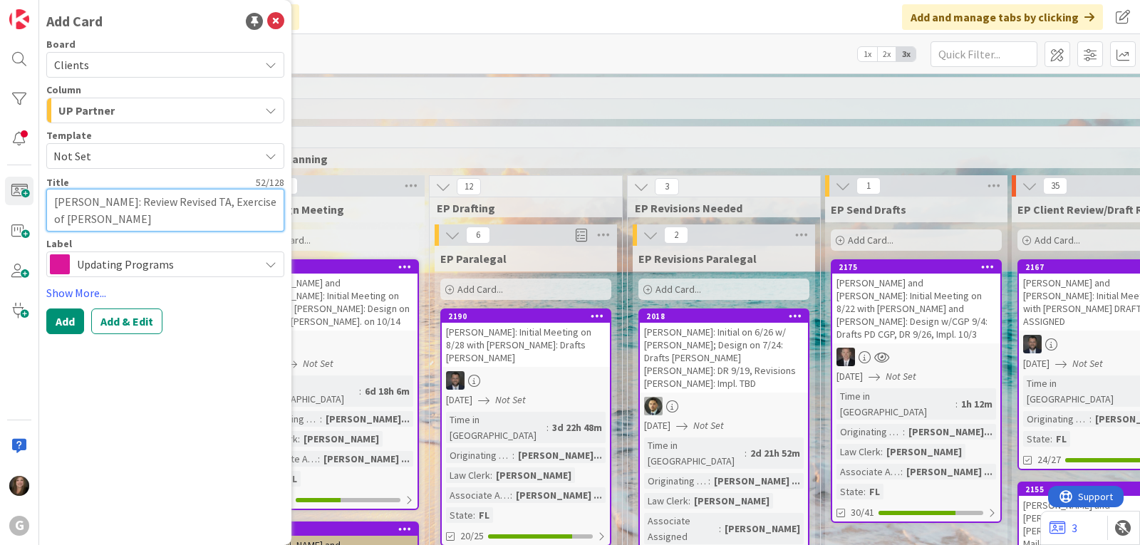
type textarea "Duerig, William: Review Revised TA, Exercise of Power"
type textarea "x"
type textarea "Duerig, William: Review Revised TA, Exercise of Power"
type textarea "x"
type textarea "Duerig, William: Review Revised TA, Exercise of Power o"
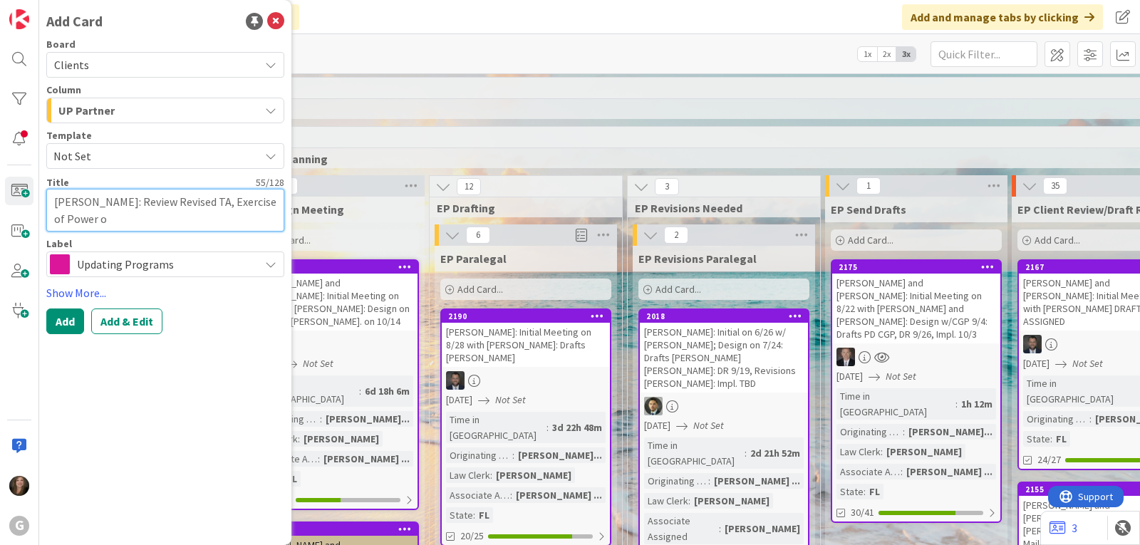
type textarea "x"
type textarea "Duerig, William: Review Revised TA, Exercise of Power of"
type textarea "x"
type textarea "Duerig, William: Review Revised TA, Exercise of Power of A"
type textarea "x"
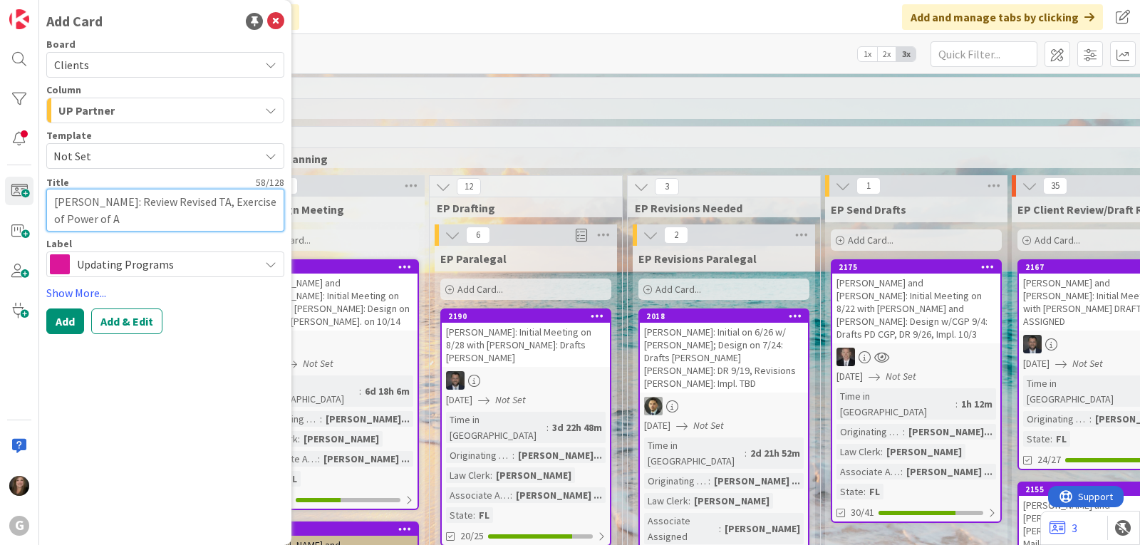
type textarea "Duerig, William: Review Revised TA, Exercise of Power of Ap"
type textarea "x"
type textarea "Duerig, William: Review Revised TA, Exercise of Power of App"
type textarea "x"
type textarea "Duerig, William: Review Revised TA, Exercise of Power of Appt"
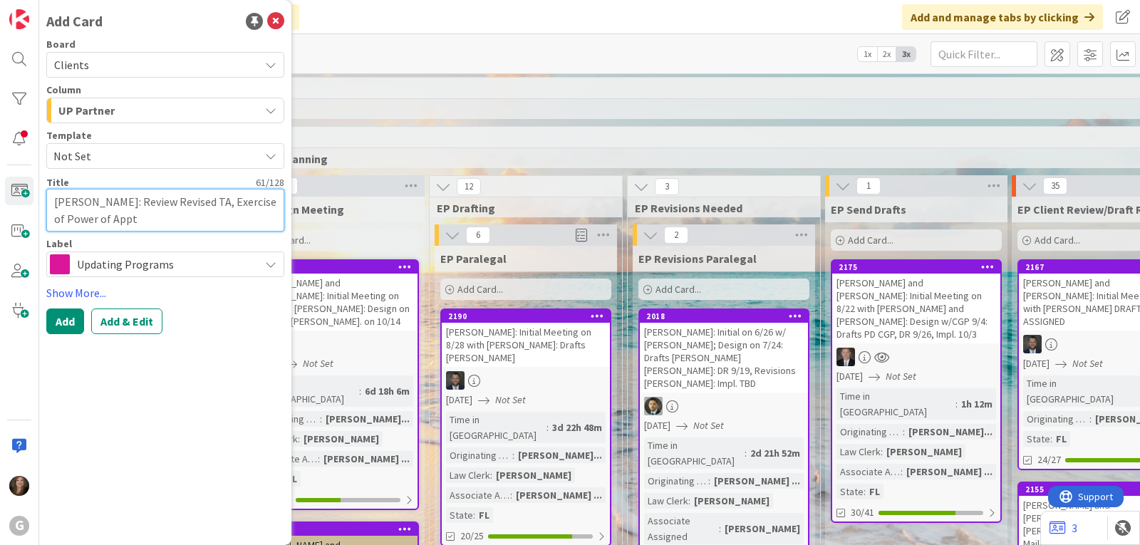
type textarea "x"
type textarea "Duerig, William: Review Revised TA, Exercise of Power of Appt,"
type textarea "x"
type textarea "Duerig, William: Review Revised TA, Exercise of Power of Appt,"
type textarea "x"
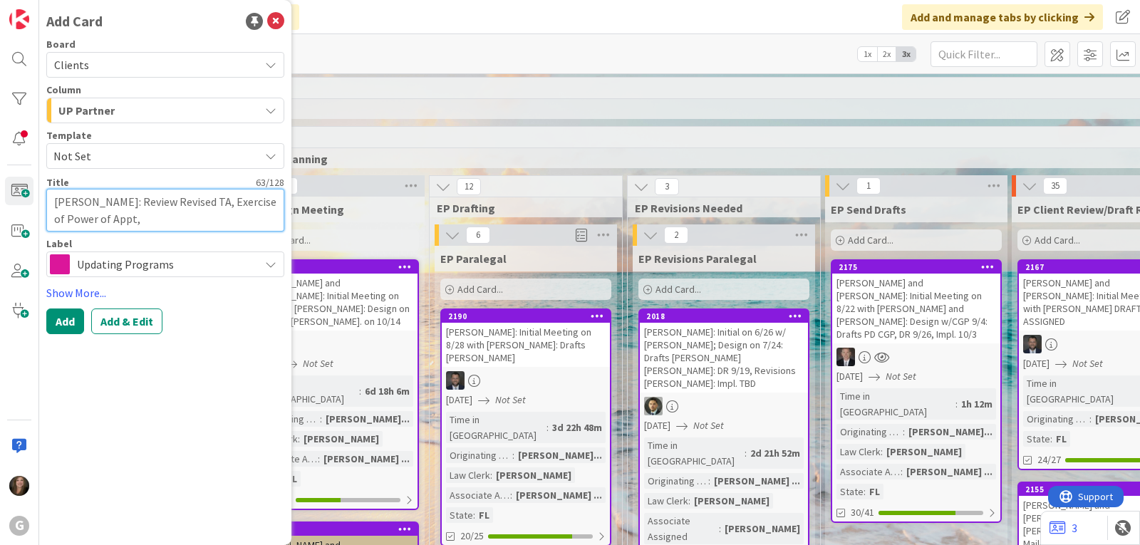
type textarea "Duerig, William: Review Revised TA, Exercise of Power of Appt, R"
type textarea "x"
type textarea "Duerig, William: Review Revised TA, Exercise of Power of Appt, Re"
type textarea "x"
type textarea "Duerig, William: Review Revised TA, Exercise of Power of Appt, Rev"
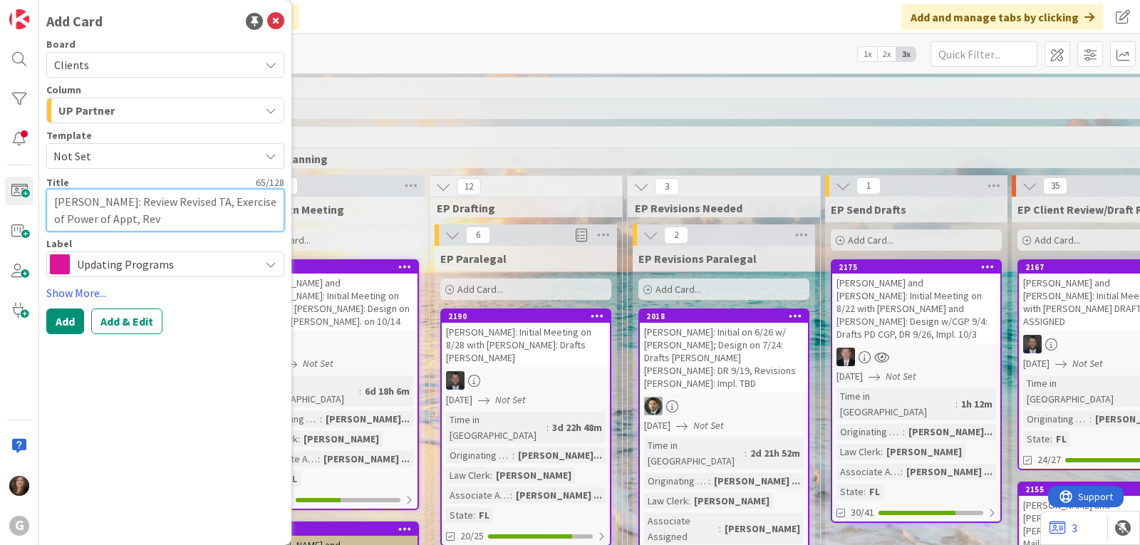
type textarea "x"
type textarea "Duerig, William: Review Revised TA, Exercise of Power of Appt, Revi"
type textarea "x"
type textarea "Duerig, William: Review Revised TA, Exercise of Power of Appt, Revise"
type textarea "x"
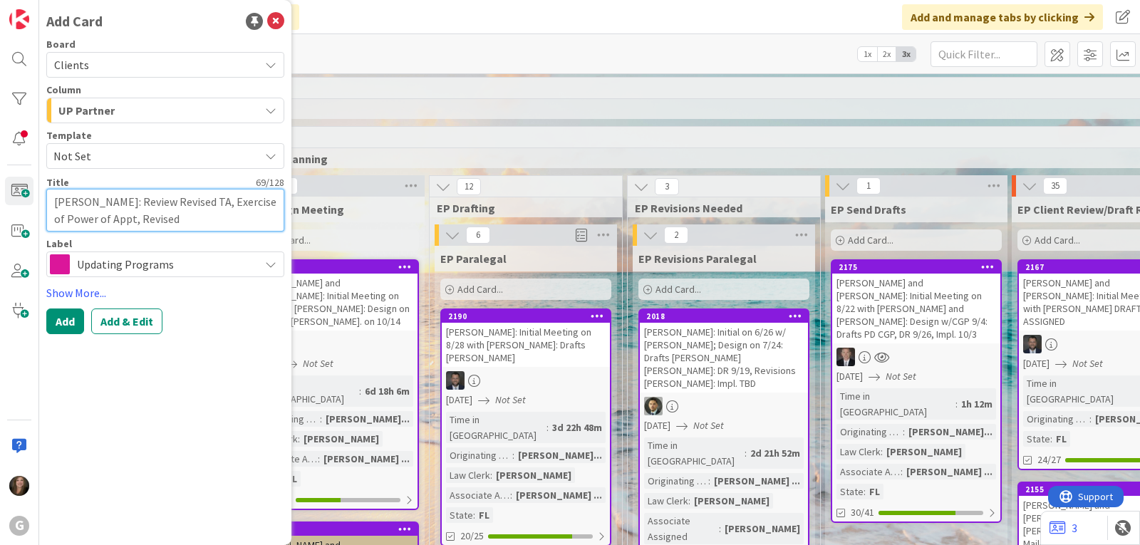
type textarea "Duerig, William: Review Revised TA, Exercise of Power of Appt, Revised"
type textarea "x"
type textarea "Duerig, William: Review Revised TA, Exercise of Power of Appt, Revised T"
type textarea "x"
type textarea "Duerig, William: Review Revised TA, Exercise of Power of Appt, Revised TP"
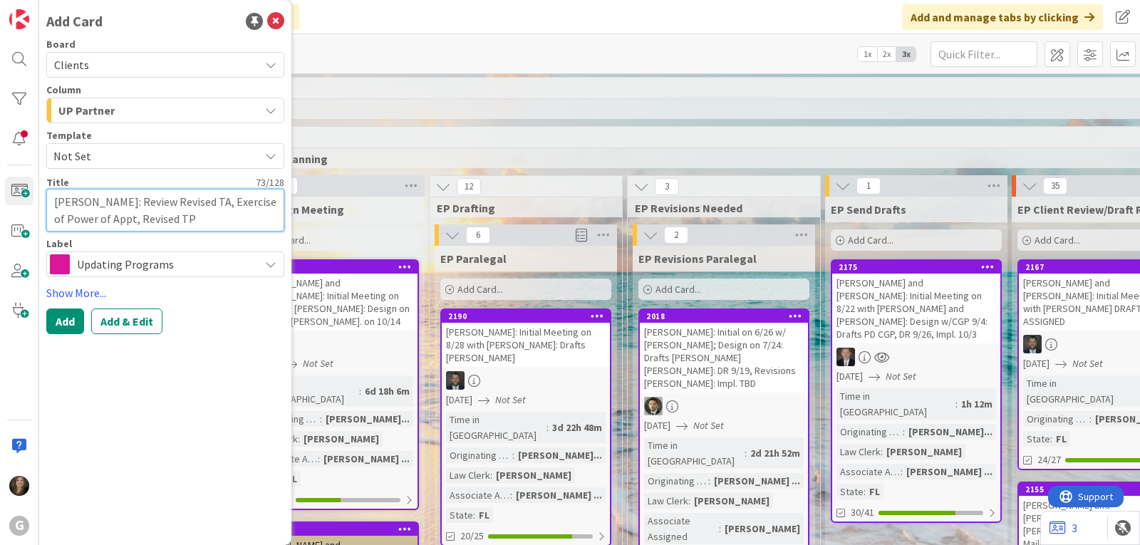
type textarea "x"
type textarea "Duerig, William: Review Revised TA, Exercise of Power of Appt, Revised TP"
type textarea "x"
type textarea "Duerig, William: Review Revised TA, Exercise of Power of Appt, Revised TP A"
type textarea "x"
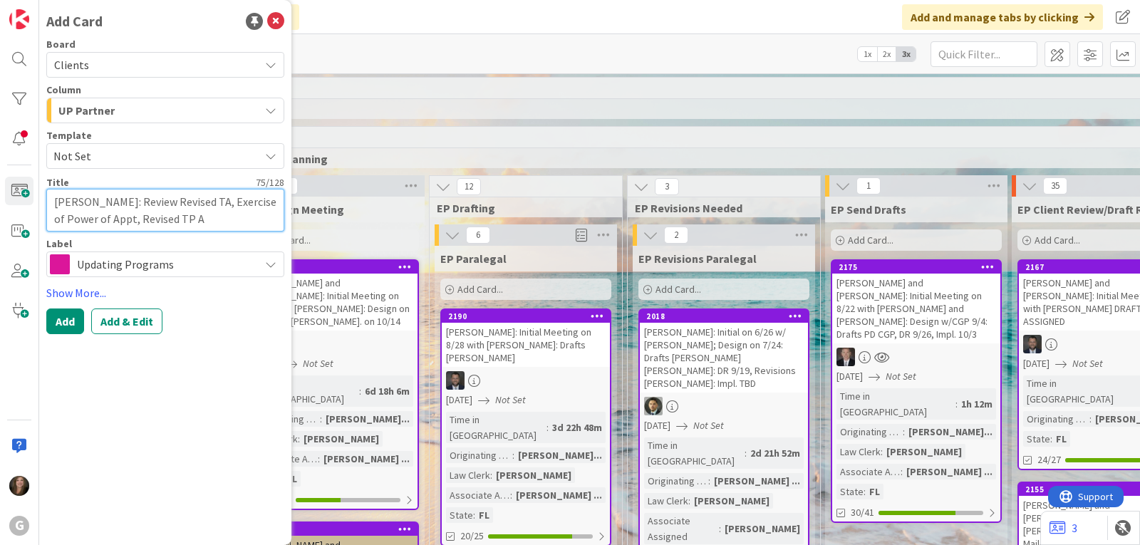
type textarea "Duerig, William: Review Revised TA, Exercise of Power of Appt, Revised TP Am"
type textarea "x"
type textarea "Duerig, William: Review Revised TA, Exercise of Power of Appt, Revised TP Ame"
type textarea "x"
type textarea "Duerig, William: Review Revised TA, Exercise of Power of Appt, Revised TP Amen"
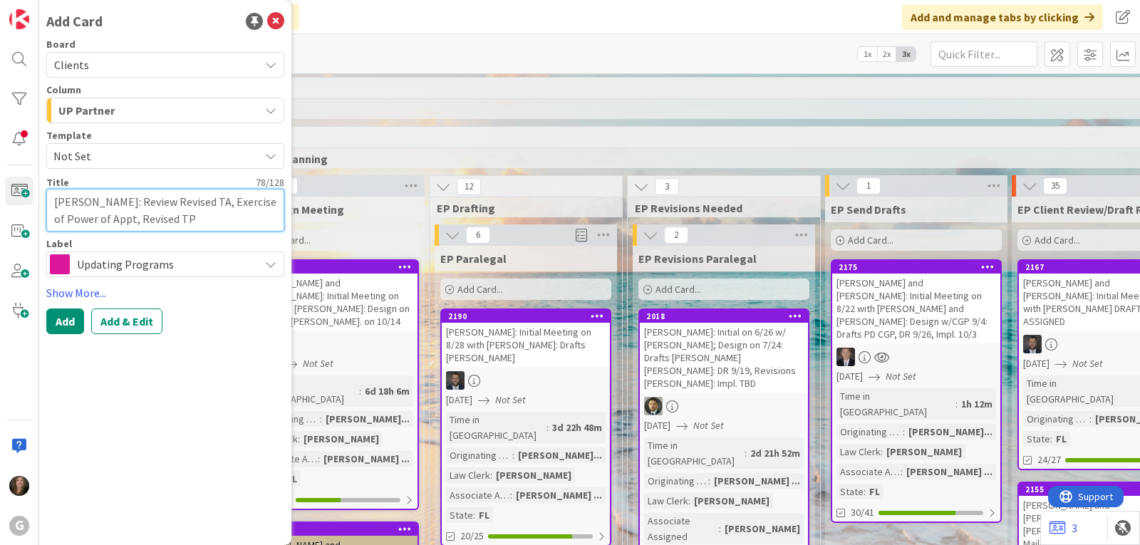
type textarea "x"
type textarea "Duerig, William: Review Revised TA, Exercise of Power of Appt, Revised TP Amend"
type textarea "x"
type textarea "Duerig, William: Review Revised TA, Exercise of Power of Appt, Revised TP Amendm"
type textarea "x"
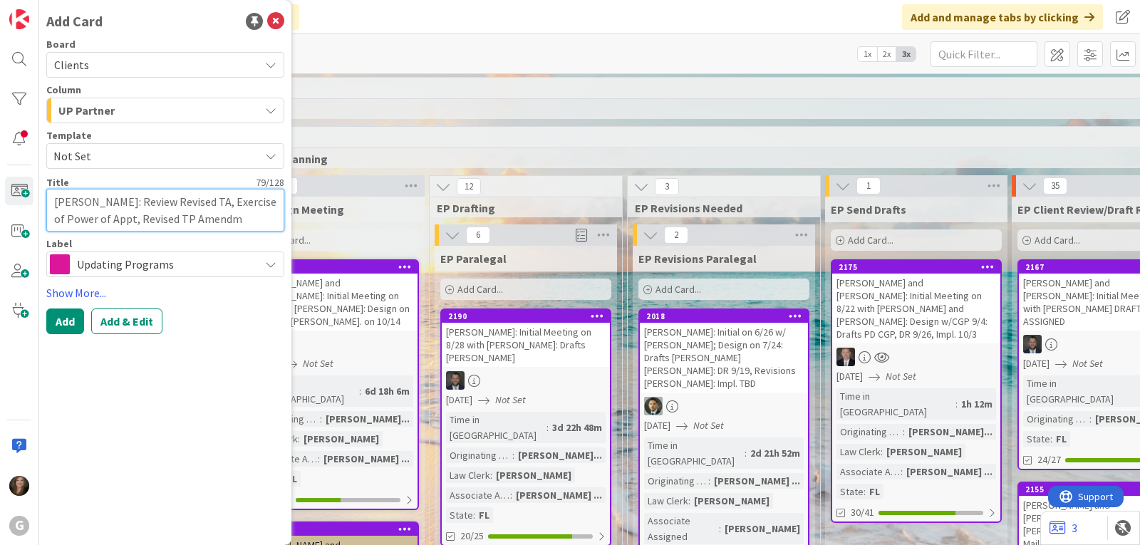
type textarea "Duerig, William: Review Revised TA, Exercise of Power of Appt, Revised TP Amend…"
type textarea "x"
type textarea "Duerig, William: Review Revised TA, Exercise of Power of Appt, Revised TP Amend…"
type textarea "x"
type textarea "Duerig, William: Review Revised TA, Exercise of Power of Appt, Revised TP Amend…"
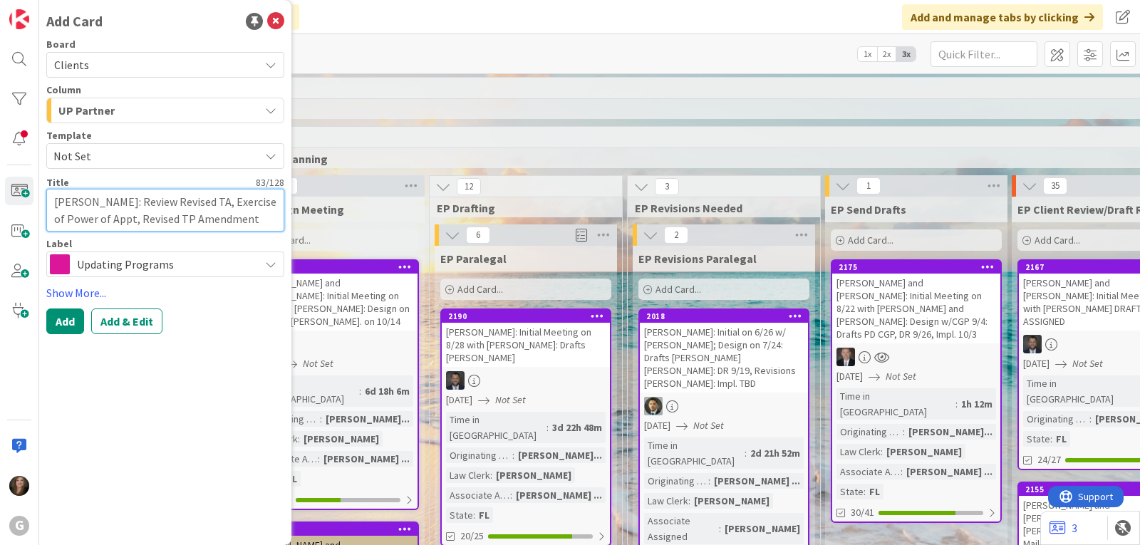
type textarea "x"
type textarea "Duerig, William: Review Revised TA, Exercise of Power of Appt, Revised TP Amend…"
type textarea "x"
type textarea "Duerig, William: Review Revised TA, Exercise of Power of Appt, Revised TP Amend…"
type textarea "x"
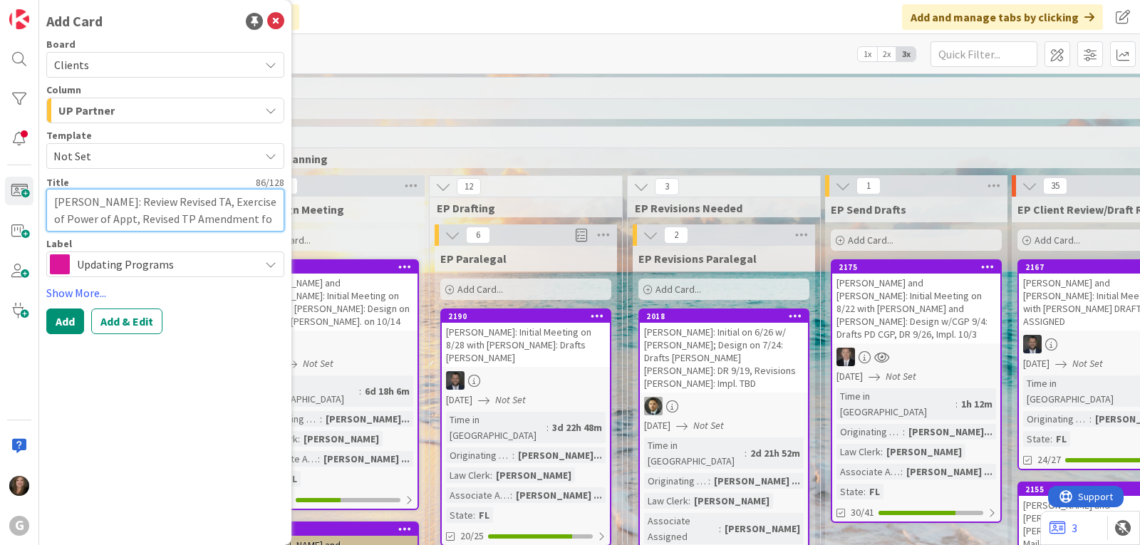
type textarea "Duerig, William: Review Revised TA, Exercise of Power of Appt, Revised TP Amend…"
type textarea "x"
type textarea "Duerig, William: Review Revised TA, Exercise of Power of Appt, Revised TP Amend…"
type textarea "x"
type textarea "Duerig, William: Review Revised TA, Exercise of Power of Appt, Revised TP Amend…"
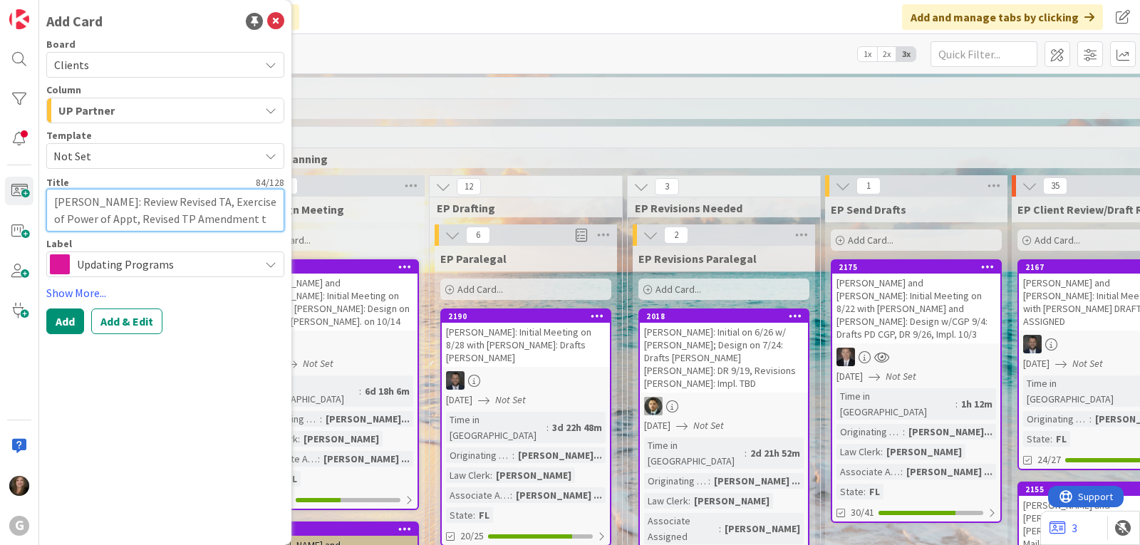
type textarea "x"
type textarea "Duerig, William: Review Revised TA, Exercise of Power of Appt, Revised TP Amend…"
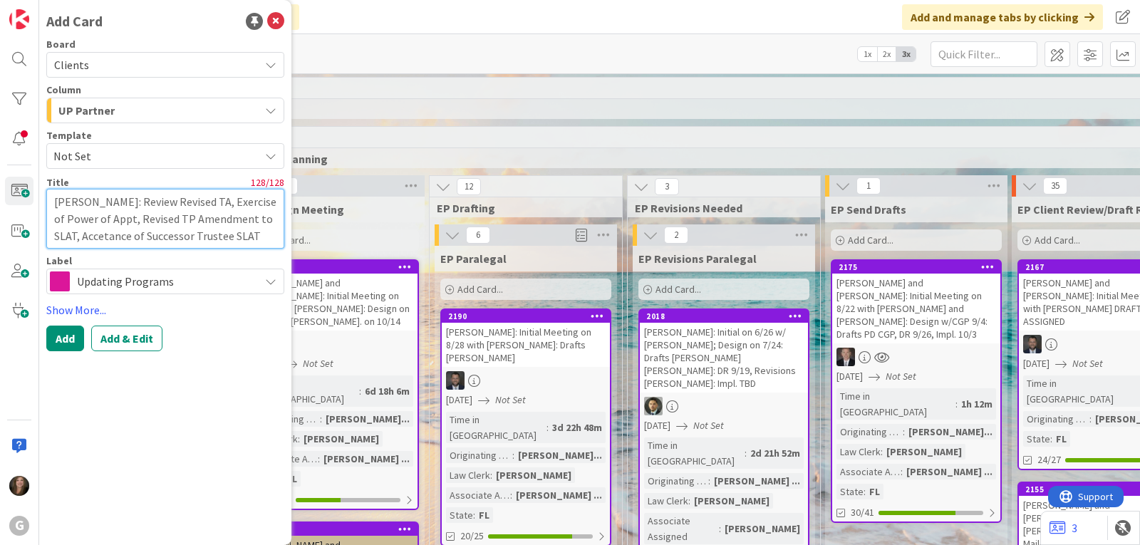
click at [167, 203] on textarea "Duerig, William: Review Revised TA, Exercise of Power of Appt, Revised TP Amend…" at bounding box center [165, 219] width 238 height 60
click at [92, 220] on textarea "Duerig, William: Review TA, Exercise of Power of Appt, Revised TP Amendment to …" at bounding box center [165, 219] width 238 height 60
click at [231, 223] on textarea "Duerig, William: Review TA, Exercise of Power of Appt, TP Amendment to SLAT, Ac…" at bounding box center [165, 219] width 238 height 60
click at [216, 229] on textarea "Duerig, William: Review TA, Exercise of Power of Appt, TP Amendment to SLAT, Ac…" at bounding box center [165, 219] width 238 height 60
click at [163, 240] on textarea "Duerig, William: Review TA, Exercise of Power of Appt, TP Amendment to SLAT, Ac…" at bounding box center [165, 219] width 238 height 60
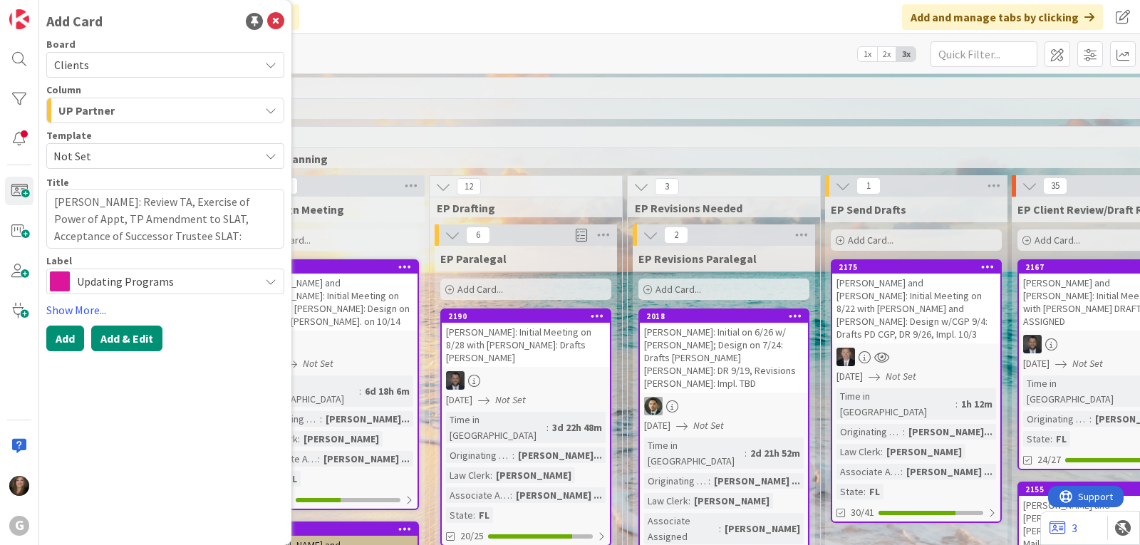
click at [133, 335] on button "Add & Edit" at bounding box center [126, 339] width 71 height 26
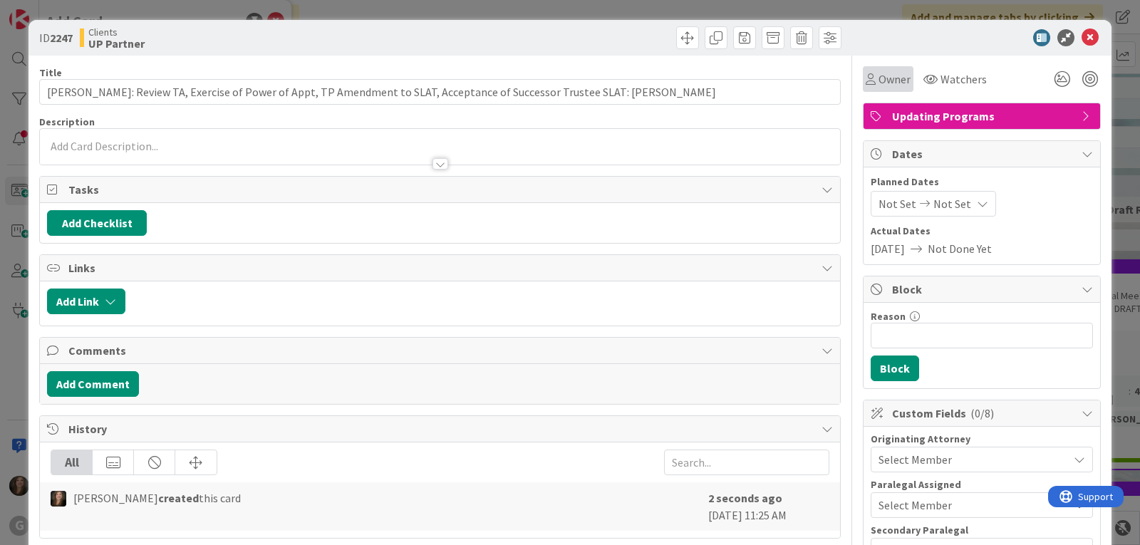
click at [881, 85] on span "Owner" at bounding box center [894, 79] width 32 height 17
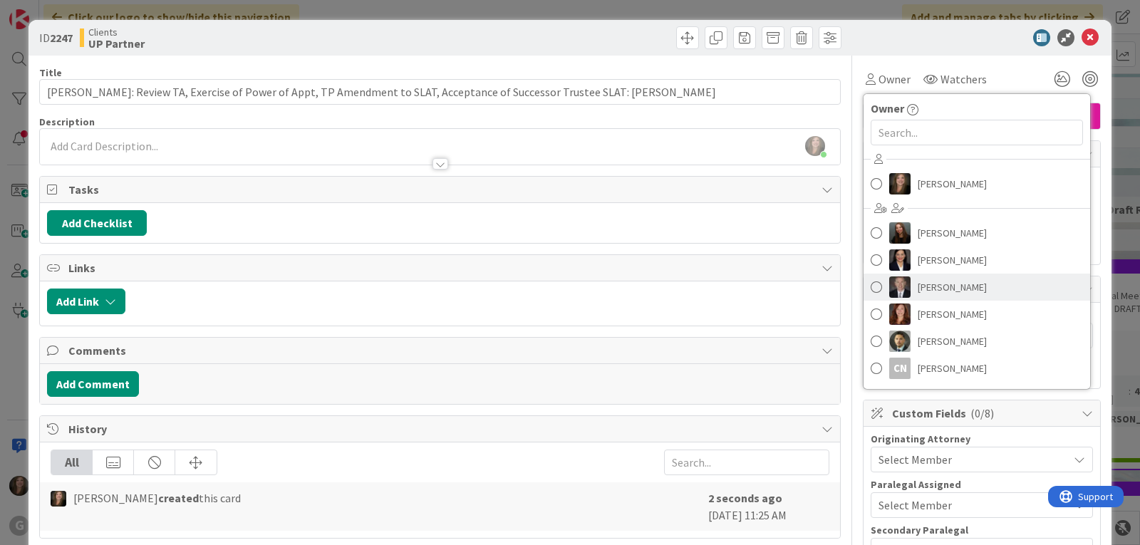
click at [889, 282] on img at bounding box center [899, 286] width 21 height 21
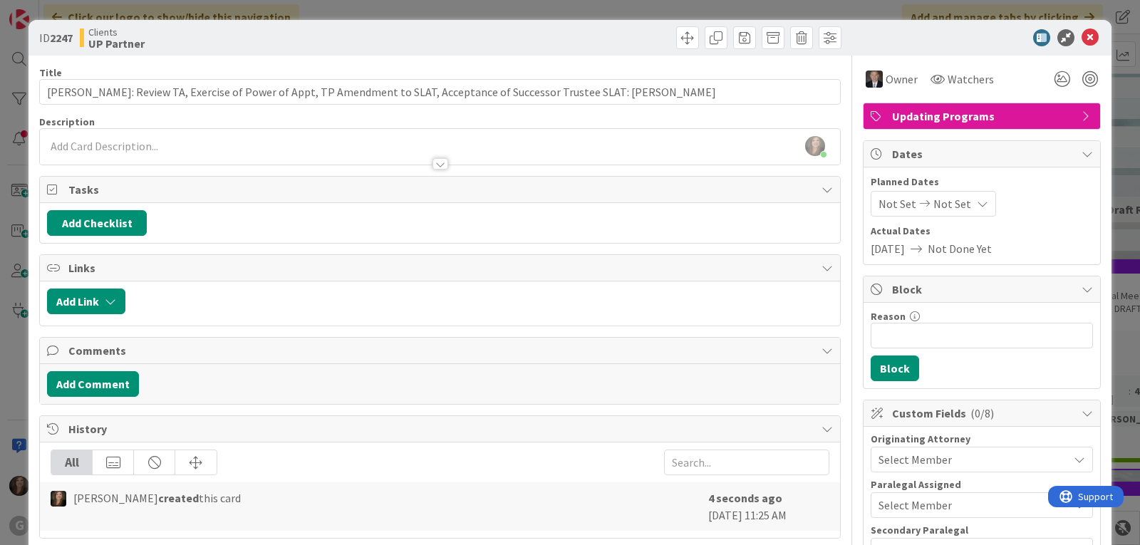
click at [894, 457] on span "Select Member" at bounding box center [914, 459] width 73 height 17
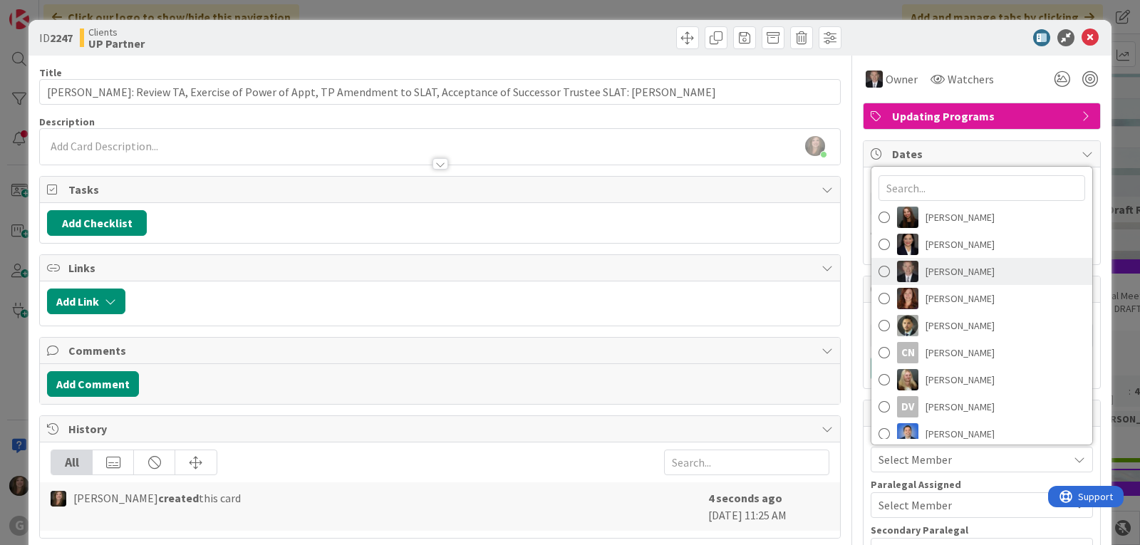
click at [881, 268] on link "[PERSON_NAME]" at bounding box center [981, 271] width 221 height 27
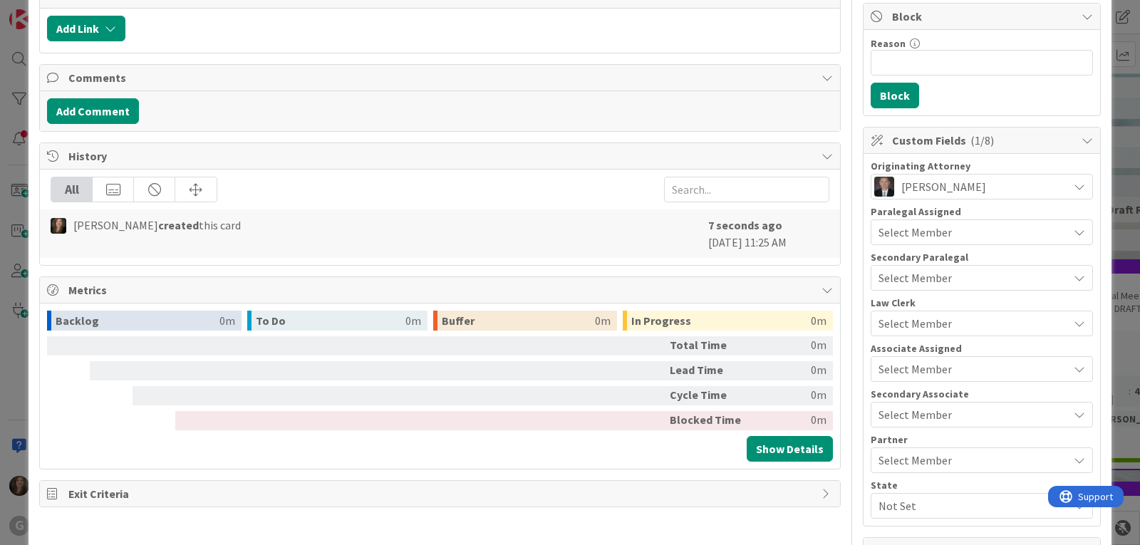
scroll to position [285, 0]
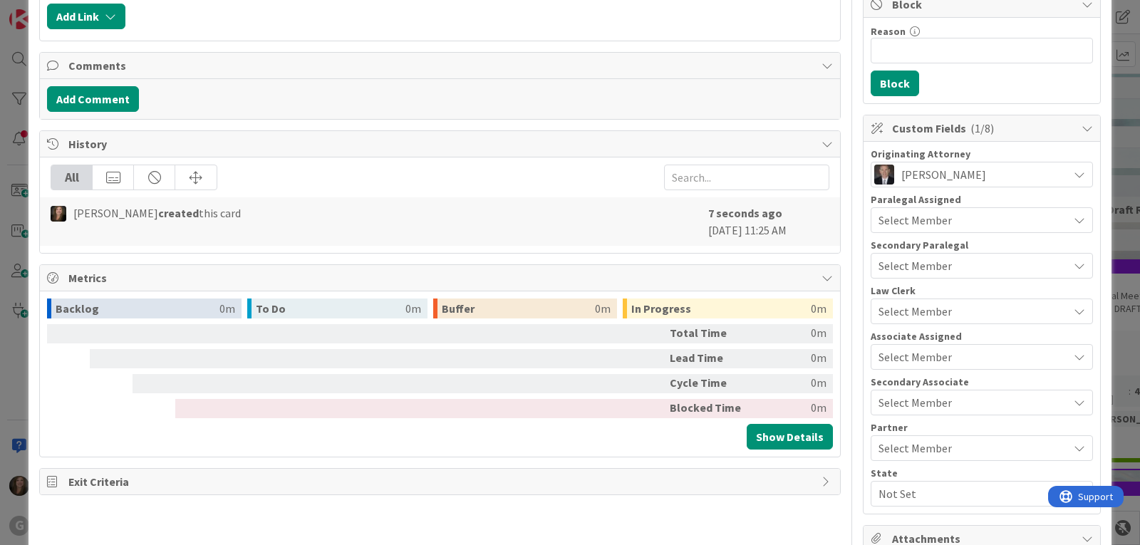
click at [880, 458] on div "Select Member" at bounding box center [982, 448] width 222 height 26
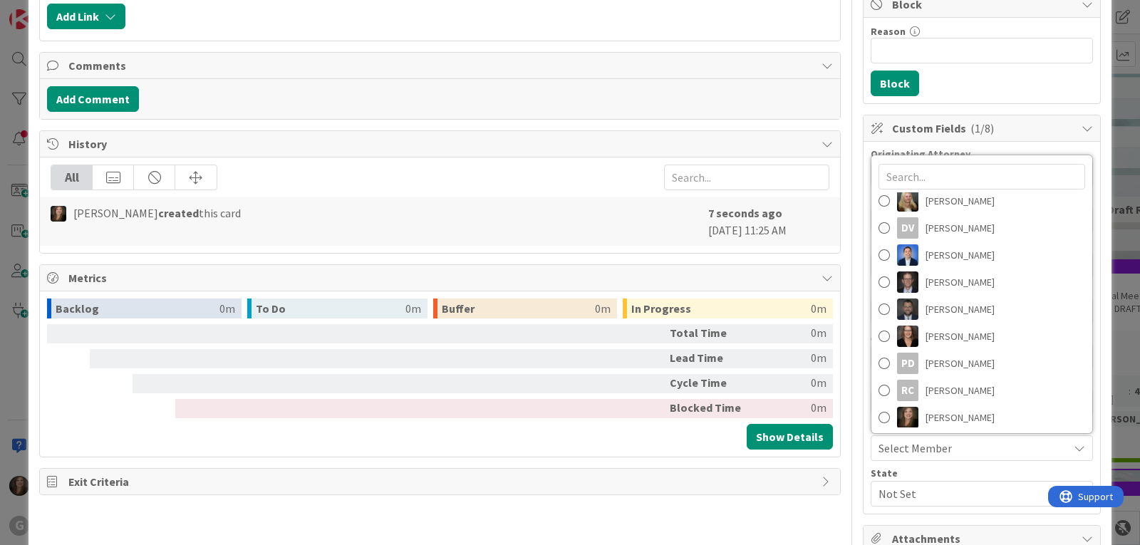
scroll to position [171, 0]
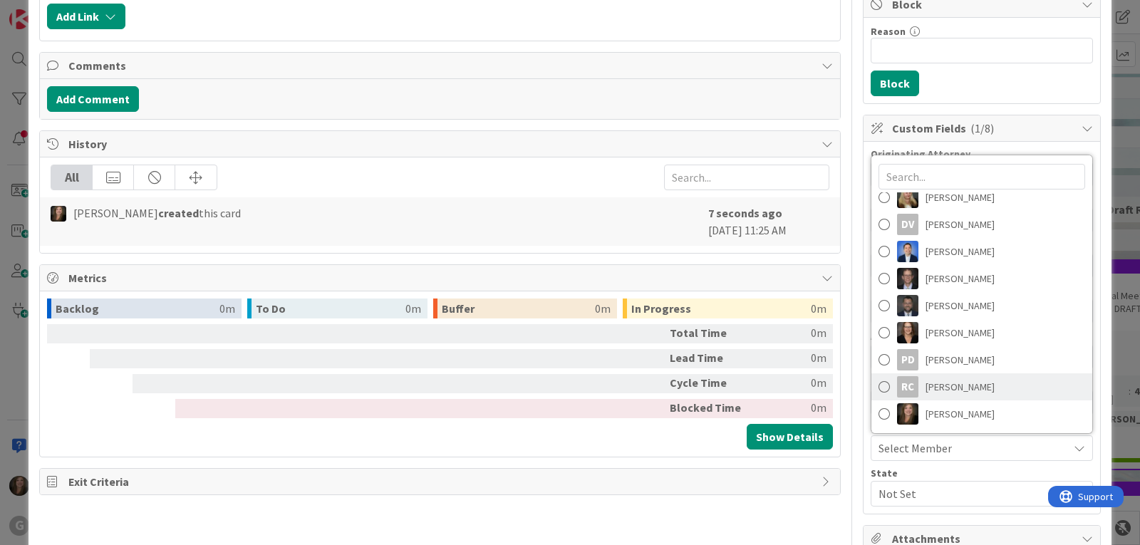
click at [878, 381] on span at bounding box center [883, 386] width 11 height 21
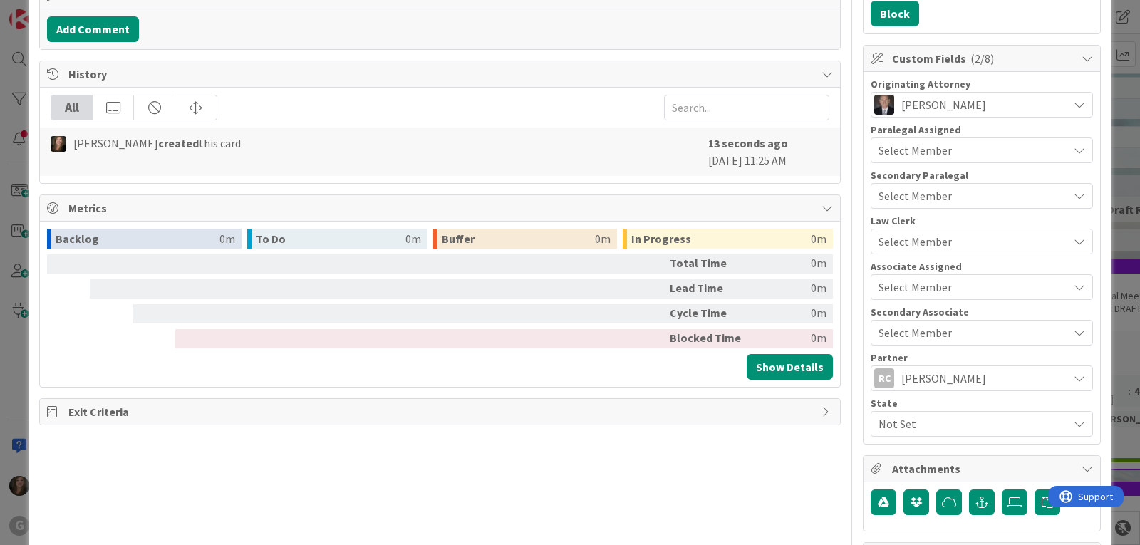
scroll to position [410, 0]
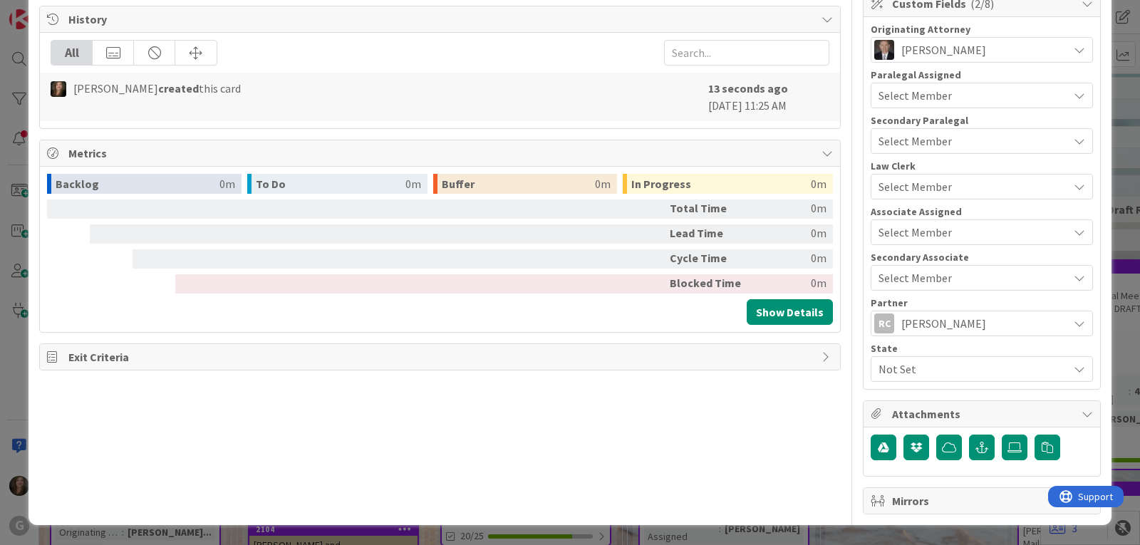
click at [921, 369] on span "Not Set" at bounding box center [972, 368] width 189 height 17
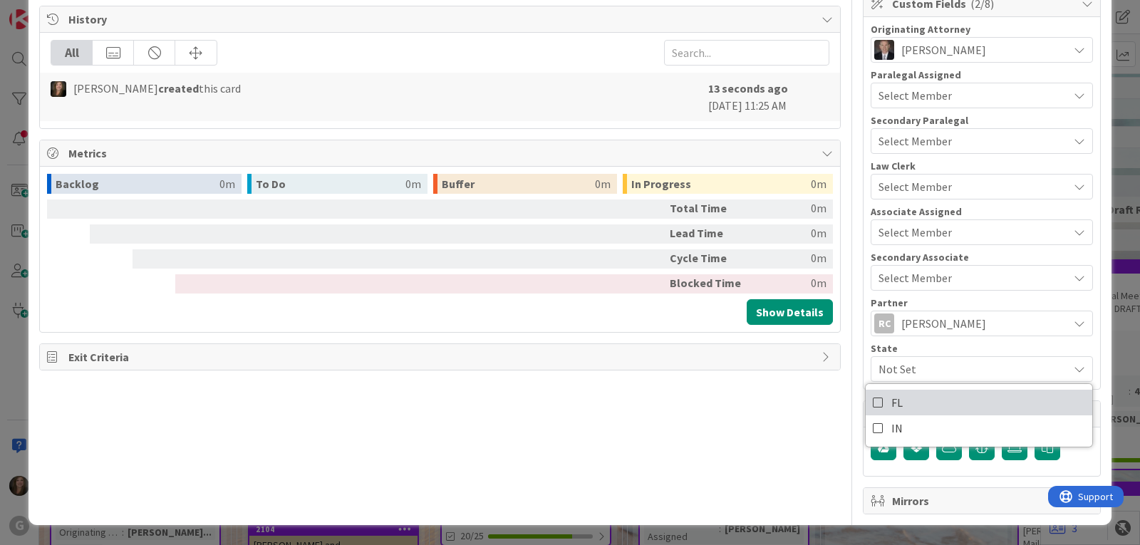
click at [891, 402] on span "FL" at bounding box center [896, 402] width 11 height 21
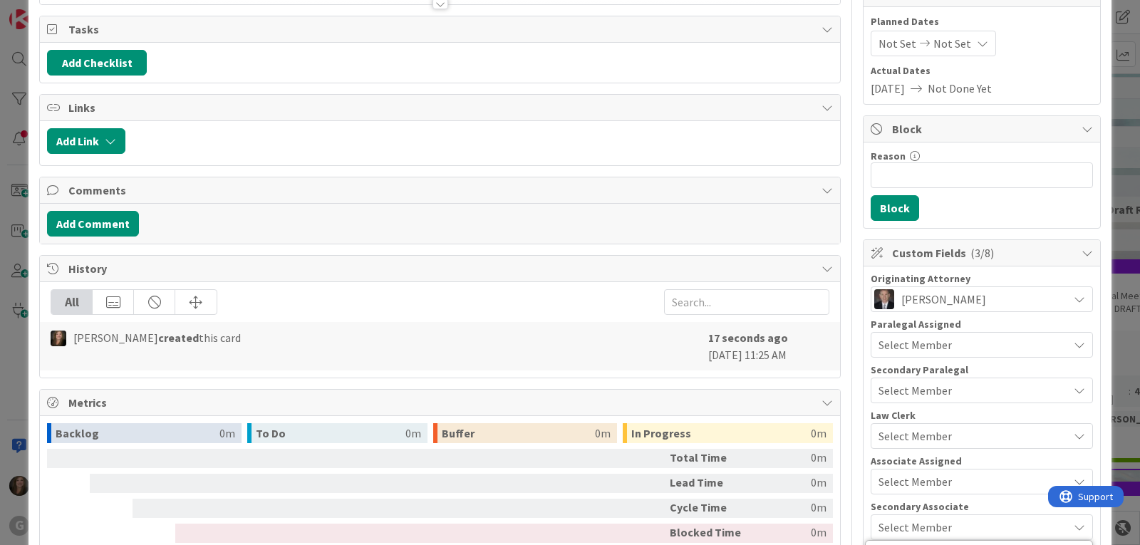
scroll to position [0, 0]
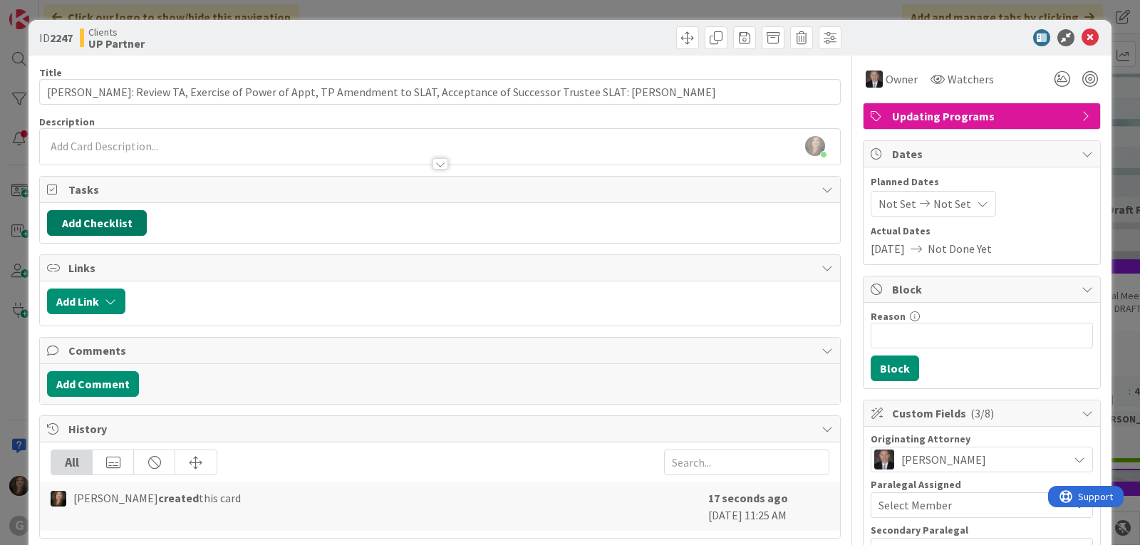
click at [82, 221] on button "Add Checklist" at bounding box center [97, 223] width 100 height 26
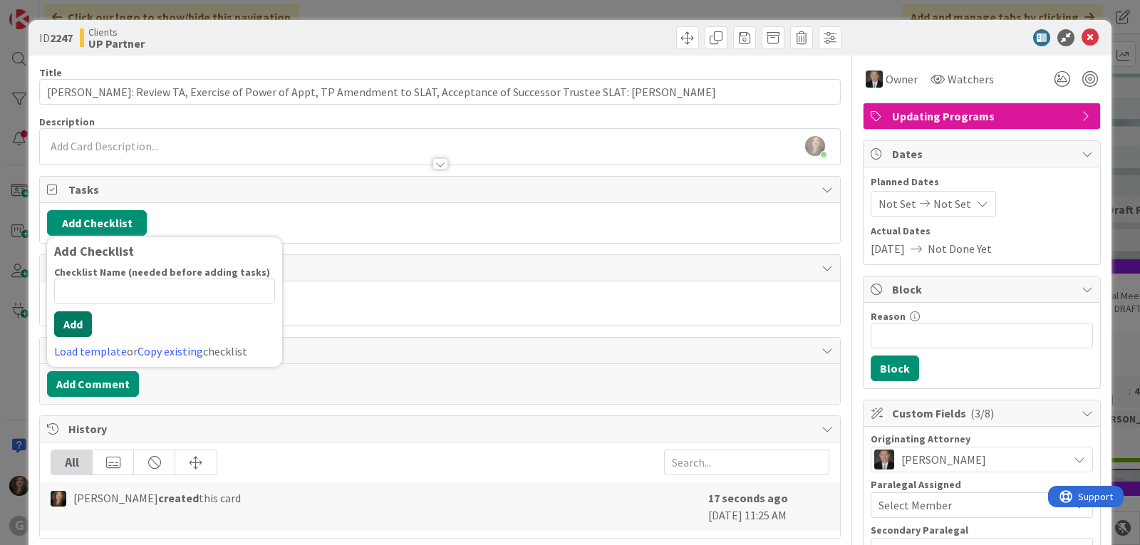
click at [68, 327] on button "Add" at bounding box center [73, 324] width 38 height 26
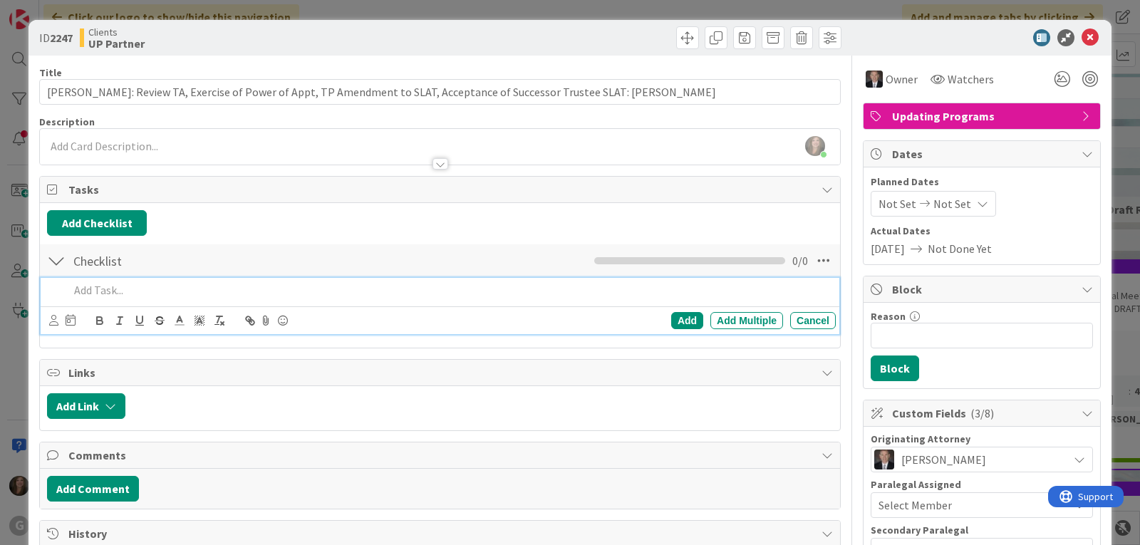
click at [99, 295] on p at bounding box center [449, 290] width 761 height 16
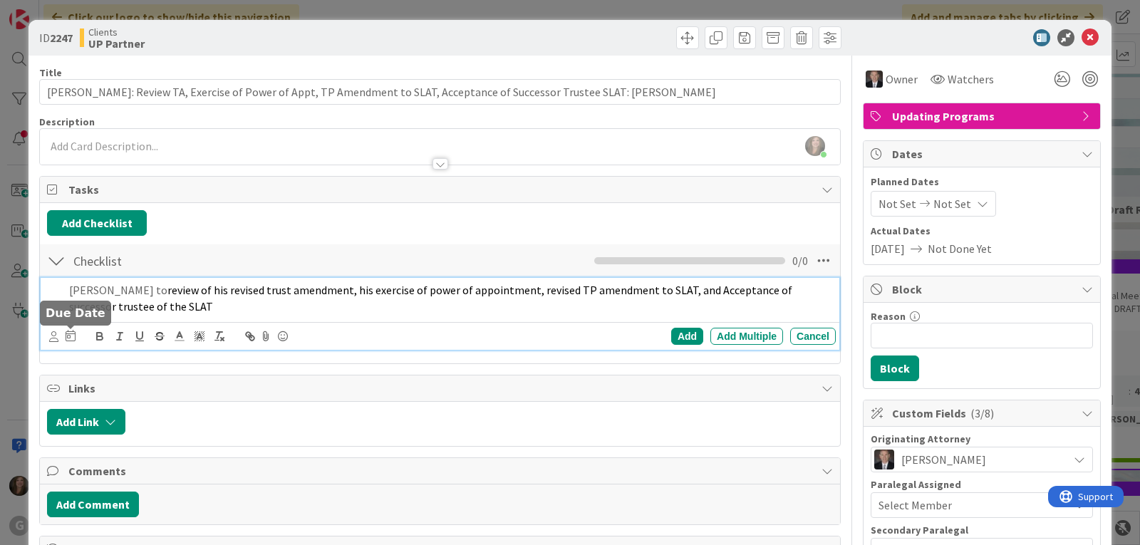
click at [55, 336] on icon at bounding box center [53, 336] width 9 height 11
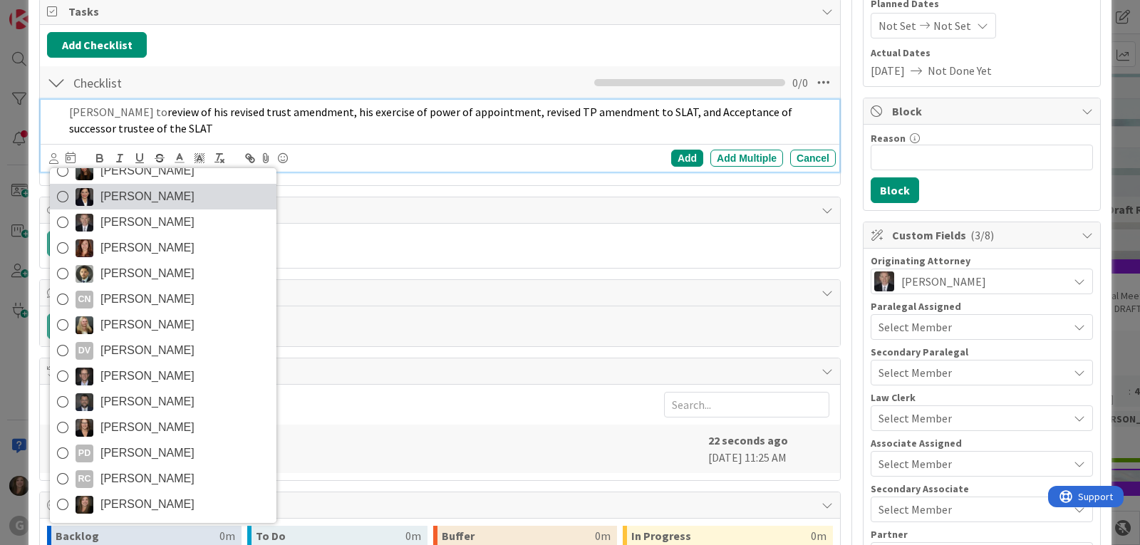
scroll to position [214, 0]
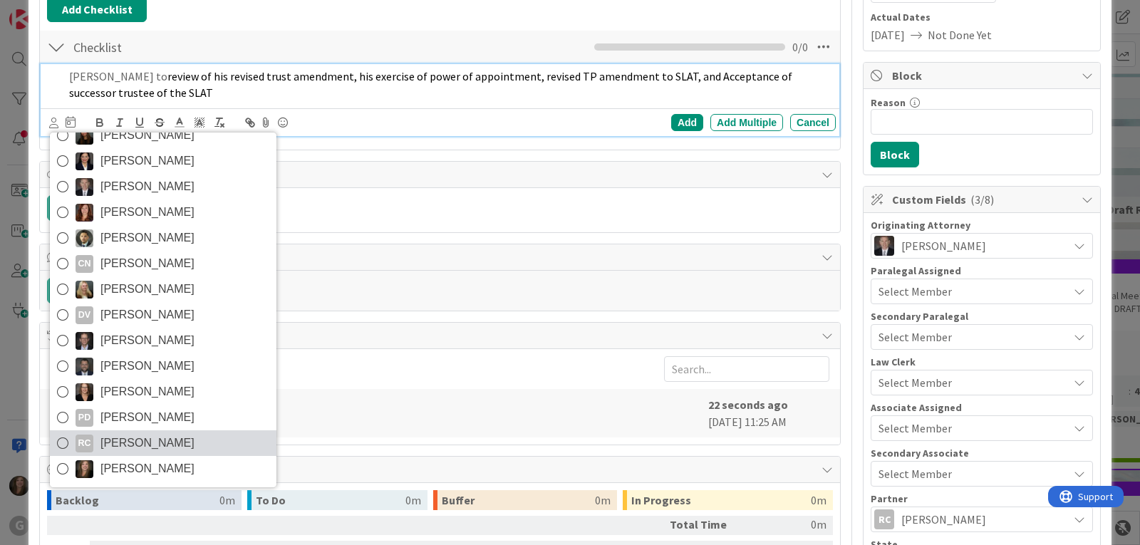
click at [123, 444] on span "[PERSON_NAME]" at bounding box center [147, 442] width 94 height 21
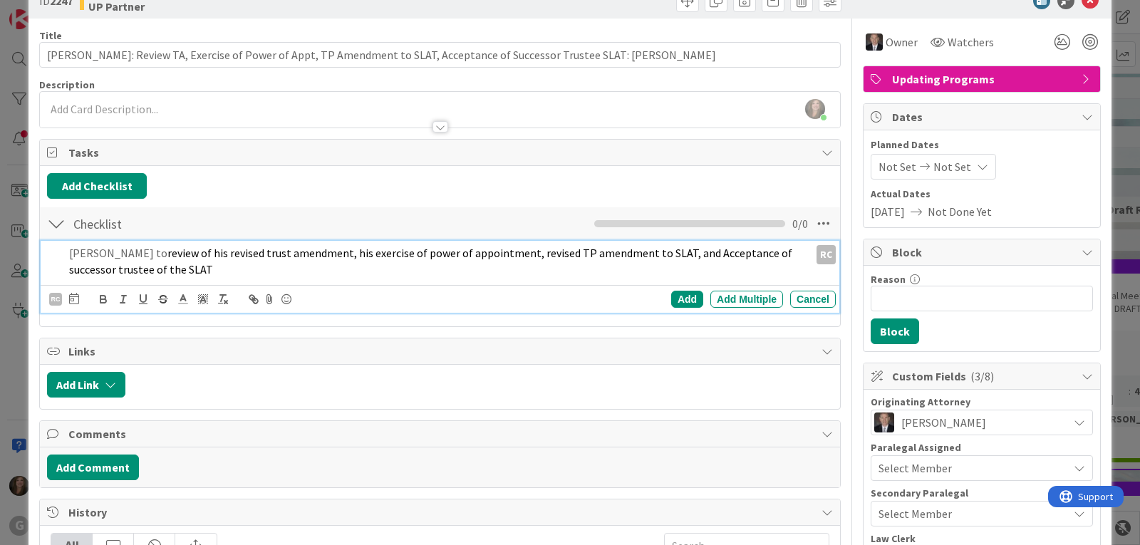
scroll to position [0, 0]
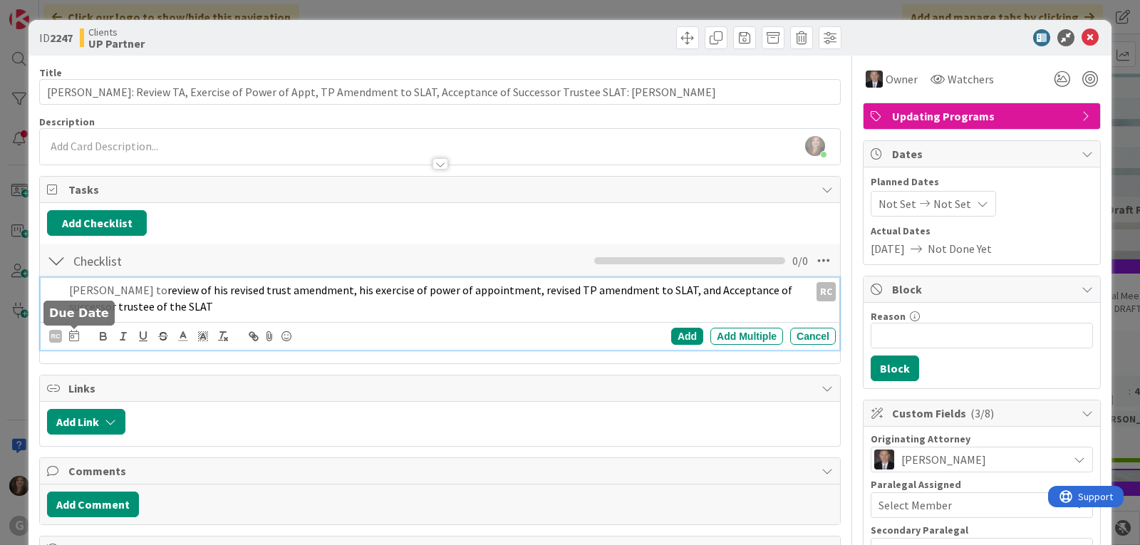
click at [73, 334] on icon at bounding box center [74, 335] width 10 height 11
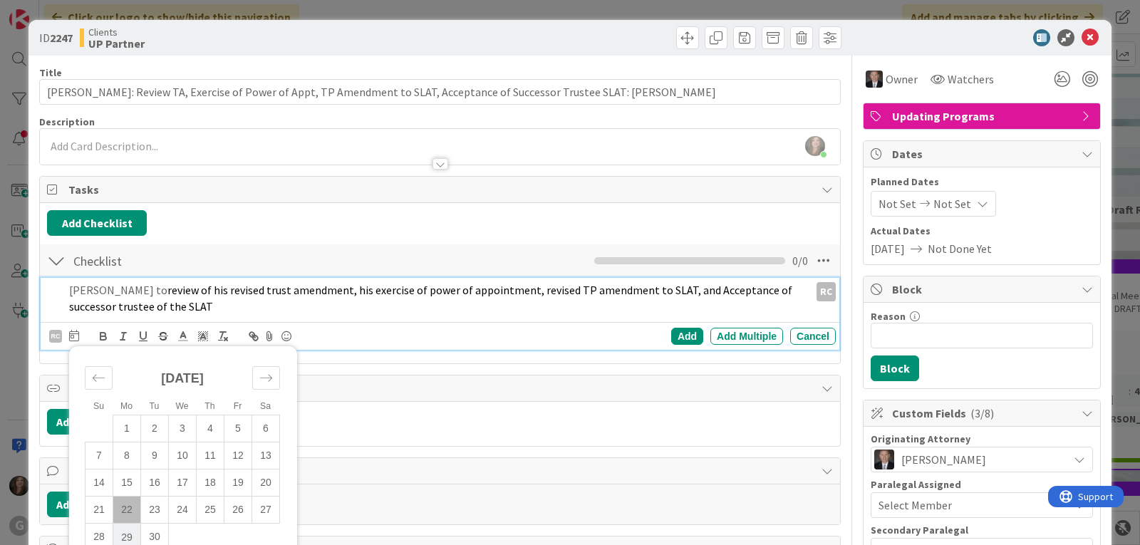
click at [120, 534] on td "29" at bounding box center [127, 537] width 28 height 27
click at [680, 337] on div "Add" at bounding box center [687, 336] width 32 height 17
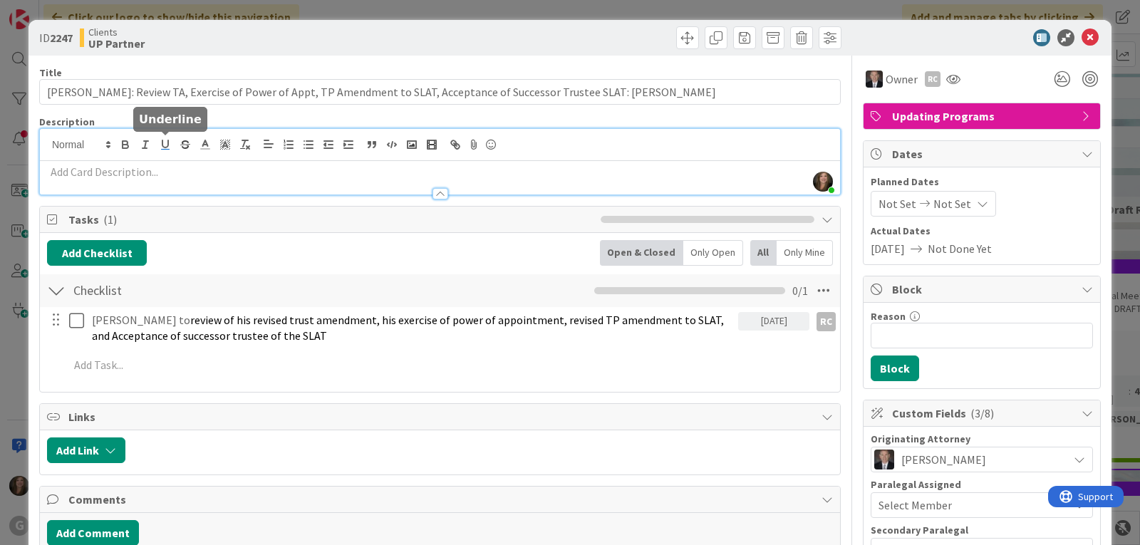
click at [163, 148] on div "Shari Brousseau just joined" at bounding box center [440, 162] width 800 height 66
click at [111, 169] on p at bounding box center [440, 172] width 786 height 16
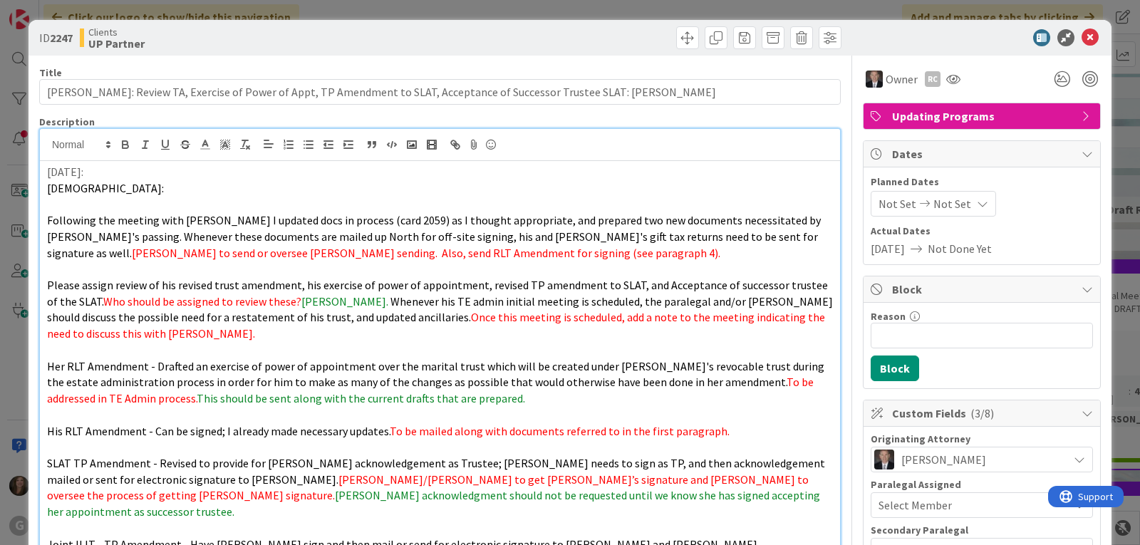
scroll to position [22, 0]
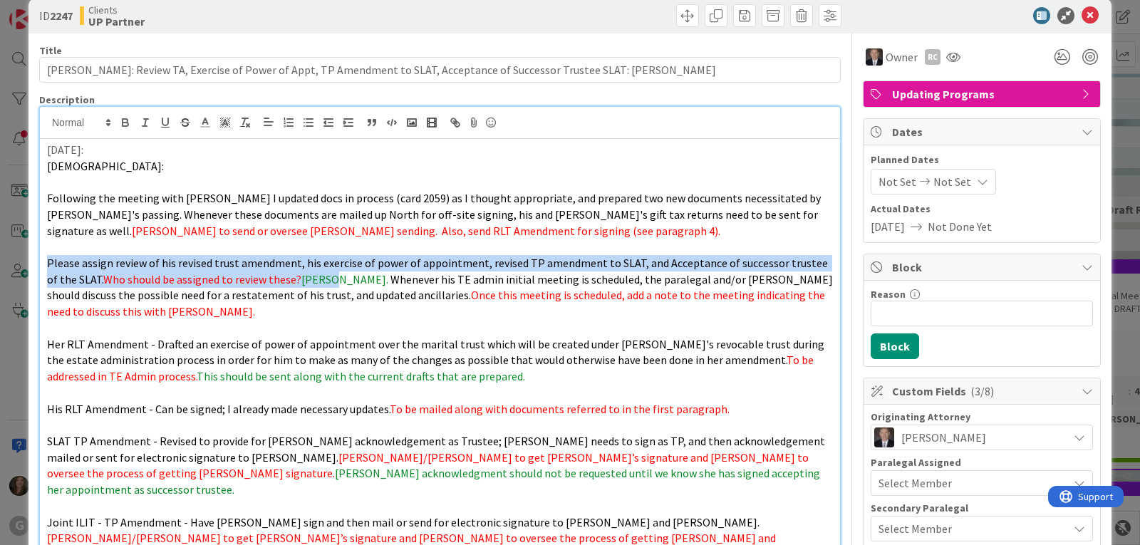
drag, startPoint x: 321, startPoint y: 283, endPoint x: 21, endPoint y: 266, distance: 301.1
click at [21, 266] on div "ID 2247 Clients UP Partner Title 120 / 128 Duerig, William: Review TA, Exercise…" at bounding box center [570, 272] width 1140 height 545
click at [227, 123] on polyline at bounding box center [225, 123] width 5 height 6
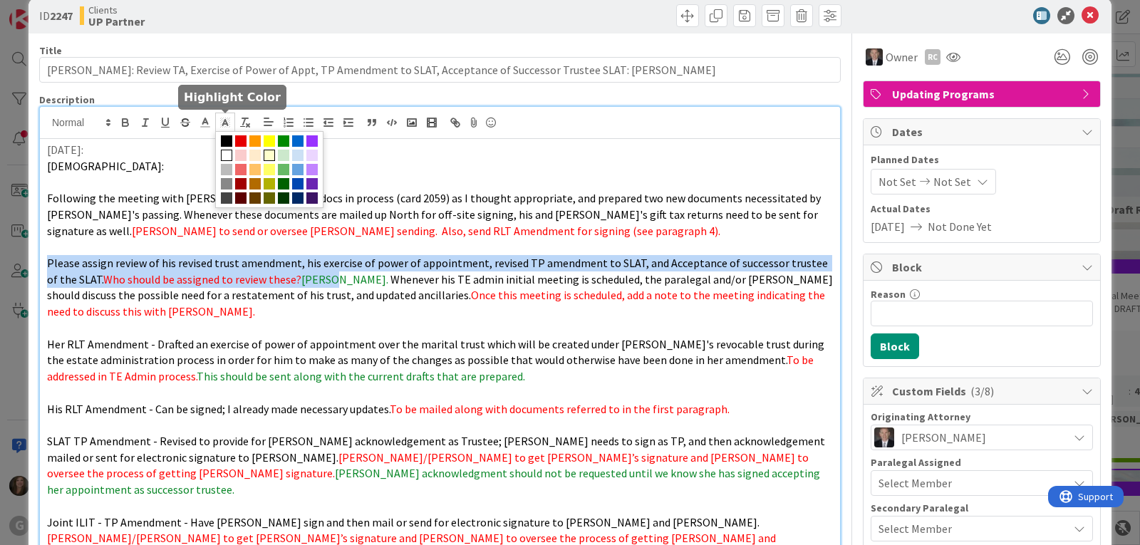
click at [266, 151] on span at bounding box center [269, 155] width 11 height 11
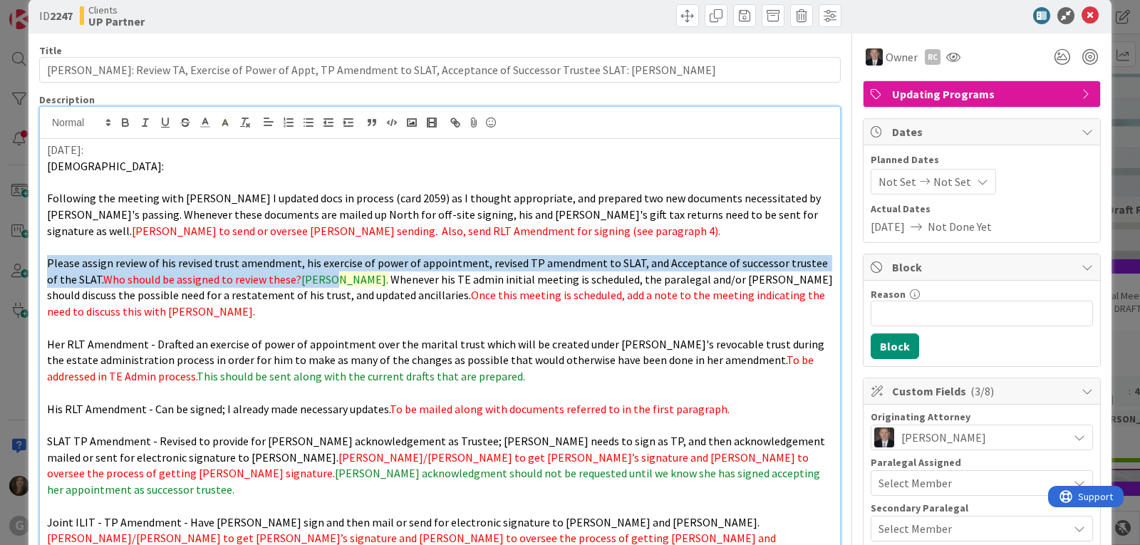
copy p "Please assign review of his revised trust amendment, his exercise of power of a…"
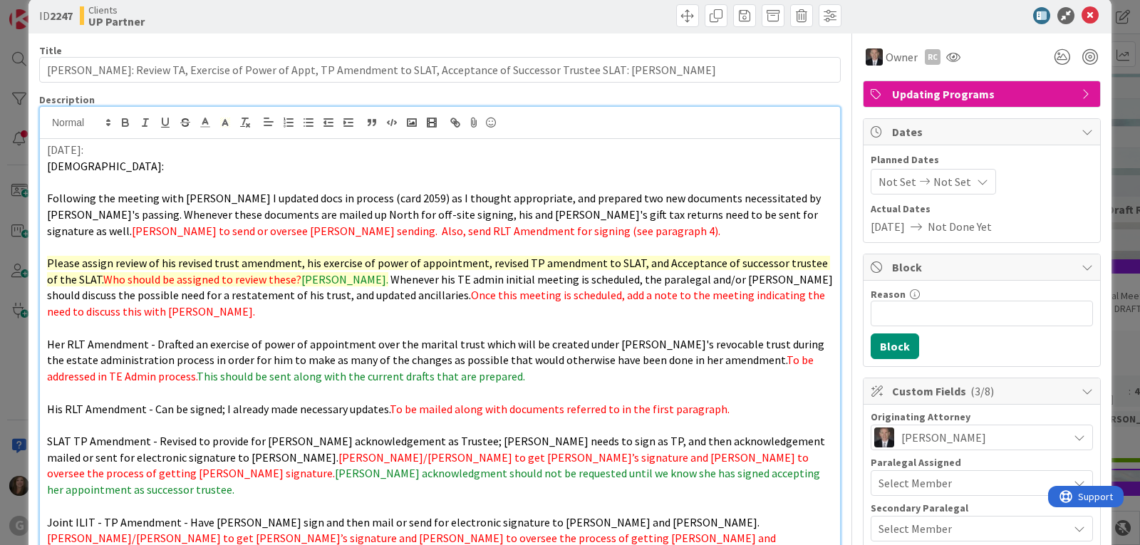
click at [219, 293] on span "Whenever his TE admin initial meeting is scheduled, the paralegal and/or Brad s…" at bounding box center [441, 287] width 788 height 31
click at [117, 150] on p "[DATE]:" at bounding box center [440, 150] width 786 height 16
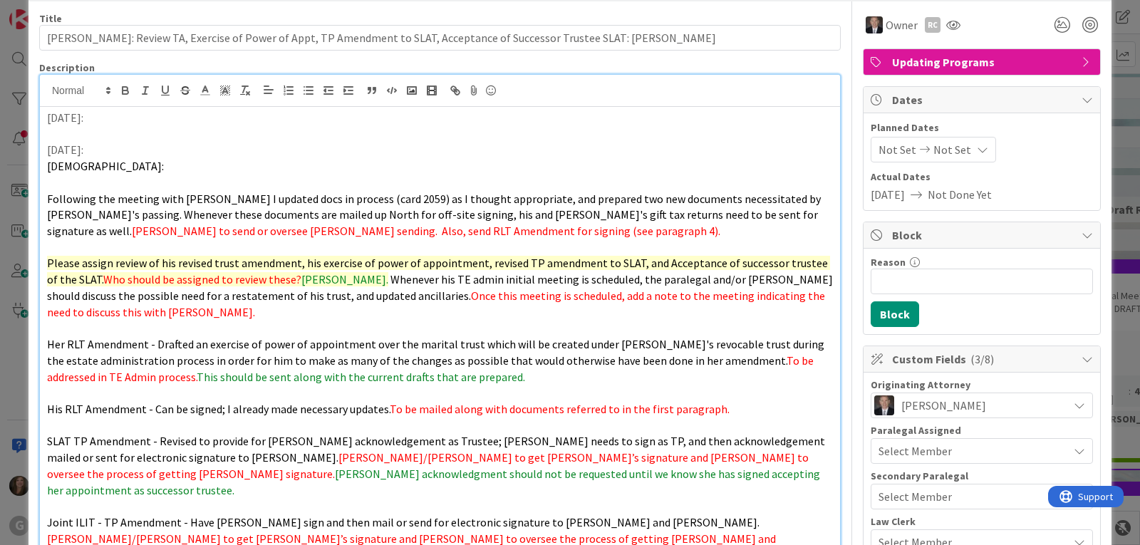
scroll to position [71, 0]
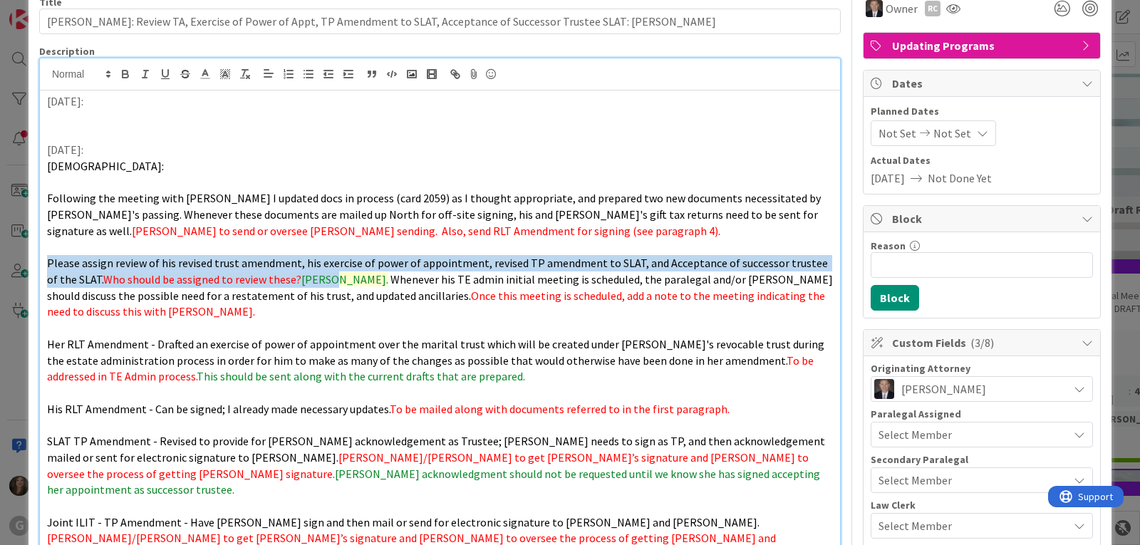
drag, startPoint x: 322, startPoint y: 283, endPoint x: 26, endPoint y: 265, distance: 296.2
click at [26, 265] on div "ID 2247 Clients UP Partner Title 120 / 128 Duerig, William: Review TA, Exercise…" at bounding box center [570, 272] width 1140 height 545
click at [228, 75] on icon at bounding box center [225, 74] width 13 height 13
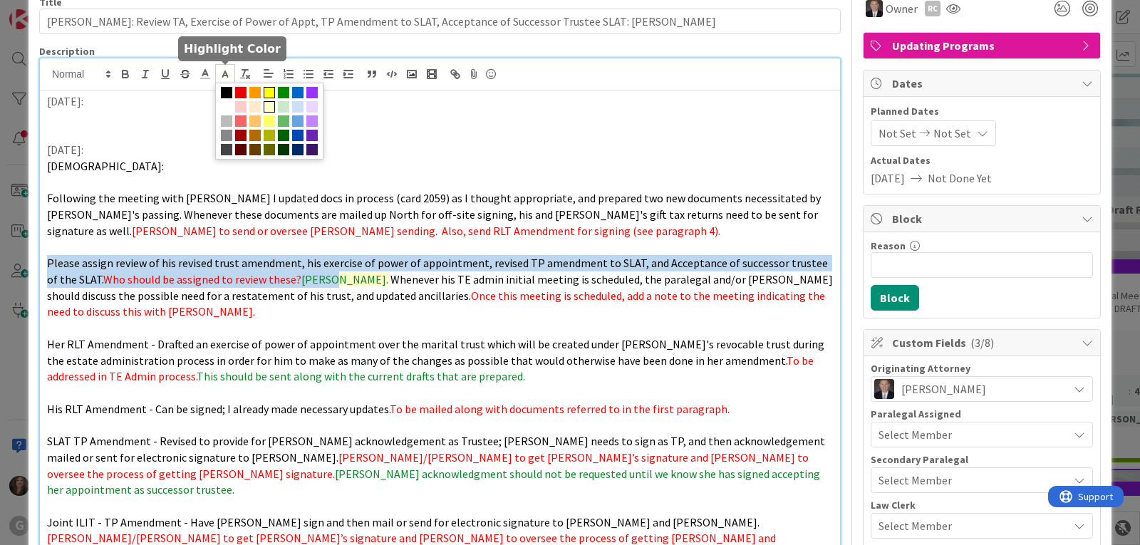
click at [267, 88] on span at bounding box center [269, 92] width 11 height 11
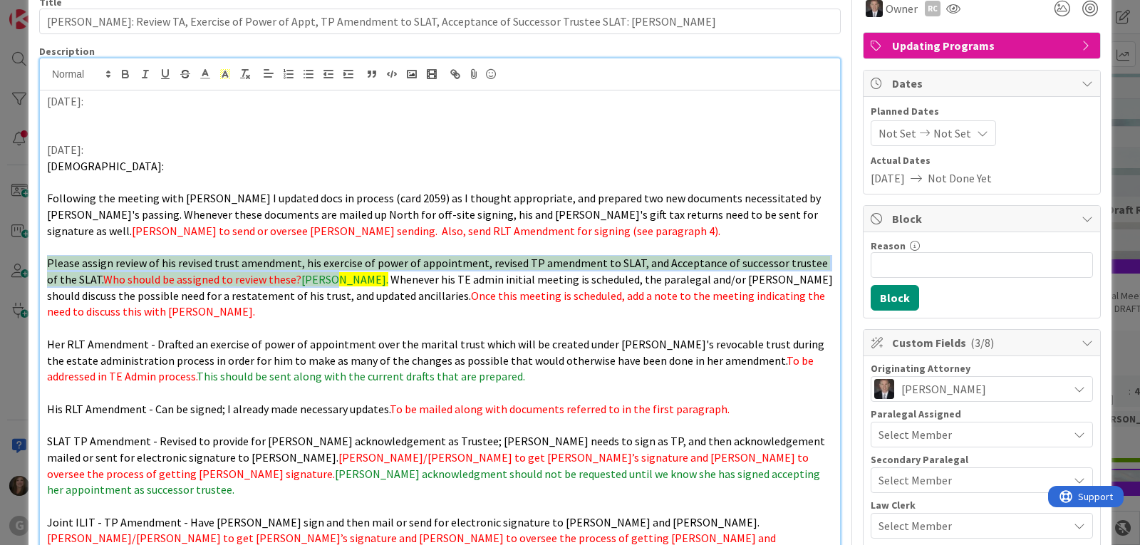
click at [410, 318] on p "Please assign review of his revised trust amendment, his exercise of power of a…" at bounding box center [440, 287] width 786 height 65
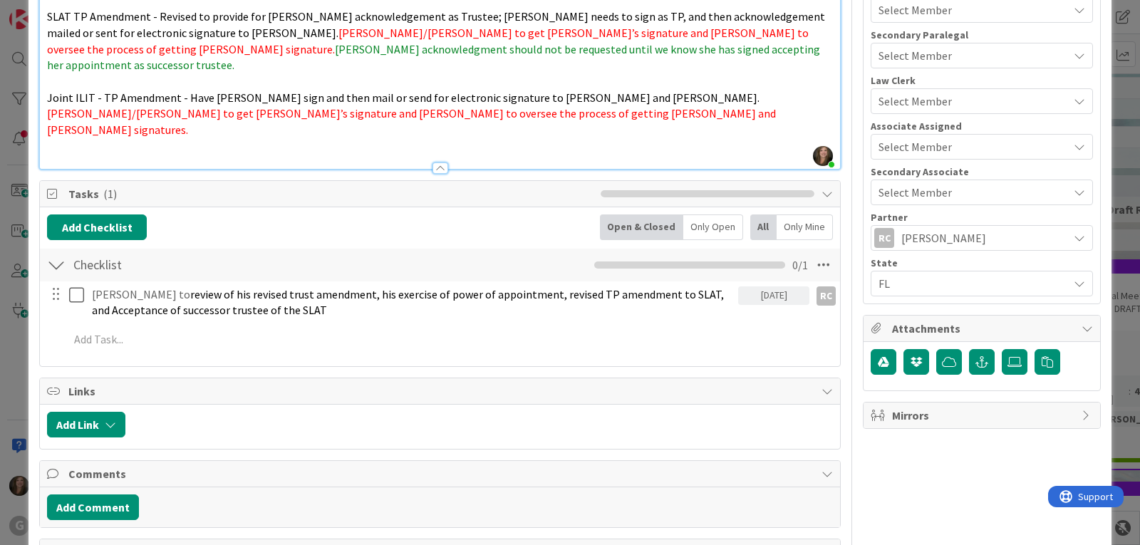
scroll to position [498, 0]
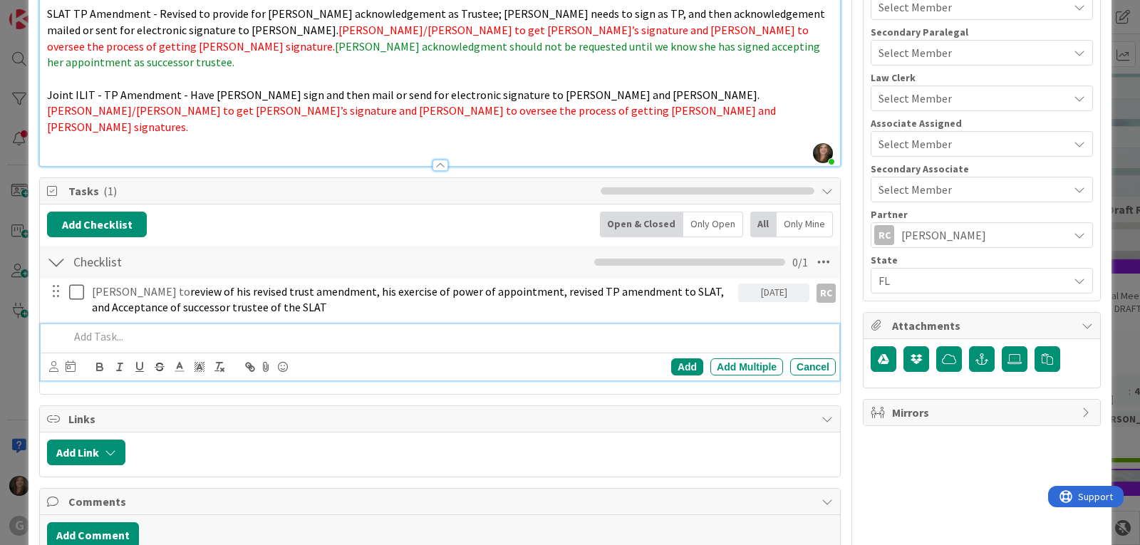
click at [88, 328] on p at bounding box center [449, 336] width 761 height 16
click at [54, 361] on icon at bounding box center [53, 366] width 9 height 11
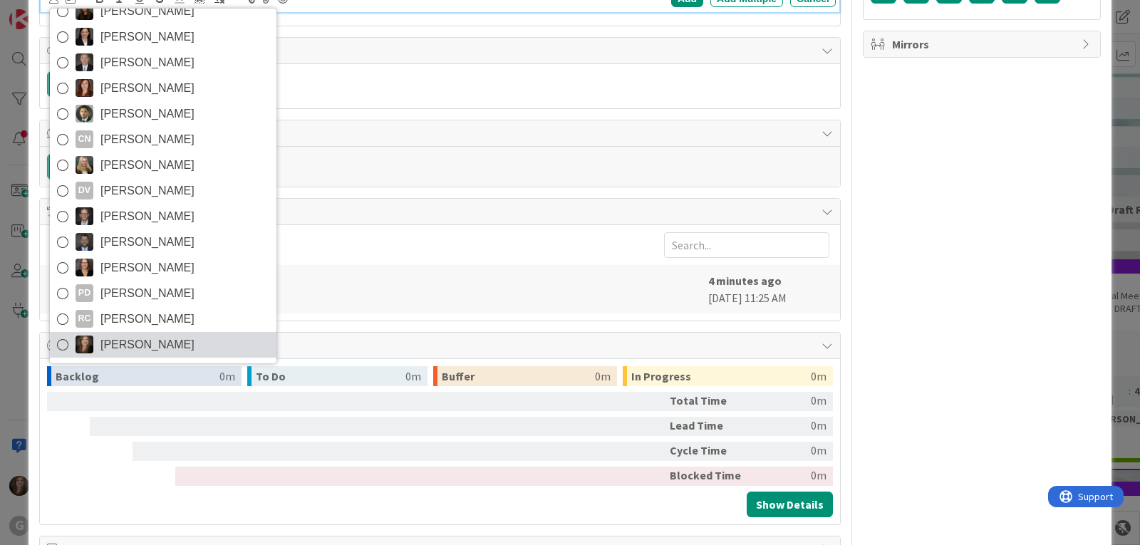
scroll to position [882, 0]
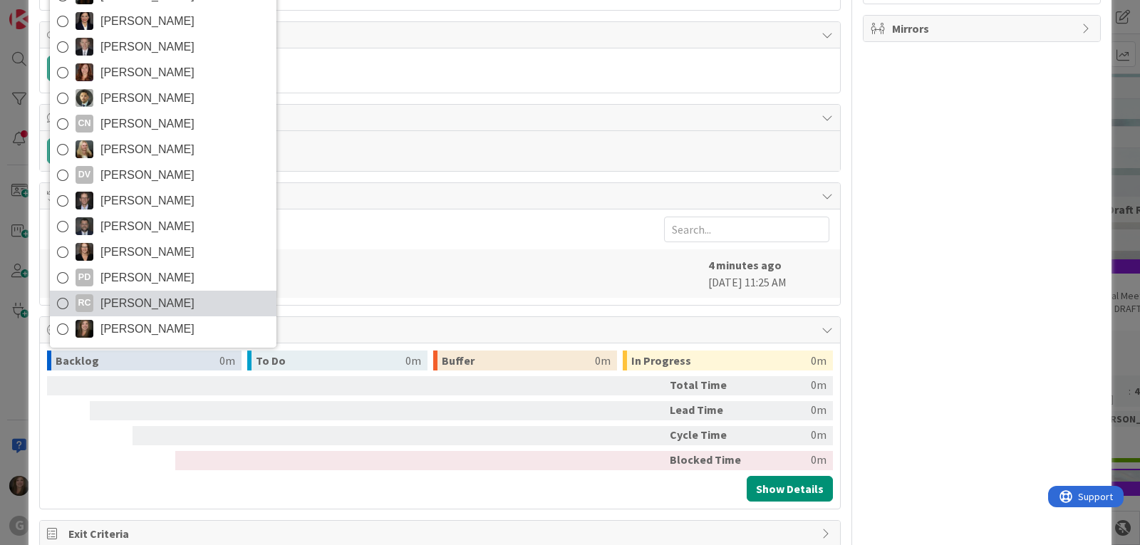
click at [115, 293] on span "[PERSON_NAME]" at bounding box center [147, 303] width 94 height 21
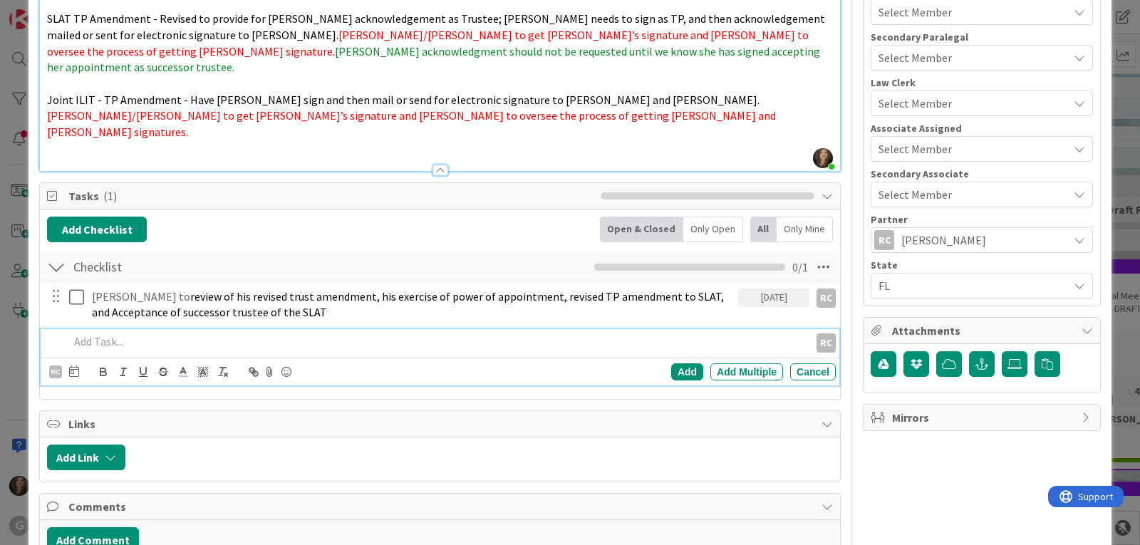
scroll to position [454, 0]
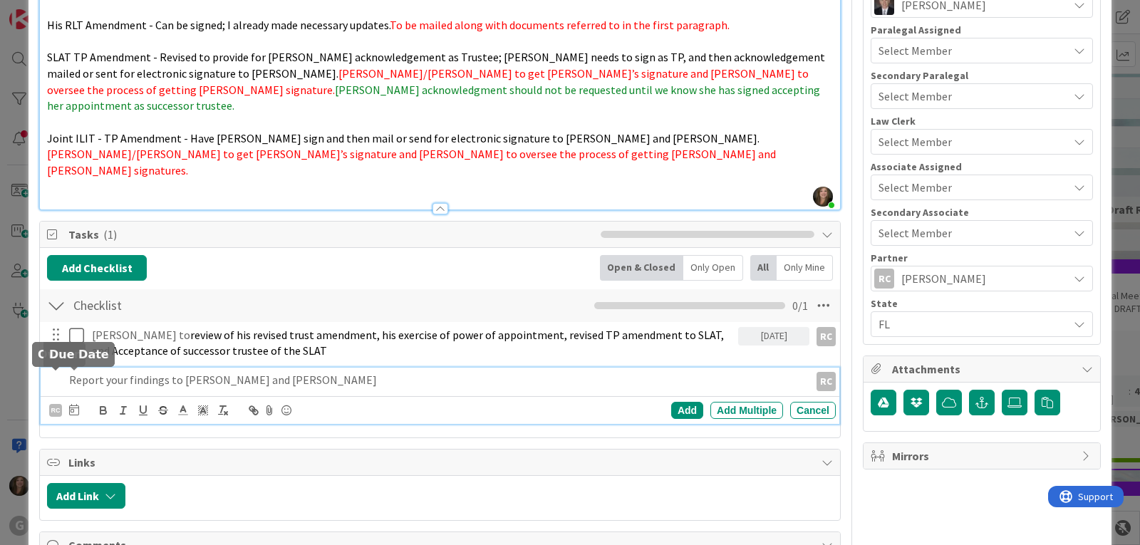
click at [70, 404] on icon at bounding box center [74, 409] width 10 height 11
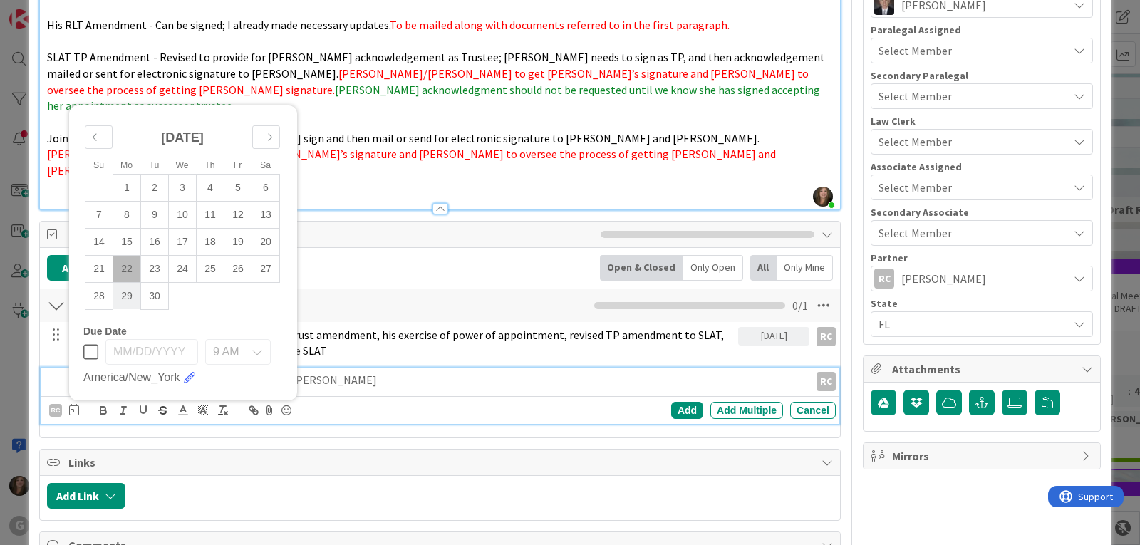
click at [123, 282] on td "29" at bounding box center [127, 295] width 28 height 27
click at [676, 402] on div "Add" at bounding box center [687, 410] width 32 height 17
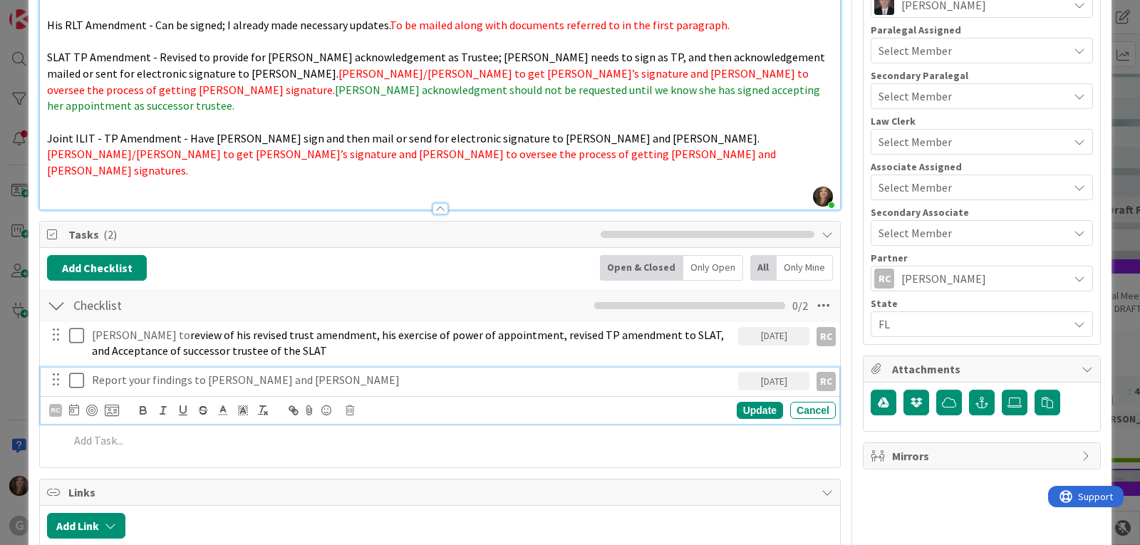
click at [94, 372] on p "Report your findings to Chris and Brad" at bounding box center [412, 380] width 640 height 16
drag, startPoint x: 196, startPoint y: 348, endPoint x: 225, endPoint y: 336, distance: 31.9
click at [196, 372] on p "Provide your findings to Chris and Brad" at bounding box center [412, 380] width 640 height 16
click at [746, 402] on div "Update" at bounding box center [760, 410] width 46 height 17
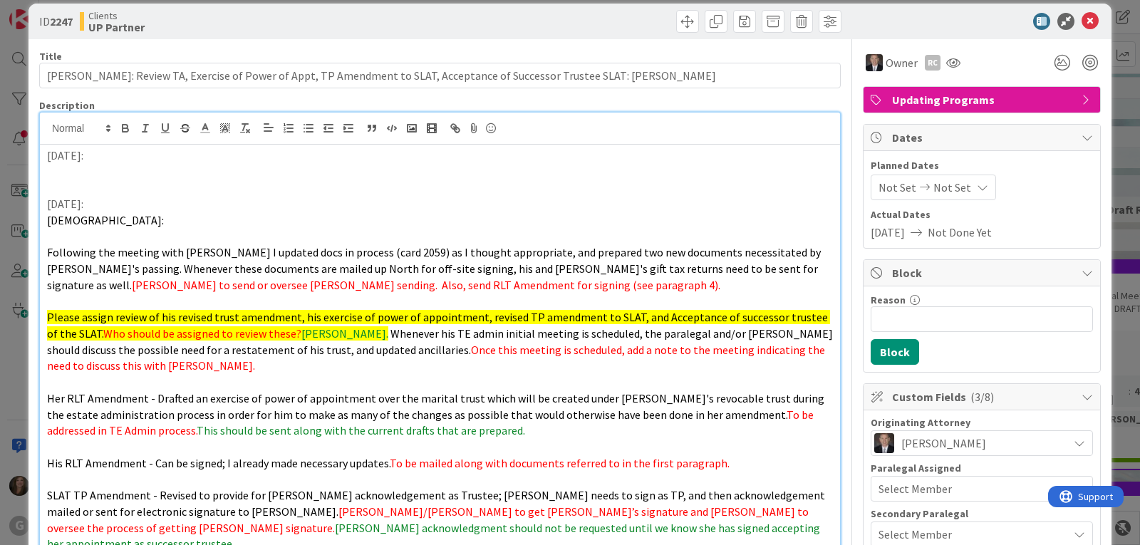
scroll to position [0, 0]
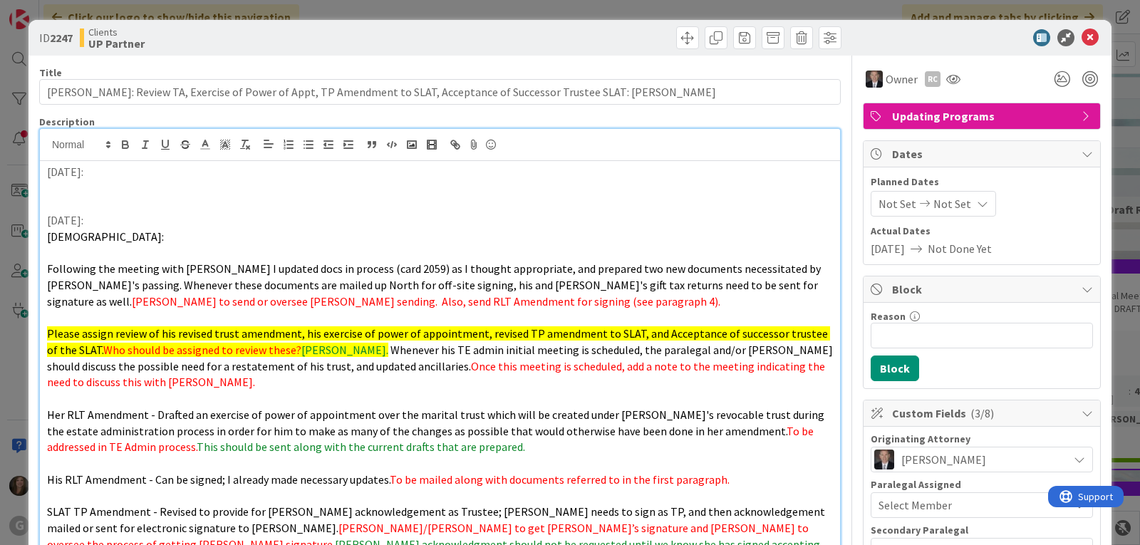
click at [73, 187] on p at bounding box center [440, 188] width 786 height 16
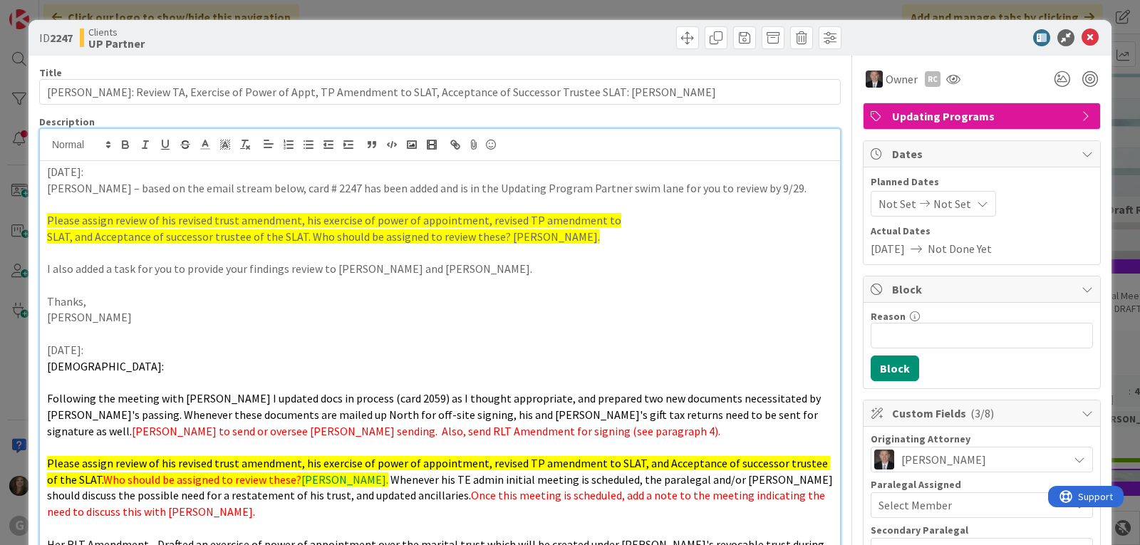
click at [882, 204] on span "Not Set" at bounding box center [897, 203] width 38 height 17
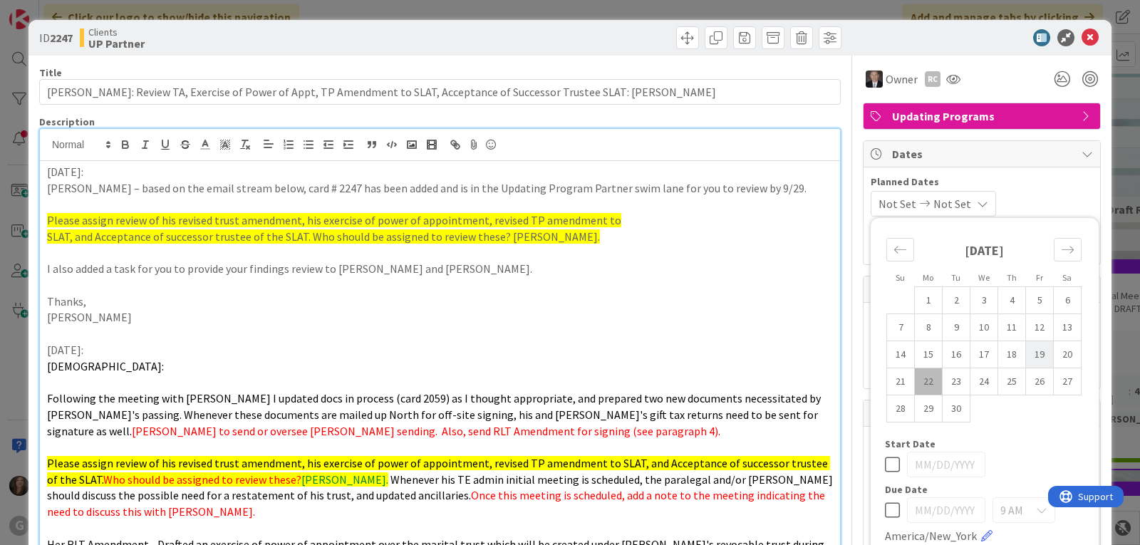
click at [1027, 353] on td "19" at bounding box center [1040, 354] width 28 height 27
click at [1056, 195] on div "09/19/2025 Not Set Su Mo Tu We Th Fr Sa August 2025 1 2 3 4 5 6 7 8 9 10 11 12 …" at bounding box center [982, 204] width 222 height 26
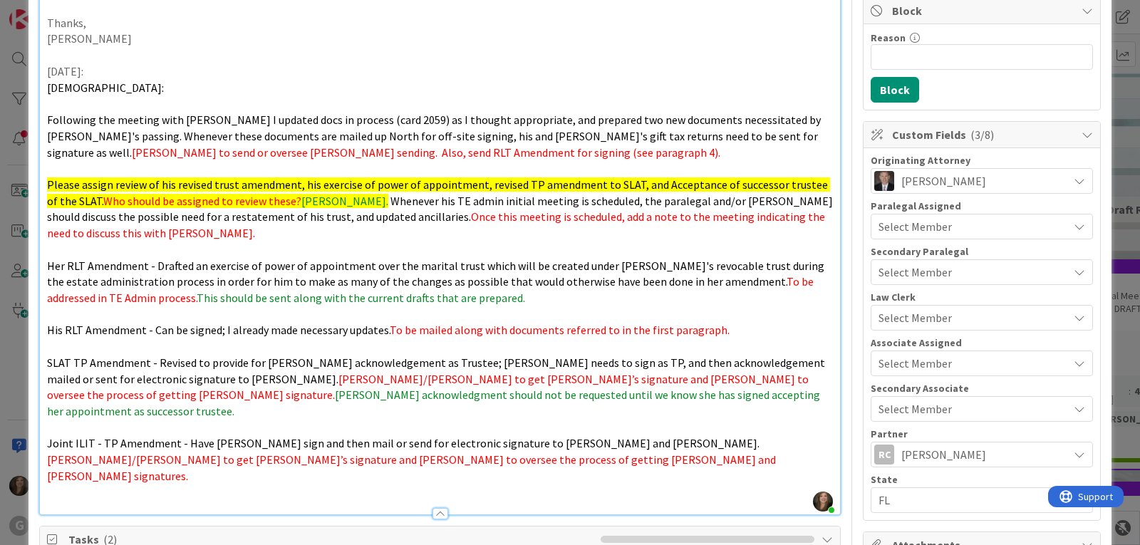
scroll to position [285, 0]
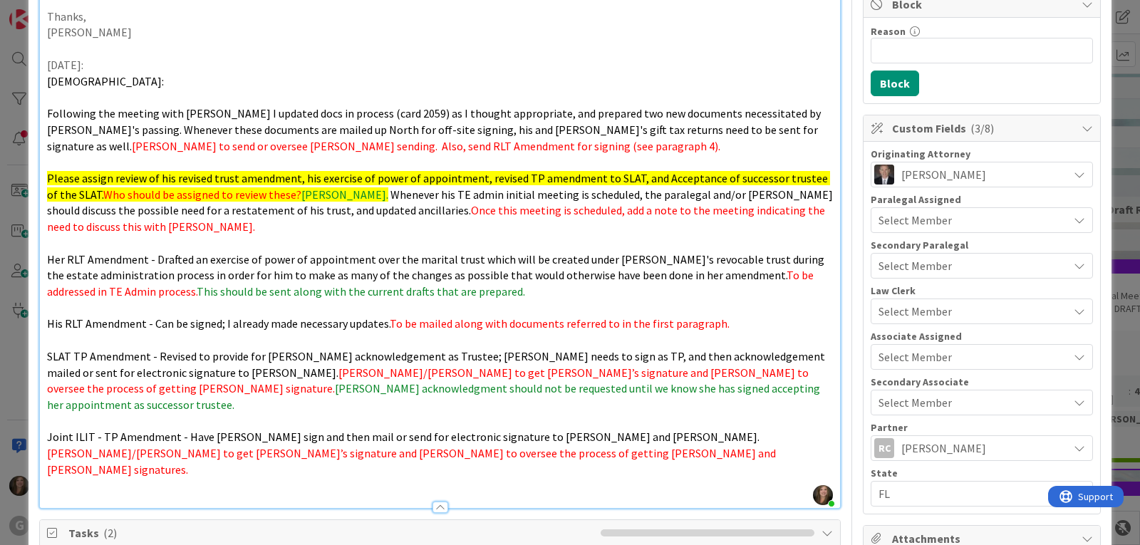
click at [916, 360] on span "Select Member" at bounding box center [914, 356] width 73 height 17
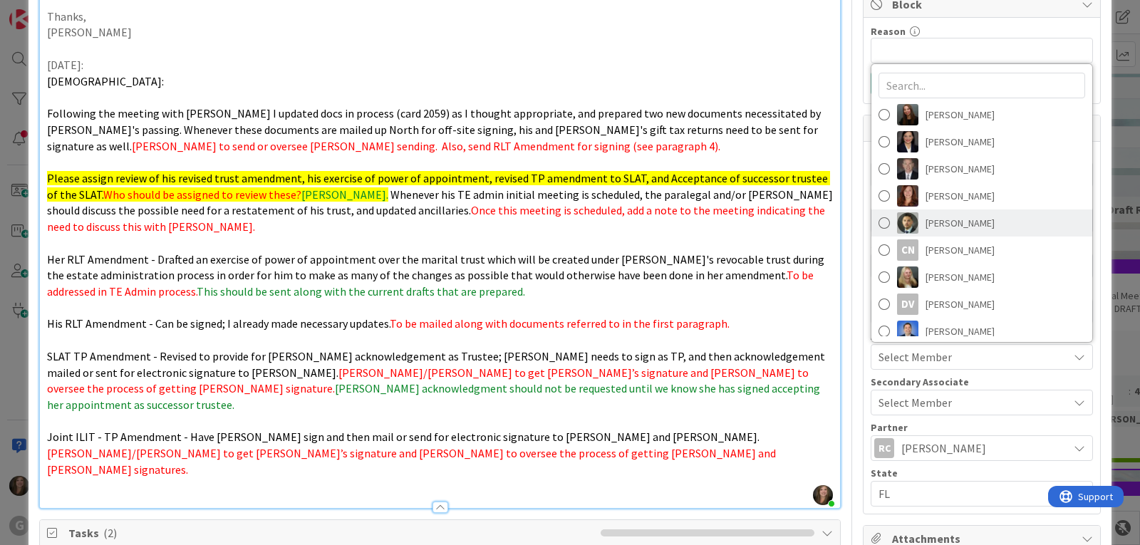
click at [925, 225] on span "[PERSON_NAME]" at bounding box center [959, 222] width 69 height 21
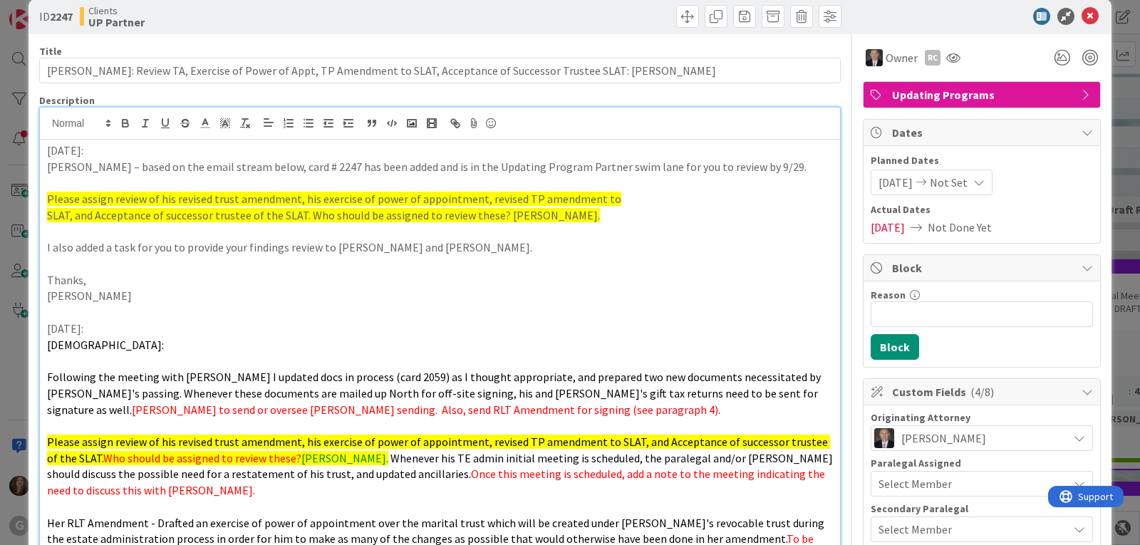
scroll to position [0, 0]
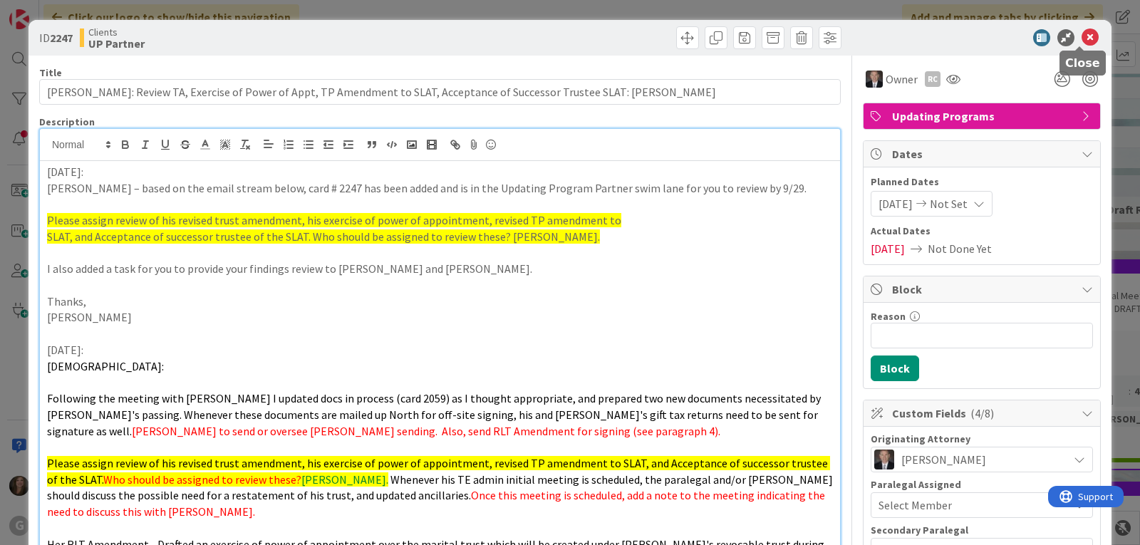
click at [1081, 36] on icon at bounding box center [1089, 37] width 17 height 17
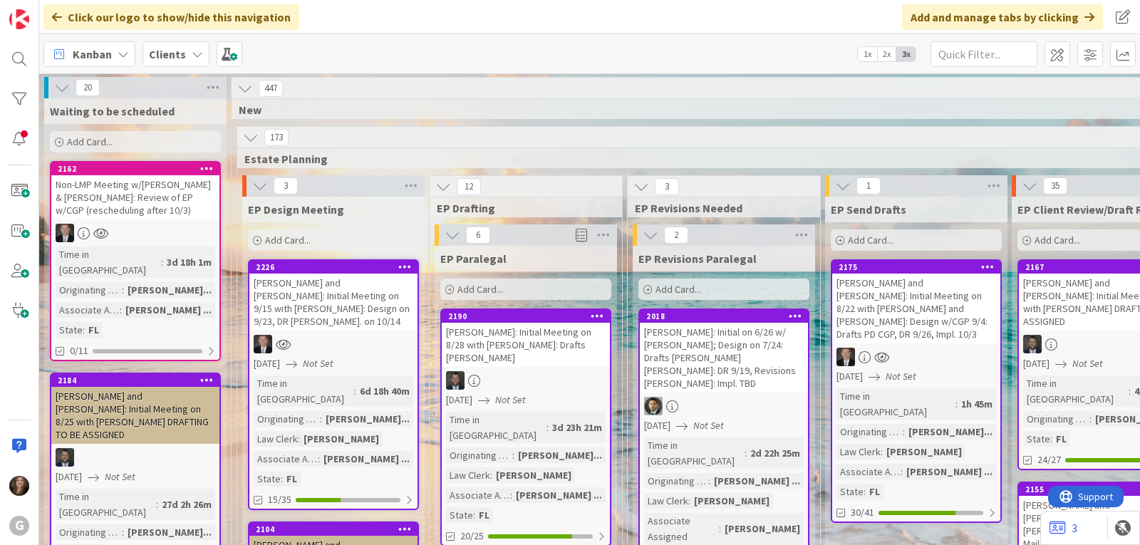
click at [118, 190] on div "Non-LMP Meeting w/[PERSON_NAME] & [PERSON_NAME]: Review of EP w/CGP (rescheduli…" at bounding box center [135, 197] width 168 height 44
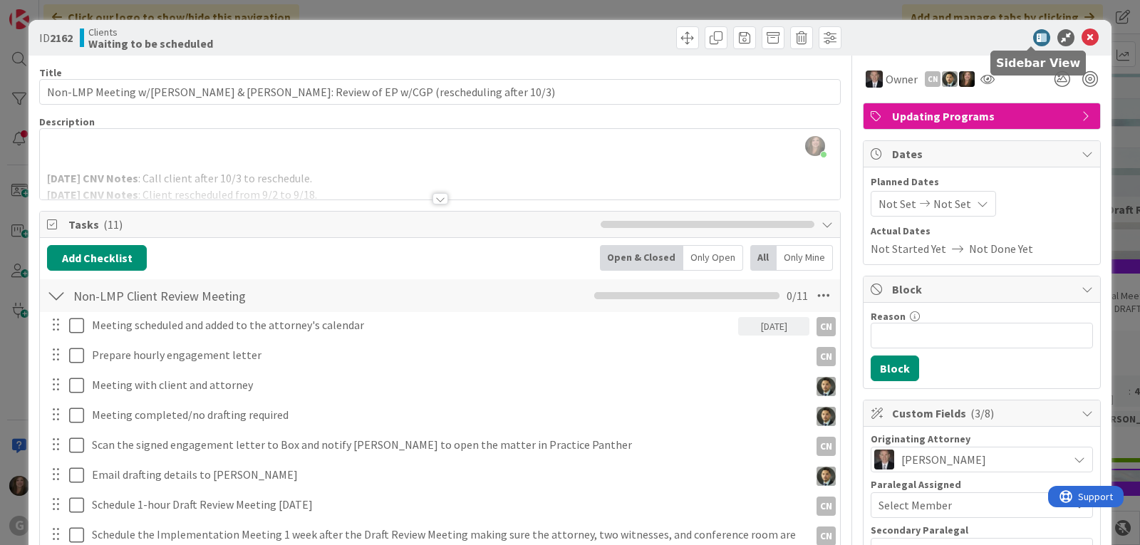
click at [1033, 37] on icon at bounding box center [1041, 37] width 17 height 17
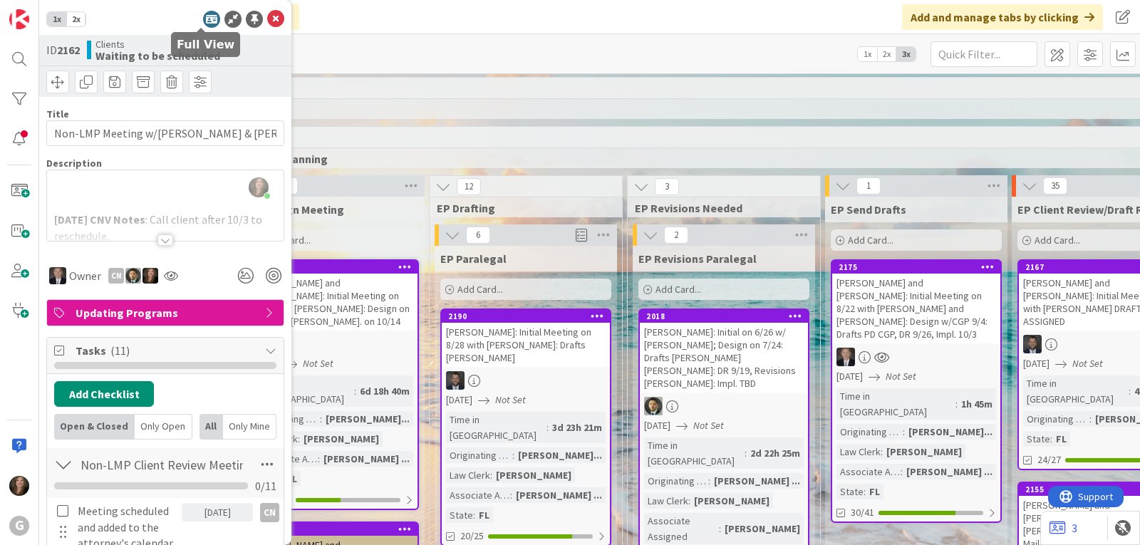
click at [203, 19] on icon at bounding box center [211, 19] width 17 height 17
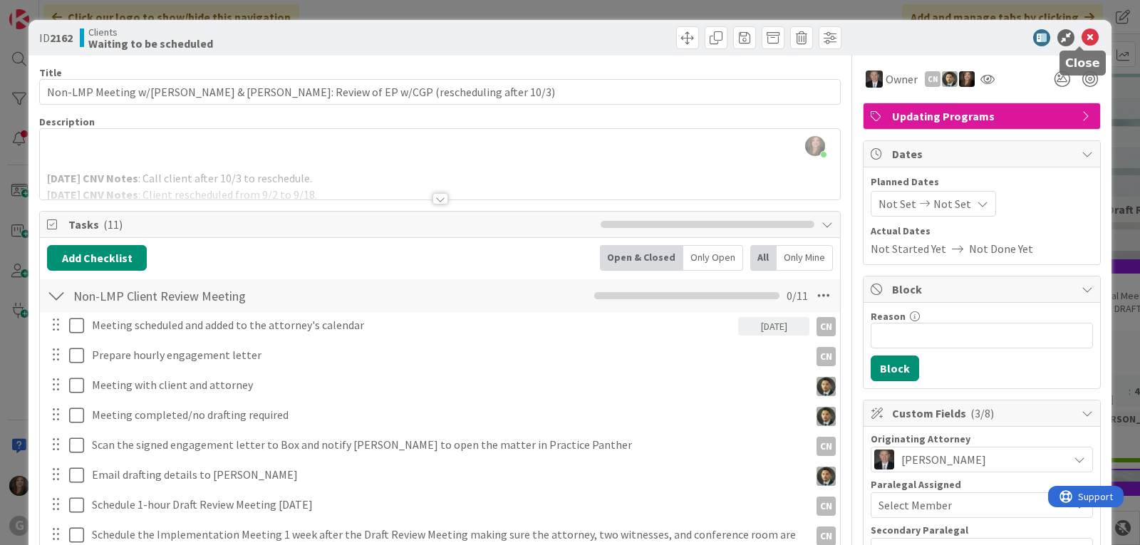
click at [1083, 33] on icon at bounding box center [1089, 37] width 17 height 17
